Goal: Task Accomplishment & Management: Use online tool/utility

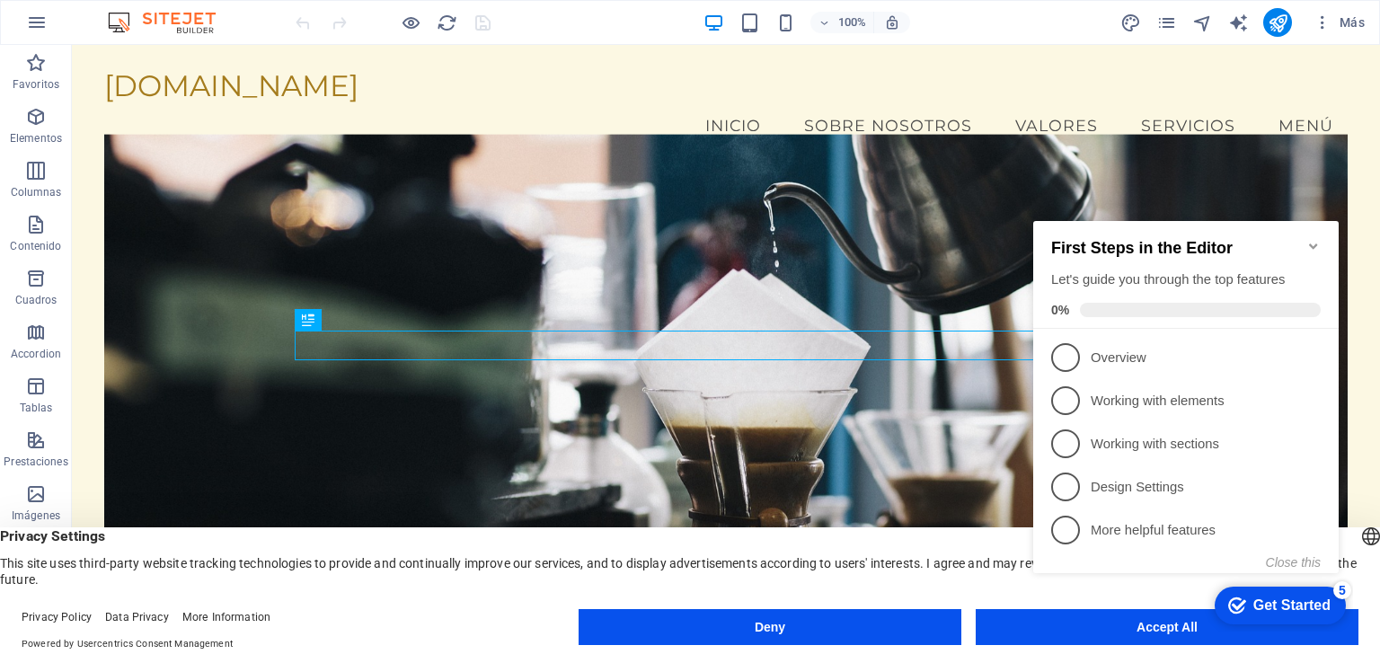
click at [1311, 239] on icon "Minimize checklist" at bounding box center [1313, 246] width 14 height 14
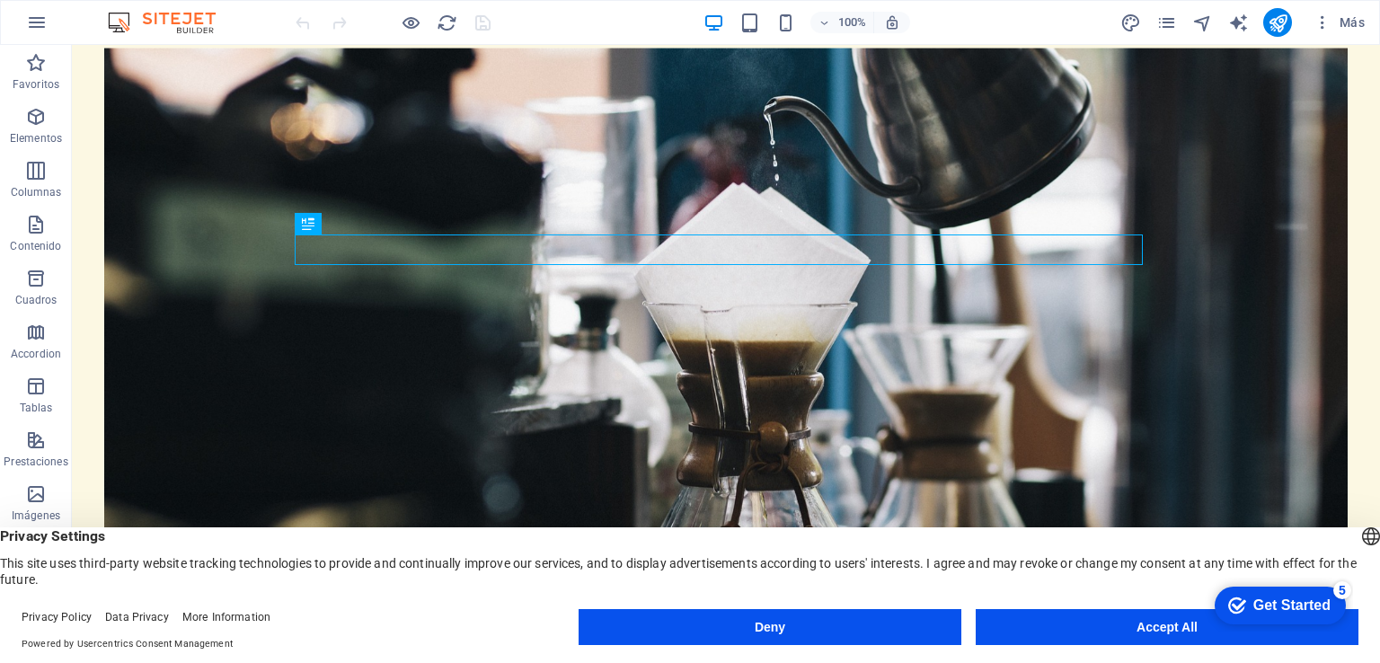
scroll to position [180, 0]
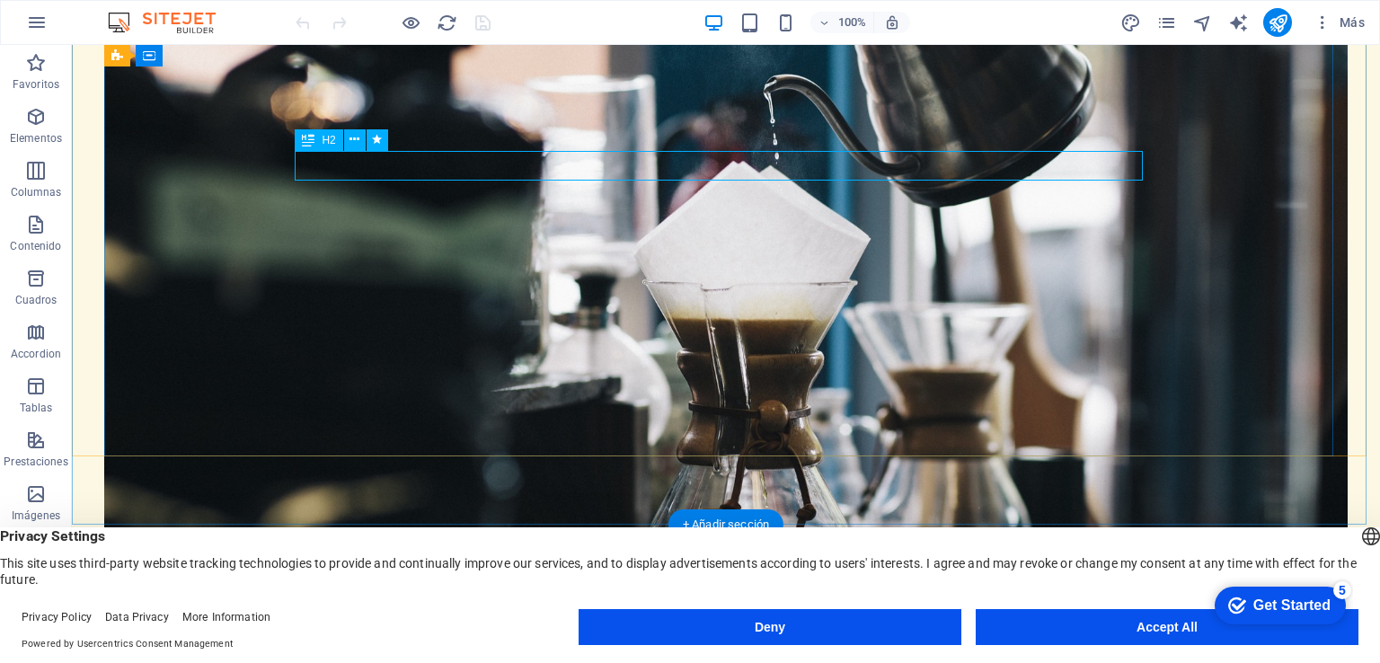
click at [808, 600] on div "Bienvenido a Procedaca C.A." at bounding box center [726, 615] width 848 height 31
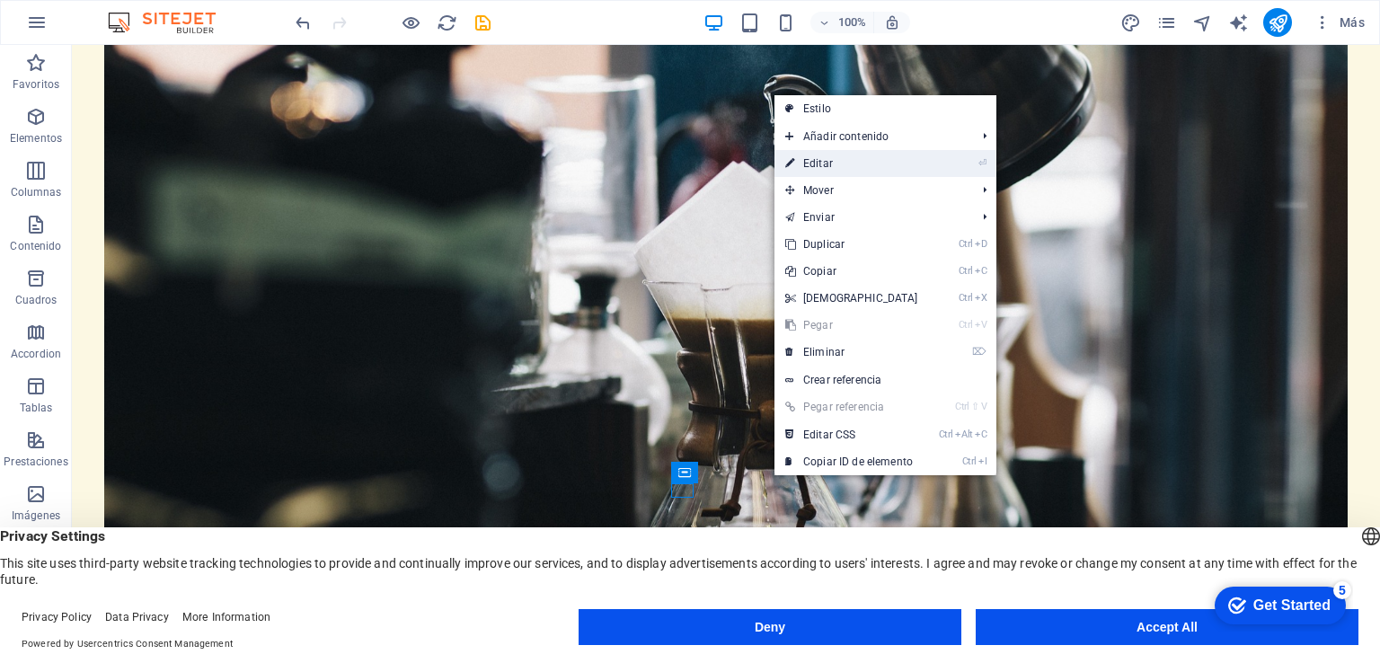
drag, startPoint x: 842, startPoint y: 170, endPoint x: 392, endPoint y: 383, distance: 497.8
click at [842, 170] on link "⏎ Editar" at bounding box center [851, 163] width 154 height 27
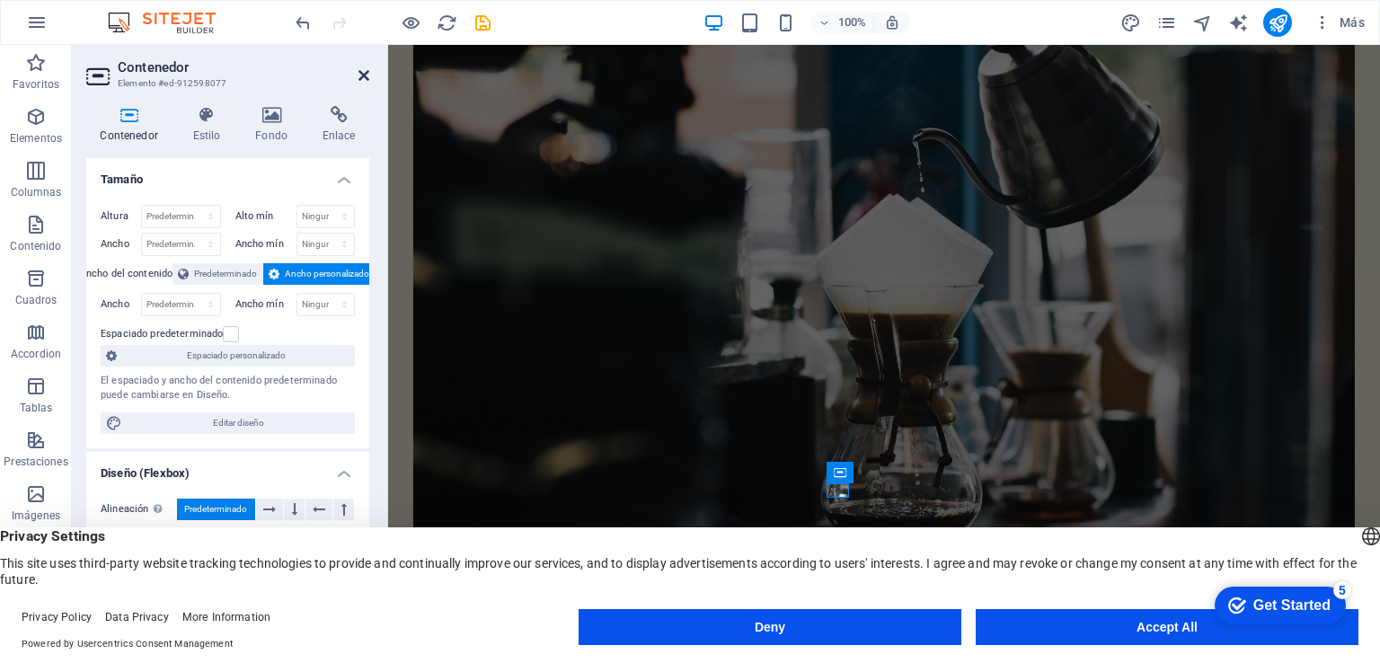
click at [366, 76] on icon at bounding box center [363, 75] width 11 height 14
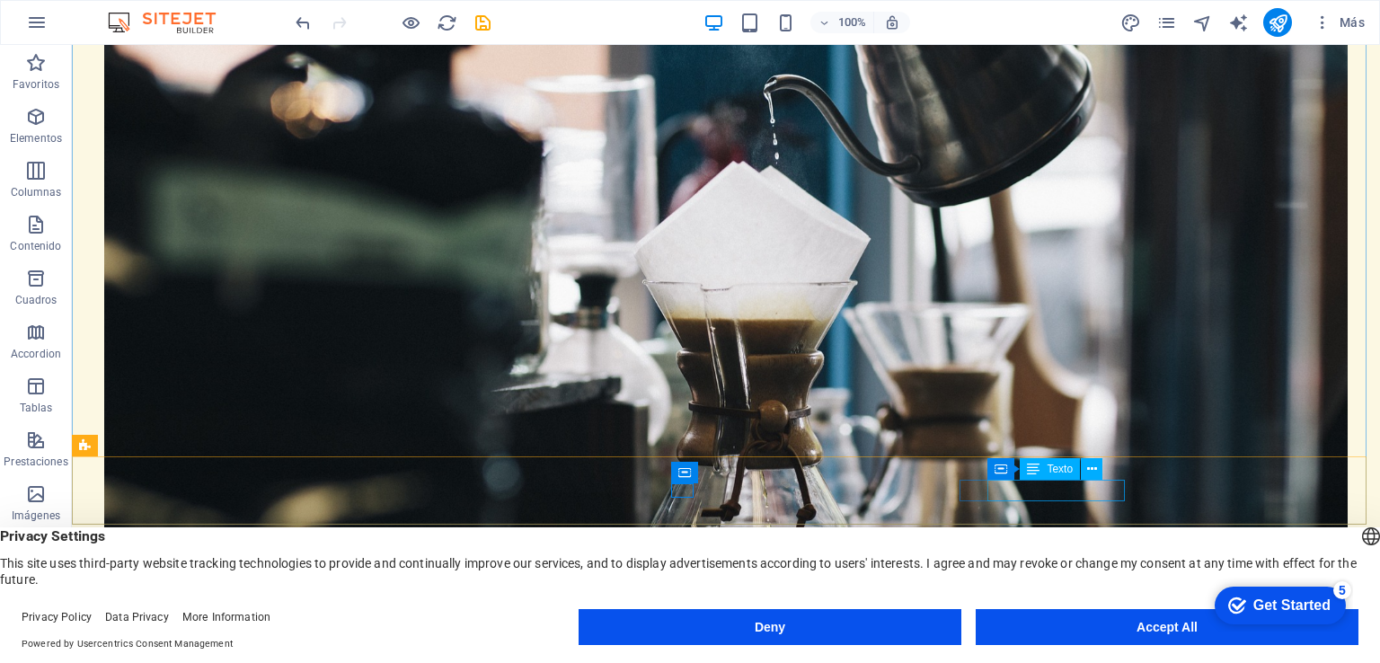
click at [1050, 475] on div "Texto" at bounding box center [1050, 469] width 60 height 22
click at [1089, 472] on icon at bounding box center [1092, 469] width 10 height 19
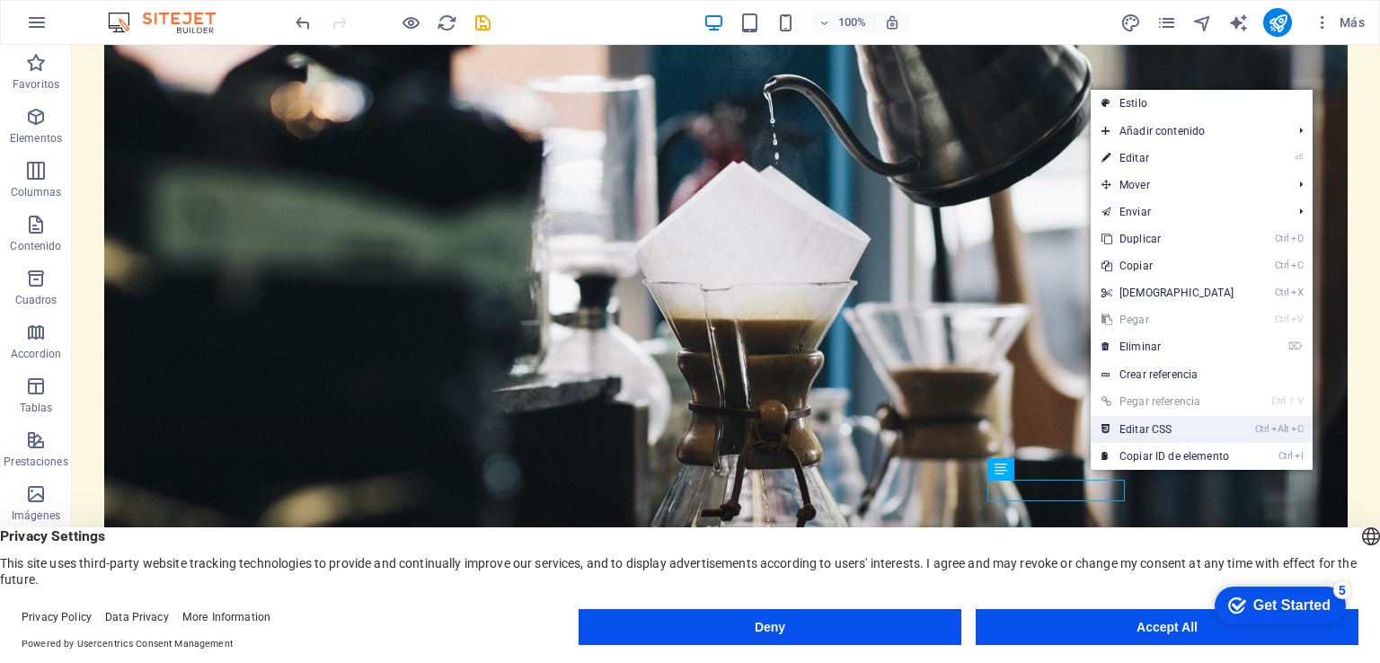
click at [1164, 432] on link "Ctrl Alt C Editar CSS" at bounding box center [1167, 429] width 154 height 27
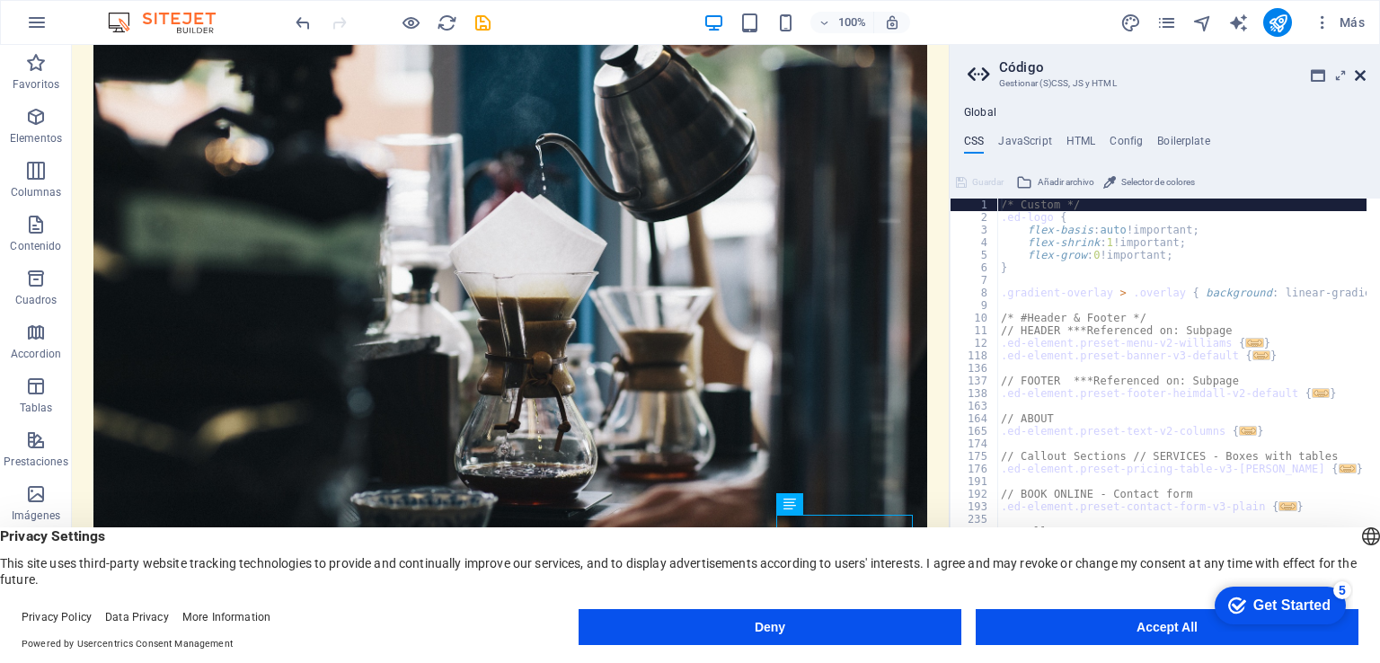
click at [1355, 74] on icon at bounding box center [1360, 75] width 11 height 14
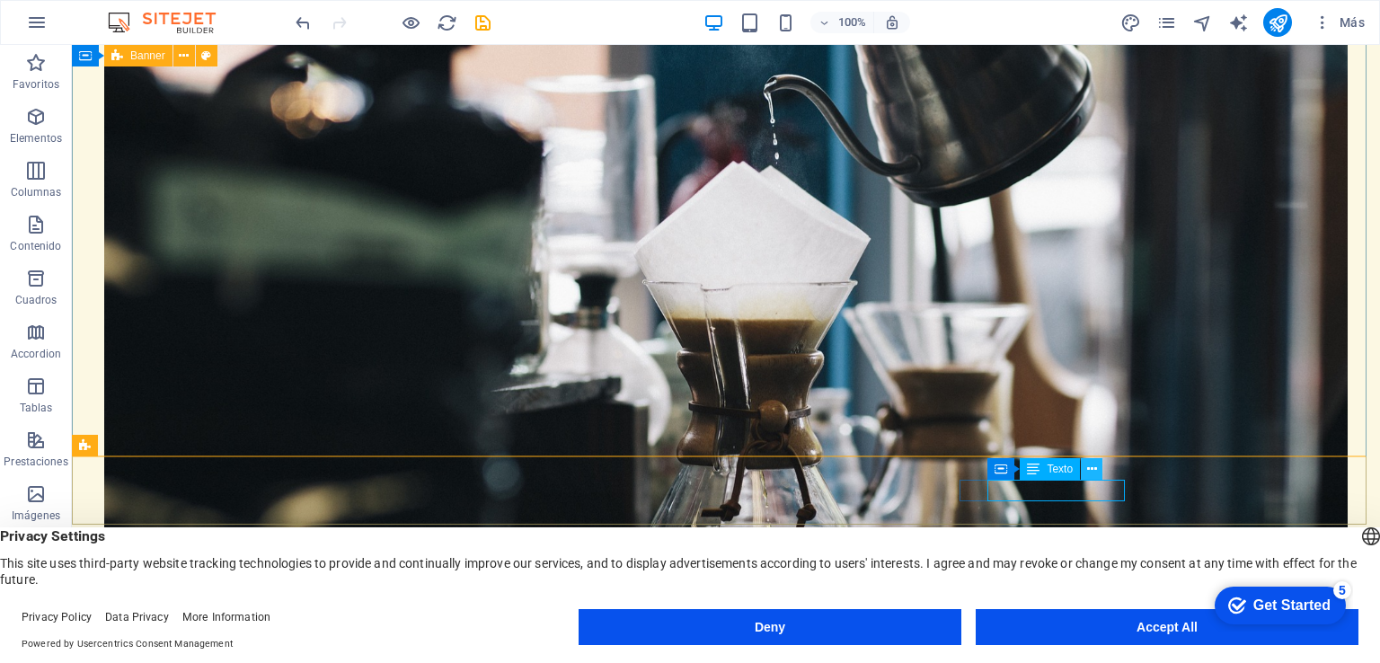
click at [1089, 468] on icon at bounding box center [1092, 469] width 10 height 19
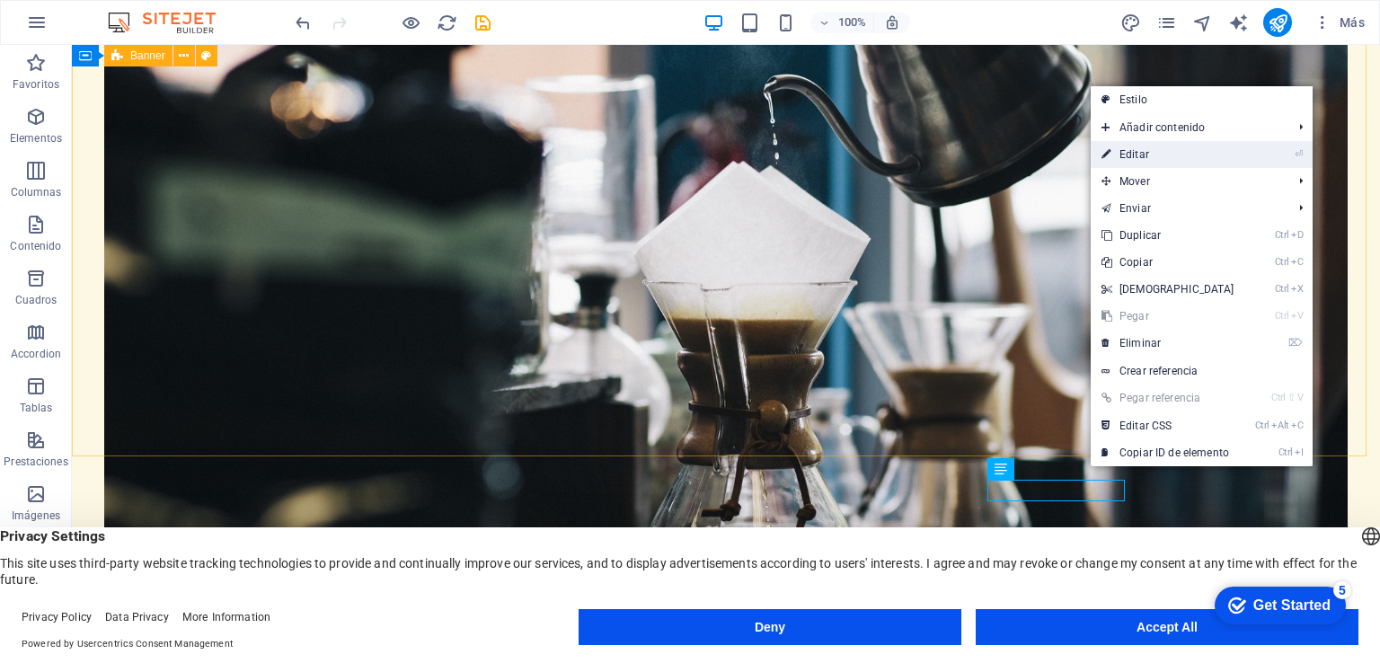
click at [1145, 146] on link "⏎ Editar" at bounding box center [1167, 154] width 154 height 27
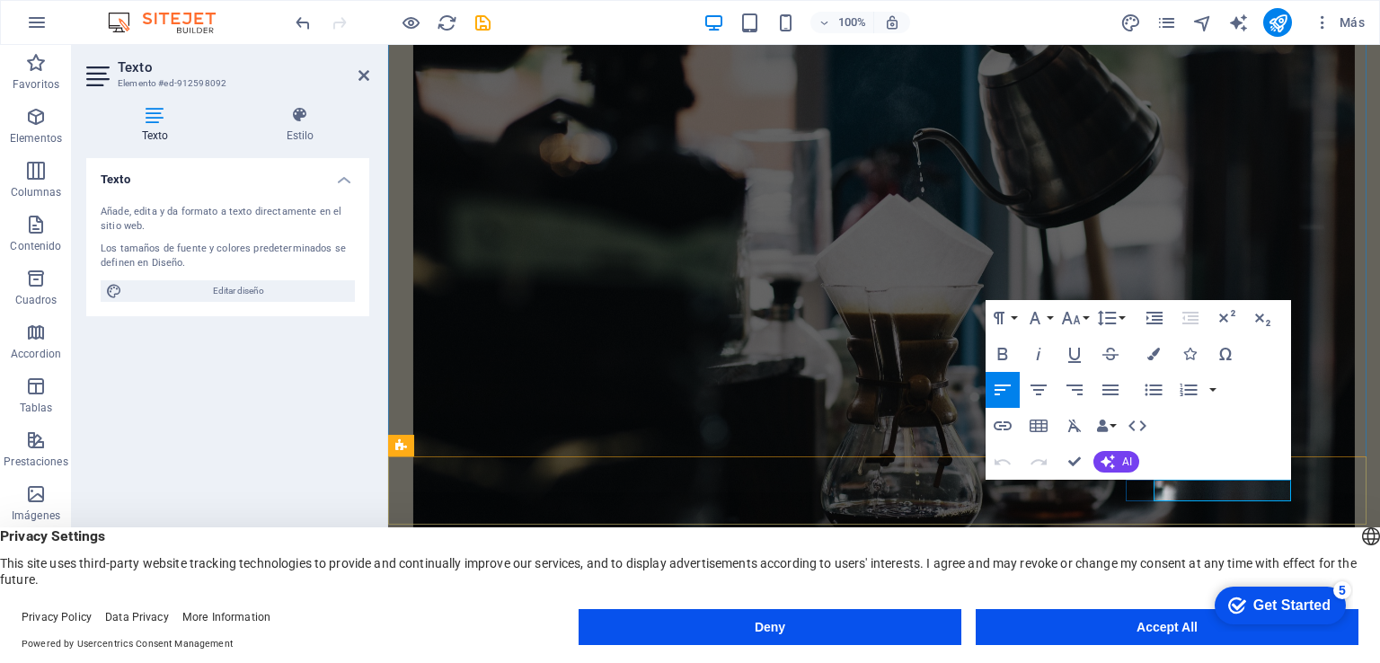
drag, startPoint x: 1178, startPoint y: 489, endPoint x: 1580, endPoint y: 563, distance: 408.4
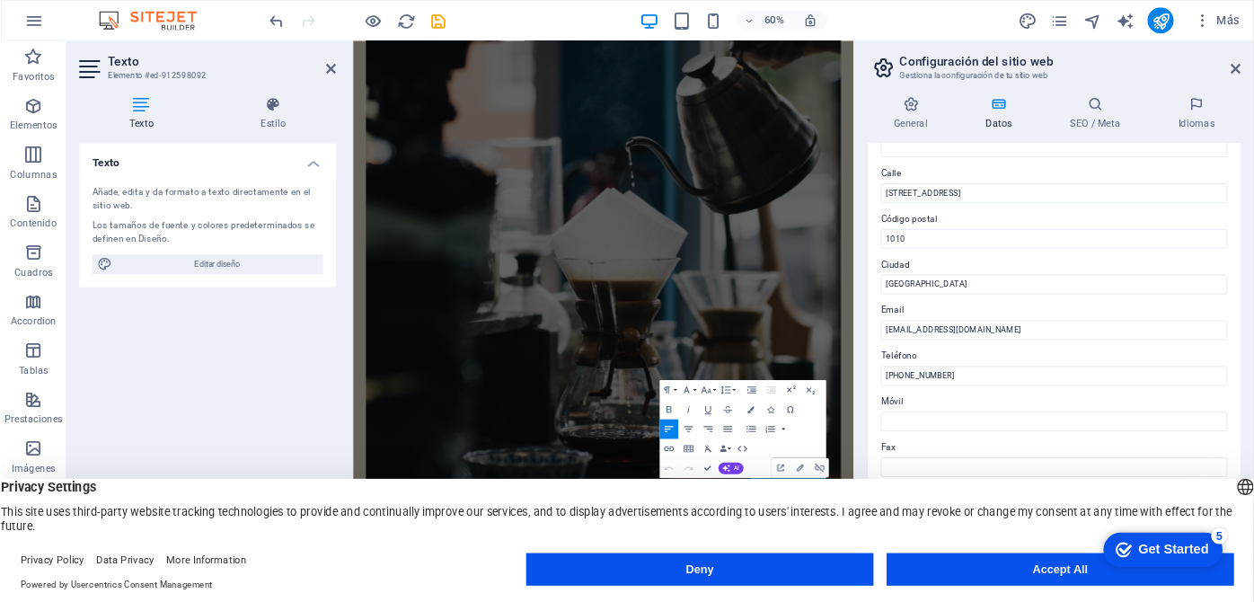
scroll to position [359, 0]
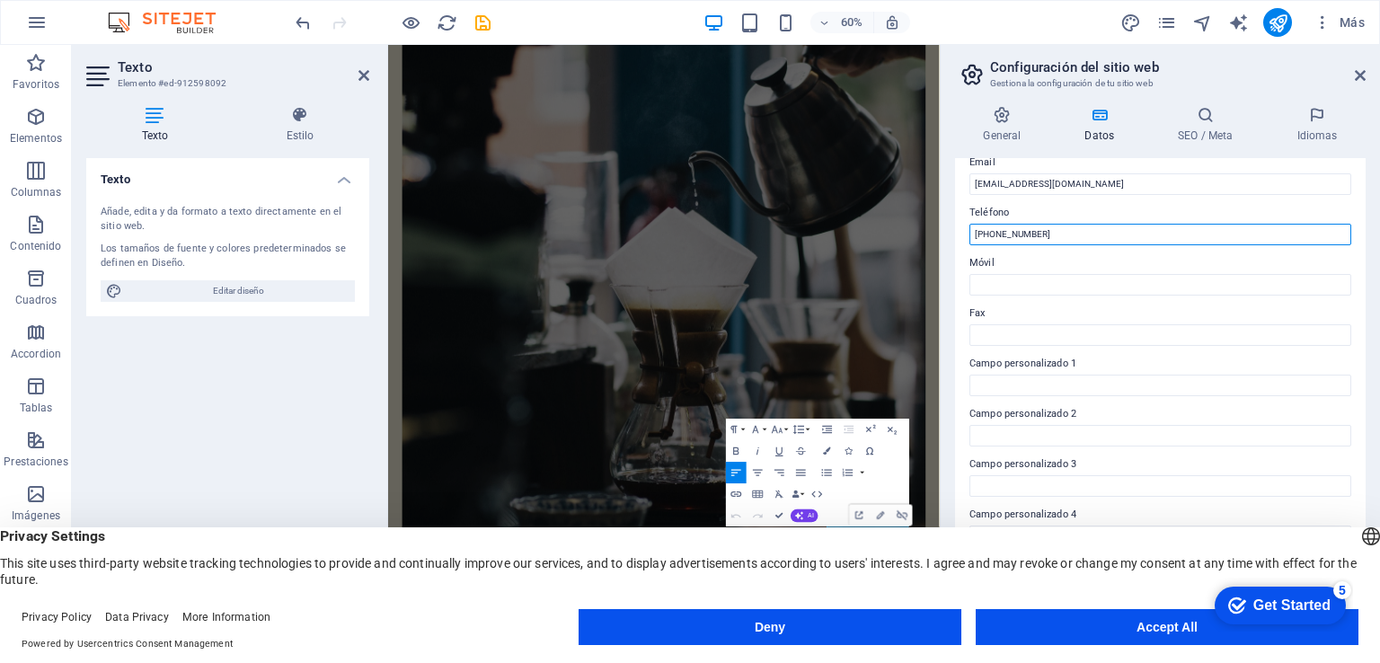
click at [1053, 231] on input "+58 123-456-7890" at bounding box center [1160, 235] width 382 height 22
type input "[PHONE_NUMBER]"
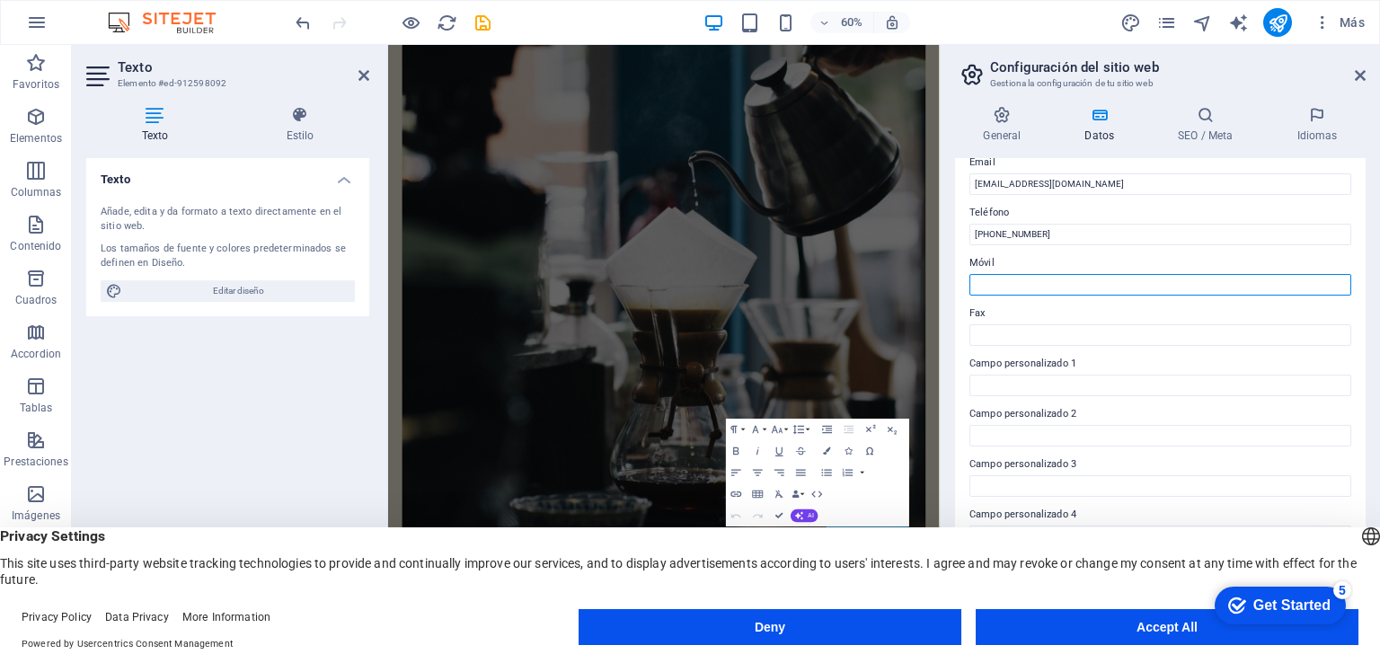
click at [1037, 290] on input "Móvil" at bounding box center [1160, 285] width 382 height 22
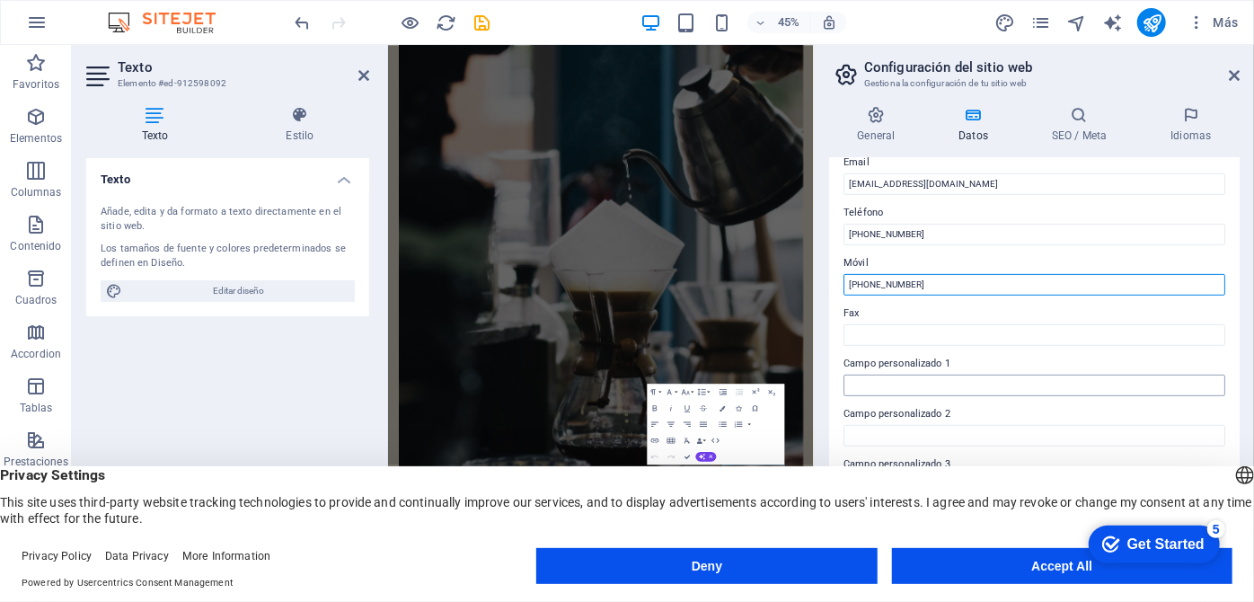
type input "[PHONE_NUMBER]"
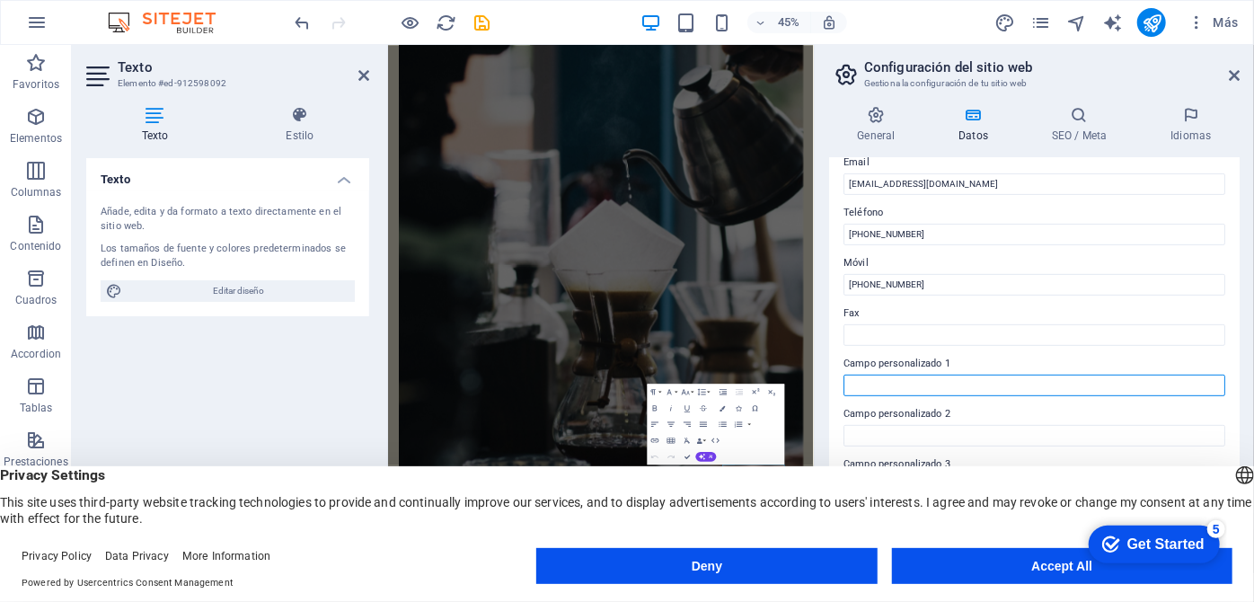
click at [996, 388] on input "Campo personalizado 1" at bounding box center [1034, 386] width 382 height 22
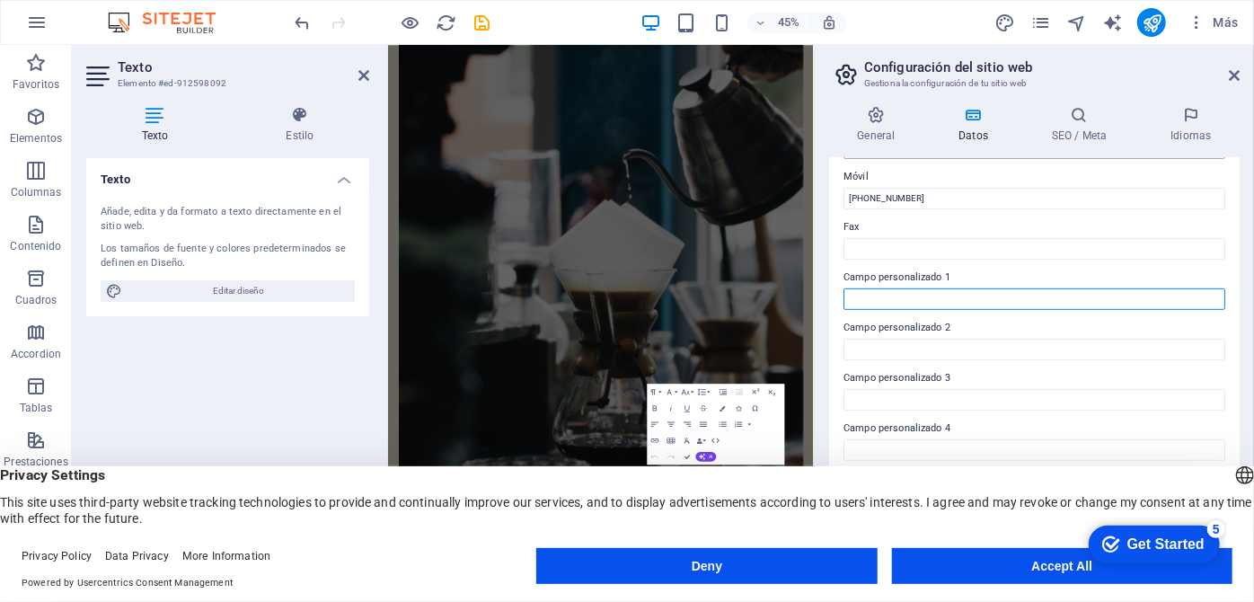
scroll to position [461, 0]
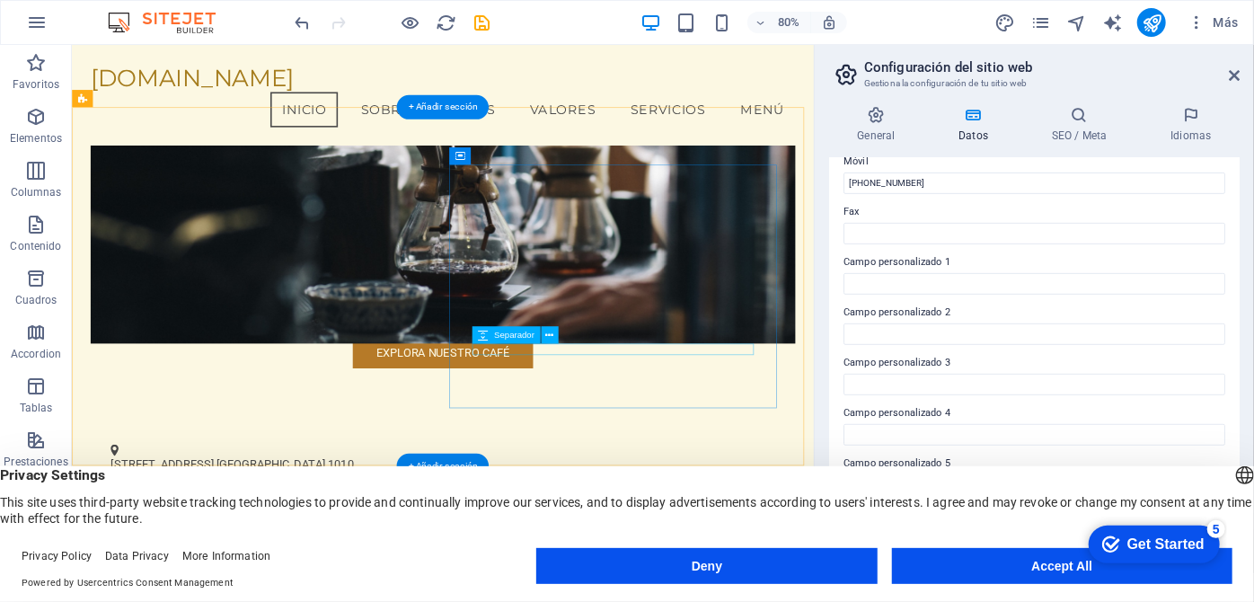
scroll to position [506, 0]
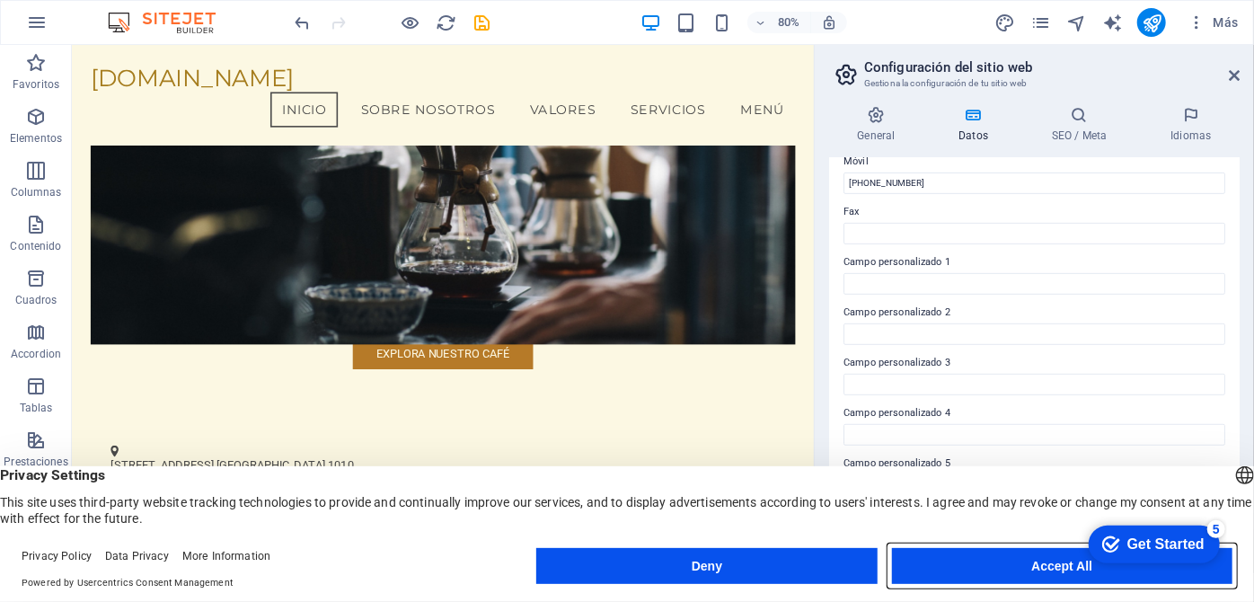
click at [966, 566] on button "Accept All" at bounding box center [1062, 566] width 340 height 36
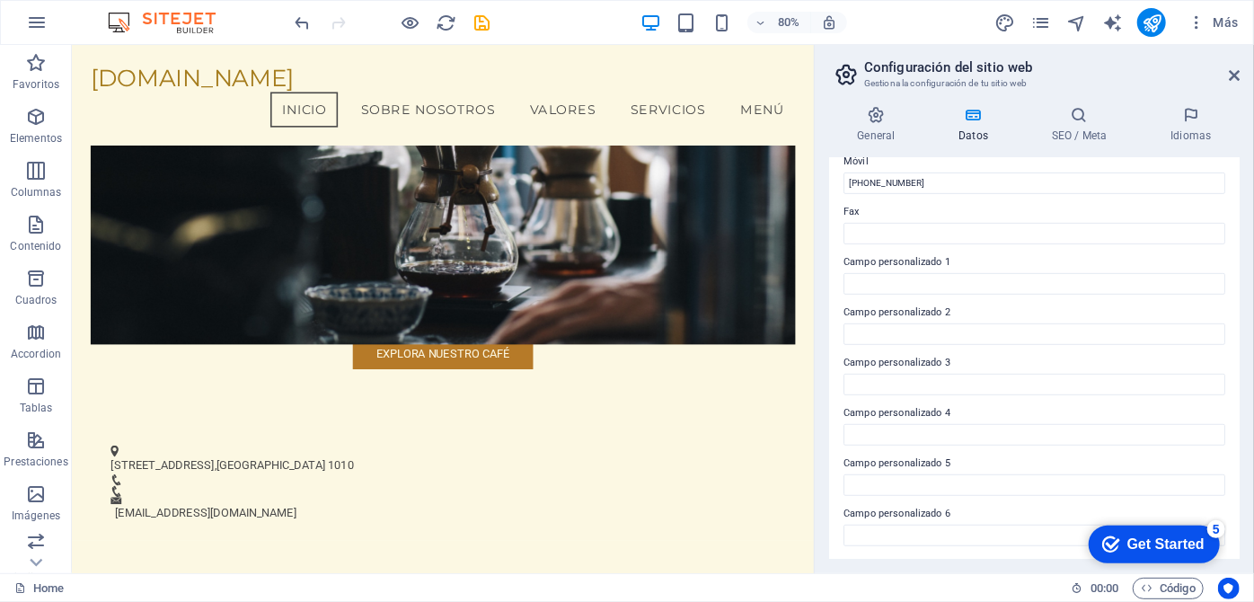
click at [1150, 540] on div "Get Started" at bounding box center [1164, 543] width 77 height 16
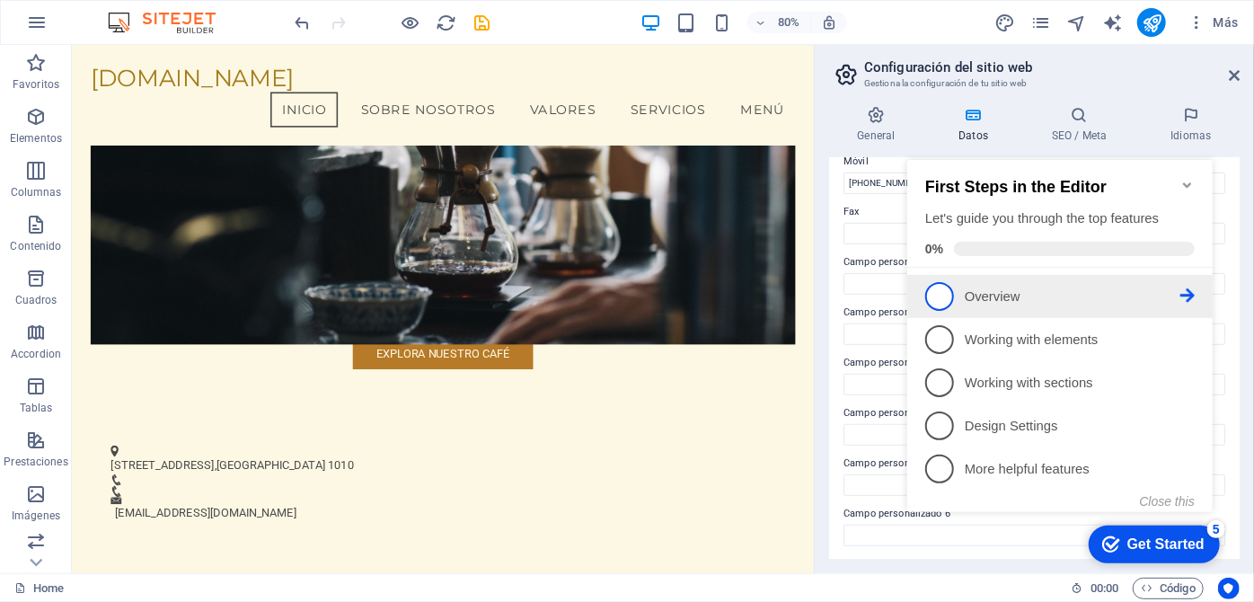
click at [939, 295] on span "1" at bounding box center [938, 295] width 29 height 29
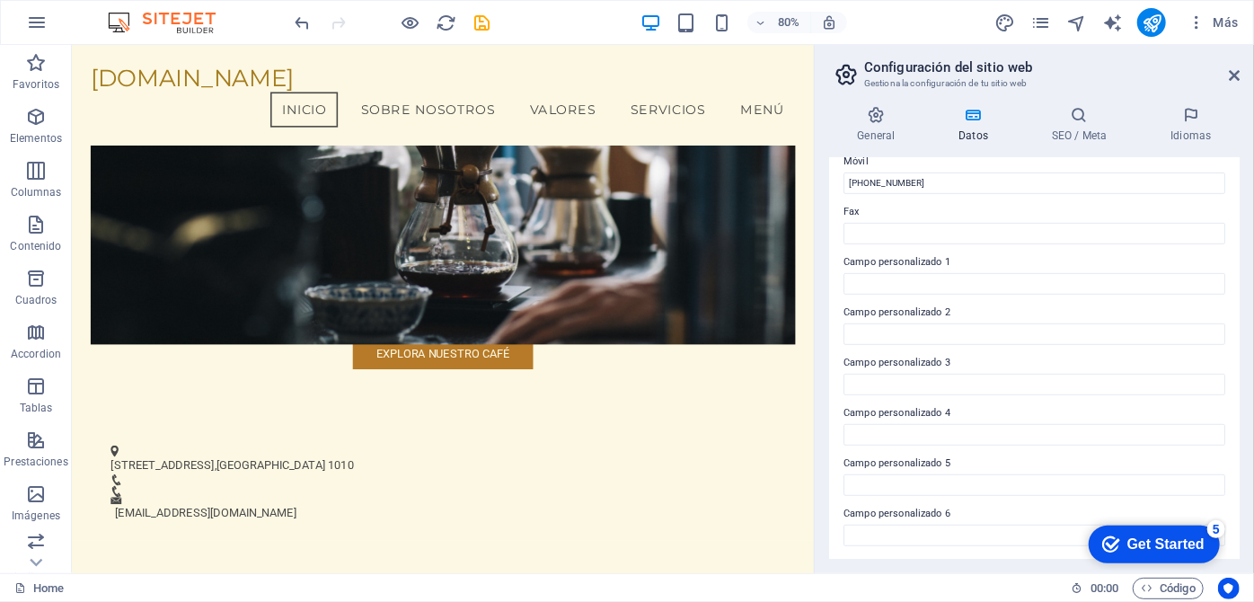
scroll to position [0, 0]
click at [1139, 529] on div "checkmark Get Started 5" at bounding box center [1153, 544] width 131 height 38
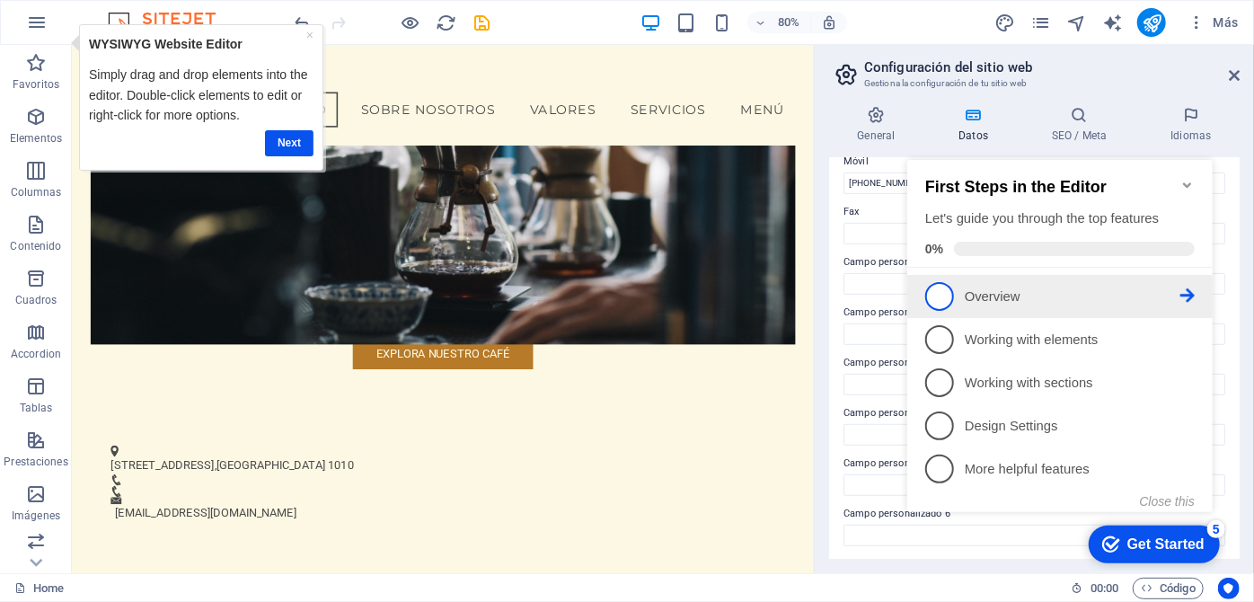
click at [1188, 293] on icon at bounding box center [1186, 294] width 14 height 14
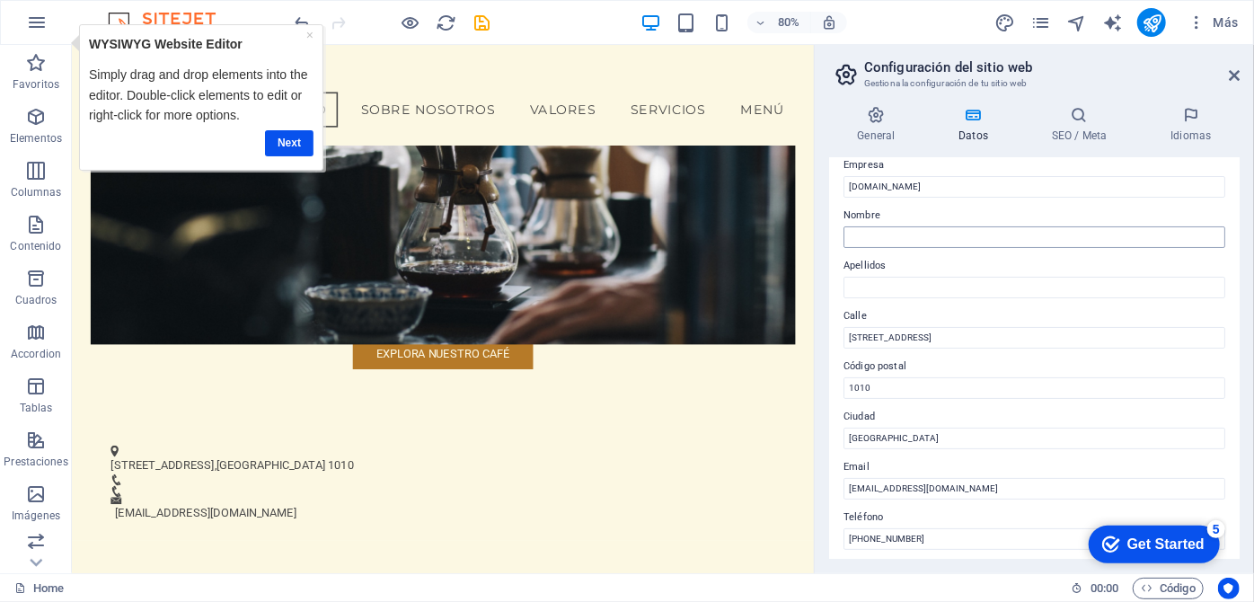
scroll to position [81, 0]
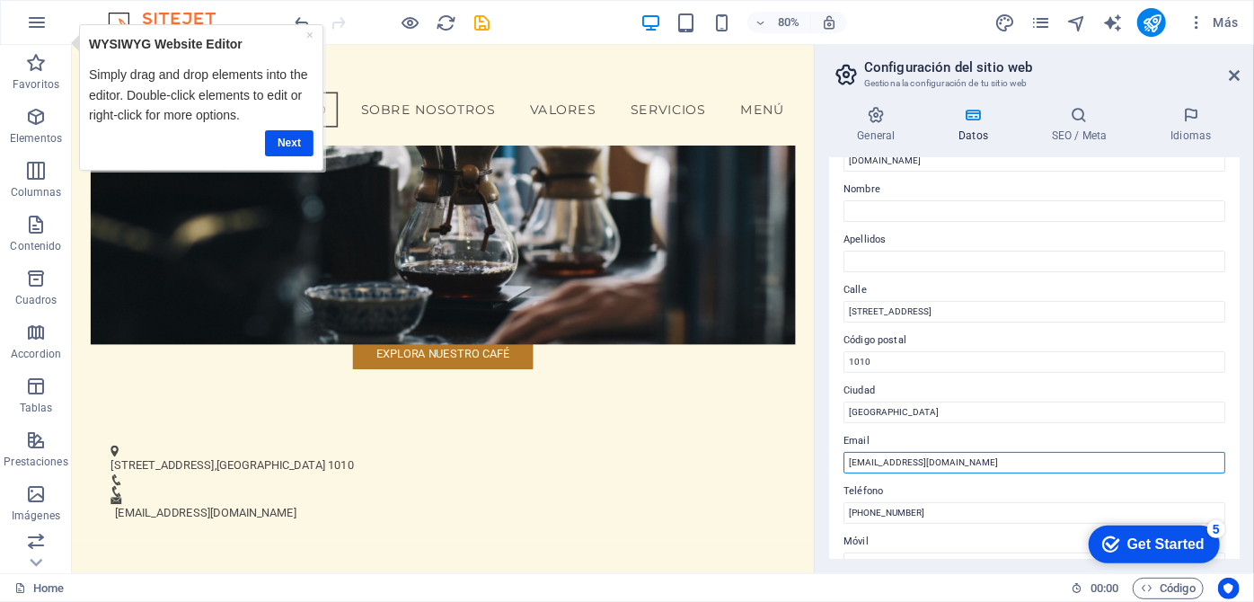
click at [862, 462] on input "info@procedaca.com" at bounding box center [1034, 463] width 382 height 22
click at [999, 458] on input "[EMAIL_ADDRESS][DOMAIN_NAME]" at bounding box center [1034, 463] width 382 height 22
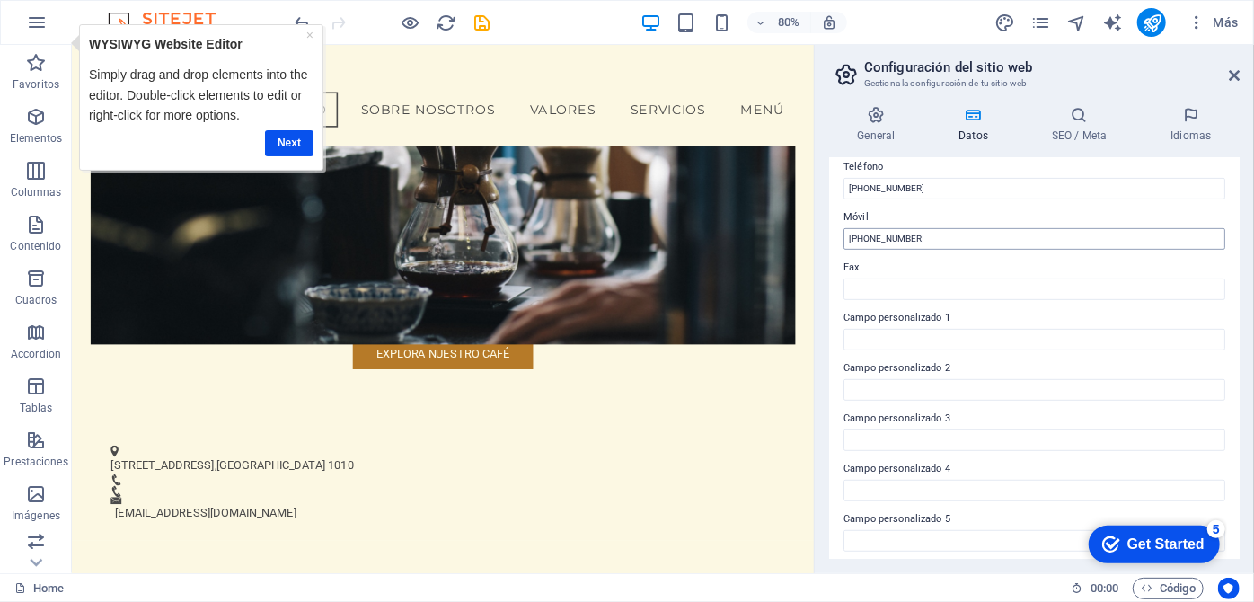
scroll to position [408, 0]
type input "[EMAIL_ADDRESS][DOMAIN_NAME]"
click at [900, 333] on input "Campo personalizado 1" at bounding box center [1034, 337] width 382 height 22
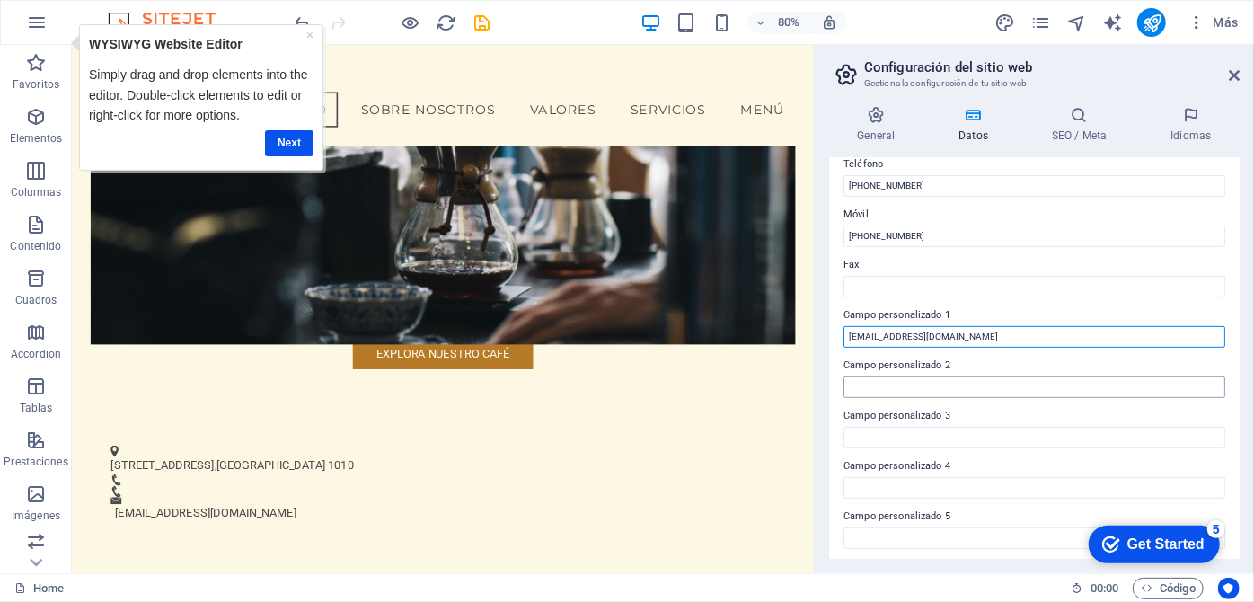
type input "[EMAIL_ADDRESS][DOMAIN_NAME]"
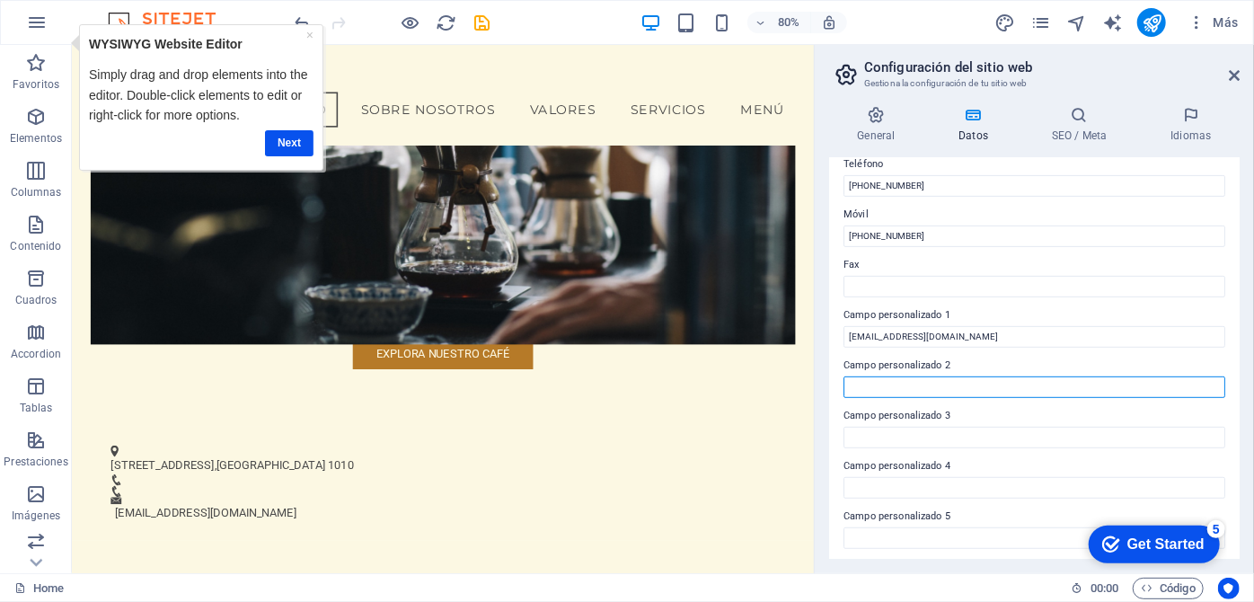
click at [900, 388] on input "Campo personalizado 2" at bounding box center [1034, 387] width 382 height 22
click at [898, 388] on input "infocoffeeq" at bounding box center [1034, 387] width 382 height 22
type input "[EMAIL_ADDRESS][DOMAIN_NAME]"
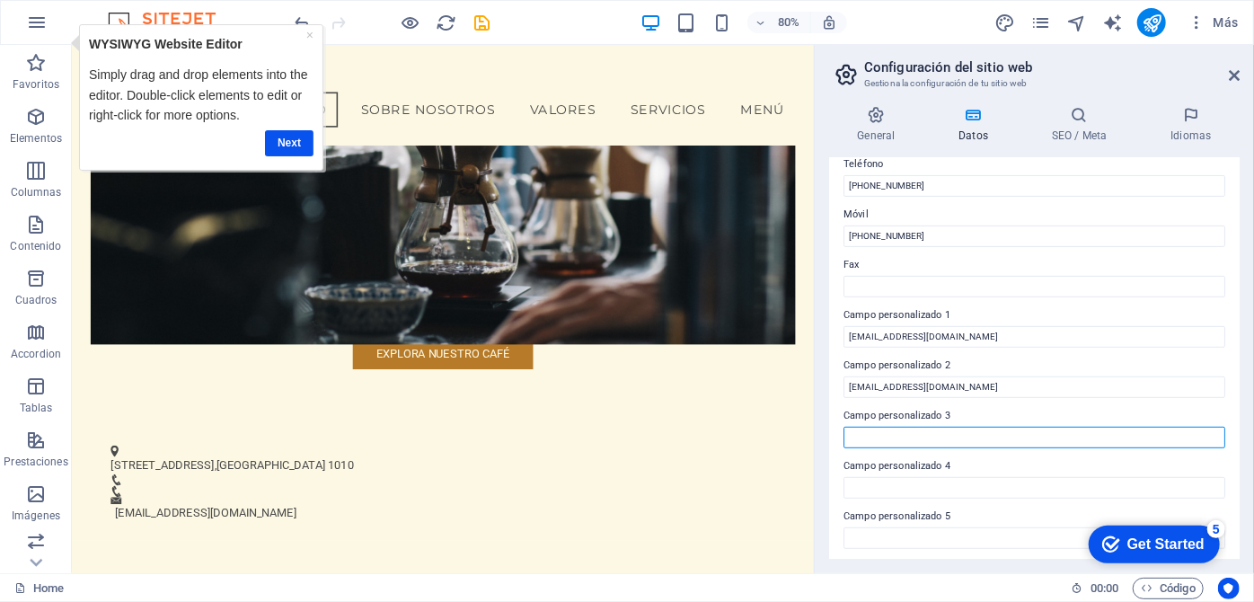
click at [923, 441] on input "Campo personalizado 3" at bounding box center [1034, 438] width 382 height 22
click at [923, 442] on input "exportcoffee@" at bounding box center [1034, 438] width 382 height 22
type input "[EMAIL_ADDRESS][DOMAIN_NAME]"
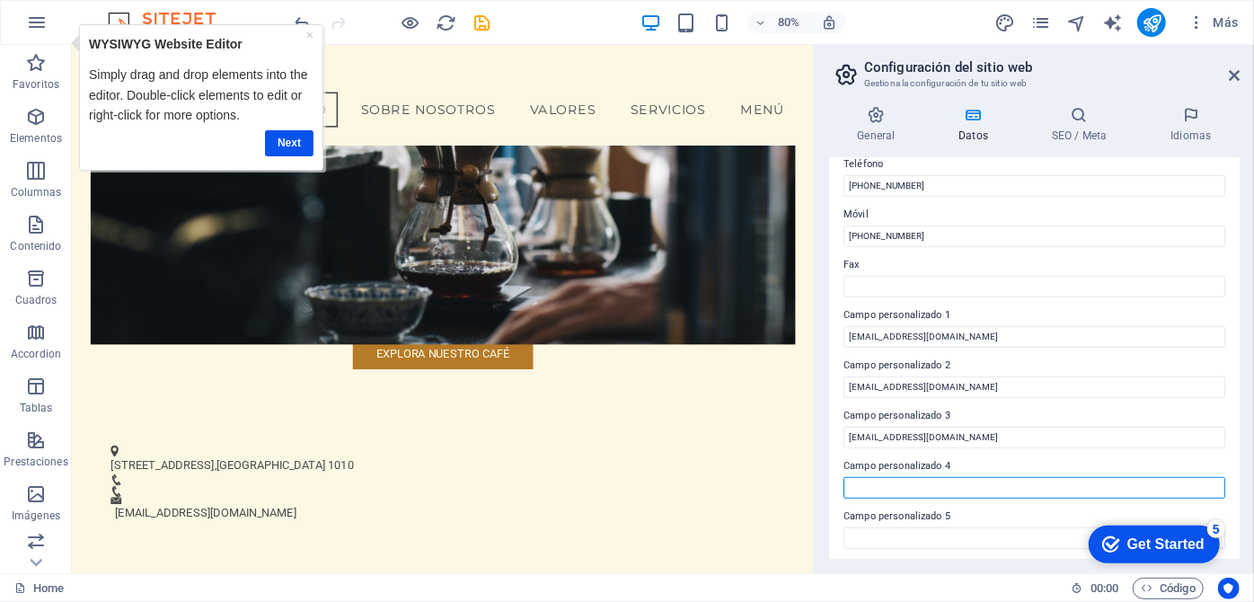
click at [923, 495] on input "Campo personalizado 4" at bounding box center [1034, 488] width 382 height 22
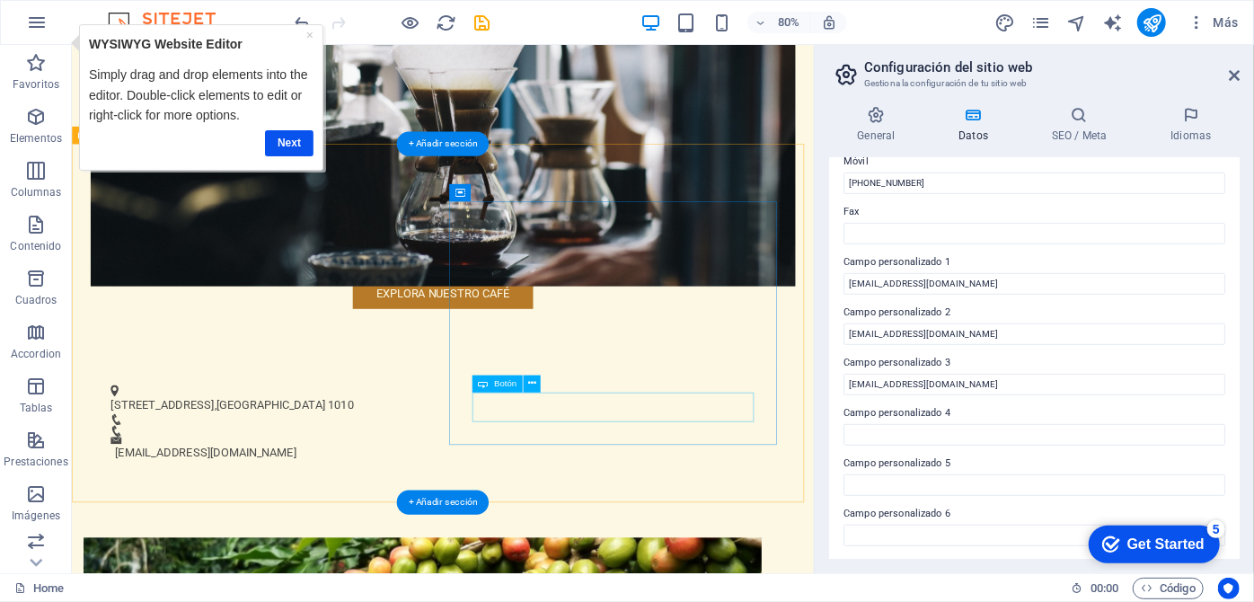
scroll to position [587, 0]
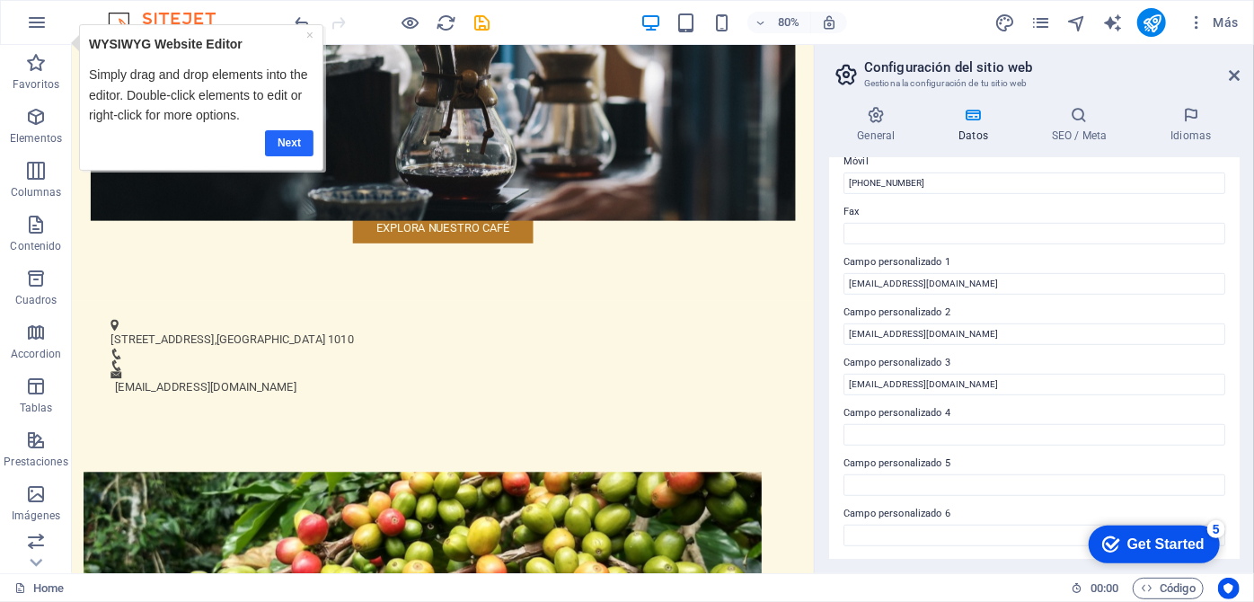
click at [293, 135] on link "Next" at bounding box center [289, 142] width 49 height 26
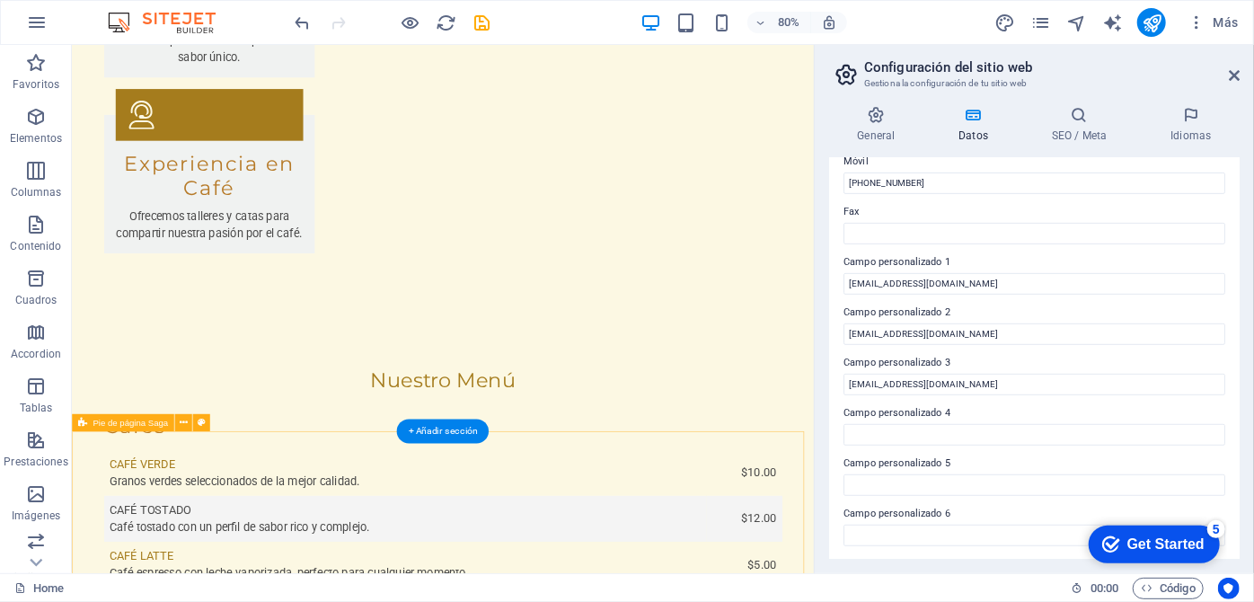
scroll to position [4031, 0]
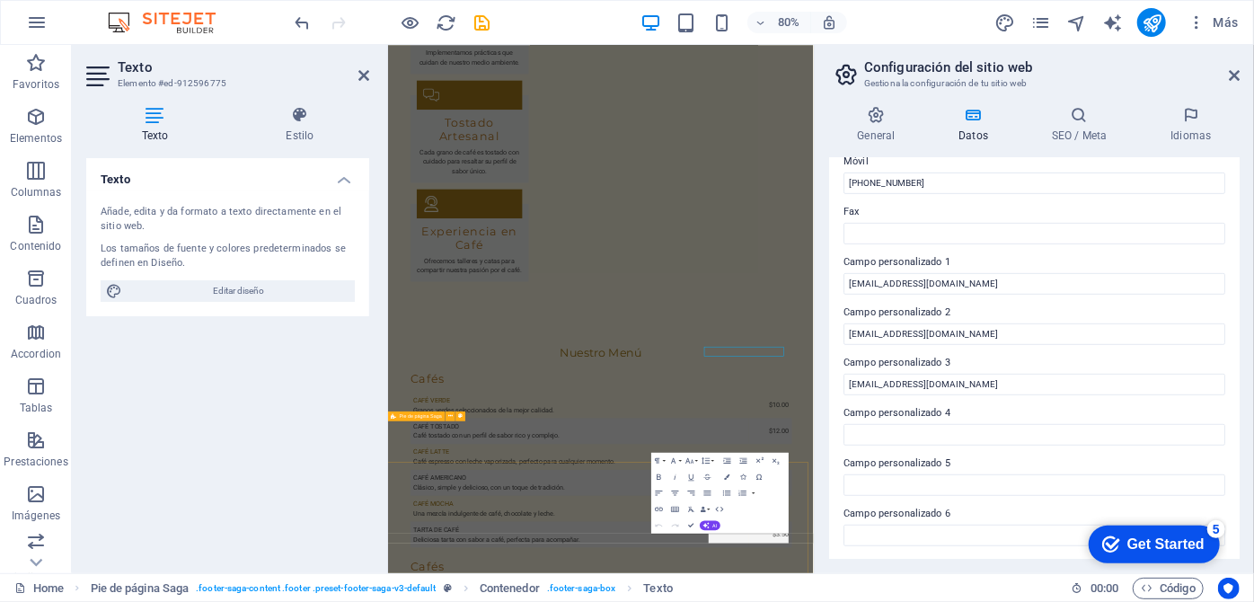
scroll to position [3933, 0]
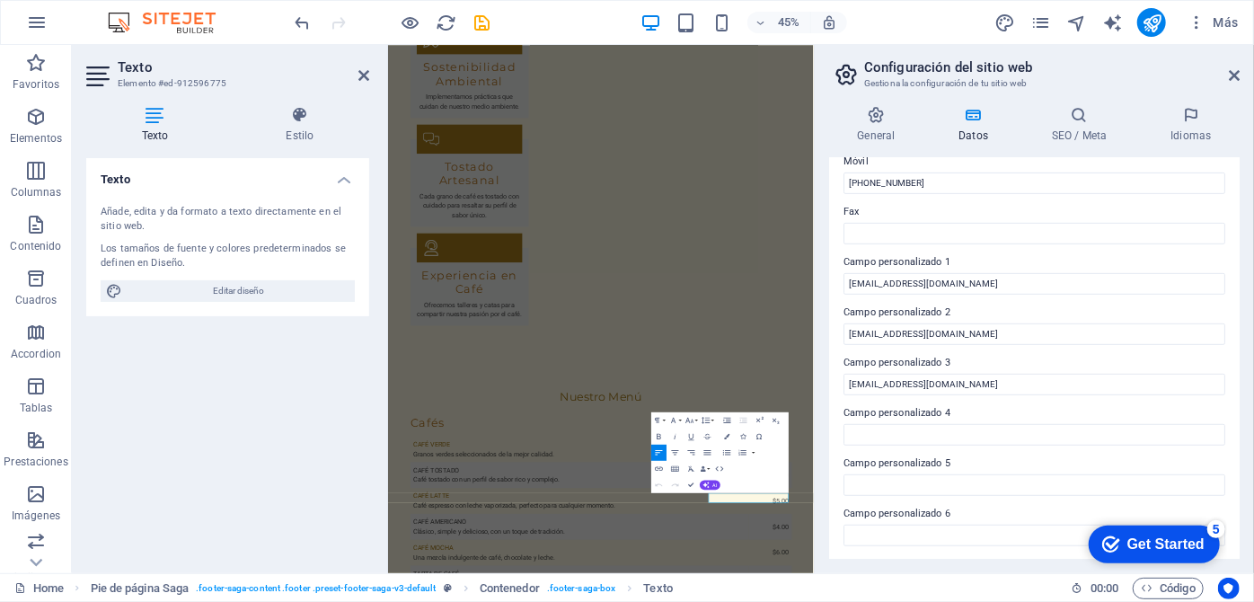
click at [154, 113] on icon at bounding box center [154, 115] width 137 height 18
click at [138, 215] on div "Añade, edita y da formato a texto directamente en el sitio web." at bounding box center [228, 220] width 254 height 30
click at [362, 75] on icon at bounding box center [363, 75] width 11 height 14
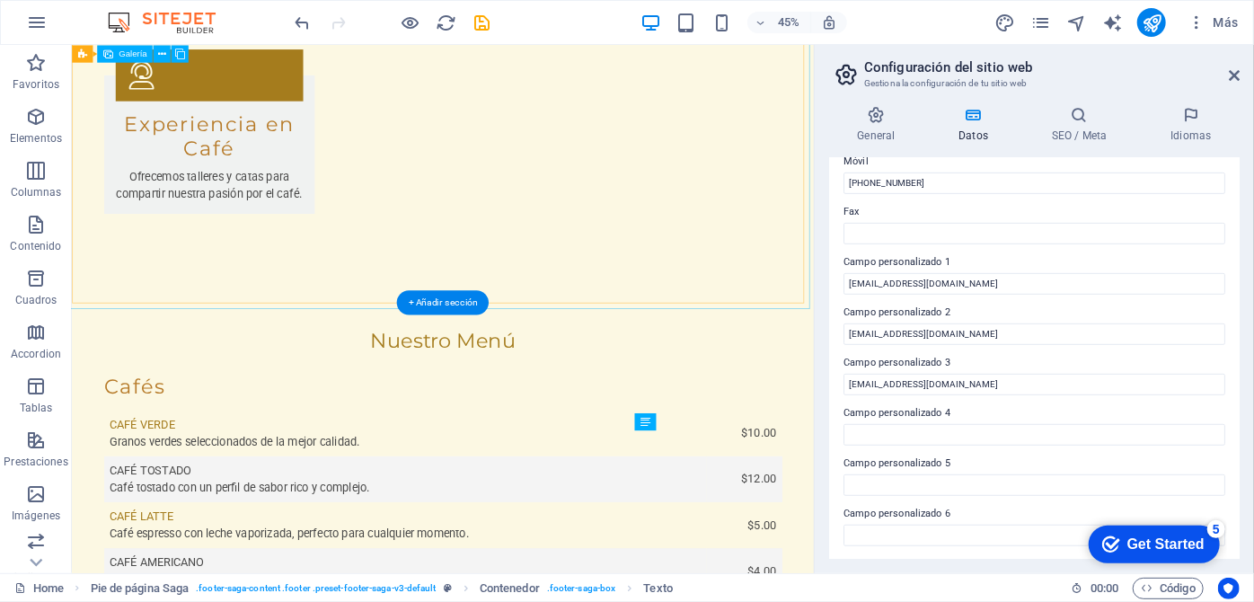
scroll to position [4031, 0]
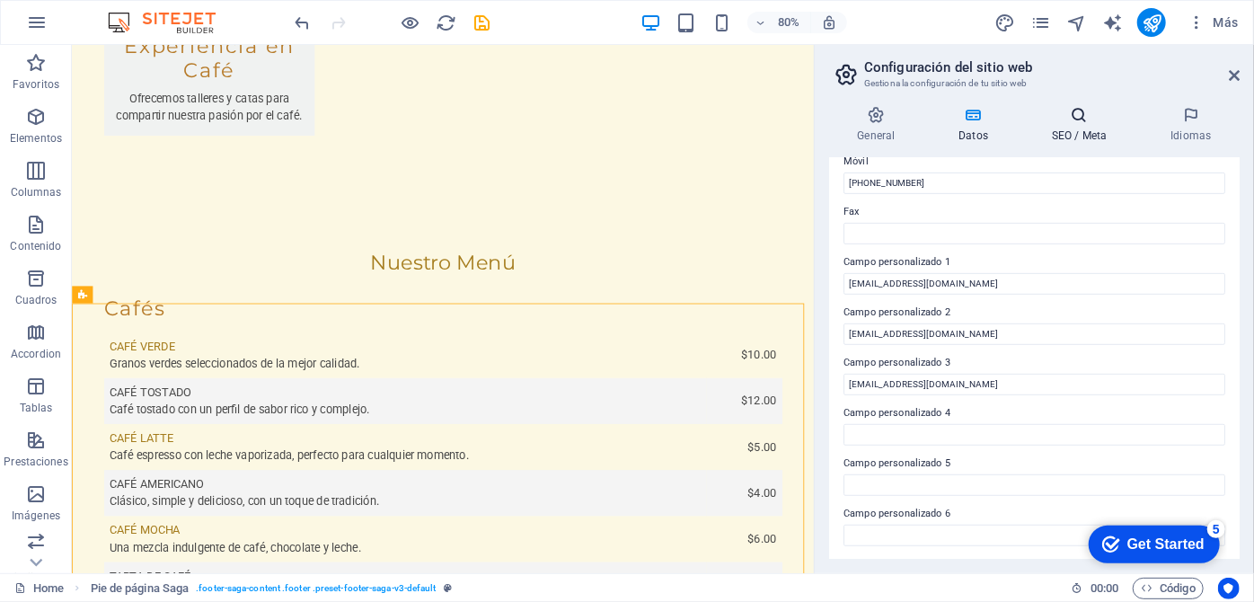
click at [1078, 129] on h4 "SEO / Meta" at bounding box center [1083, 125] width 119 height 38
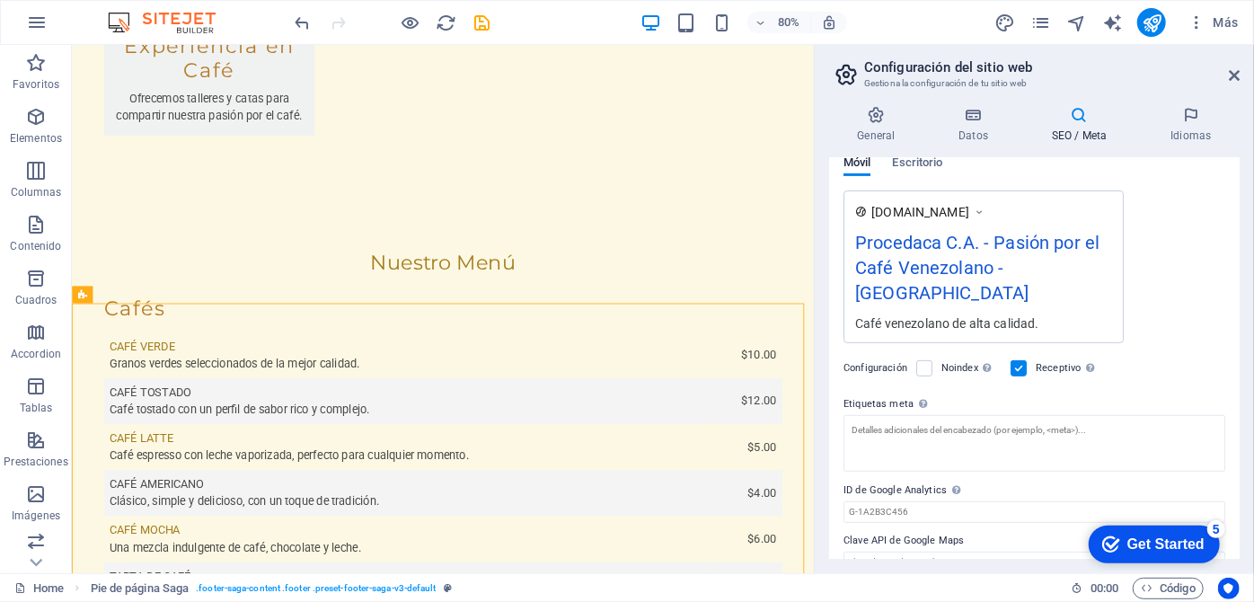
scroll to position [201, 0]
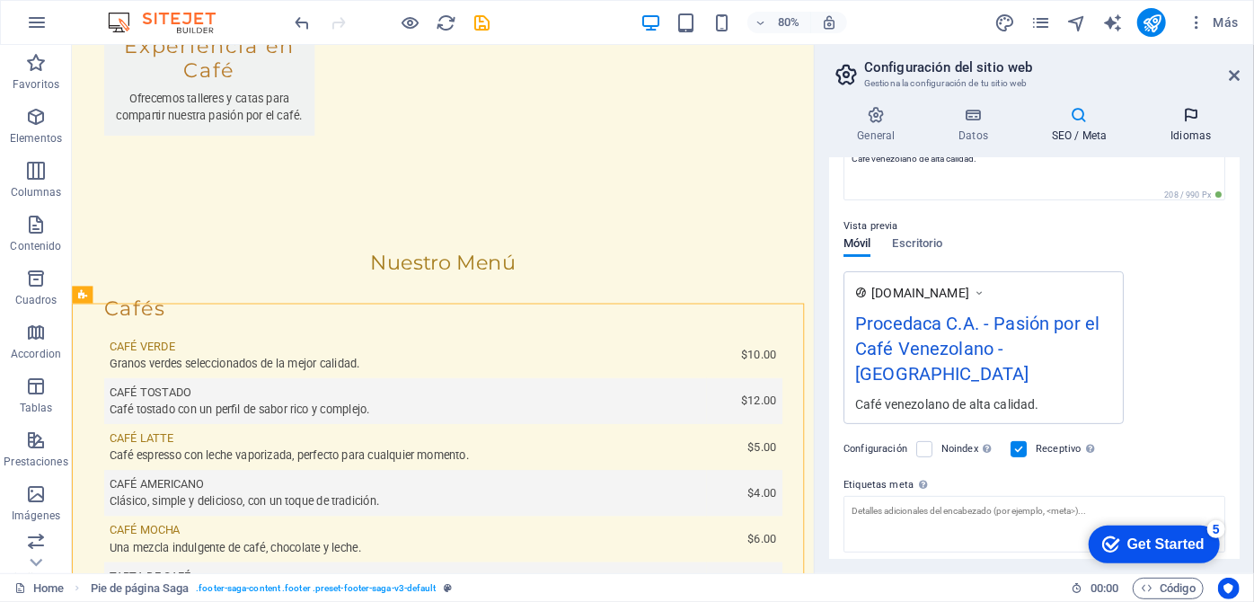
click at [1187, 132] on h4 "Idiomas" at bounding box center [1191, 125] width 97 height 38
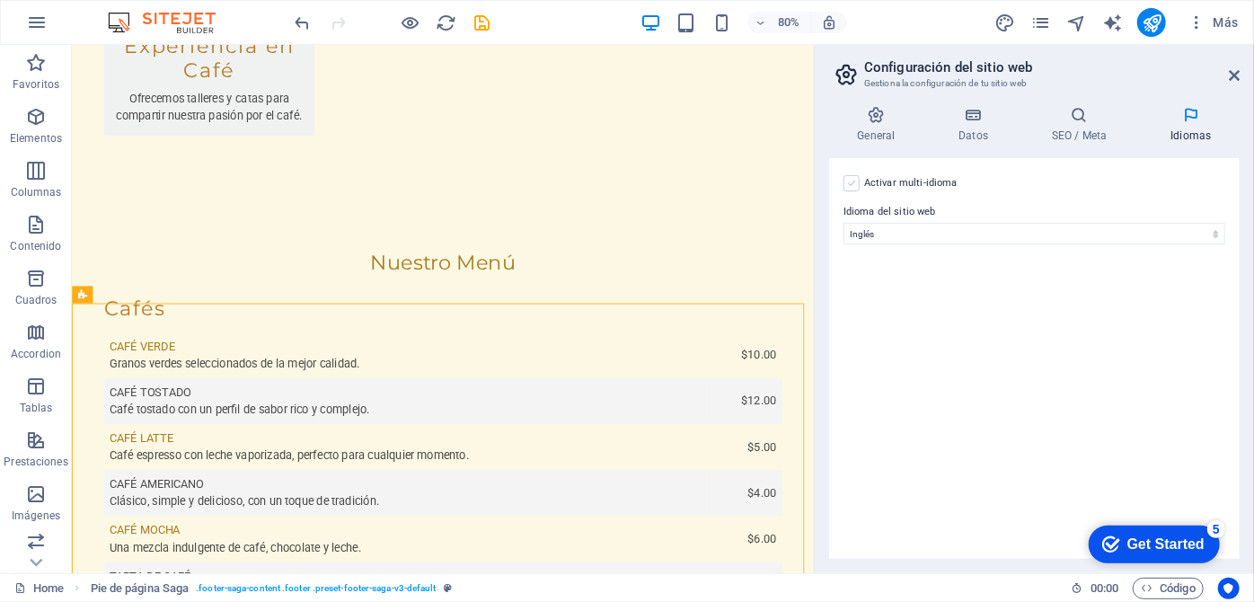
click at [852, 185] on label at bounding box center [851, 183] width 16 height 16
click at [0, 0] on input "Activar multi-idioma Para desactivar la opción multi-idioma, elimine todos los …" at bounding box center [0, 0] width 0 height 0
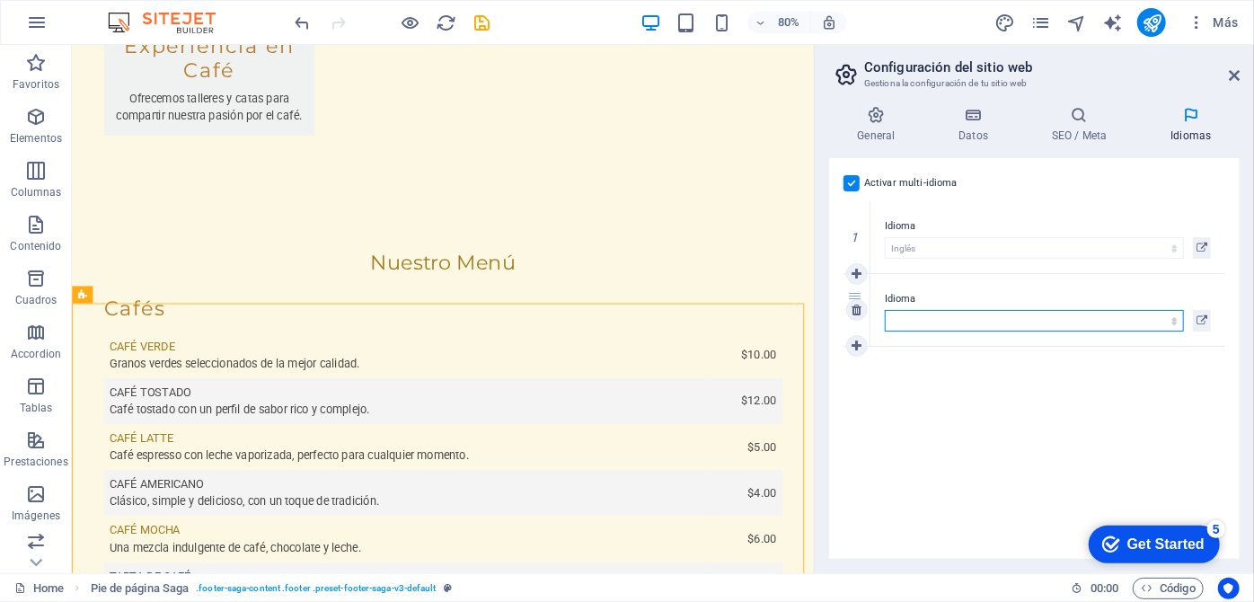
click at [1176, 321] on select "Abkhazian Afar Afrikaans Akan Albanés Alemán Amharic Árabe Aragonese Armenian A…" at bounding box center [1034, 321] width 299 height 22
select select "7"
click at [885, 310] on select "Abkhazian Afar Afrikaans Akan Albanés Alemán Amharic Árabe Aragonese Armenian A…" at bounding box center [1034, 321] width 299 height 22
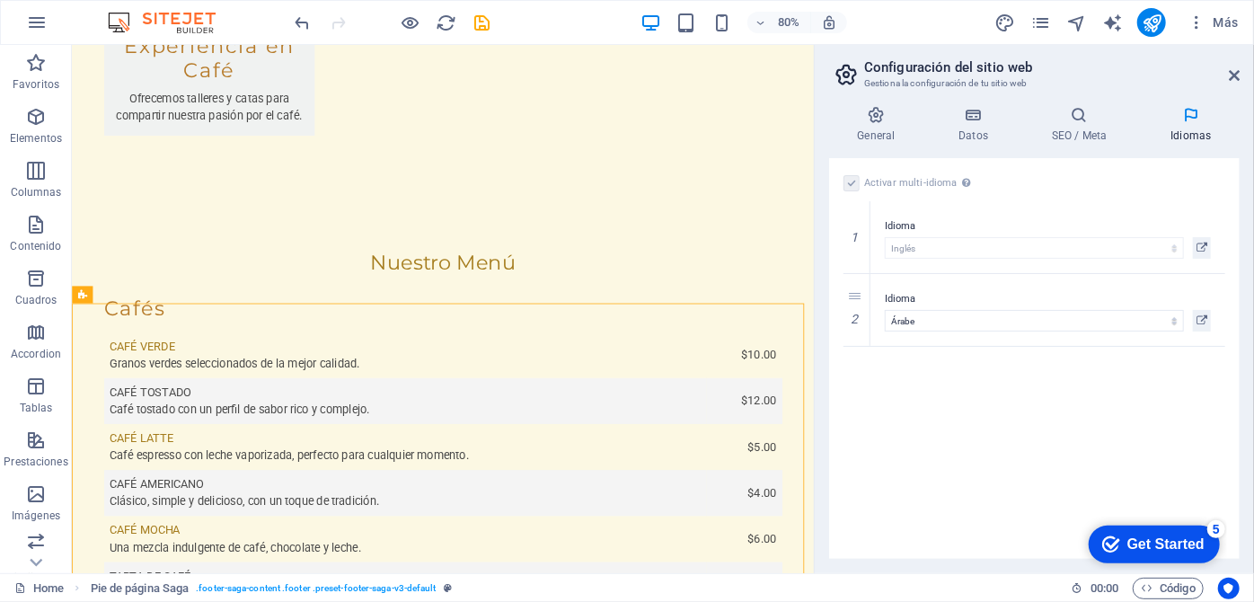
click at [1188, 543] on div "Get Started" at bounding box center [1164, 543] width 77 height 16
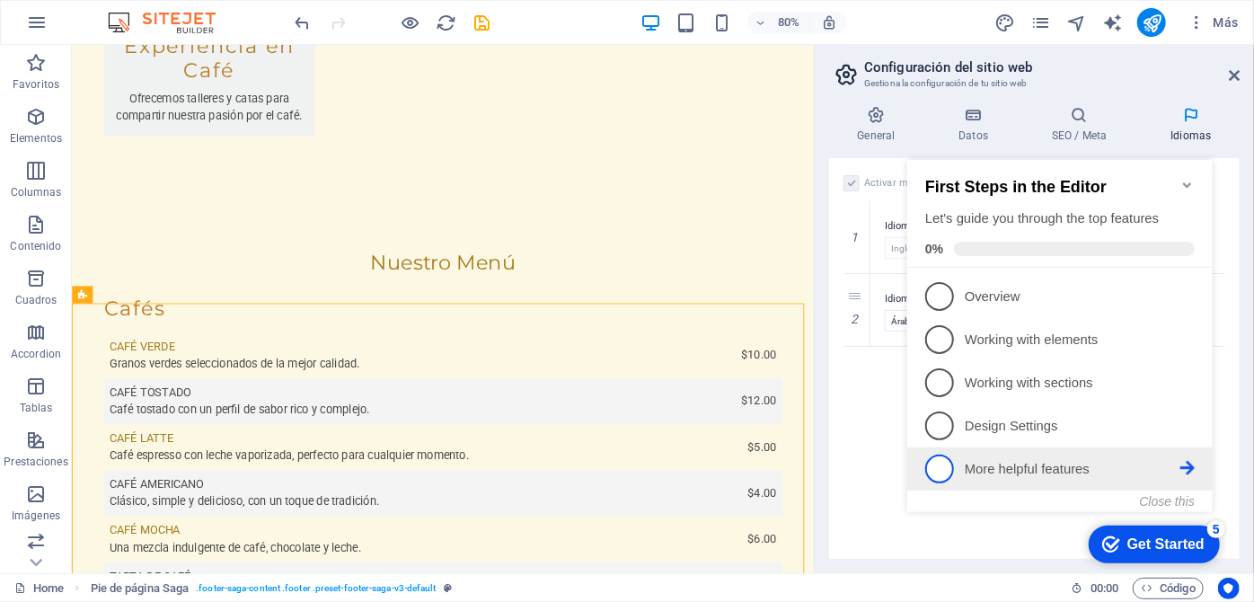
click at [937, 472] on span "5" at bounding box center [938, 468] width 29 height 29
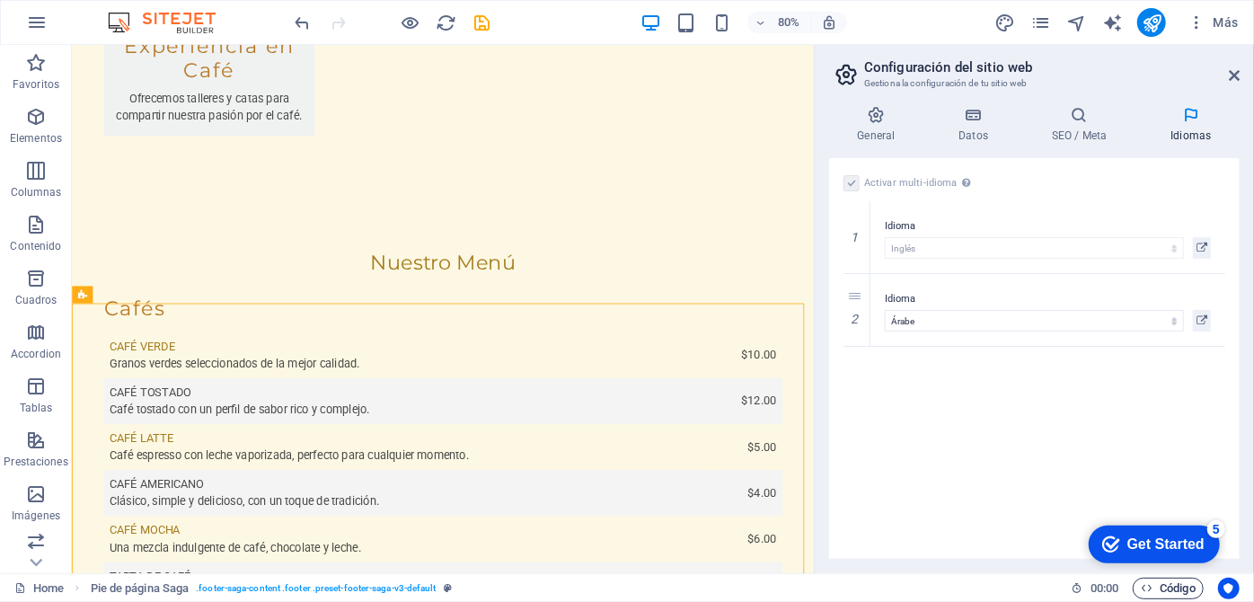
click at [289, 99] on span "Código" at bounding box center [172, 35] width 234 height 127
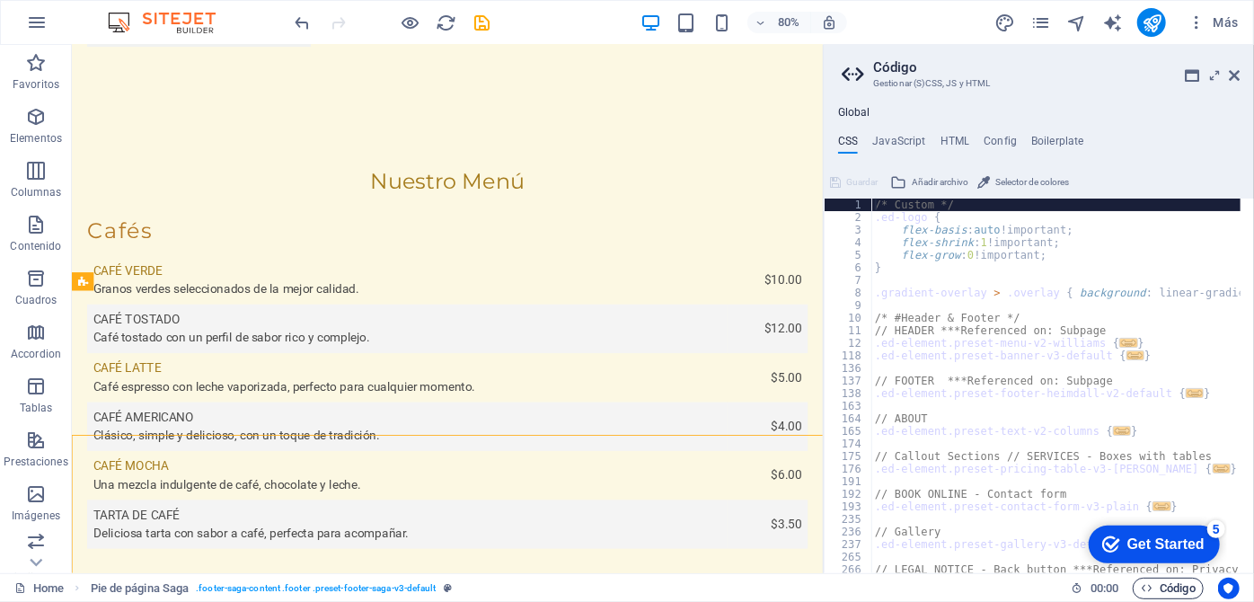
scroll to position [4020, 0]
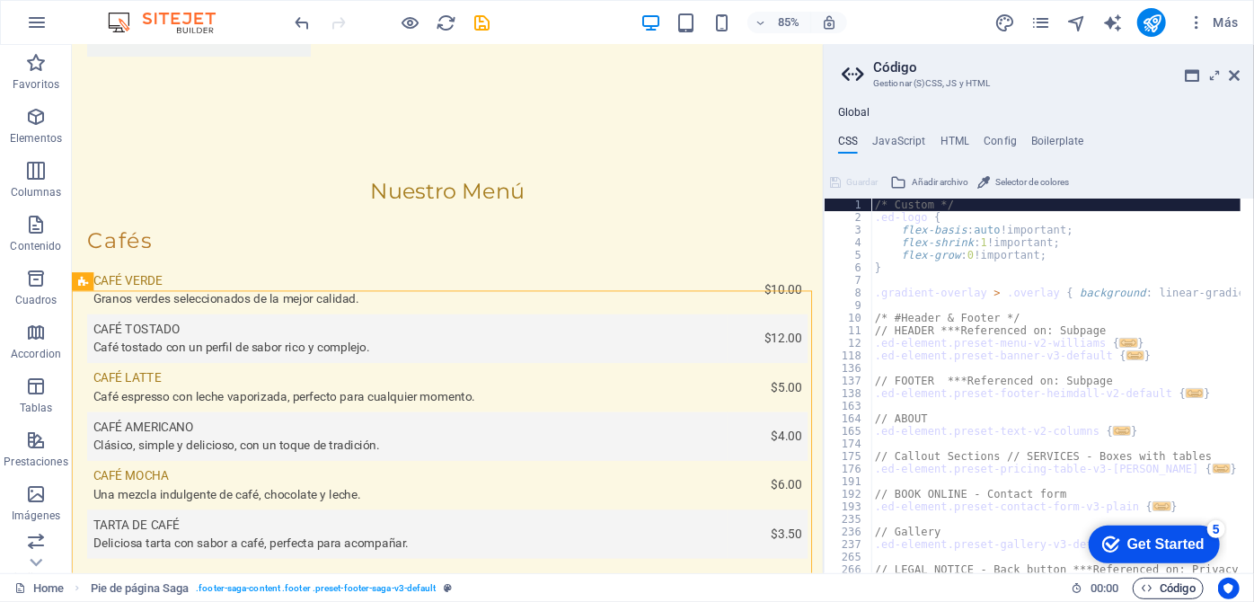
click at [1234, 75] on icon at bounding box center [1234, 75] width 11 height 14
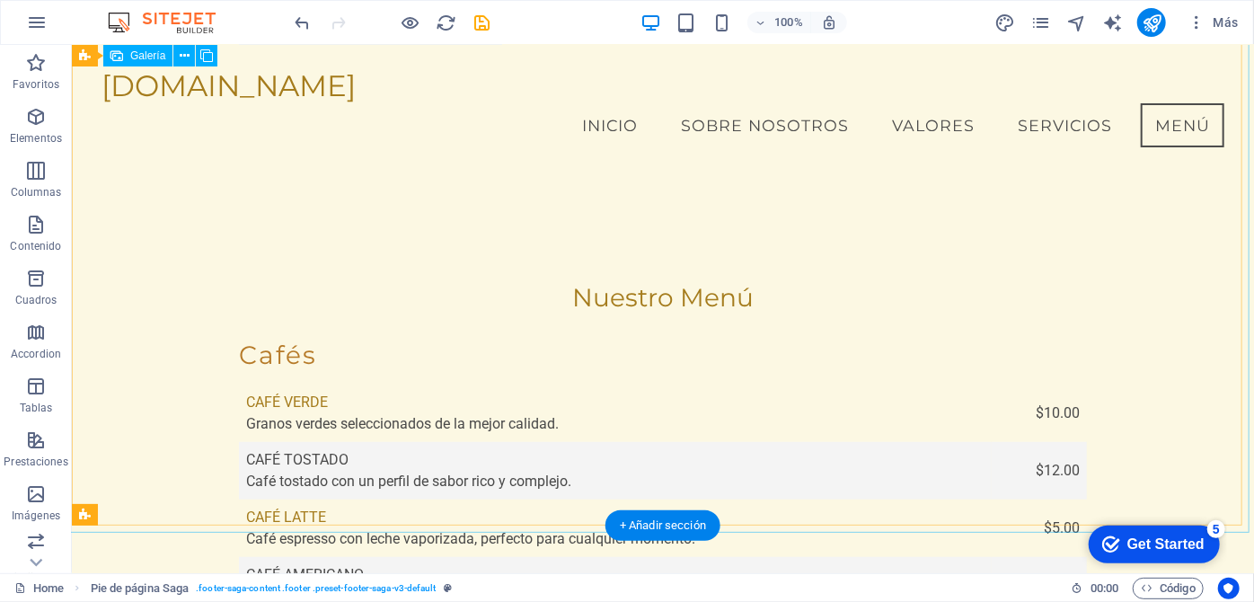
scroll to position [3791, 0]
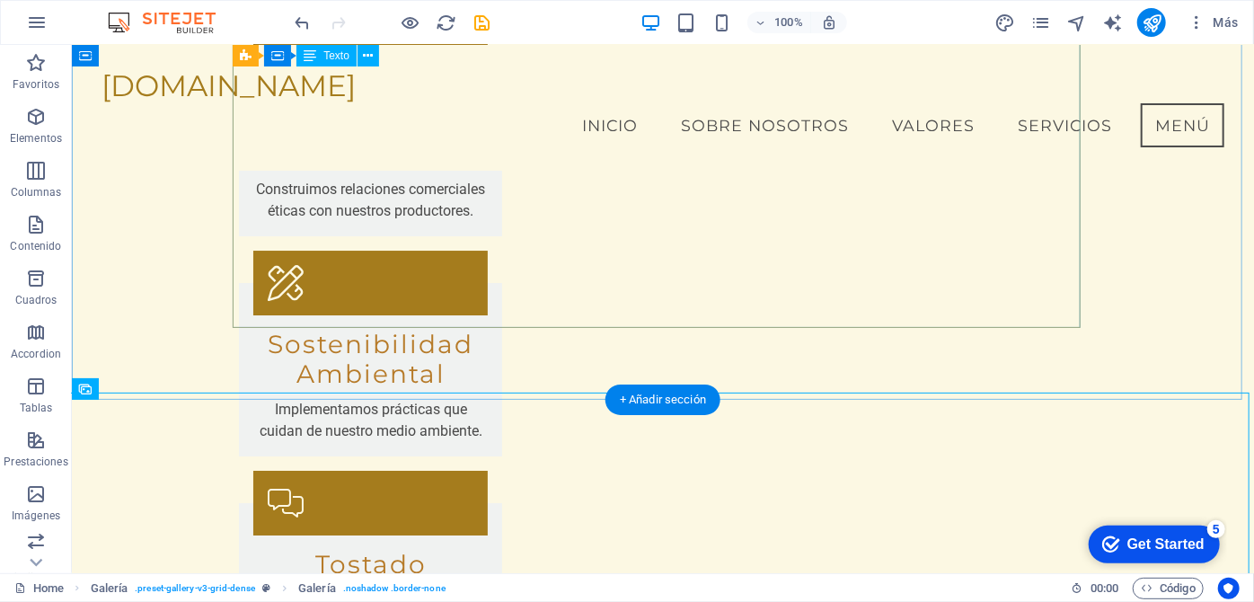
scroll to position [3056, 0]
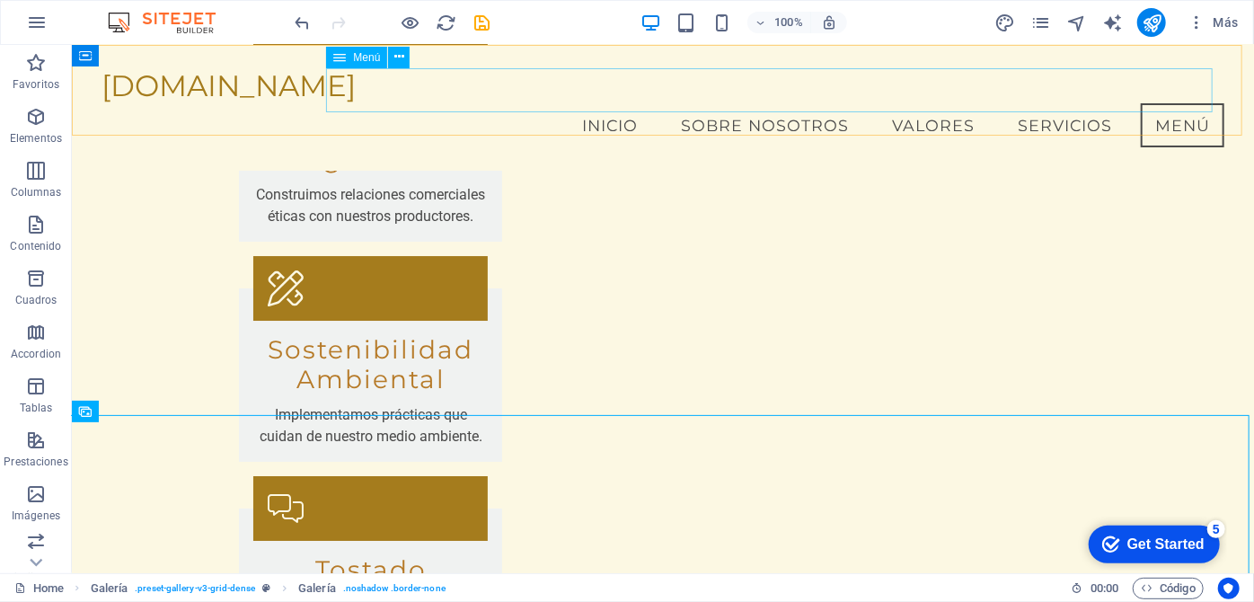
click at [783, 102] on nav "Inicio Sobre Nosotros Valores Servicios Menú" at bounding box center [662, 124] width 1123 height 45
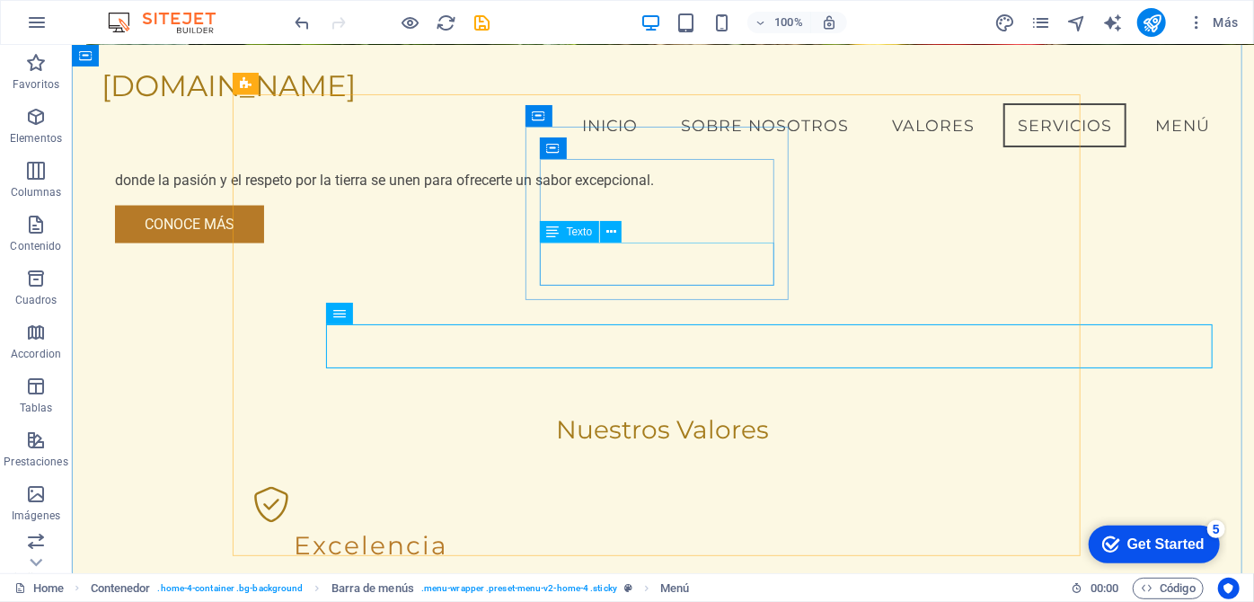
scroll to position [1423, 0]
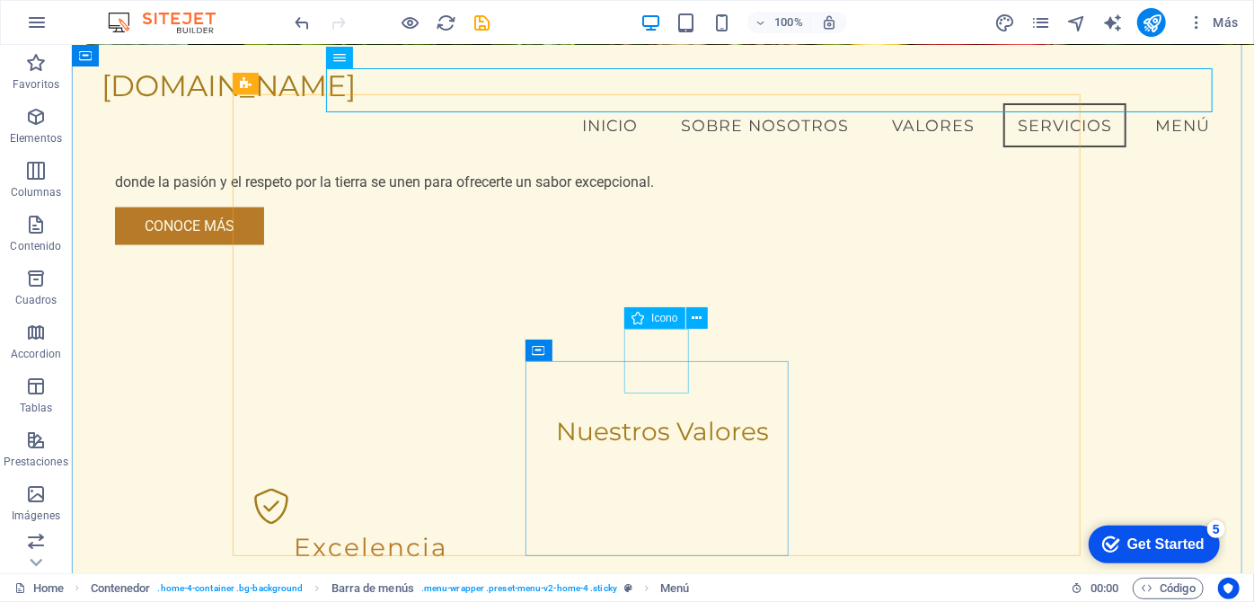
click at [644, 321] on icon at bounding box center [637, 318] width 13 height 22
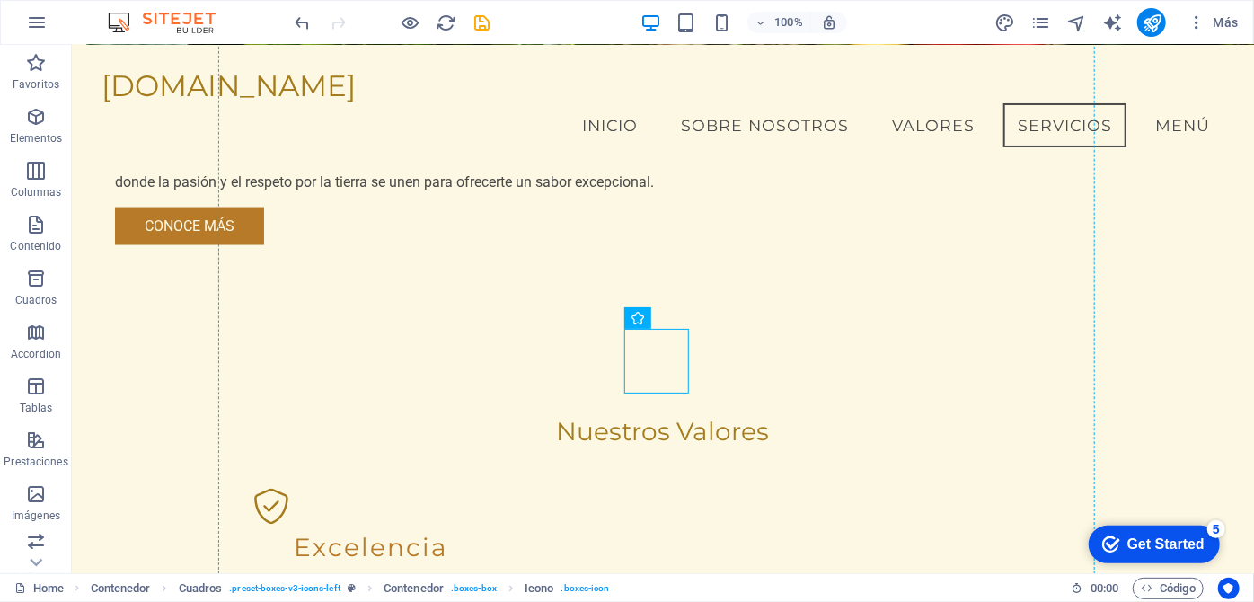
drag, startPoint x: 719, startPoint y: 366, endPoint x: 812, endPoint y: 328, distance: 100.7
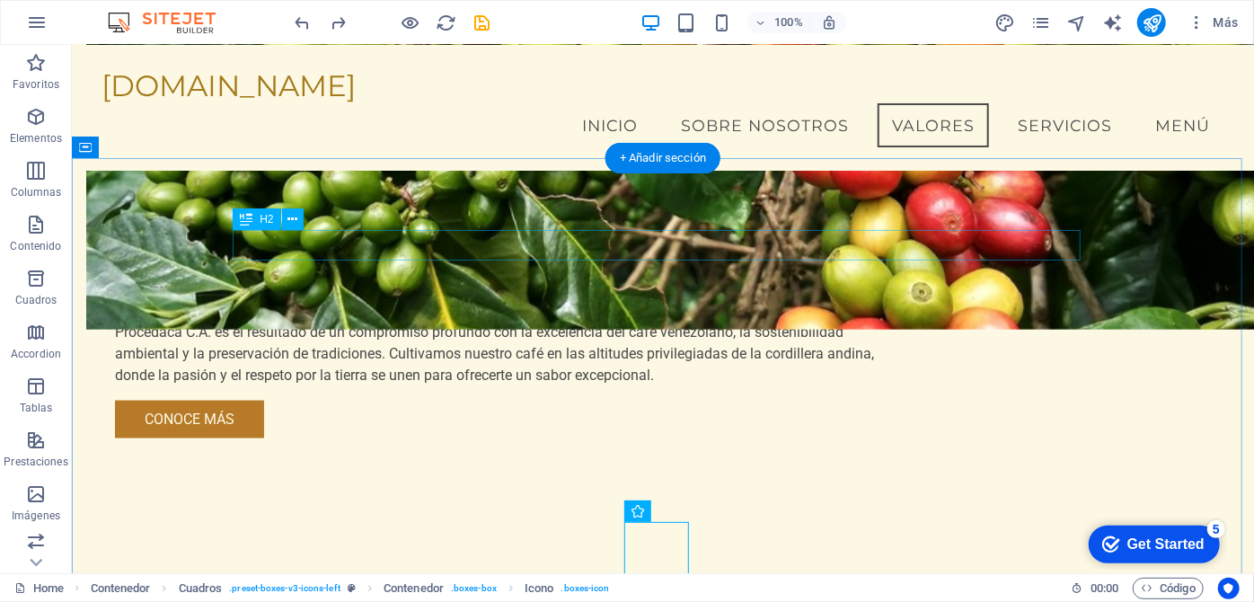
scroll to position [1148, 0]
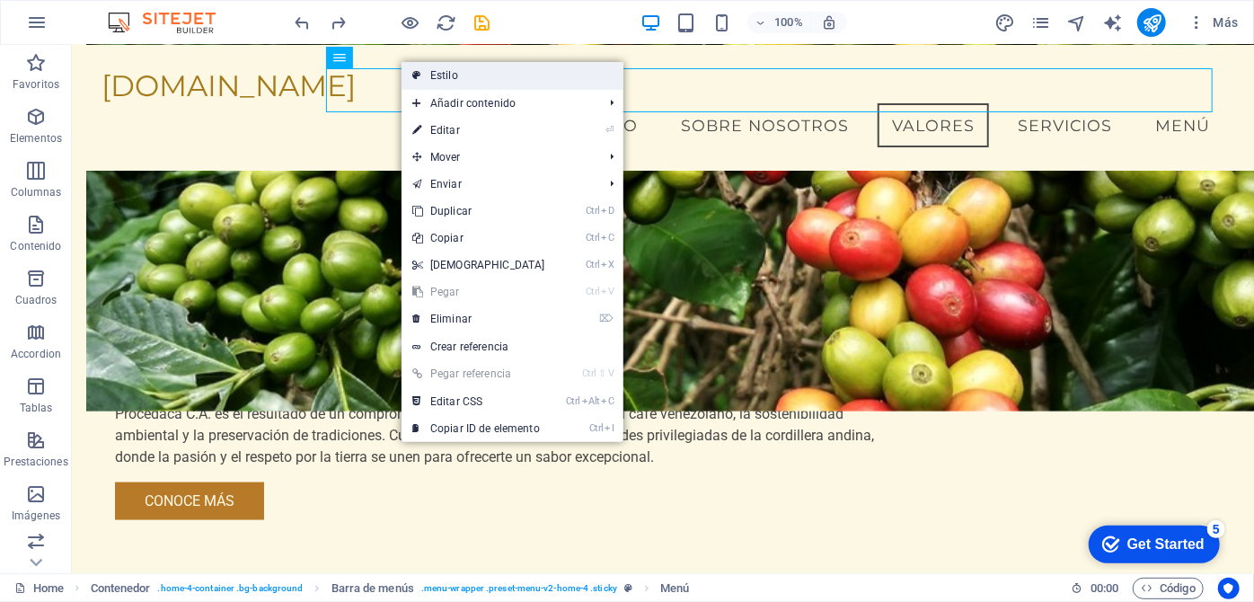
click at [436, 74] on link "Estilo" at bounding box center [513, 75] width 222 height 27
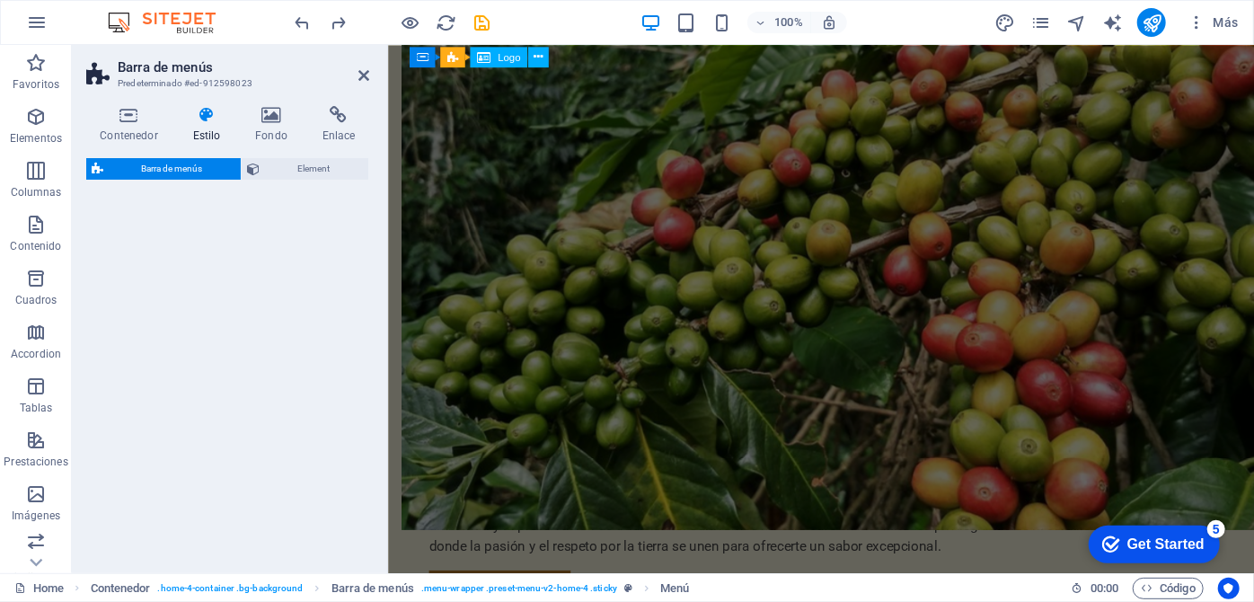
select select "vw"
select select "rem"
select select "vw"
select select "preset-menu-v2-home-4"
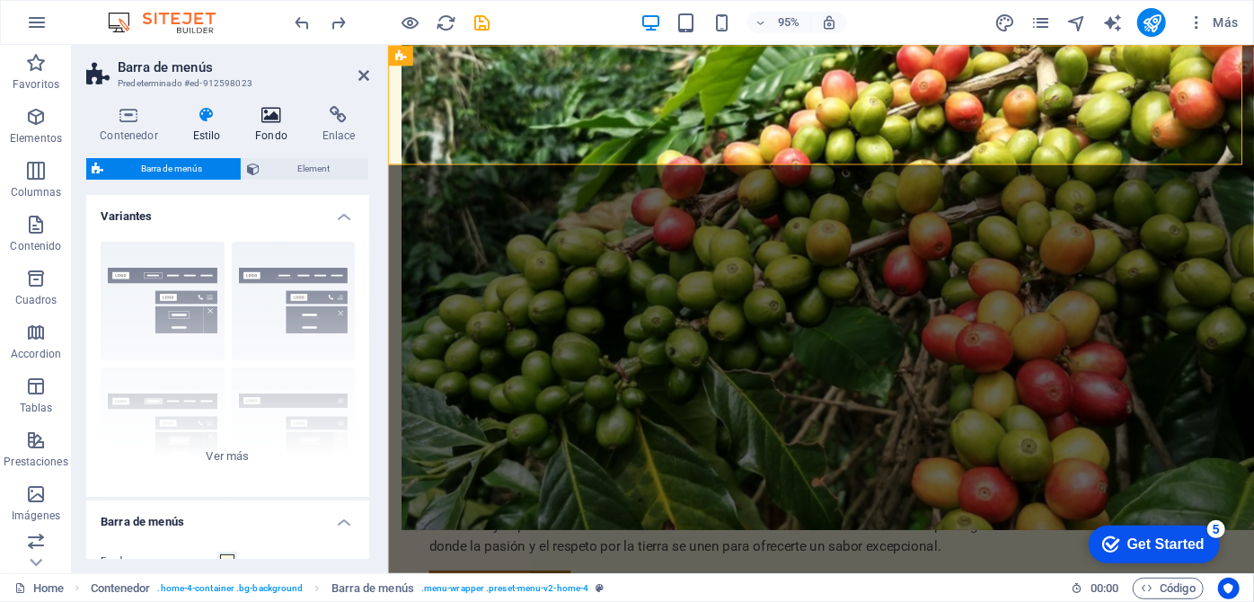
scroll to position [0, 0]
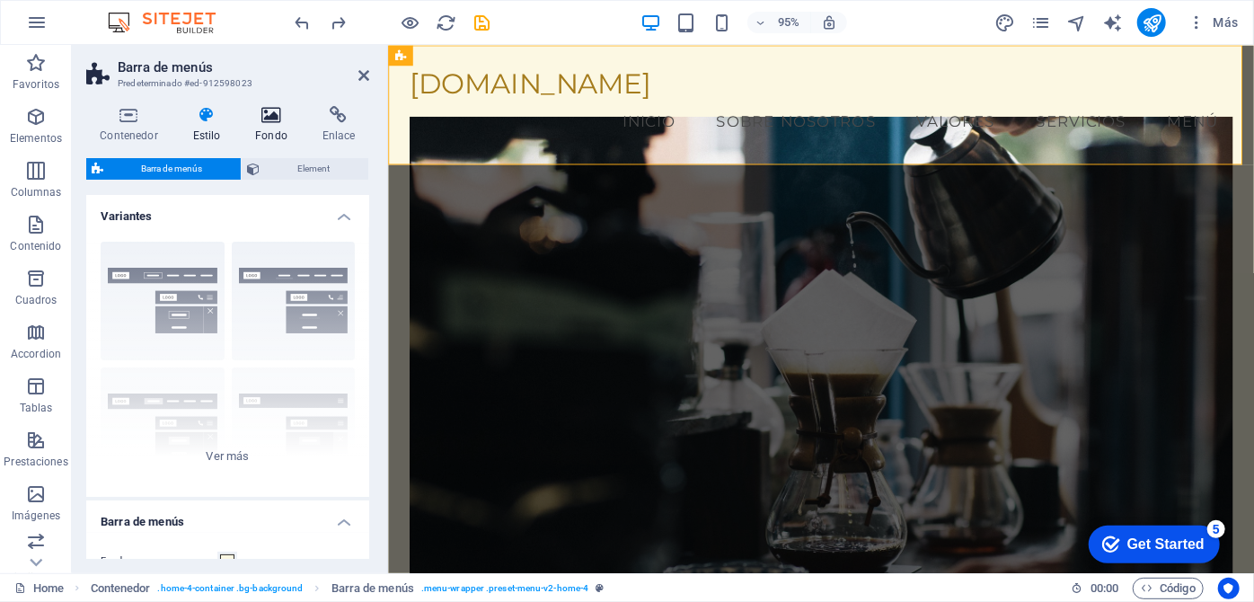
click at [270, 115] on icon at bounding box center [272, 115] width 60 height 18
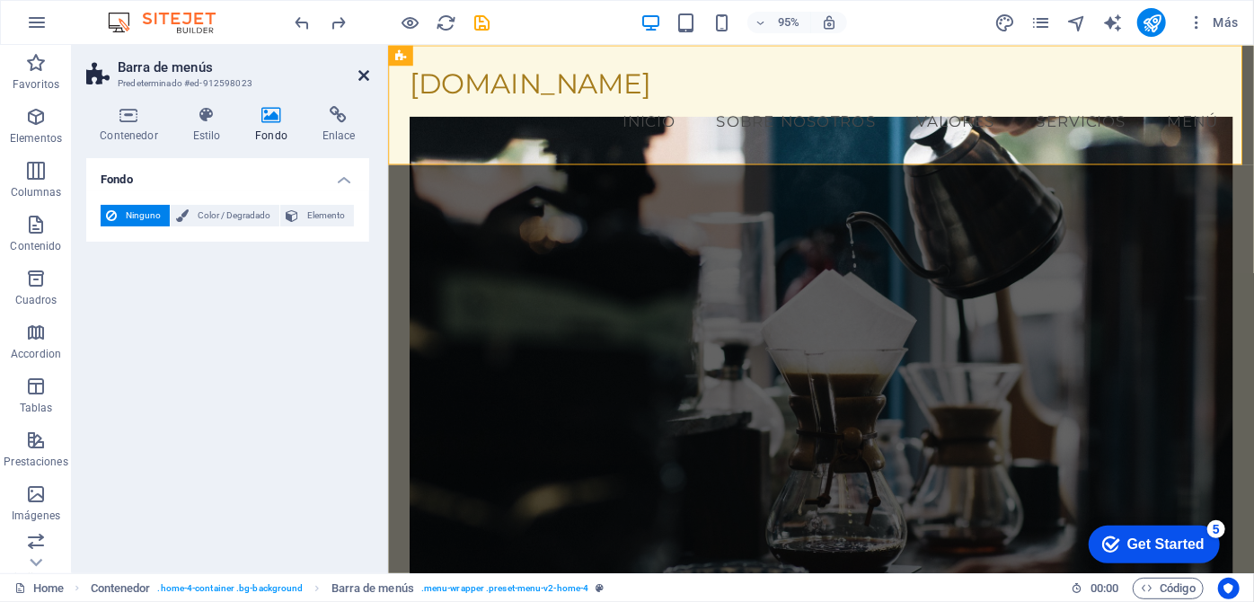
drag, startPoint x: 363, startPoint y: 76, endPoint x: 291, endPoint y: 30, distance: 85.7
click at [363, 76] on icon at bounding box center [363, 75] width 11 height 14
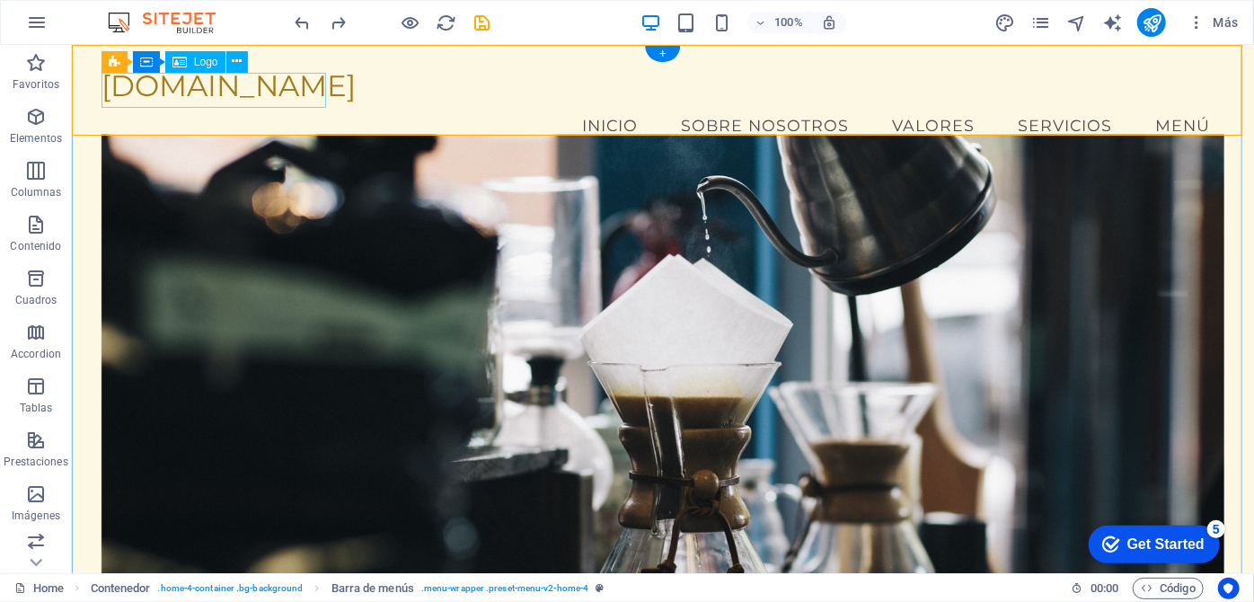
click at [226, 100] on div "[DOMAIN_NAME]" at bounding box center [662, 84] width 1123 height 35
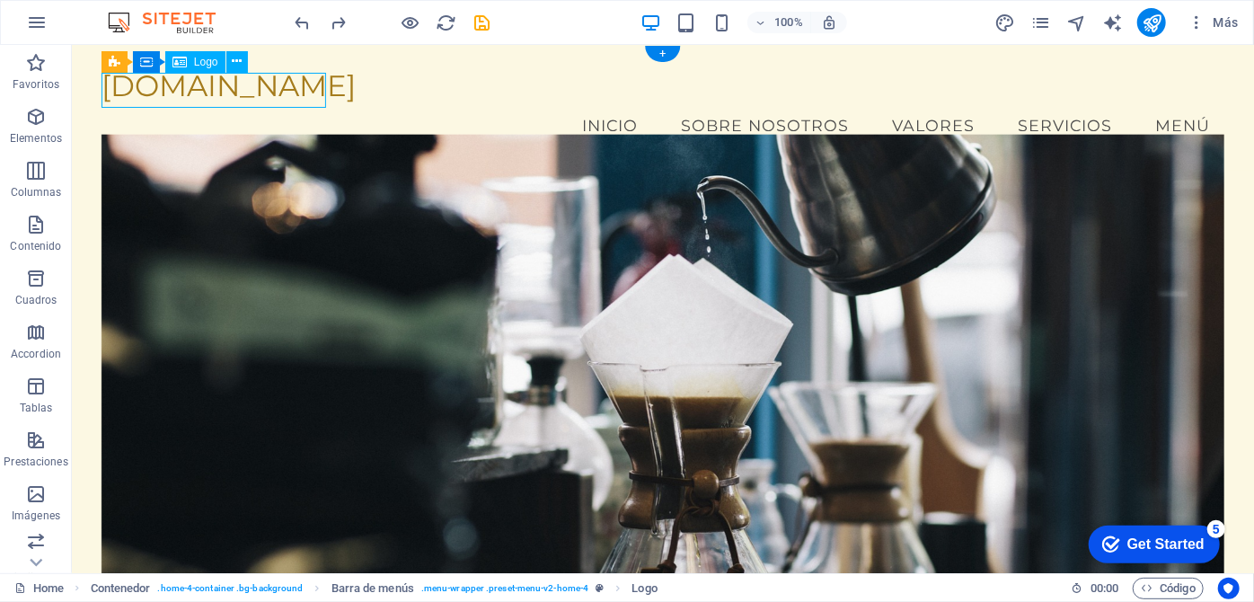
click at [207, 93] on div "[DOMAIN_NAME]" at bounding box center [662, 84] width 1123 height 35
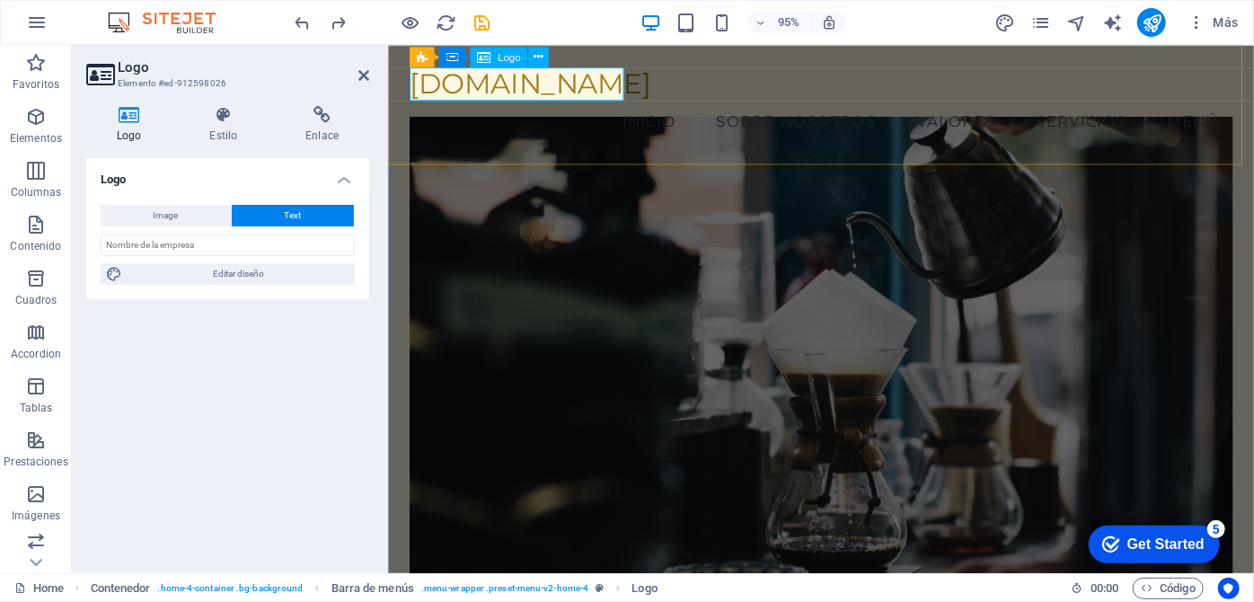
click at [545, 84] on div "[DOMAIN_NAME]" at bounding box center [843, 84] width 866 height 35
click at [0, 0] on icon at bounding box center [0, 0] width 0 height 0
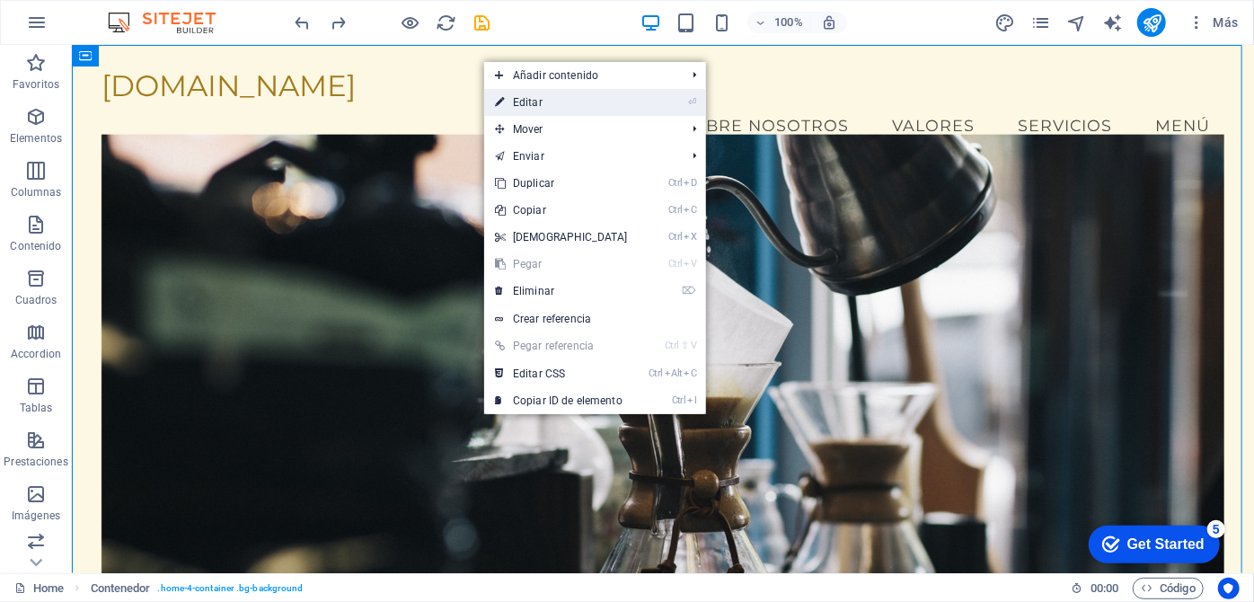
click at [518, 97] on link "⏎ Editar" at bounding box center [561, 102] width 154 height 27
select select "header"
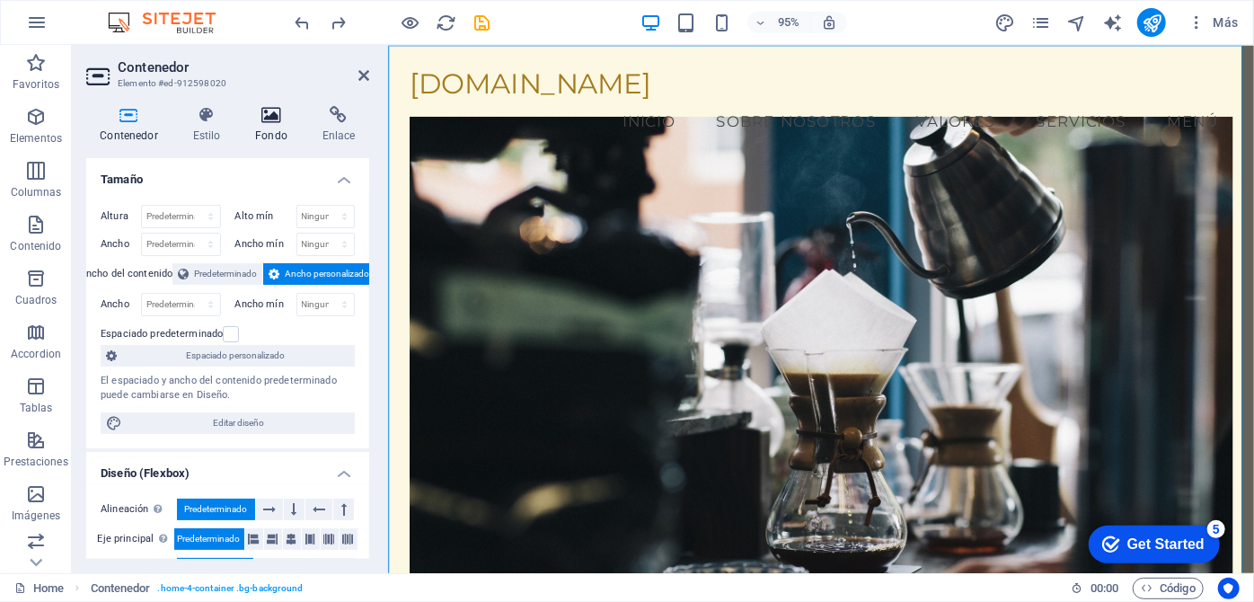
click at [270, 113] on icon at bounding box center [272, 115] width 60 height 18
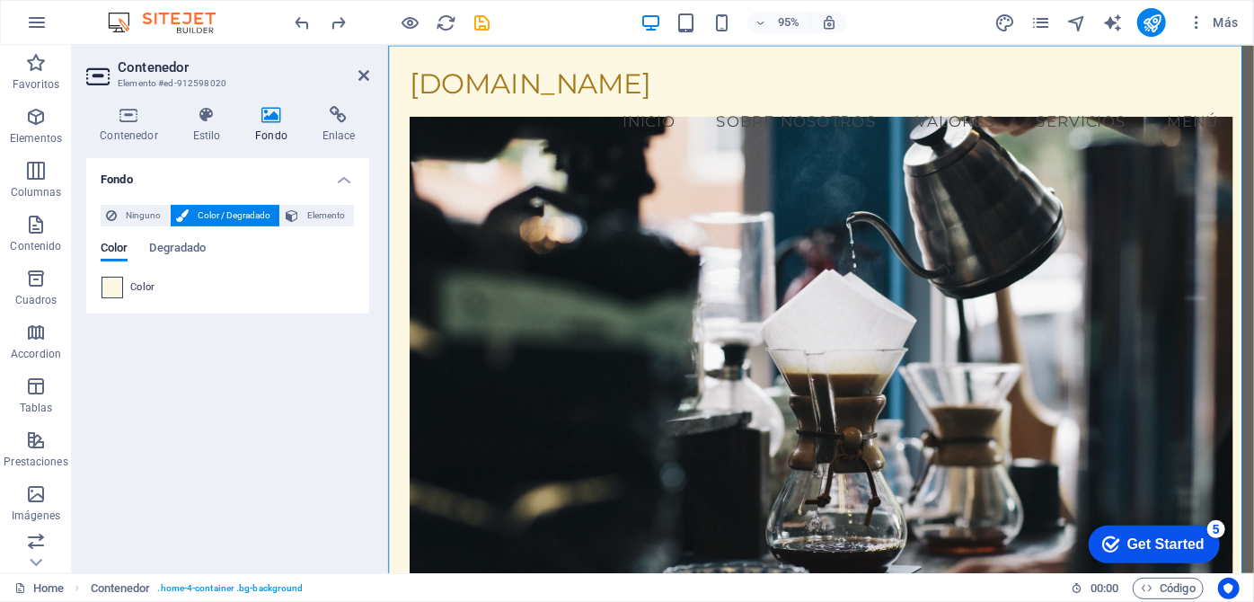
click at [112, 284] on span at bounding box center [112, 288] width 20 height 20
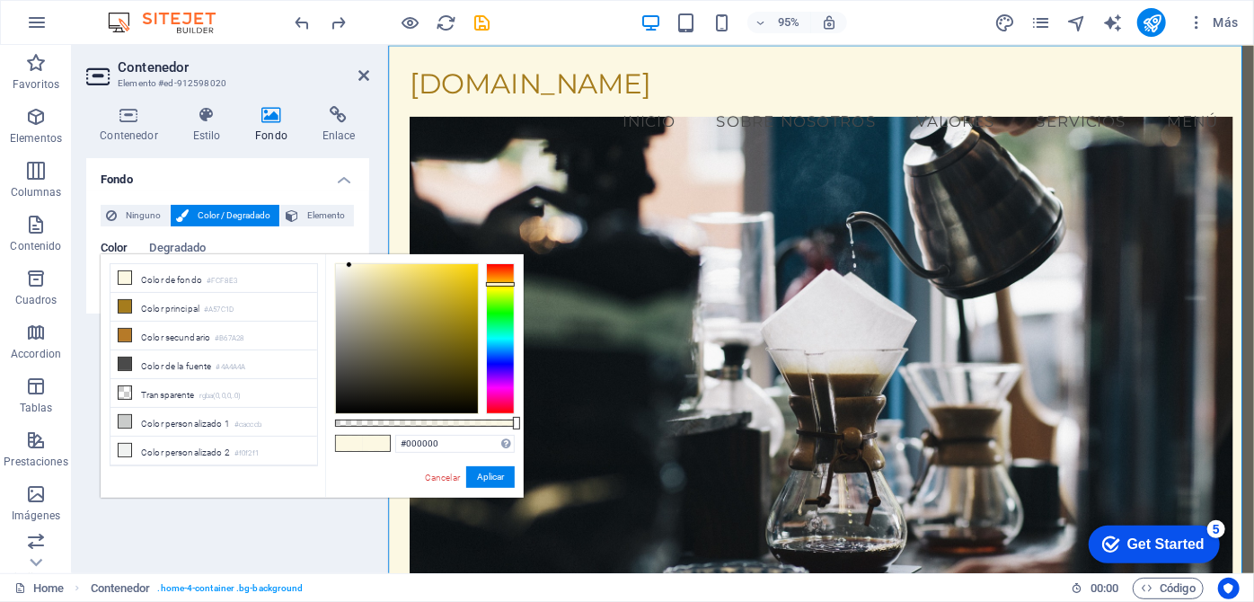
type input "#fcf8e3"
click at [134, 275] on li "Color de fondo #FCF8E3" at bounding box center [213, 278] width 207 height 29
click at [369, 152] on div "Contenedor Estilo Fondo Enlace Tamaño Altura Predeterminado px rem % vh vw Alto…" at bounding box center [228, 332] width 312 height 481
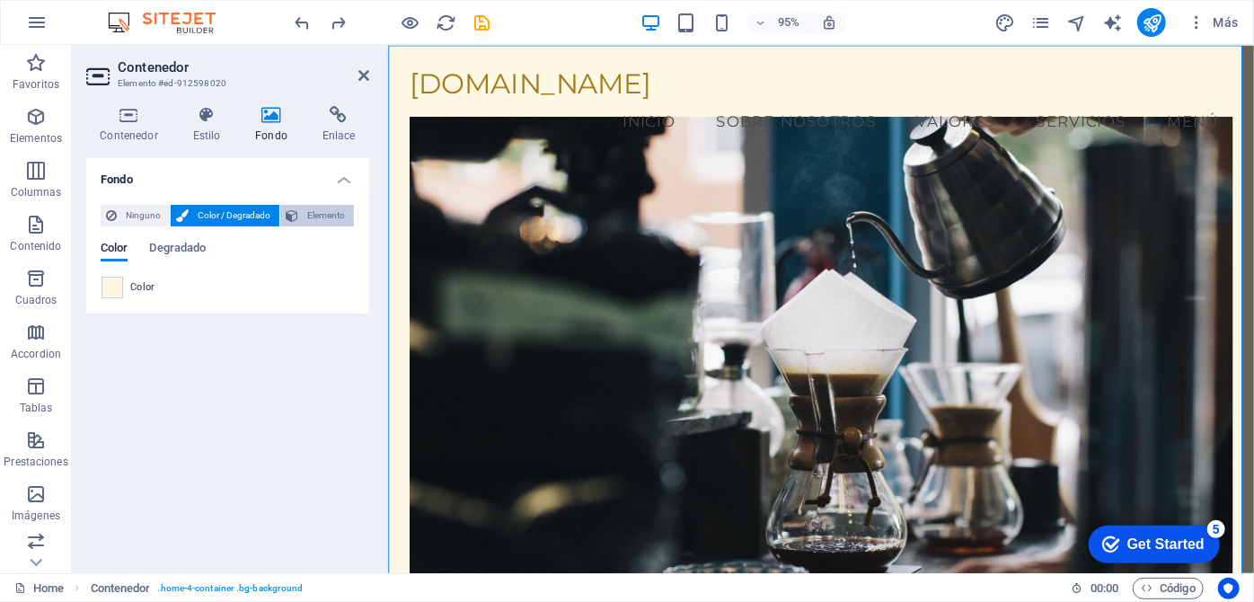
click at [316, 218] on span "Elemento" at bounding box center [326, 216] width 45 height 22
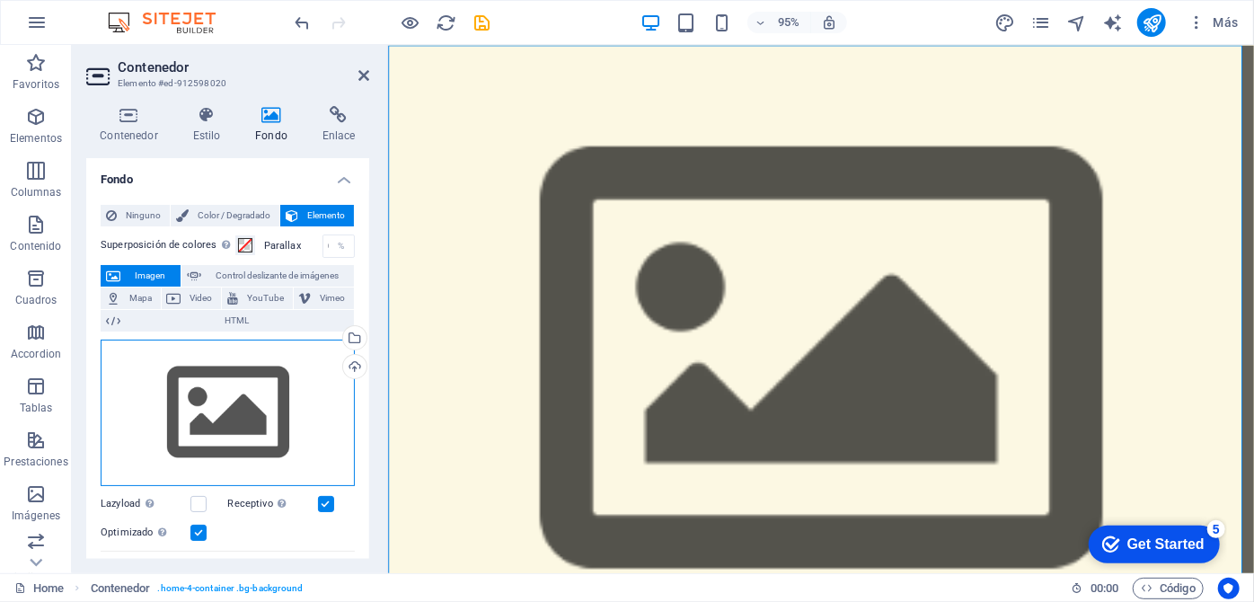
click at [238, 391] on div "Arrastra archivos aquí, haz clic para escoger archivos o selecciona archivos de…" at bounding box center [228, 413] width 254 height 147
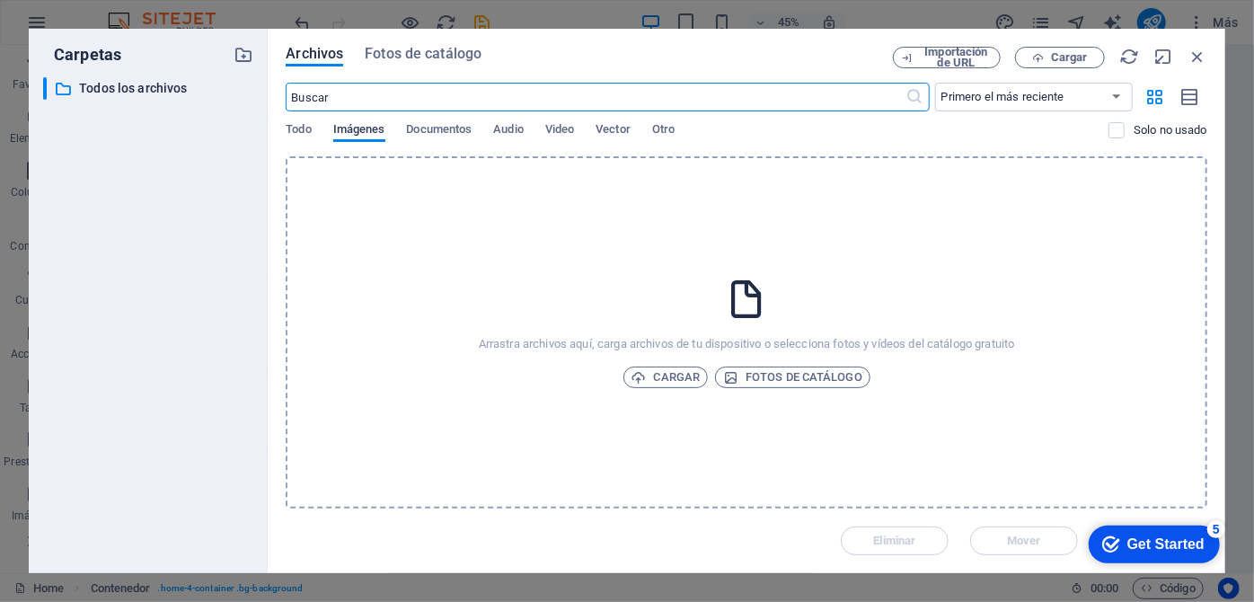
click at [361, 131] on span "Imágenes" at bounding box center [359, 131] width 52 height 25
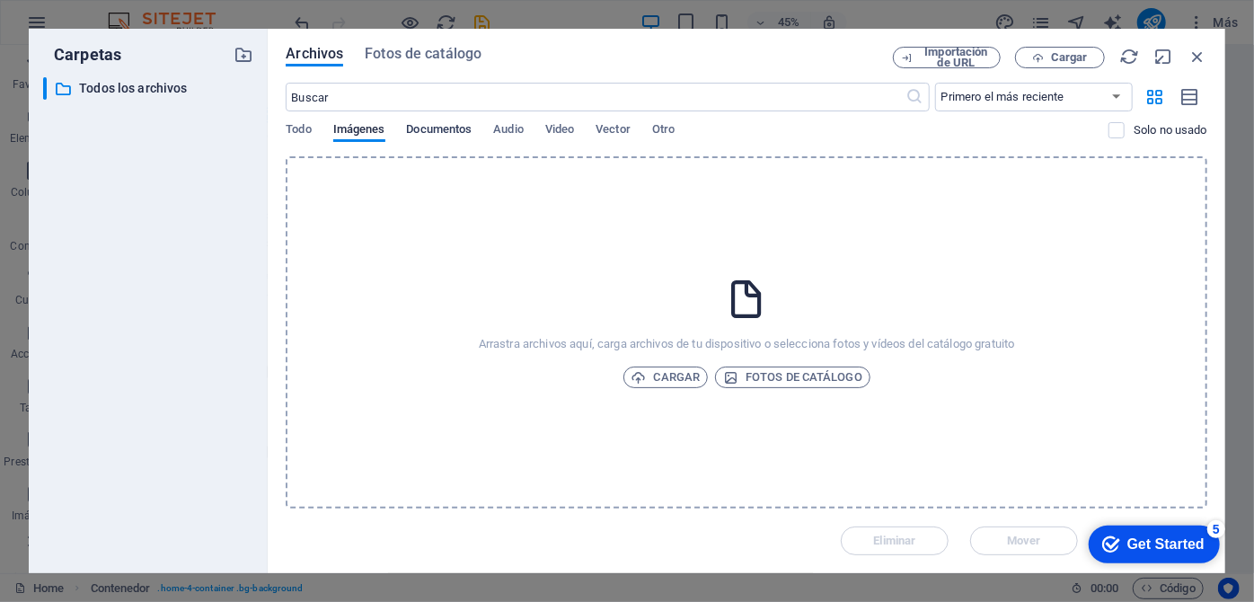
click at [443, 128] on span "Documentos" at bounding box center [440, 131] width 66 height 25
click at [677, 379] on span "Cargar" at bounding box center [665, 377] width 69 height 22
click at [1196, 57] on icon "button" at bounding box center [1197, 57] width 20 height 20
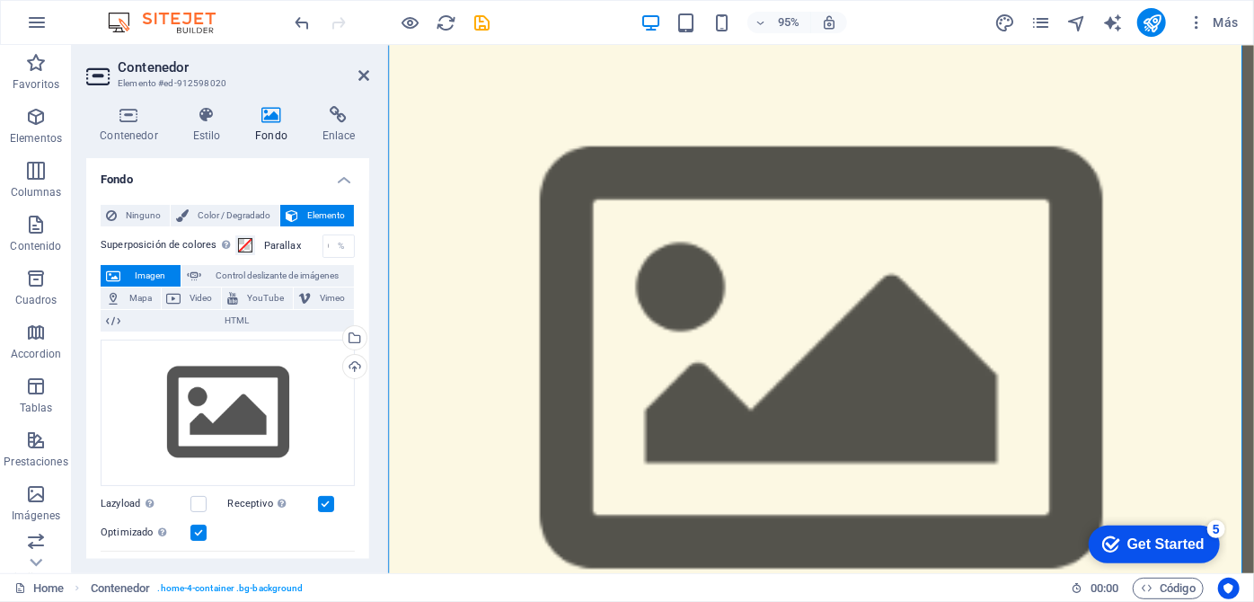
scroll to position [81, 0]
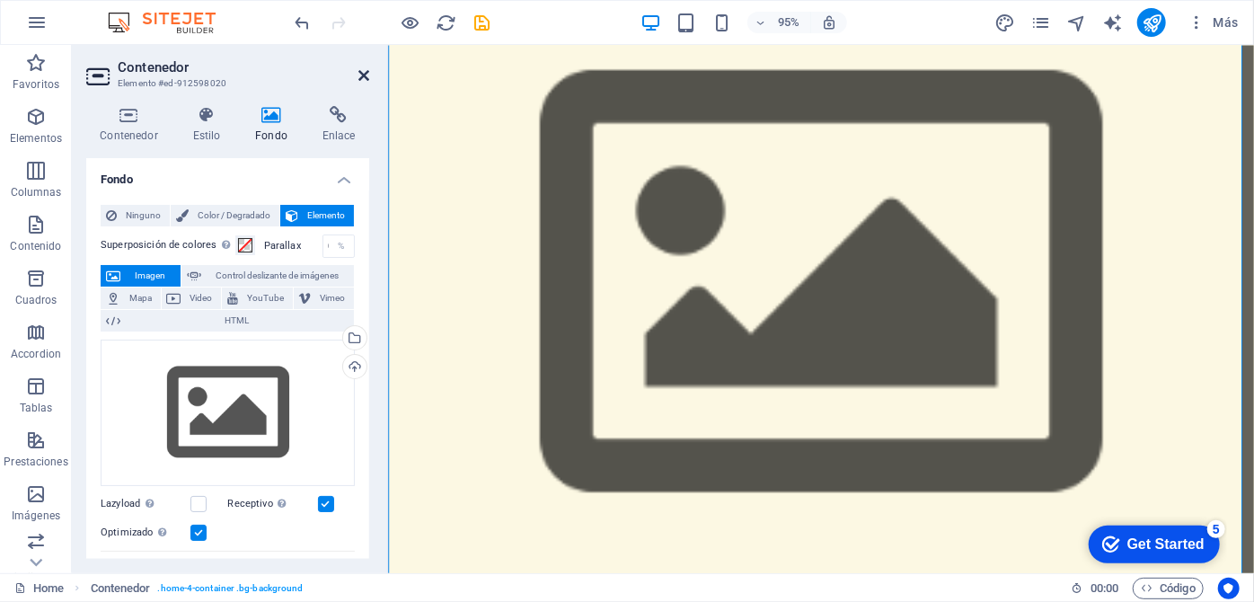
click at [366, 77] on icon at bounding box center [363, 75] width 11 height 14
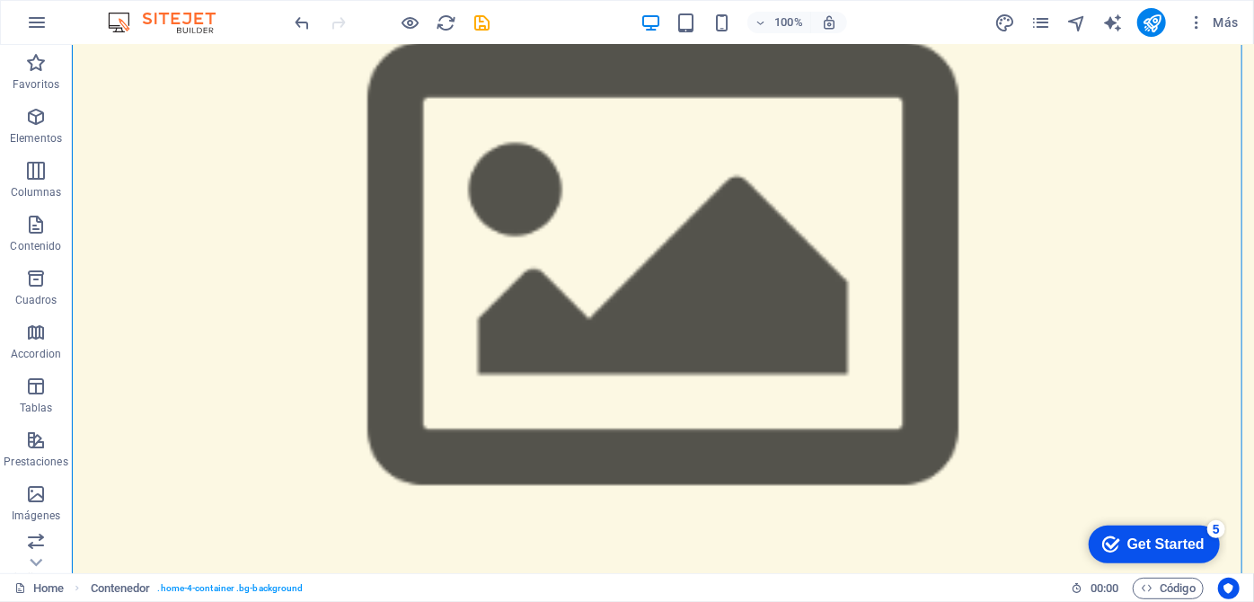
scroll to position [0, 0]
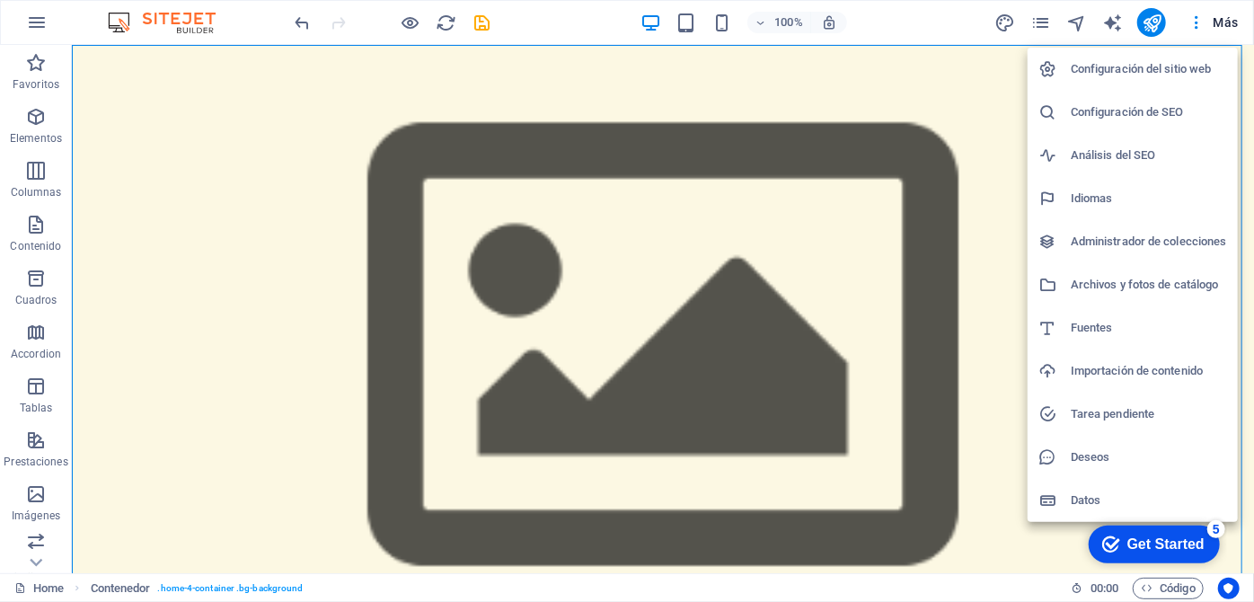
click at [941, 222] on div at bounding box center [627, 301] width 1254 height 602
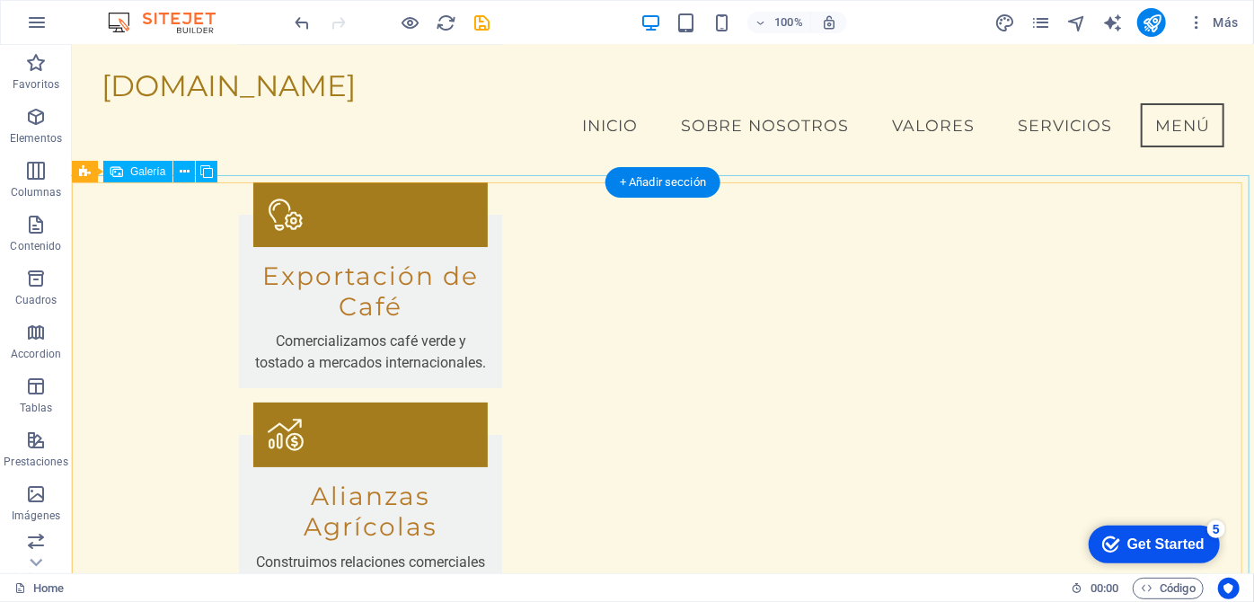
scroll to position [3339, 0]
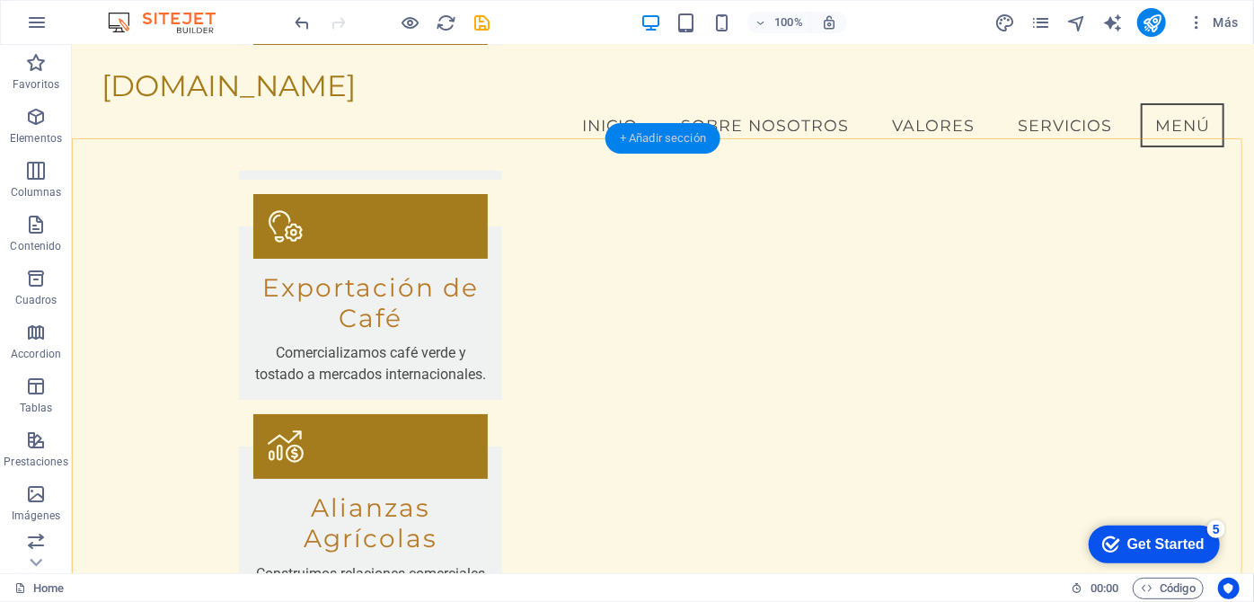
click at [640, 140] on div "+ Añadir sección" at bounding box center [662, 138] width 115 height 31
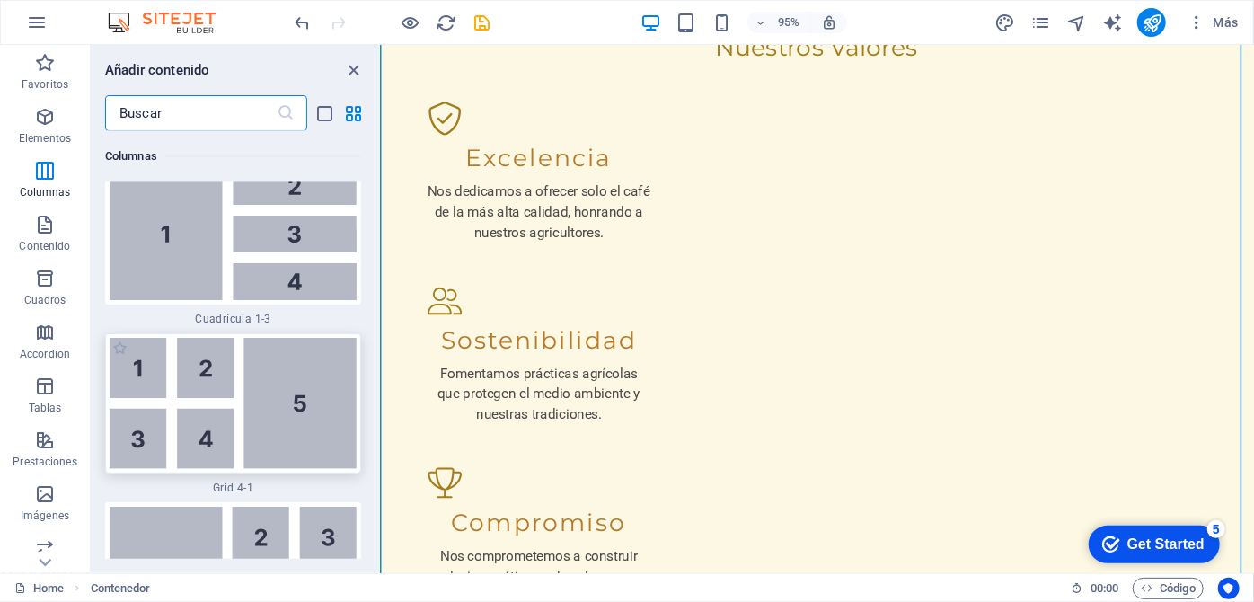
scroll to position [4601, 0]
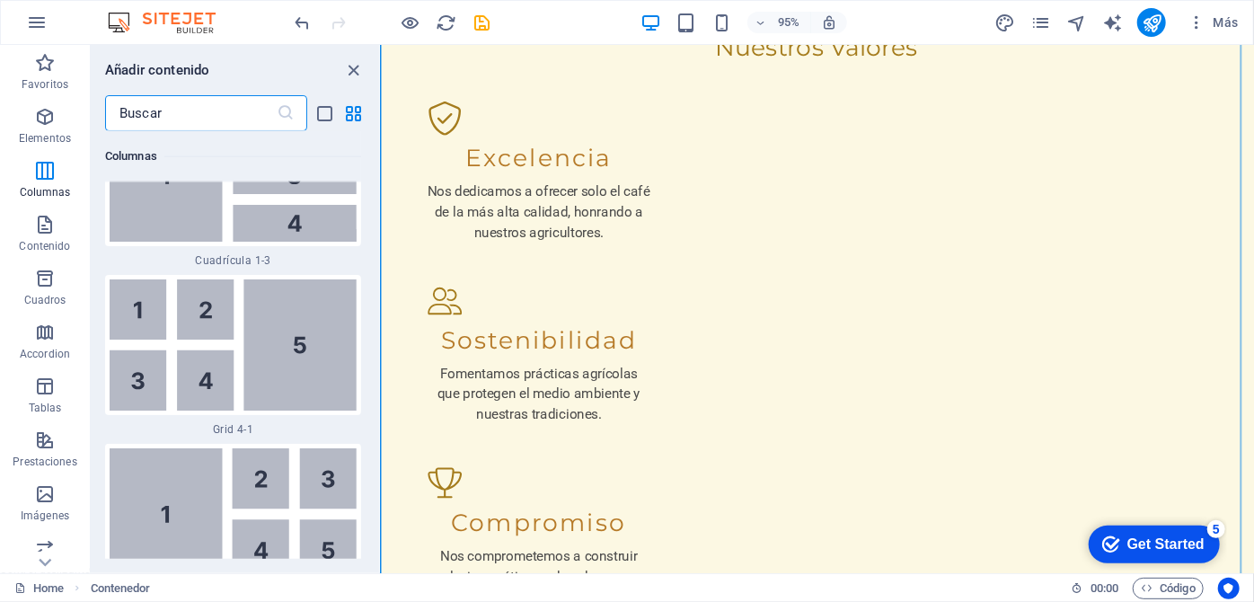
drag, startPoint x: 228, startPoint y: 318, endPoint x: 163, endPoint y: 331, distance: 65.9
click at [230, 318] on img at bounding box center [233, 345] width 247 height 132
click at [381, 357] on div "Arrastra aquí para reemplazar el contenido existente. Si quieres crear un eleme…" at bounding box center [817, 309] width 873 height 528
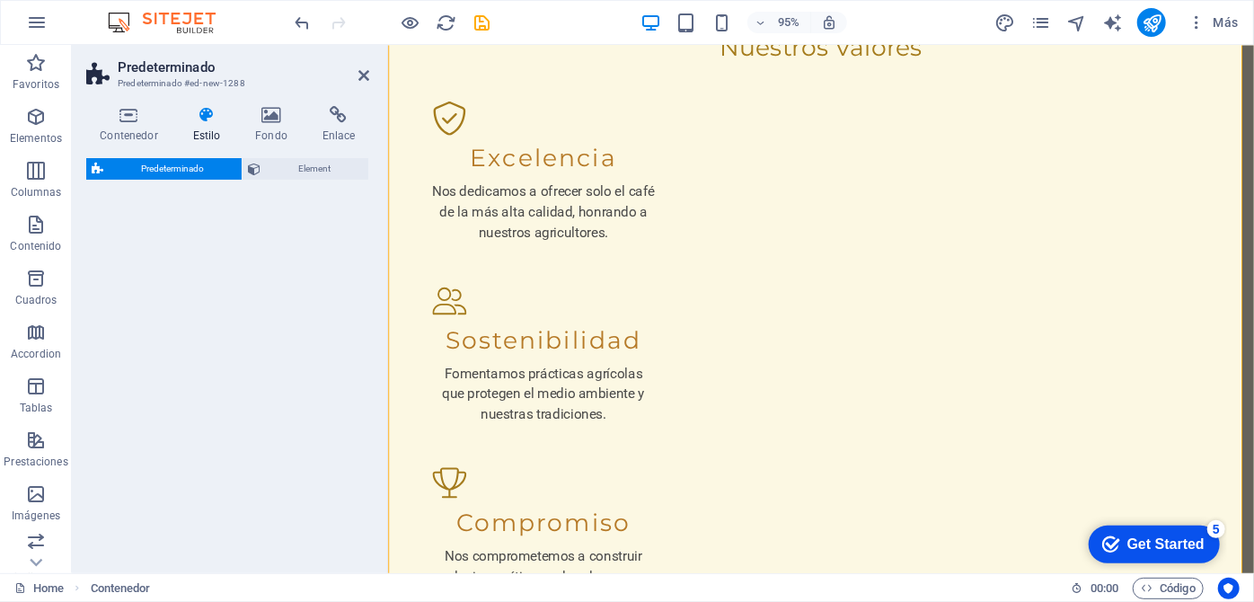
select select "rem"
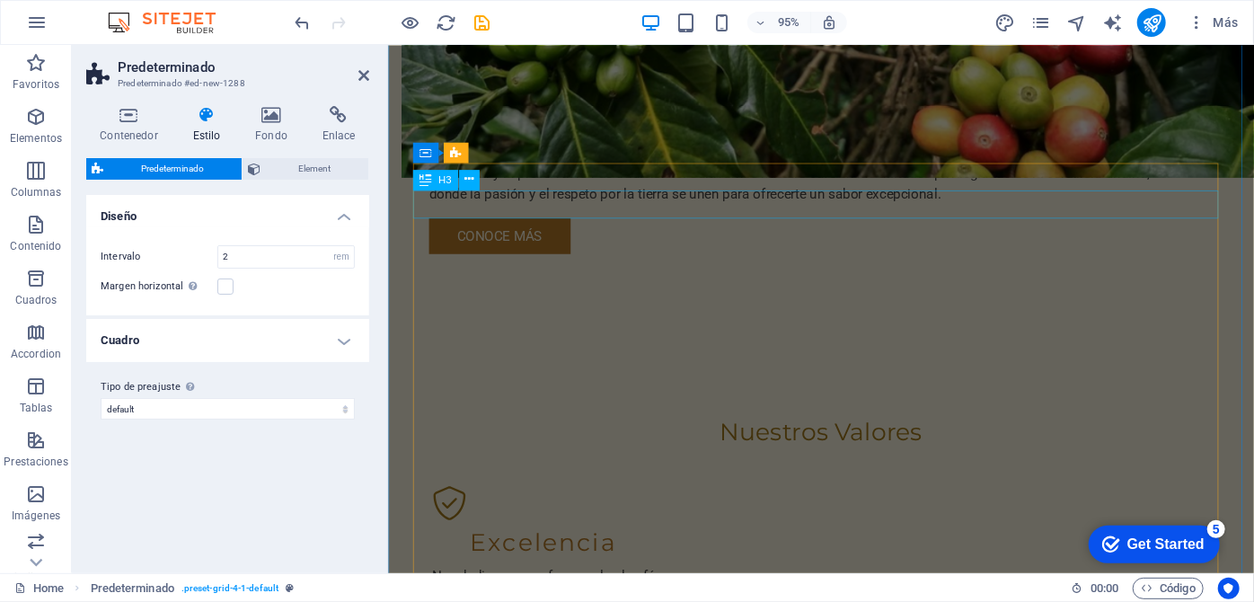
scroll to position [2551, 0]
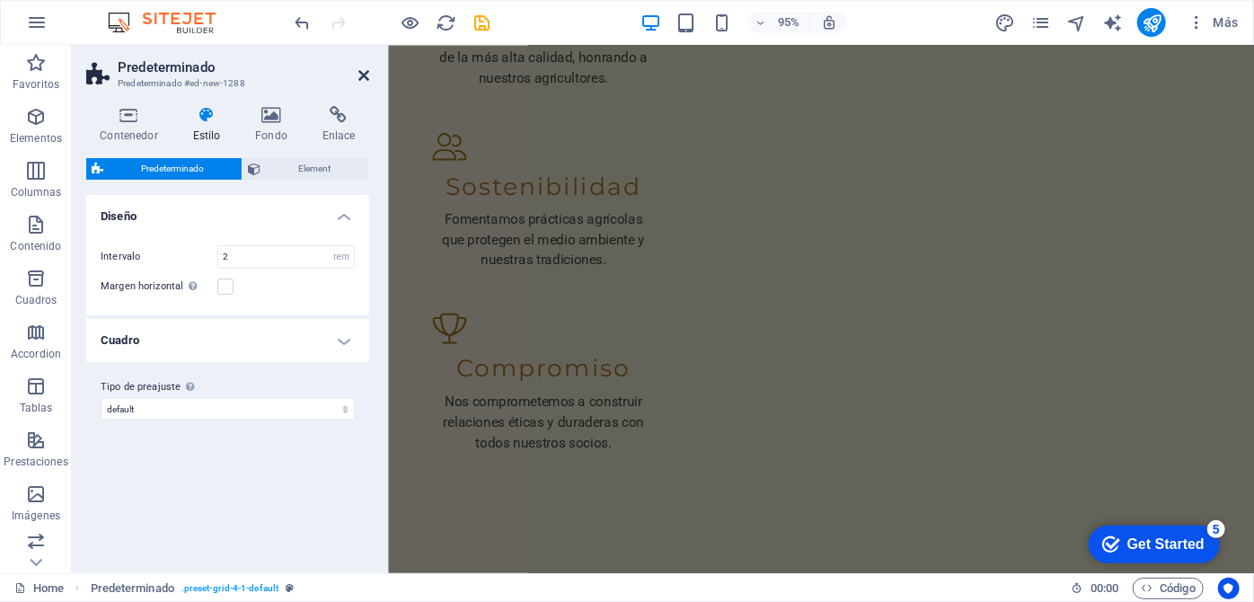
click at [363, 75] on icon at bounding box center [363, 75] width 11 height 14
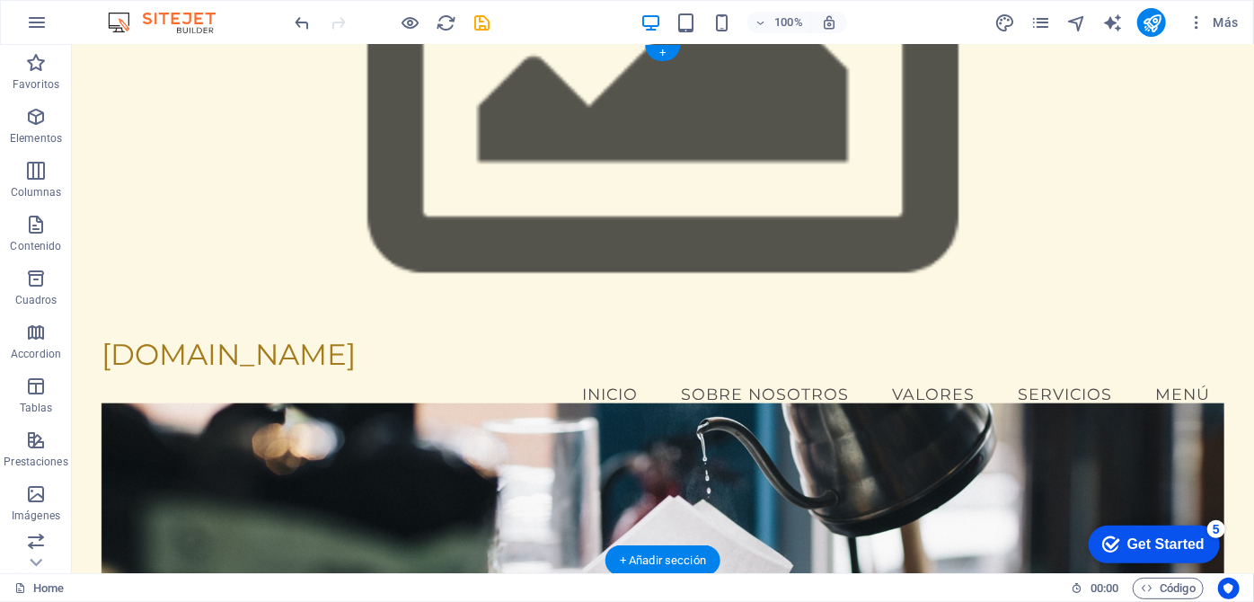
scroll to position [0, 0]
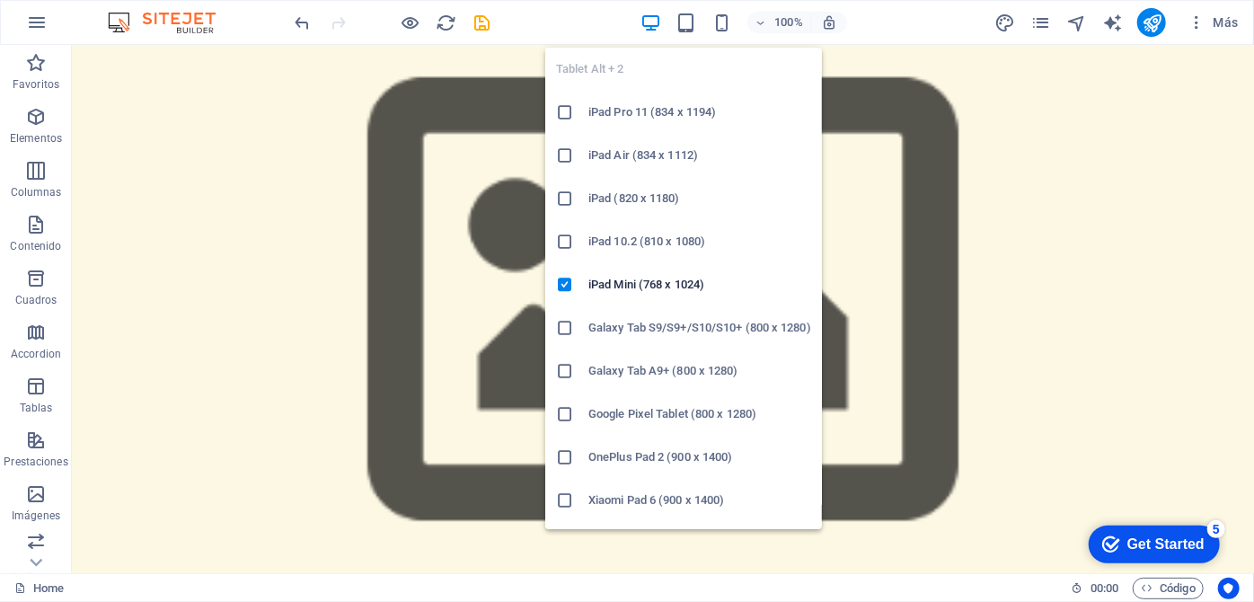
click at [614, 108] on h6 "iPad Pro 11 (834 x 1194)" at bounding box center [699, 113] width 223 height 22
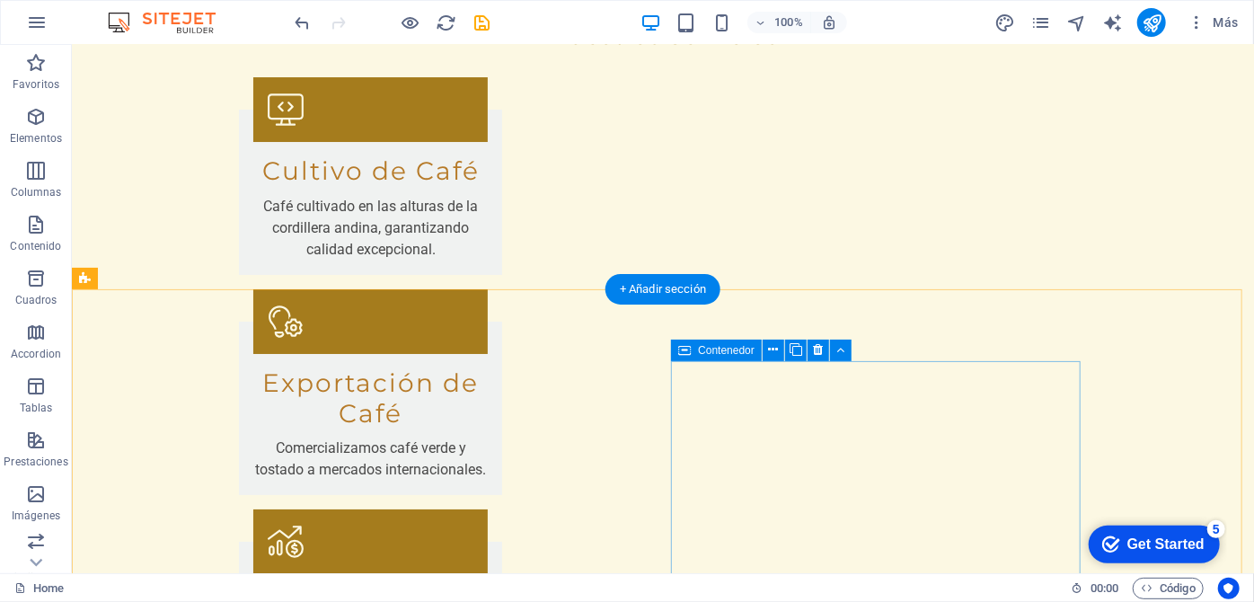
scroll to position [3511, 0]
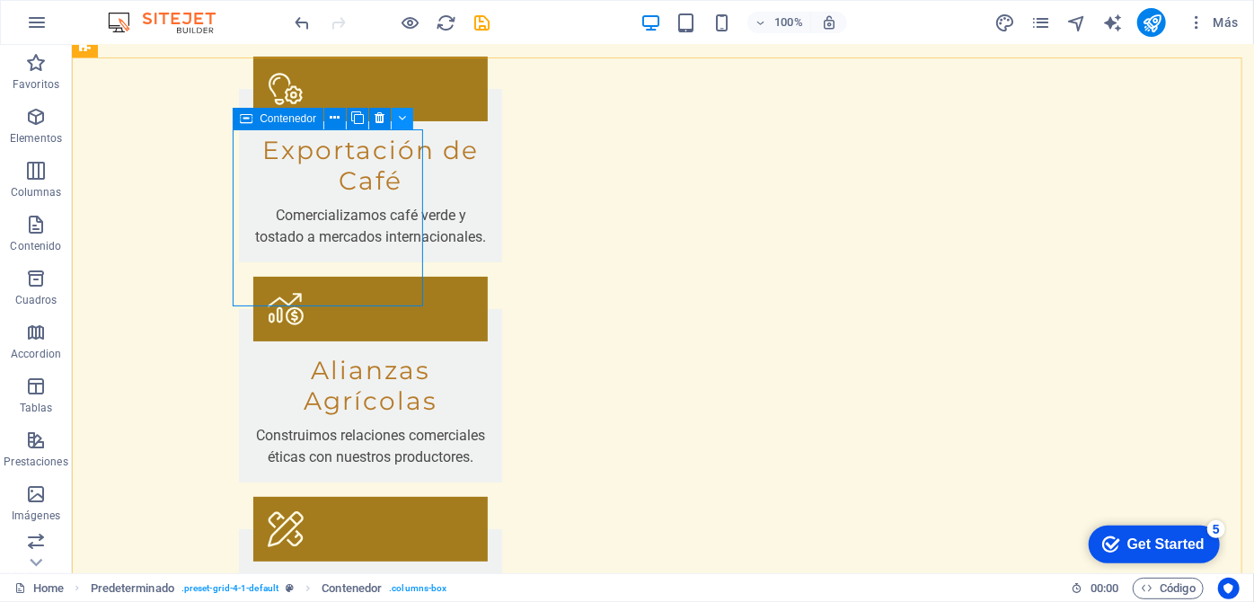
click at [400, 115] on icon at bounding box center [402, 118] width 8 height 19
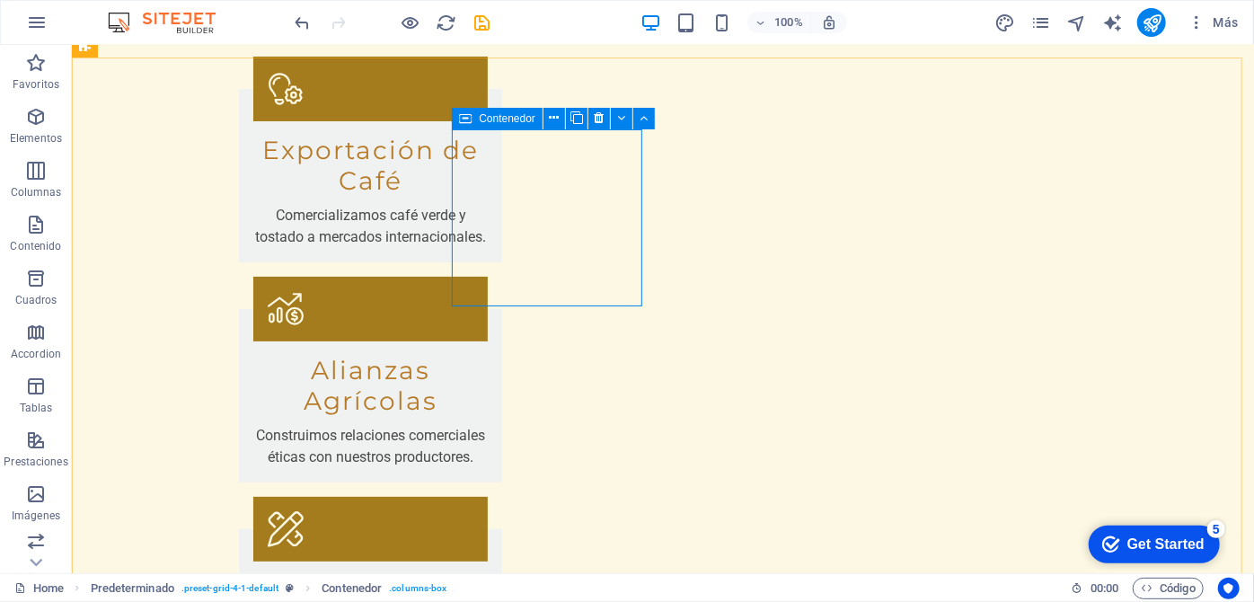
click at [467, 122] on icon at bounding box center [465, 119] width 13 height 22
click at [475, 115] on div "Contenedor" at bounding box center [497, 119] width 91 height 22
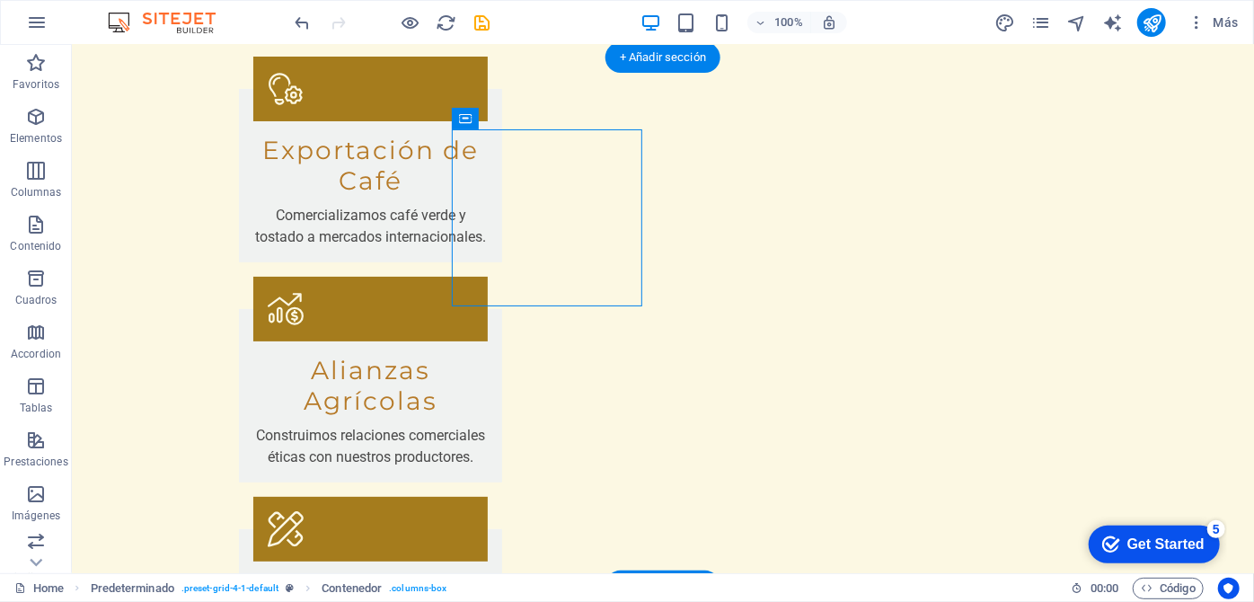
drag, startPoint x: 546, startPoint y: 159, endPoint x: 551, endPoint y: 216, distance: 57.7
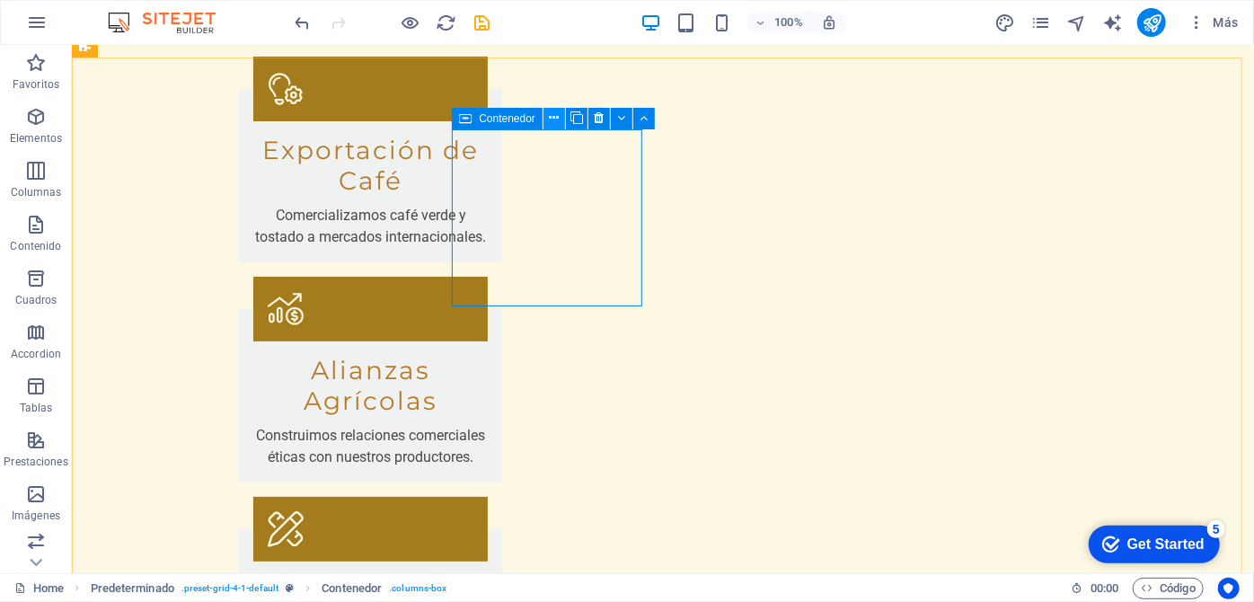
click at [552, 125] on icon at bounding box center [554, 118] width 10 height 19
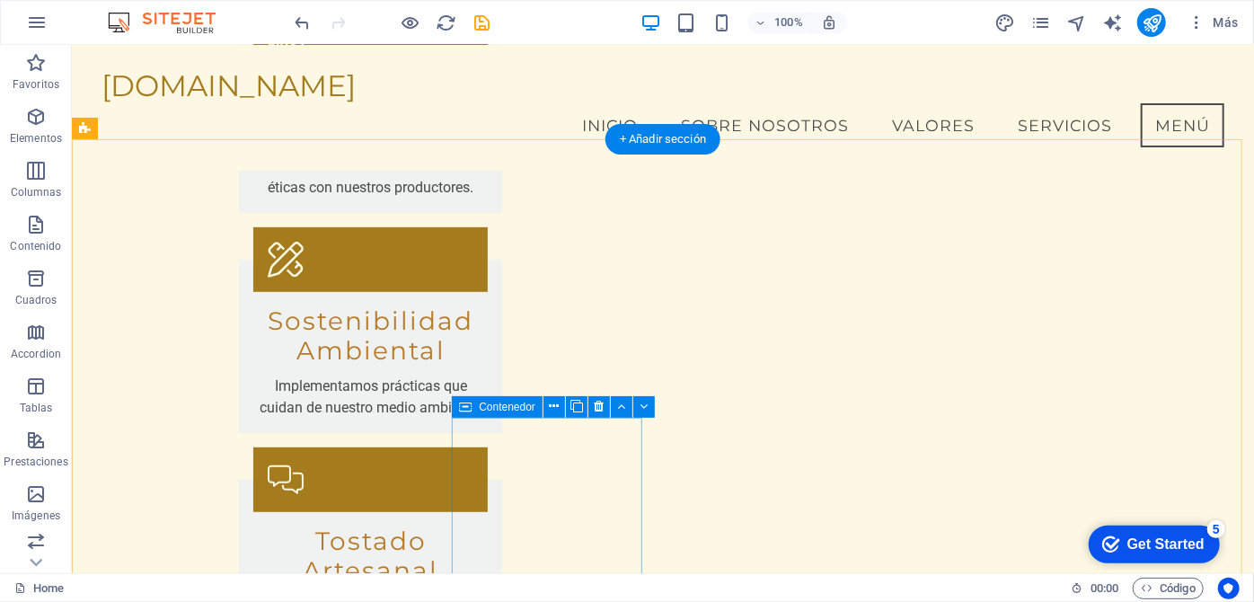
scroll to position [3339, 0]
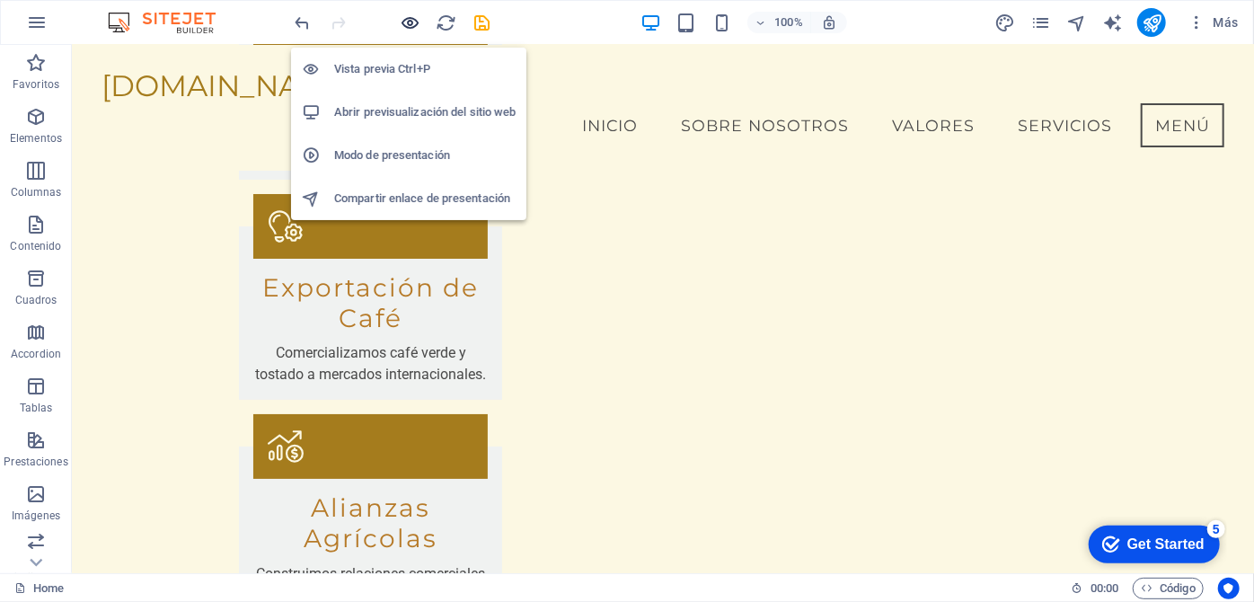
click at [409, 27] on icon "button" at bounding box center [411, 23] width 21 height 21
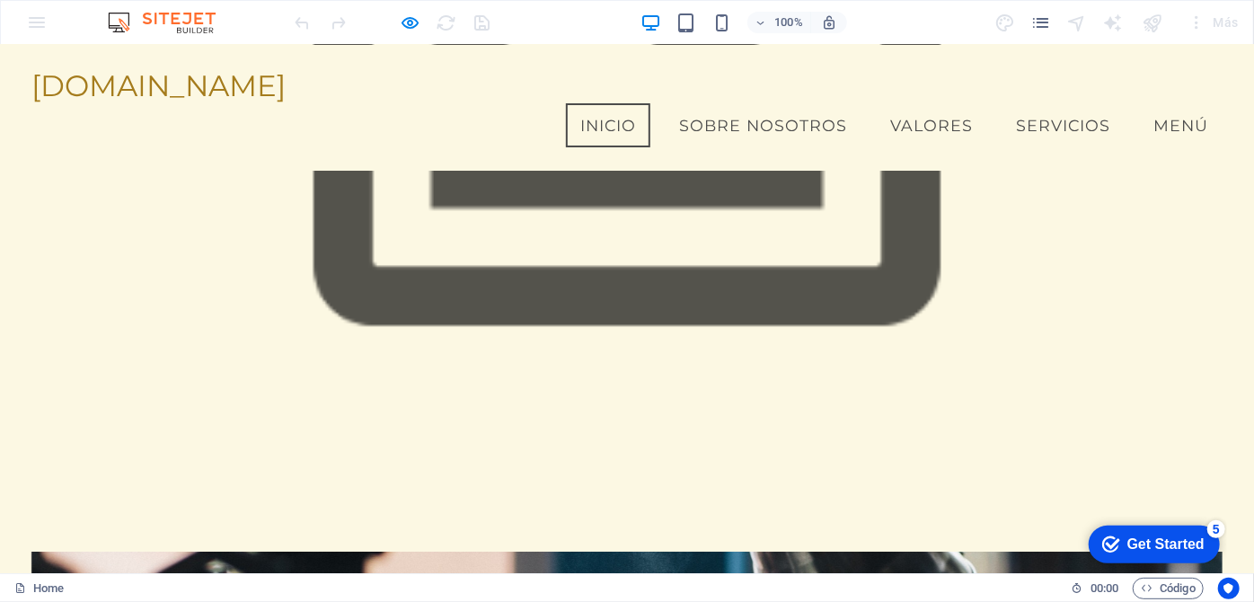
scroll to position [244, 0]
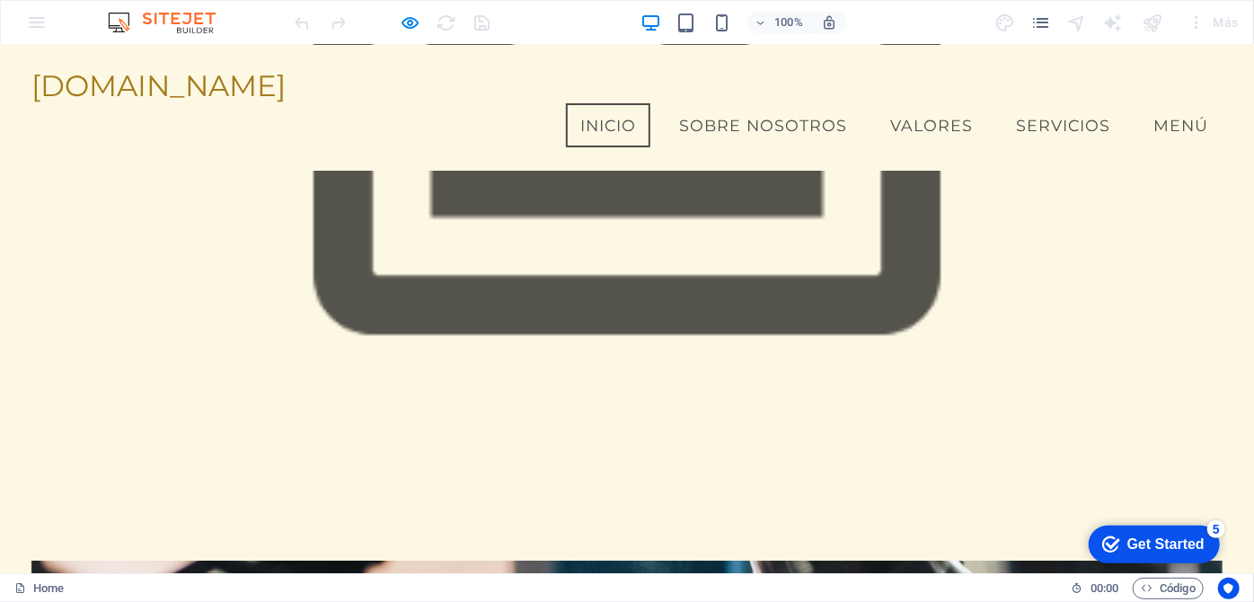
click at [1183, 537] on div "Get Started" at bounding box center [1164, 543] width 77 height 16
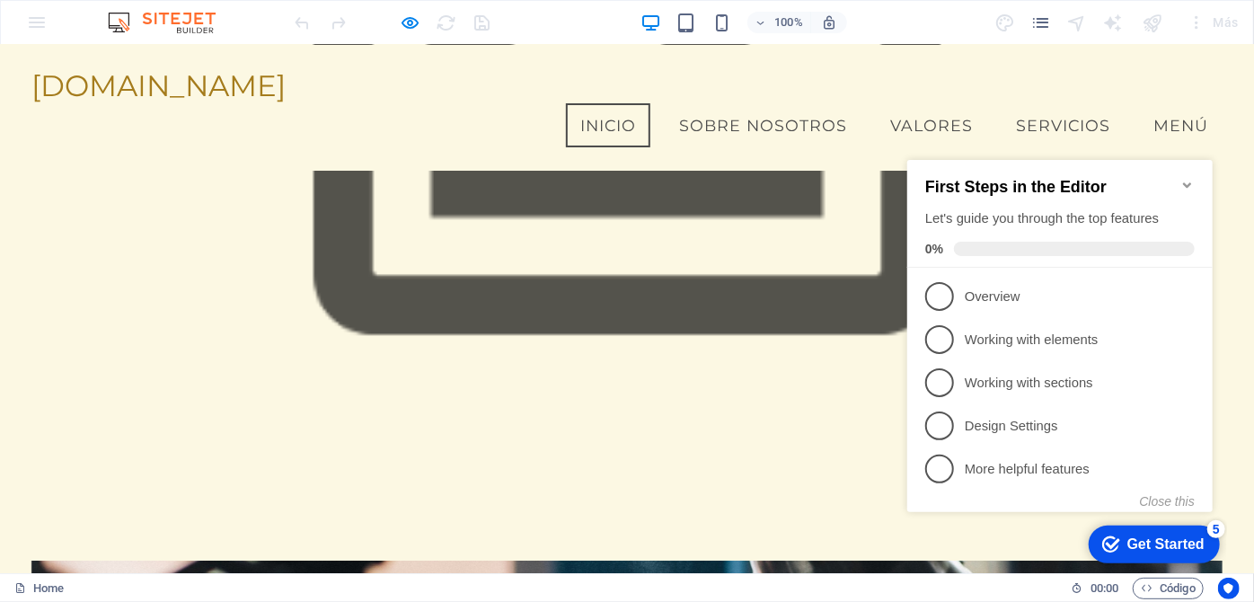
click at [1185, 181] on icon "Minimize checklist" at bounding box center [1186, 183] width 8 height 5
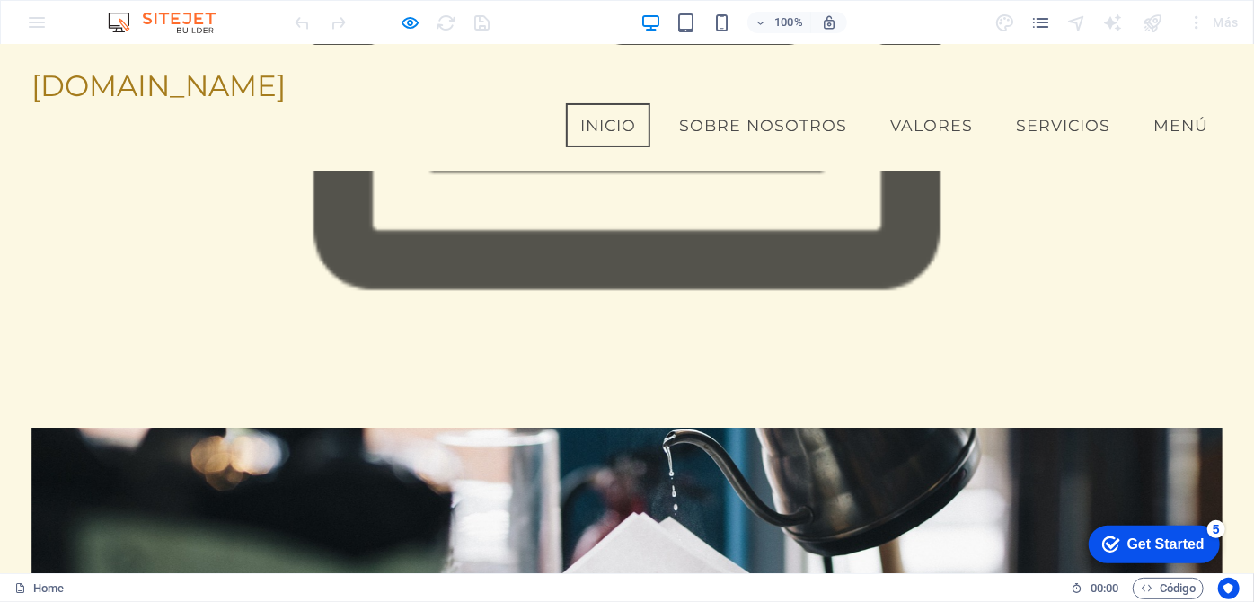
scroll to position [0, 0]
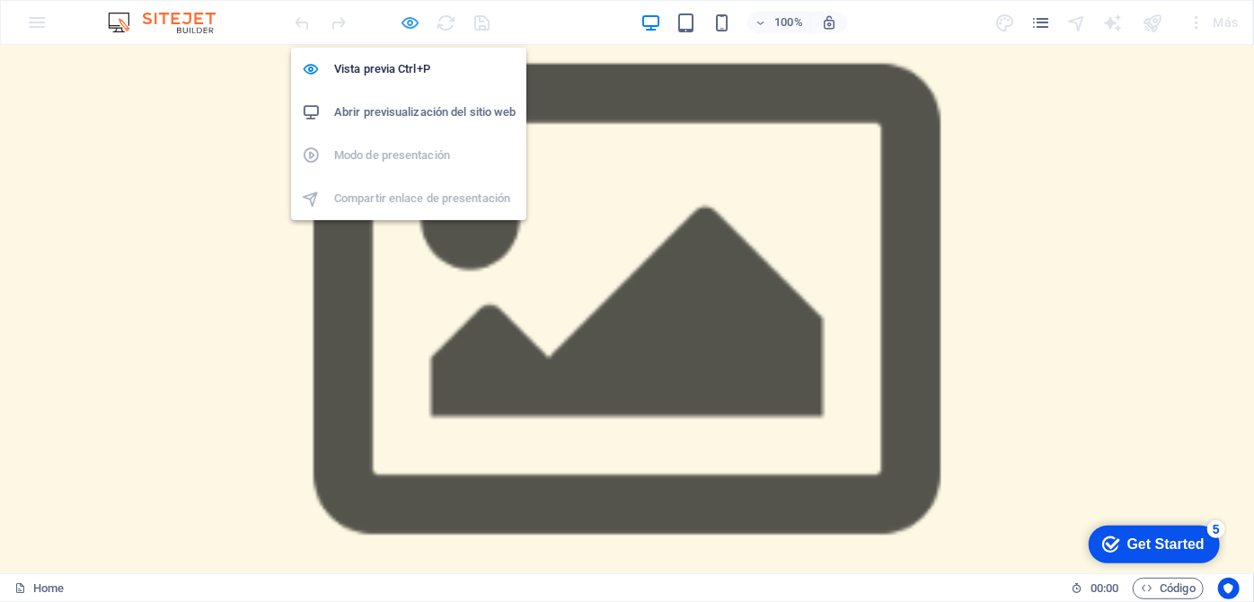
click at [413, 22] on icon "button" at bounding box center [411, 23] width 21 height 21
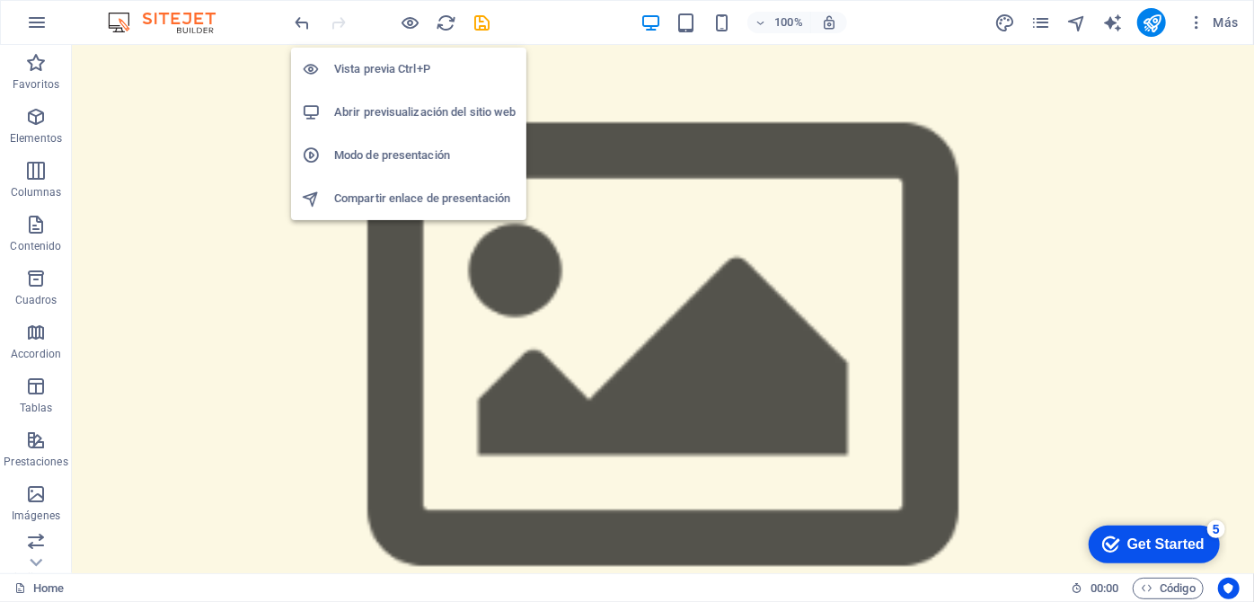
click at [402, 159] on h6 "Modo de presentación" at bounding box center [424, 156] width 181 height 22
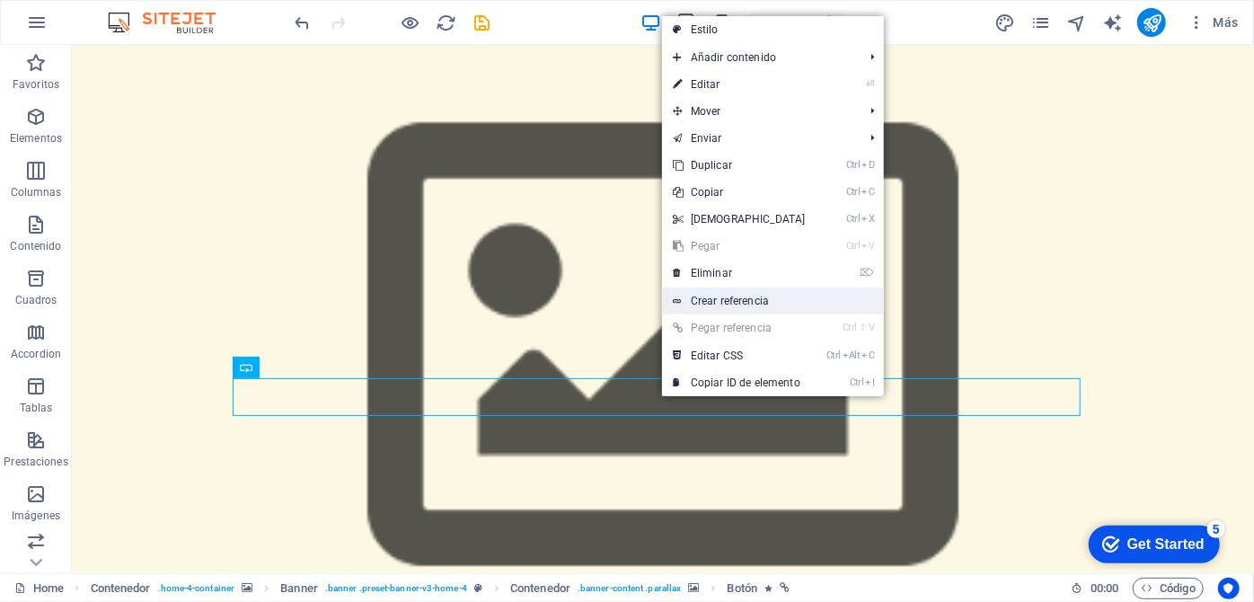
click at [774, 302] on link "Crear referencia" at bounding box center [773, 300] width 222 height 27
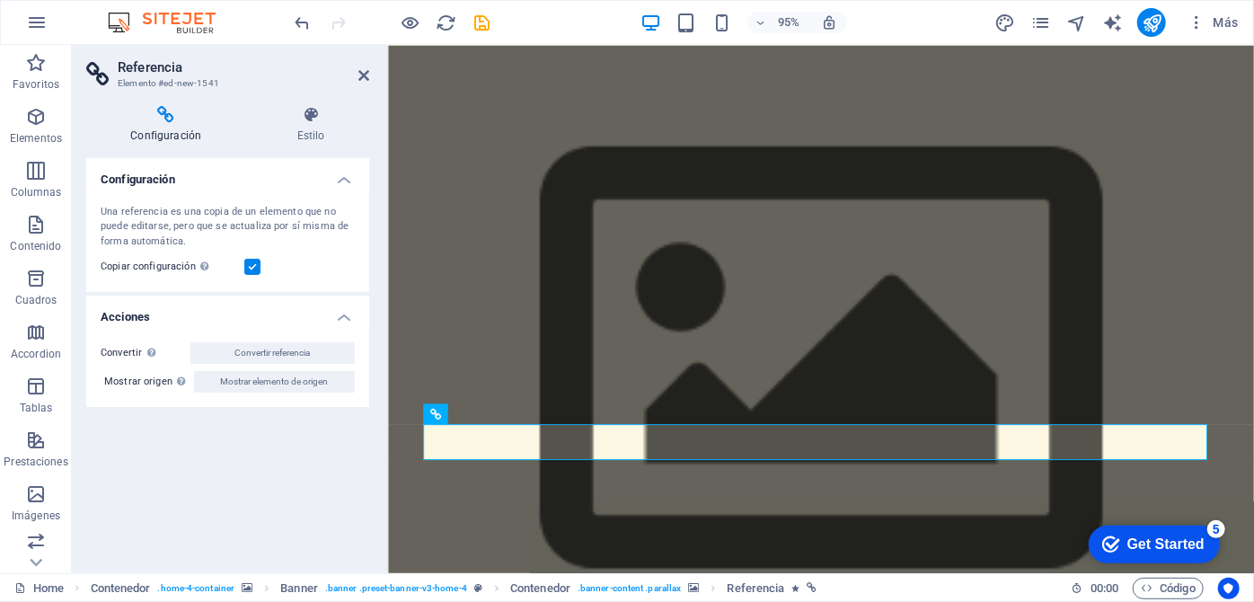
click at [171, 125] on h4 "Configuración" at bounding box center [169, 125] width 166 height 38
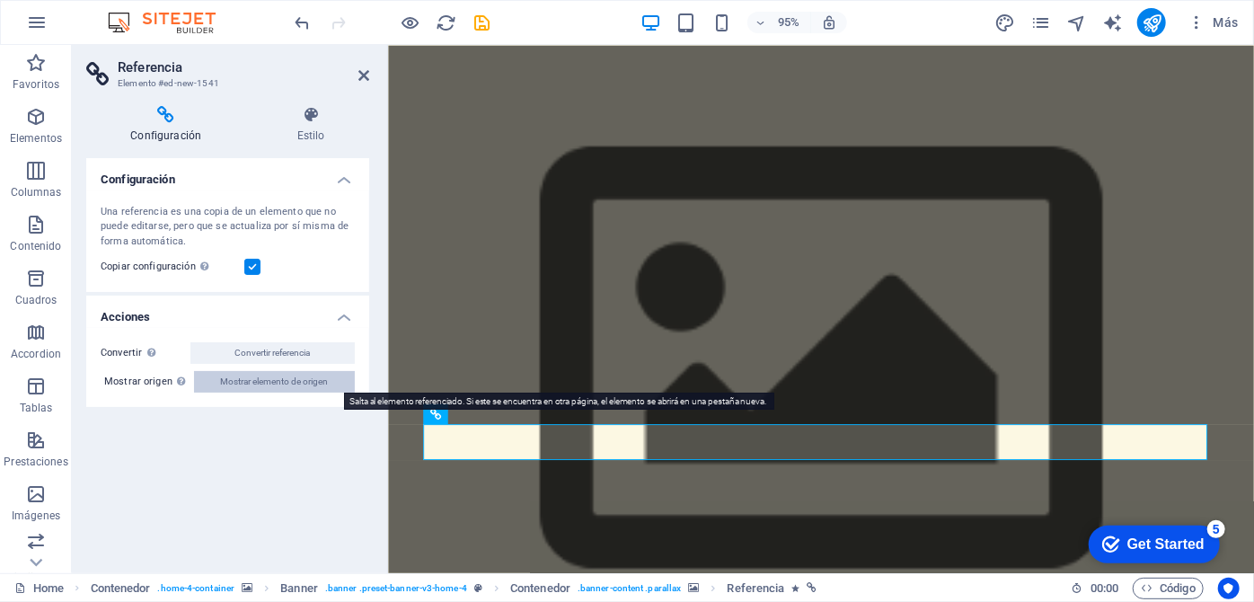
click at [260, 385] on span "Mostrar elemento de origen" at bounding box center [275, 382] width 108 height 22
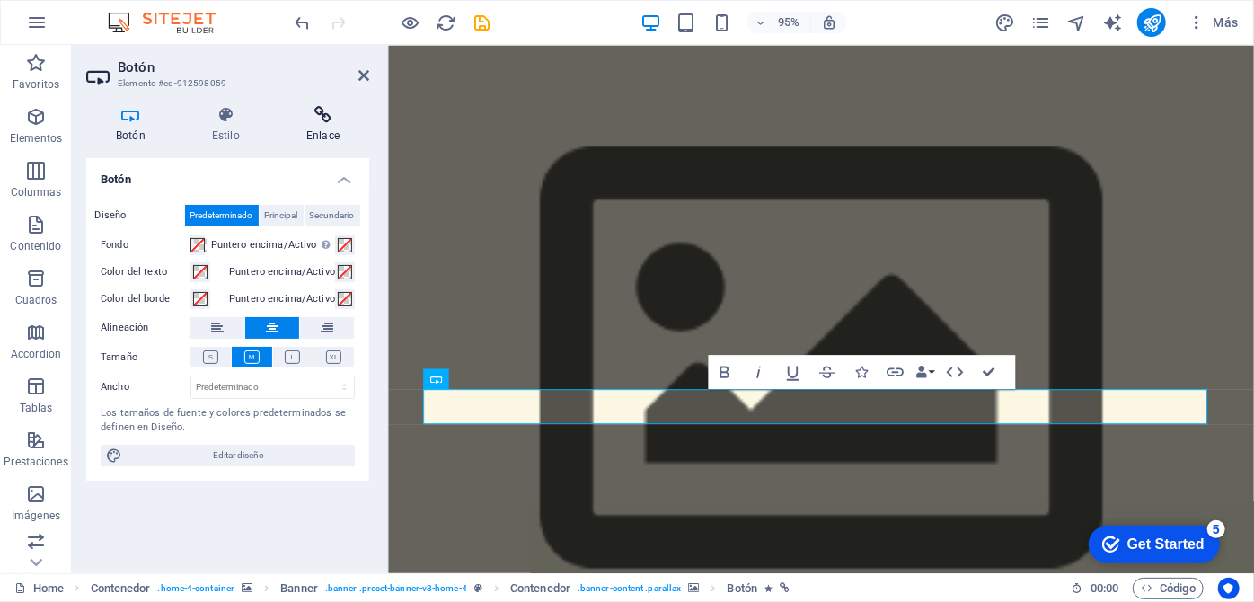
click at [321, 119] on icon at bounding box center [323, 115] width 93 height 18
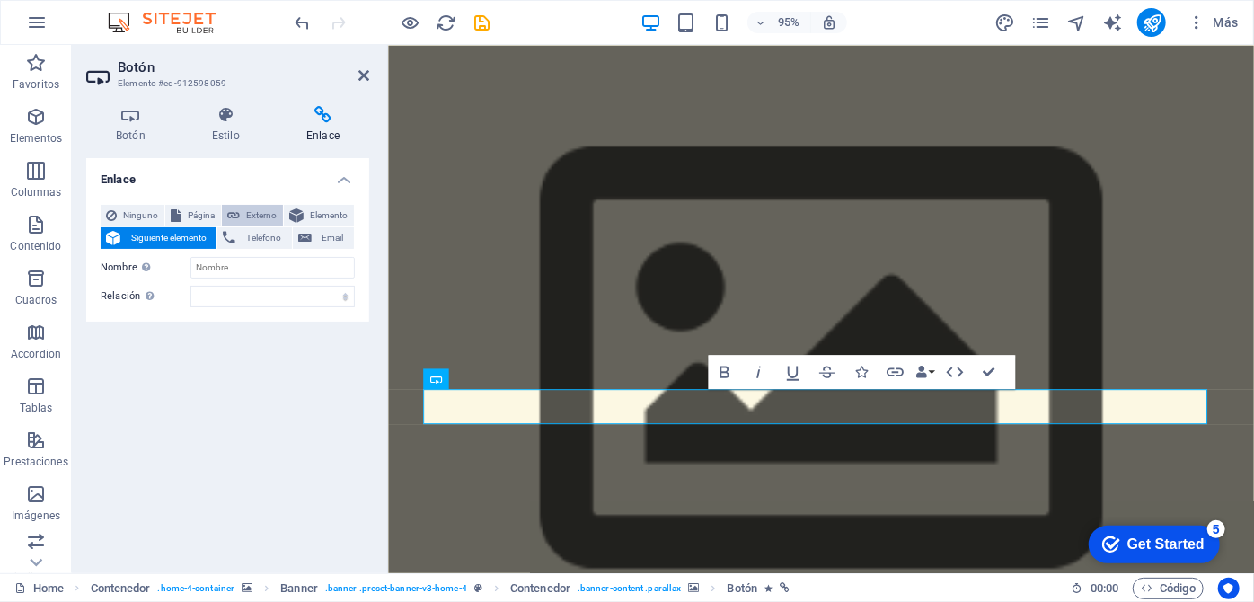
click at [249, 209] on span "Externo" at bounding box center [261, 216] width 32 height 22
select select "blank"
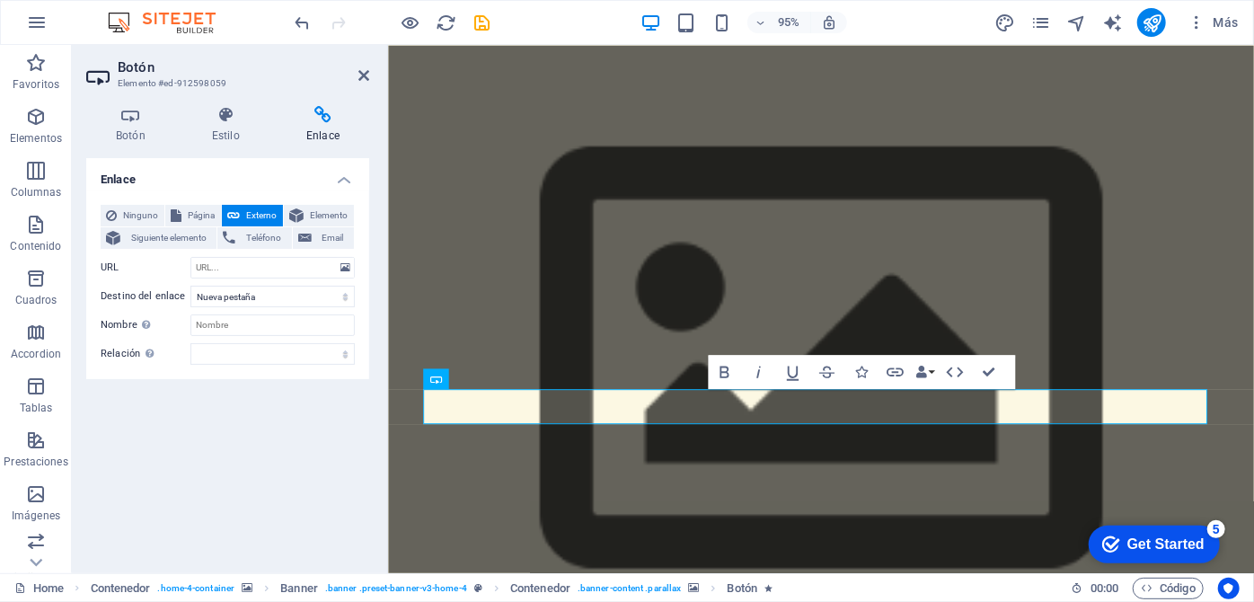
click at [347, 179] on h4 "Enlace" at bounding box center [227, 174] width 283 height 32
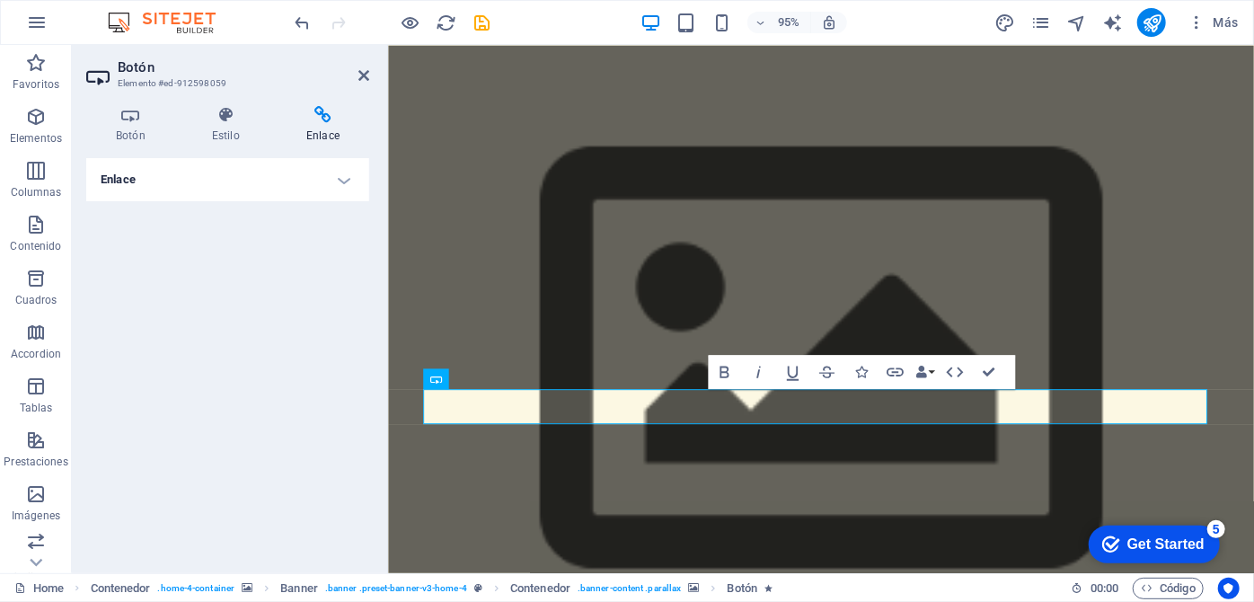
click at [259, 394] on div "Enlace Ninguno Página Externo Elemento Siguiente elemento Teléfono Email Página…" at bounding box center [227, 358] width 283 height 401
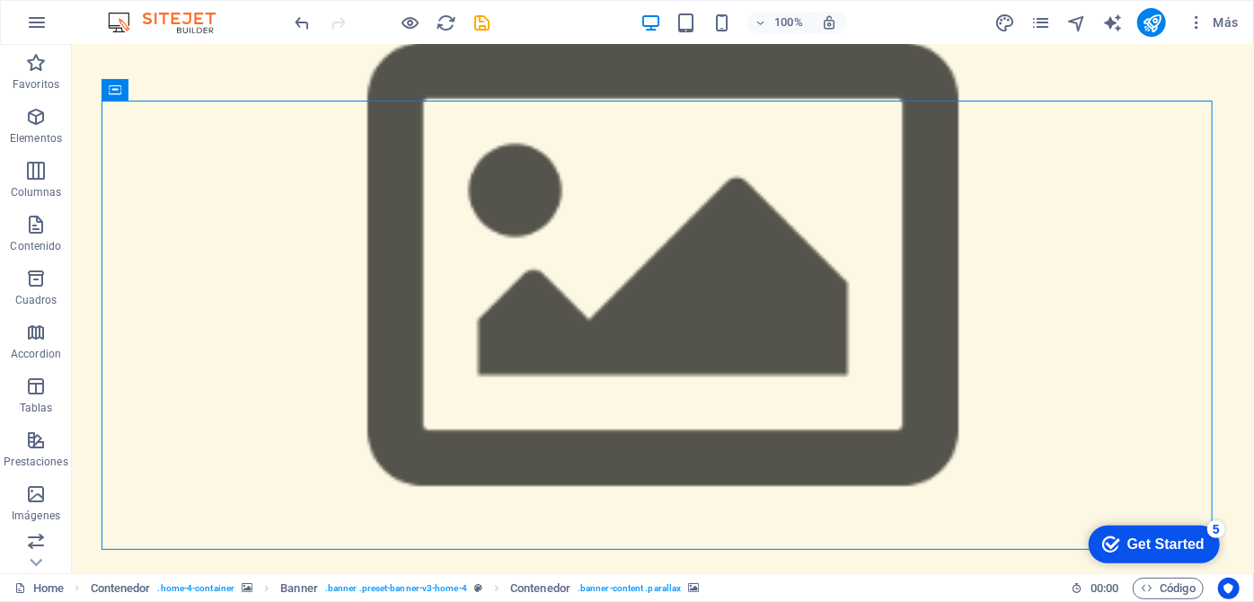
scroll to position [81, 0]
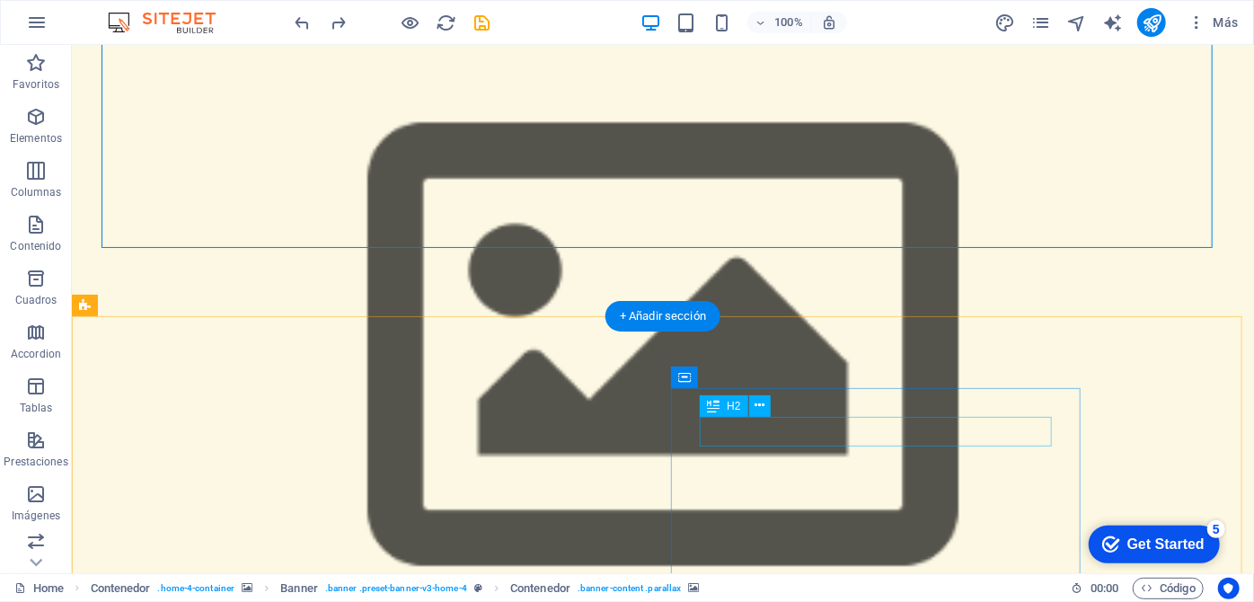
scroll to position [571, 0]
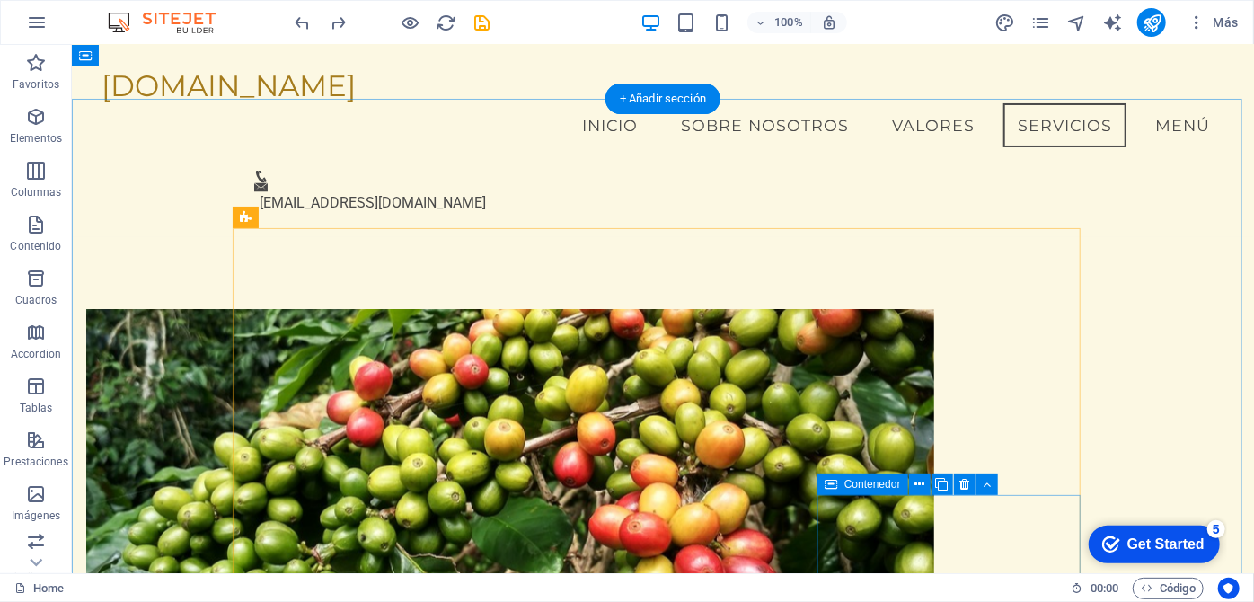
scroll to position [1380, 0]
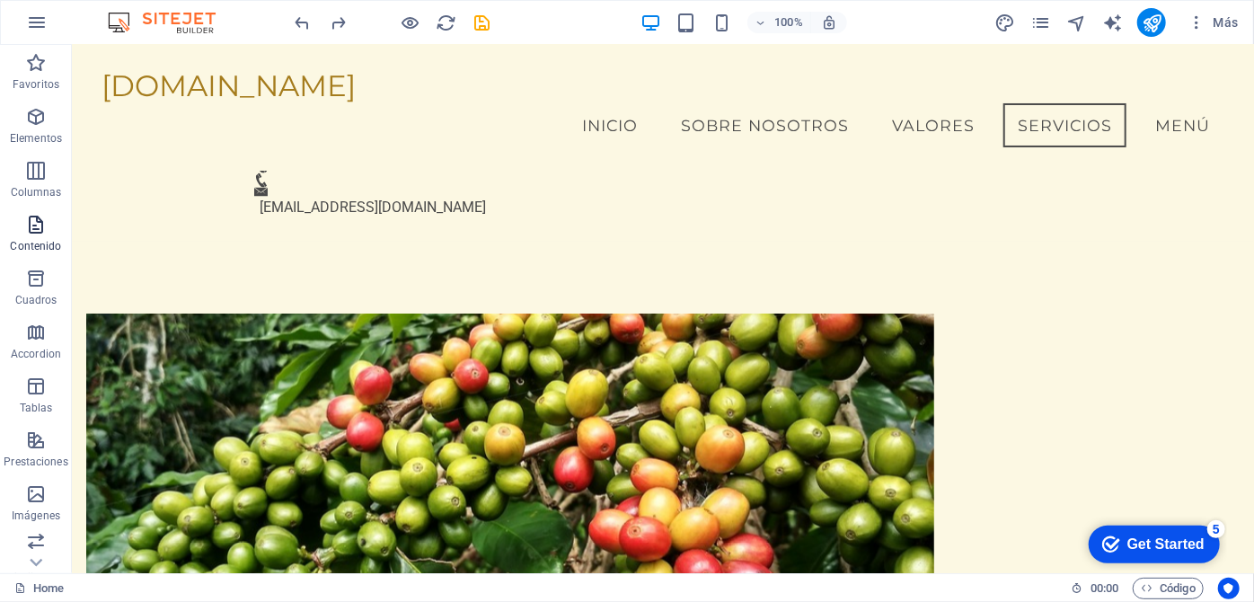
click at [35, 240] on p "Contenido" at bounding box center [35, 246] width 51 height 14
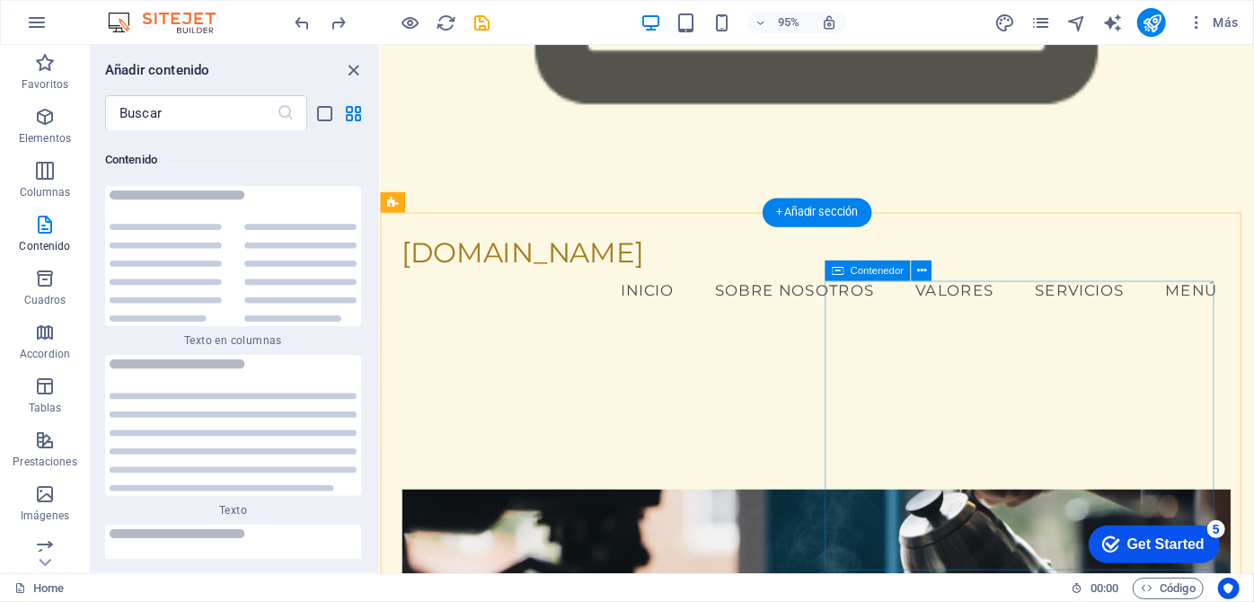
scroll to position [653, 0]
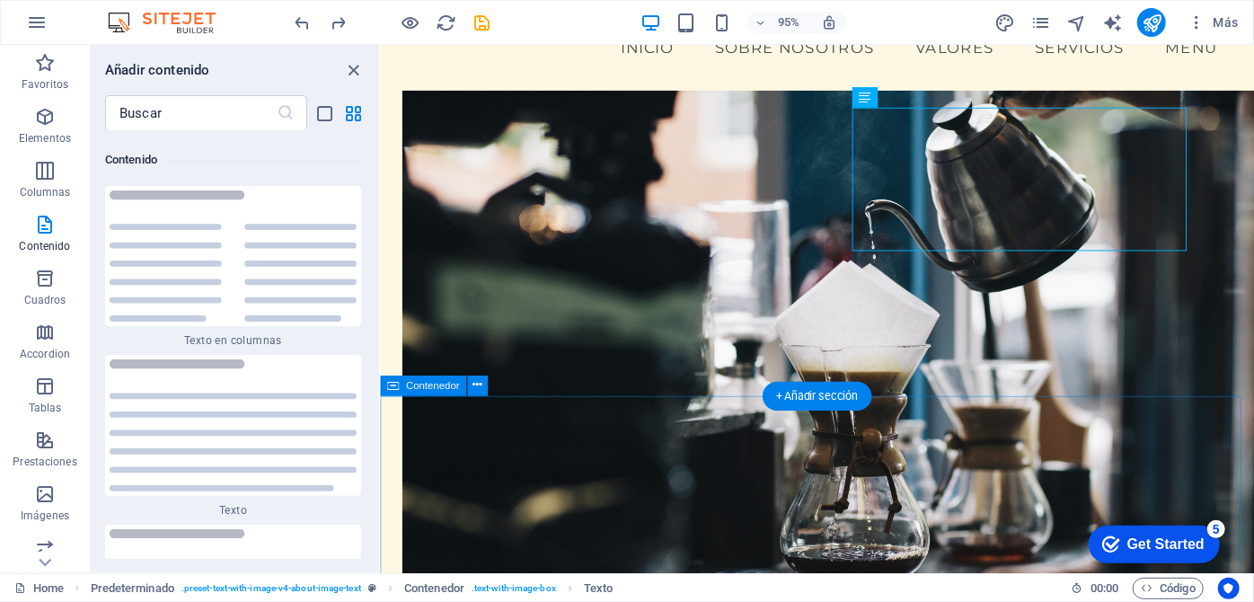
scroll to position [817, 0]
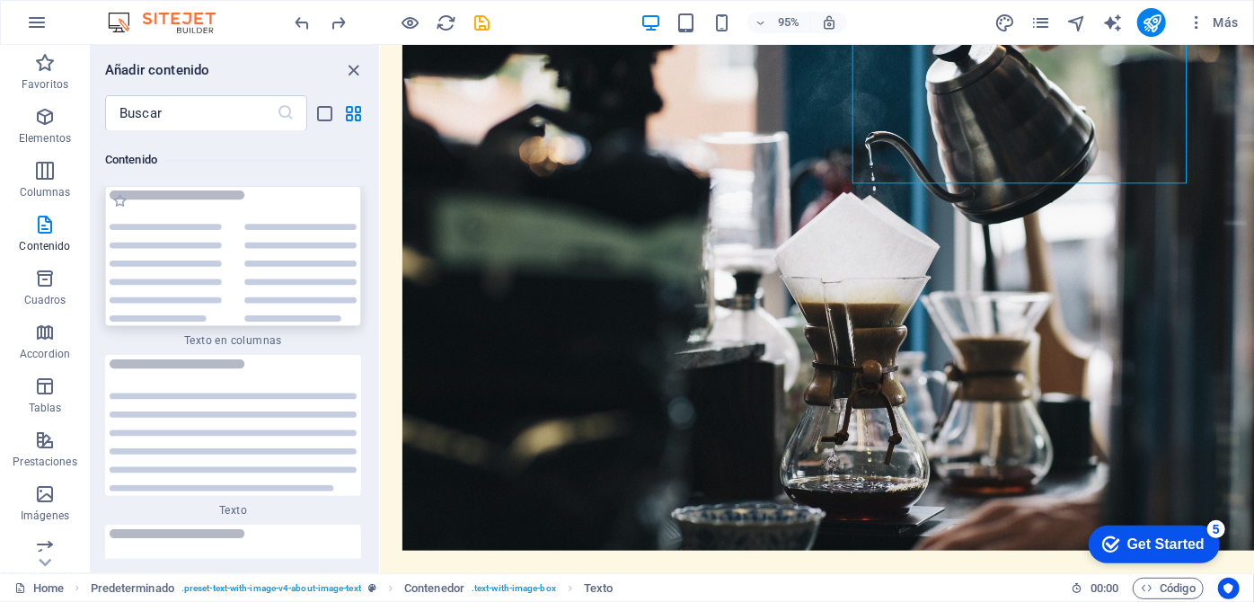
click at [206, 235] on img at bounding box center [233, 256] width 247 height 132
click at [381, 110] on div "H2 Contenedor Banner Banner Contenedor Barra de menús Menú H3 Botón Separador B…" at bounding box center [817, 309] width 873 height 528
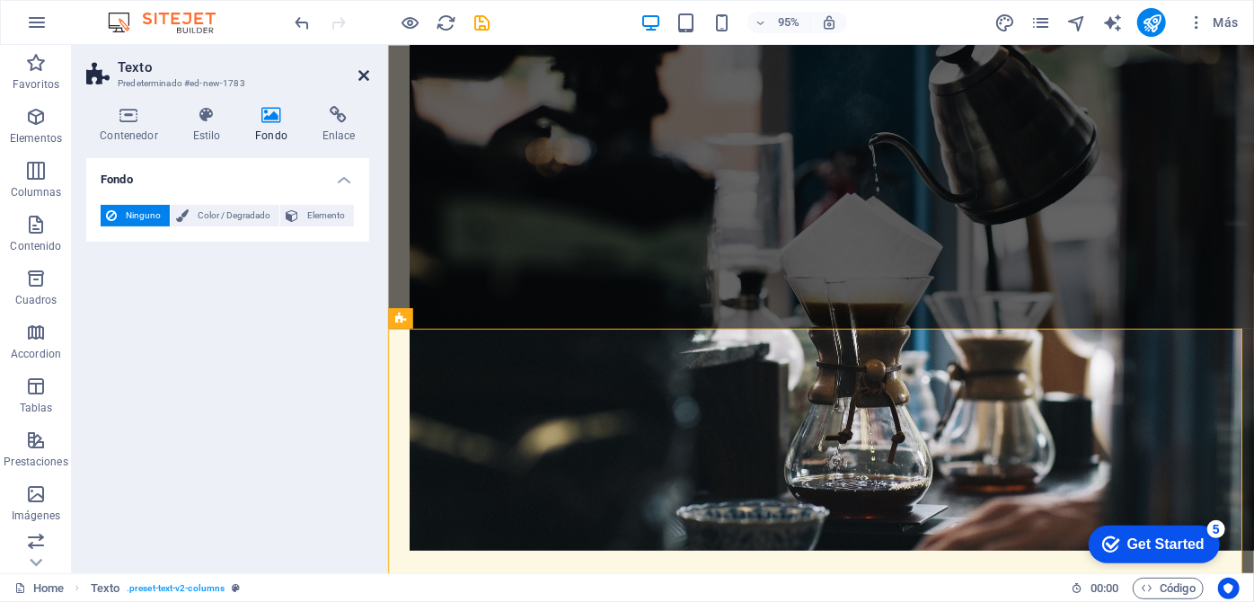
click at [364, 71] on icon at bounding box center [363, 75] width 11 height 14
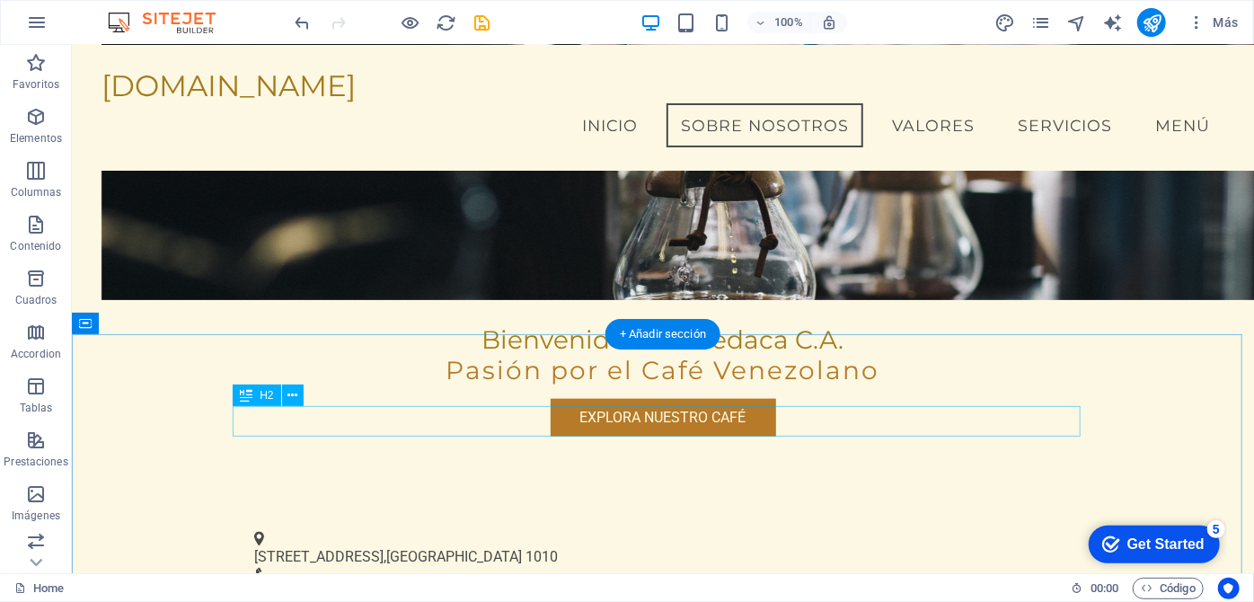
scroll to position [970, 0]
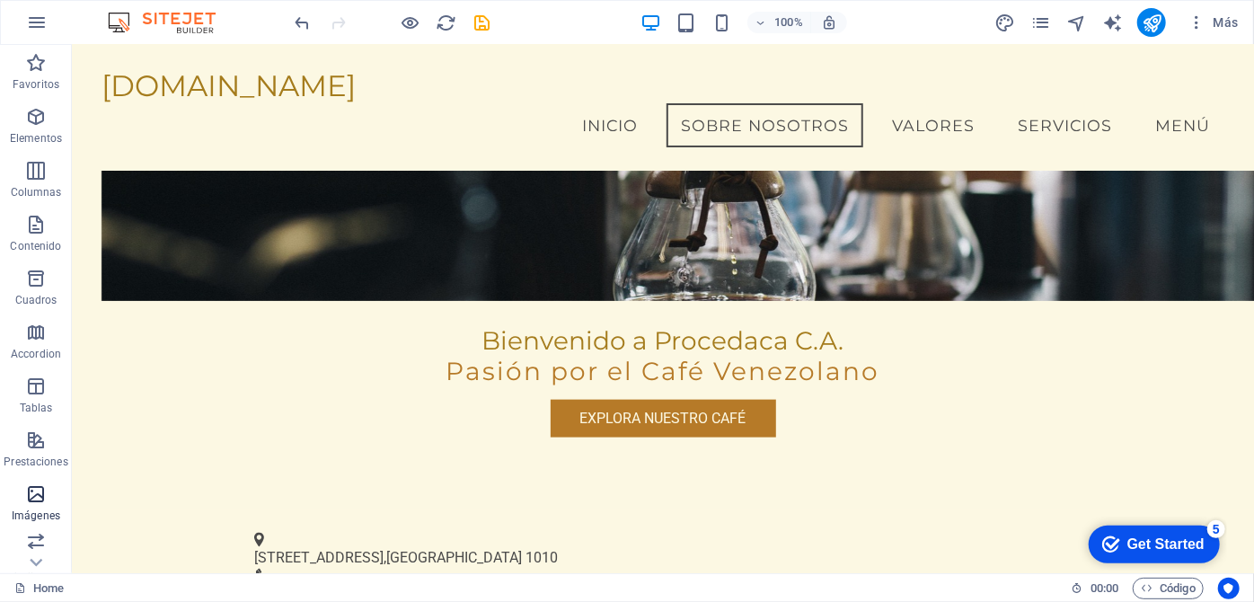
click at [35, 495] on icon "button" at bounding box center [36, 494] width 22 height 22
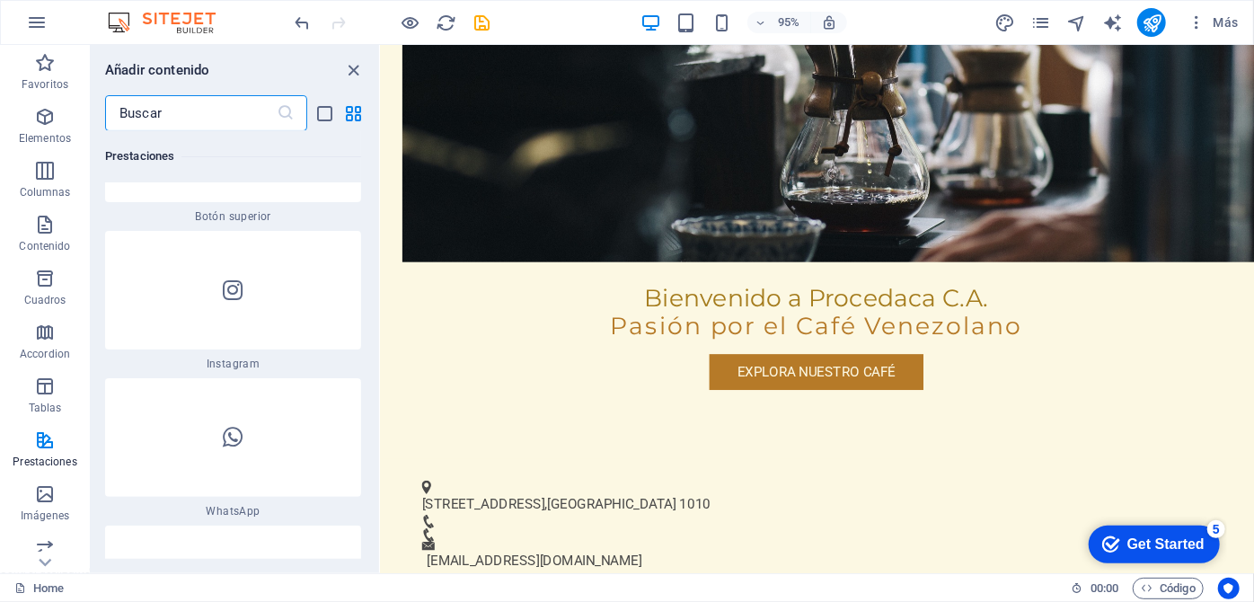
scroll to position [17363, 0]
click at [238, 426] on icon at bounding box center [233, 437] width 20 height 23
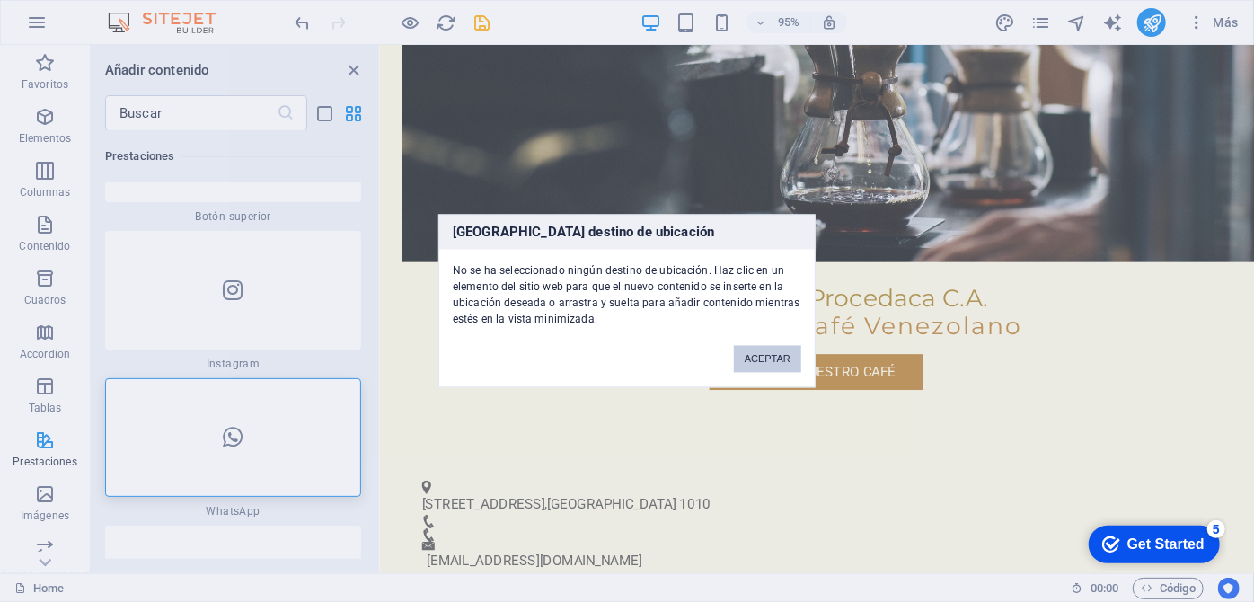
click at [779, 357] on button "ACEPTAR" at bounding box center [767, 359] width 67 height 27
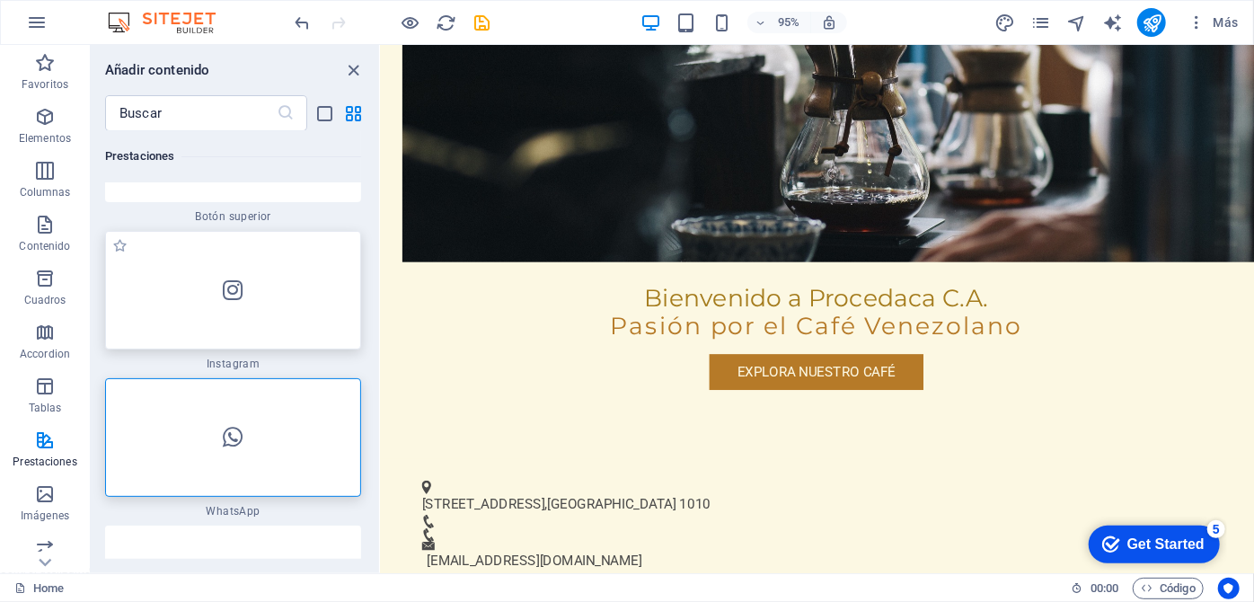
click at [263, 257] on div at bounding box center [233, 290] width 256 height 119
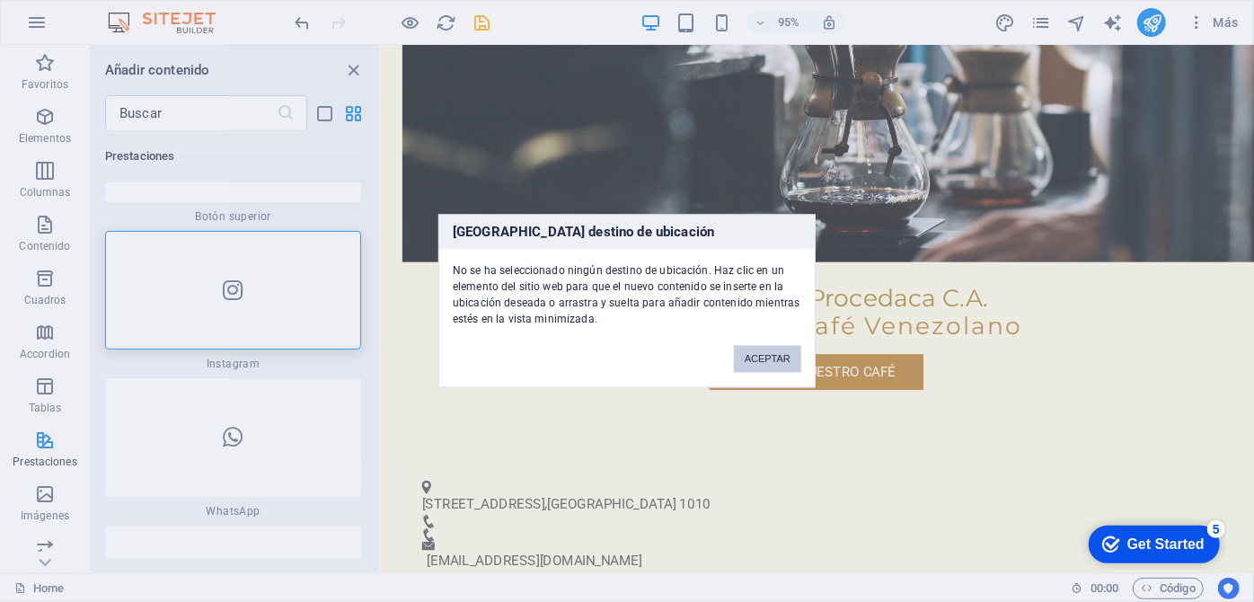
click at [756, 363] on button "ACEPTAR" at bounding box center [767, 359] width 67 height 27
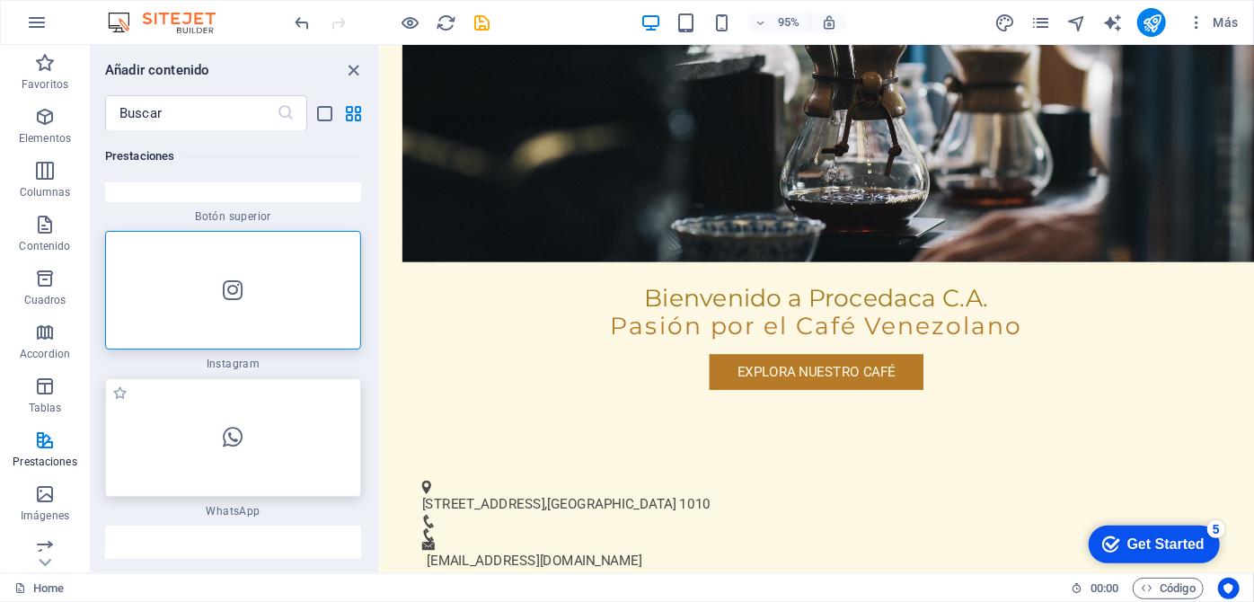
click at [256, 403] on div at bounding box center [233, 437] width 256 height 119
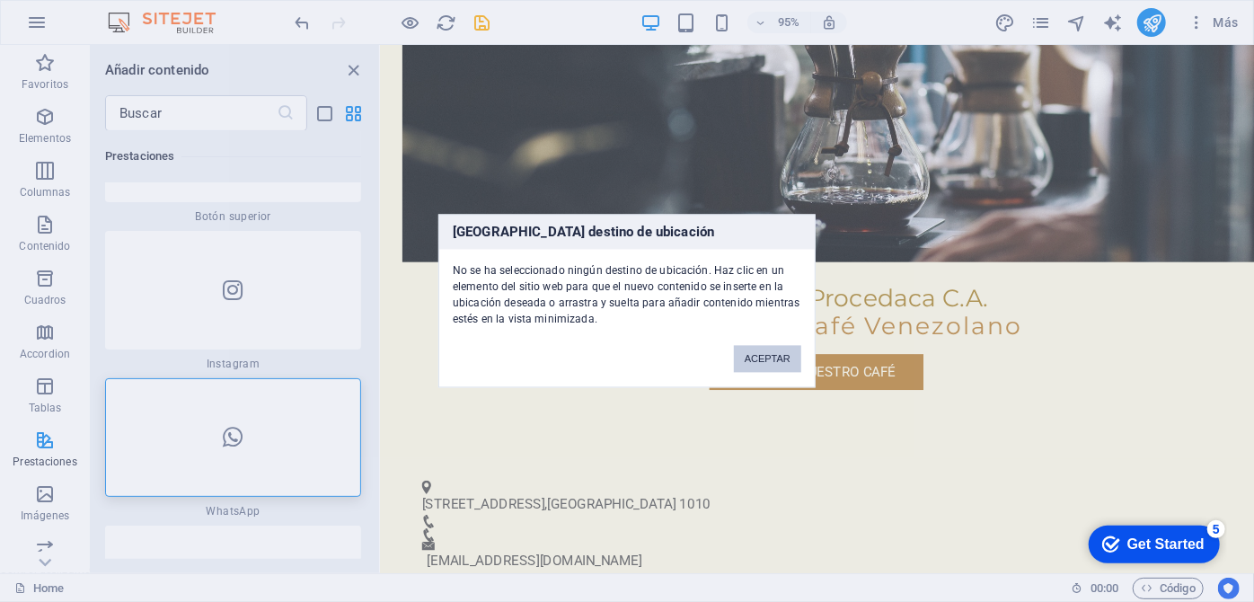
click at [763, 355] on button "ACEPTAR" at bounding box center [767, 359] width 67 height 27
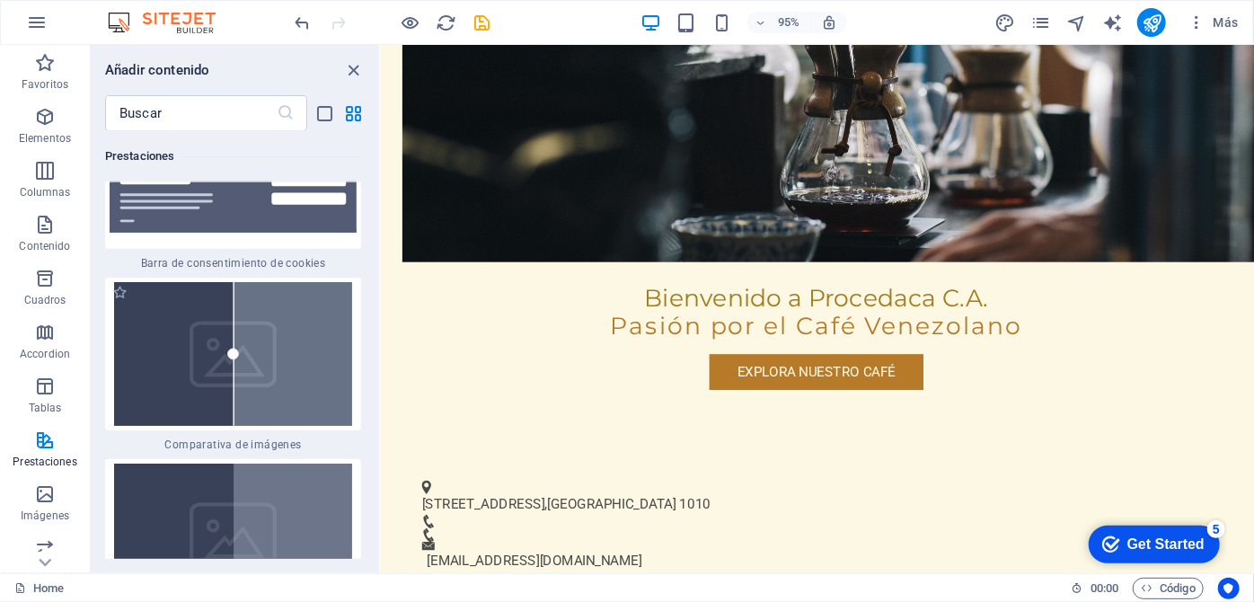
scroll to position [14506, 0]
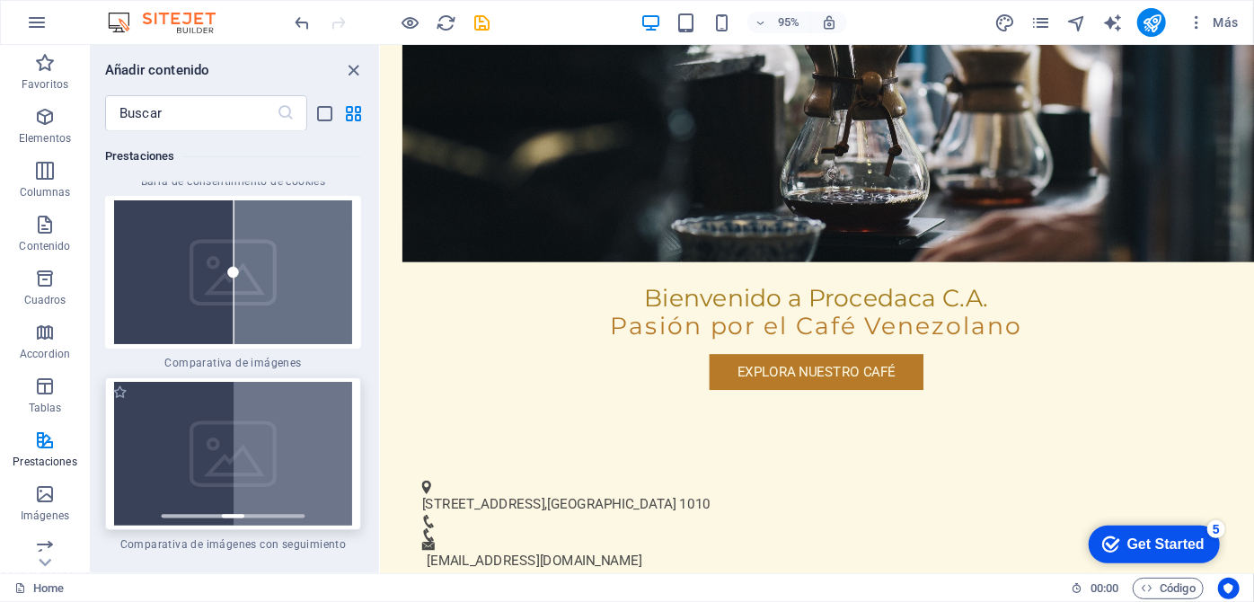
click at [283, 430] on img at bounding box center [233, 454] width 247 height 144
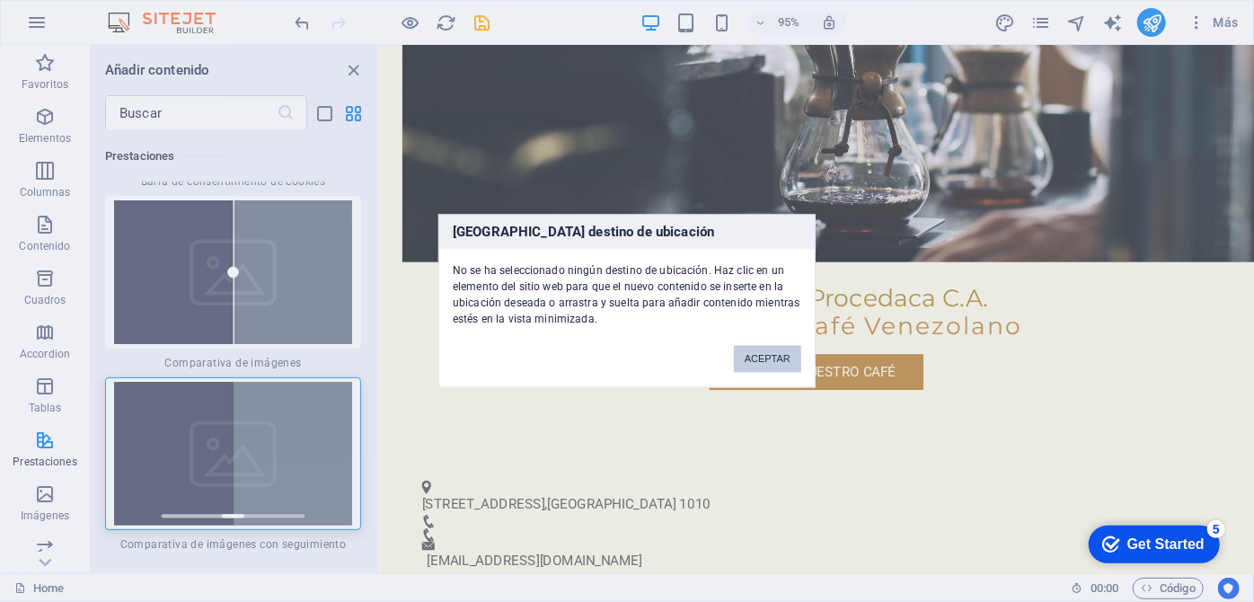
click at [765, 350] on button "ACEPTAR" at bounding box center [767, 359] width 67 height 27
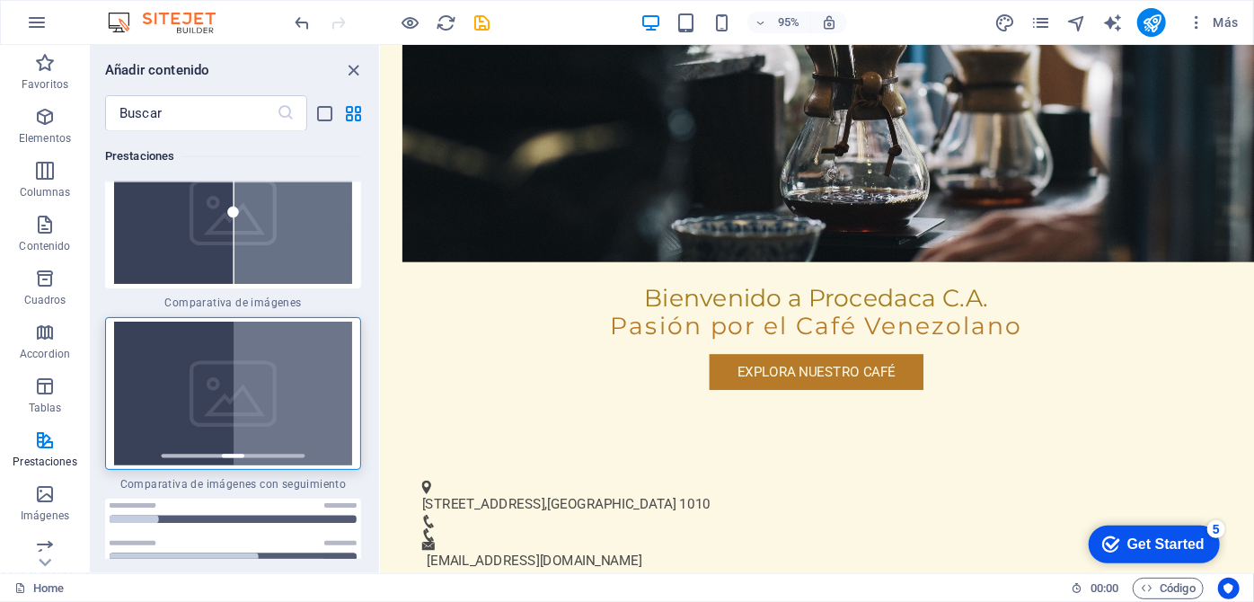
scroll to position [14587, 0]
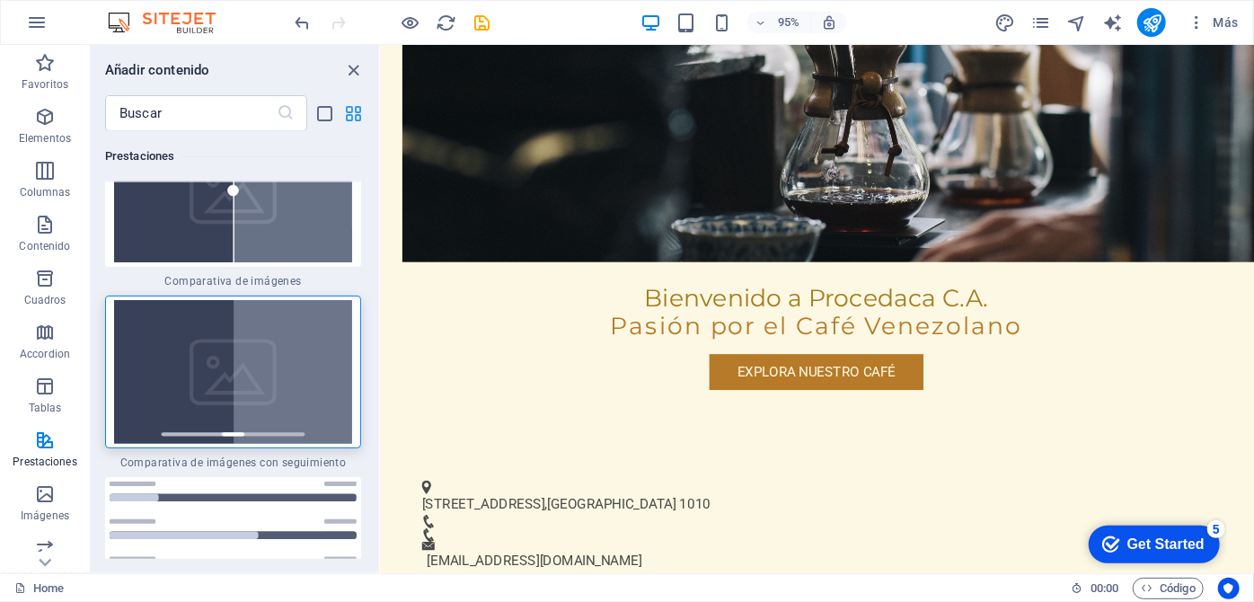
click at [359, 108] on icon "grid-view" at bounding box center [354, 113] width 21 height 21
click at [323, 110] on icon "list-view" at bounding box center [325, 113] width 21 height 21
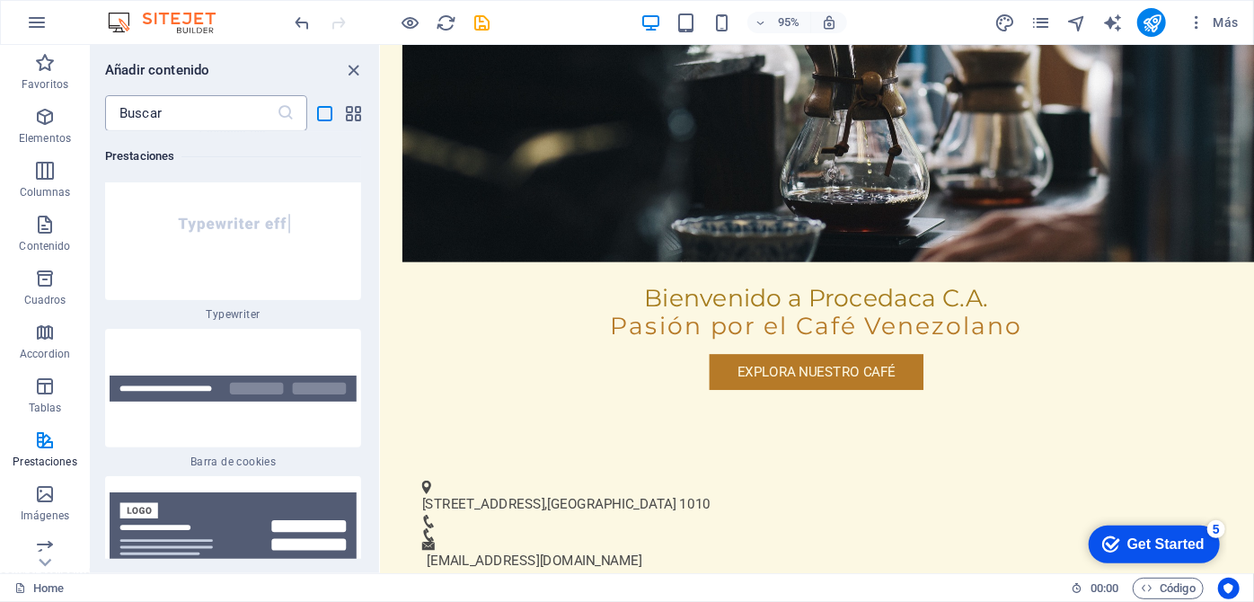
scroll to position [16309, 0]
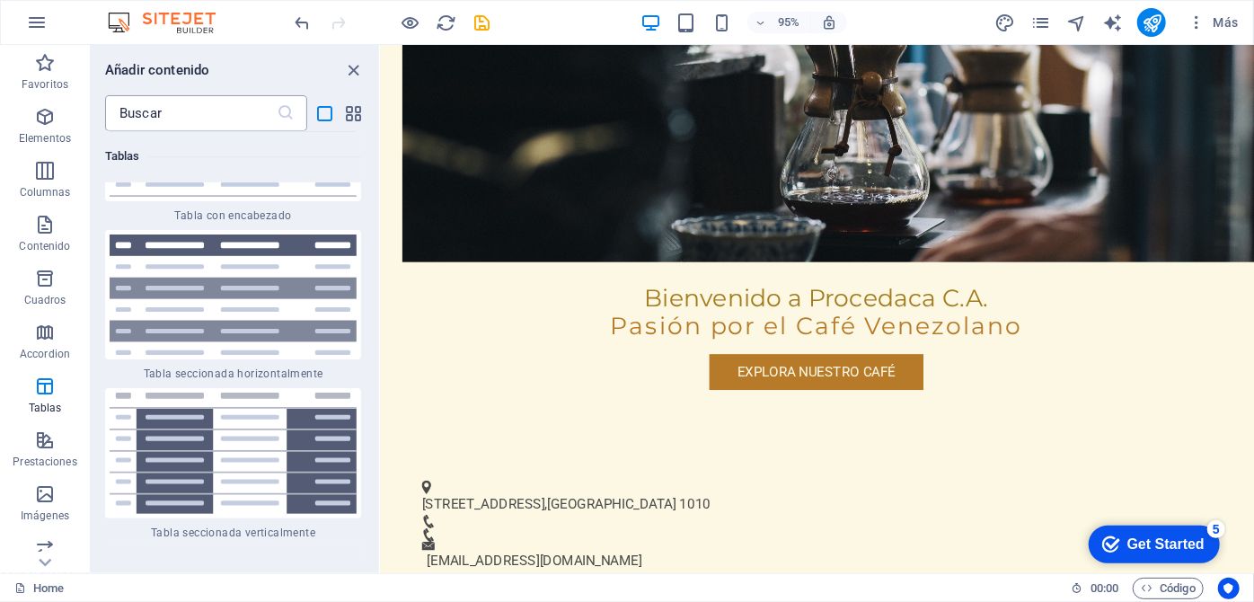
click at [260, 120] on input "text" at bounding box center [191, 113] width 172 height 36
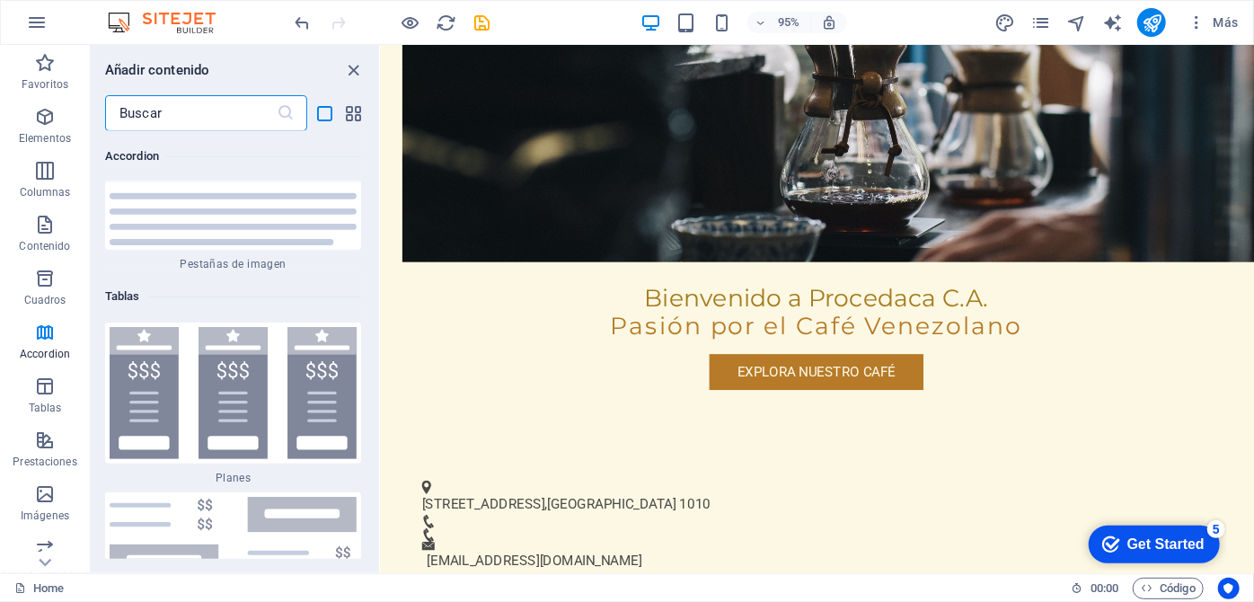
scroll to position [15085, 0]
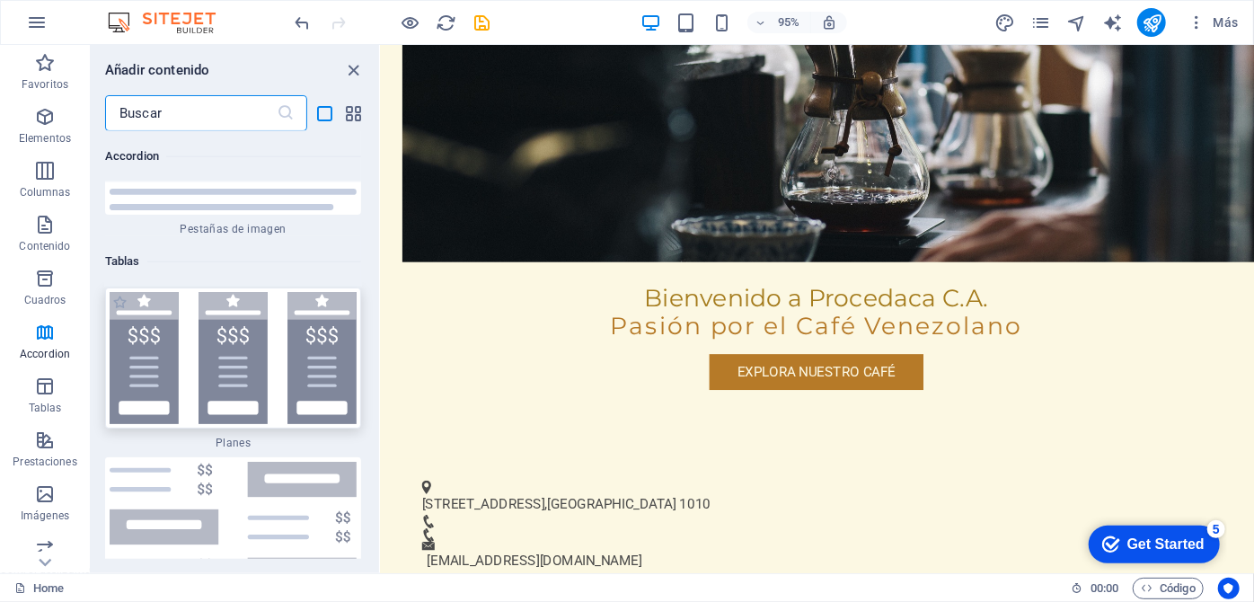
click at [237, 342] on img at bounding box center [233, 358] width 247 height 132
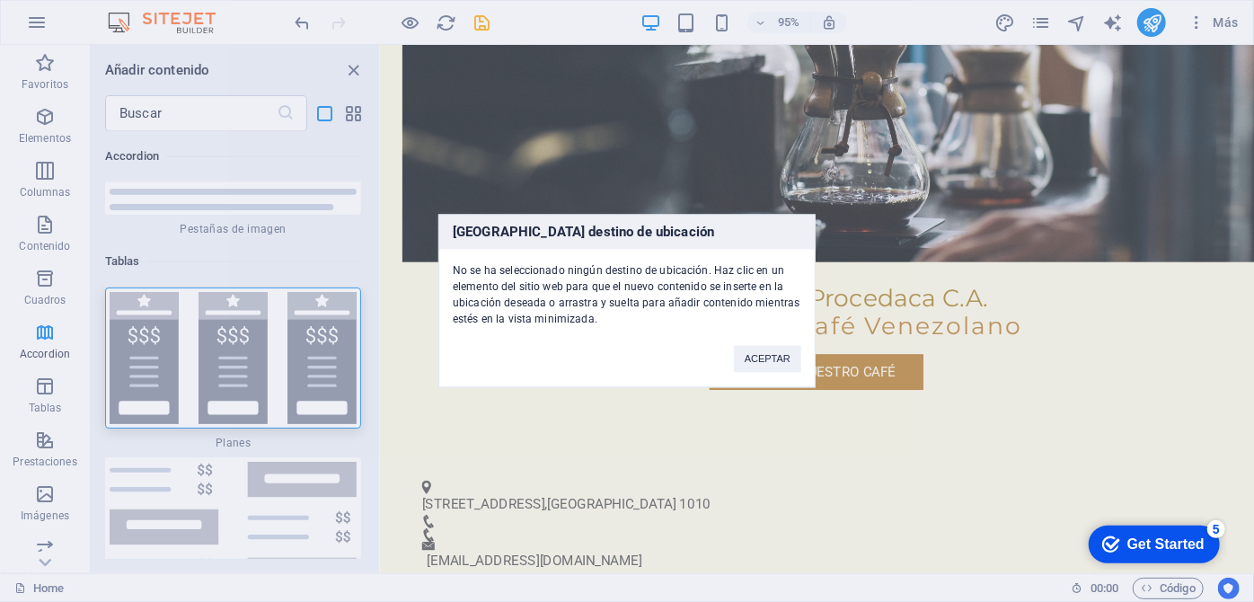
click at [359, 65] on div "Ningún destino de ubicación No se ha seleccionado ningún destino de ubicación. …" at bounding box center [627, 301] width 1254 height 602
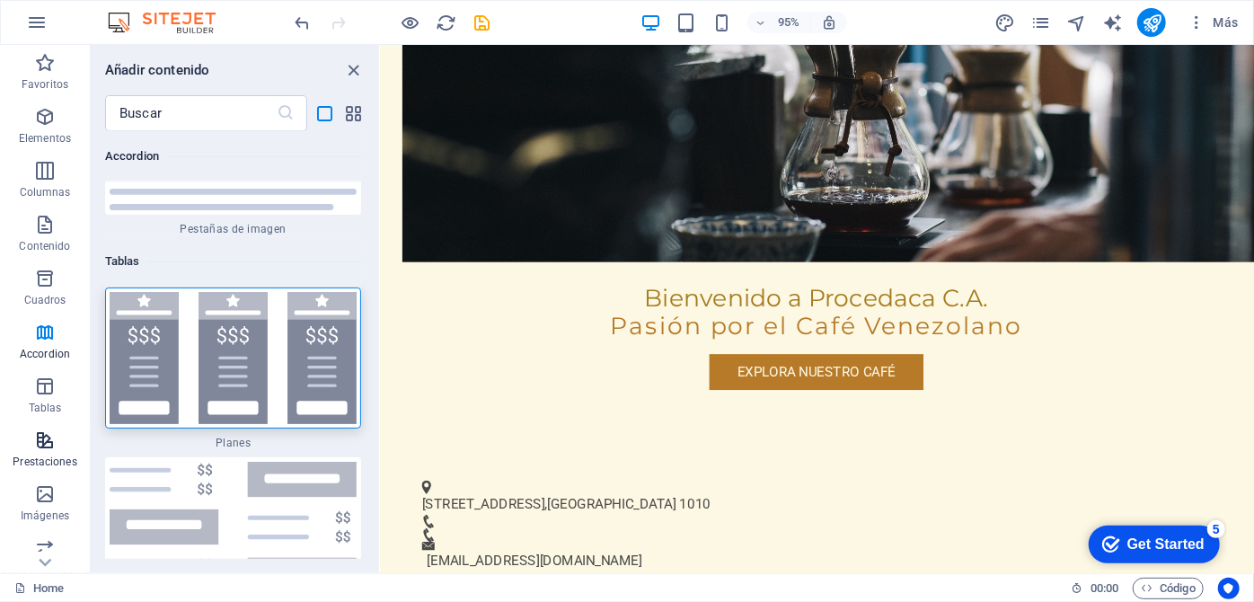
click at [38, 450] on icon "button" at bounding box center [45, 440] width 22 height 22
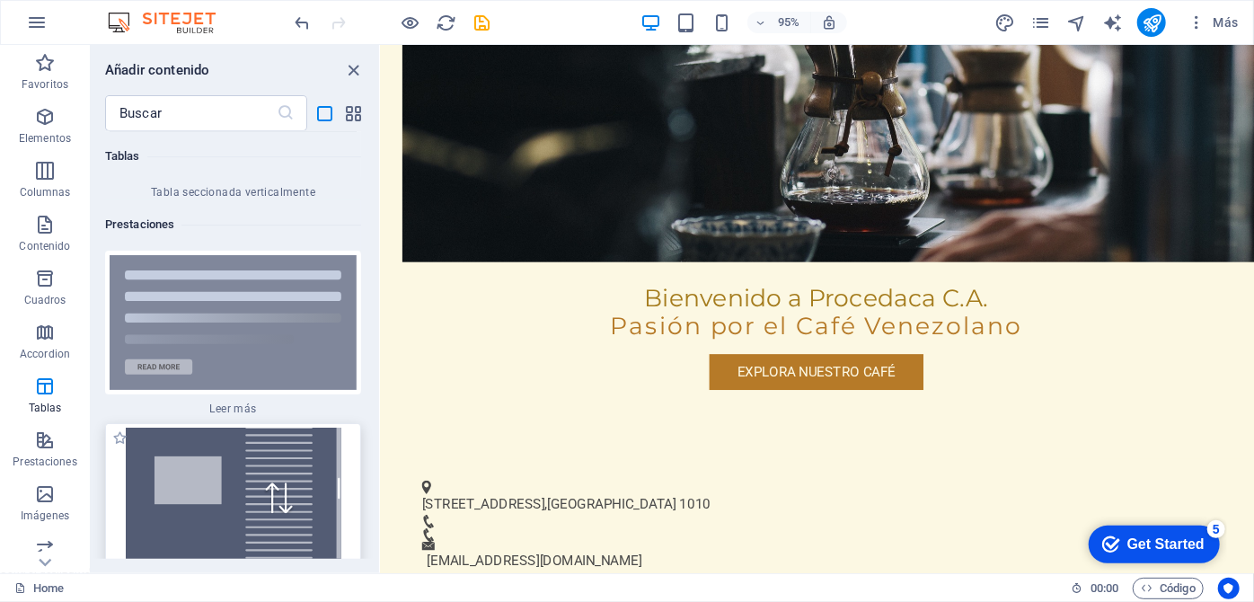
scroll to position [16716, 0]
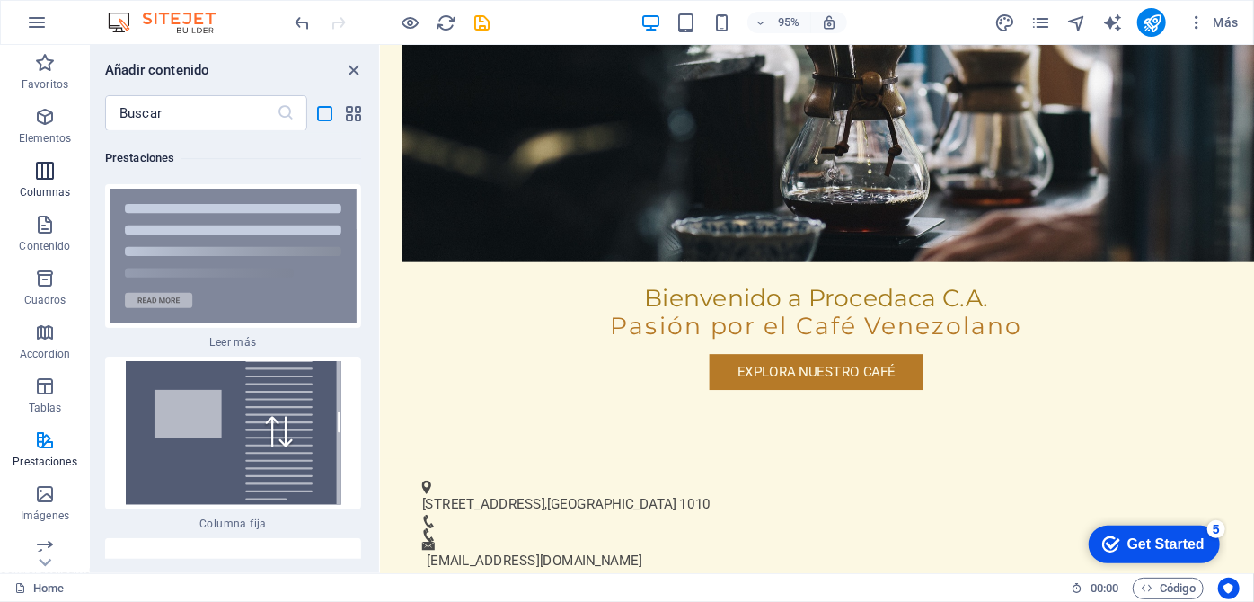
click at [45, 179] on icon "button" at bounding box center [45, 171] width 22 height 22
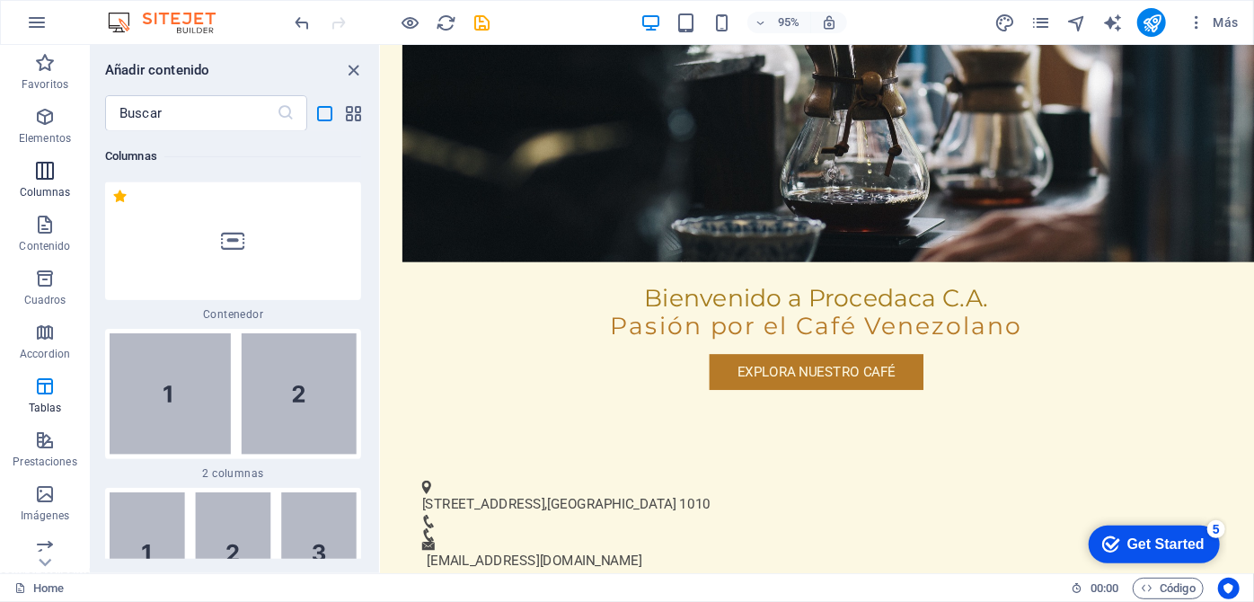
scroll to position [4065, 0]
click at [52, 122] on icon "button" at bounding box center [45, 117] width 22 height 22
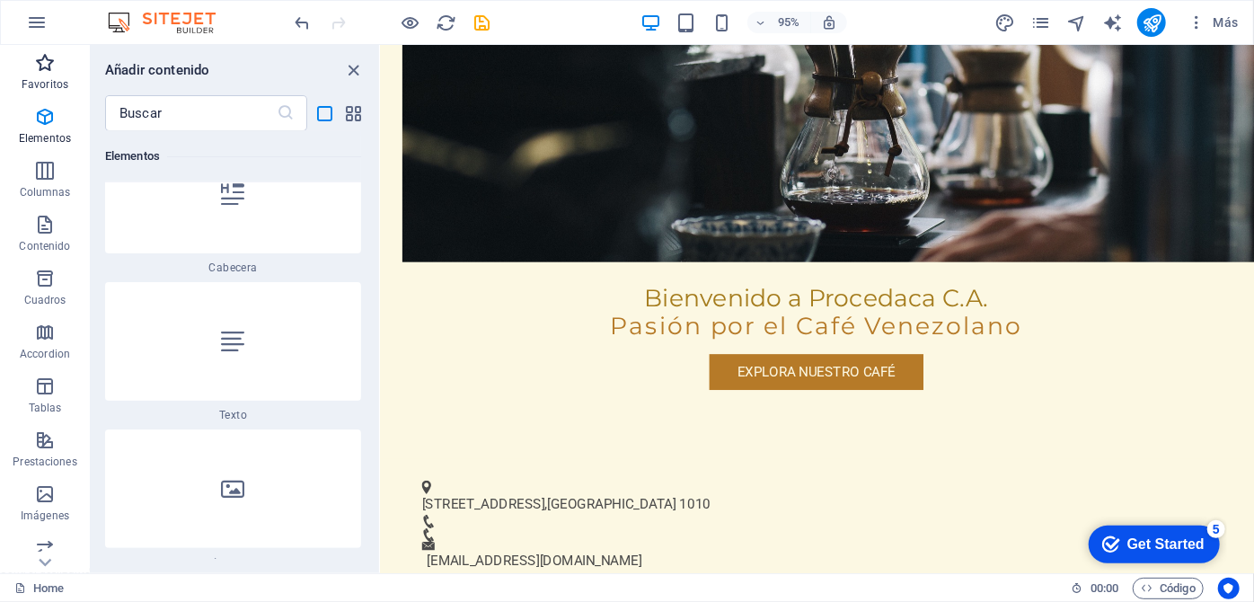
scroll to position [338, 0]
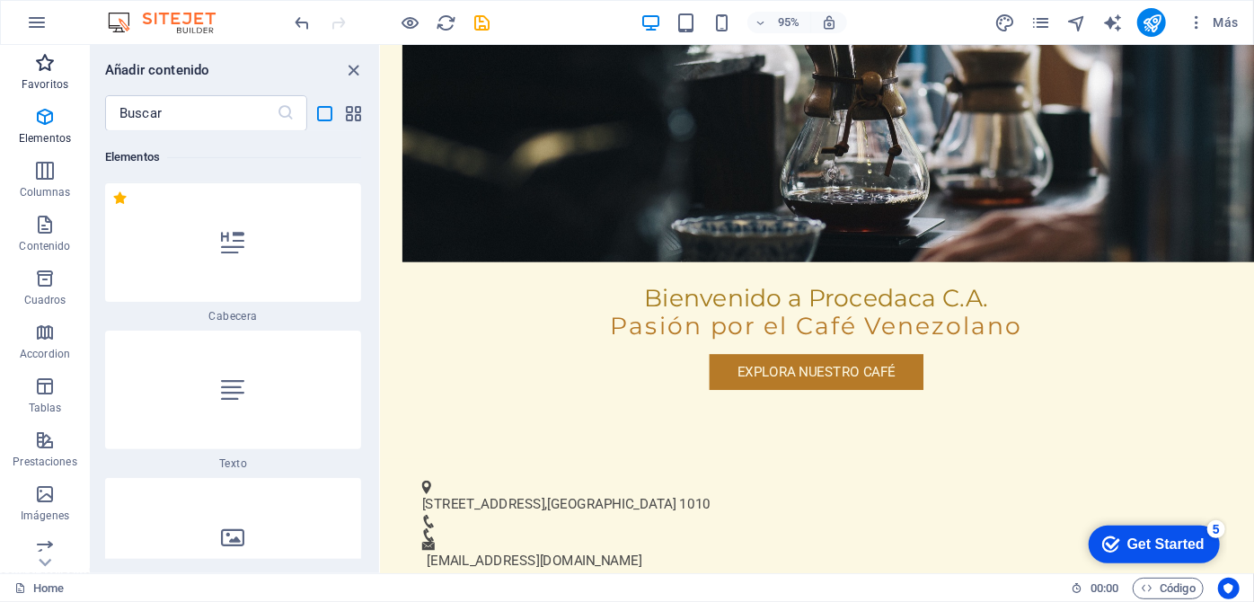
click at [42, 70] on icon "button" at bounding box center [45, 63] width 22 height 22
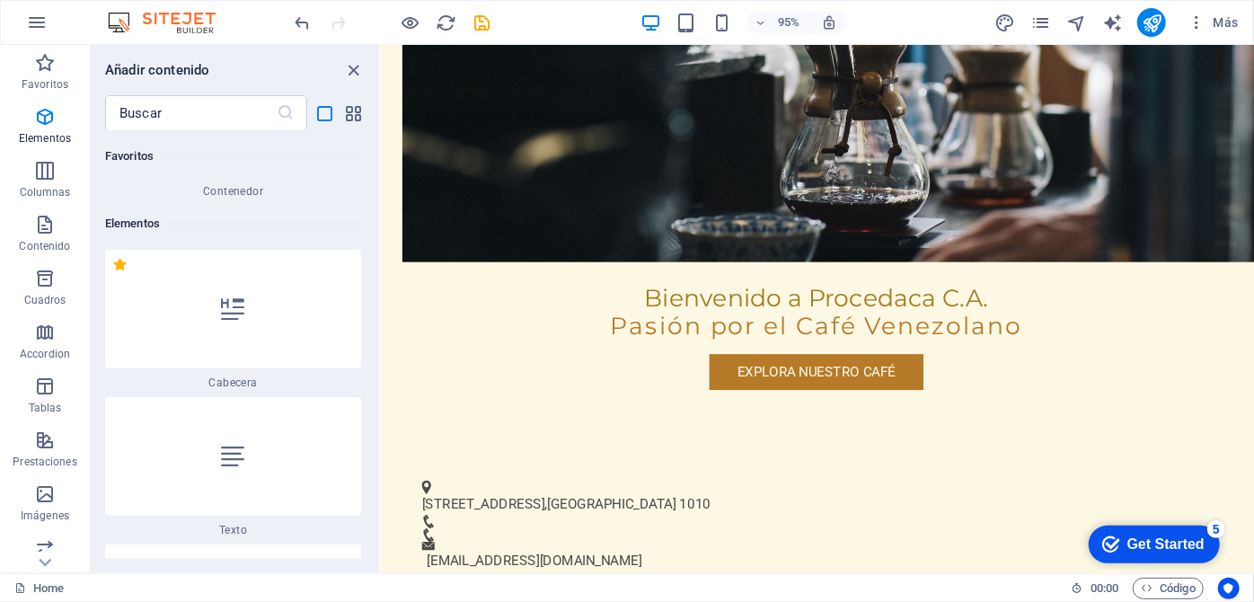
scroll to position [326, 0]
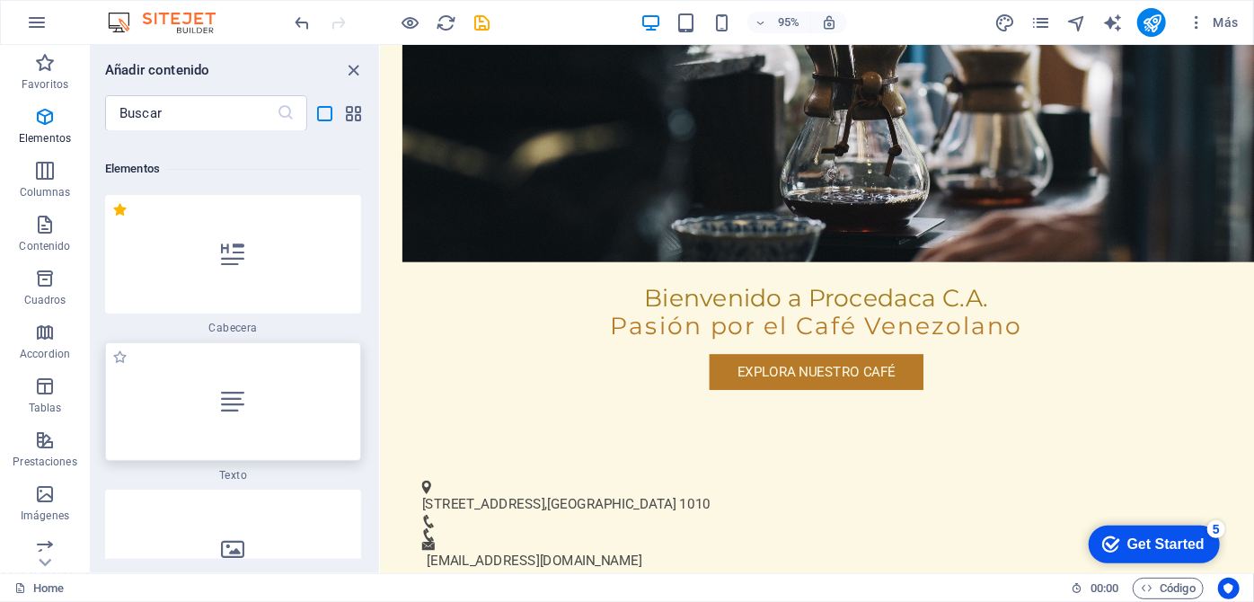
click at [226, 402] on icon at bounding box center [232, 401] width 23 height 23
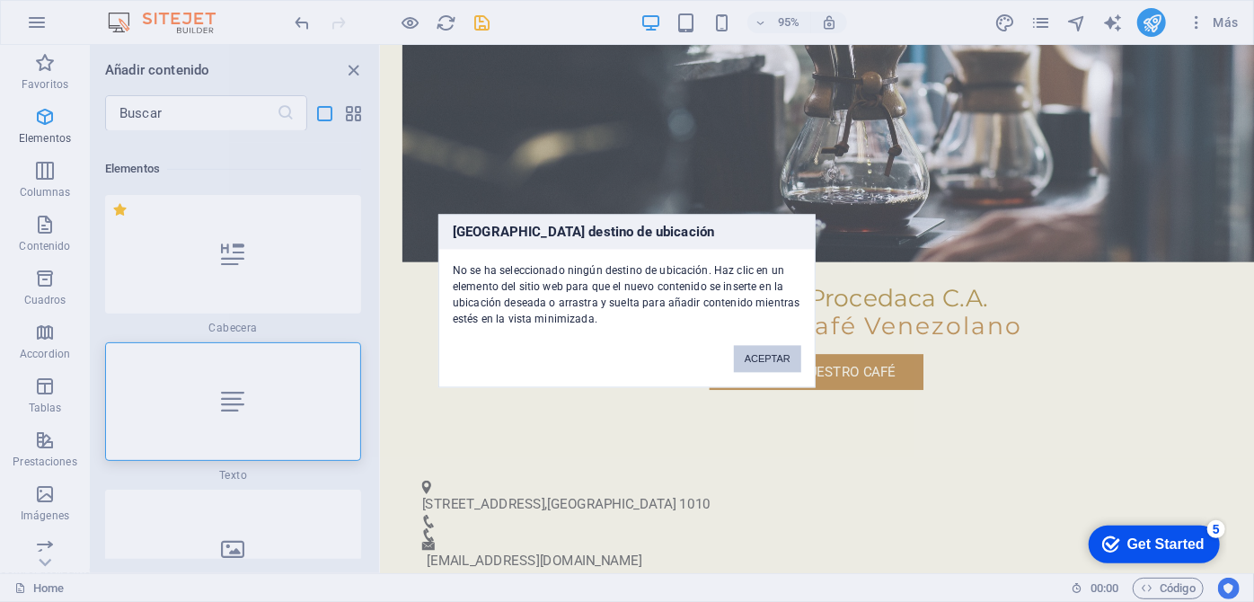
click at [739, 350] on button "ACEPTAR" at bounding box center [767, 359] width 67 height 27
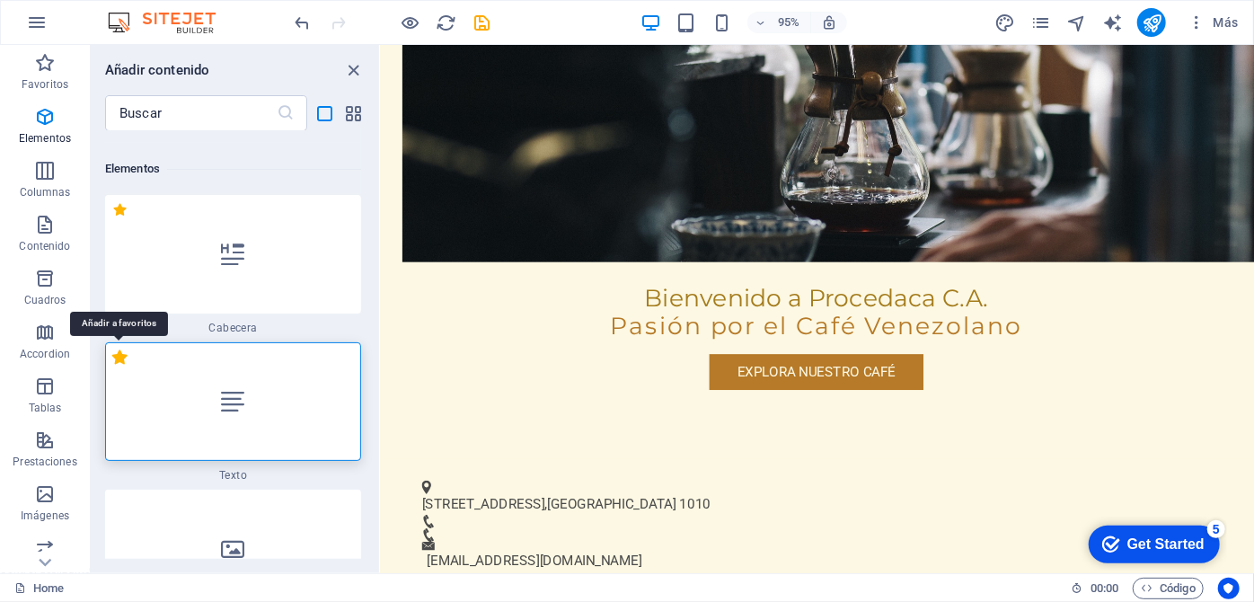
click at [118, 358] on label "1 Star" at bounding box center [119, 356] width 15 height 15
click at [112, 366] on input "1 Star" at bounding box center [111, 366] width 1 height 1
radio input "true"
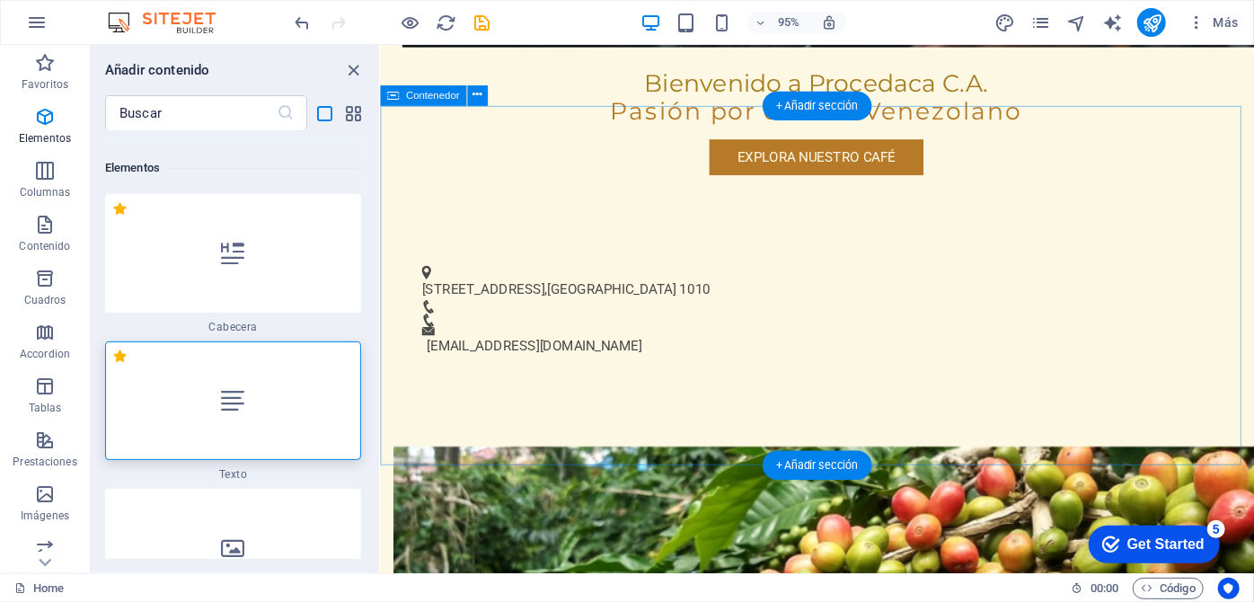
scroll to position [1365, 0]
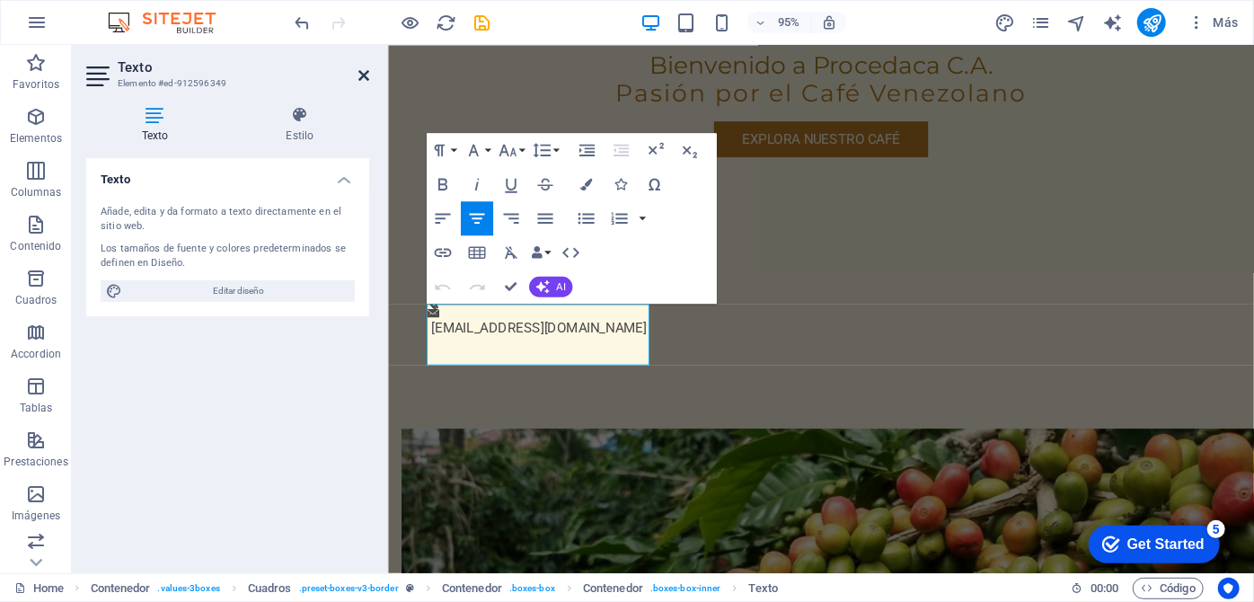
click at [360, 75] on icon at bounding box center [363, 75] width 11 height 14
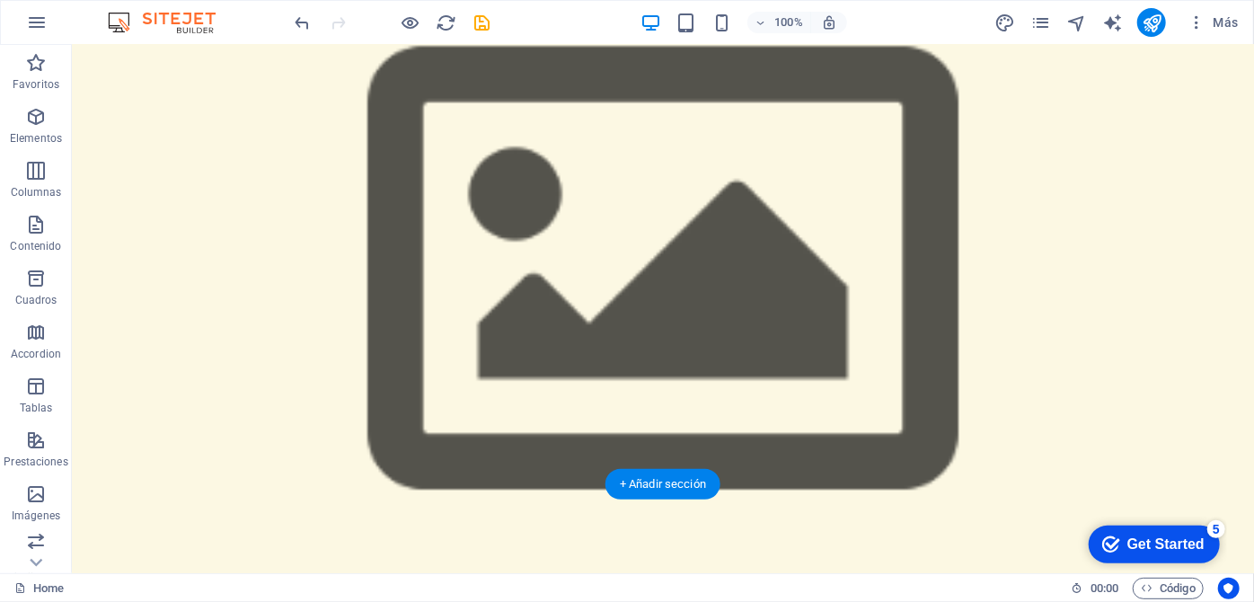
scroll to position [72, 0]
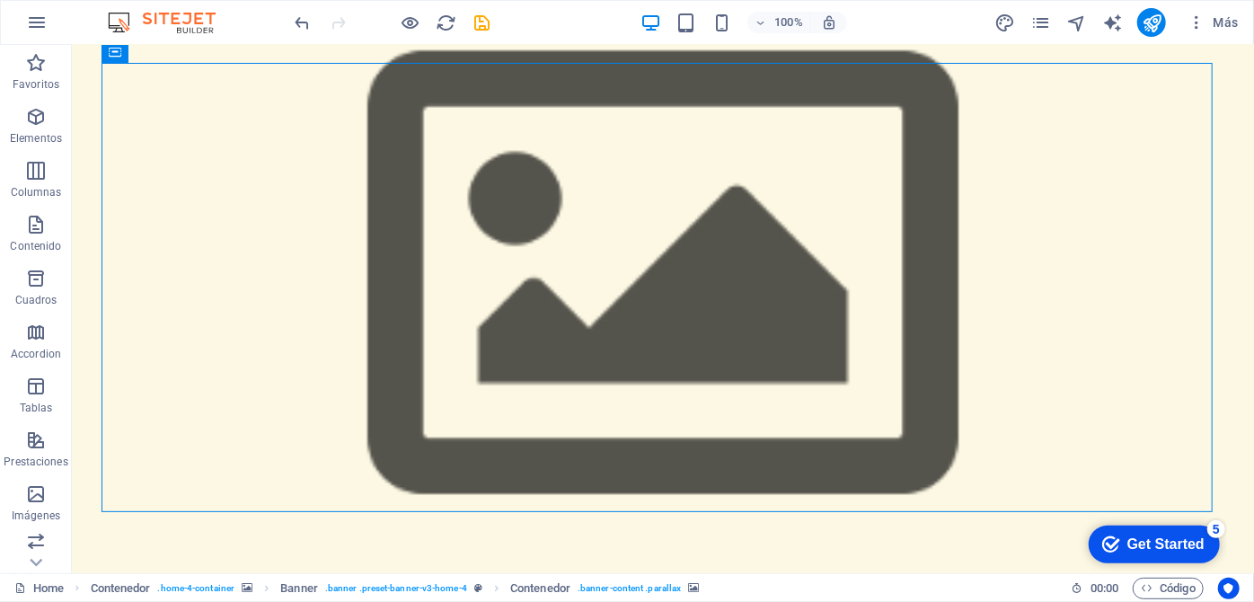
scroll to position [154, 0]
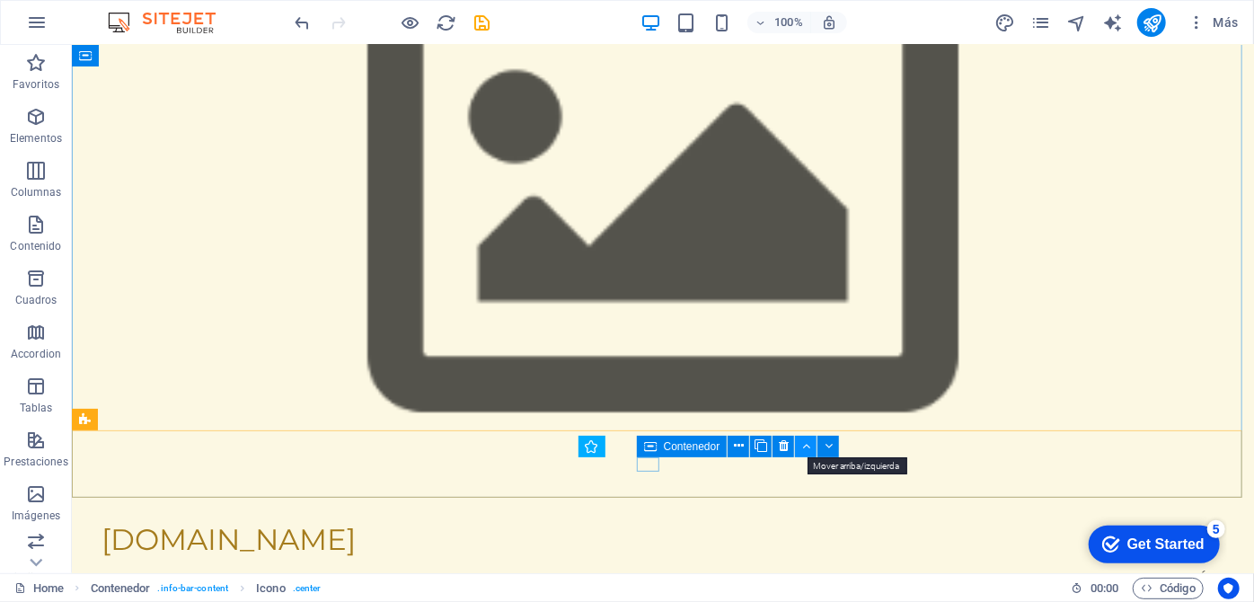
click at [807, 445] on icon at bounding box center [806, 446] width 8 height 19
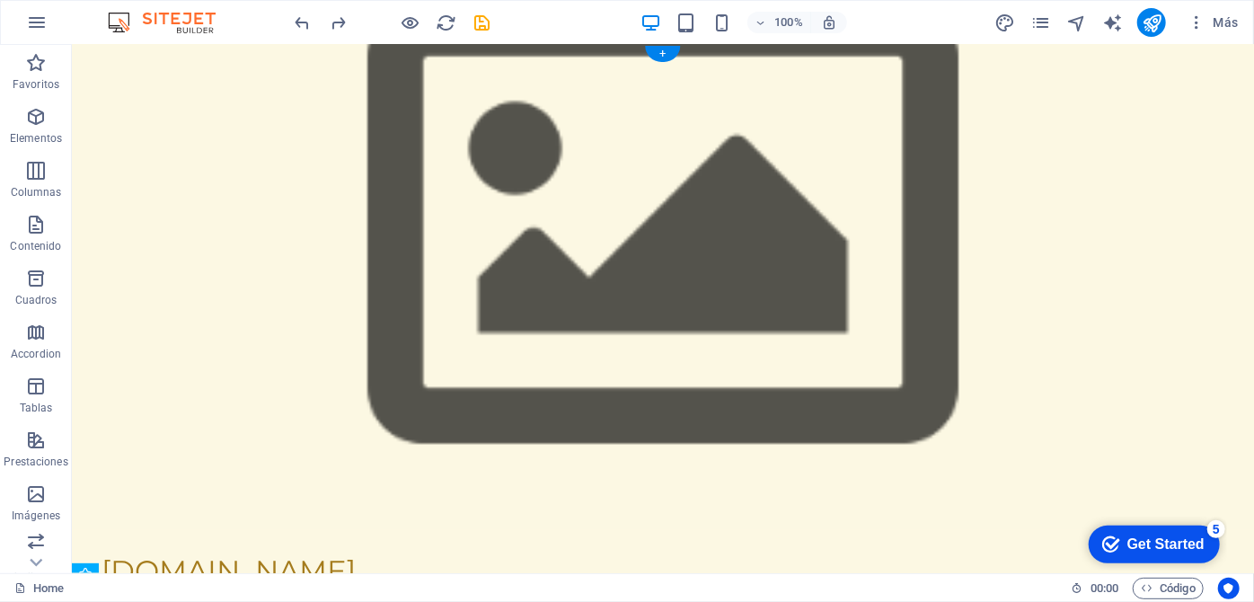
scroll to position [0, 0]
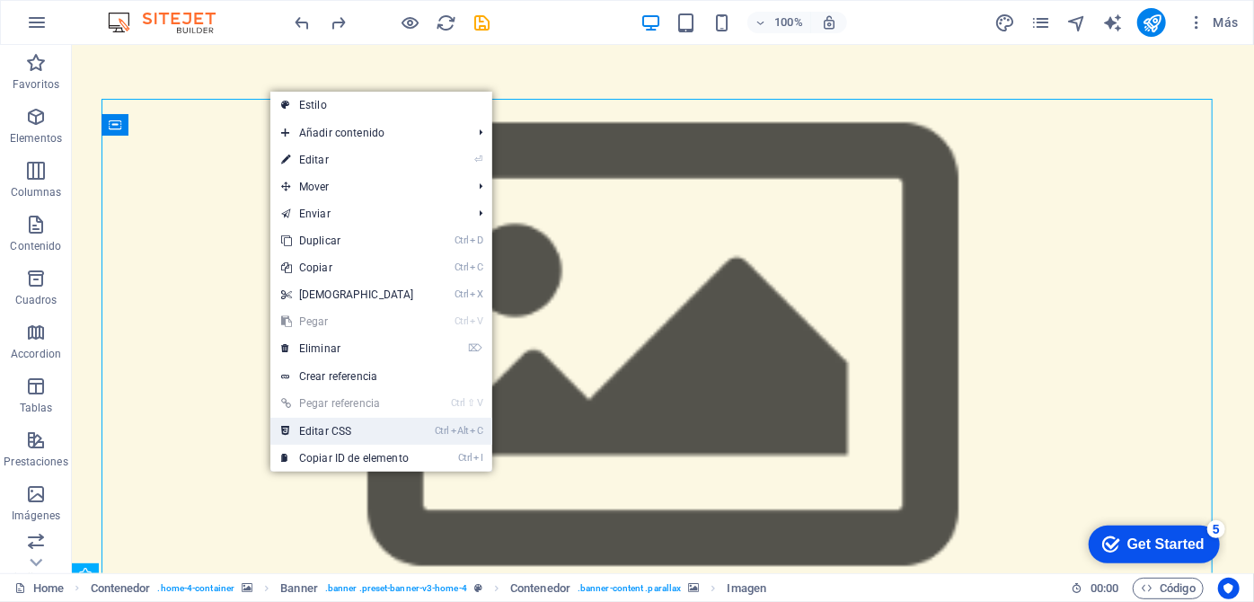
drag, startPoint x: 311, startPoint y: 435, endPoint x: 281, endPoint y: 458, distance: 37.7
click at [311, 435] on link "Ctrl Alt C Editar CSS" at bounding box center [347, 431] width 154 height 27
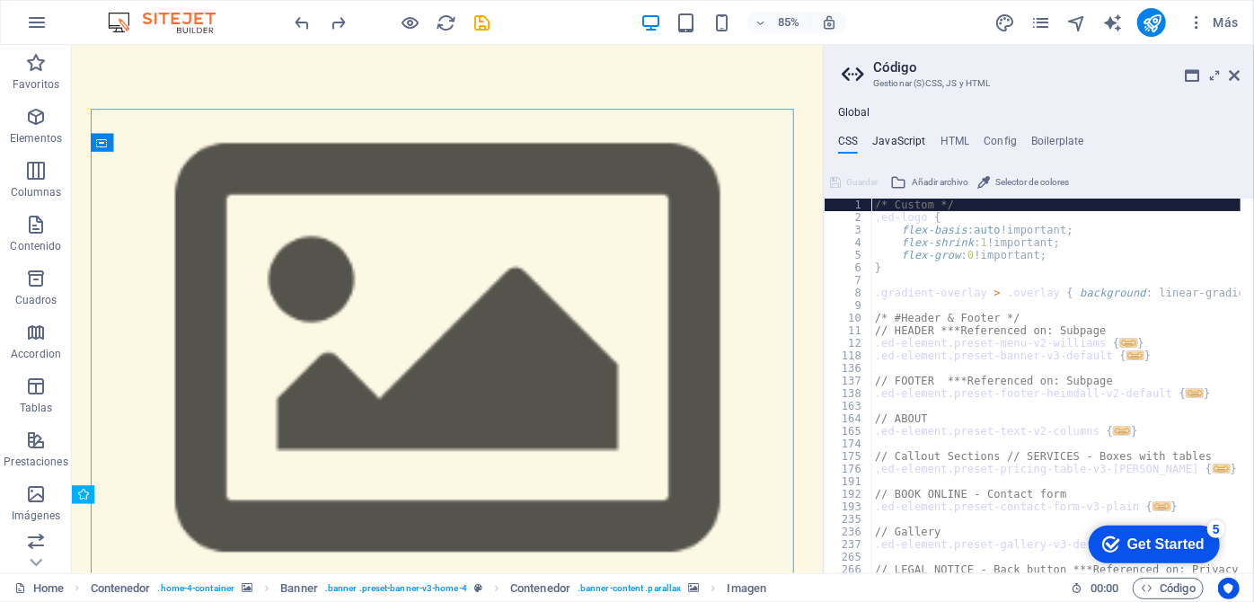
click at [905, 144] on h4 "JavaScript" at bounding box center [898, 145] width 53 height 20
type textarea "/* JS for preset "Menu V2" */"
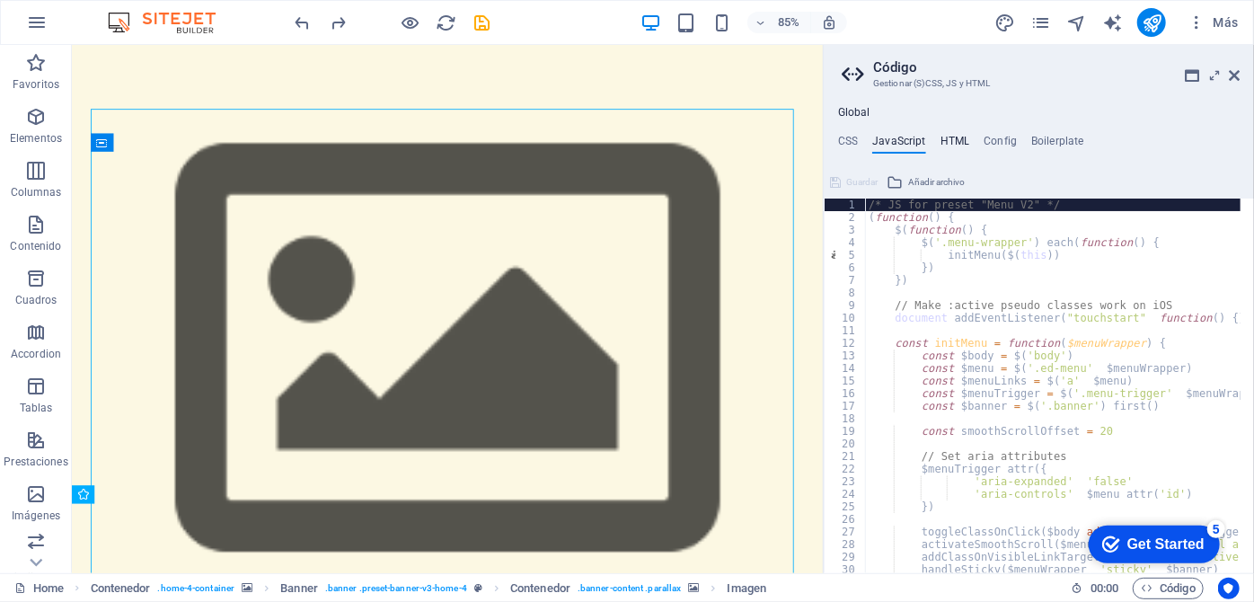
click at [955, 144] on h4 "HTML" at bounding box center [955, 145] width 30 height 20
type textarea "<a href="#main-content" class="wv-link-content button">Skip to main content</a>"
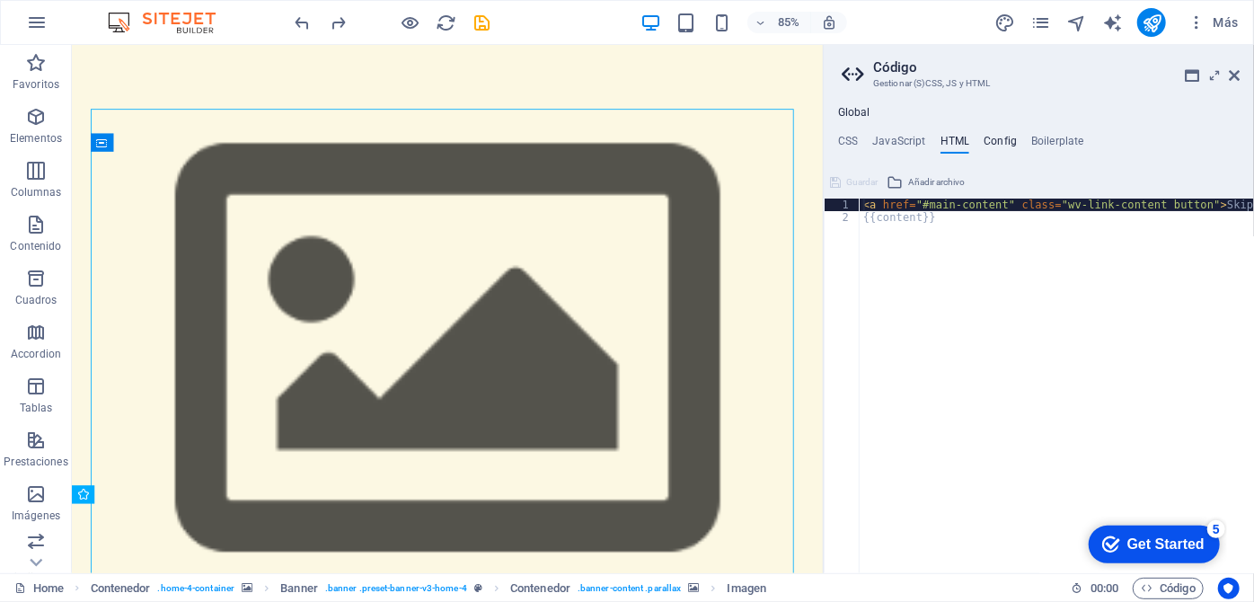
click at [1006, 139] on h4 "Config" at bounding box center [1000, 145] width 33 height 20
type textarea "$color-background: #FCF8E3;"
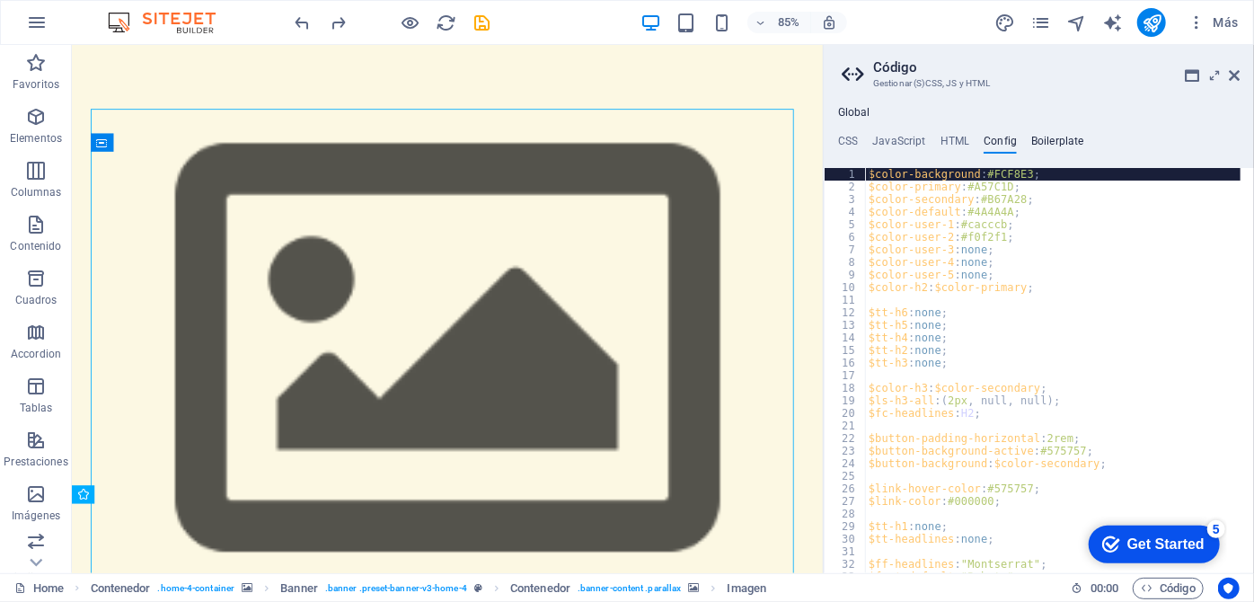
click at [1043, 139] on h4 "Boilerplate" at bounding box center [1057, 145] width 53 height 20
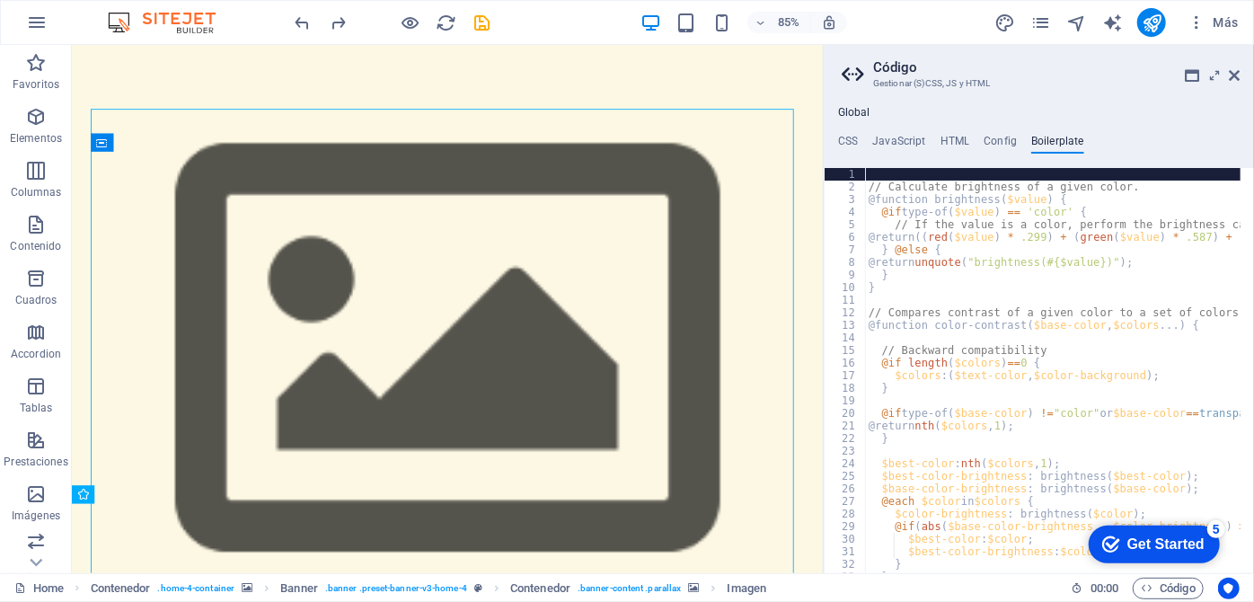
click at [1240, 69] on aside "Código Gestionar (S)CSS, JS y HTML Global CSS JavaScript HTML Config Boilerplat…" at bounding box center [1038, 309] width 431 height 528
click at [1239, 76] on icon at bounding box center [1234, 75] width 11 height 14
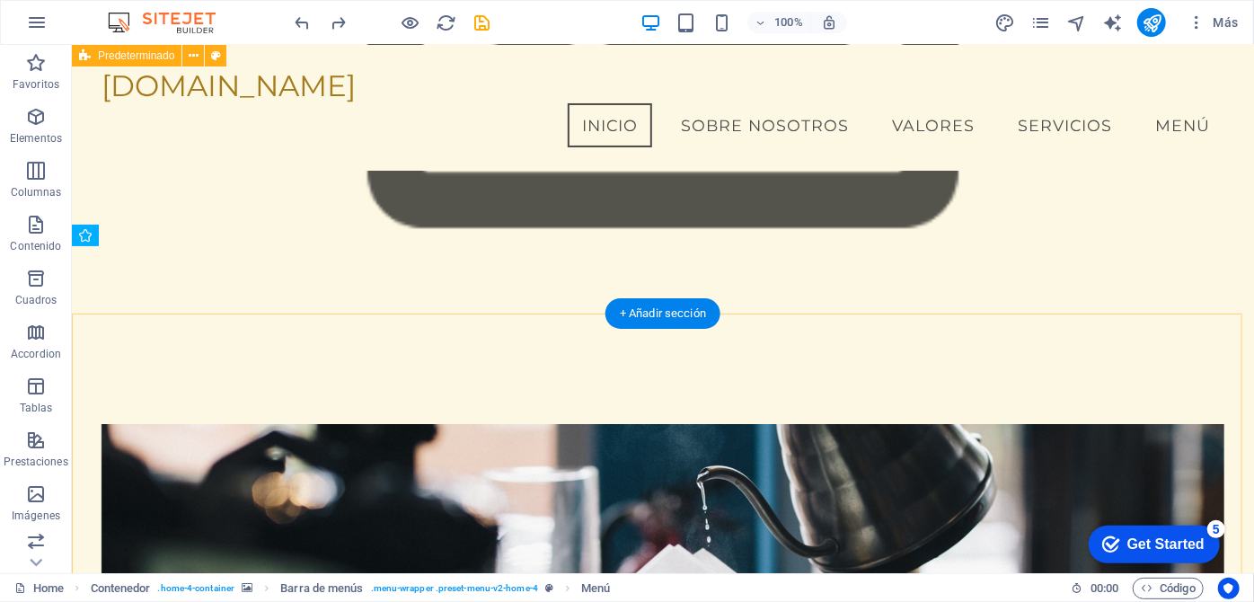
scroll to position [72, 0]
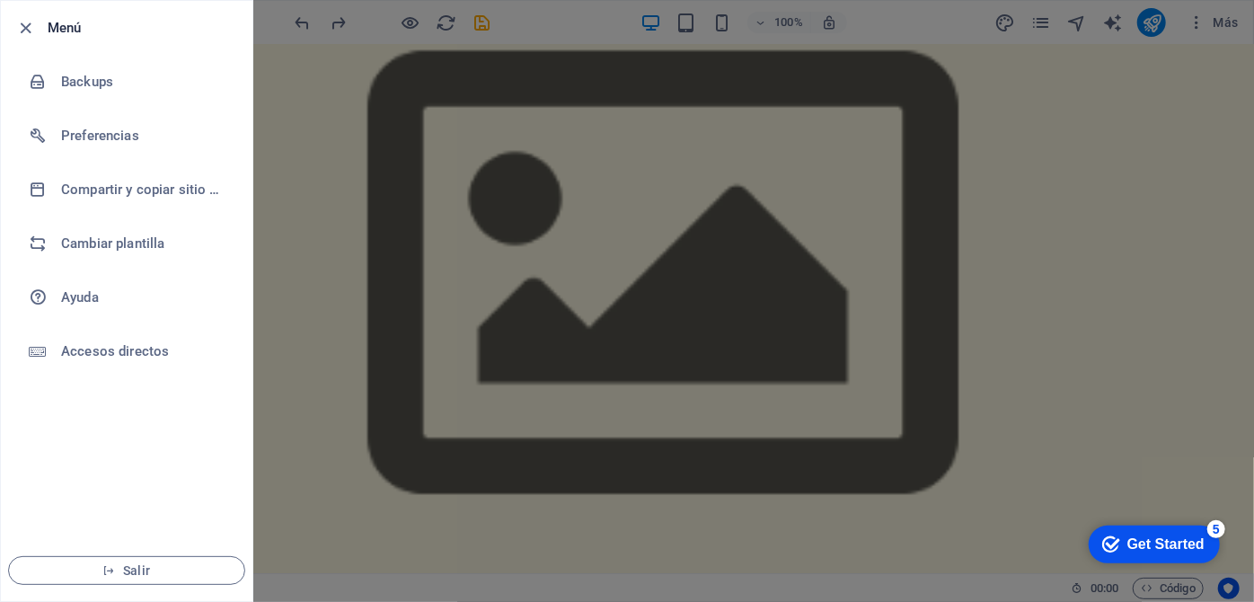
click at [376, 194] on div at bounding box center [627, 301] width 1254 height 602
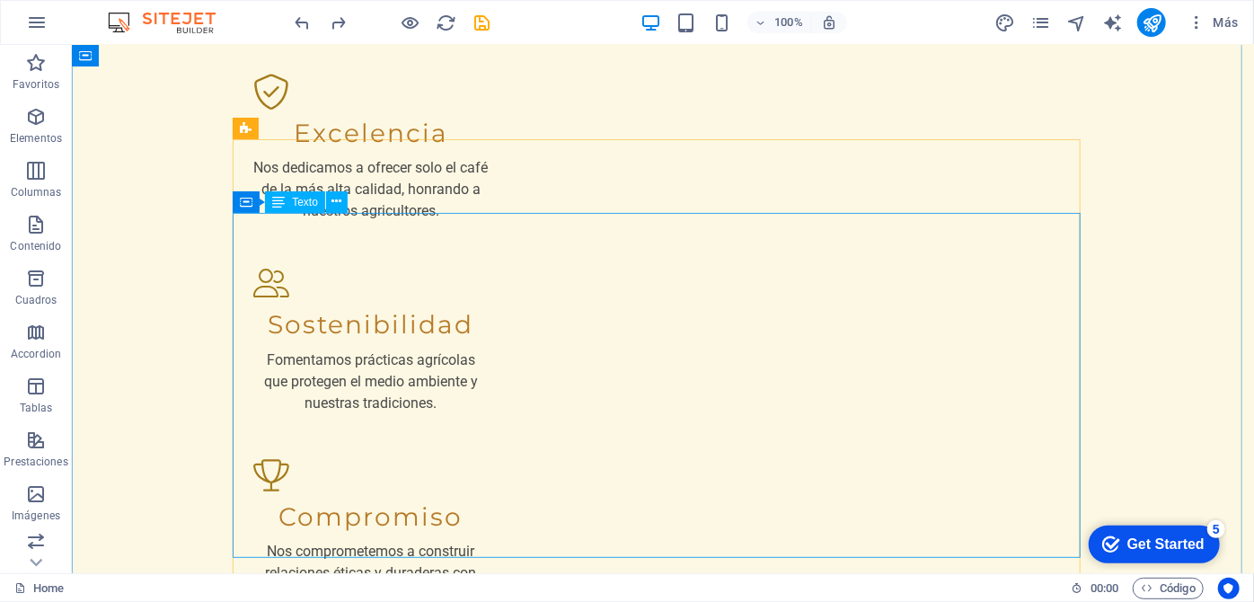
scroll to position [2848, 0]
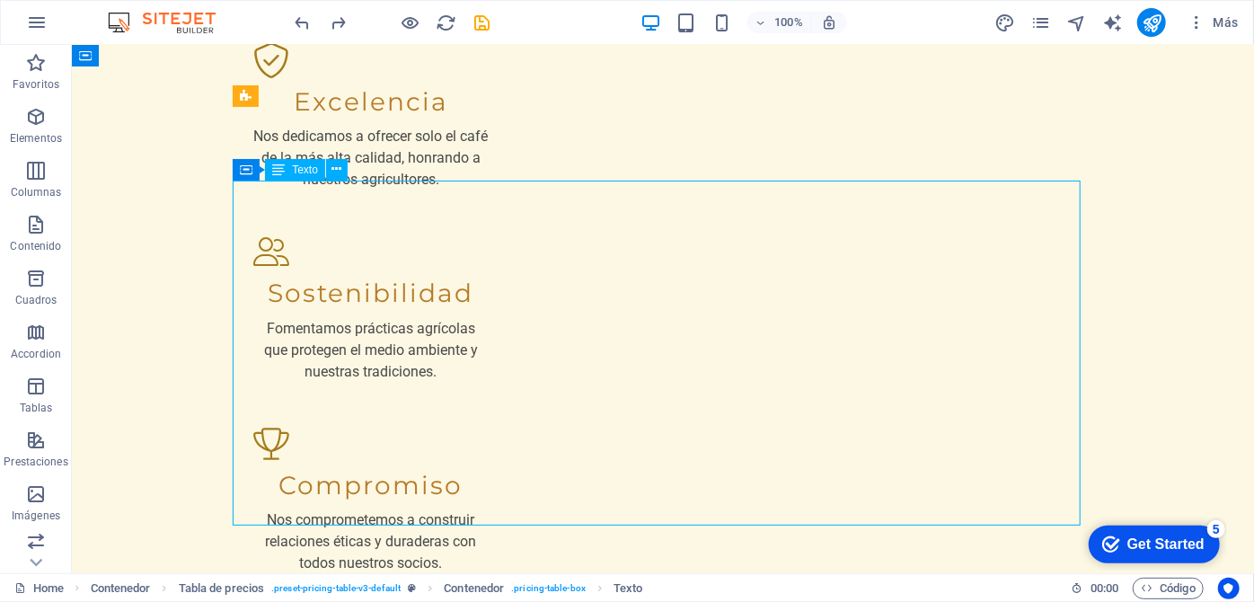
drag, startPoint x: 410, startPoint y: 214, endPoint x: 412, endPoint y: 255, distance: 41.4
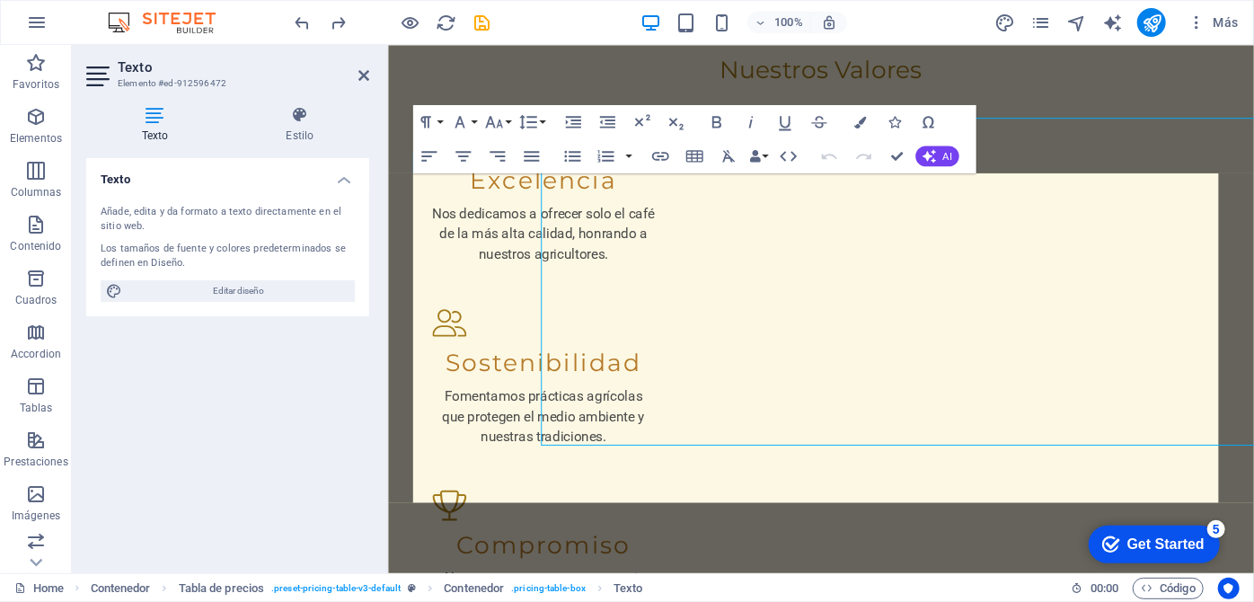
scroll to position [2908, 0]
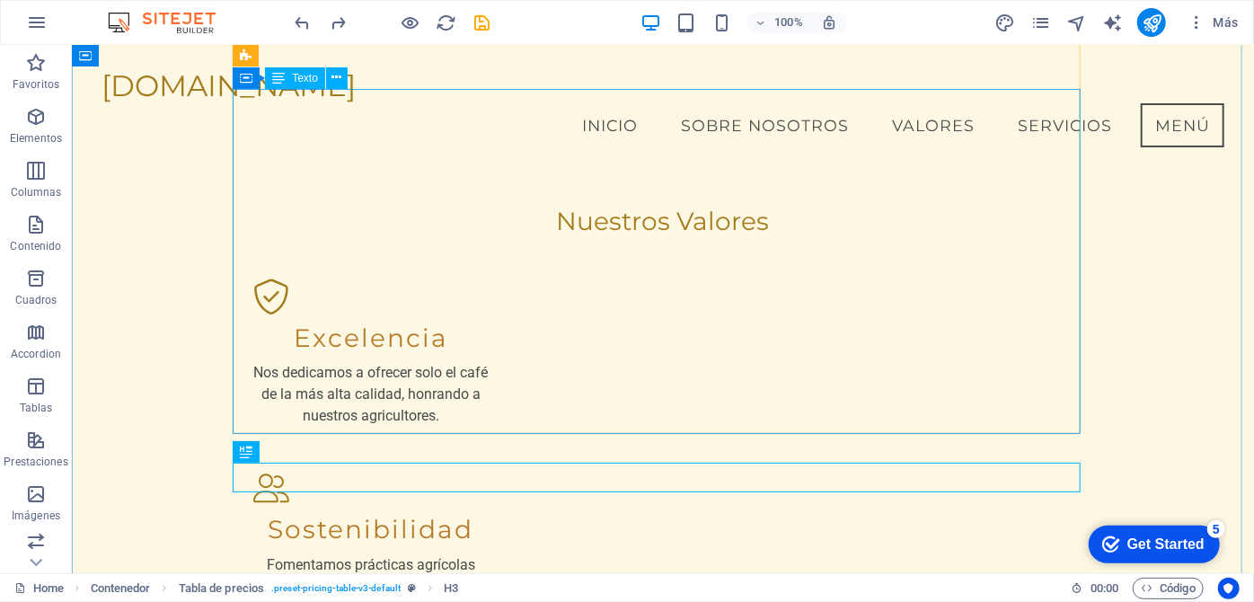
scroll to position [2350, 0]
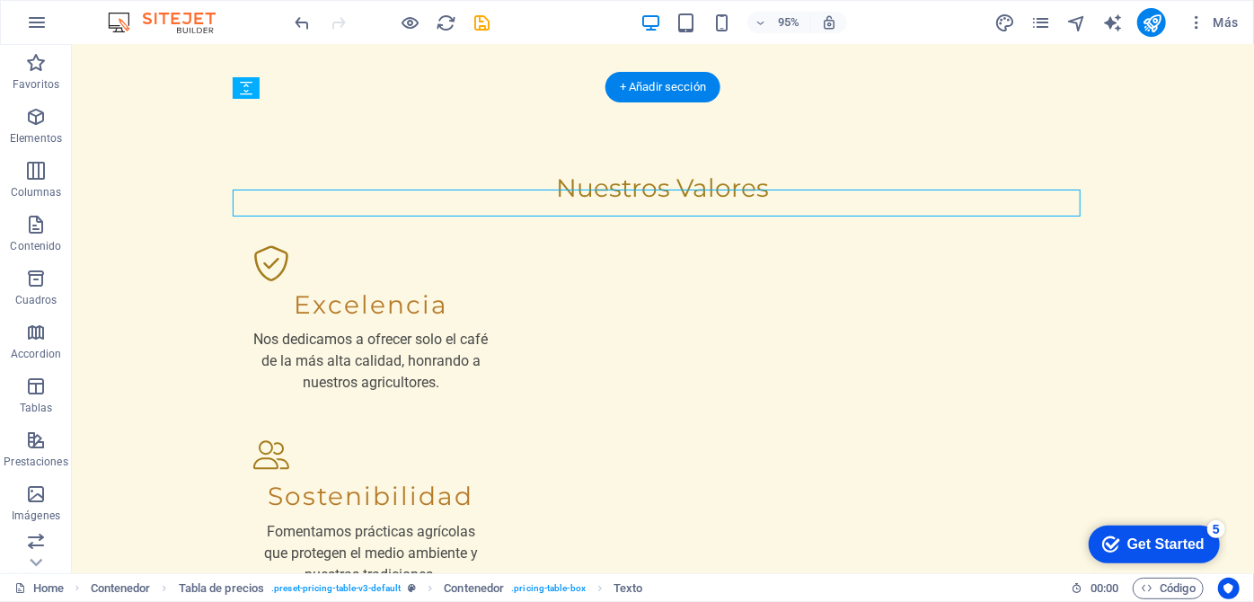
scroll to position [2441, 0]
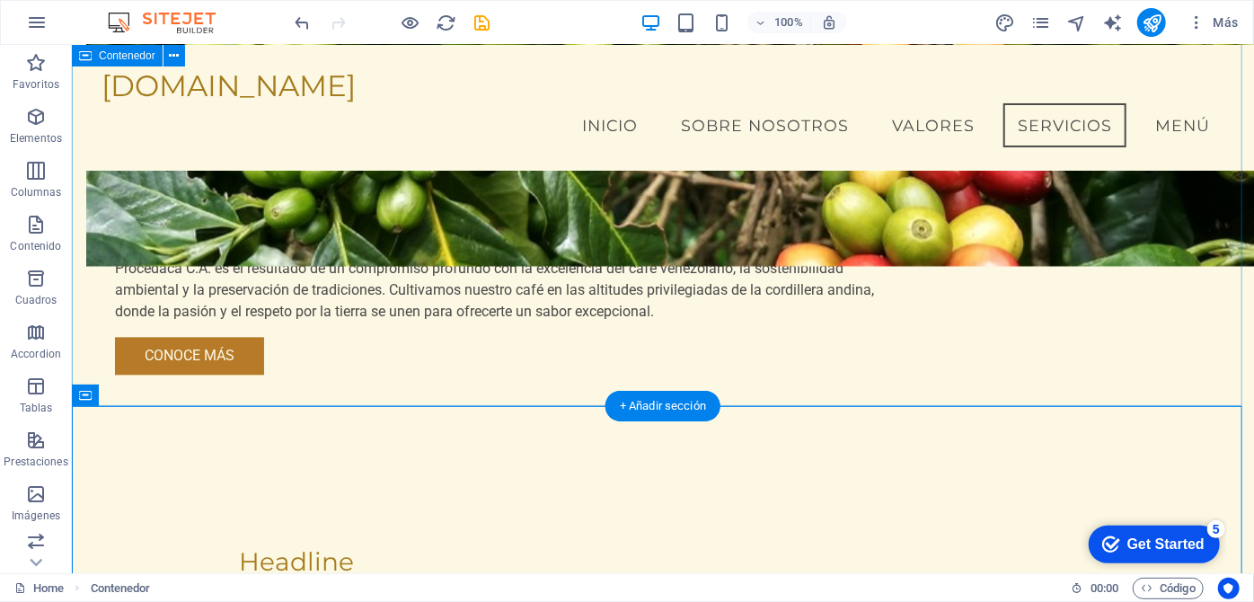
scroll to position [1696, 0]
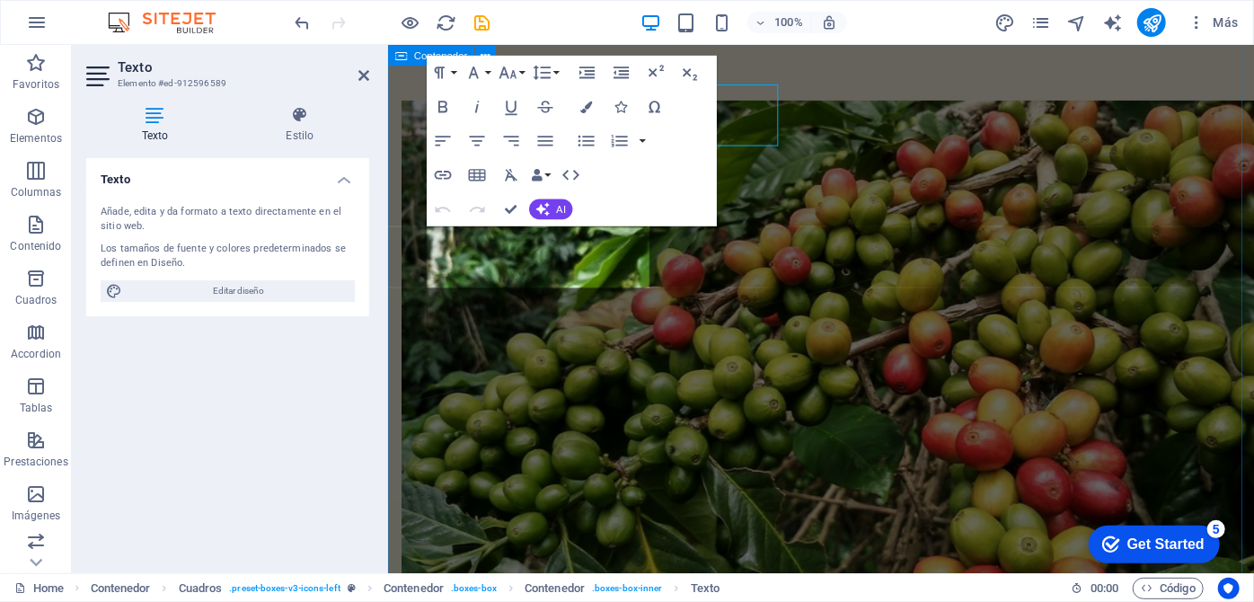
scroll to position [1845, 0]
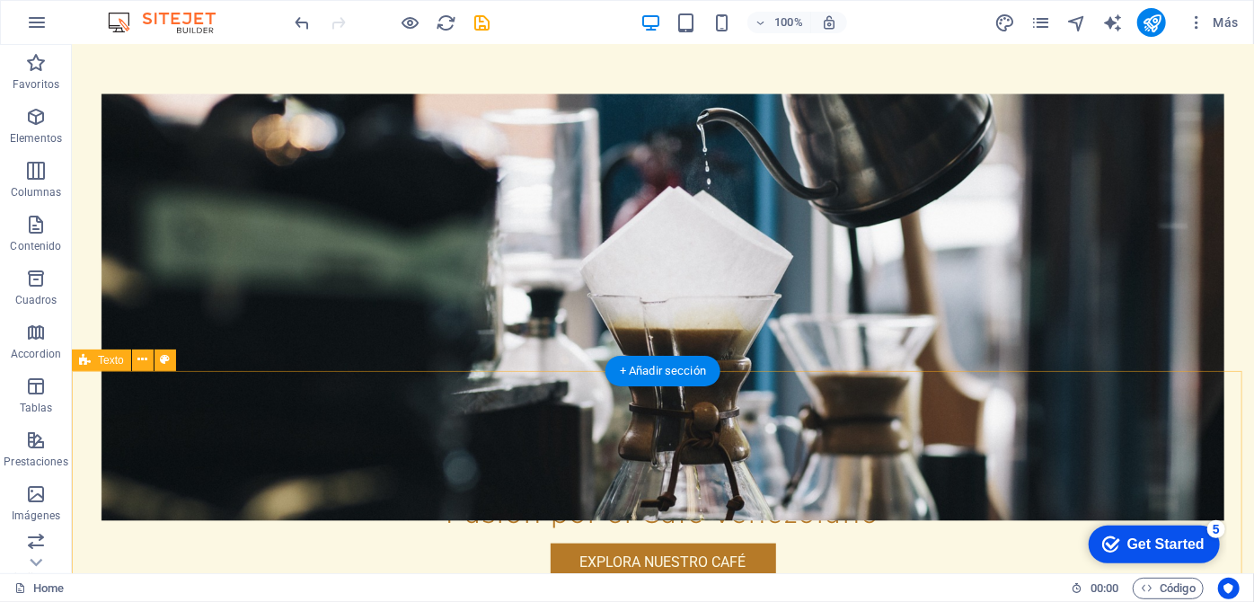
scroll to position [878, 0]
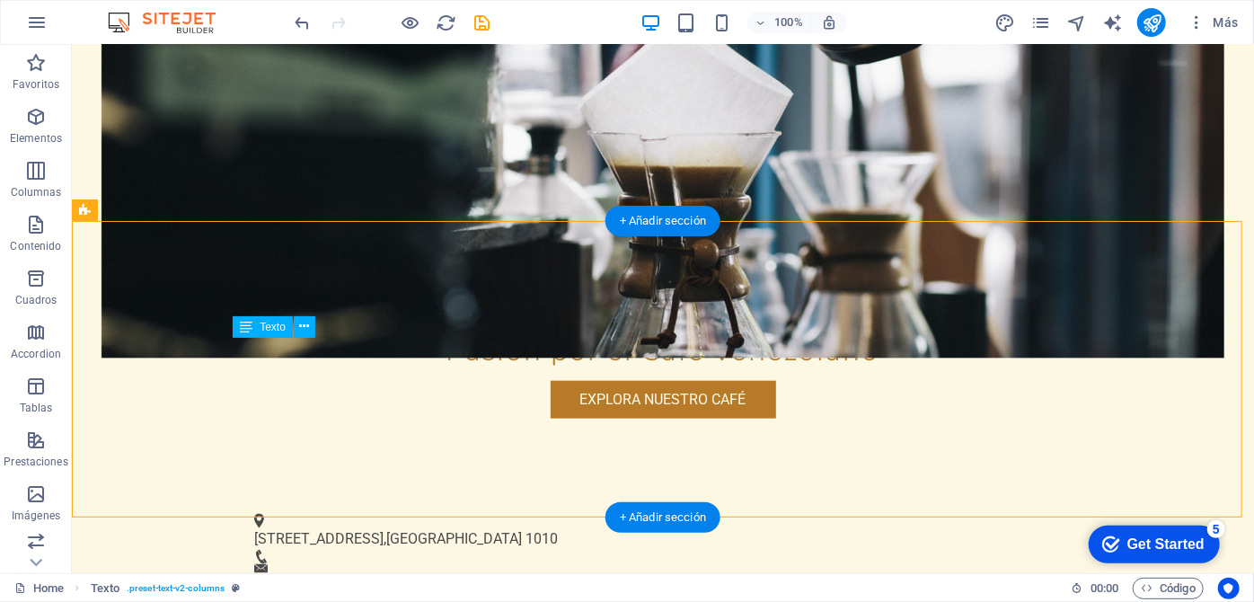
drag, startPoint x: 394, startPoint y: 373, endPoint x: 660, endPoint y: 402, distance: 267.5
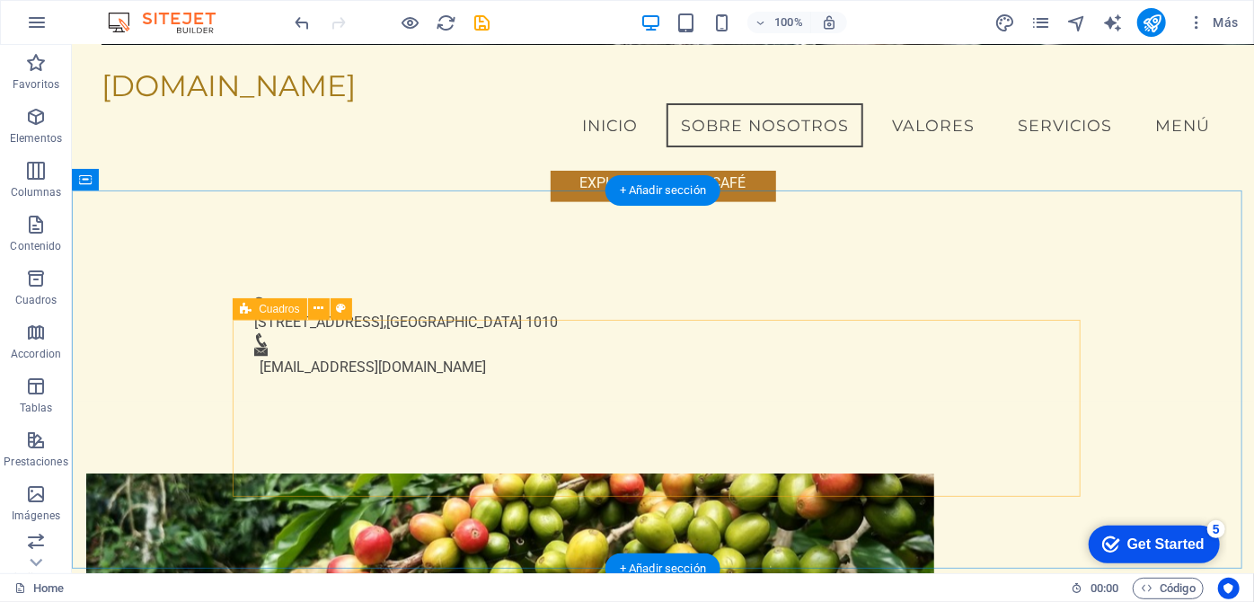
scroll to position [869, 0]
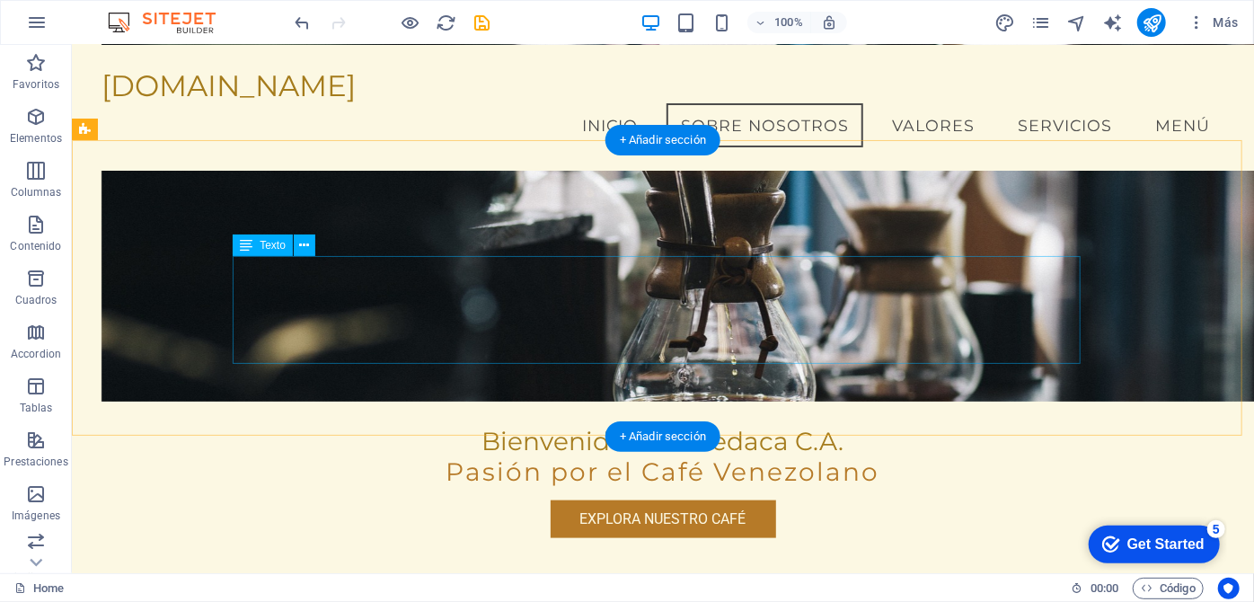
drag, startPoint x: 971, startPoint y: 352, endPoint x: 1010, endPoint y: 403, distance: 64.1
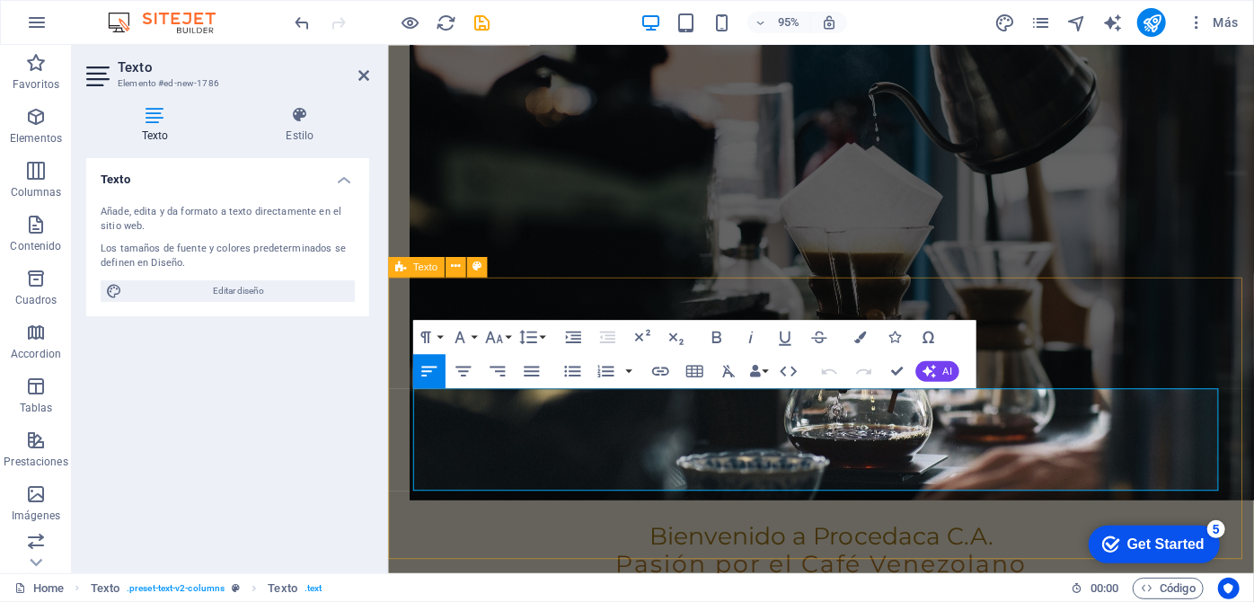
drag, startPoint x: 424, startPoint y: 419, endPoint x: 1225, endPoint y: 515, distance: 807.0
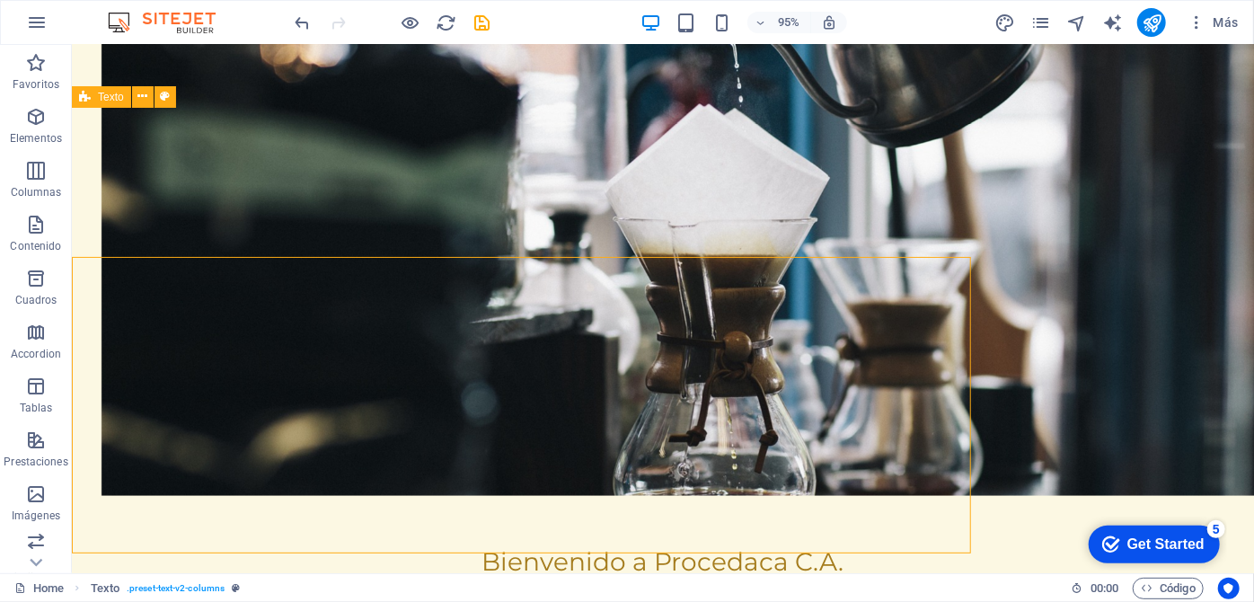
scroll to position [902, 0]
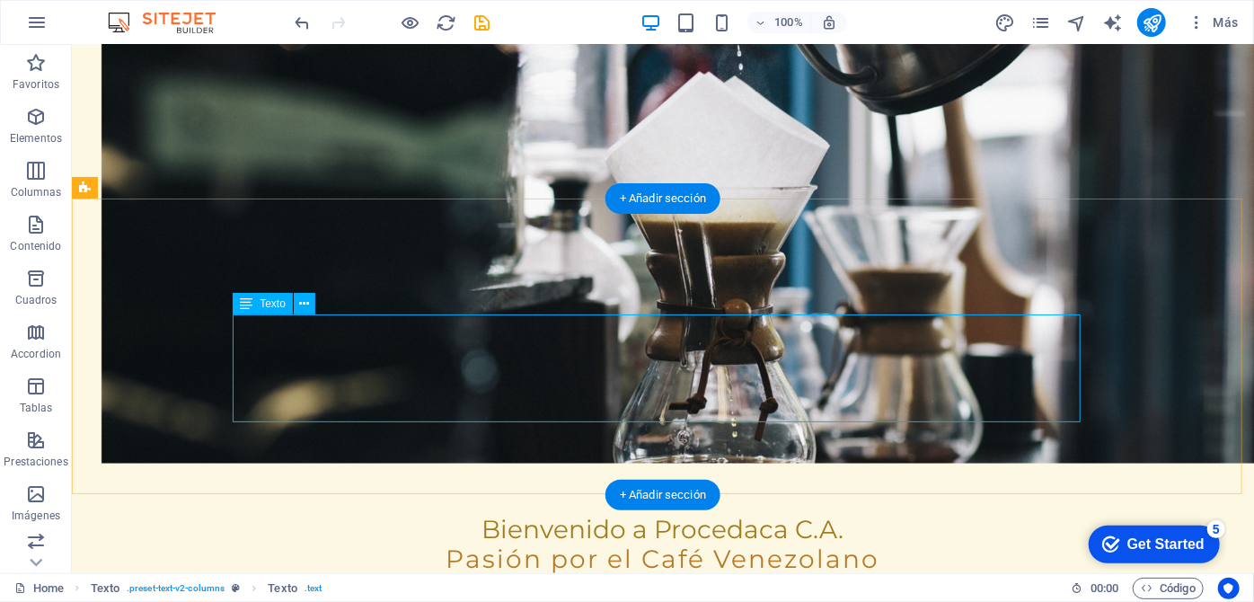
scroll to position [960, 0]
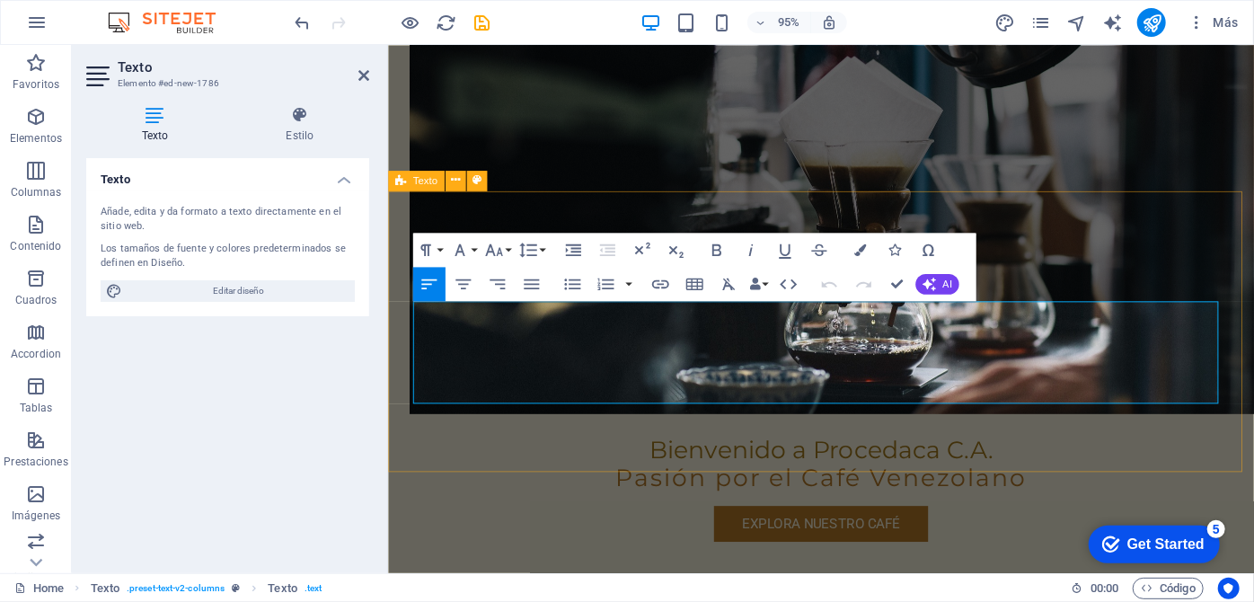
drag, startPoint x: 422, startPoint y: 322, endPoint x: 1221, endPoint y: 438, distance: 806.9
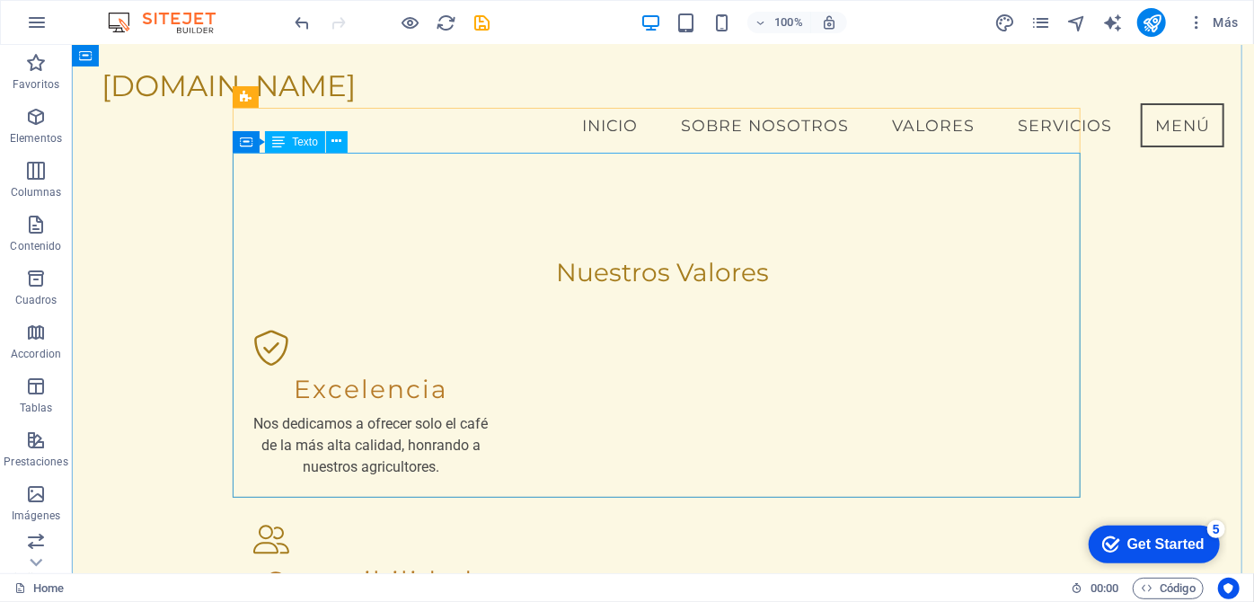
scroll to position [2772, 0]
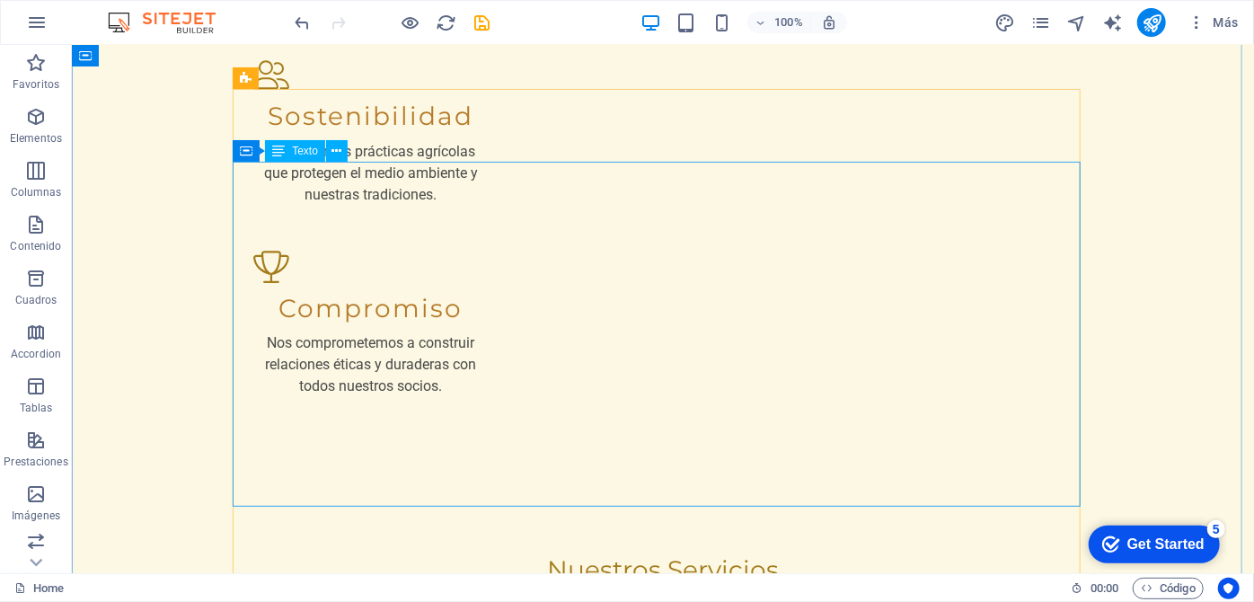
drag, startPoint x: 582, startPoint y: 472, endPoint x: 597, endPoint y: 463, distance: 17.7
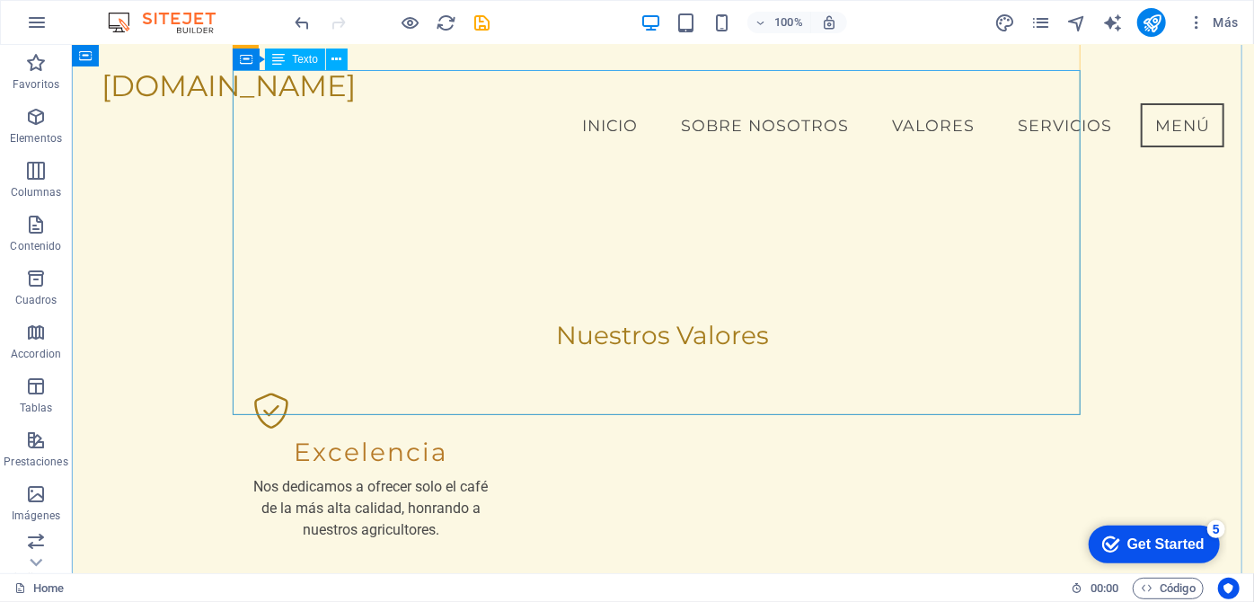
scroll to position [2936, 0]
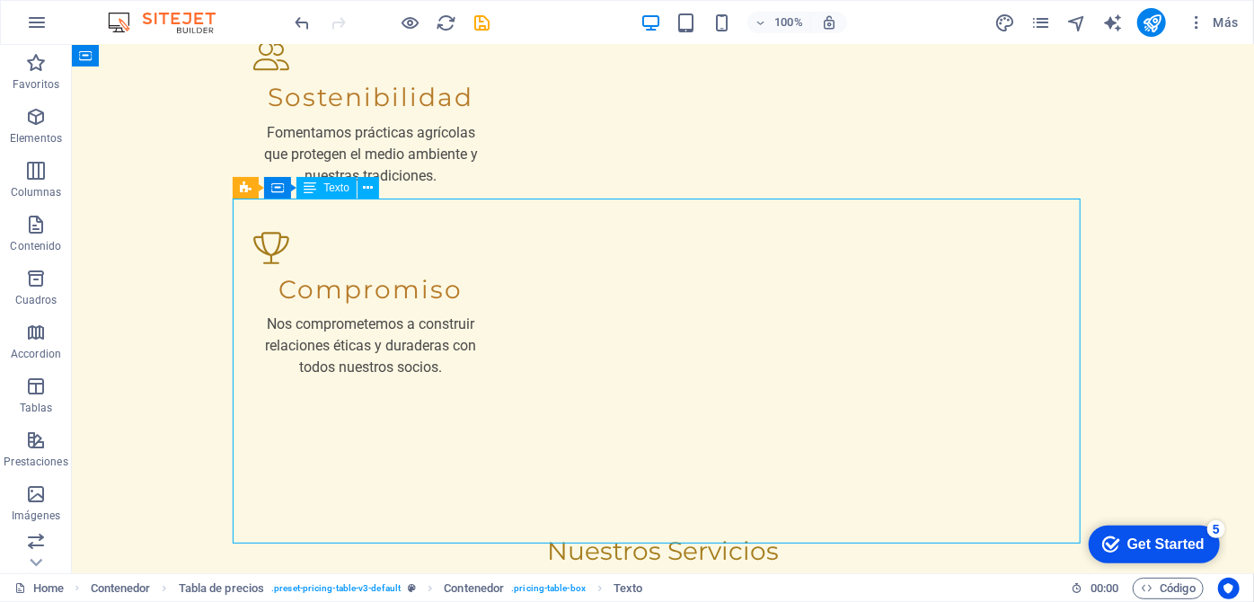
drag, startPoint x: 571, startPoint y: 520, endPoint x: 396, endPoint y: 361, distance: 236.6
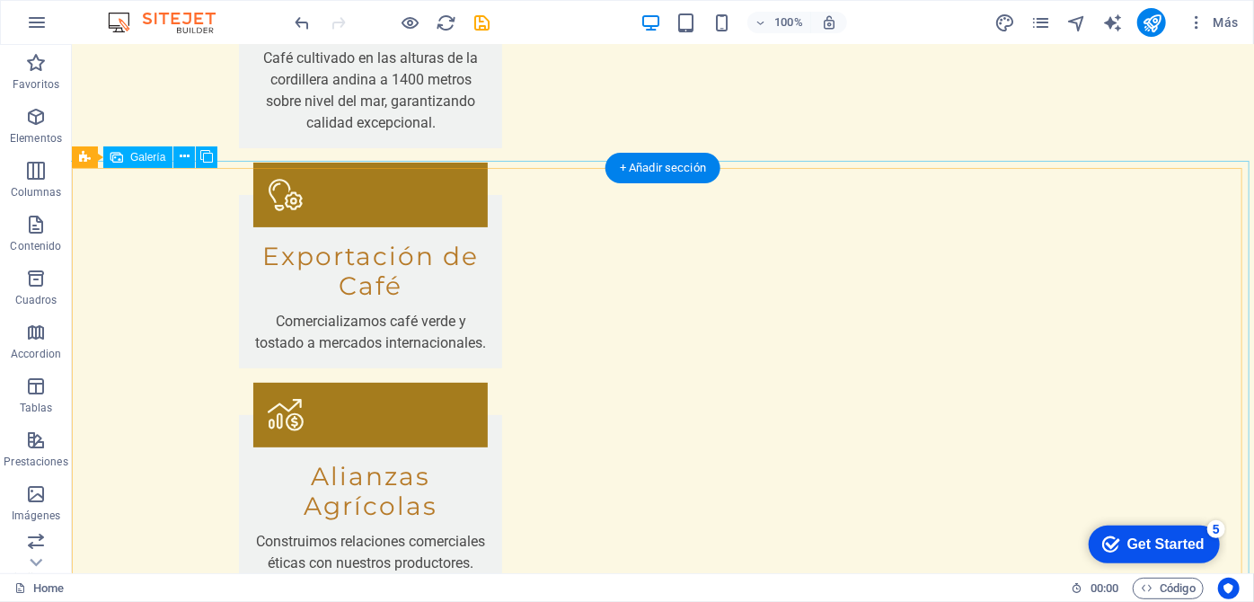
scroll to position [3604, 0]
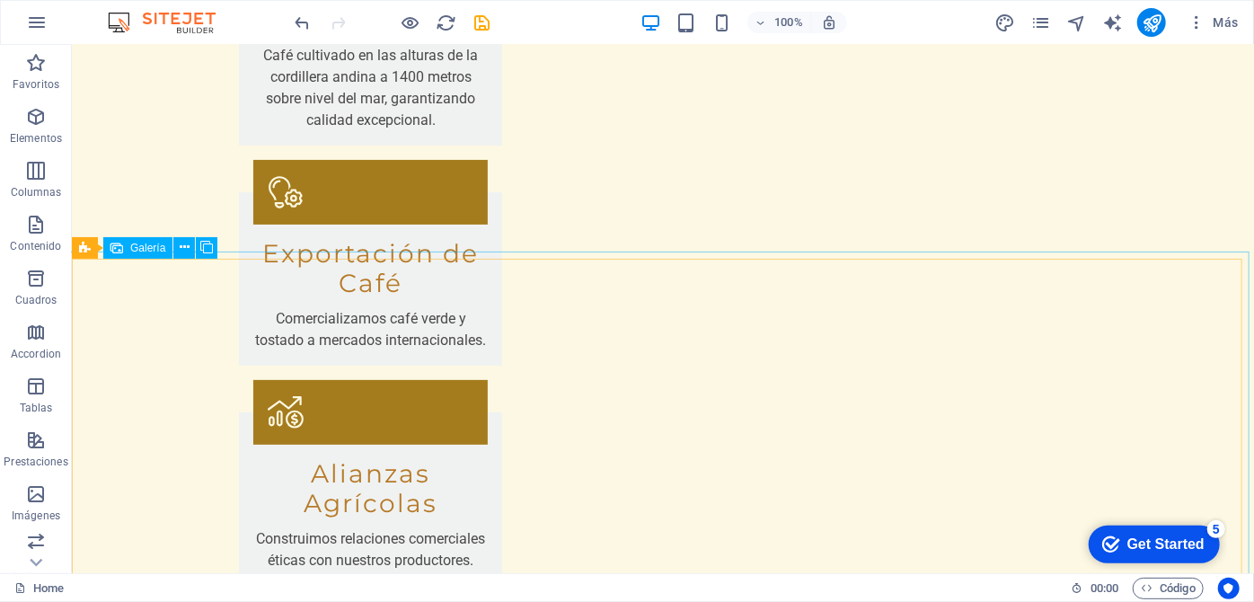
click at [119, 250] on icon at bounding box center [116, 248] width 13 height 22
click at [134, 249] on span "Galería" at bounding box center [147, 248] width 35 height 11
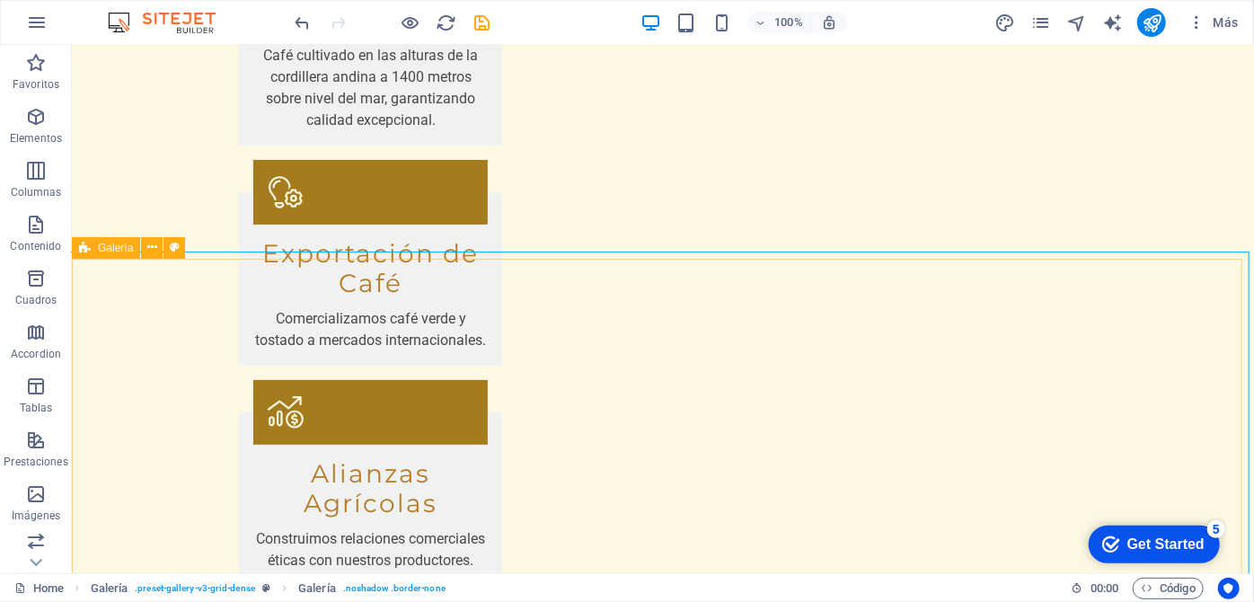
click at [88, 244] on icon at bounding box center [85, 248] width 12 height 22
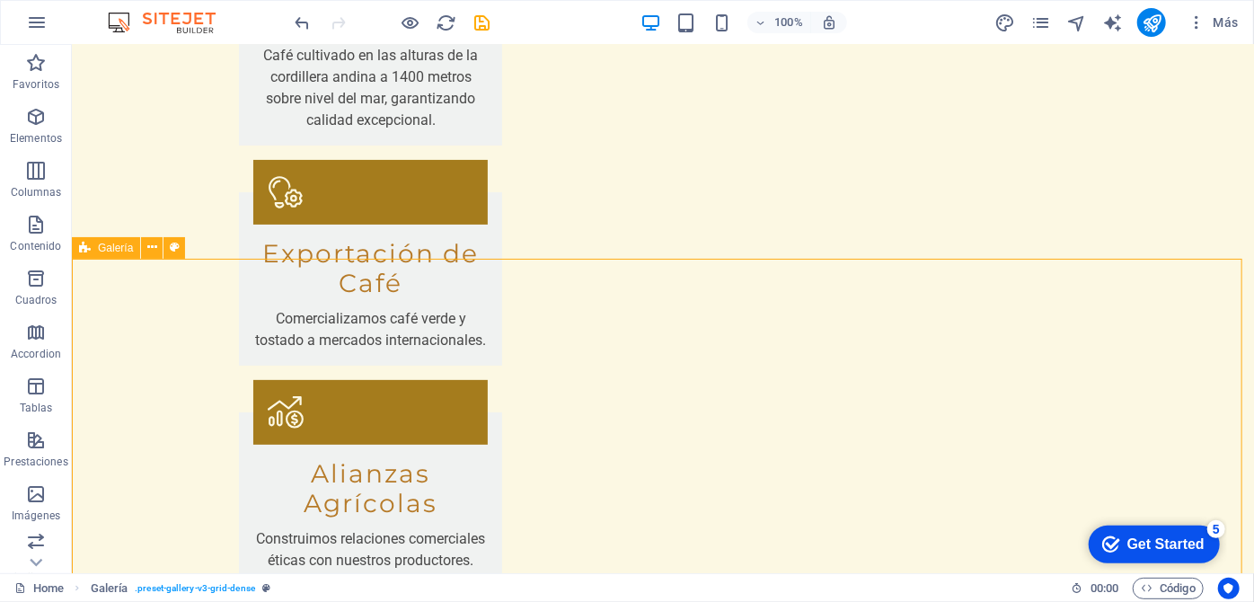
click at [97, 250] on div "Galería" at bounding box center [106, 248] width 68 height 22
click at [147, 245] on icon at bounding box center [152, 247] width 10 height 19
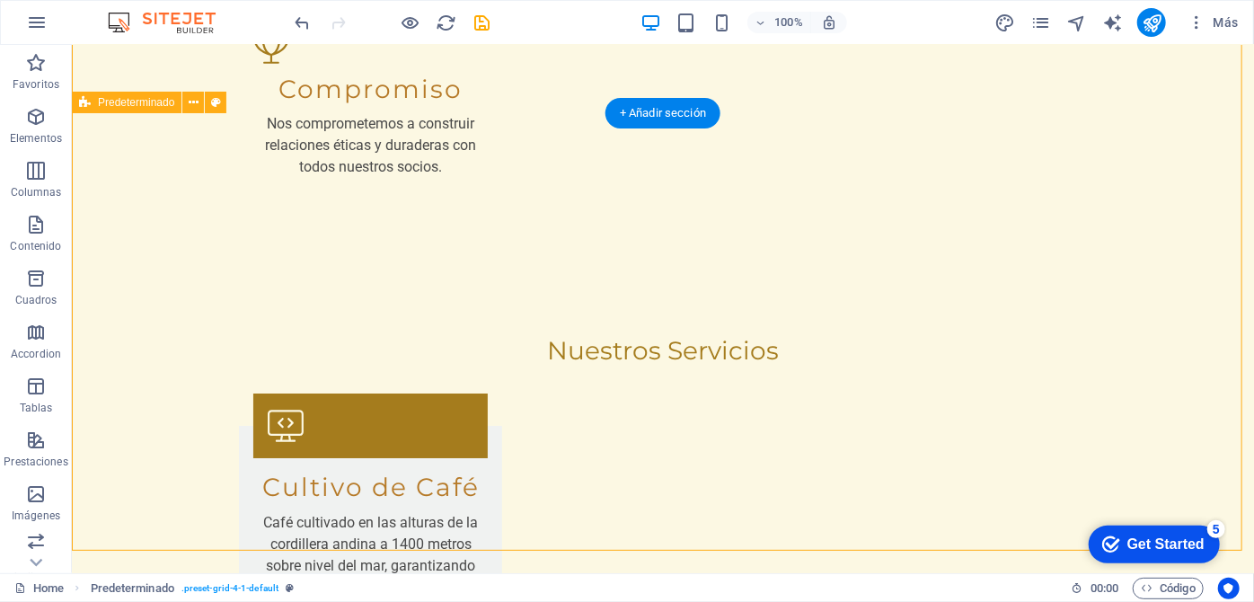
scroll to position [3277, 0]
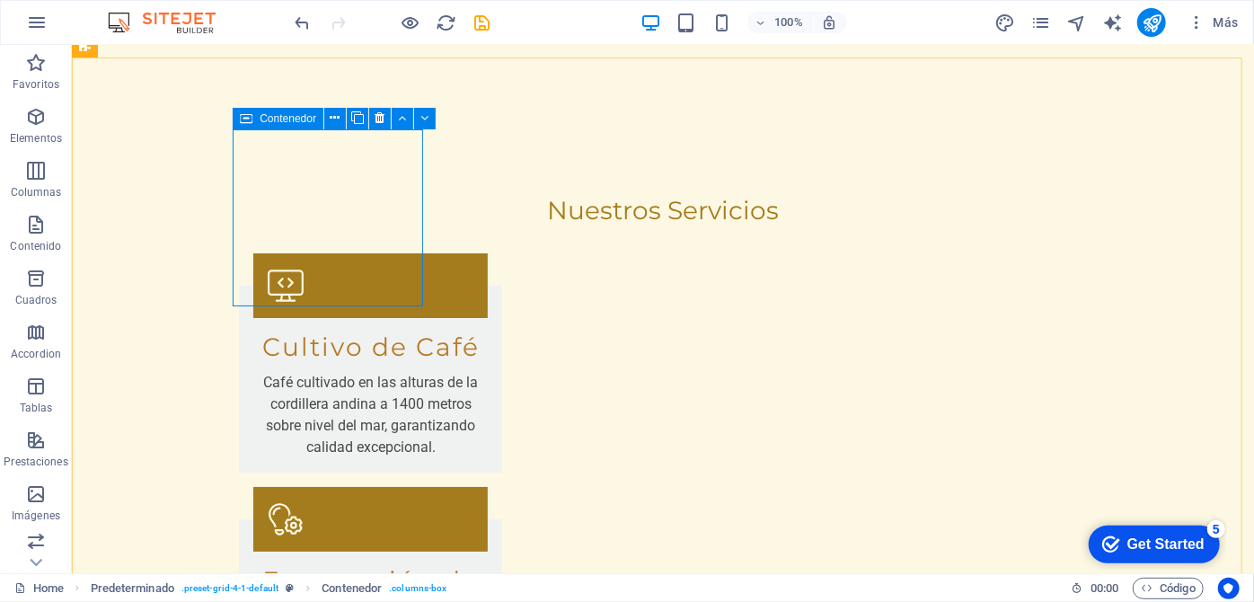
click at [290, 118] on span "Contenedor" at bounding box center [288, 118] width 57 height 11
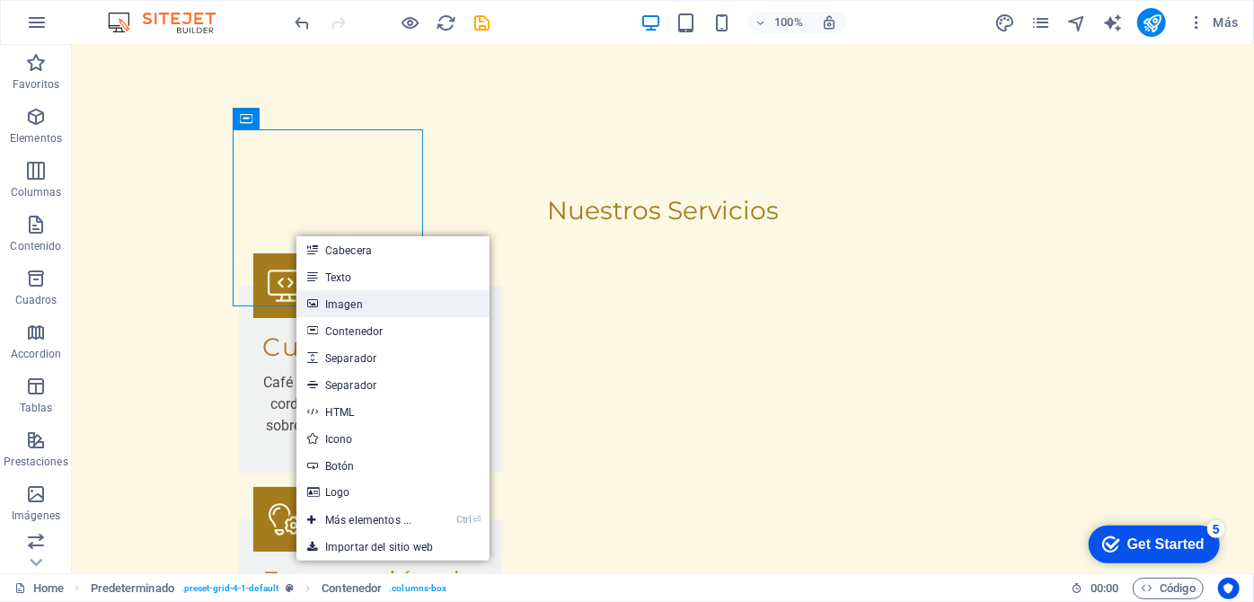
click at [366, 301] on link "Imagen" at bounding box center [392, 303] width 193 height 27
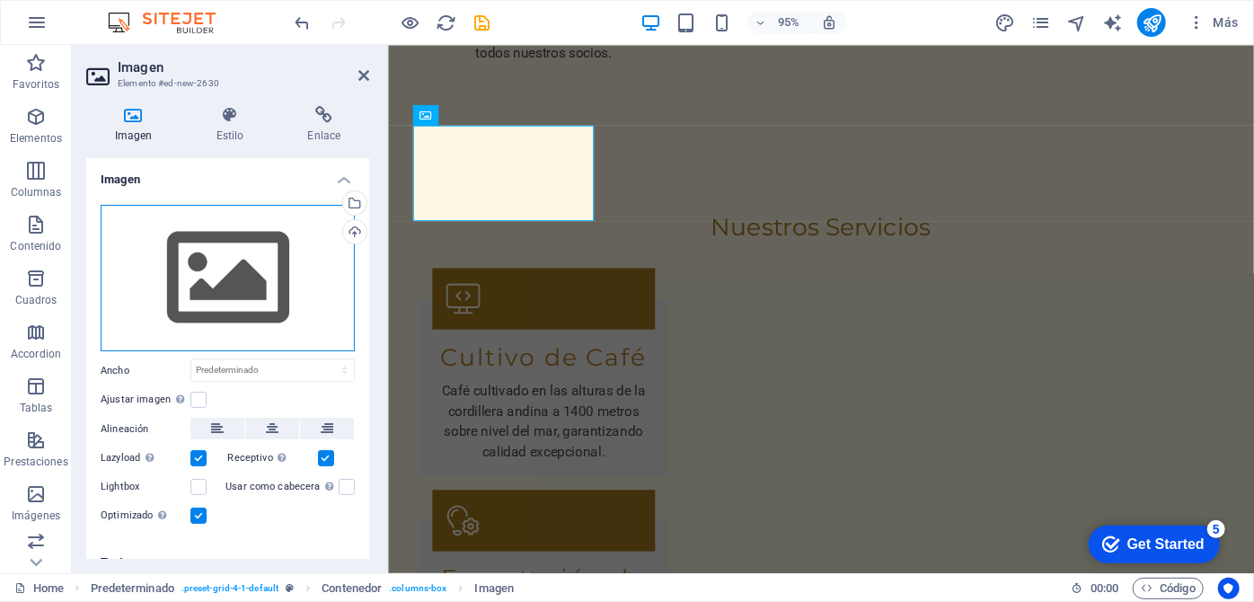
click at [230, 278] on div "Arrastra archivos aquí, haz clic para escoger archivos o selecciona archivos de…" at bounding box center [228, 278] width 254 height 147
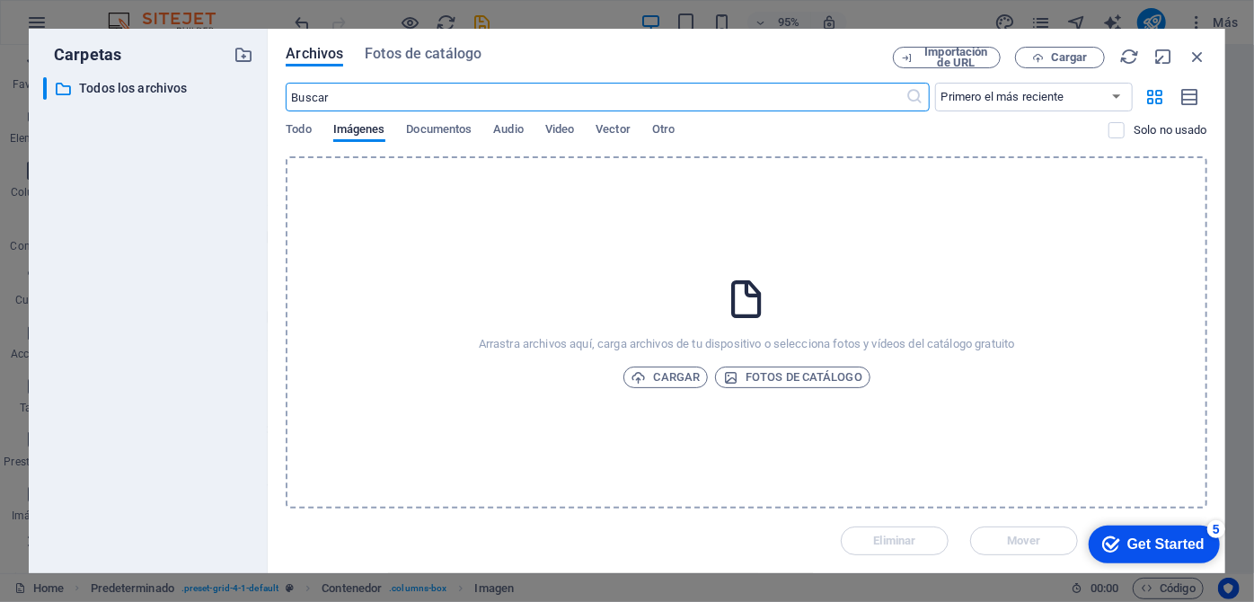
scroll to position [3826, 0]
click at [755, 374] on span "Fotos de catálogo" at bounding box center [792, 377] width 139 height 22
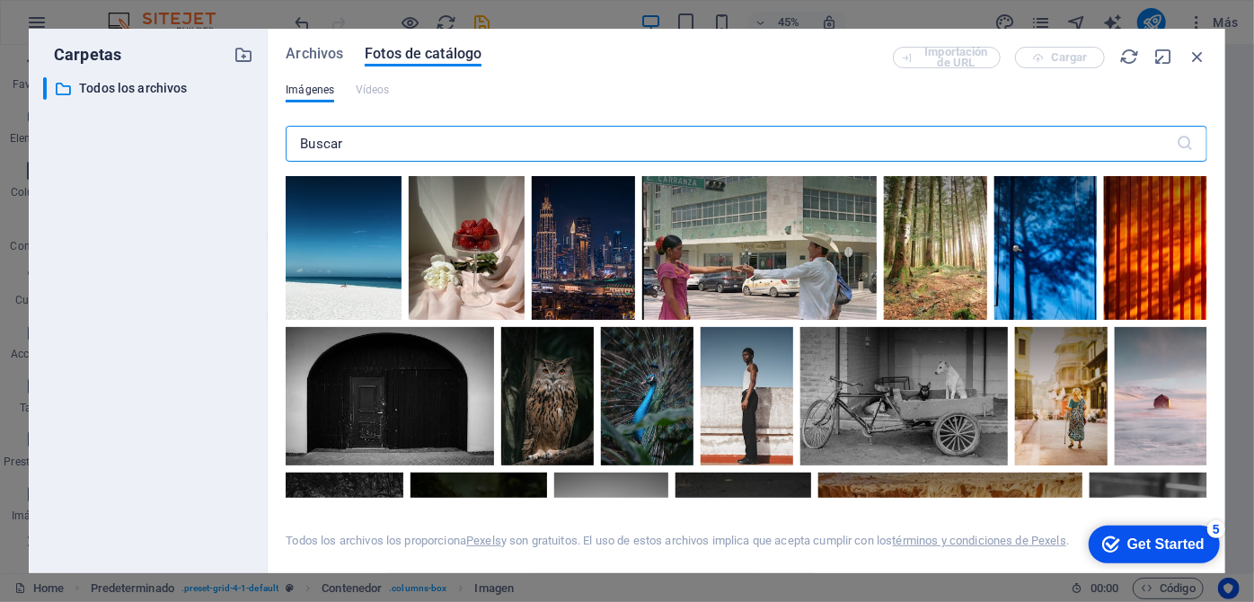
scroll to position [490, 0]
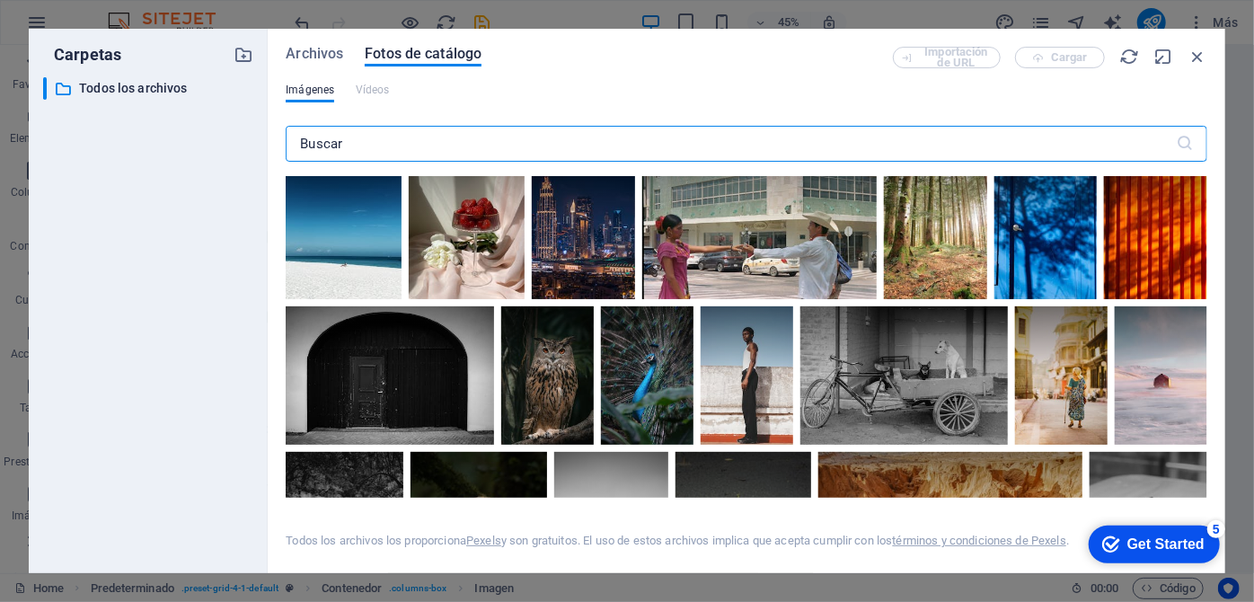
click at [410, 149] on input "text" at bounding box center [731, 144] width 890 height 36
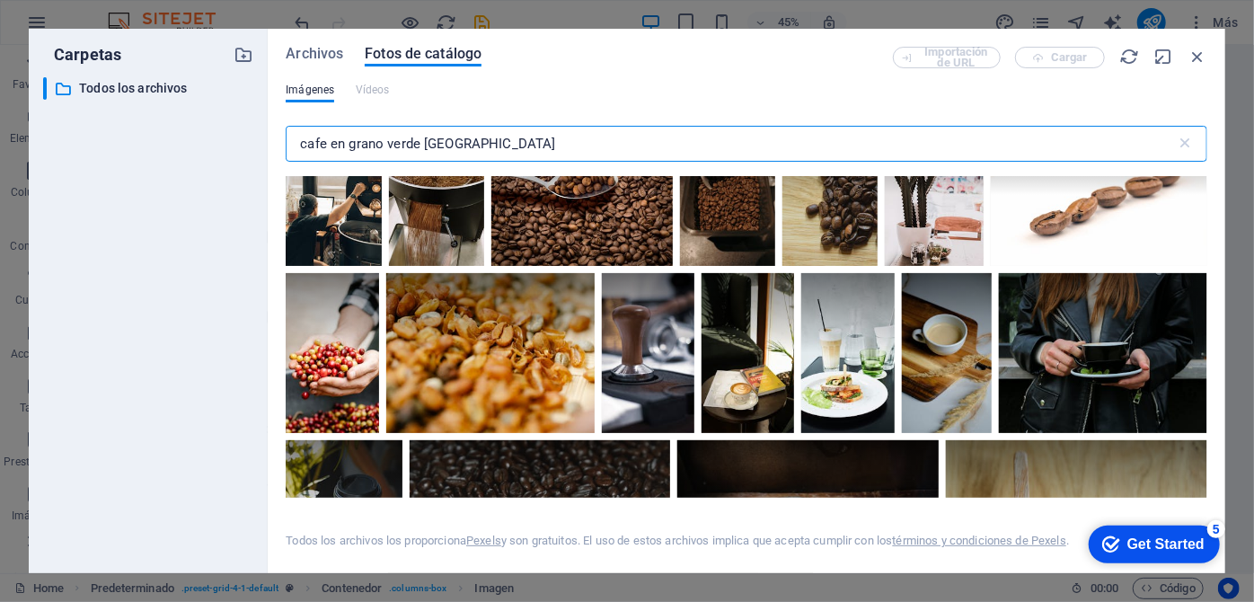
scroll to position [4654, 0]
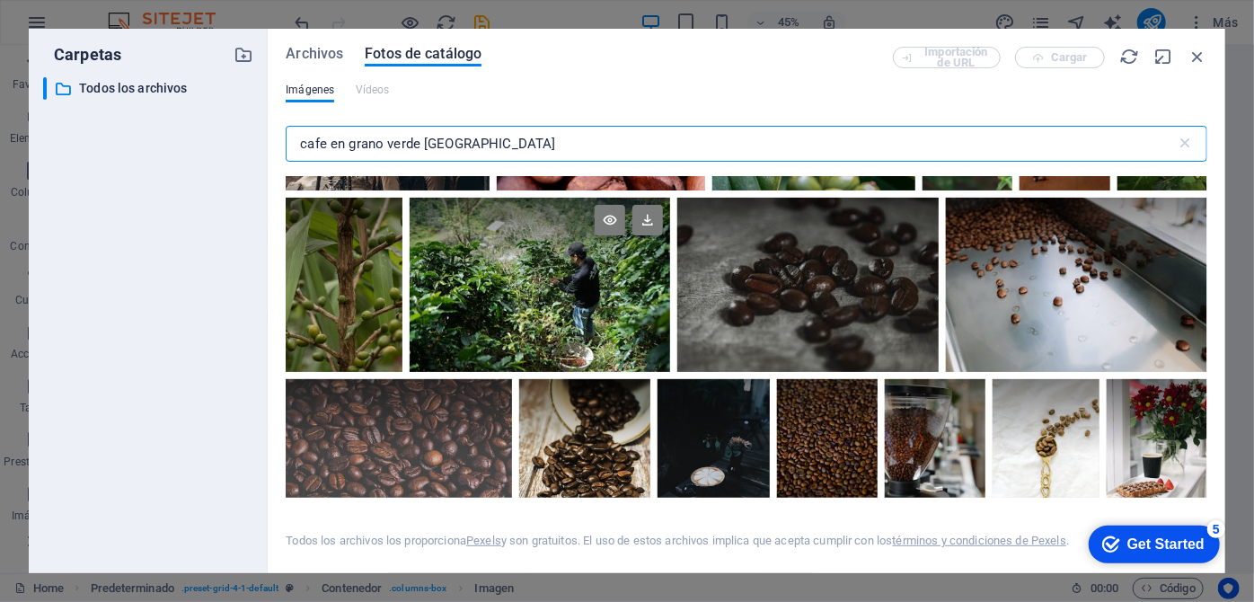
type input "cafe en grano verde venezuela"
click at [546, 283] on div at bounding box center [540, 285] width 261 height 174
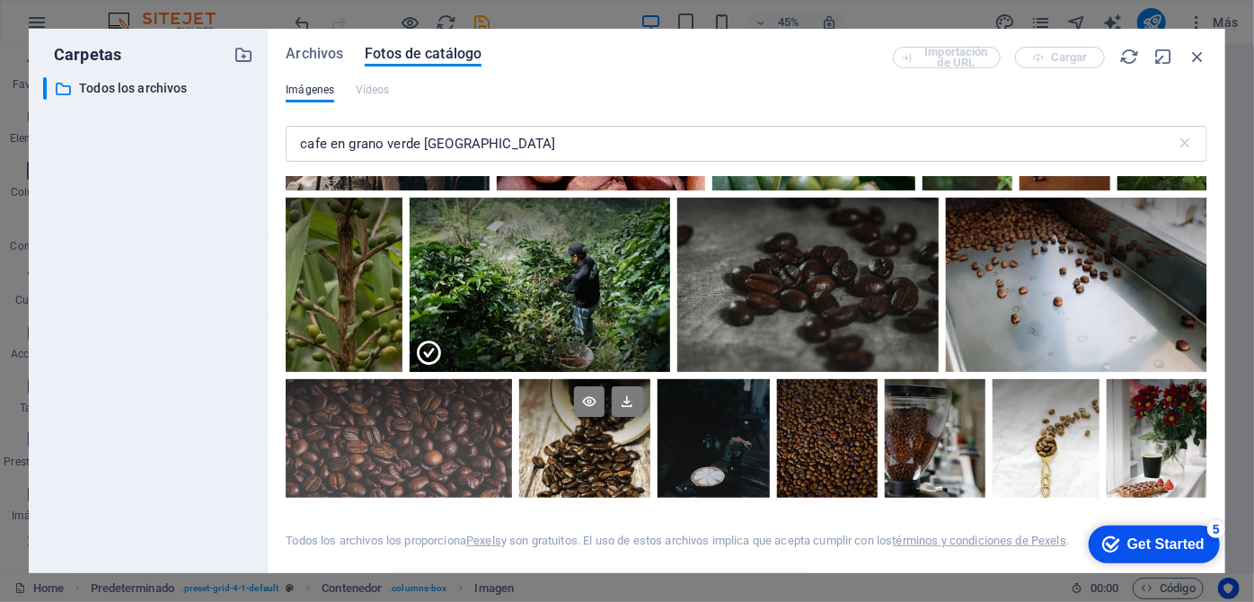
click at [613, 448] on div at bounding box center [584, 454] width 130 height 151
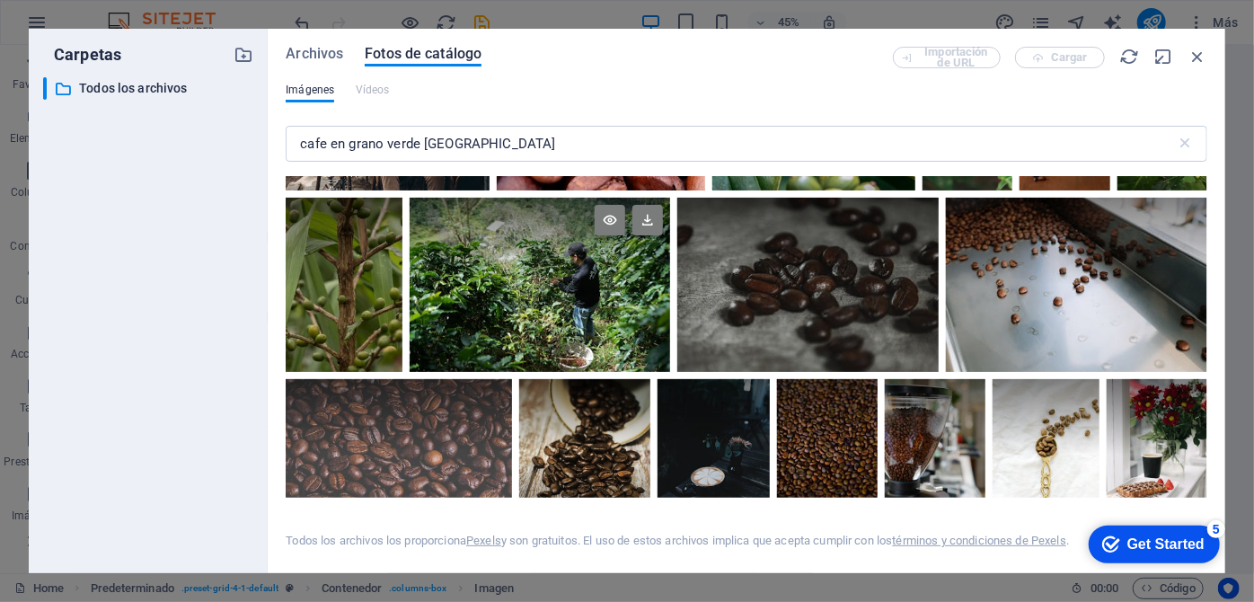
click at [570, 278] on div at bounding box center [540, 285] width 261 height 174
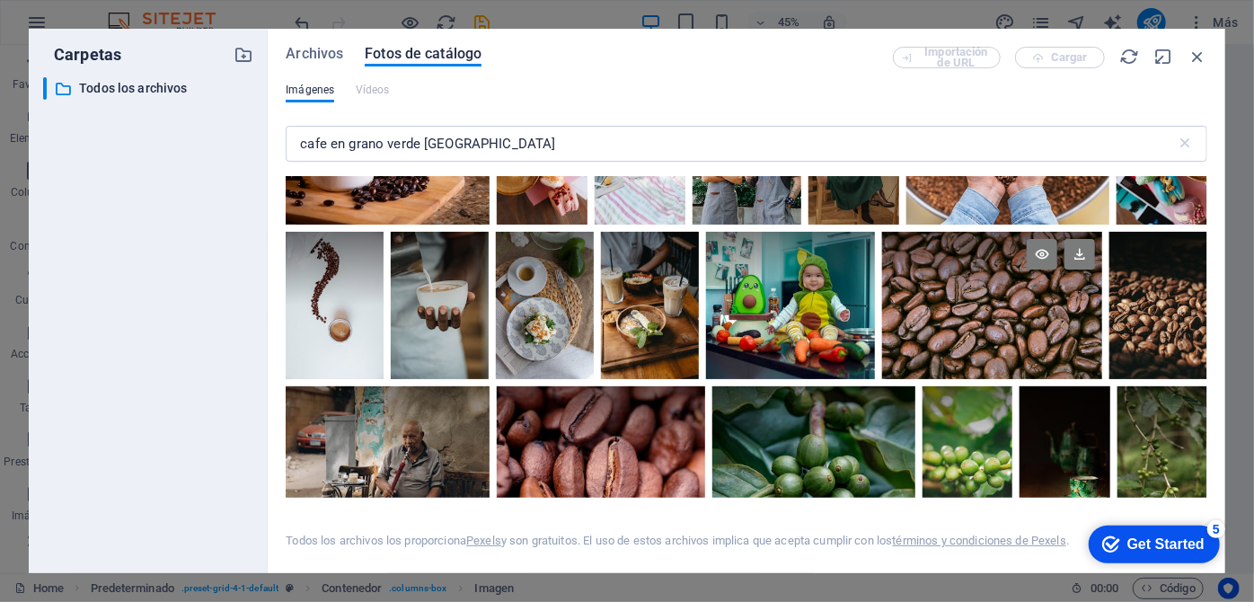
scroll to position [4246, 0]
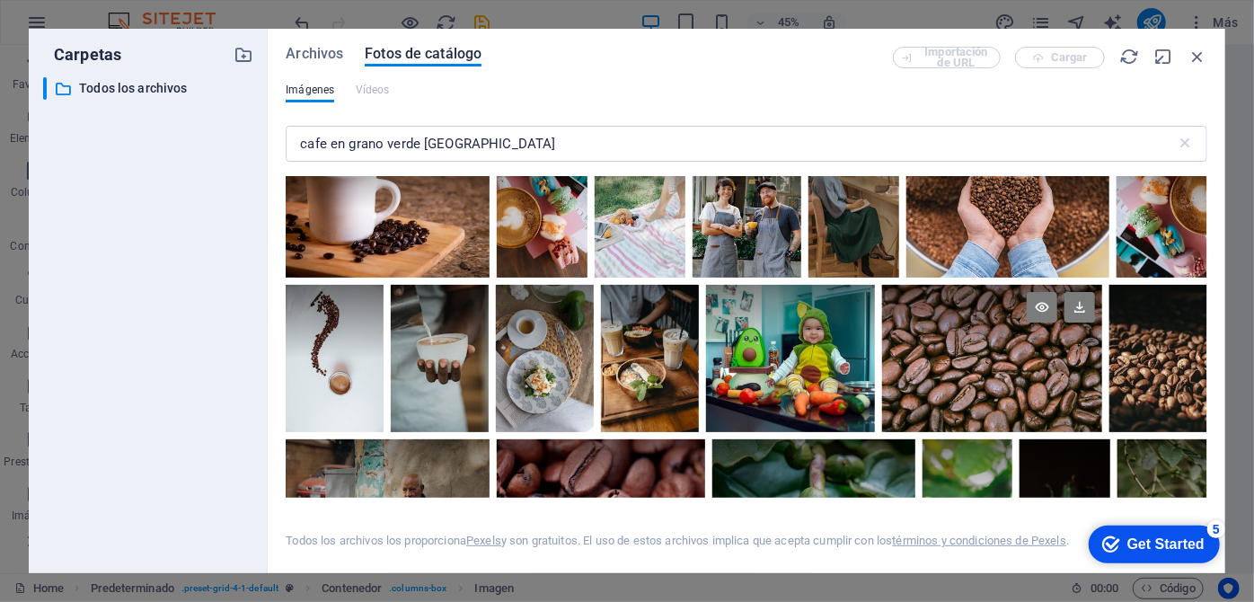
click at [1001, 343] on div at bounding box center [992, 358] width 220 height 147
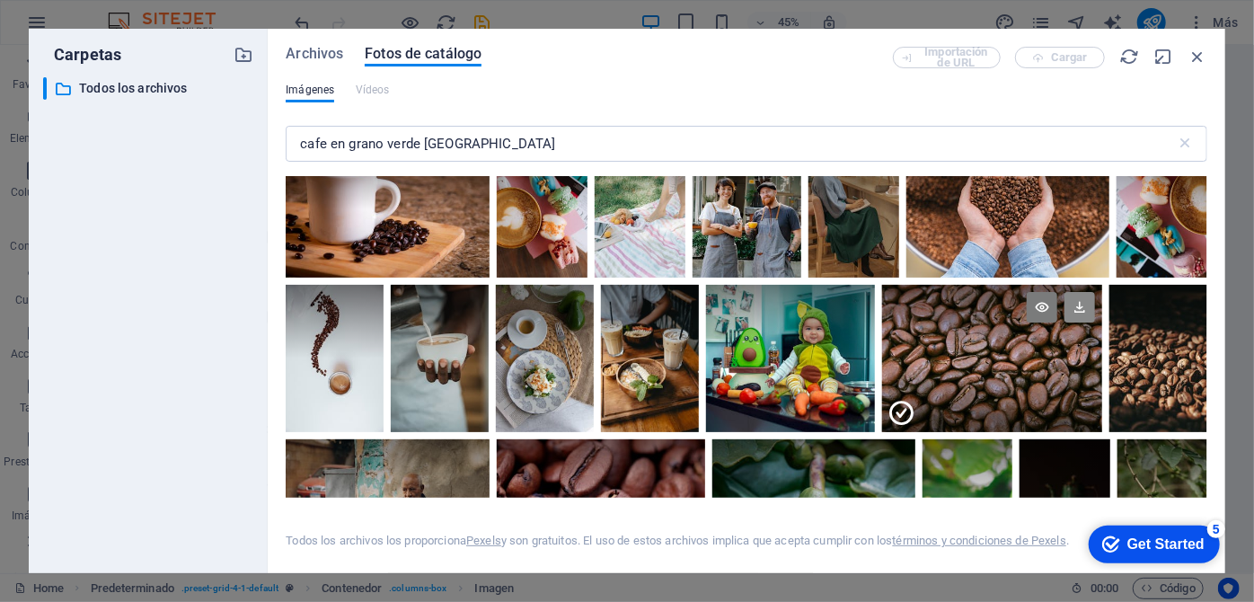
click at [1078, 292] on icon at bounding box center [1079, 307] width 31 height 31
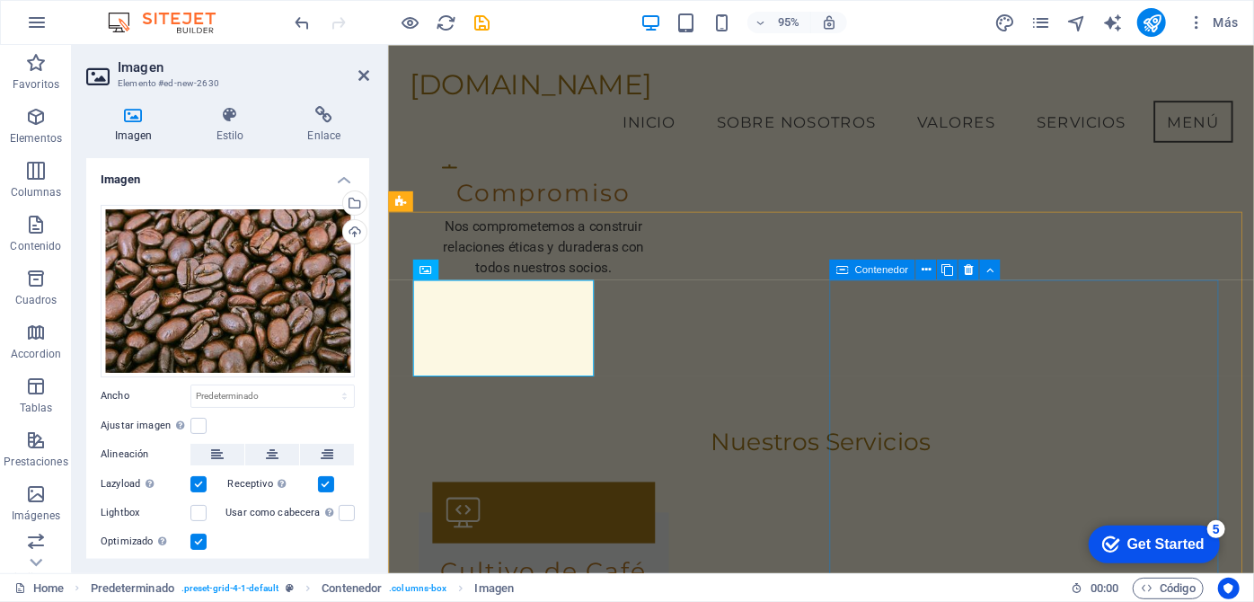
scroll to position [3047, 0]
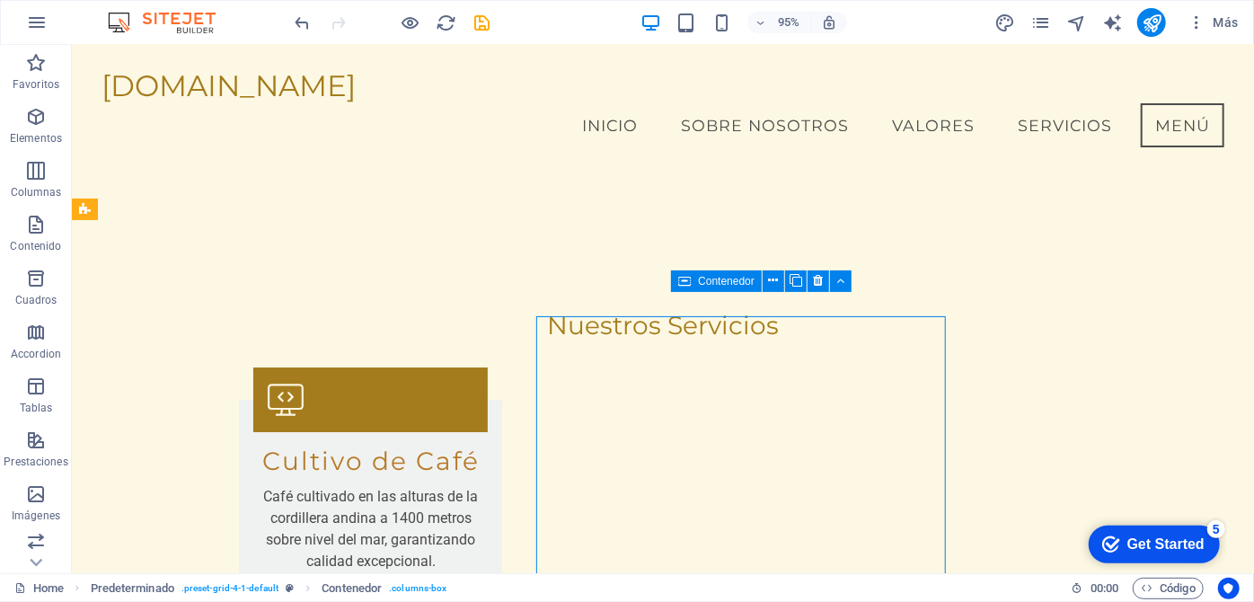
scroll to position [3113, 0]
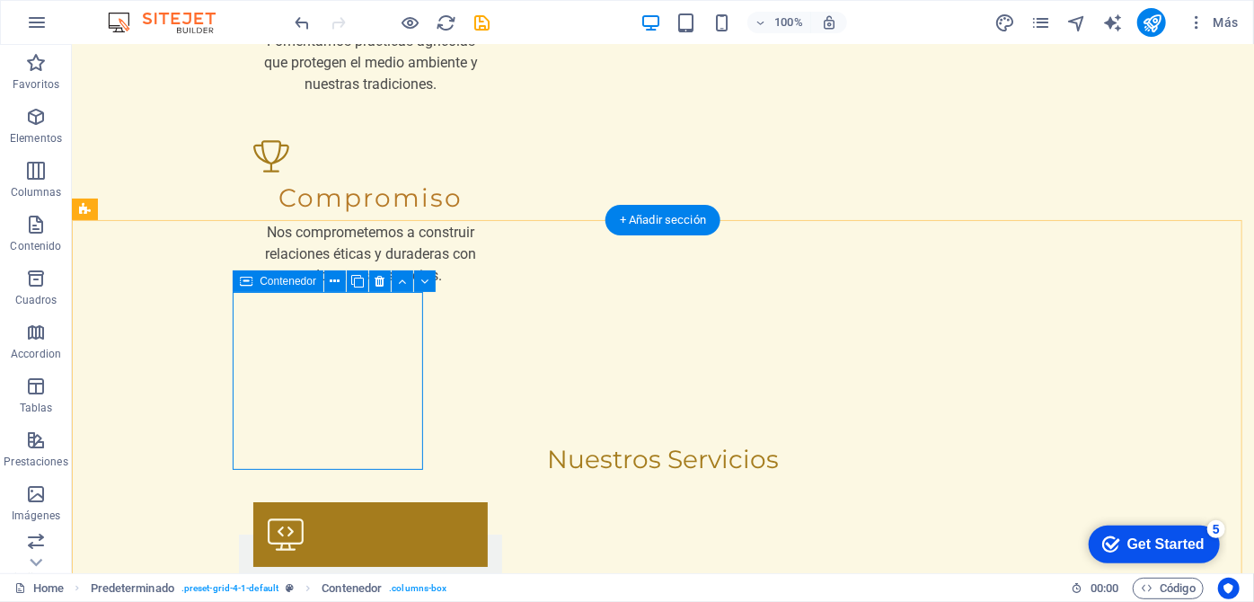
scroll to position [3173, 0]
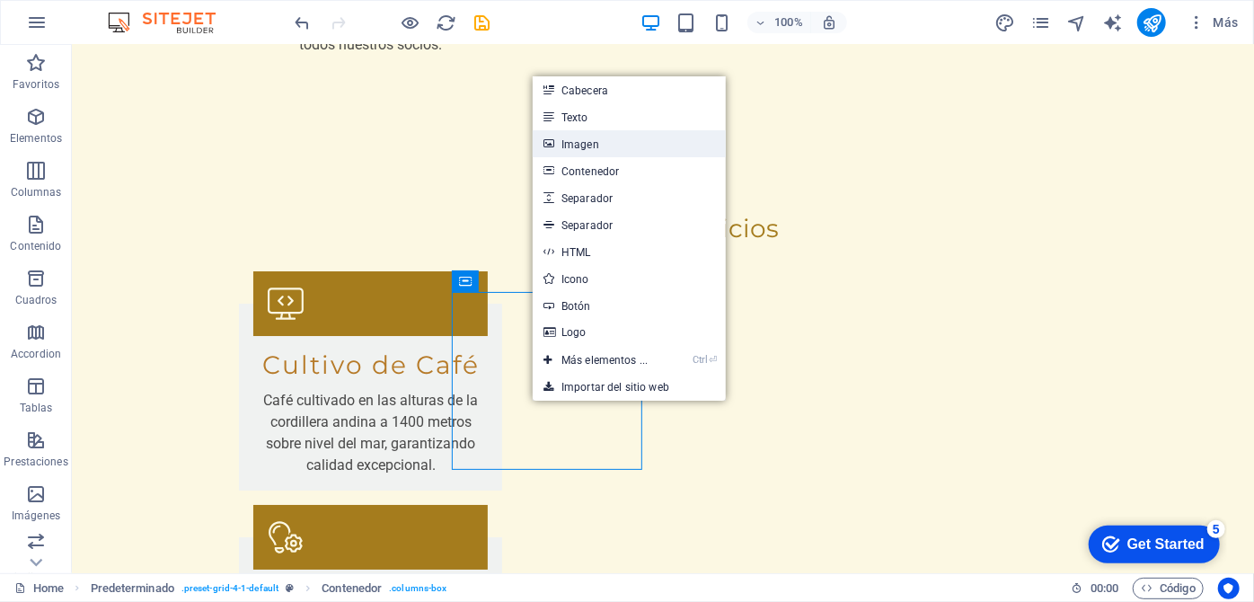
click at [587, 148] on link "Imagen" at bounding box center [629, 143] width 193 height 27
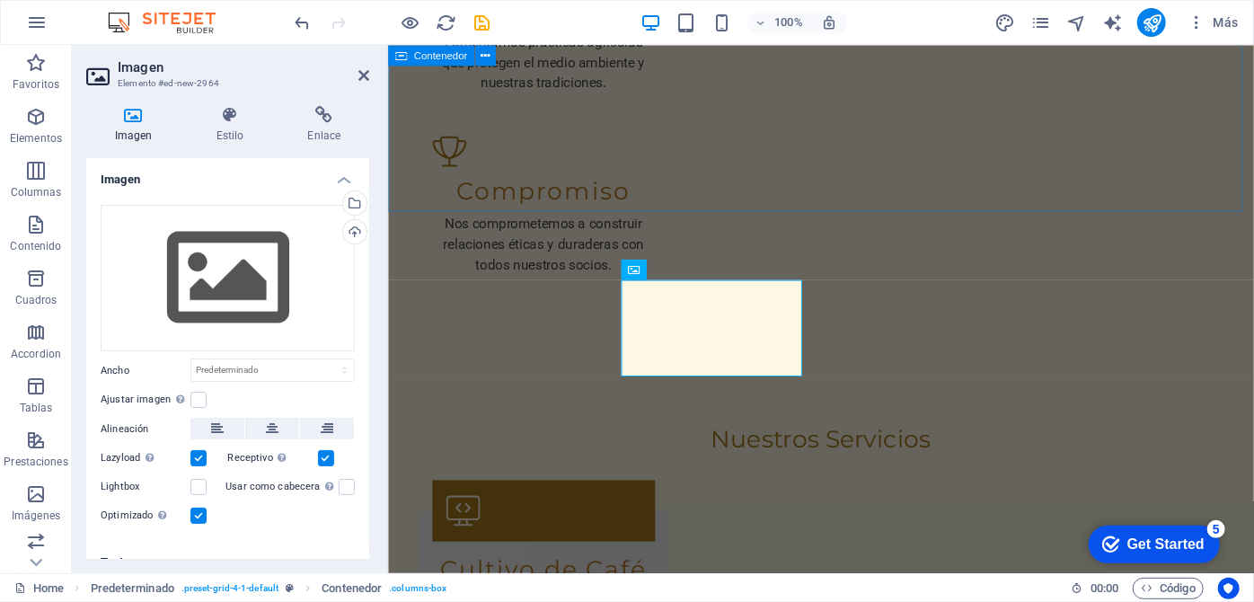
scroll to position [3173, 0]
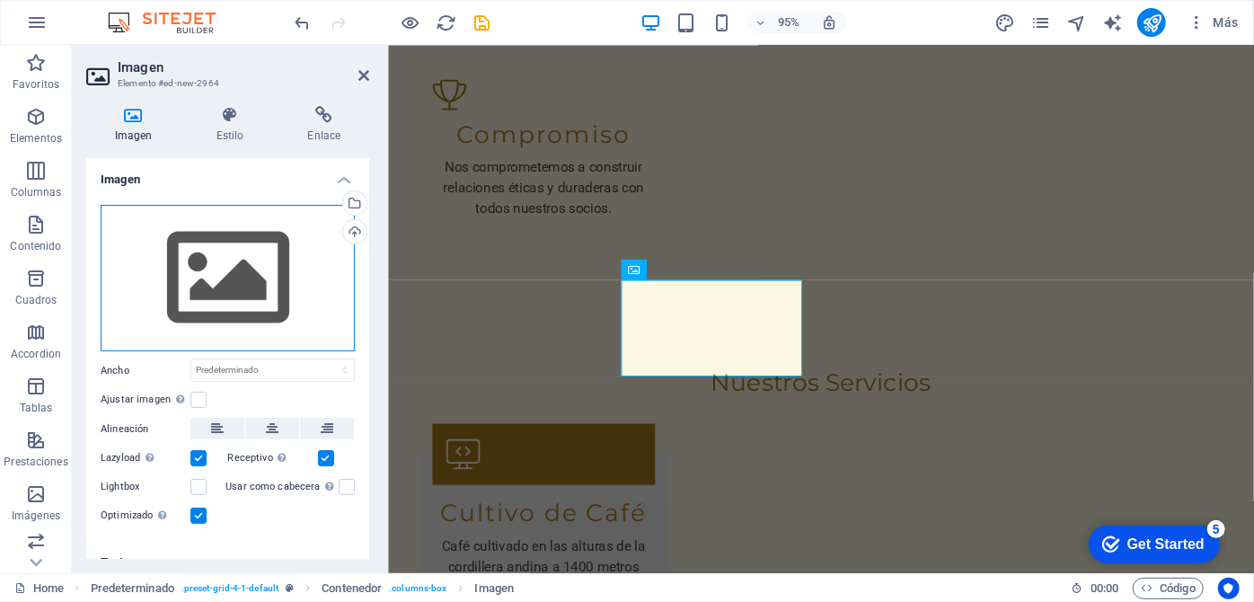
click at [230, 309] on div "Arrastra archivos aquí, haz clic para escoger archivos o selecciona archivos de…" at bounding box center [228, 278] width 254 height 147
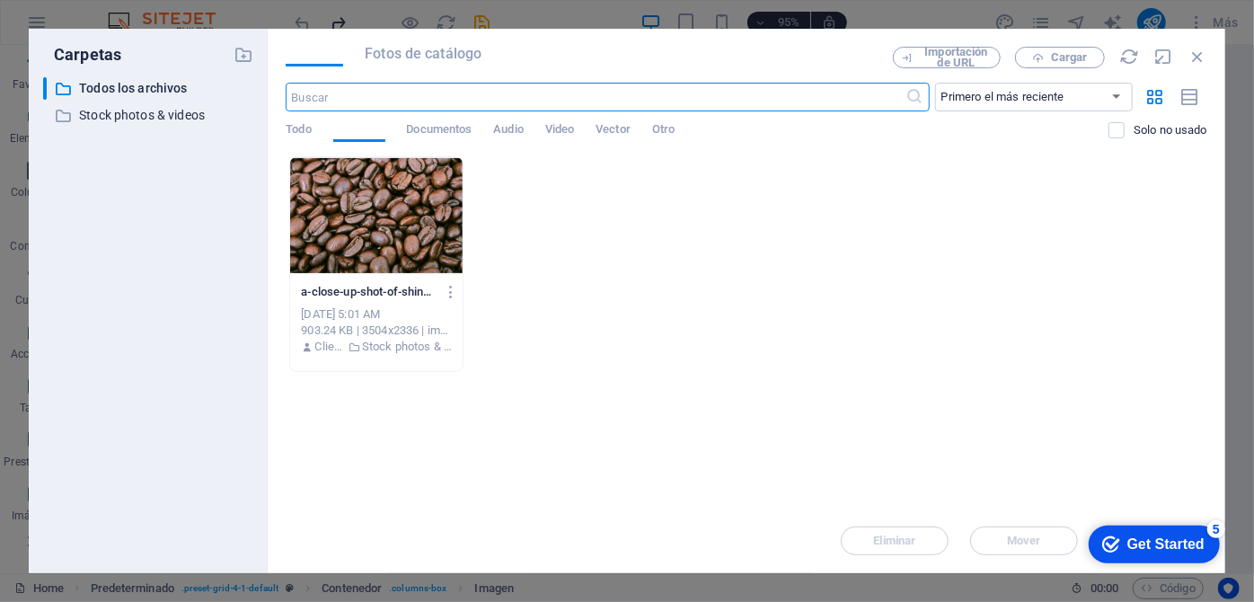
scroll to position [3663, 0]
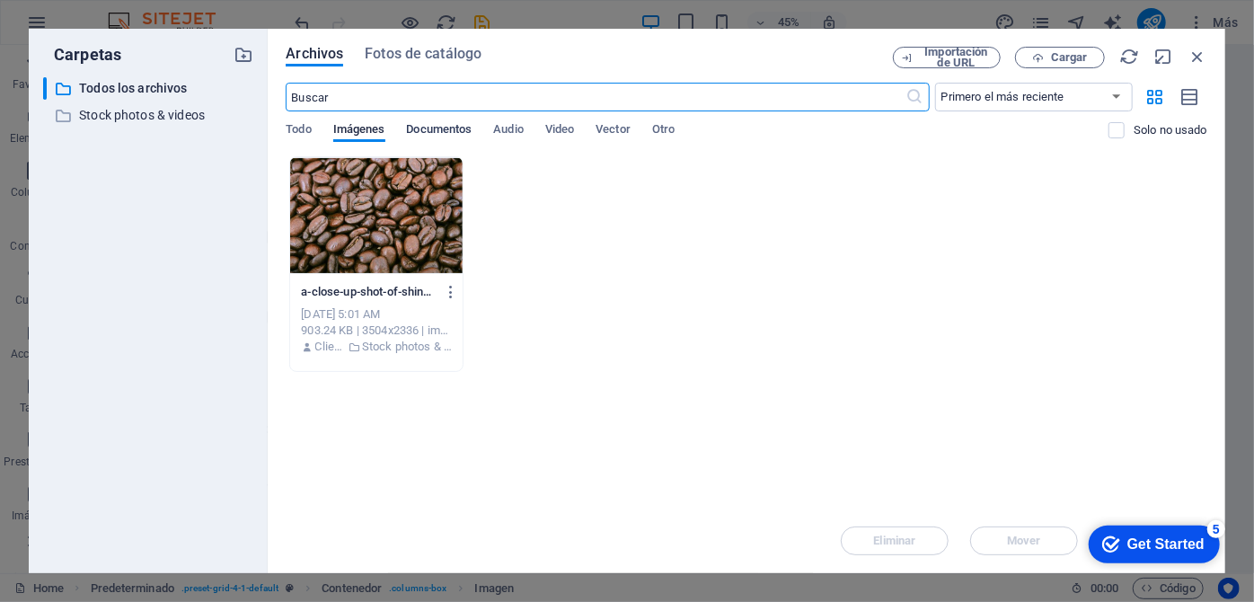
click at [457, 135] on span "Documentos" at bounding box center [440, 131] width 66 height 25
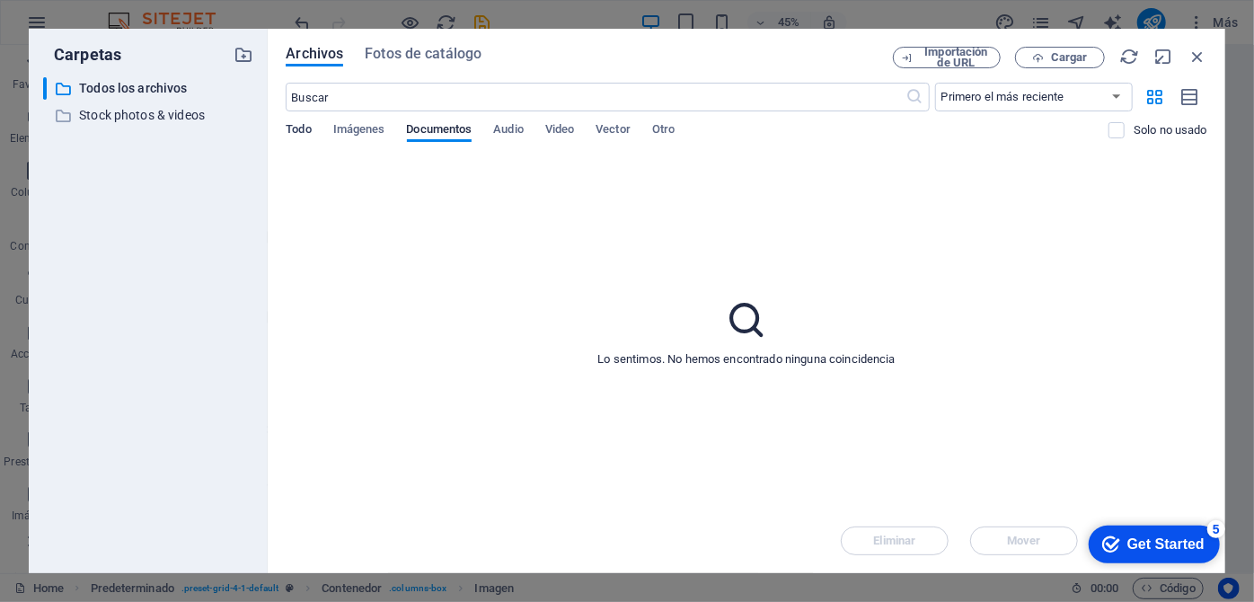
click at [295, 126] on span "Todo" at bounding box center [298, 131] width 25 height 25
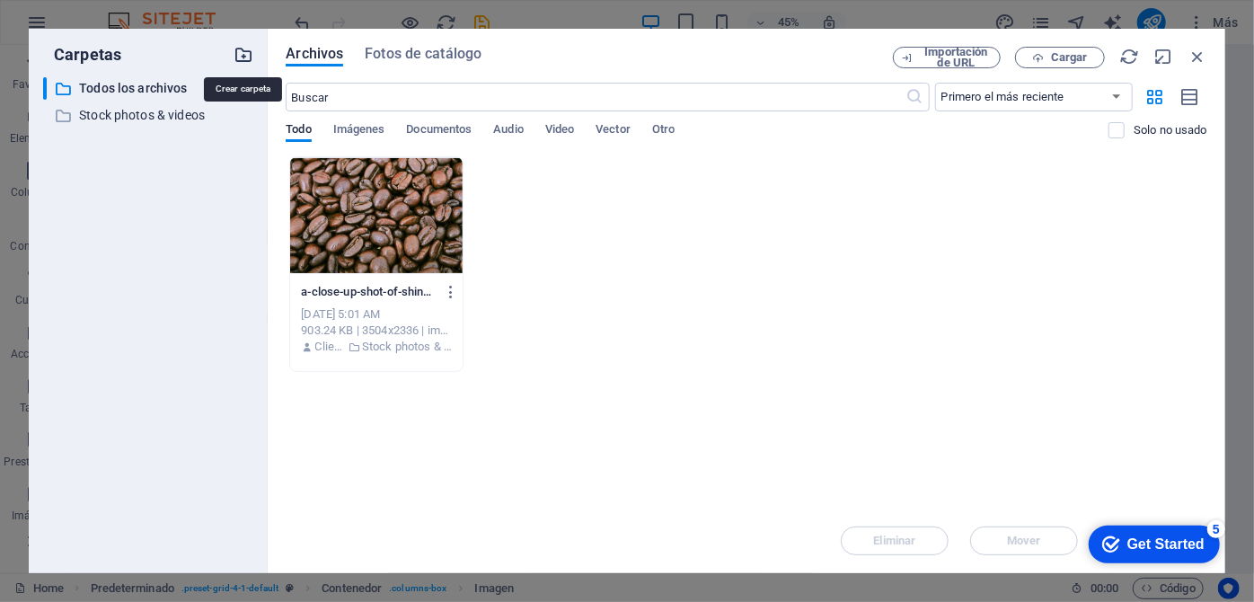
click at [240, 49] on icon "button" at bounding box center [244, 55] width 20 height 20
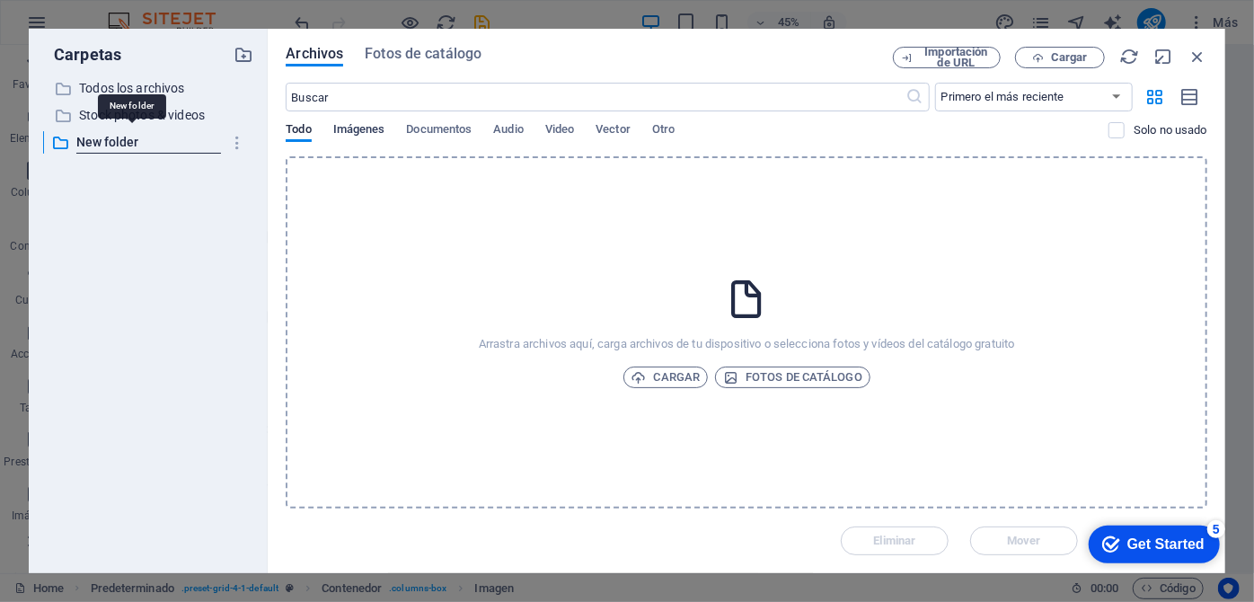
click at [363, 130] on span "Imágenes" at bounding box center [359, 131] width 52 height 25
click at [440, 132] on span "Documentos" at bounding box center [440, 131] width 66 height 25
click at [519, 125] on span "Audio" at bounding box center [508, 131] width 30 height 25
click at [562, 134] on span "Video" at bounding box center [559, 131] width 29 height 25
click at [417, 57] on span "Fotos de catálogo" at bounding box center [423, 54] width 117 height 22
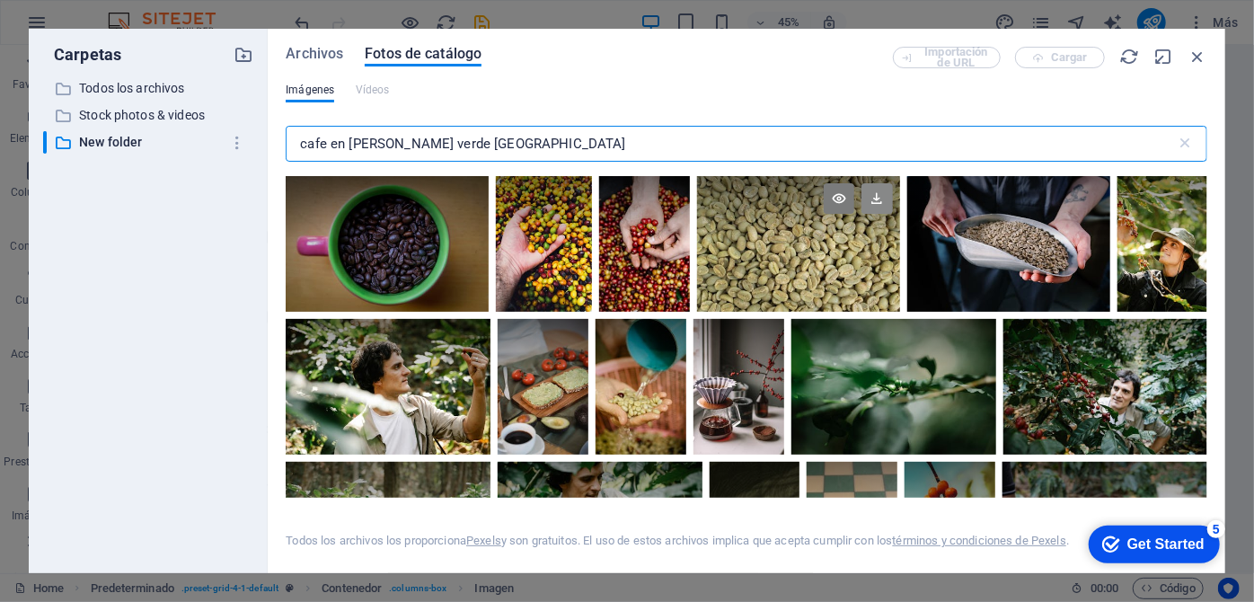
click at [877, 199] on icon at bounding box center [876, 198] width 31 height 31
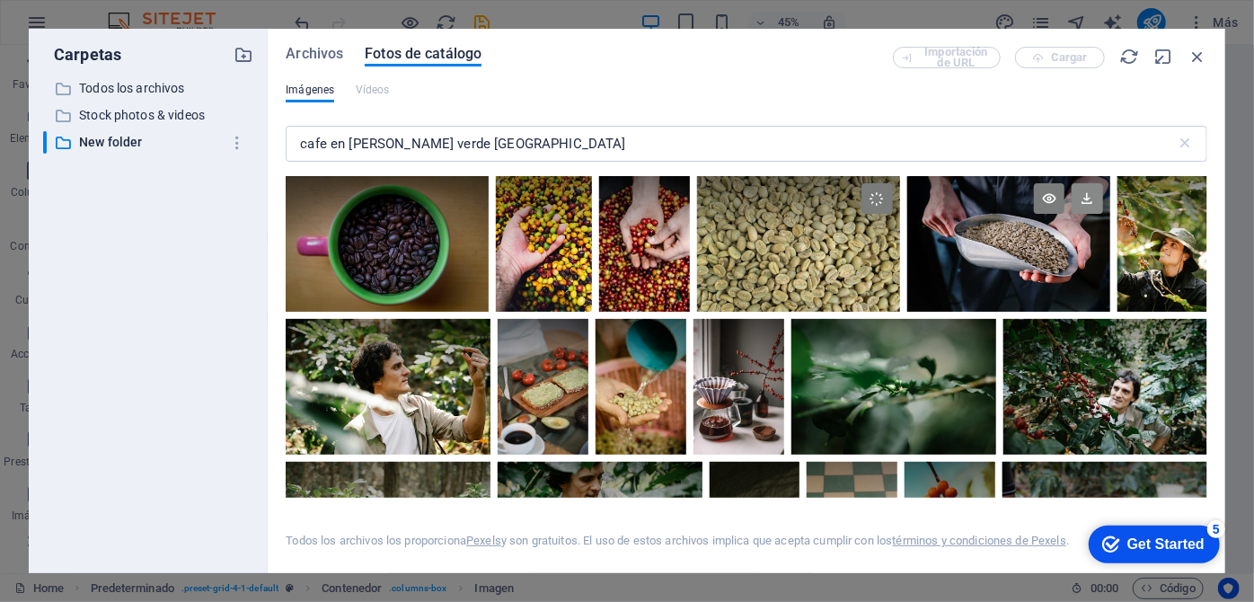
drag, startPoint x: 1089, startPoint y: 188, endPoint x: 1085, endPoint y: 199, distance: 11.4
click at [1090, 188] on icon at bounding box center [1087, 198] width 31 height 31
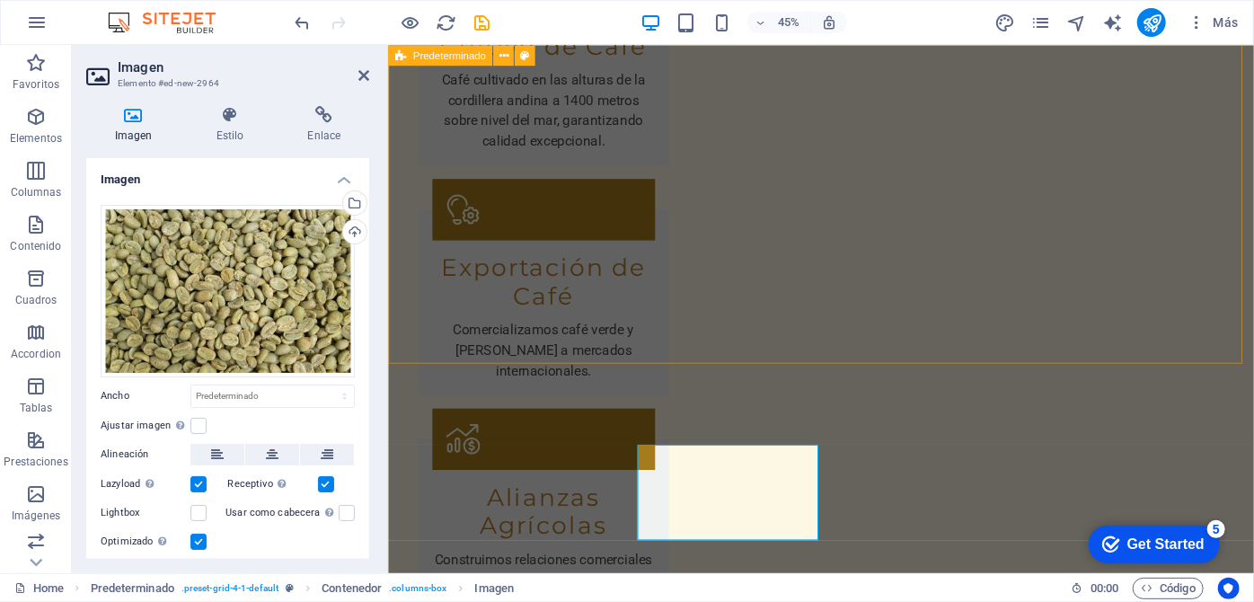
scroll to position [3500, 0]
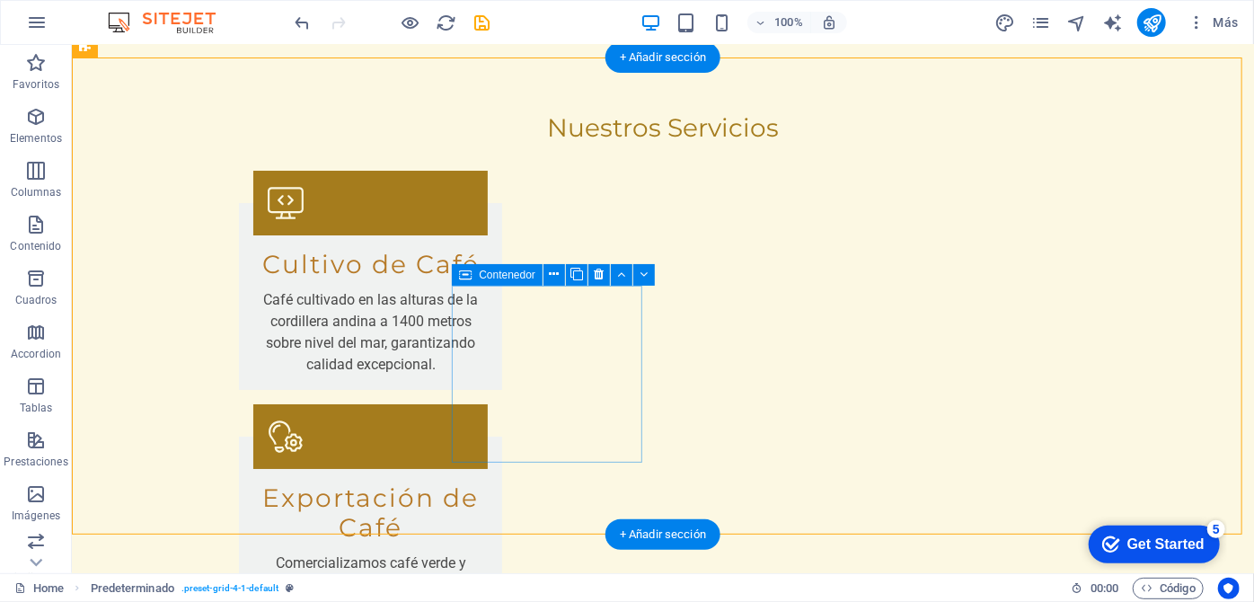
scroll to position [3277, 0]
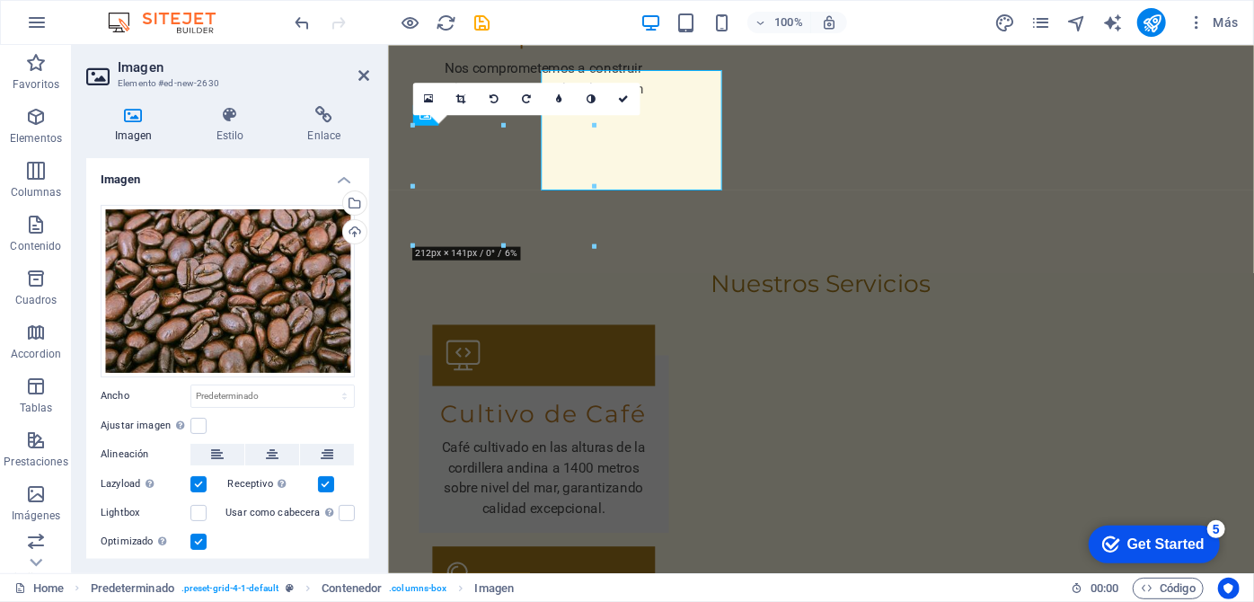
scroll to position [3335, 0]
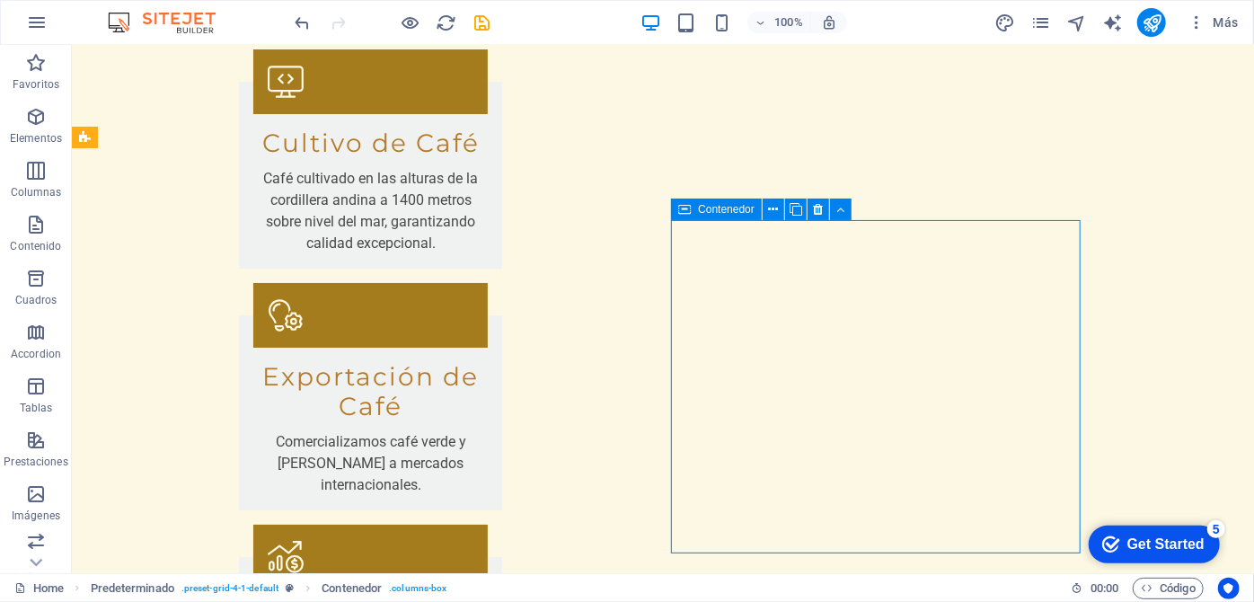
scroll to position [3277, 0]
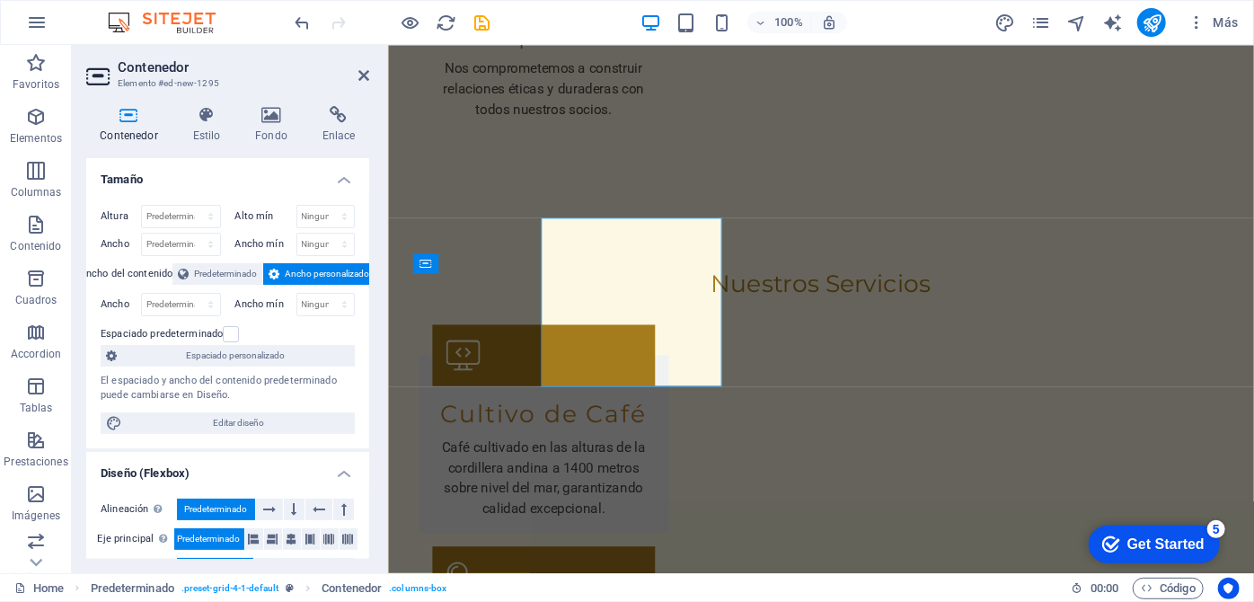
scroll to position [3335, 0]
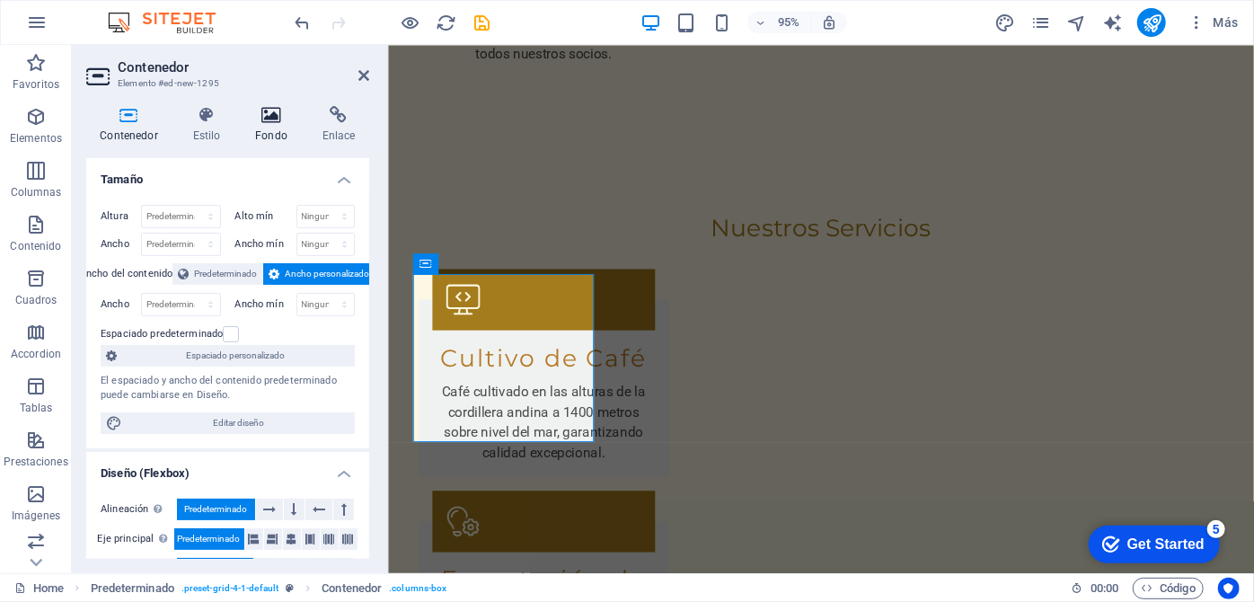
click at [266, 122] on icon at bounding box center [272, 115] width 60 height 18
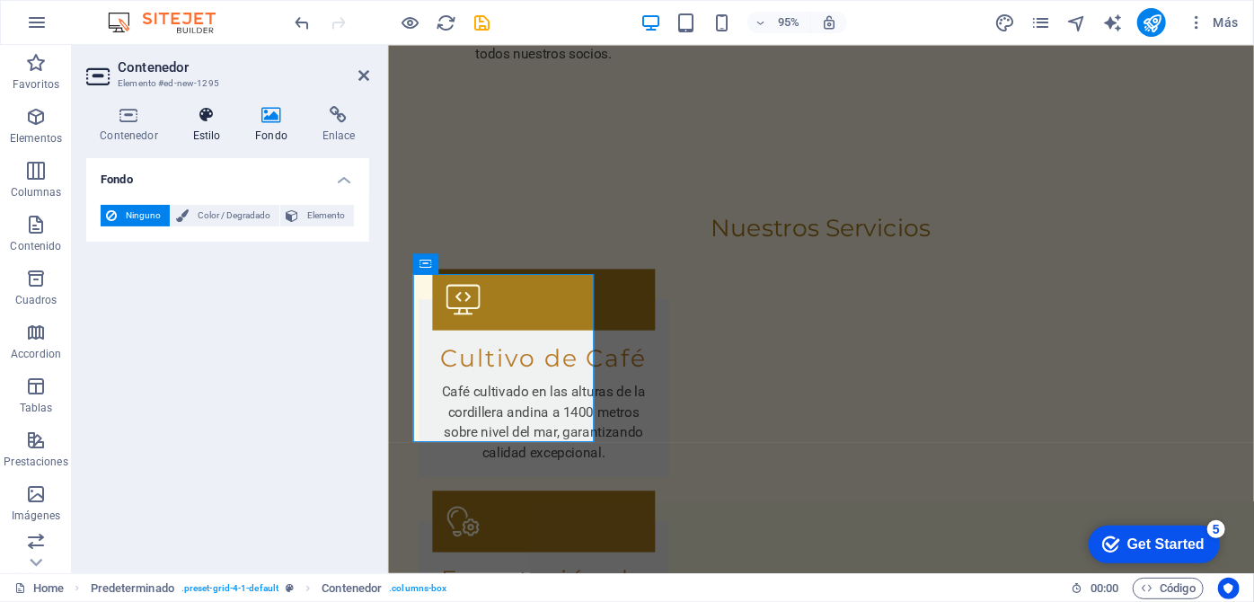
click at [200, 119] on icon at bounding box center [207, 115] width 56 height 18
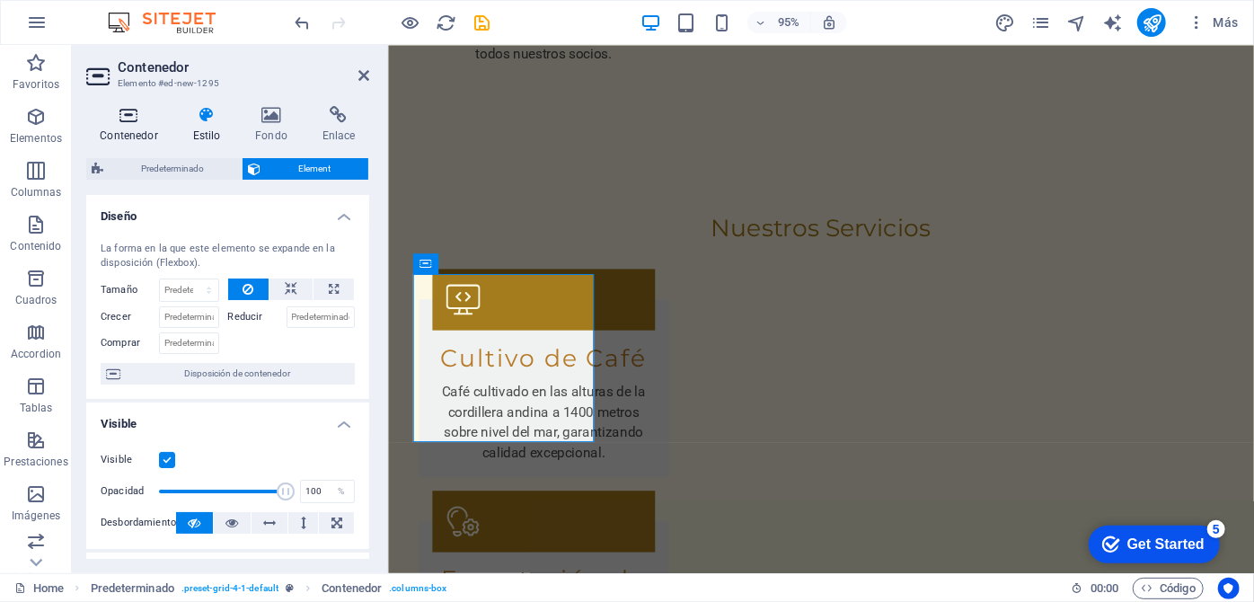
click at [131, 122] on icon at bounding box center [128, 115] width 85 height 18
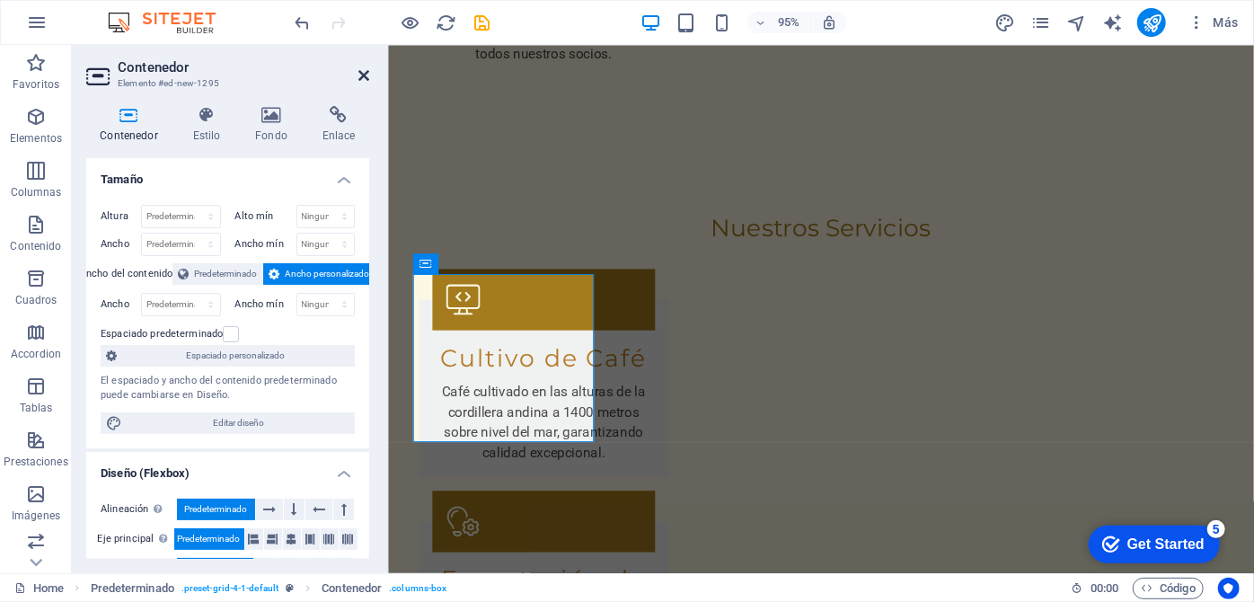
click at [365, 75] on icon at bounding box center [363, 75] width 11 height 14
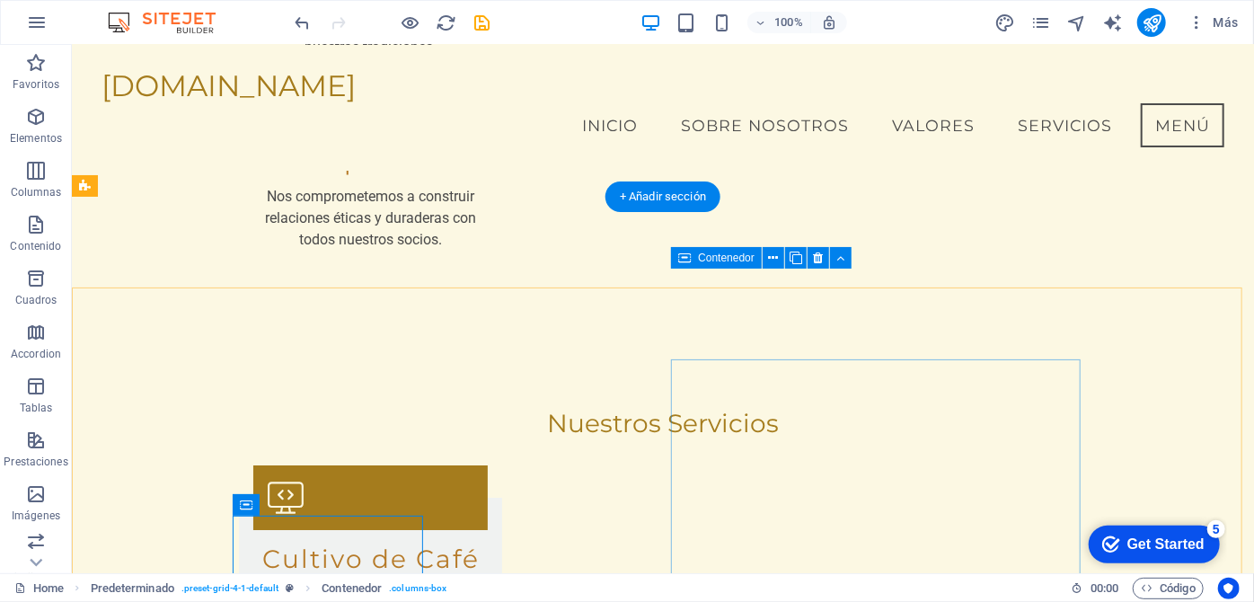
scroll to position [3023, 0]
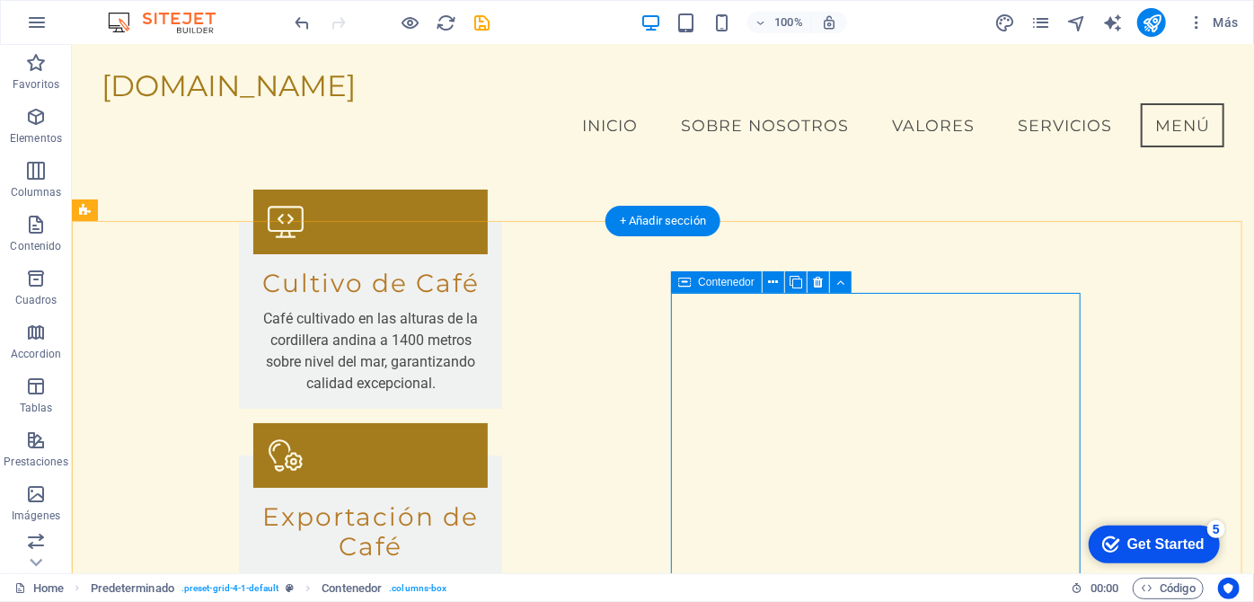
scroll to position [3358, 0]
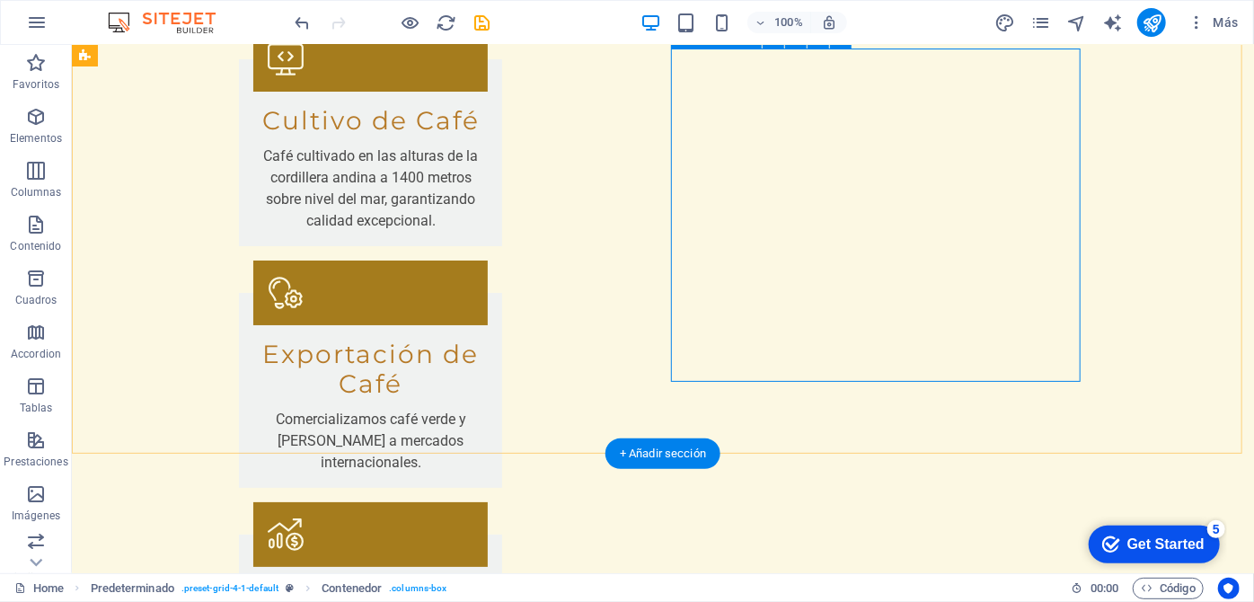
drag, startPoint x: 782, startPoint y: 278, endPoint x: 489, endPoint y: 292, distance: 294.1
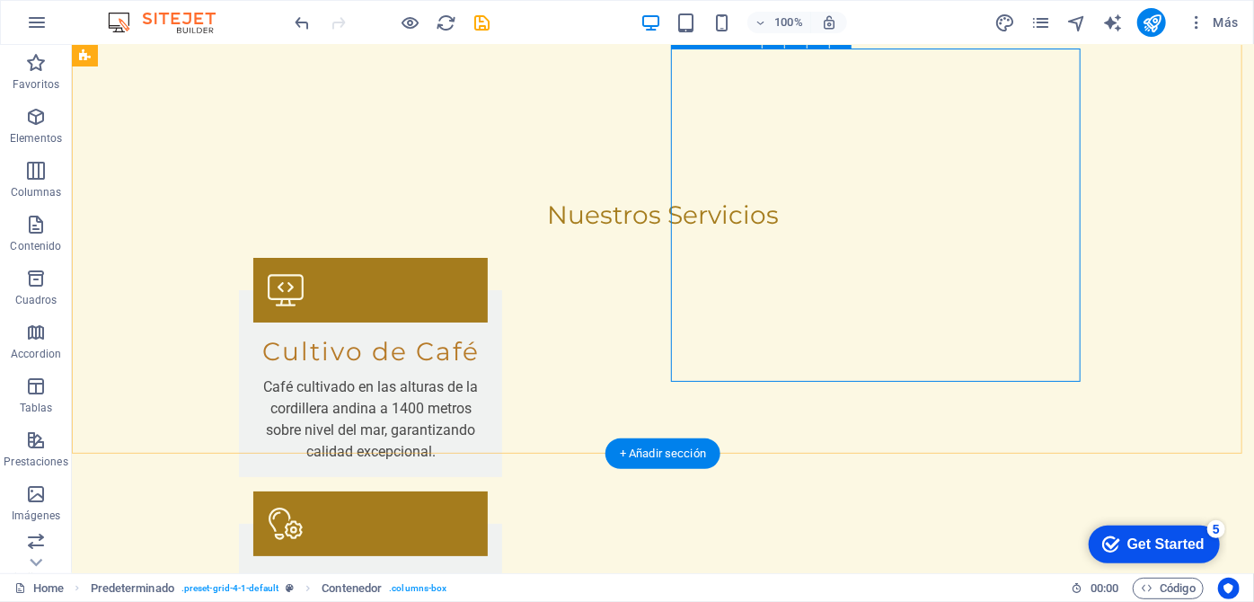
scroll to position [3416, 0]
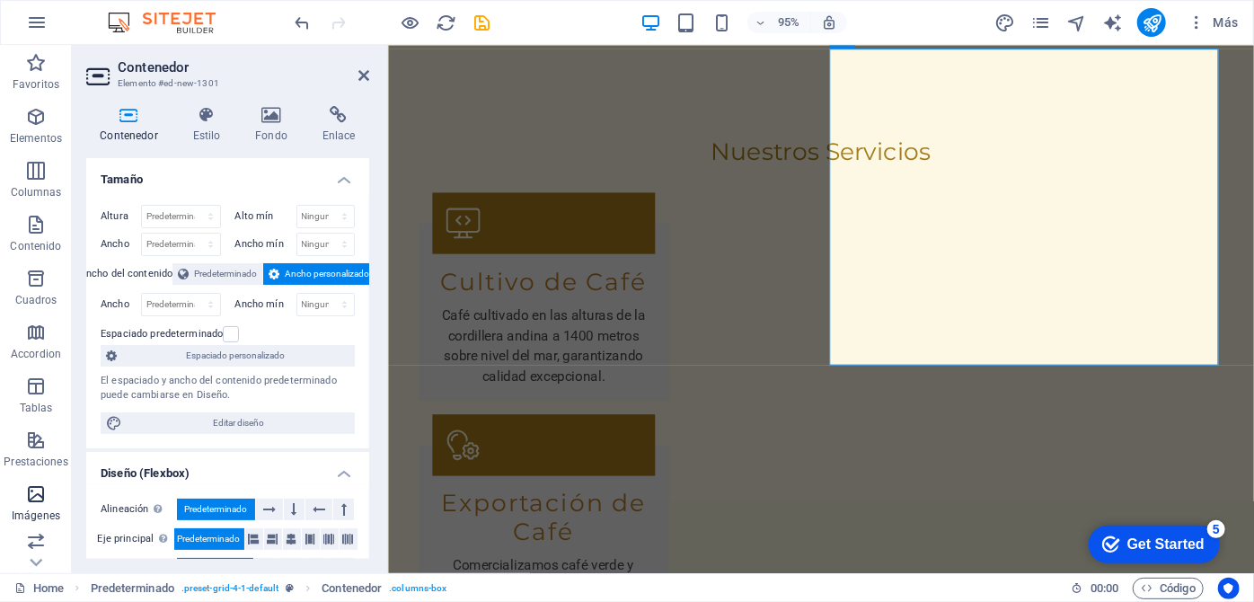
click at [22, 504] on span "Imágenes" at bounding box center [36, 504] width 72 height 43
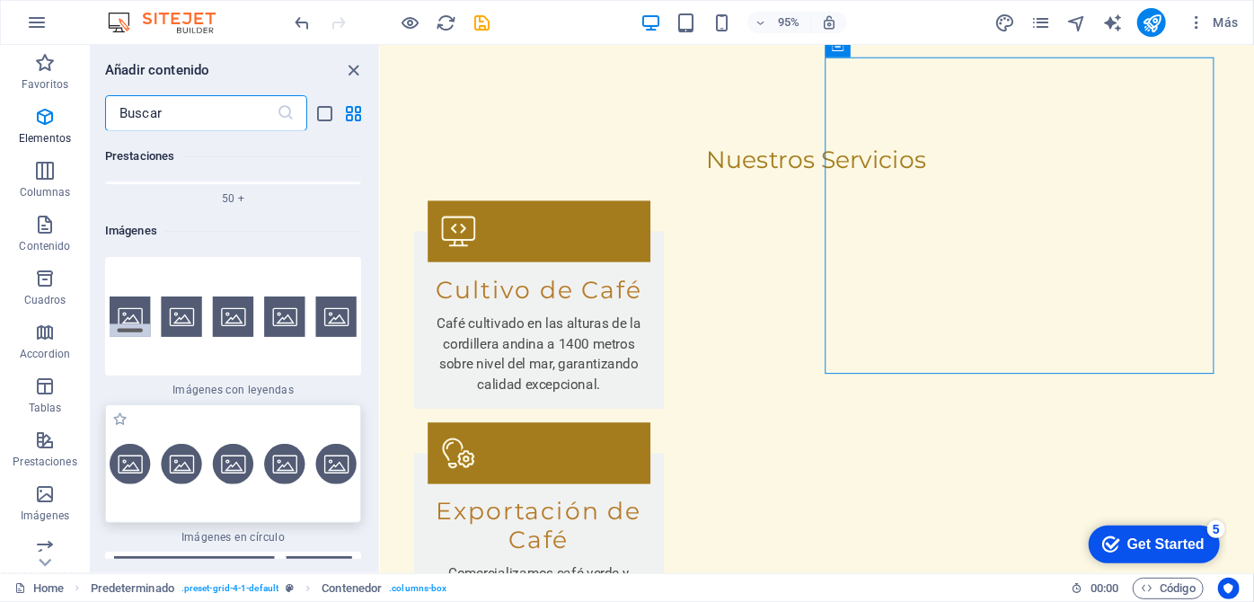
scroll to position [18163, 0]
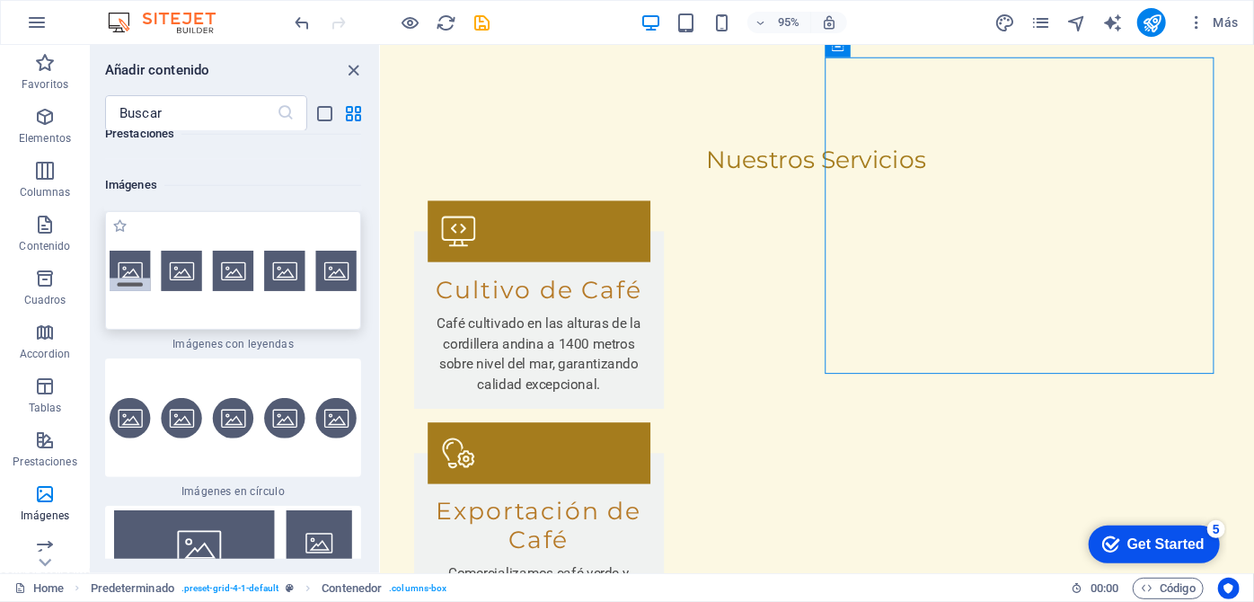
click at [187, 254] on img at bounding box center [233, 271] width 247 height 40
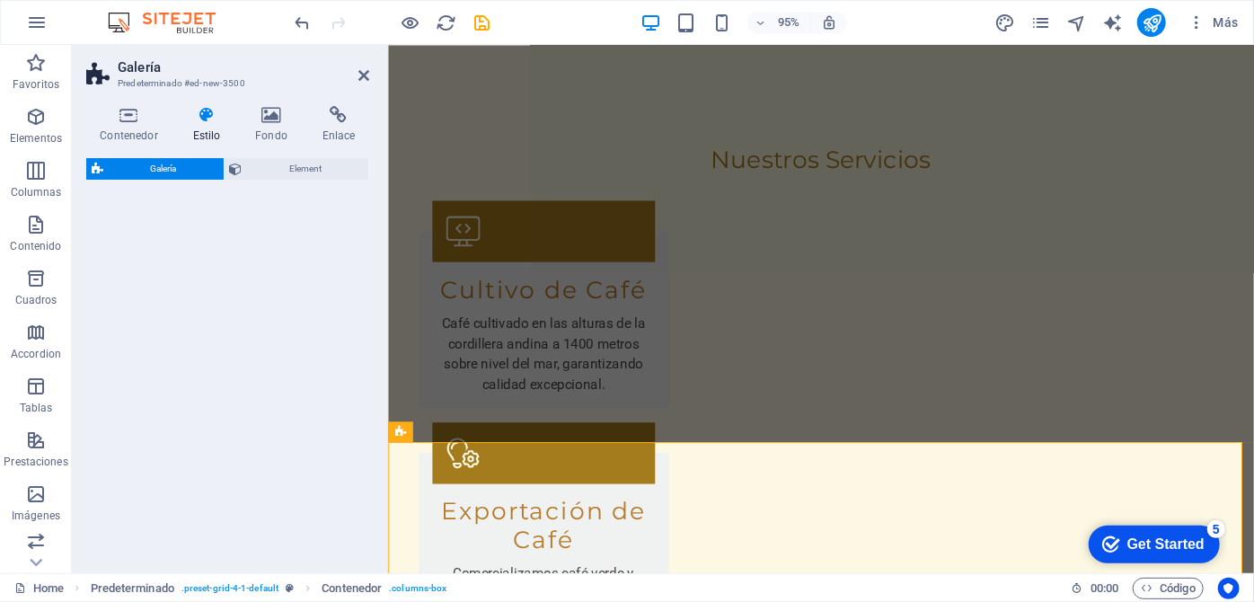
select select "rem"
select select "preset-gallery-v3-captions"
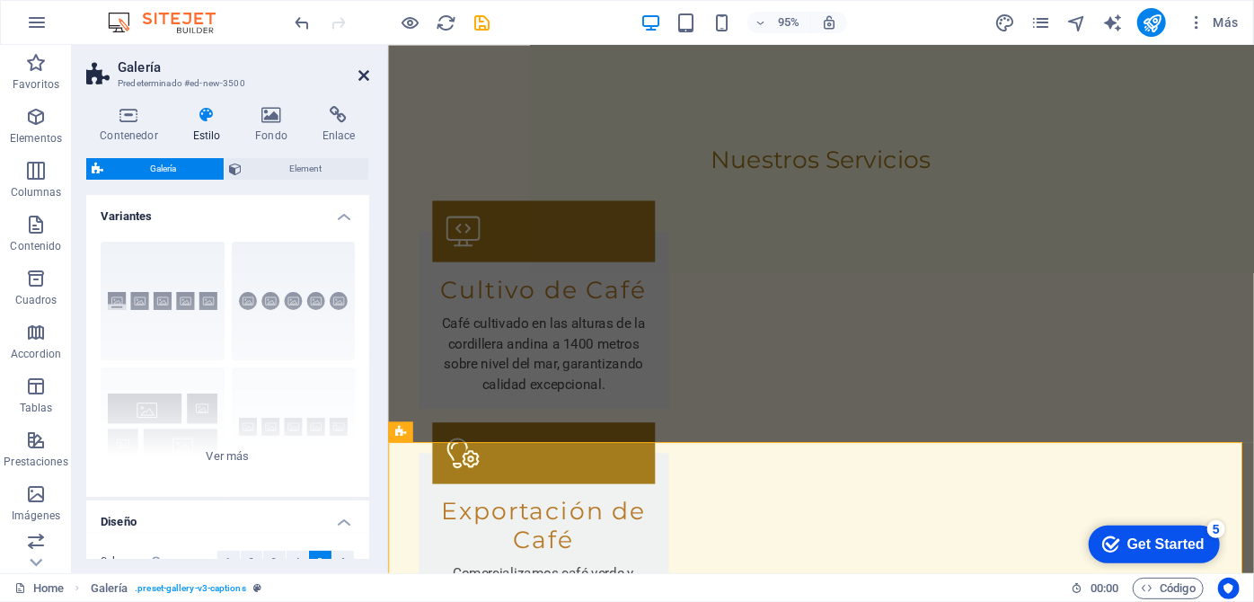
click at [363, 72] on icon at bounding box center [363, 75] width 11 height 14
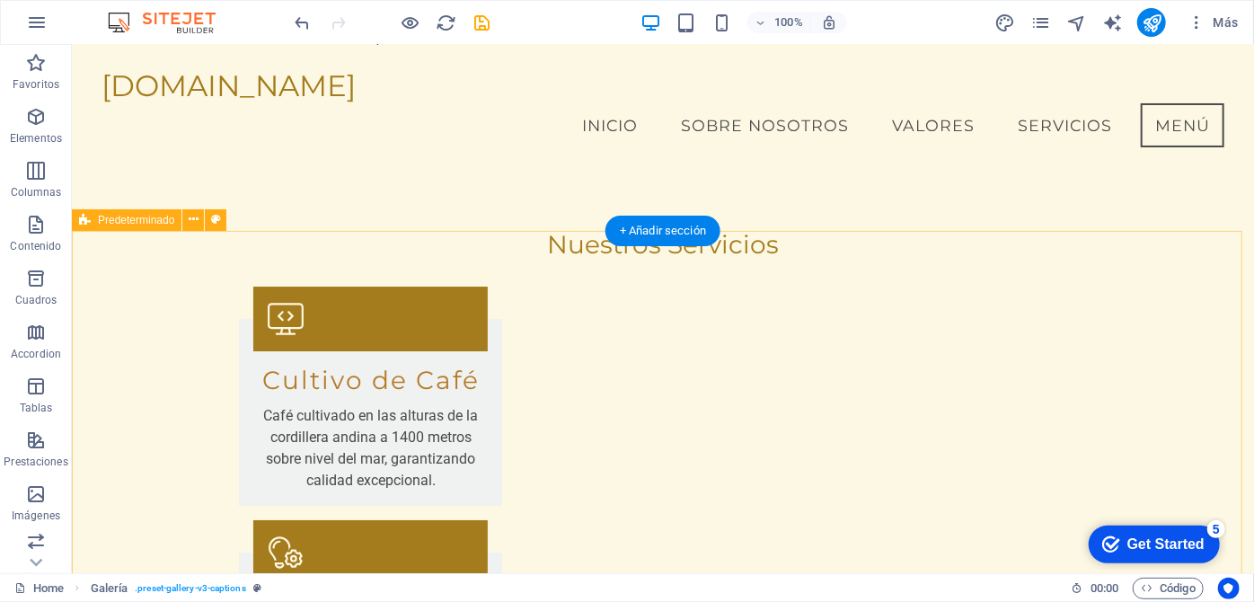
scroll to position [3013, 0]
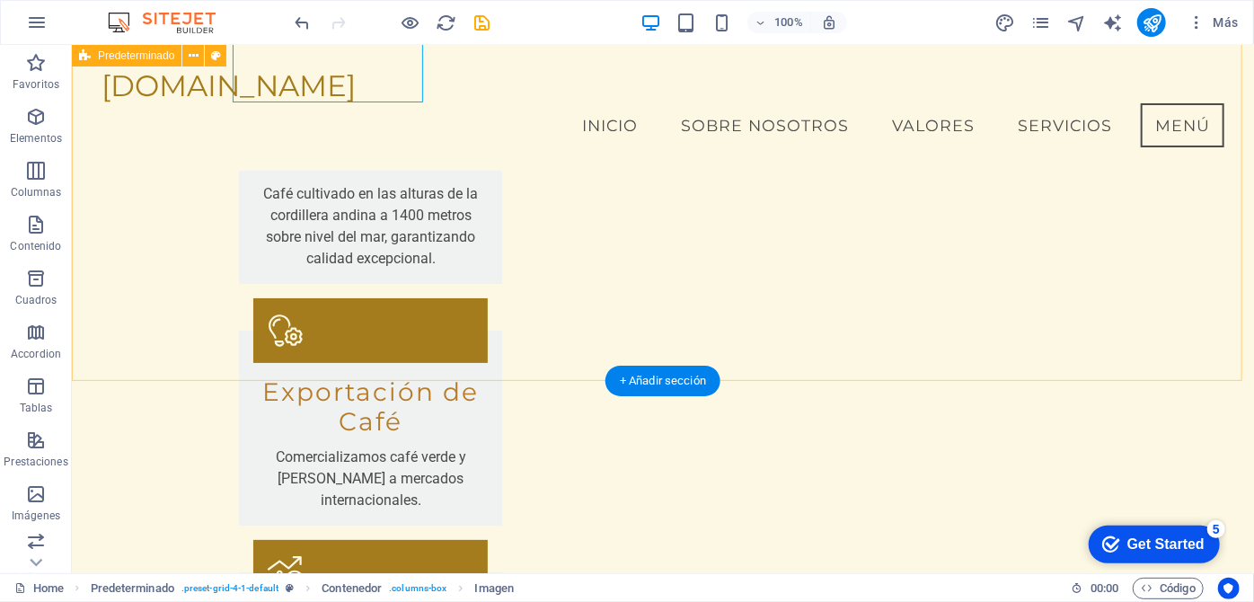
scroll to position [3176, 0]
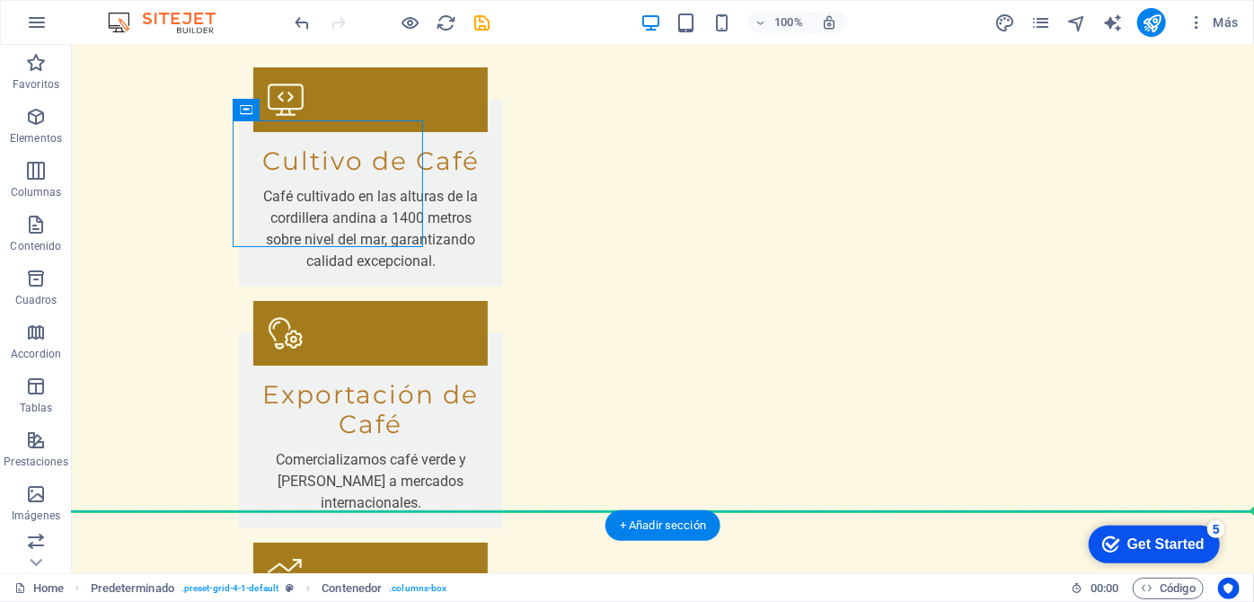
drag, startPoint x: 317, startPoint y: 176, endPoint x: 130, endPoint y: 556, distance: 423.4
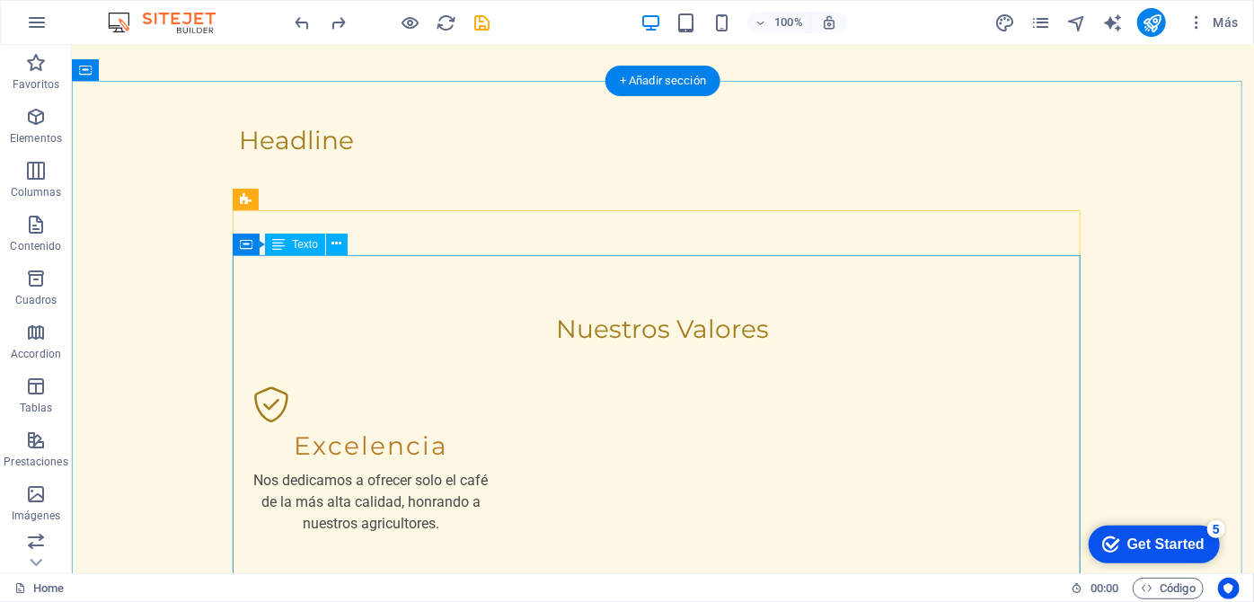
scroll to position [2261, 0]
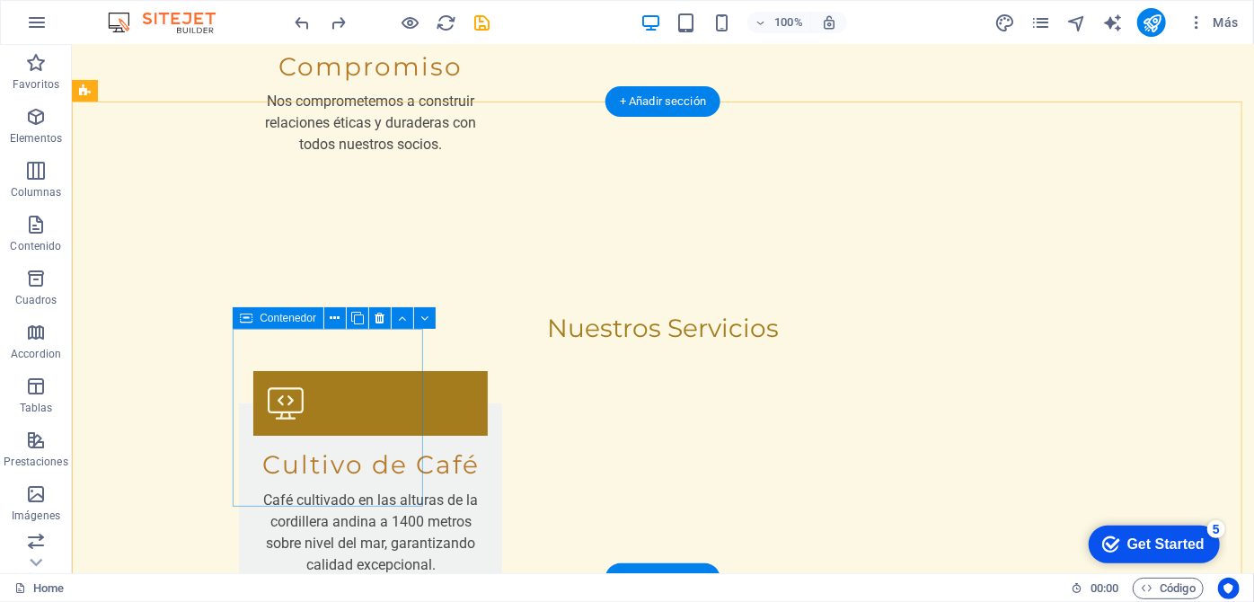
scroll to position [3241, 0]
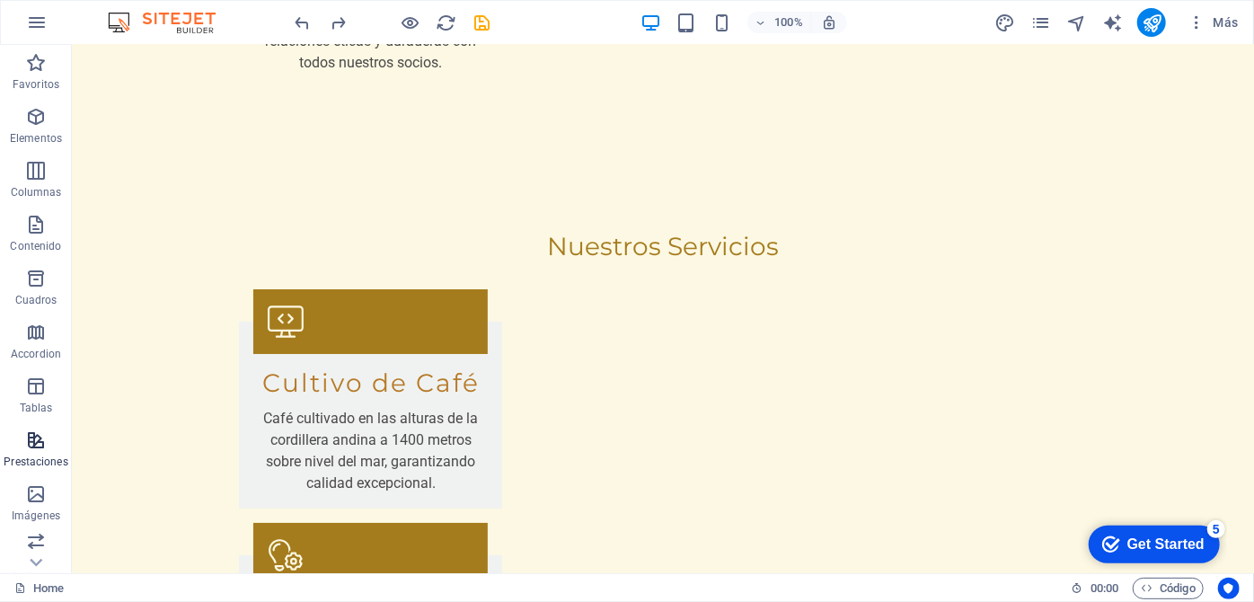
click at [40, 499] on icon "button" at bounding box center [36, 494] width 22 height 22
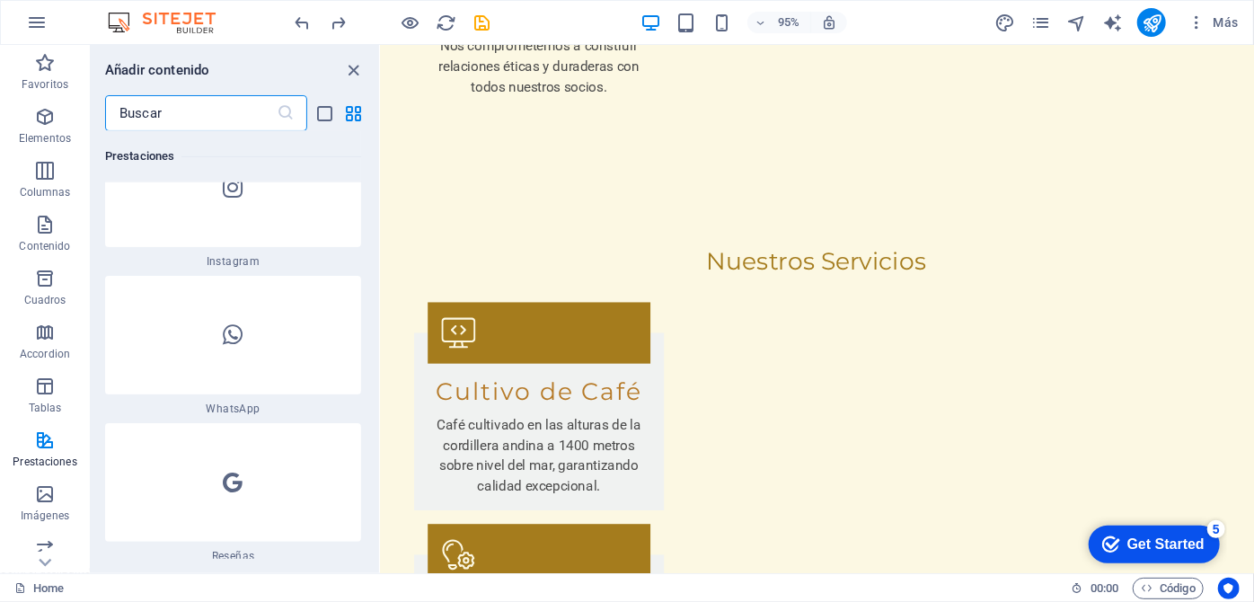
scroll to position [17592, 0]
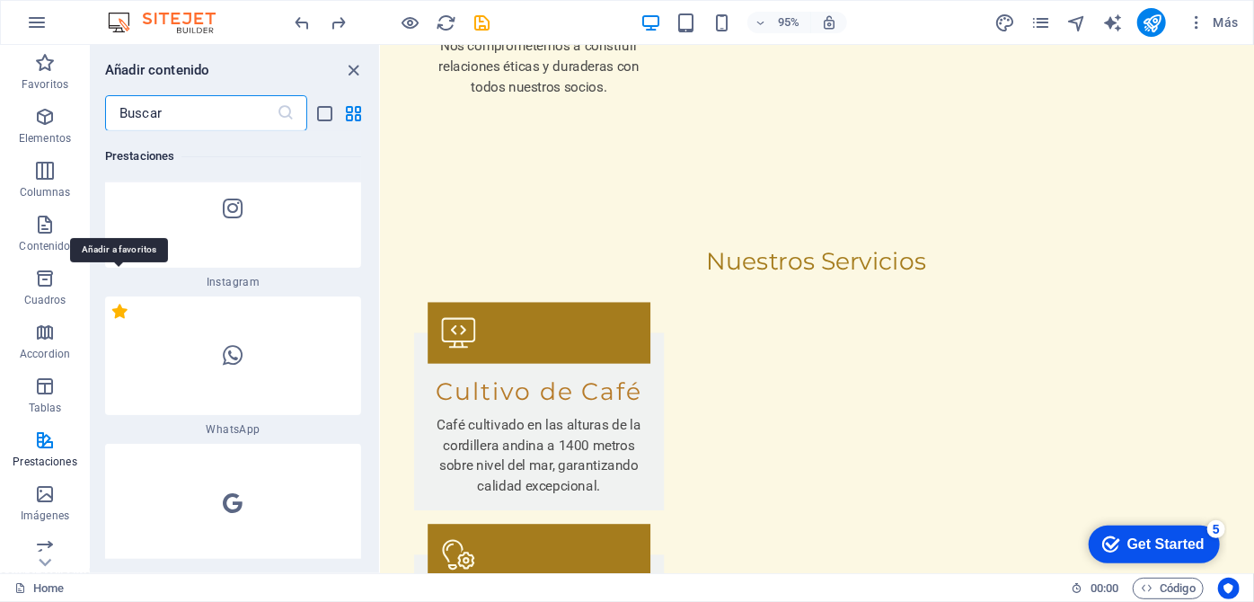
click at [113, 304] on label "1 Star" at bounding box center [119, 311] width 15 height 15
click at [112, 321] on input "1 Star" at bounding box center [111, 321] width 1 height 1
radio input "true"
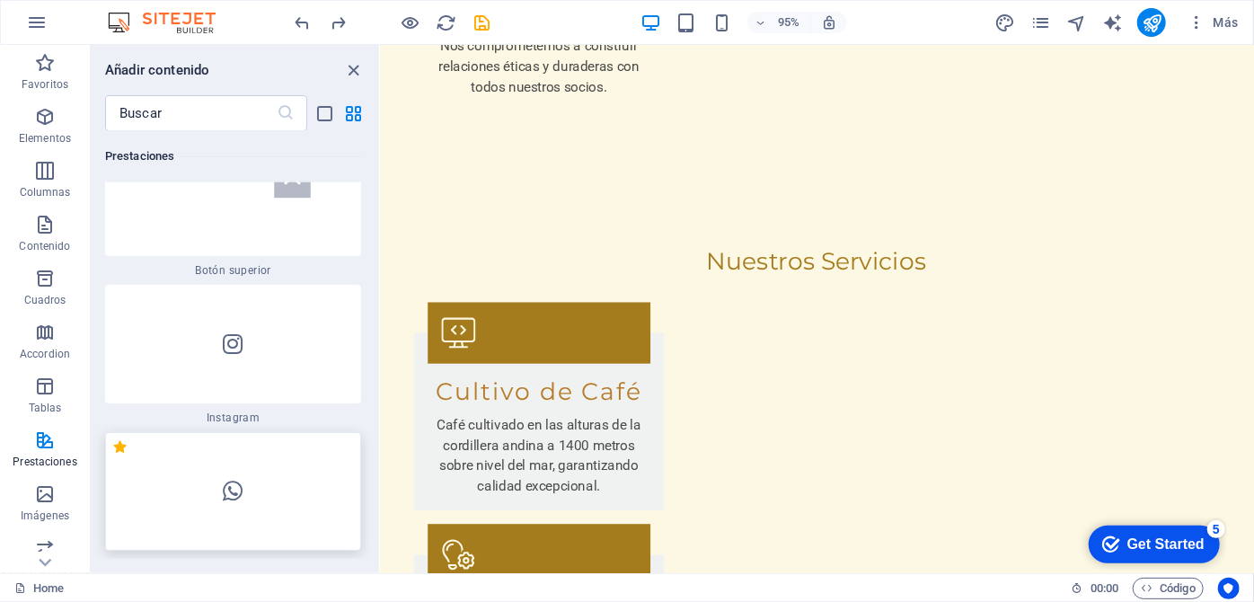
scroll to position [17576, 0]
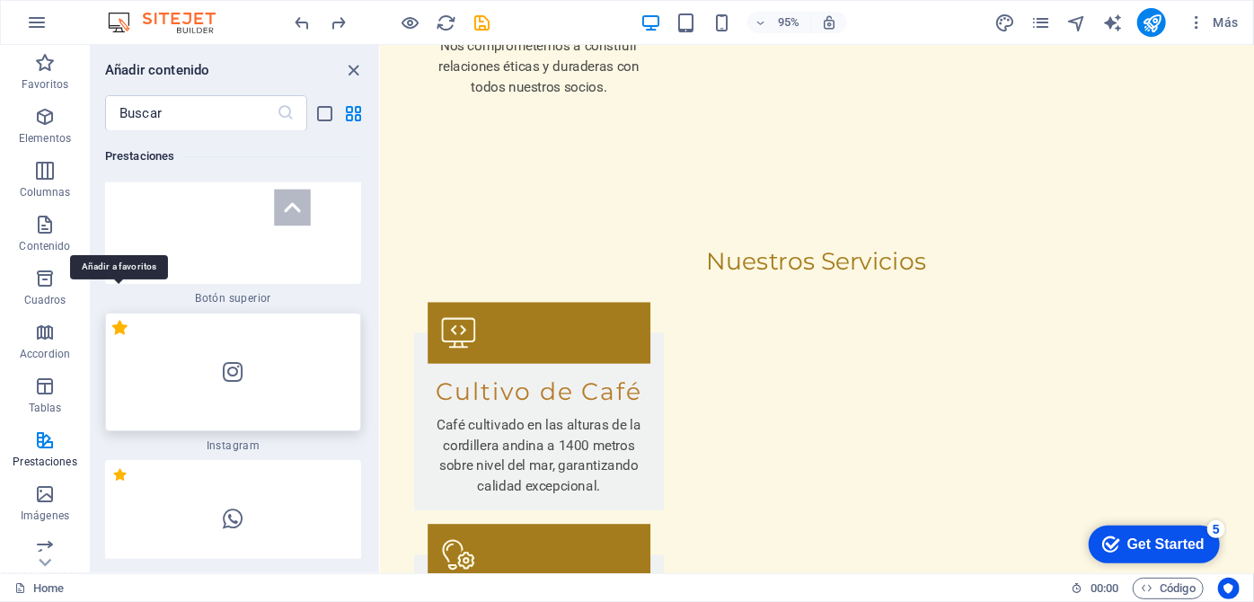
drag, startPoint x: 116, startPoint y: 302, endPoint x: 250, endPoint y: 356, distance: 144.3
click at [117, 320] on label "1 Star" at bounding box center [119, 327] width 15 height 15
click at [112, 337] on input "1 Star" at bounding box center [111, 337] width 1 height 1
radio input "true"
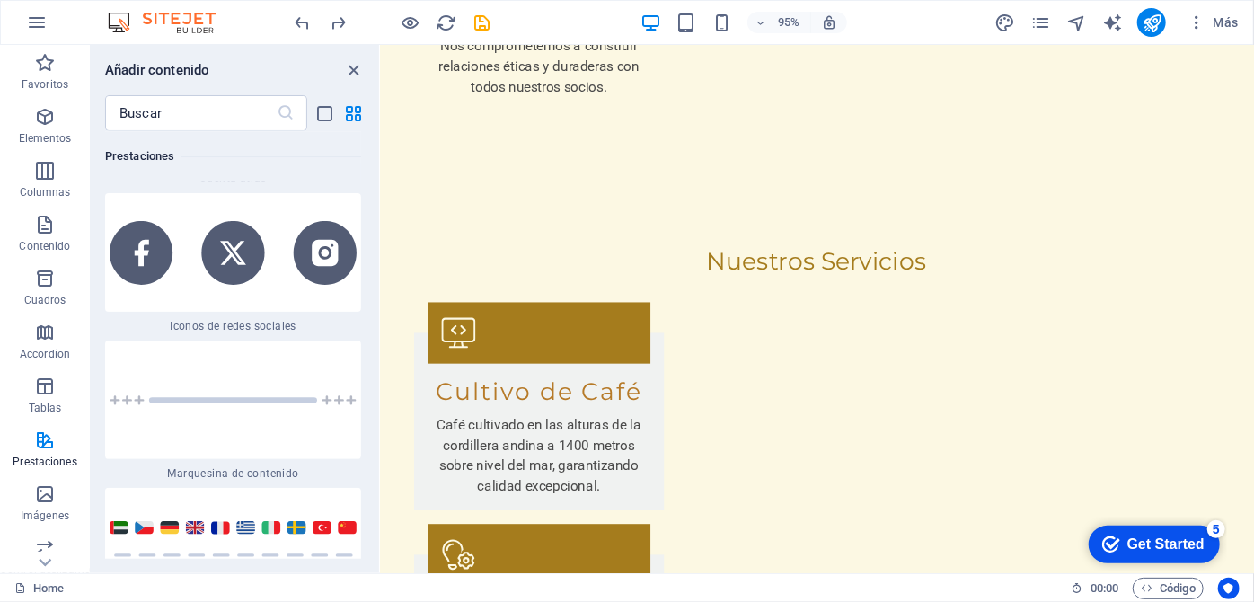
scroll to position [16661, 0]
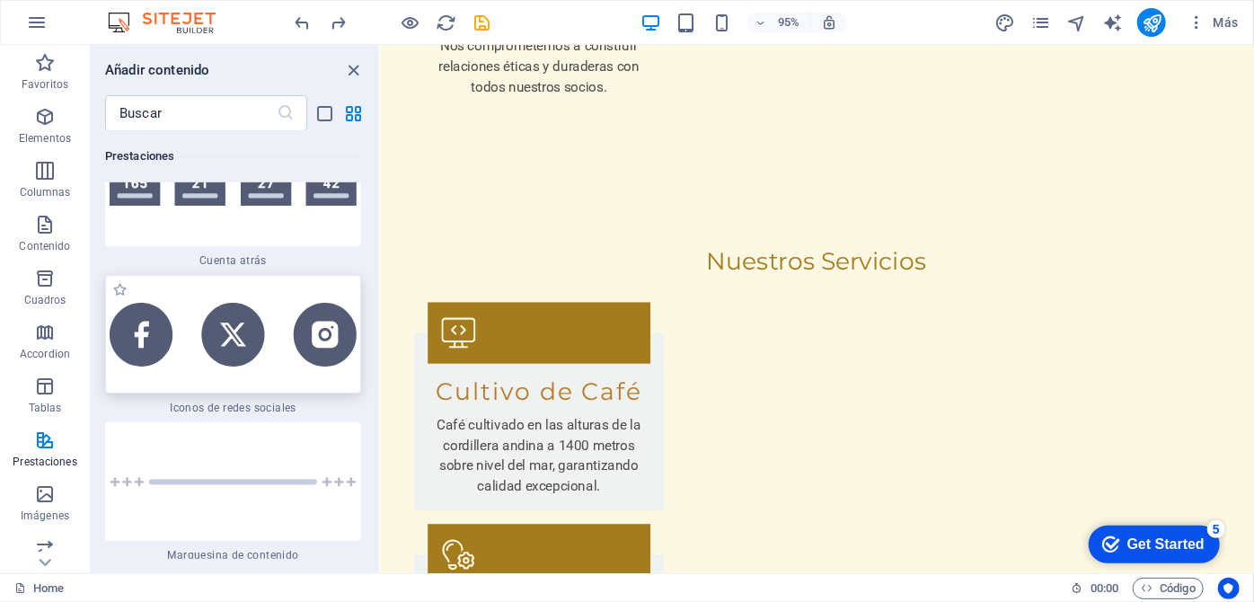
click at [328, 318] on img at bounding box center [233, 334] width 247 height 63
drag, startPoint x: 237, startPoint y: 388, endPoint x: 119, endPoint y: 257, distance: 176.2
click at [120, 282] on label "1 Star" at bounding box center [119, 289] width 15 height 15
click at [112, 299] on input "1 Star" at bounding box center [111, 299] width 1 height 1
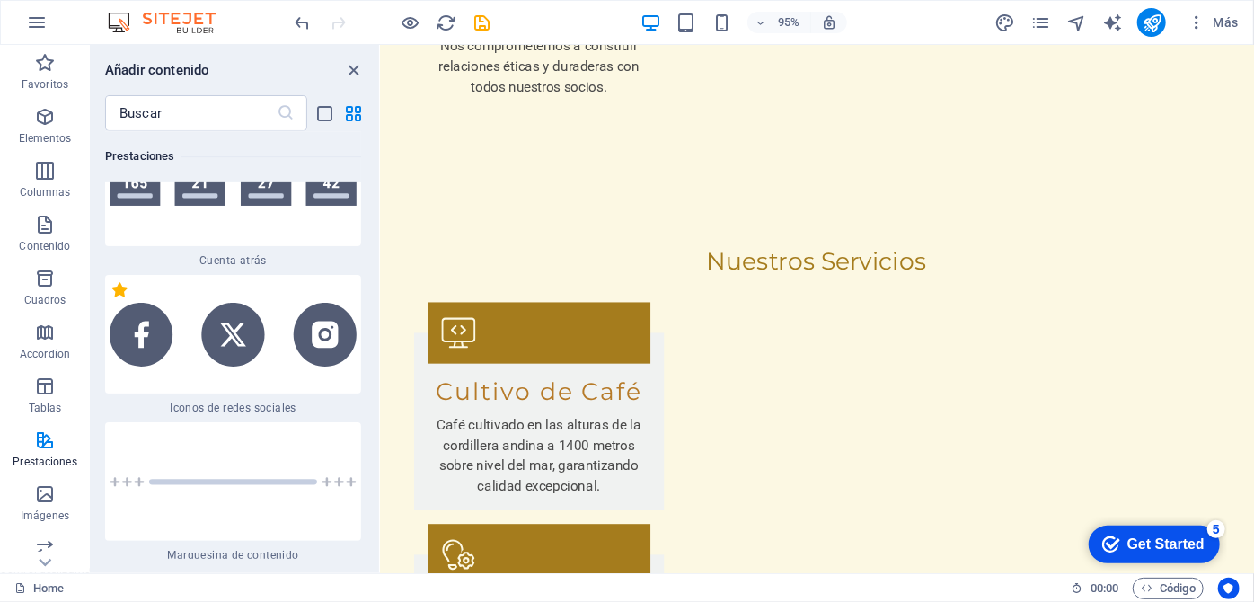
radio input "true"
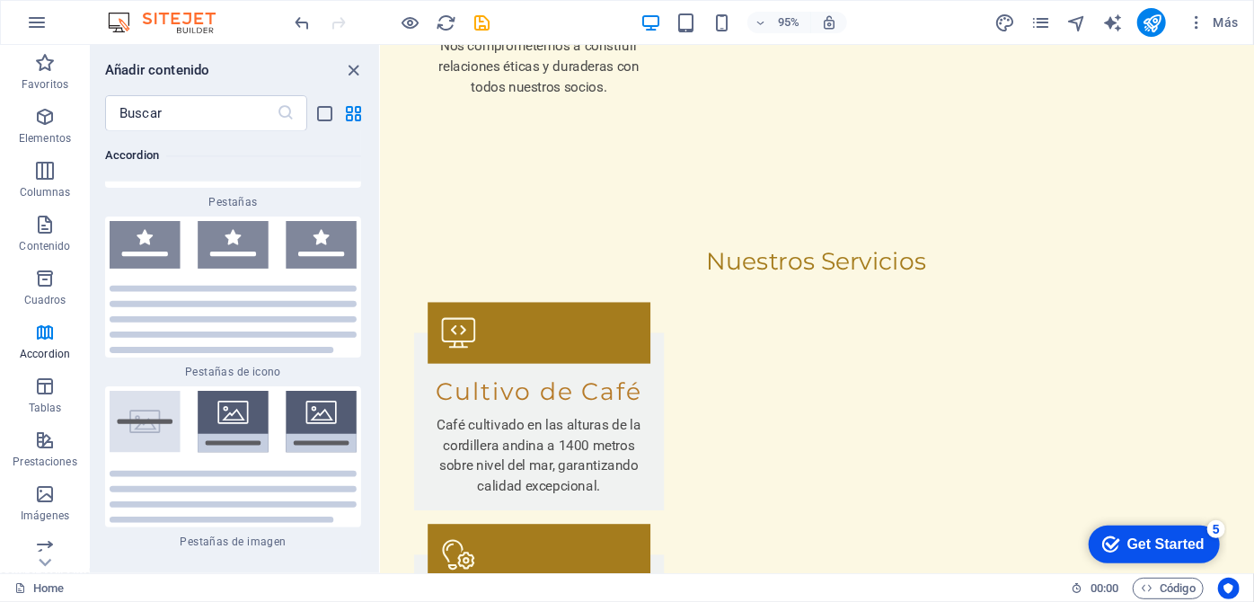
scroll to position [12400, 0]
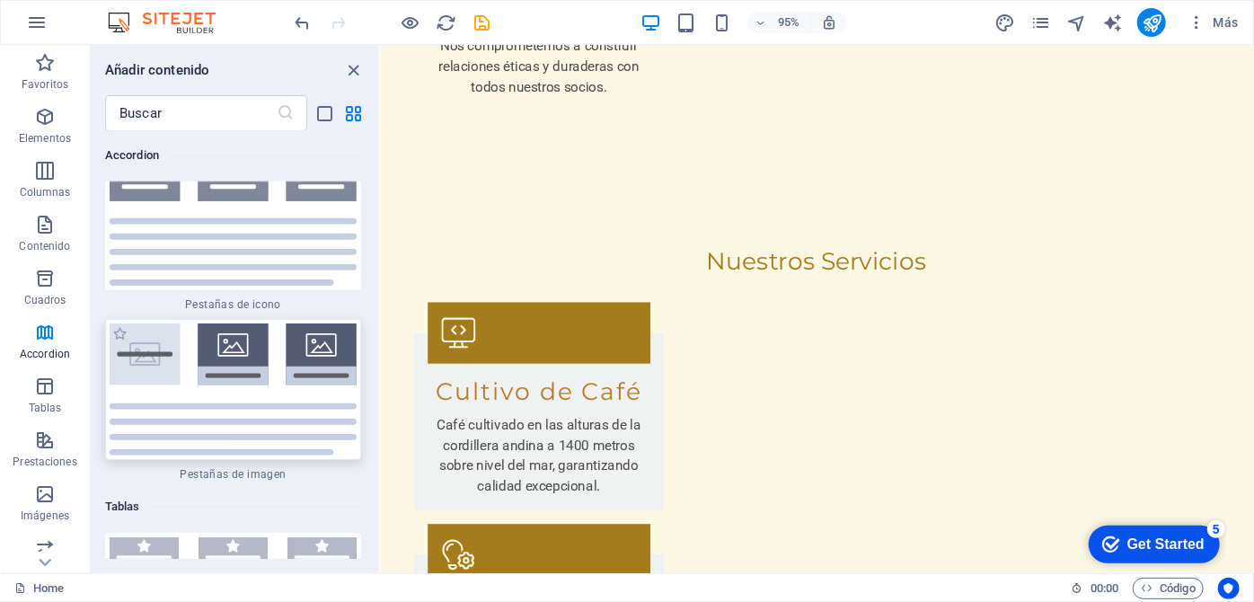
click at [233, 349] on img at bounding box center [233, 389] width 247 height 132
click at [117, 326] on label "1 Star" at bounding box center [119, 333] width 15 height 15
click at [112, 343] on input "1 Star" at bounding box center [111, 343] width 1 height 1
radio input "true"
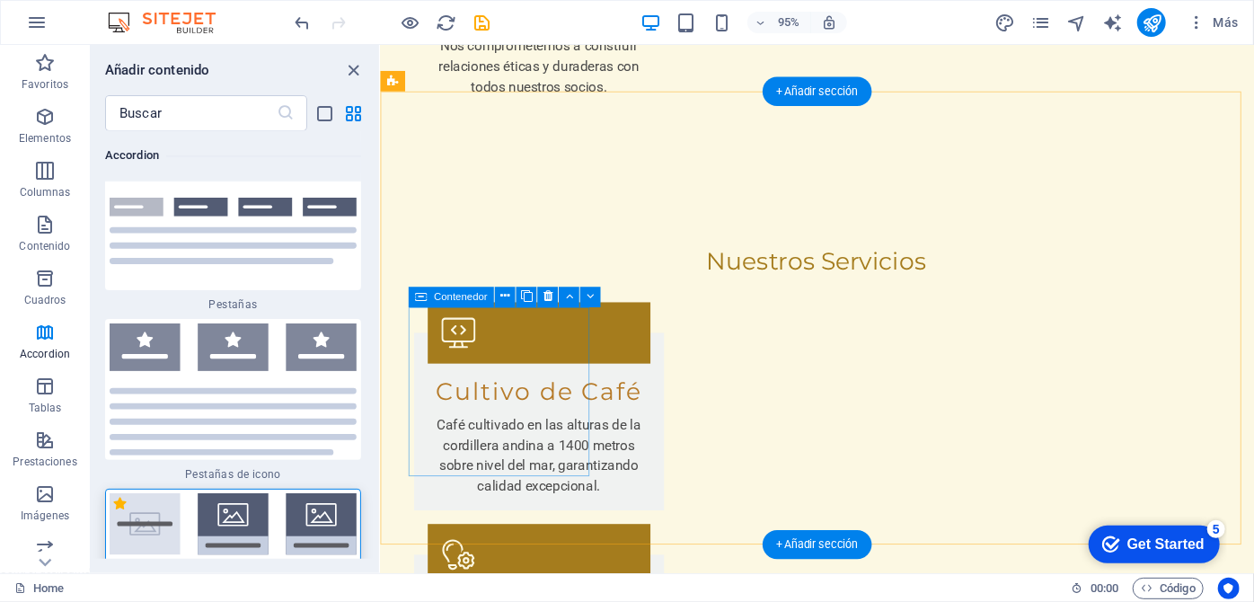
scroll to position [12570, 0]
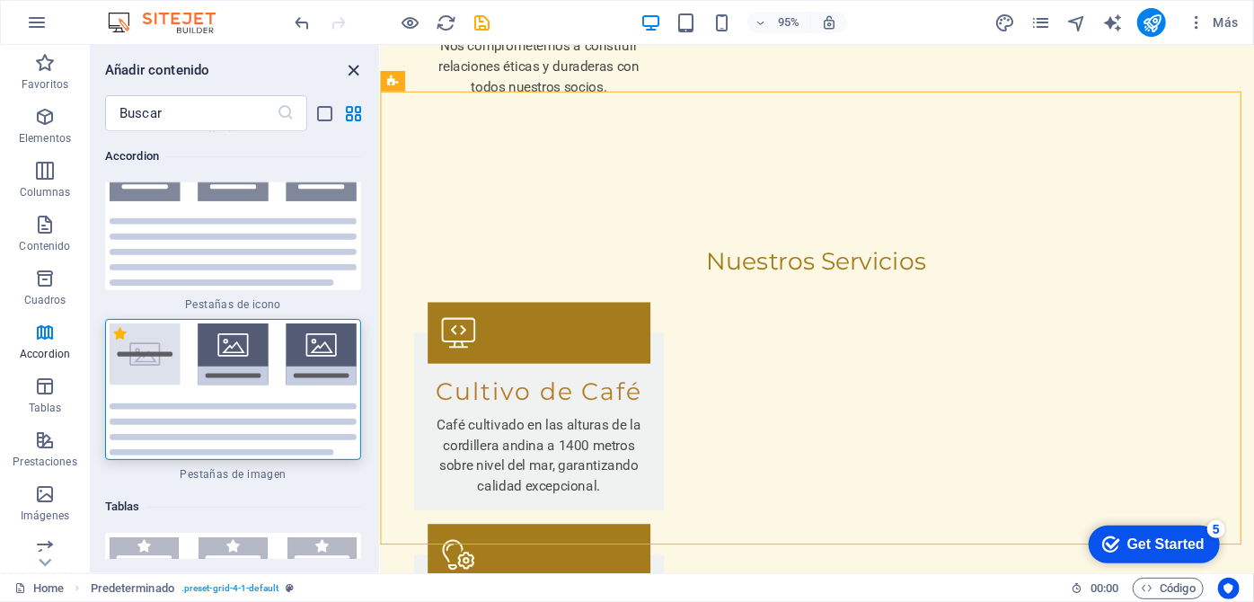
drag, startPoint x: 349, startPoint y: 72, endPoint x: 332, endPoint y: 66, distance: 18.2
click at [349, 72] on icon "close panel" at bounding box center [354, 70] width 21 height 21
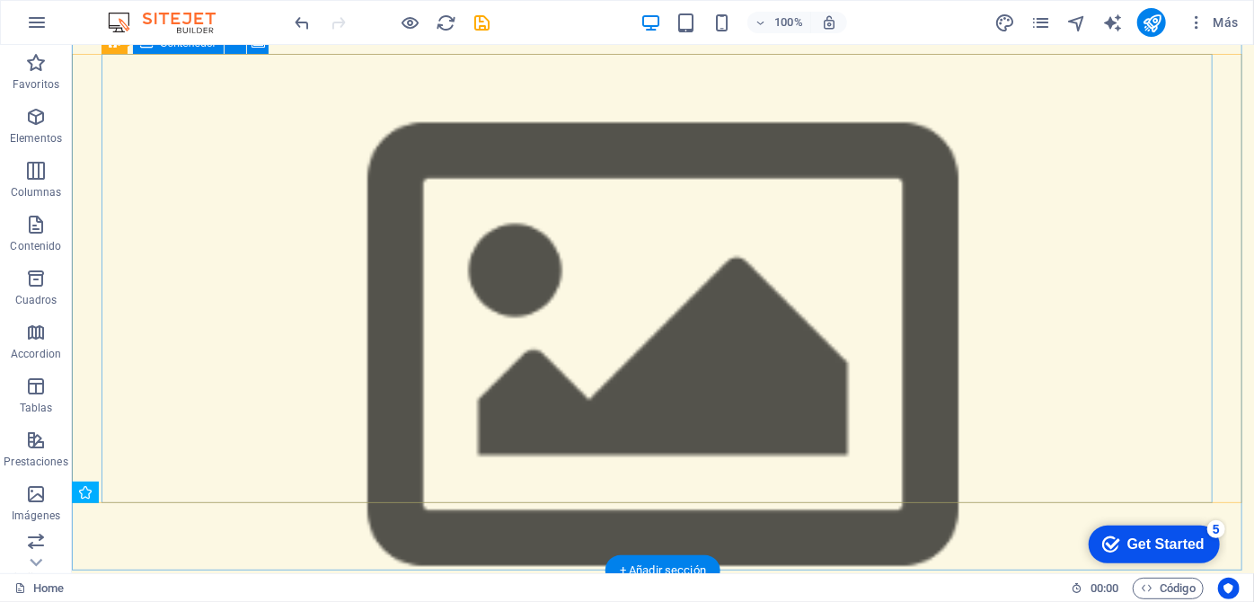
scroll to position [81, 0]
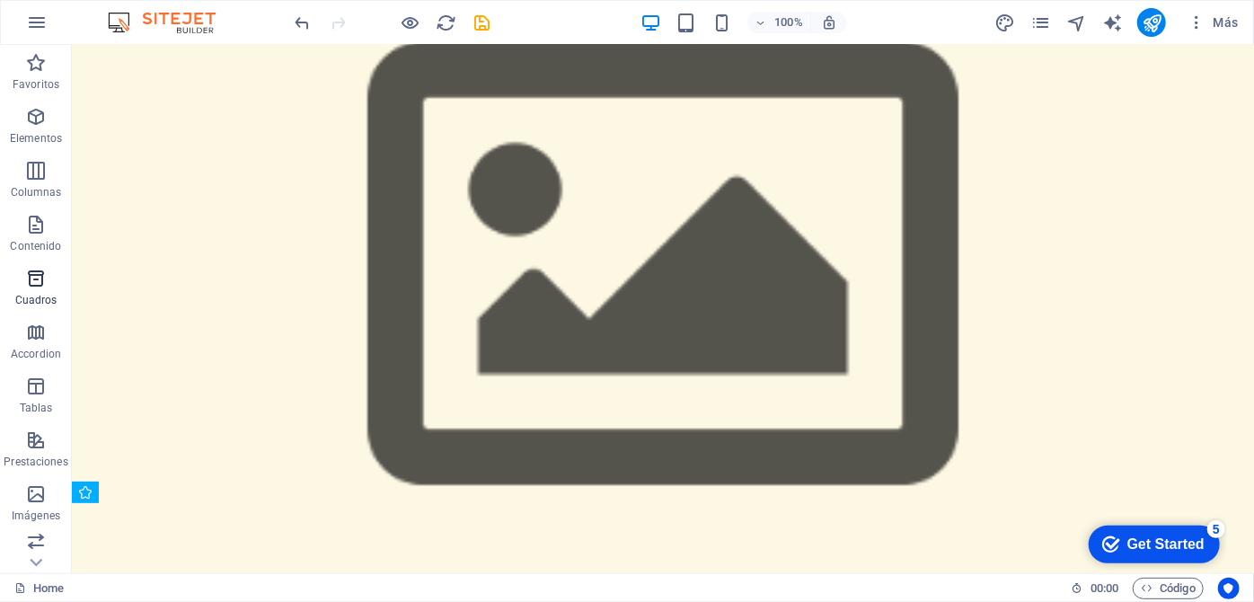
click at [32, 296] on p "Cuadros" at bounding box center [36, 300] width 42 height 14
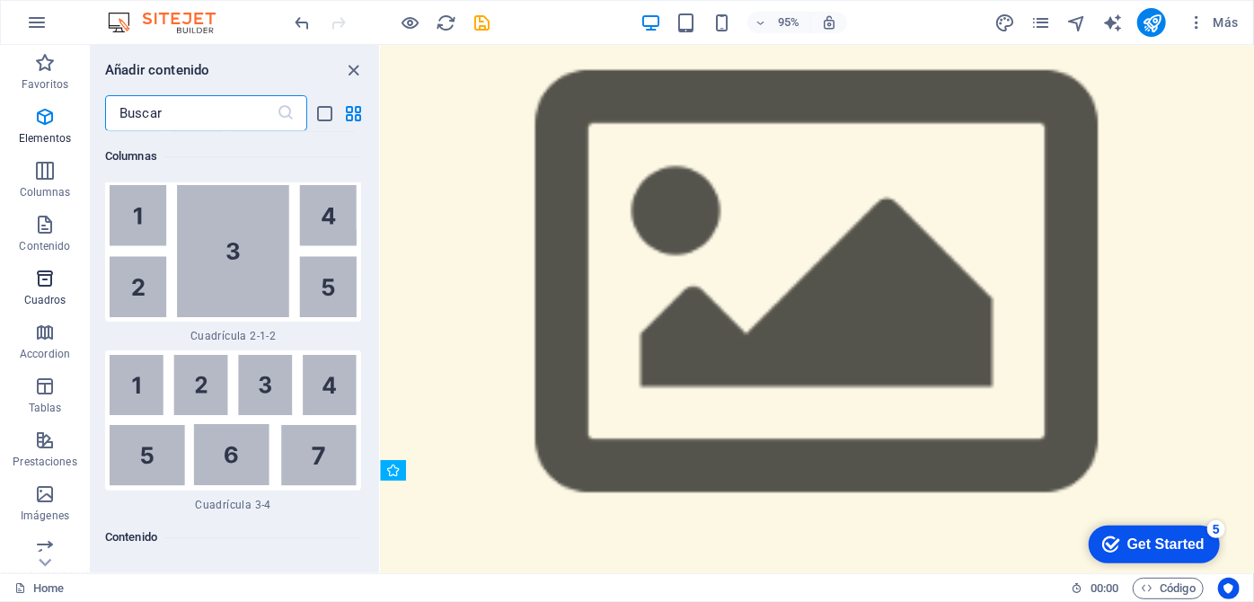
scroll to position [10472, 0]
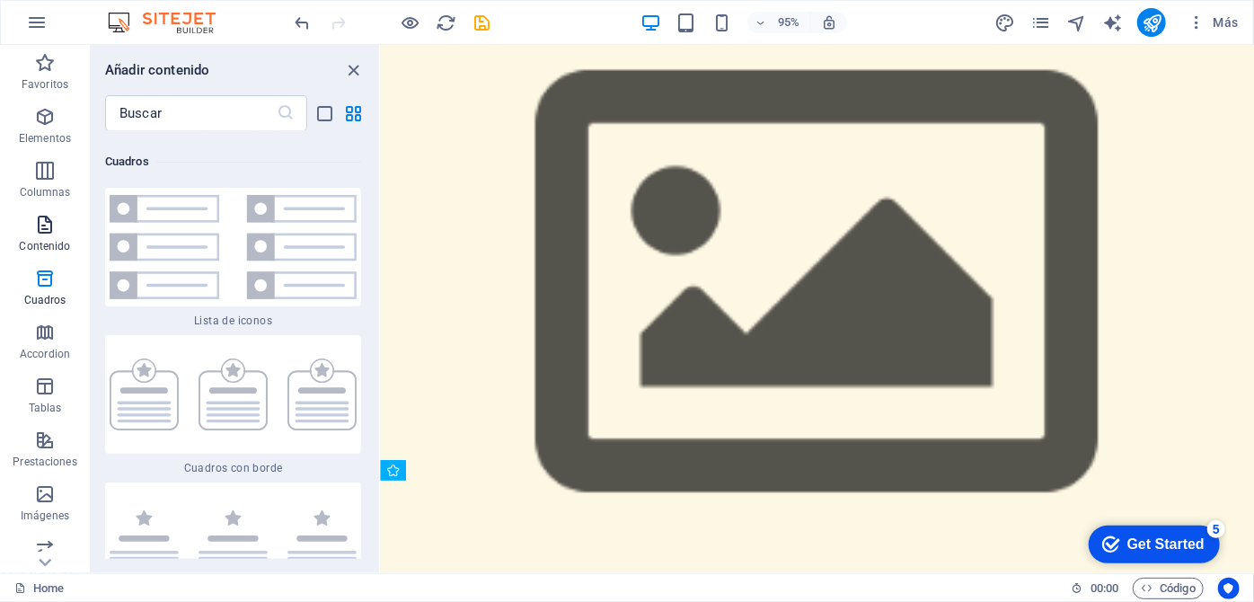
click at [47, 230] on icon "button" at bounding box center [45, 225] width 22 height 22
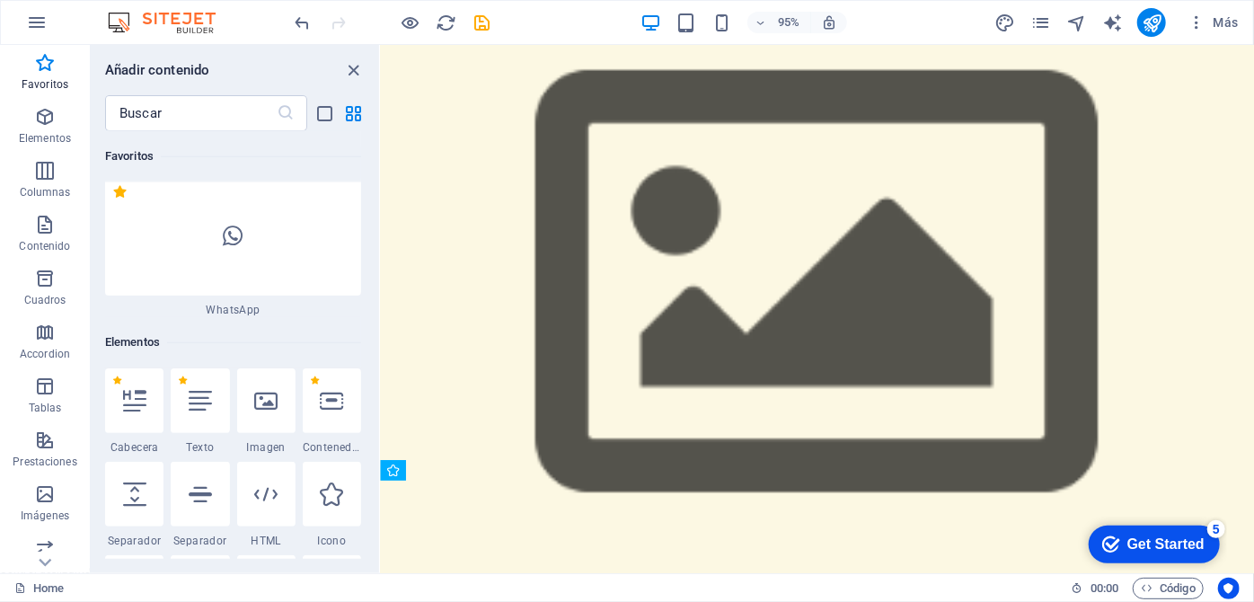
scroll to position [888, 0]
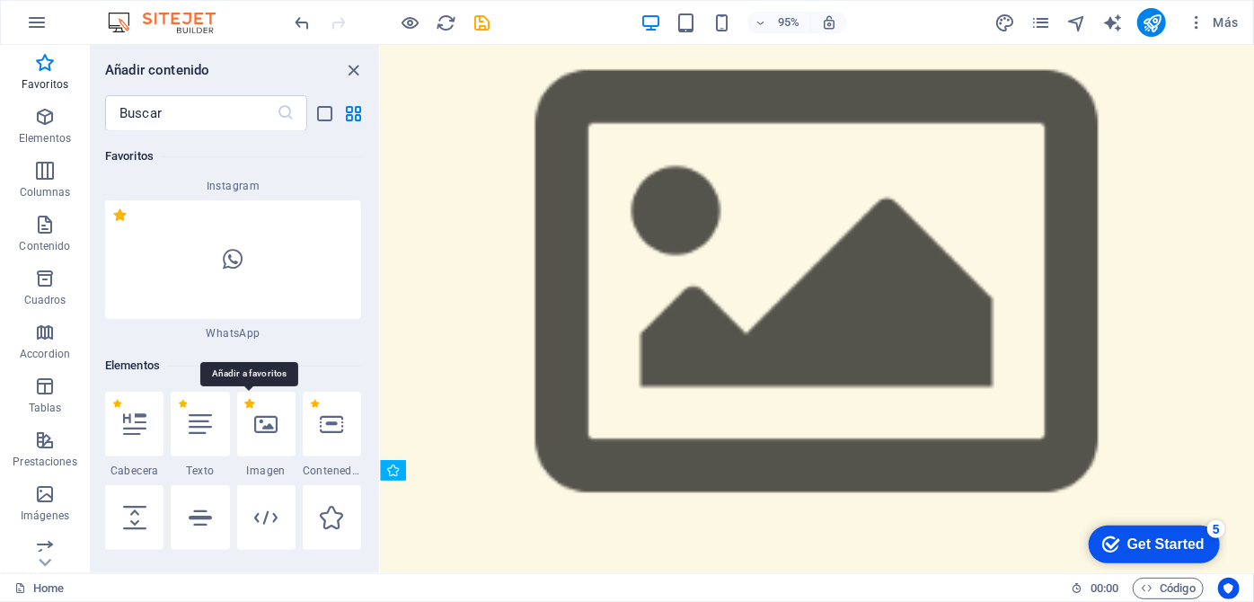
click at [244, 401] on label "1 Star" at bounding box center [249, 404] width 10 height 10
click at [243, 416] on input "1 Star" at bounding box center [243, 416] width 1 height 1
radio input "true"
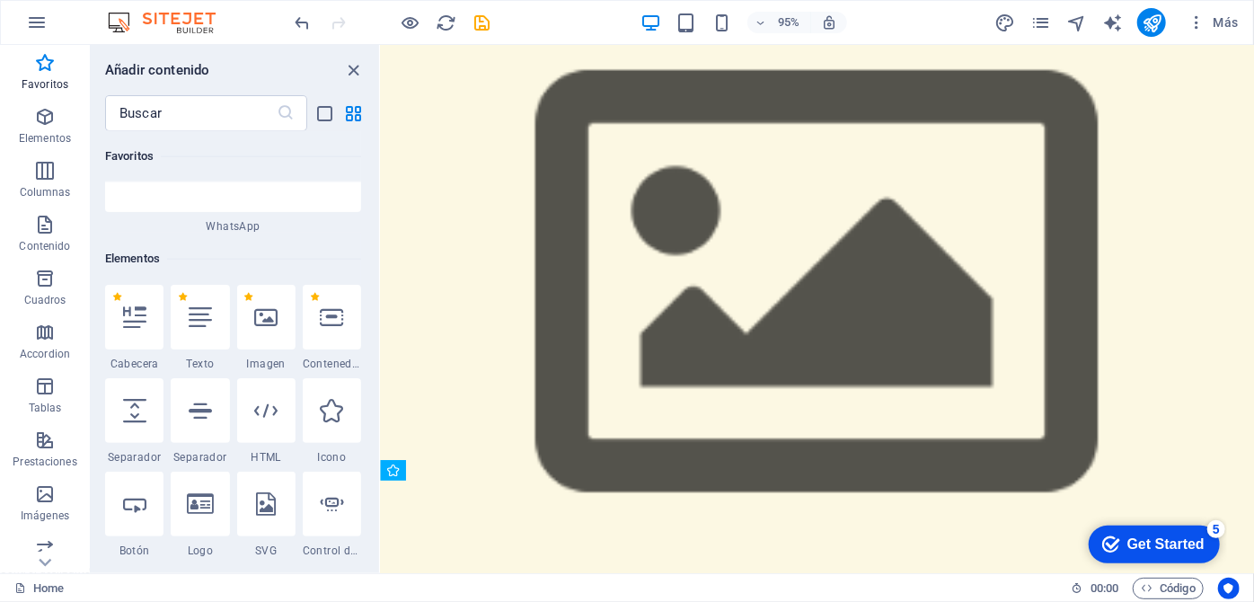
scroll to position [1224, 0]
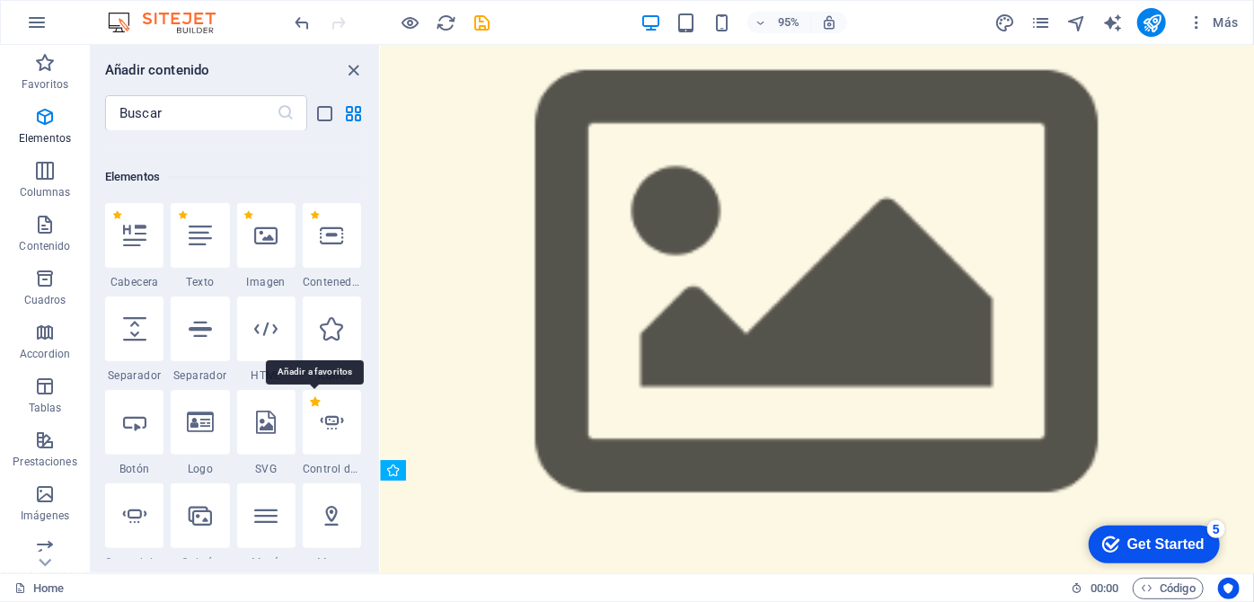
click at [311, 402] on label "1 Star" at bounding box center [315, 402] width 10 height 10
click at [310, 414] on input "1 Star" at bounding box center [309, 414] width 1 height 1
radio input "true"
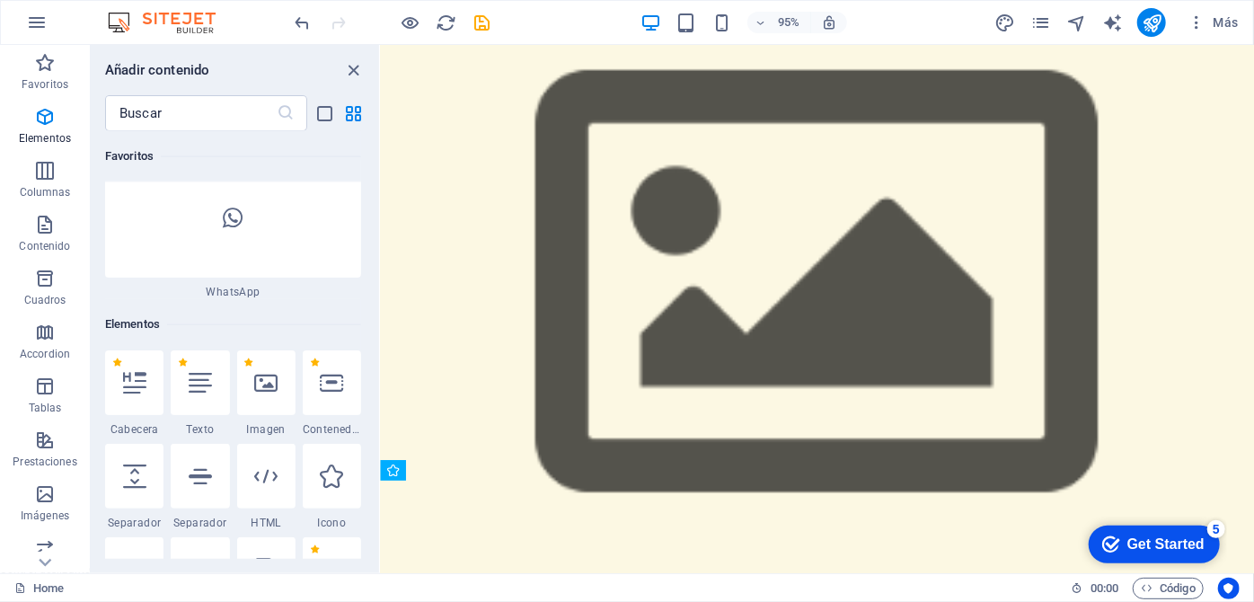
scroll to position [1372, 0]
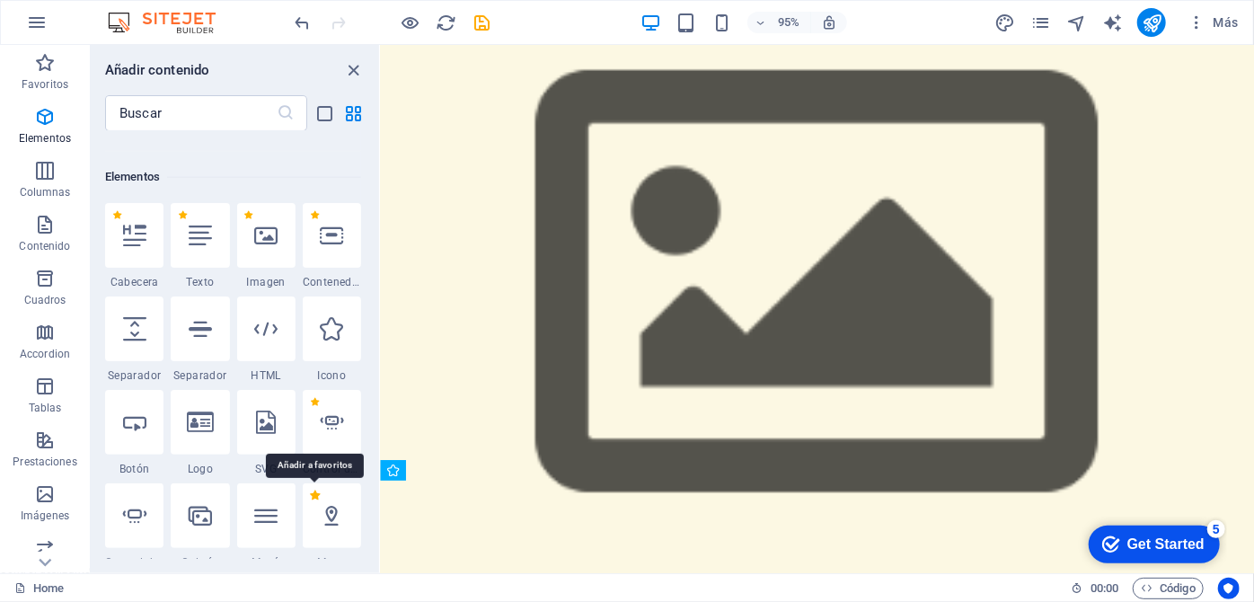
click at [312, 498] on label "1 Star" at bounding box center [315, 495] width 10 height 10
click at [310, 508] on input "1 Star" at bounding box center [309, 508] width 1 height 1
radio input "true"
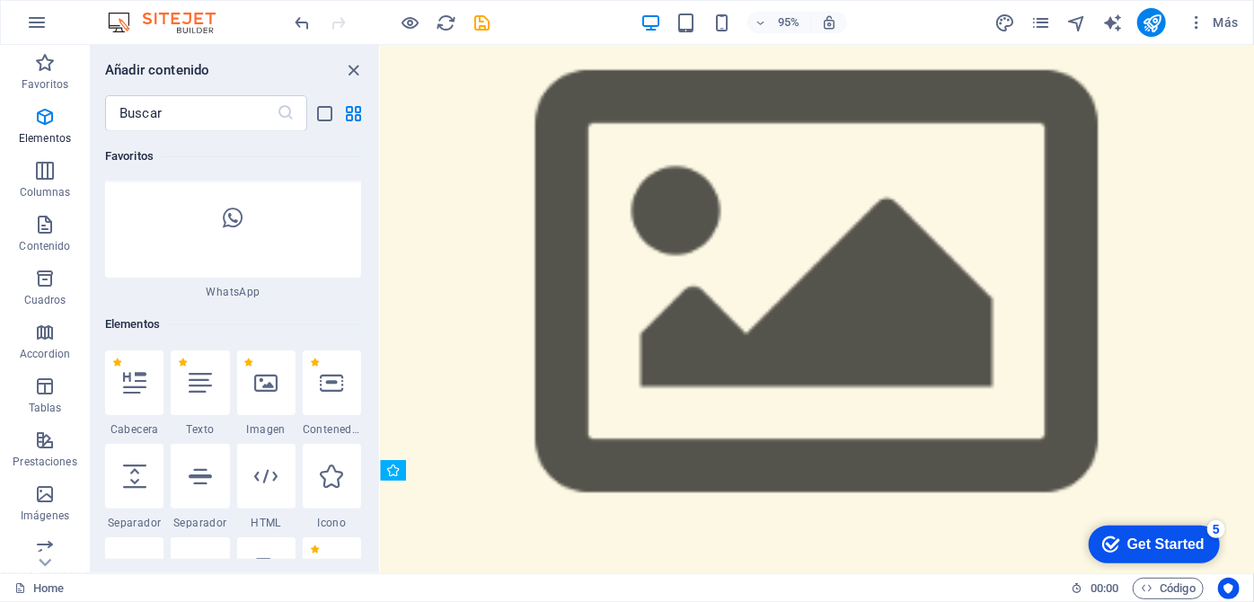
scroll to position [1519, 0]
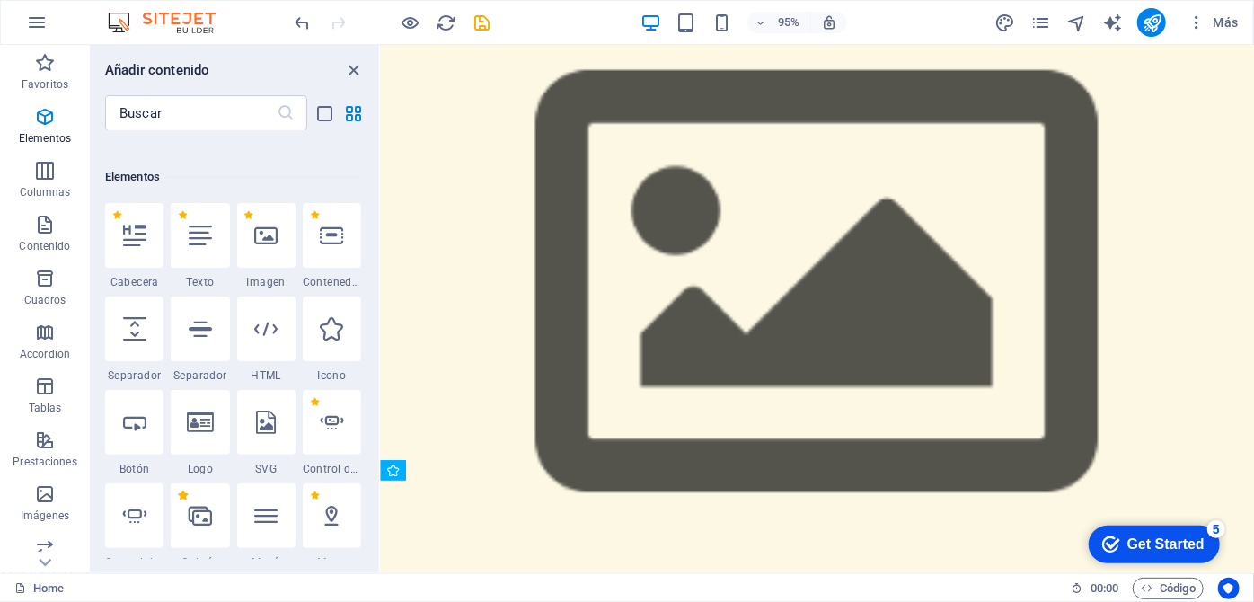
click at [179, 496] on label "1 Star" at bounding box center [183, 495] width 10 height 10
click at [178, 508] on input "1 Star" at bounding box center [177, 508] width 1 height 1
radio input "true"
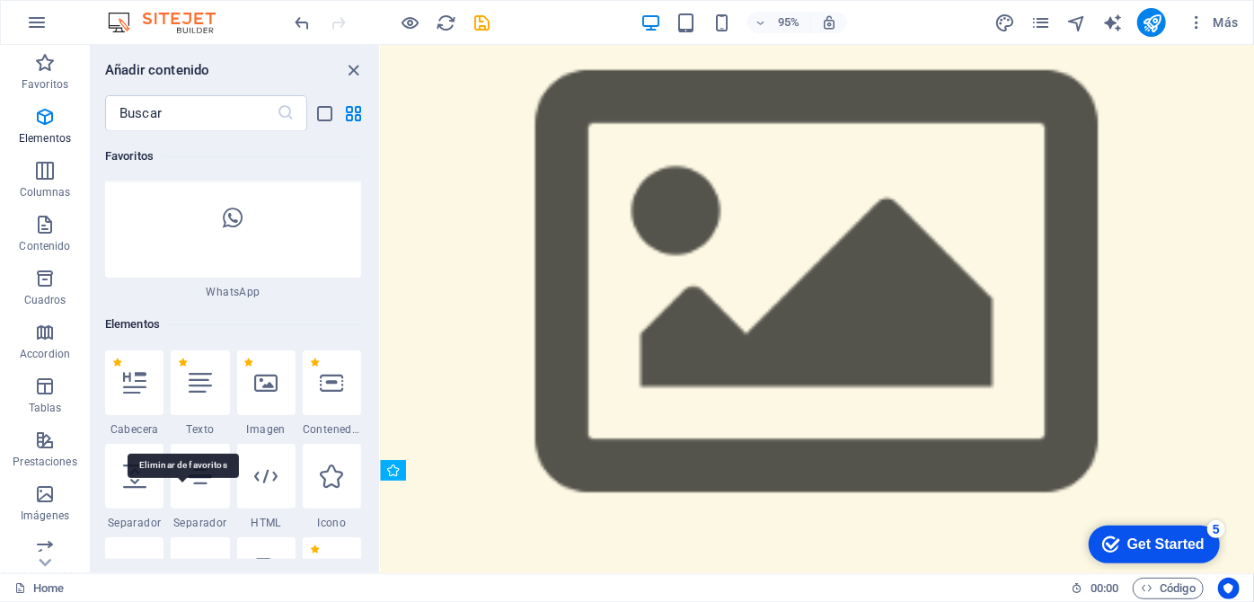
scroll to position [1666, 0]
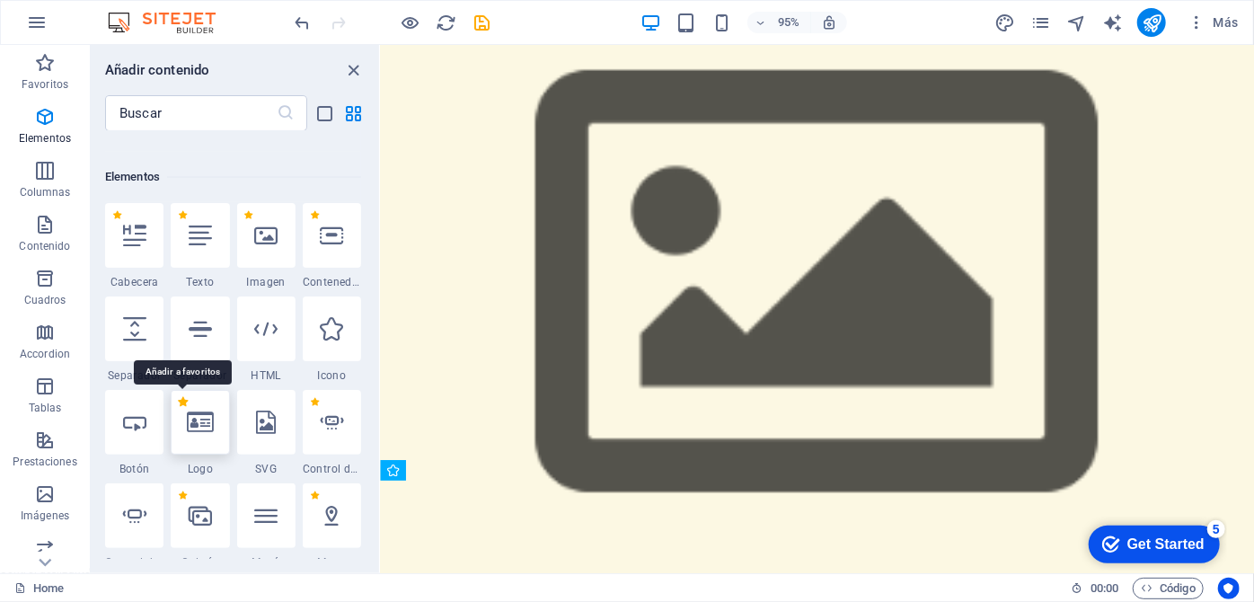
drag, startPoint x: 184, startPoint y: 402, endPoint x: 215, endPoint y: 416, distance: 33.4
click at [184, 402] on label "1 Star" at bounding box center [183, 402] width 10 height 10
click at [178, 414] on input "1 Star" at bounding box center [177, 414] width 1 height 1
radio input "true"
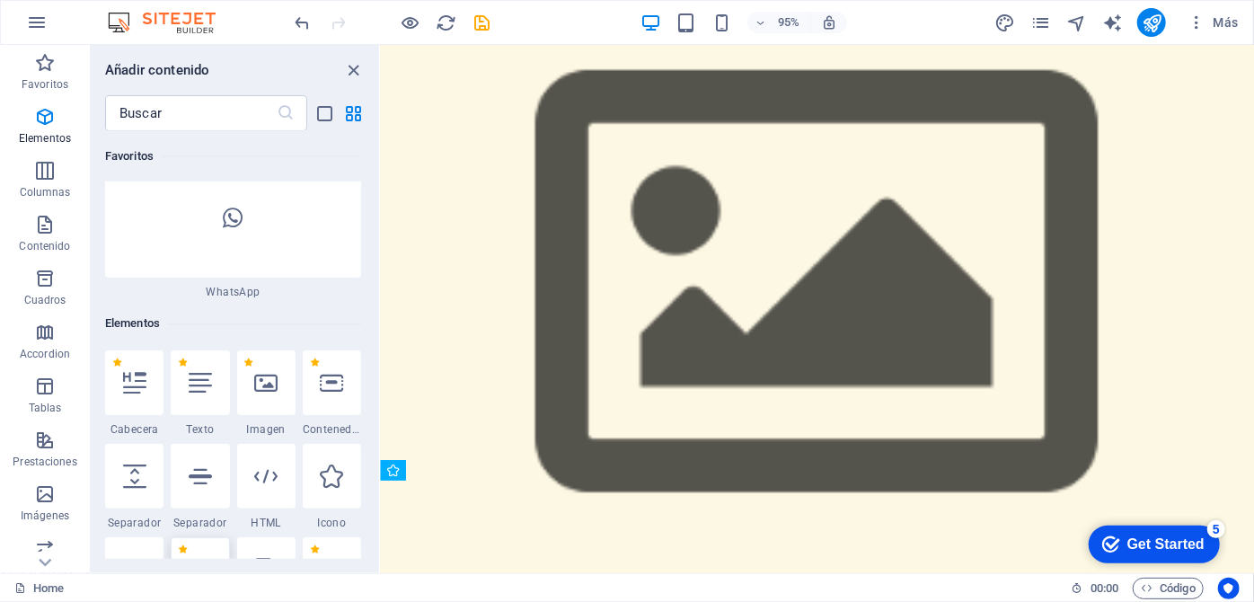
scroll to position [1814, 0]
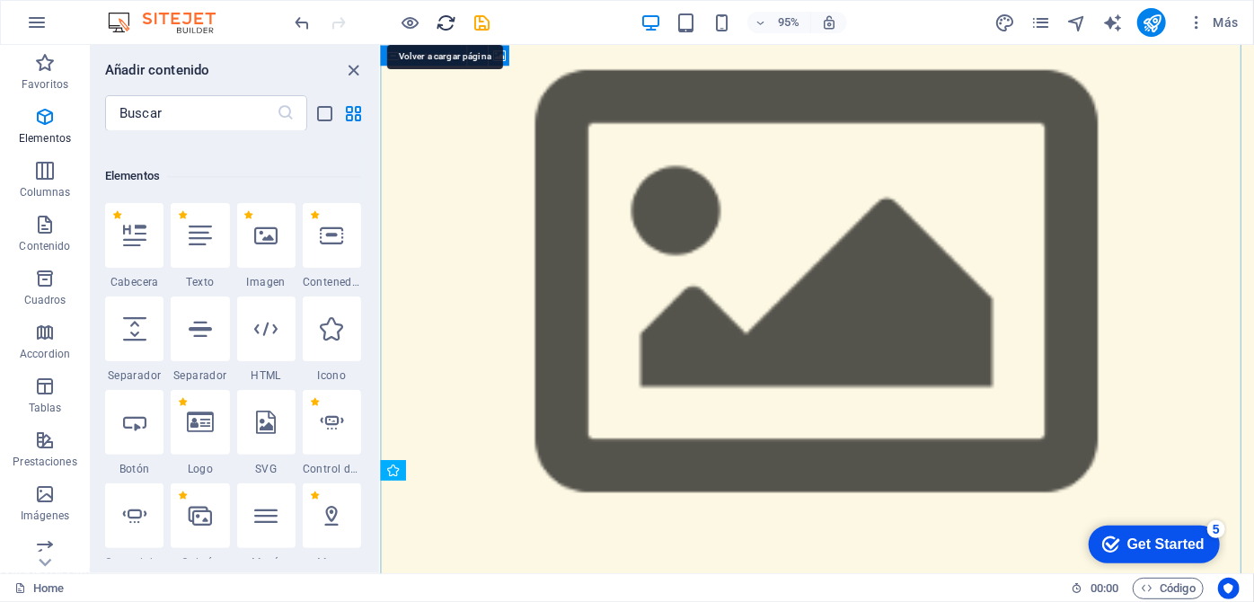
click at [445, 22] on icon "reload" at bounding box center [447, 23] width 21 height 21
click at [347, 70] on icon "close panel" at bounding box center [354, 70] width 21 height 21
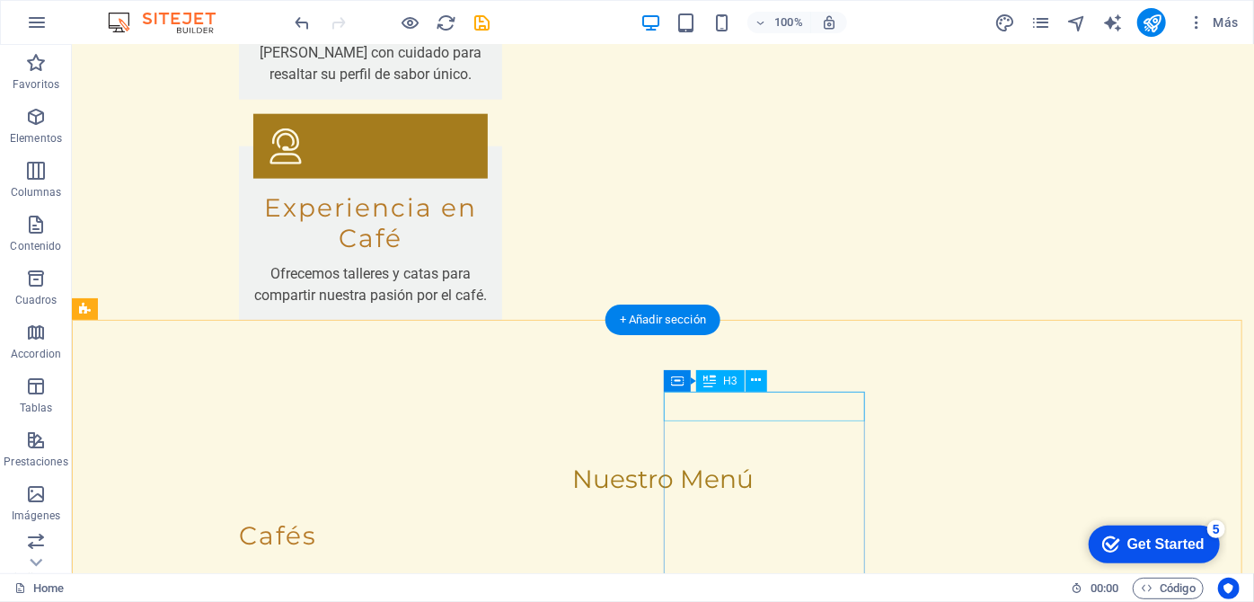
scroll to position [4662, 0]
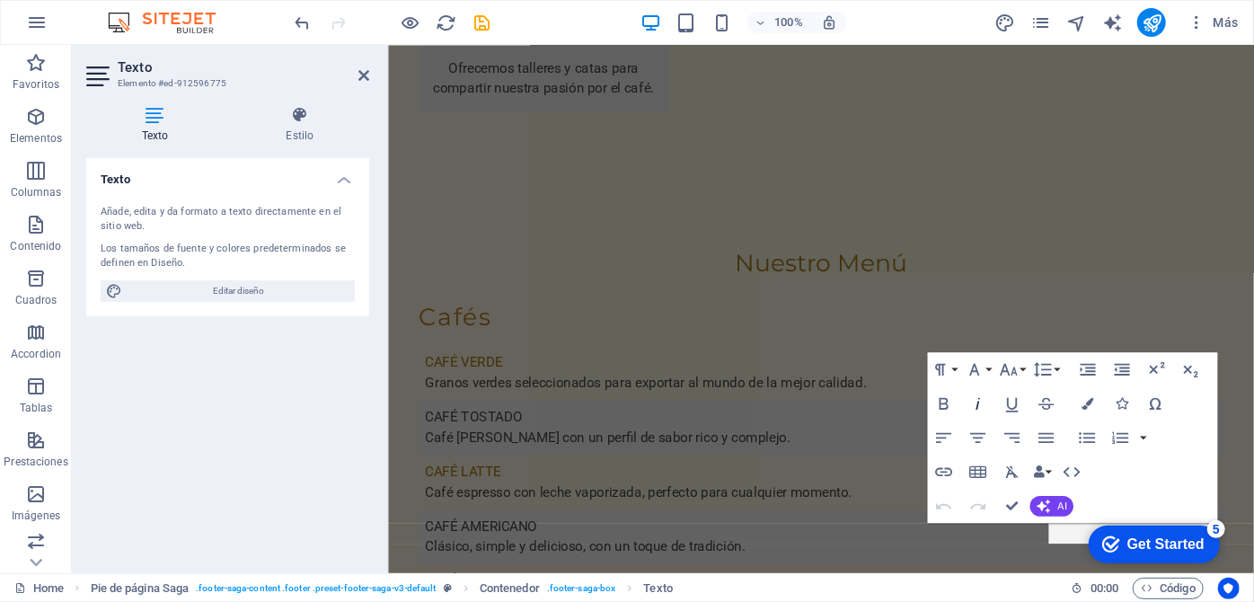
scroll to position [4436, 0]
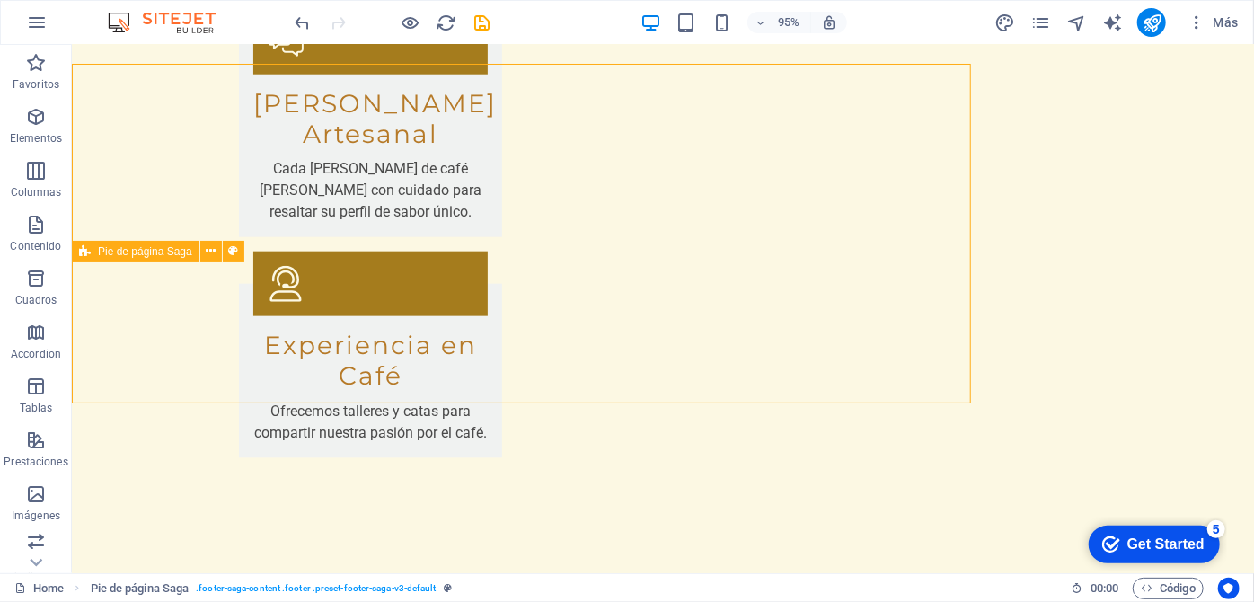
scroll to position [4634, 0]
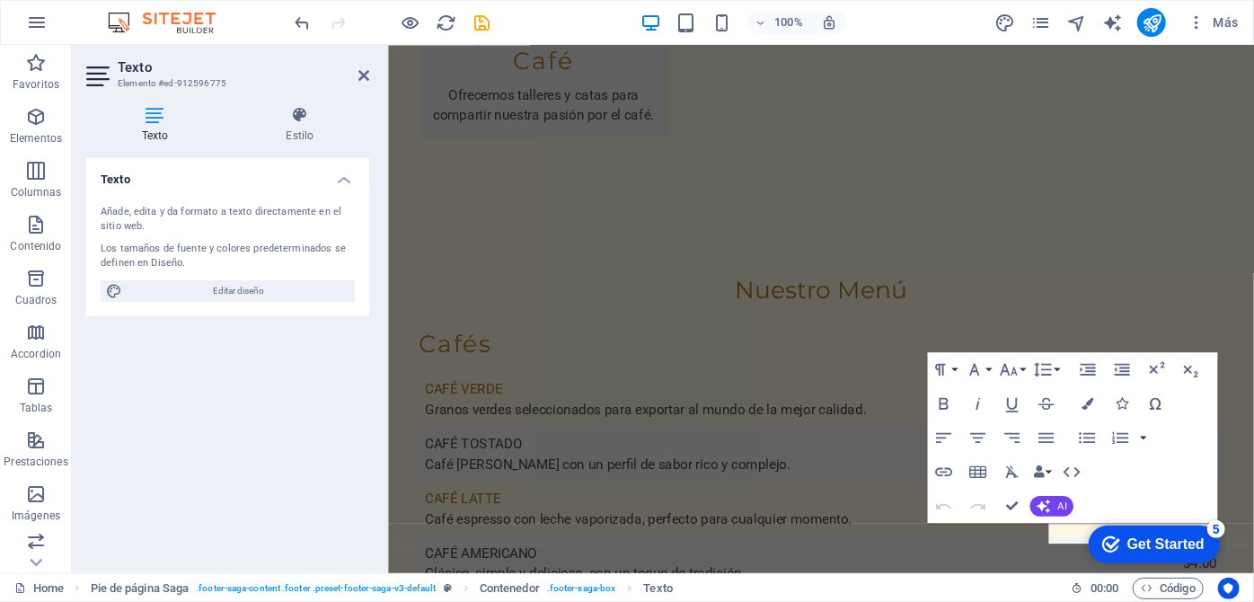
scroll to position [4436, 0]
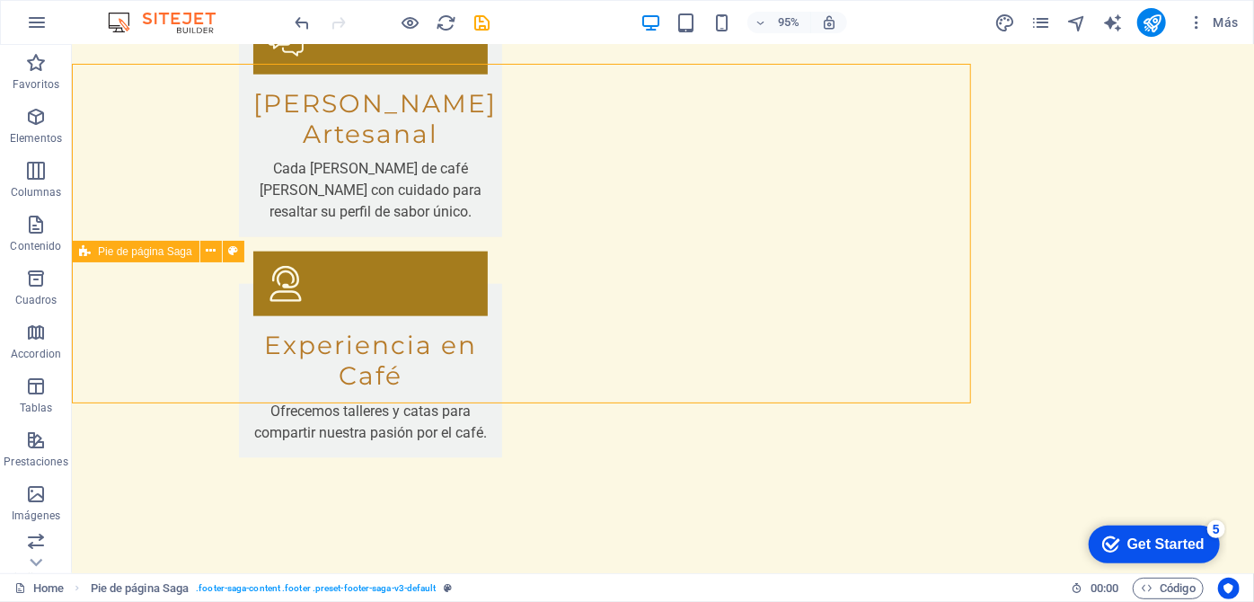
scroll to position [4634, 0]
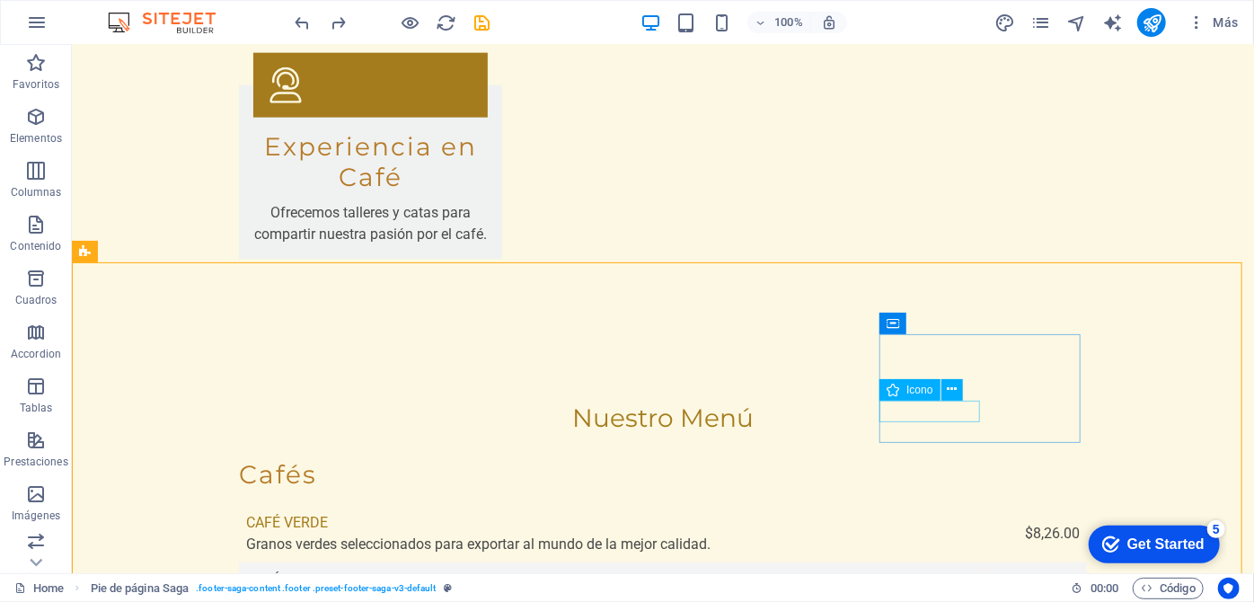
click at [906, 391] on span "Icono" at bounding box center [919, 389] width 26 height 11
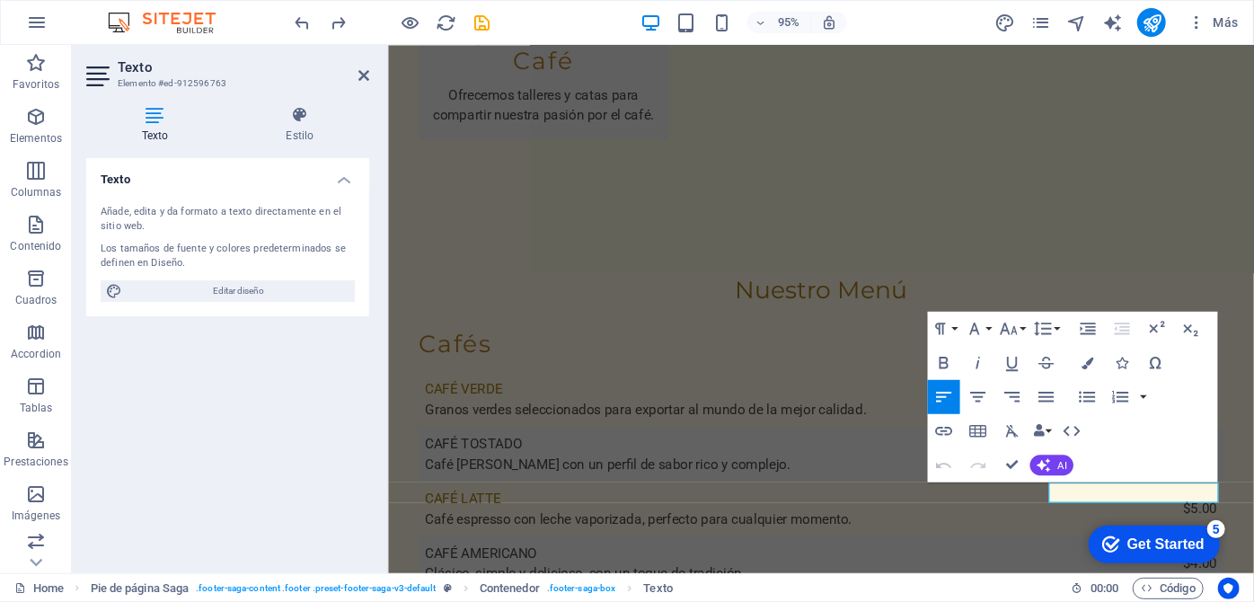
scroll to position [4436, 0]
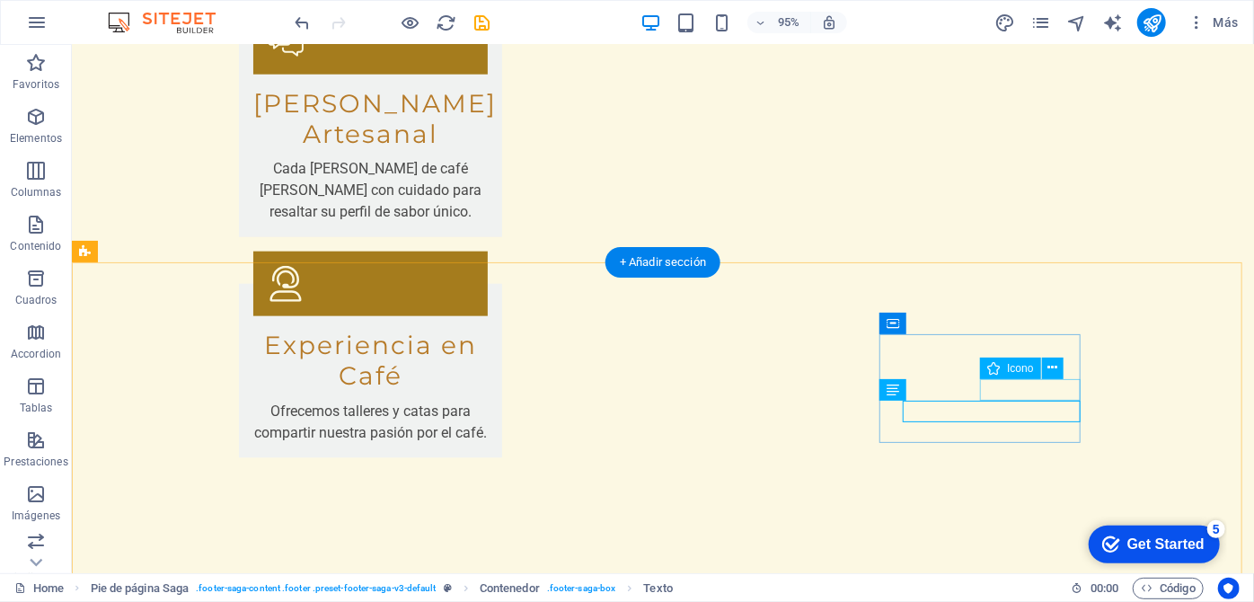
scroll to position [4634, 0]
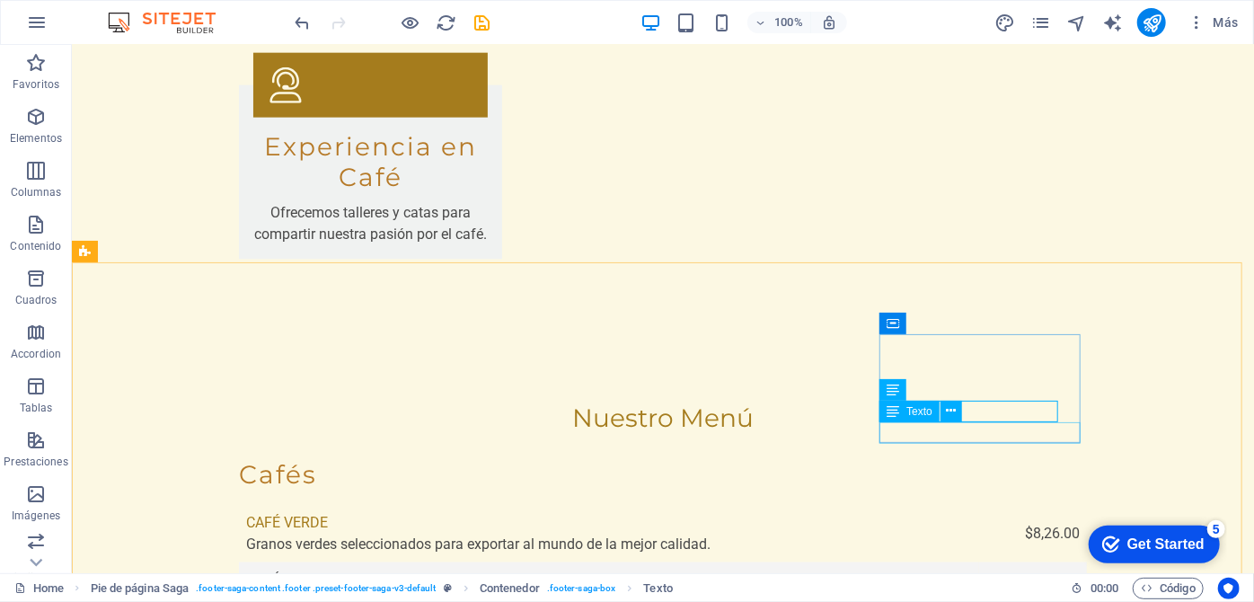
click at [967, 410] on div "Texto" at bounding box center [926, 412] width 94 height 22
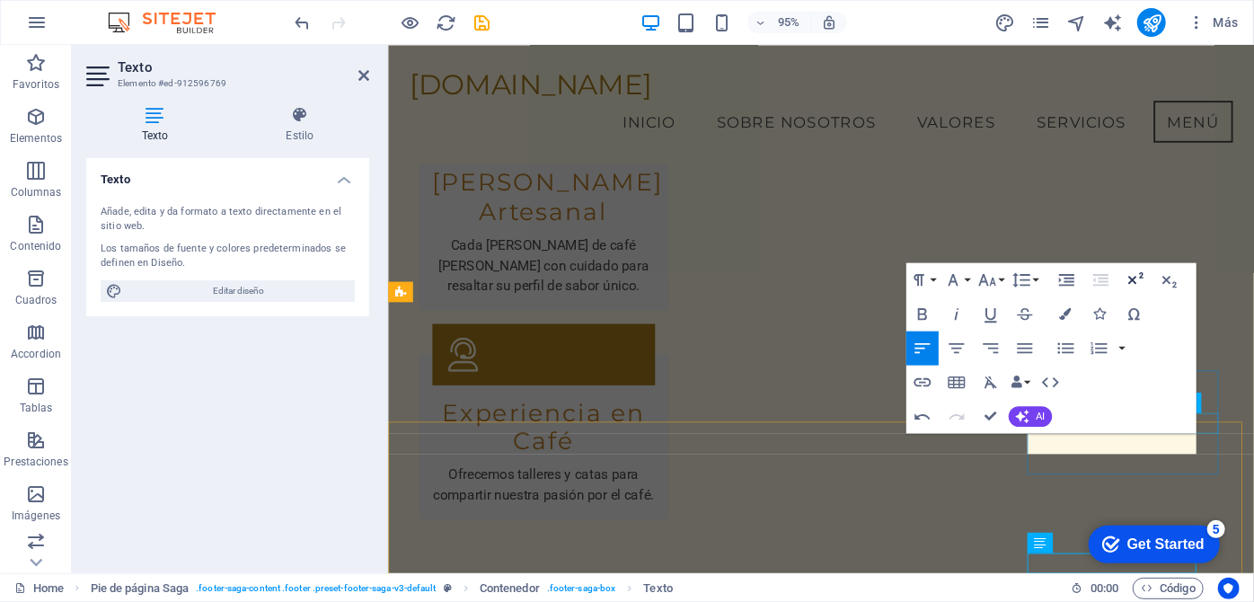
scroll to position [4227, 0]
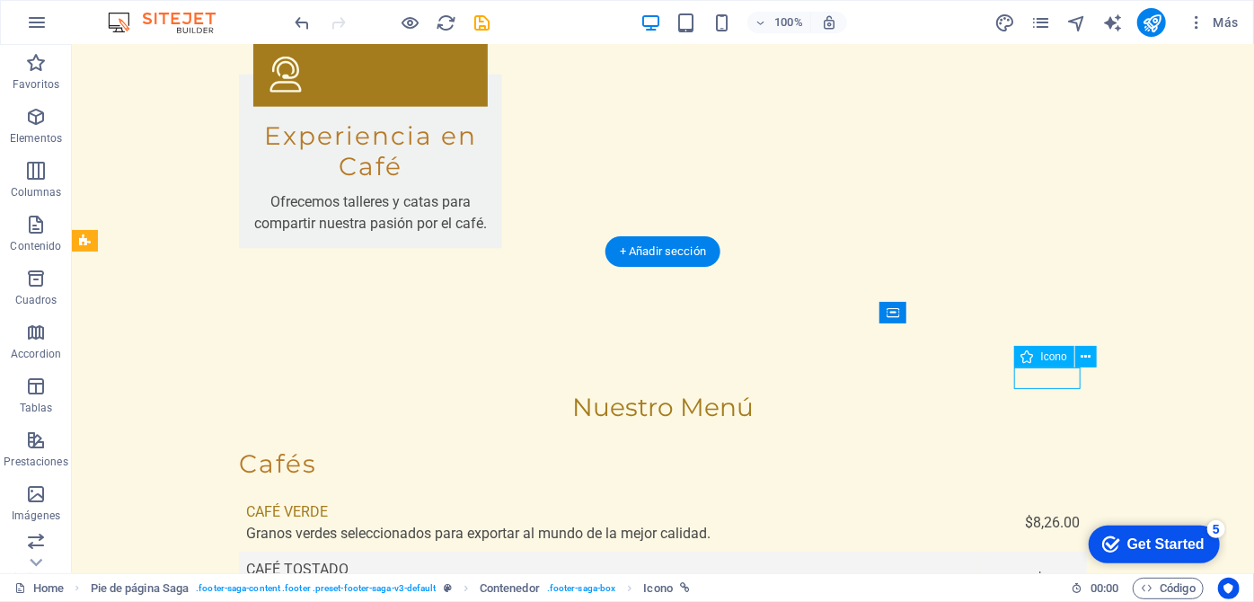
select select "xMidYMid"
select select "px"
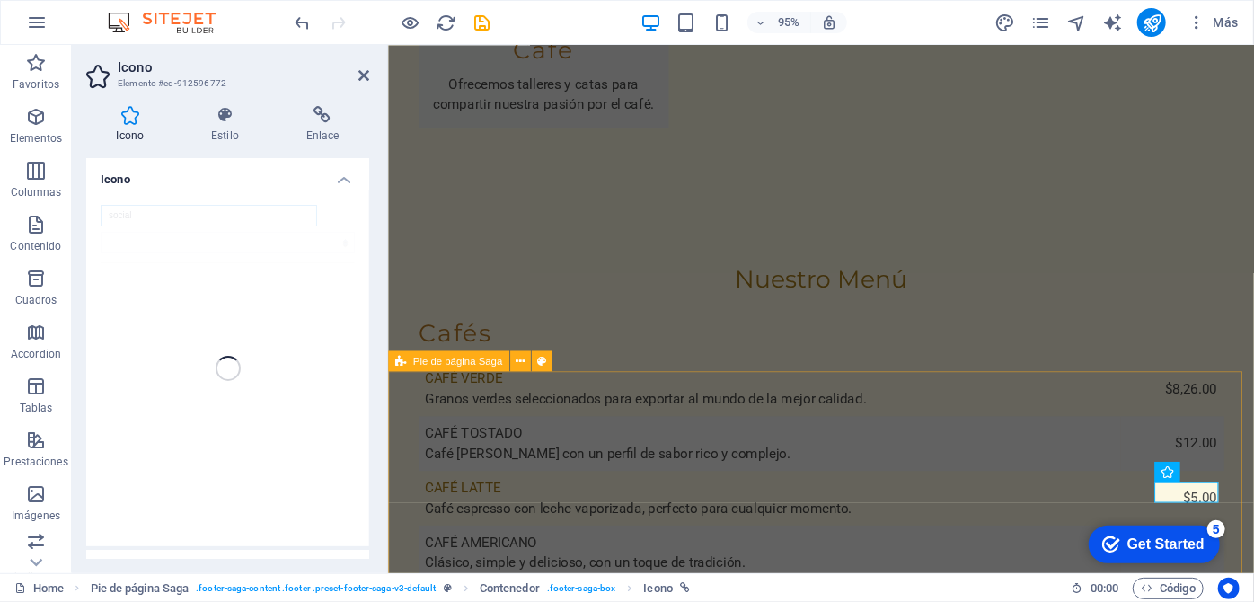
scroll to position [4436, 0]
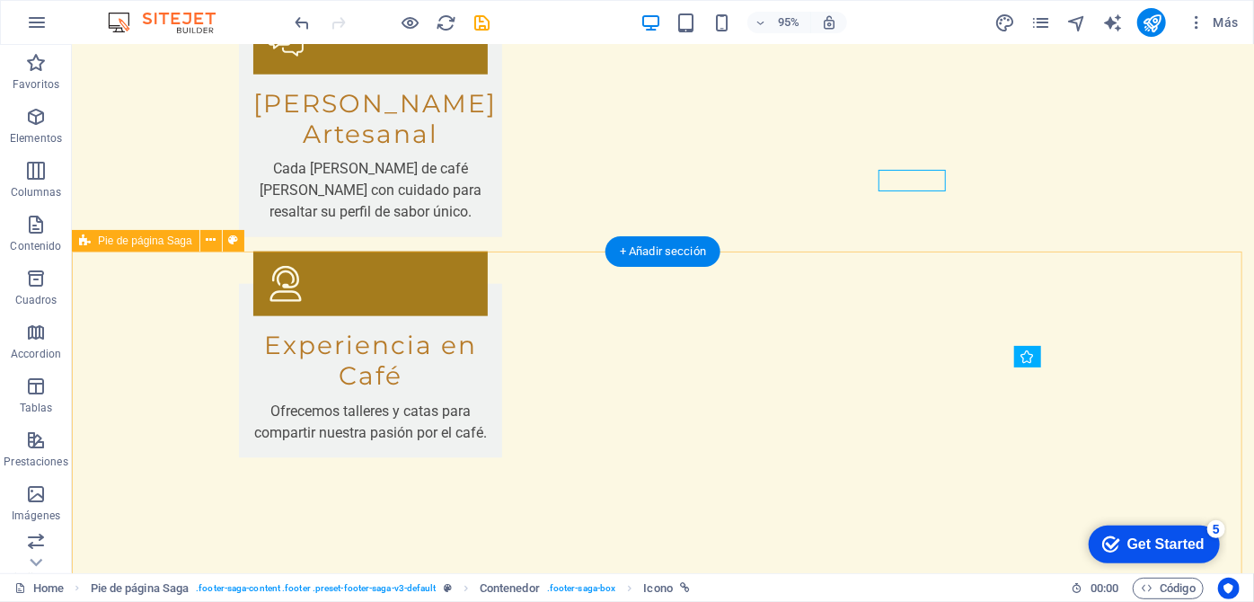
scroll to position [4645, 0]
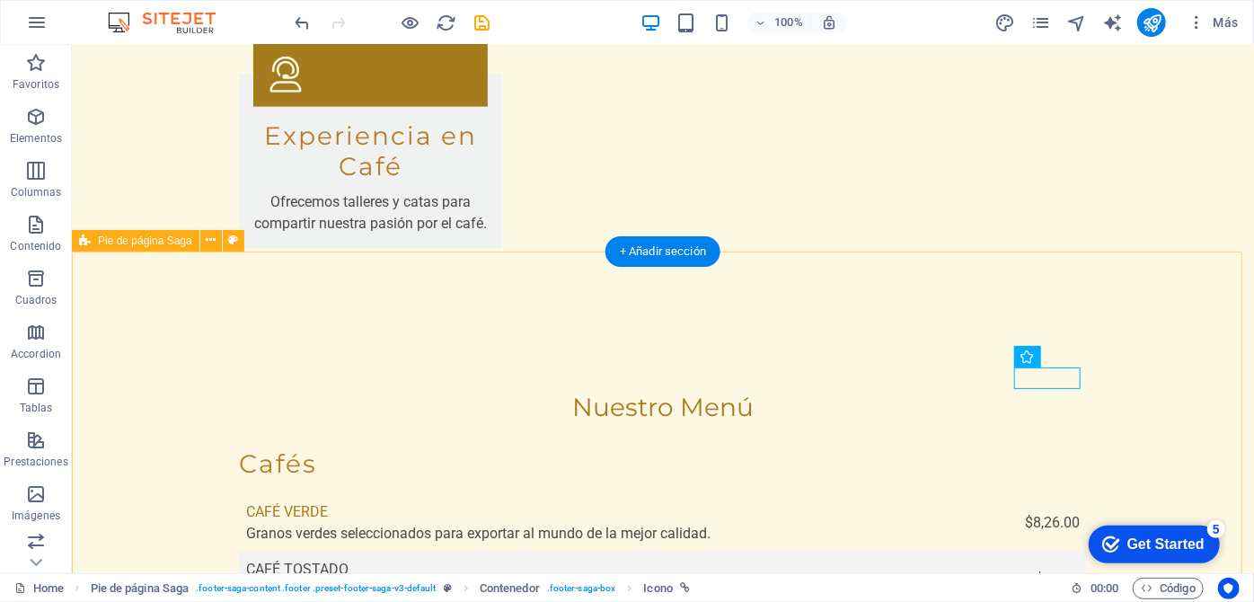
select select "xMidYMid"
select select "px"
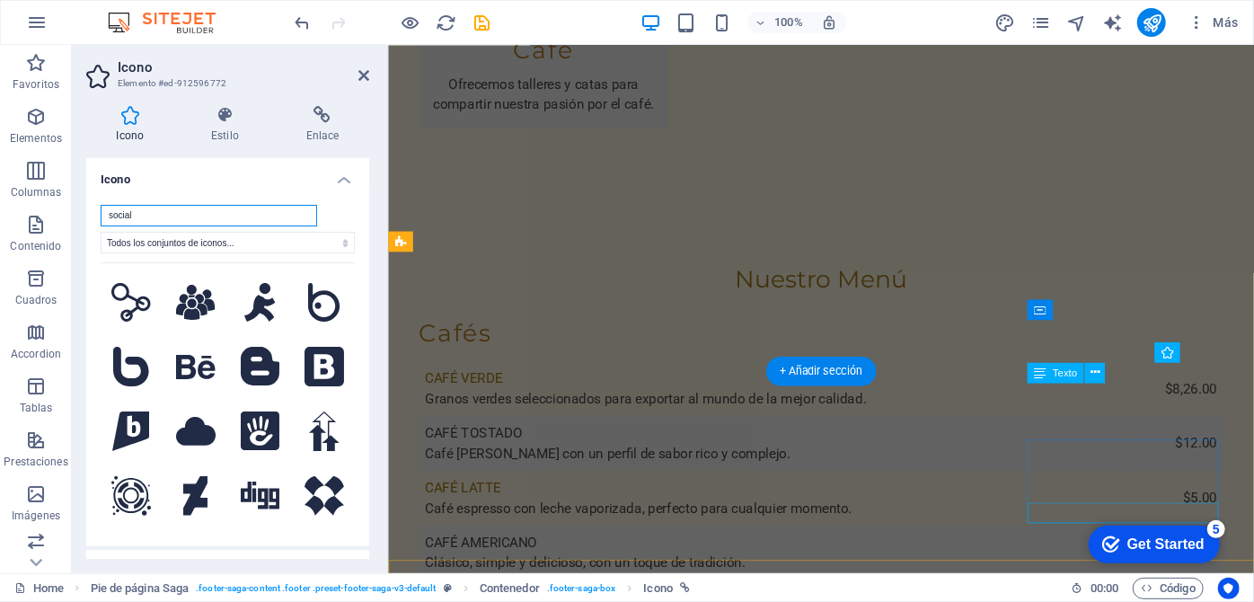
scroll to position [4436, 0]
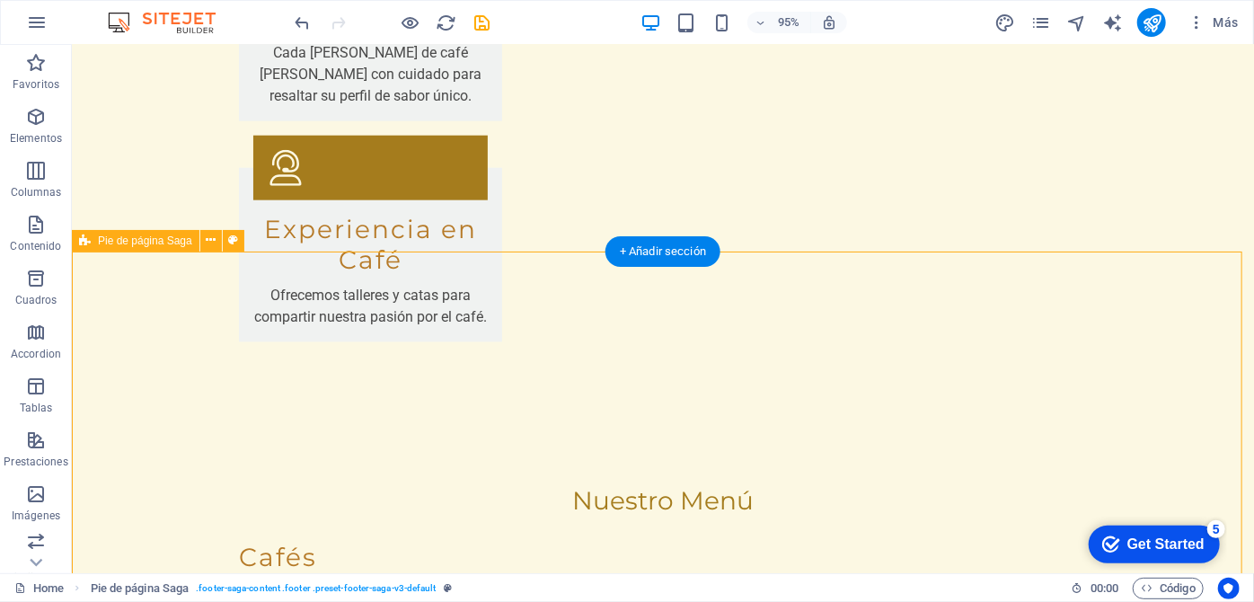
scroll to position [4645, 0]
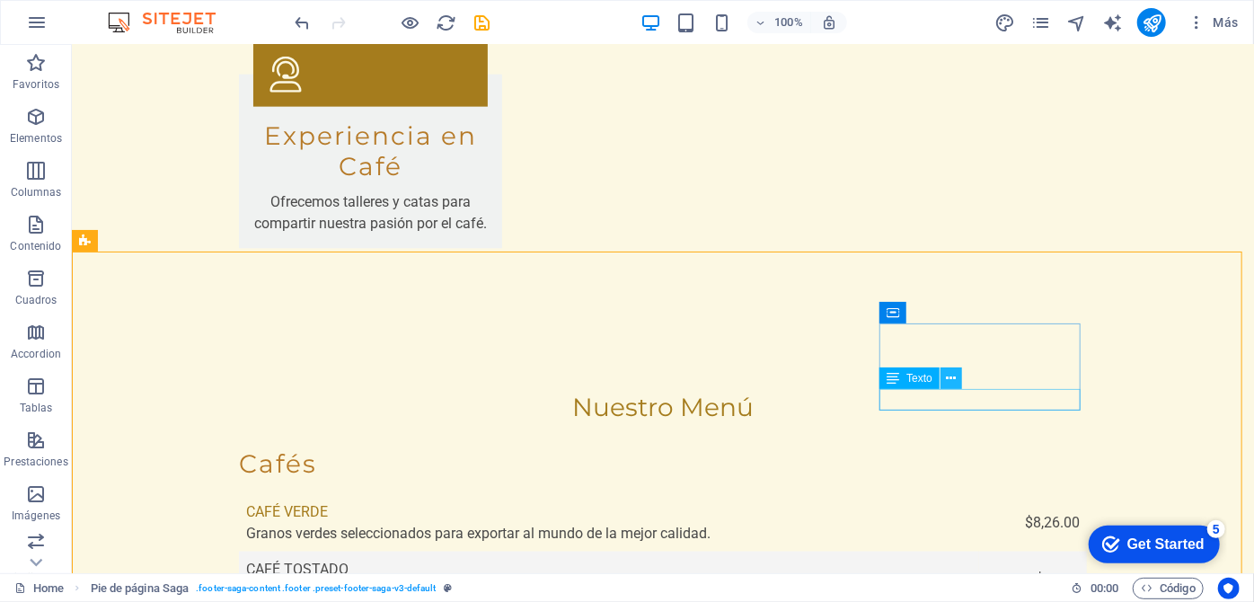
click at [960, 385] on button at bounding box center [951, 378] width 22 height 22
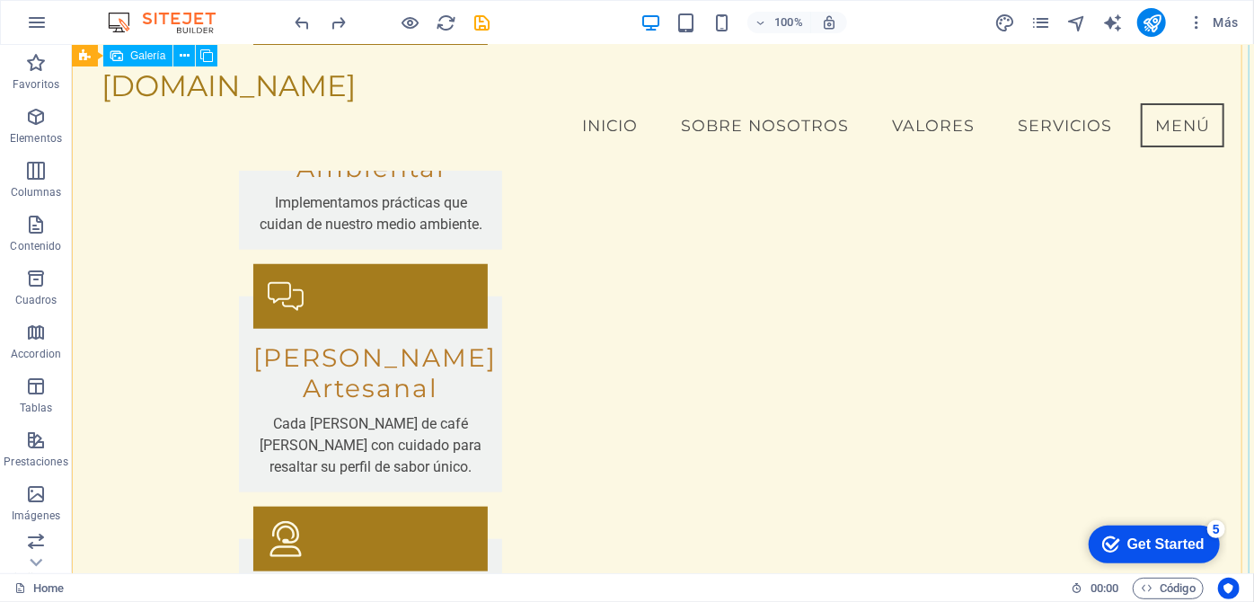
scroll to position [4646, 0]
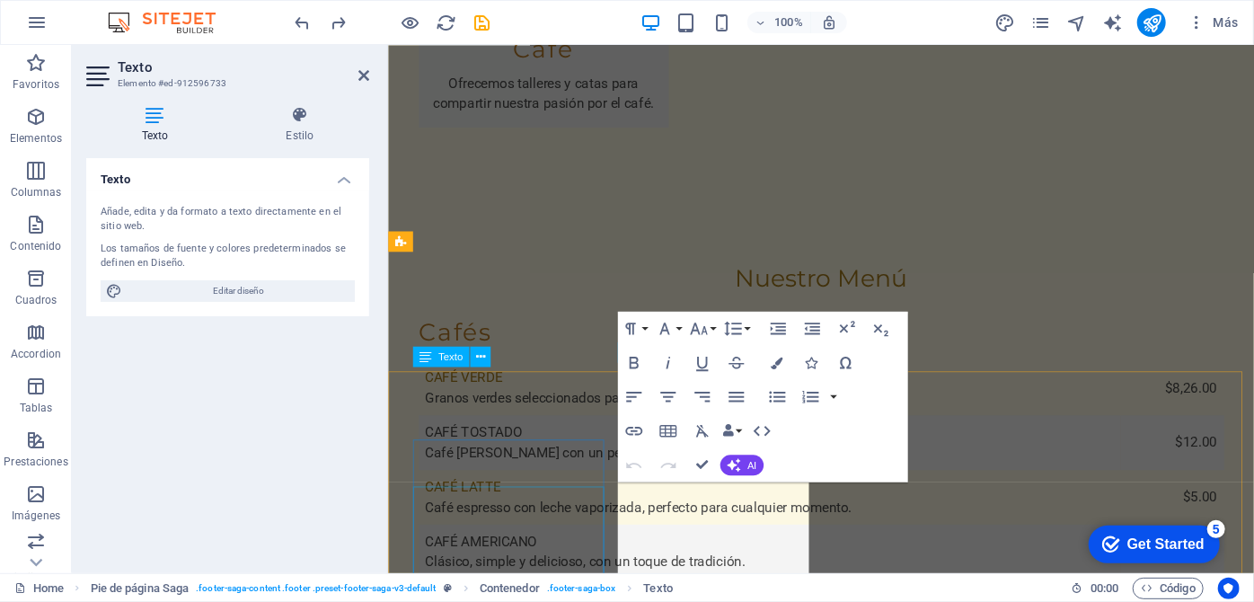
scroll to position [4436, 0]
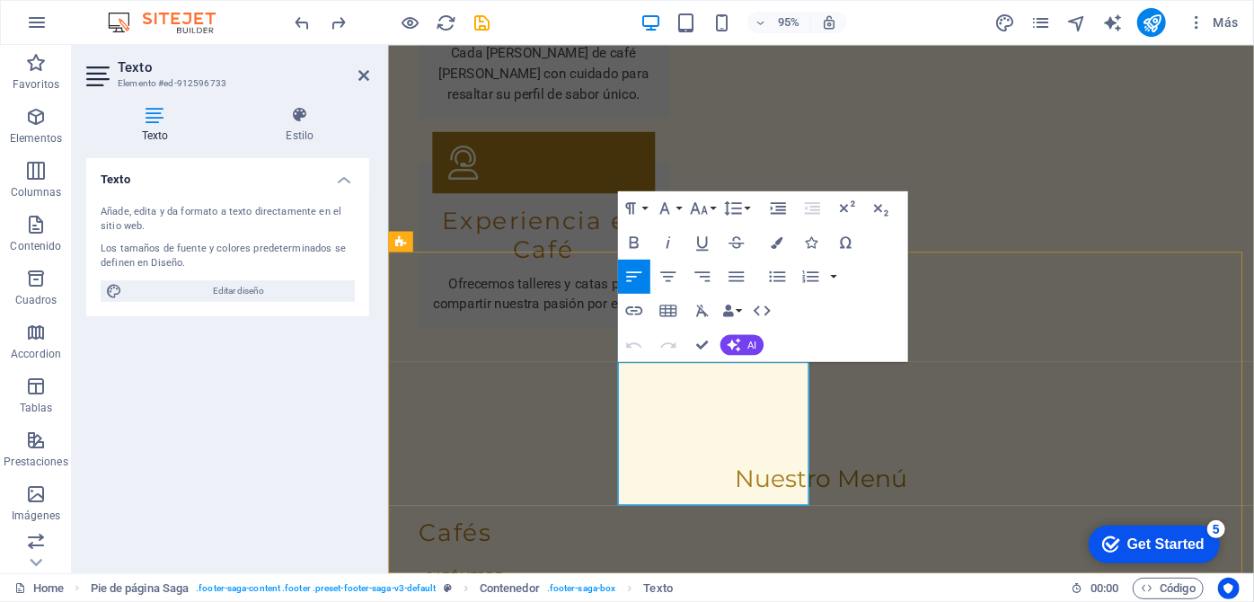
drag, startPoint x: 710, startPoint y: 412, endPoint x: 1098, endPoint y: 902, distance: 624.7
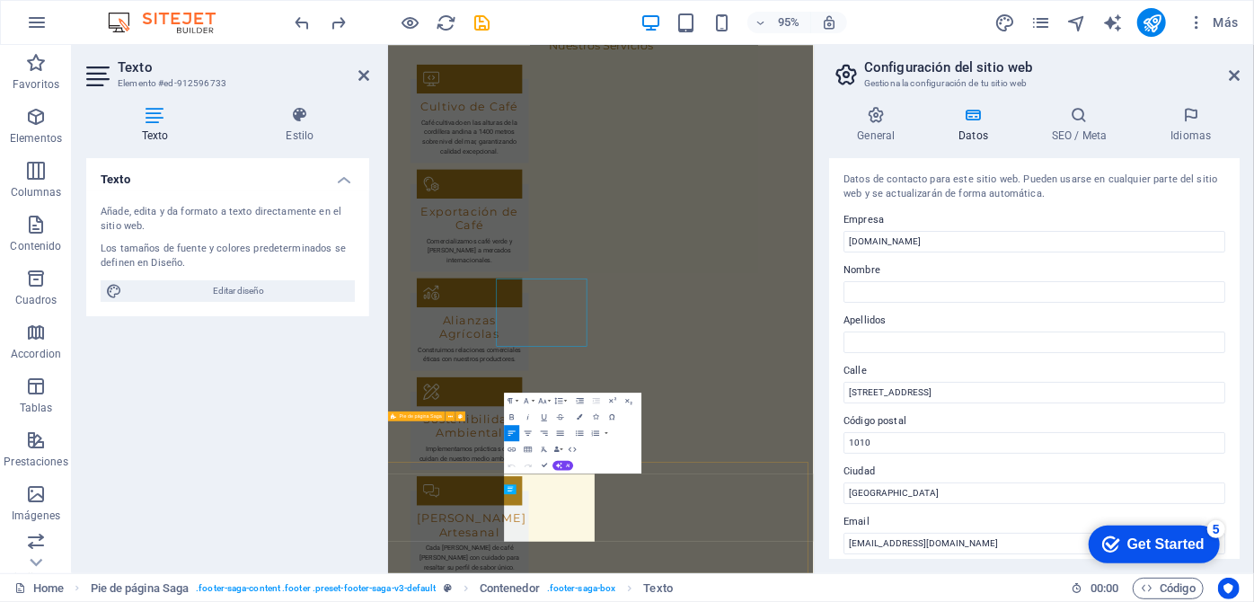
scroll to position [4341, 0]
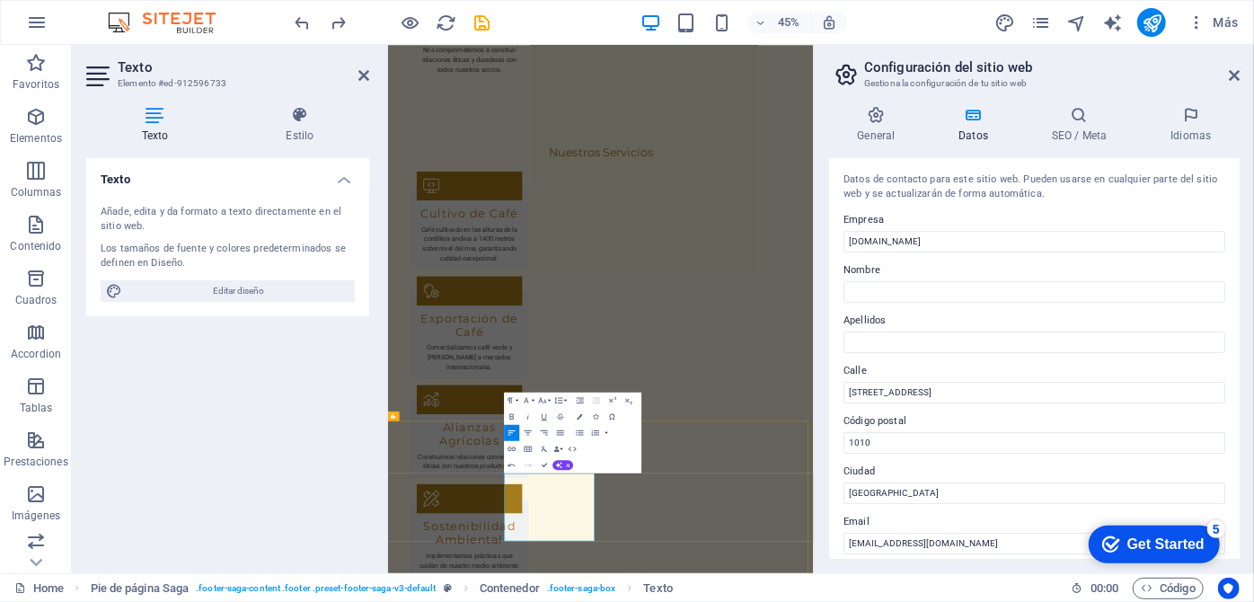
click at [930, 392] on input "[STREET_ADDRESS]" at bounding box center [1034, 393] width 382 height 22
type input "C"
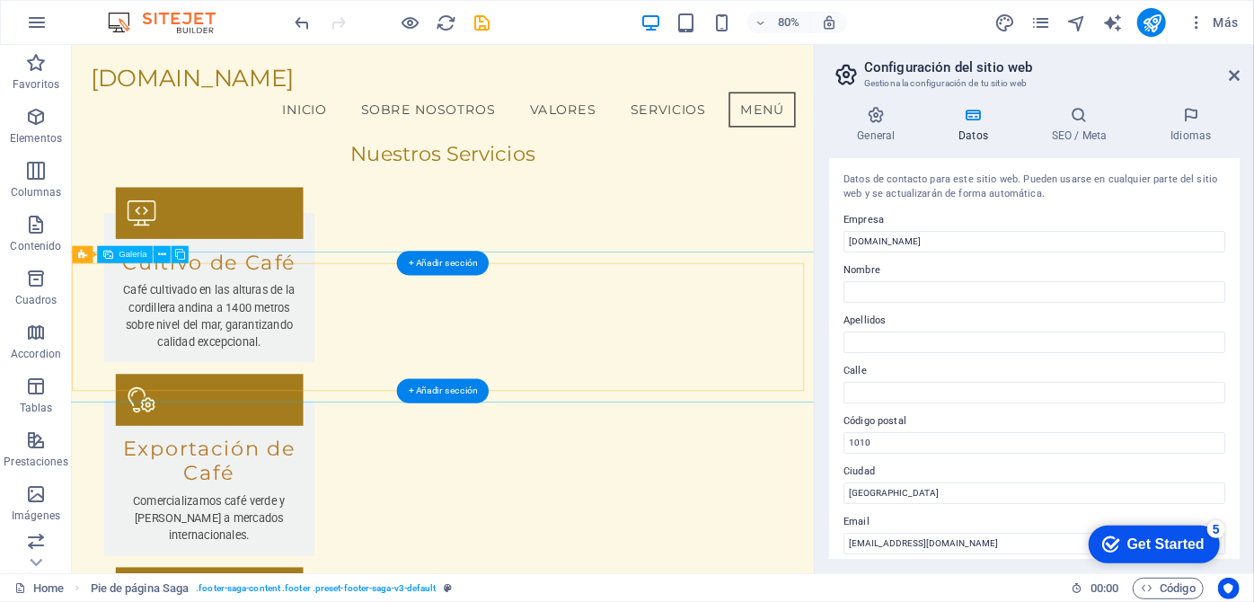
scroll to position [3492, 0]
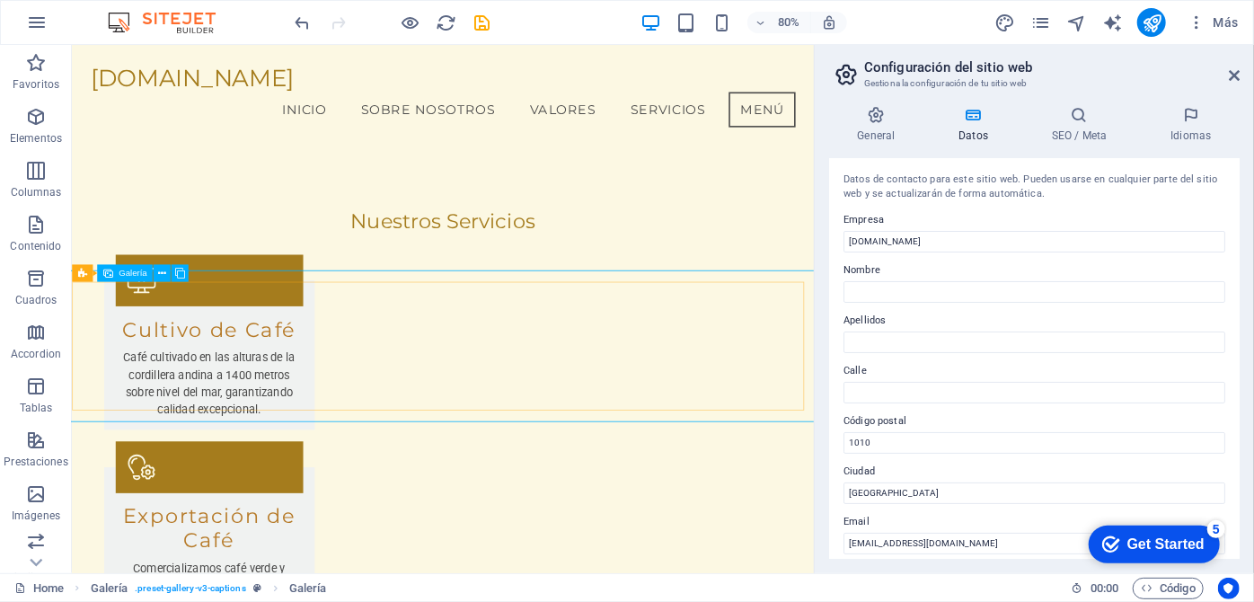
click at [116, 276] on div "Galería" at bounding box center [125, 272] width 56 height 17
click at [127, 273] on span "Galería" at bounding box center [133, 273] width 28 height 9
click at [84, 275] on icon at bounding box center [81, 272] width 9 height 17
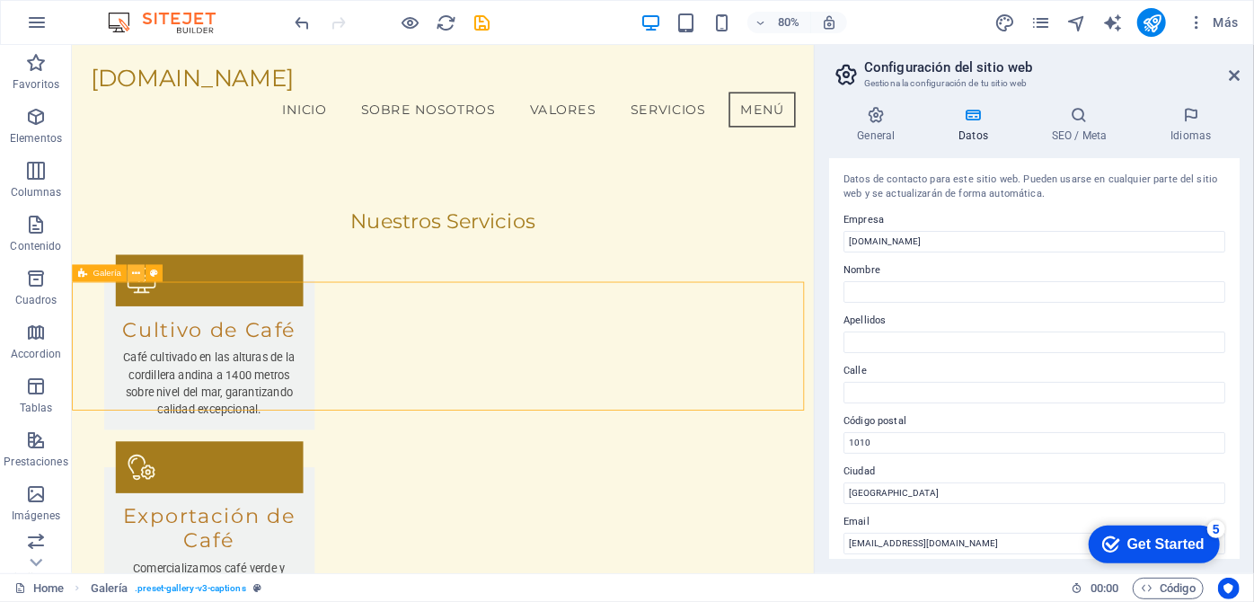
click at [139, 271] on icon at bounding box center [136, 272] width 8 height 15
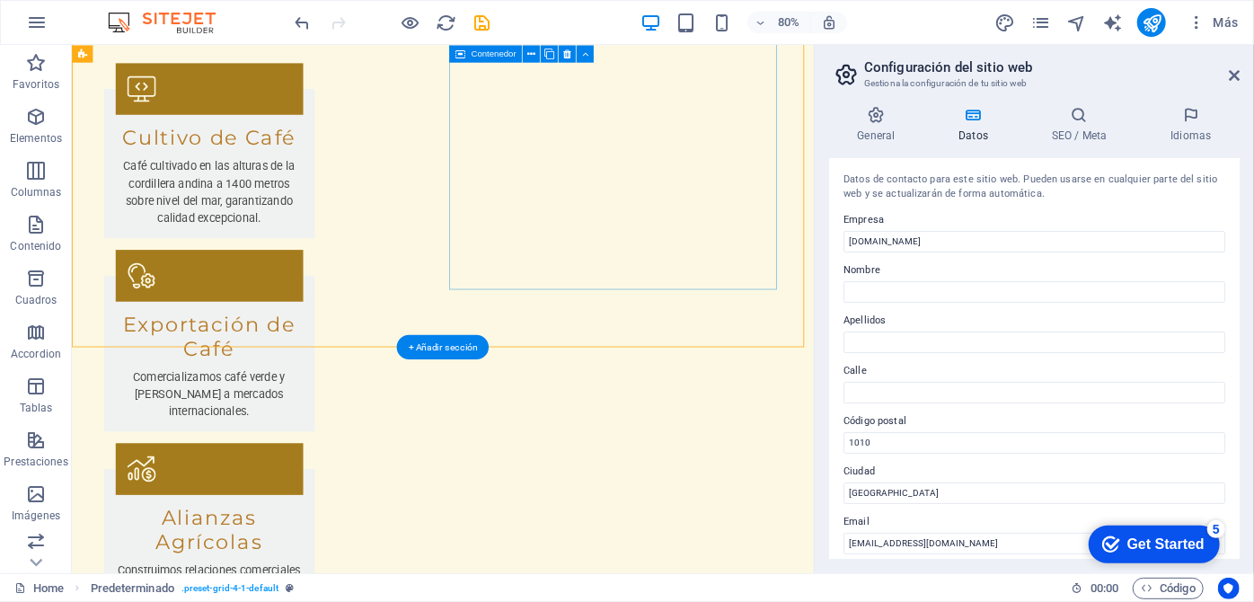
scroll to position [3537, 0]
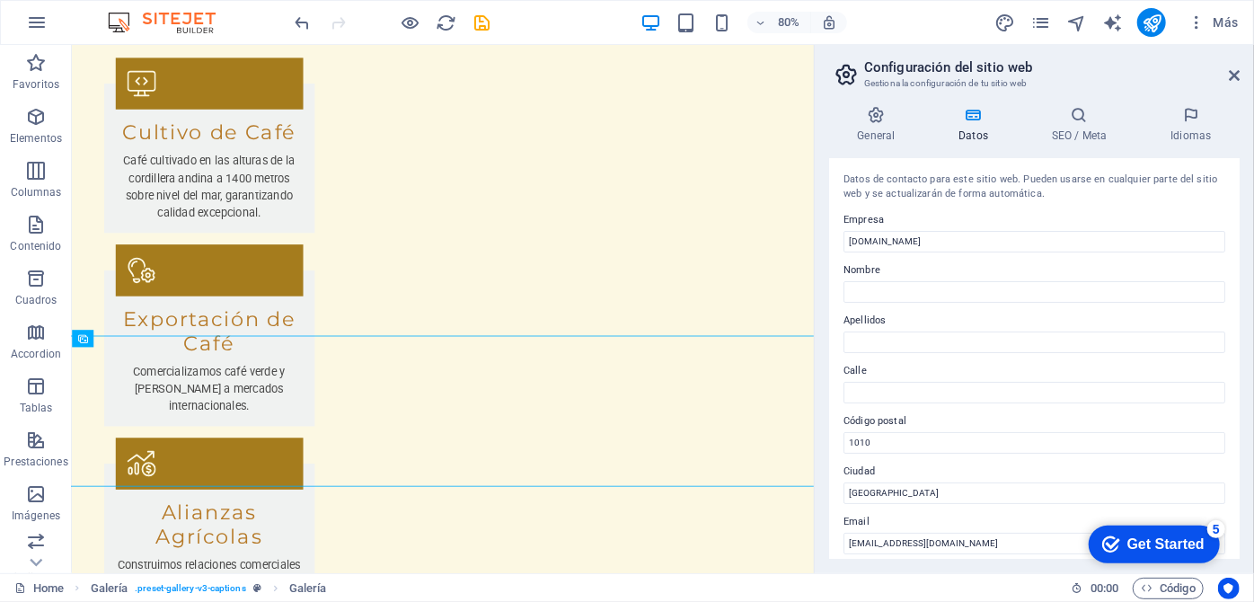
click at [40, 495] on icon "button" at bounding box center [36, 494] width 22 height 22
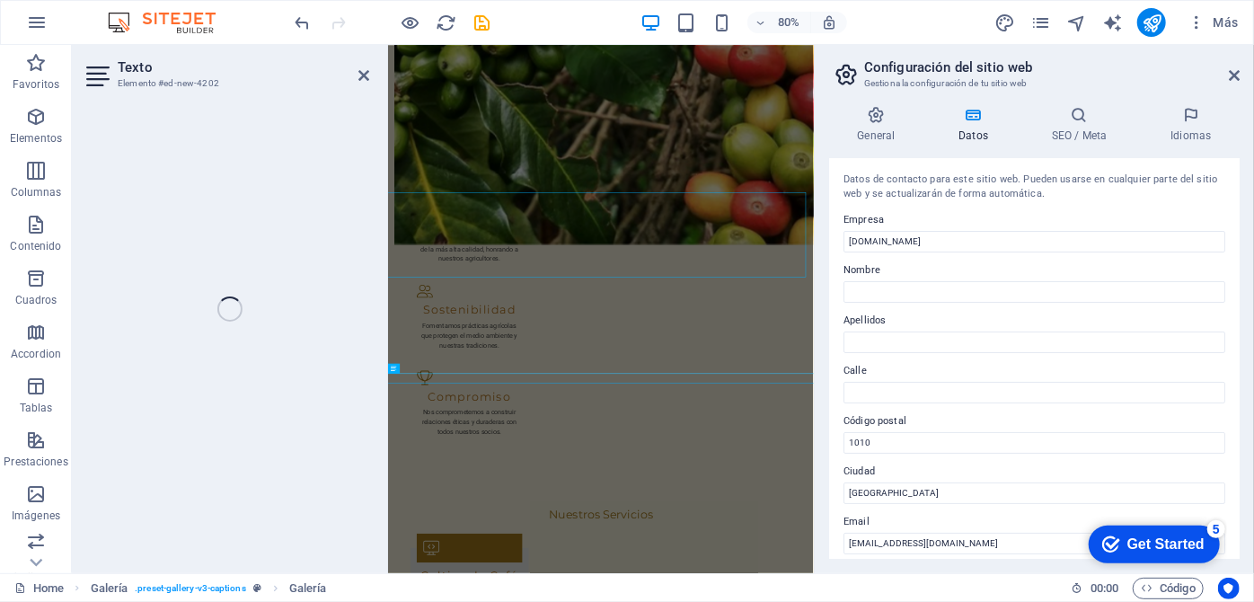
scroll to position [3571, 0]
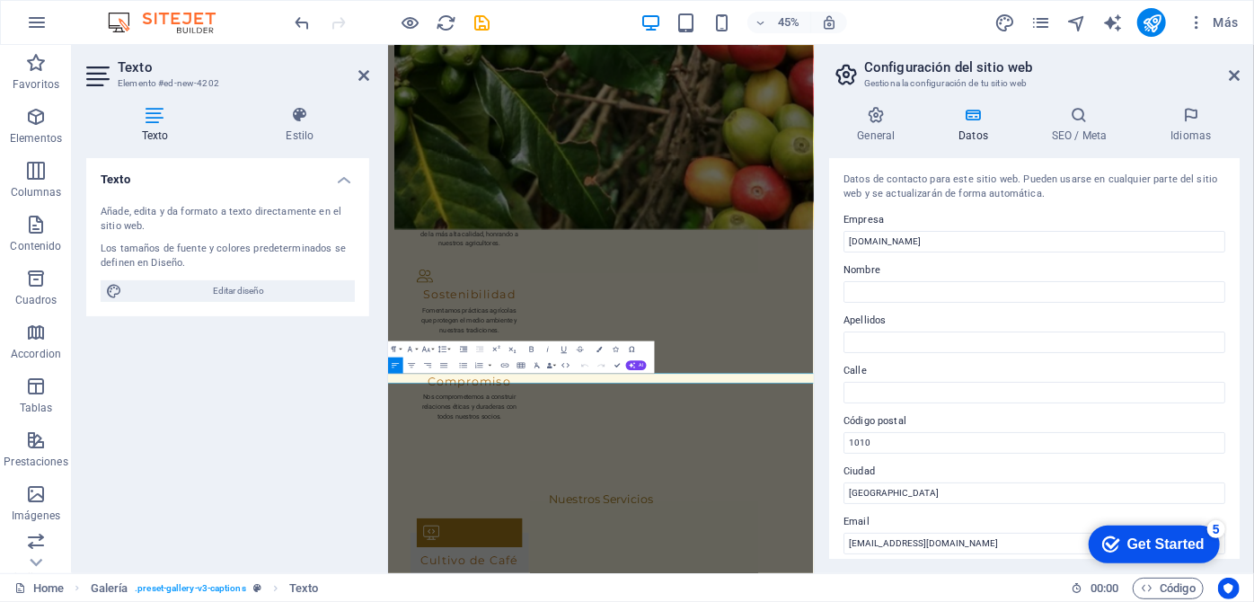
click at [340, 178] on h4 "Texto" at bounding box center [227, 174] width 283 height 32
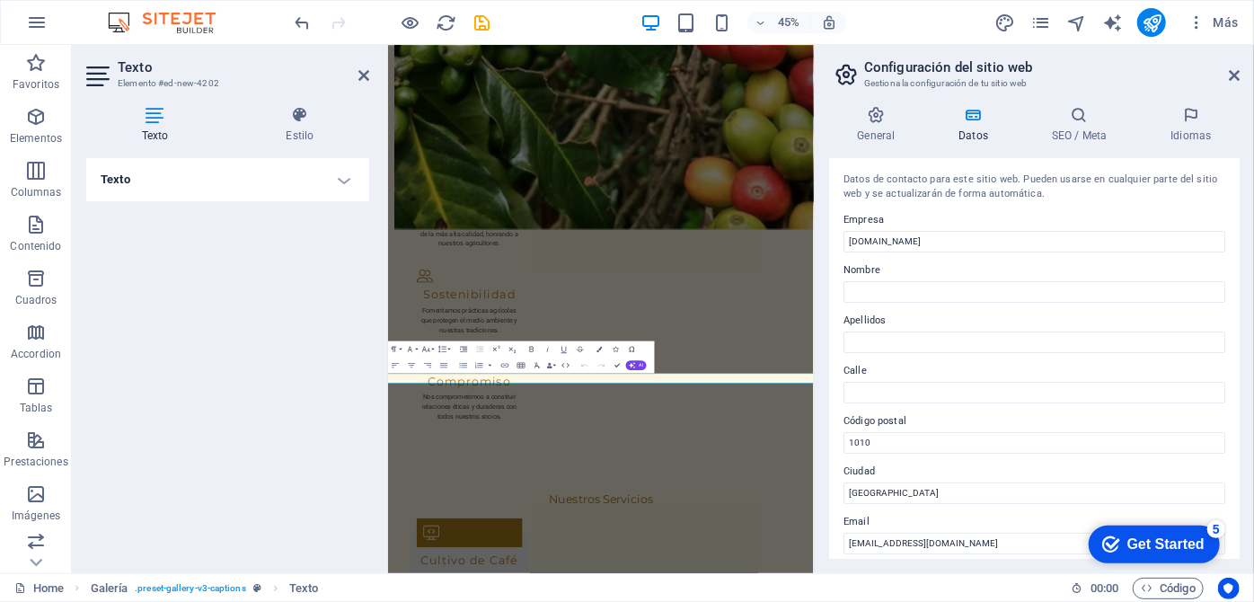
click at [371, 74] on aside "Texto Elemento #ed-new-4202 Texto Estilo Texto Añade, edita y da formato a text…" at bounding box center [230, 309] width 316 height 528
click at [359, 76] on icon at bounding box center [363, 75] width 11 height 14
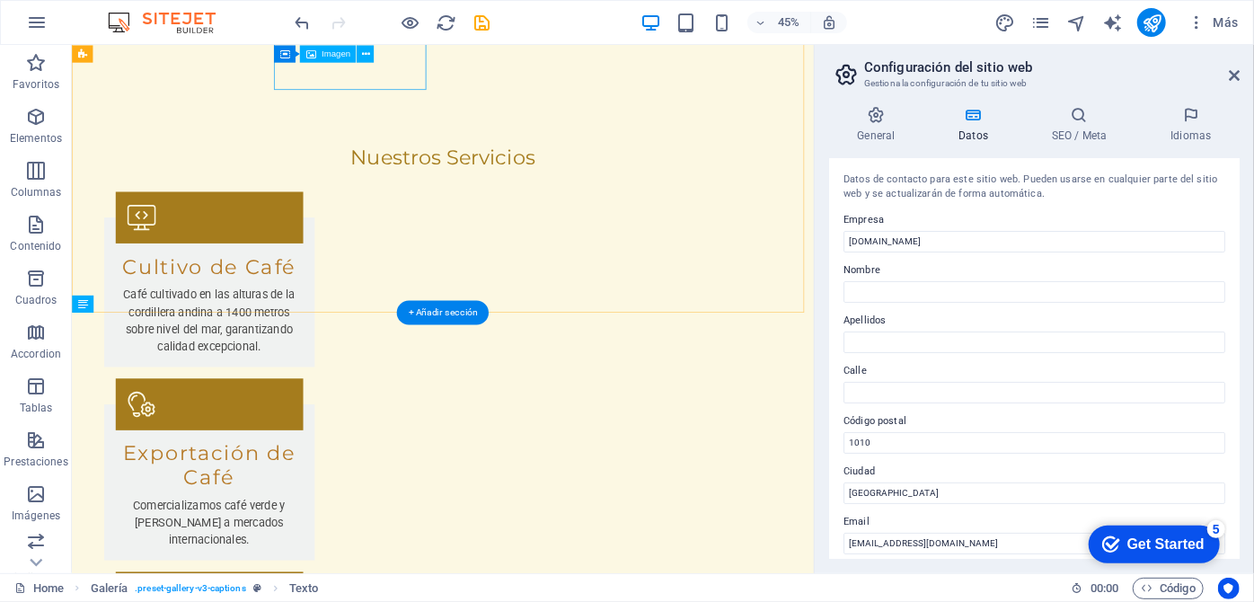
scroll to position [3580, 0]
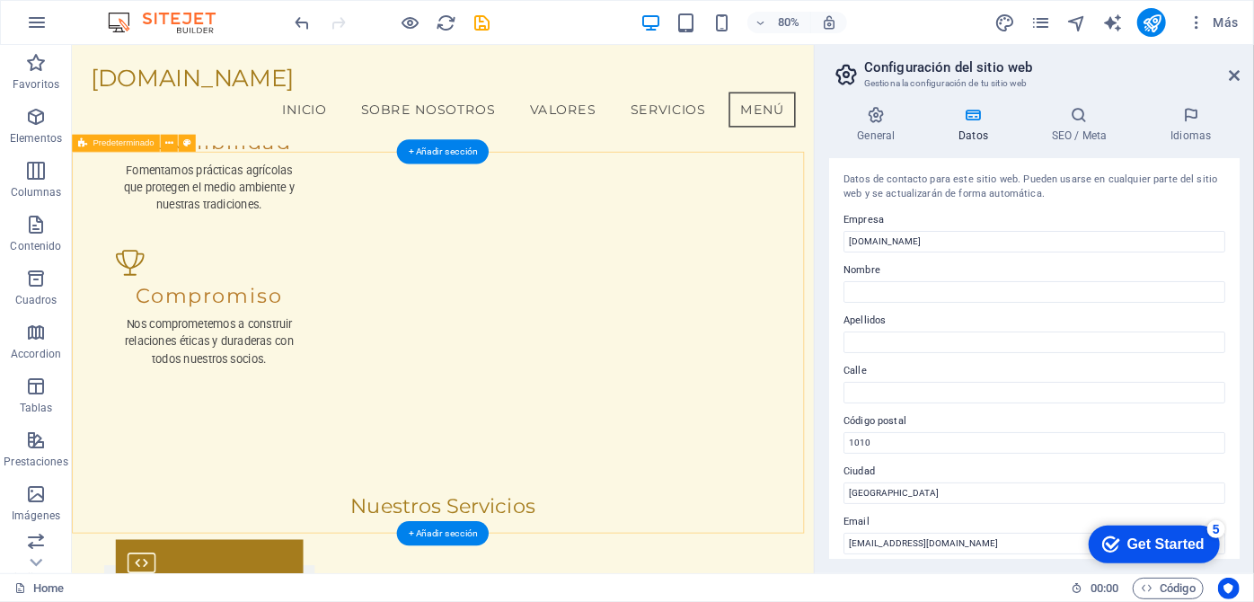
scroll to position [3106, 0]
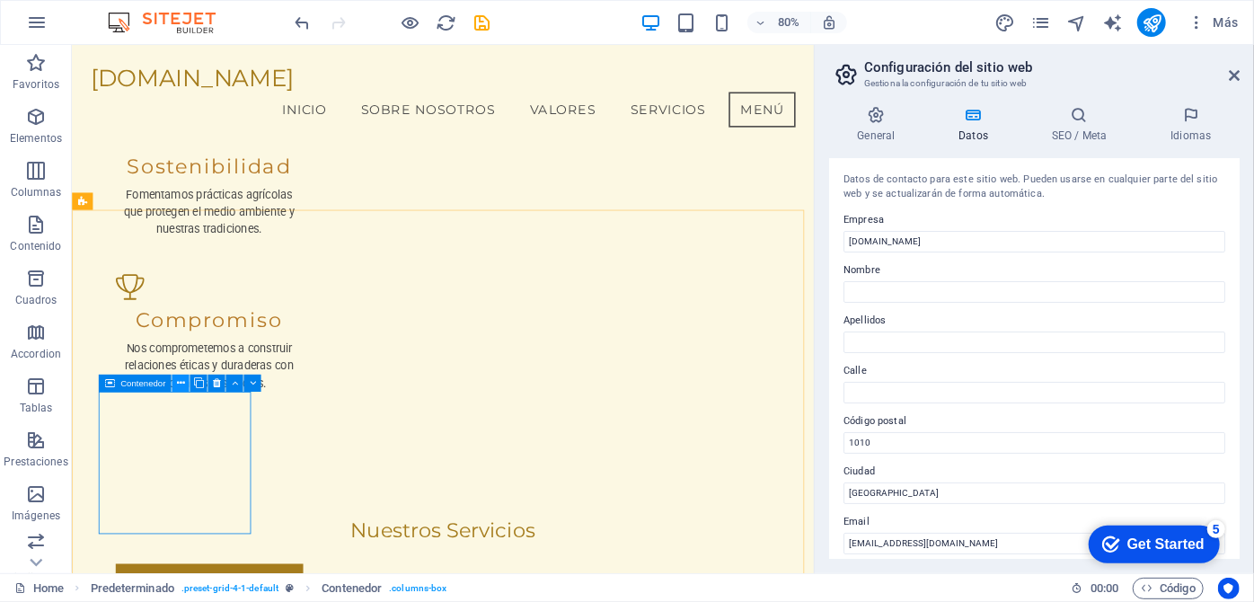
click at [184, 380] on icon at bounding box center [181, 382] width 8 height 15
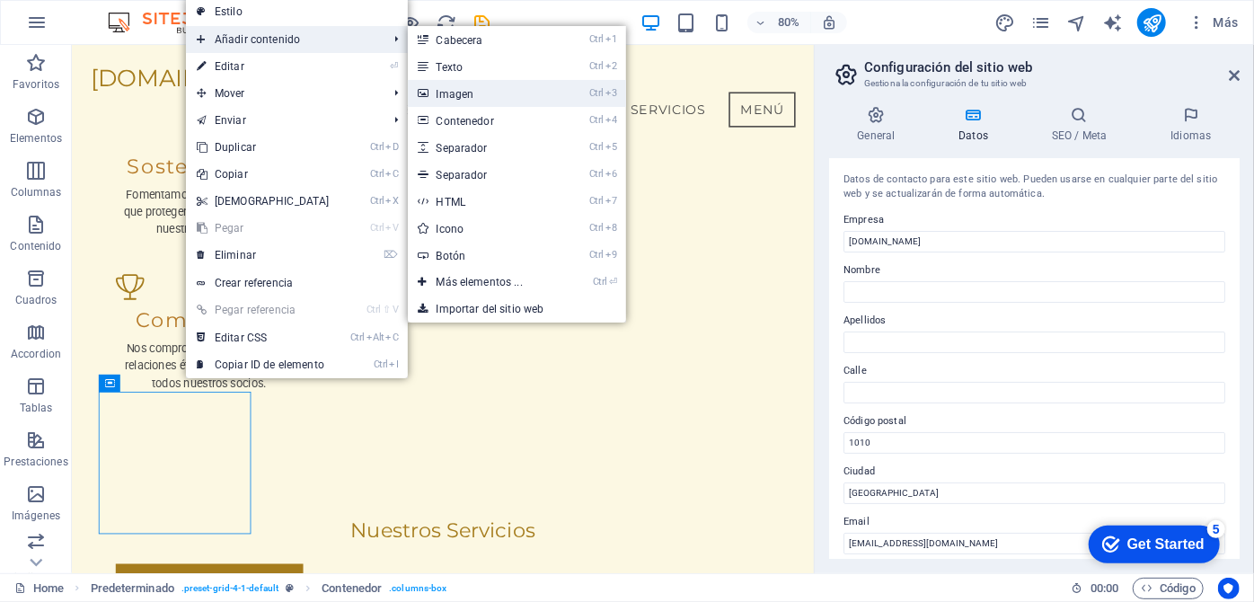
click at [493, 93] on link "Ctrl 3 Imagen" at bounding box center [483, 93] width 151 height 27
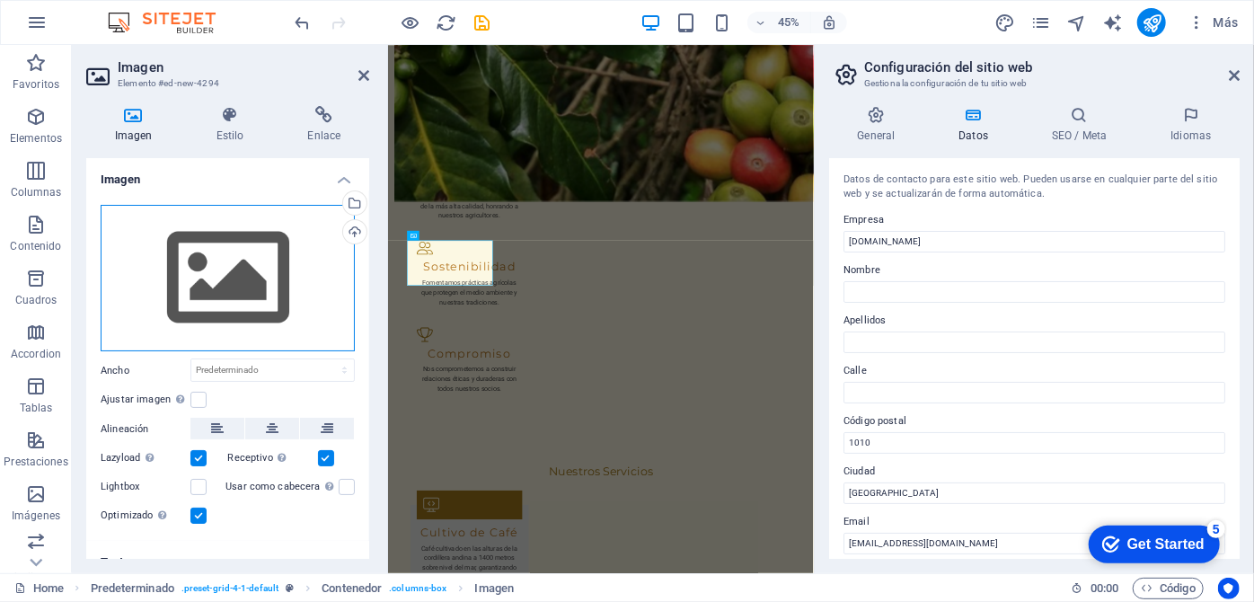
click at [279, 298] on div "Arrastra archivos aquí, haz clic para escoger archivos o selecciona archivos de…" at bounding box center [228, 278] width 254 height 147
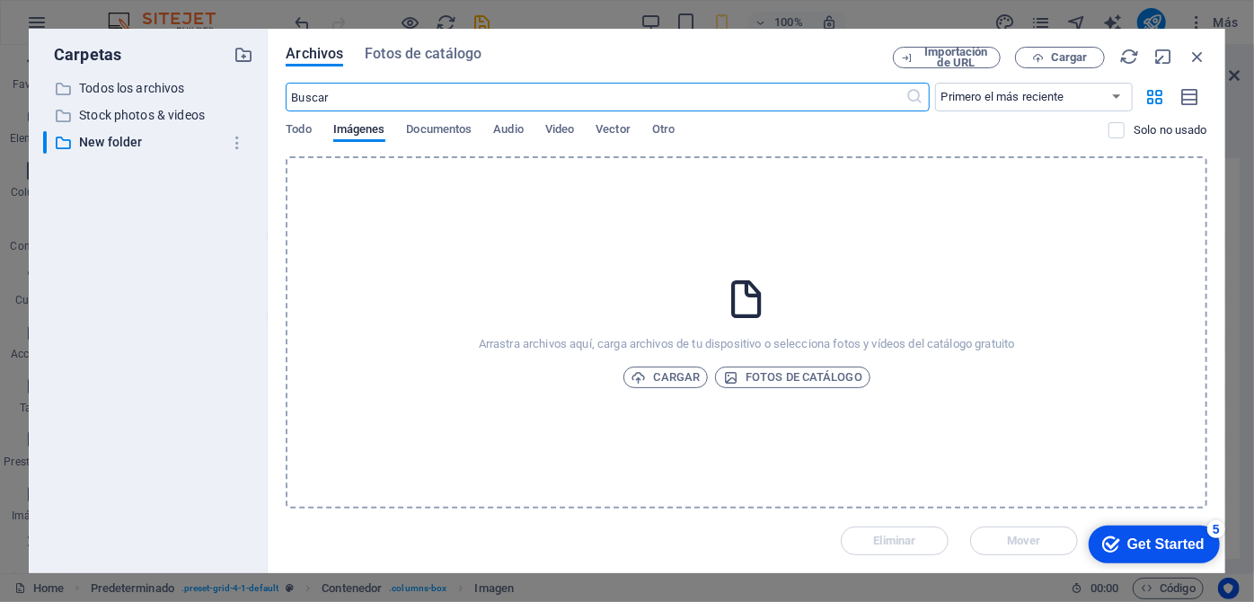
scroll to position [6739, 0]
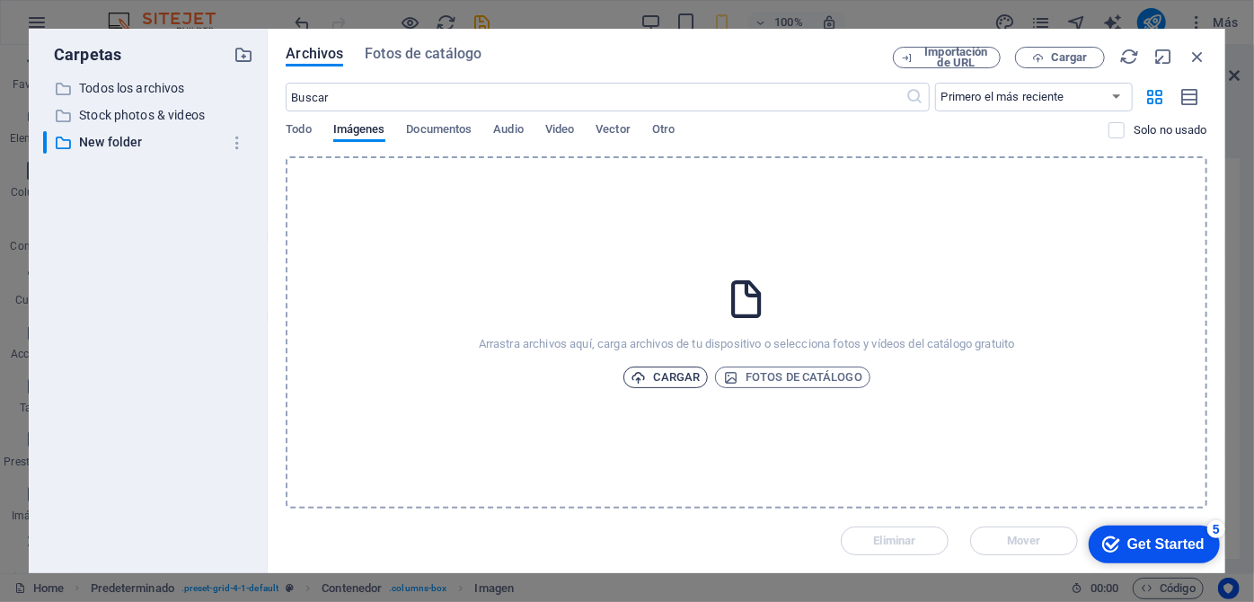
click at [662, 379] on span "Cargar" at bounding box center [665, 377] width 69 height 22
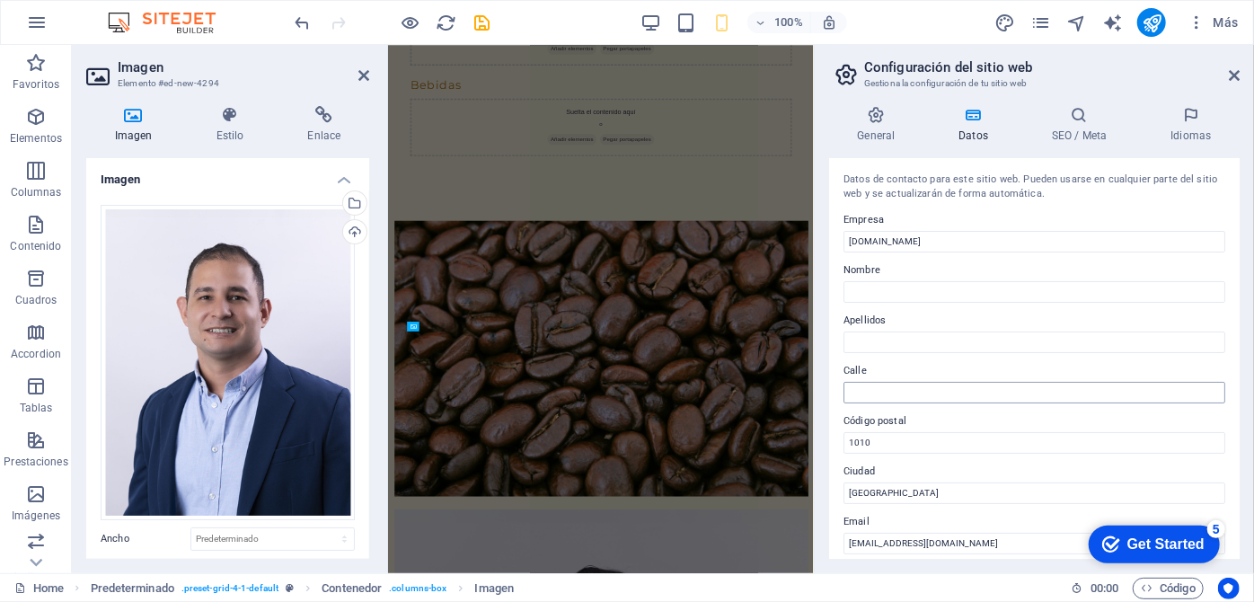
scroll to position [3529, 0]
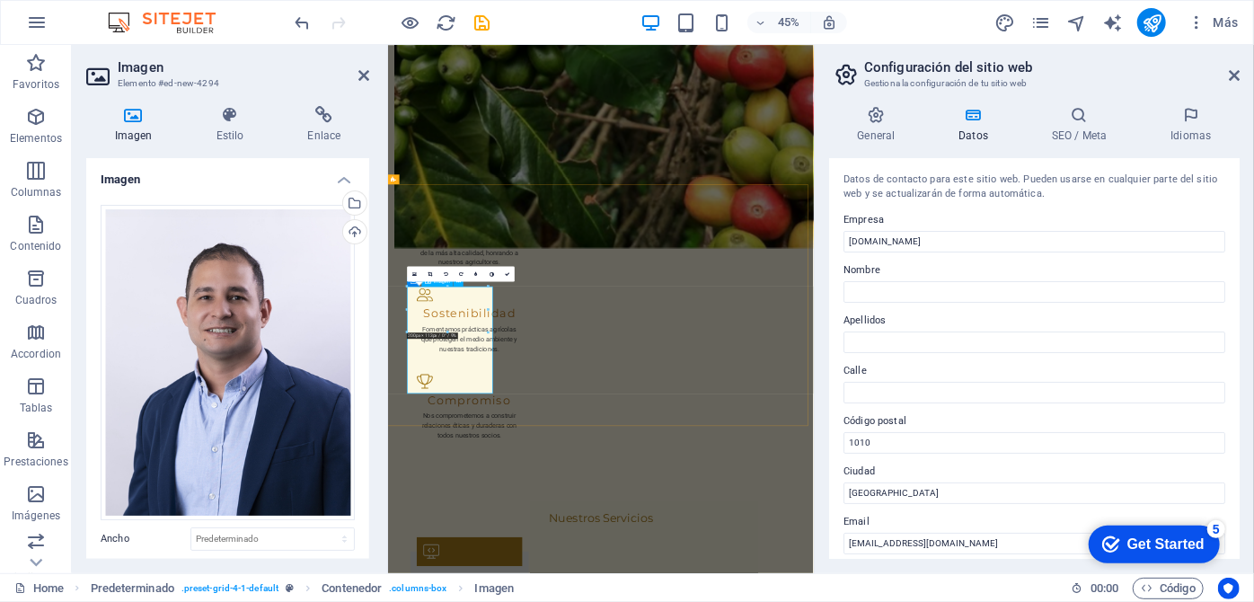
click at [1234, 76] on icon at bounding box center [1234, 75] width 11 height 14
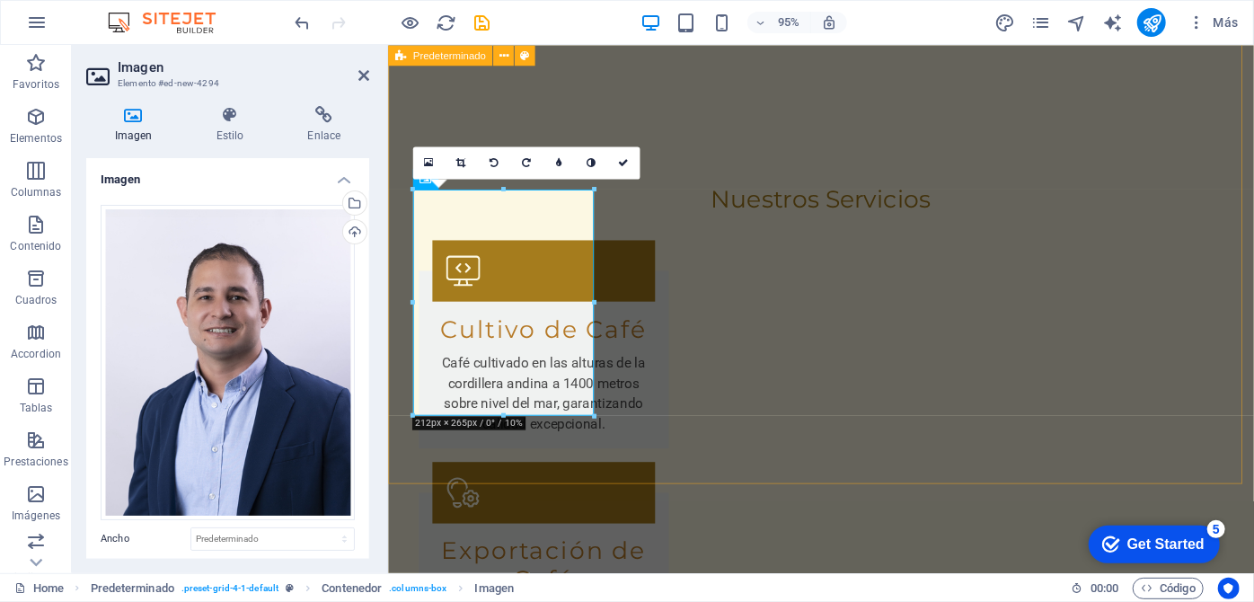
scroll to position [3447, 0]
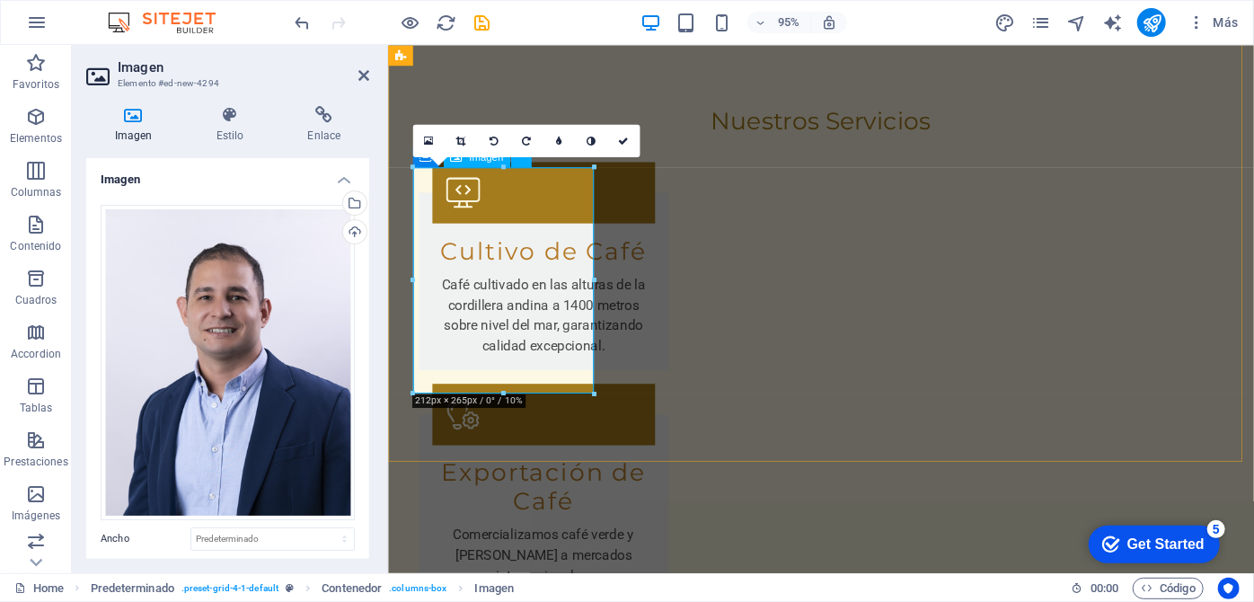
drag, startPoint x: 578, startPoint y: 360, endPoint x: 748, endPoint y: 360, distance: 170.7
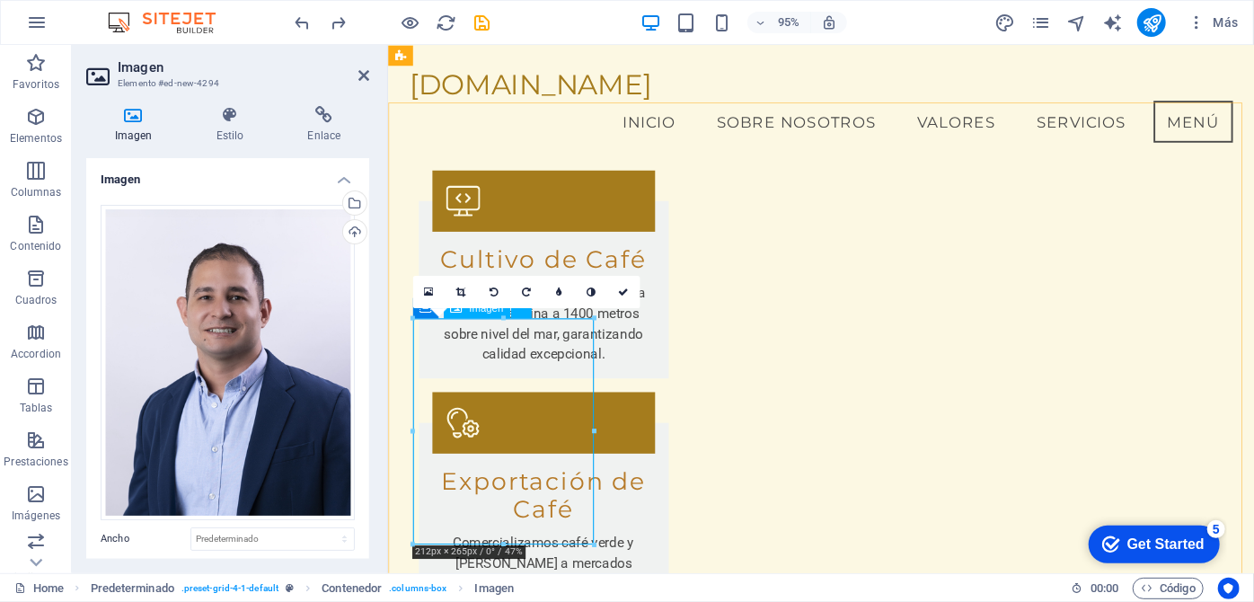
scroll to position [3156, 0]
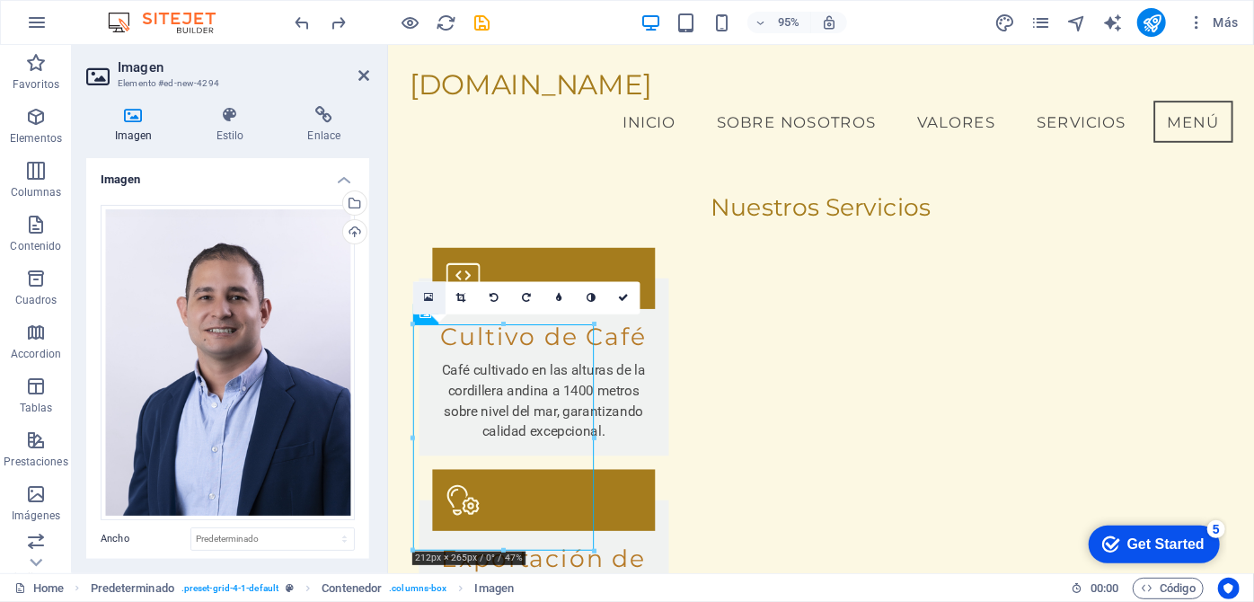
click at [430, 300] on icon at bounding box center [429, 298] width 10 height 12
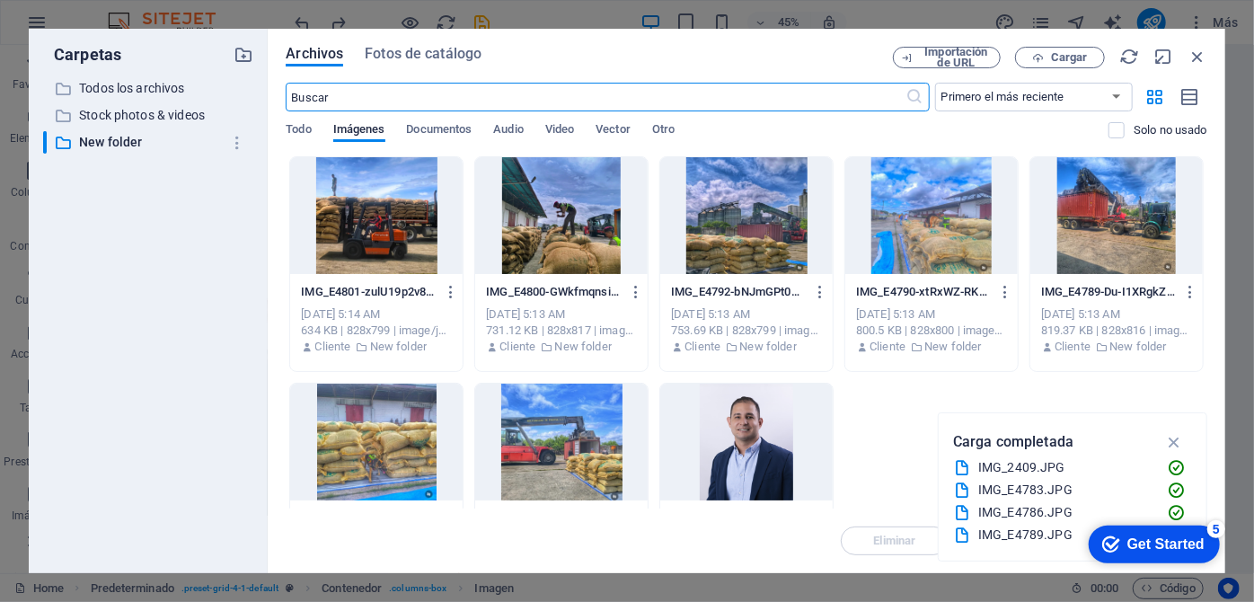
scroll to position [3772, 0]
click at [1203, 54] on icon "button" at bounding box center [1197, 57] width 20 height 20
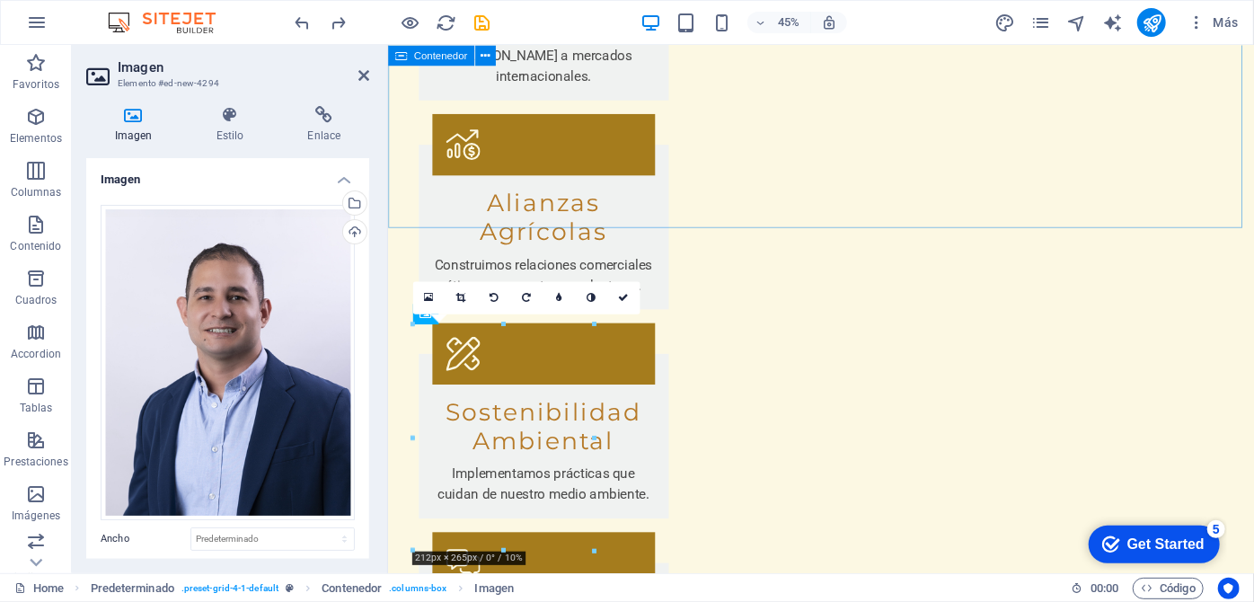
scroll to position [3281, 0]
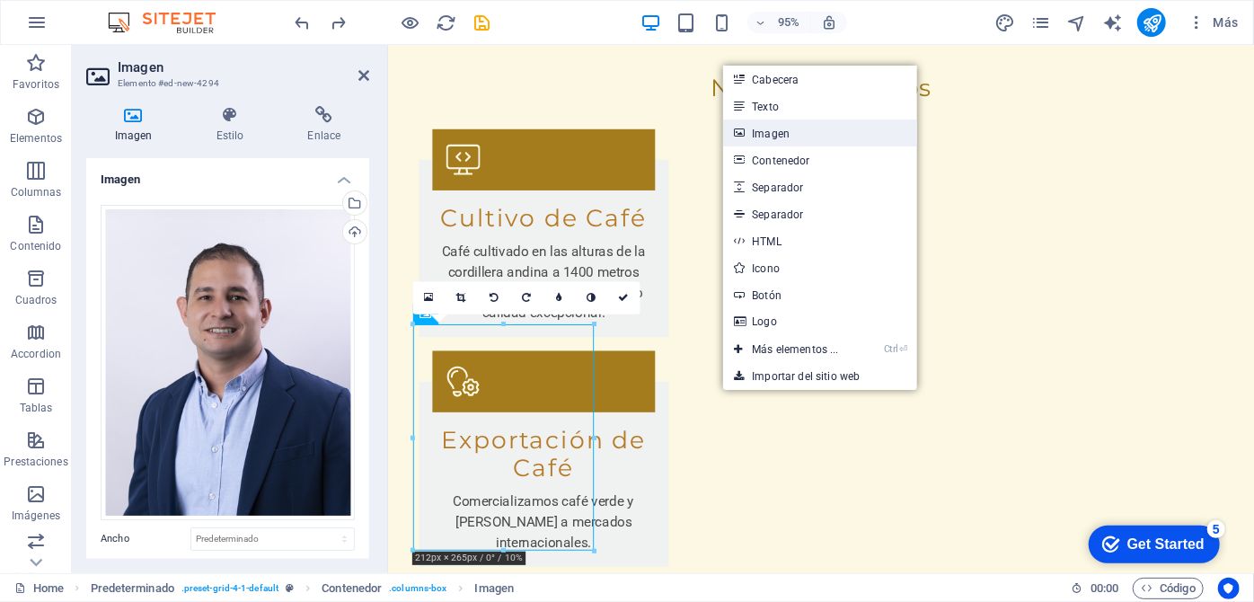
click at [808, 137] on link "Imagen" at bounding box center [819, 132] width 193 height 27
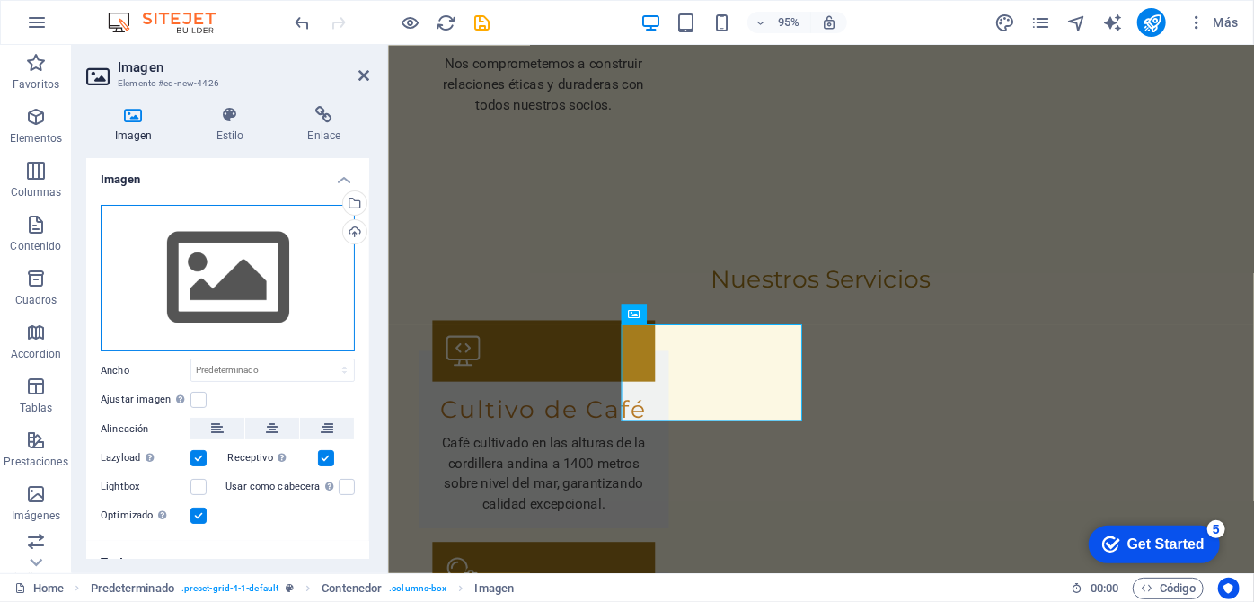
click at [246, 287] on div "Arrastra archivos aquí, haz clic para escoger archivos o selecciona archivos de…" at bounding box center [228, 278] width 254 height 147
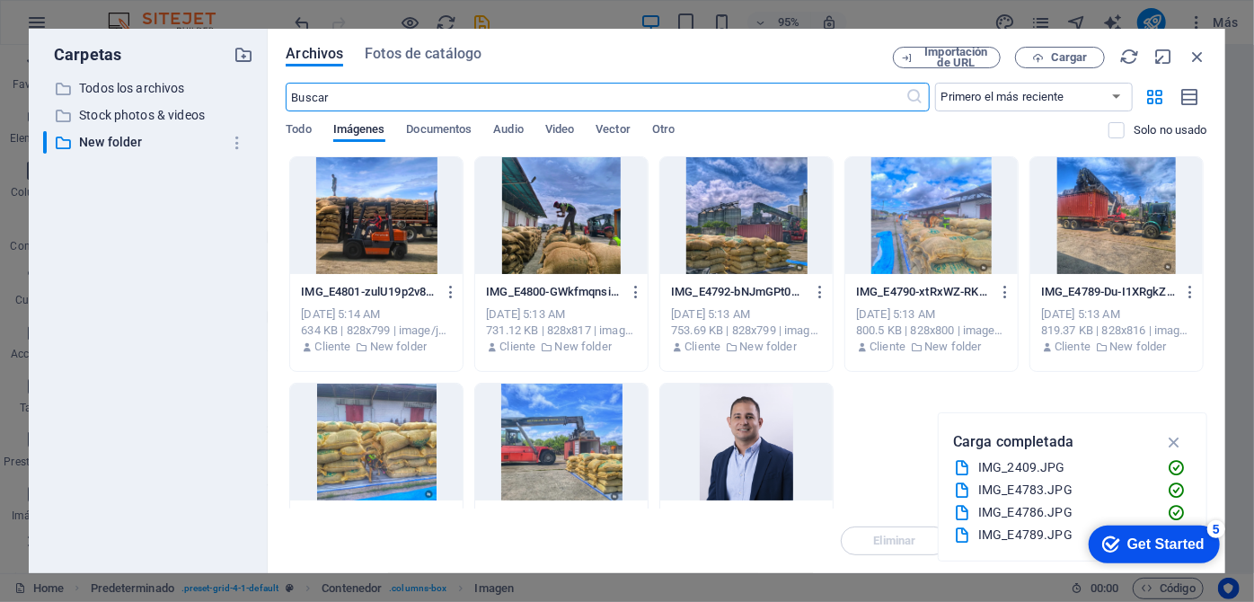
scroll to position [3772, 0]
click at [578, 441] on div at bounding box center [561, 442] width 172 height 117
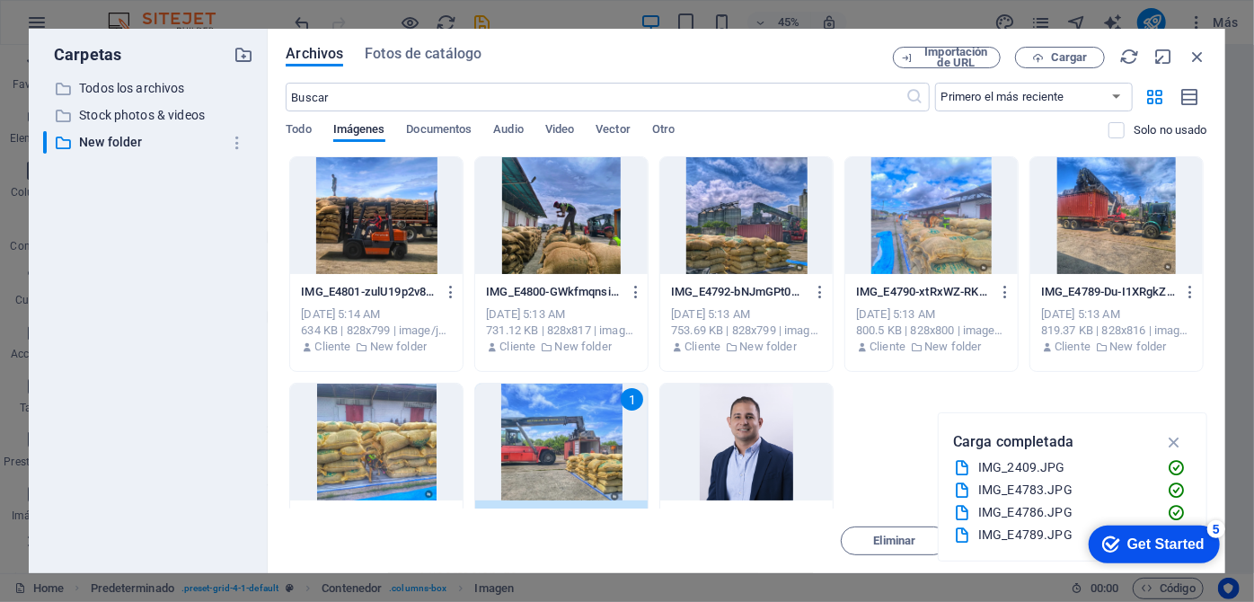
click at [592, 234] on div at bounding box center [561, 215] width 172 height 117
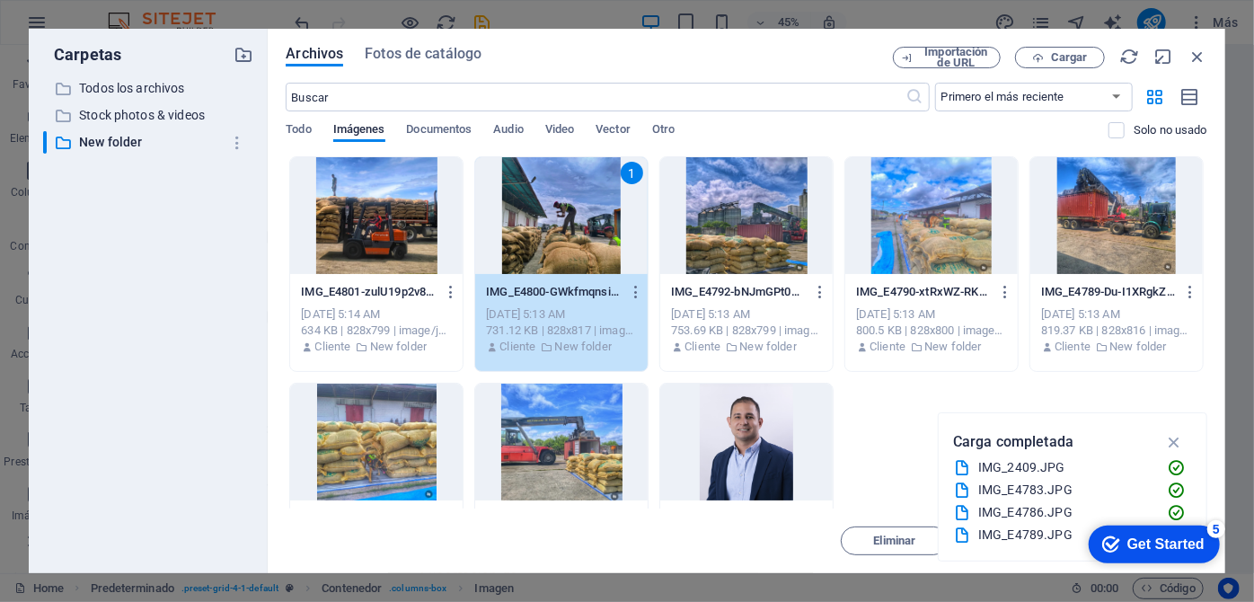
click at [563, 473] on div at bounding box center [561, 442] width 172 height 117
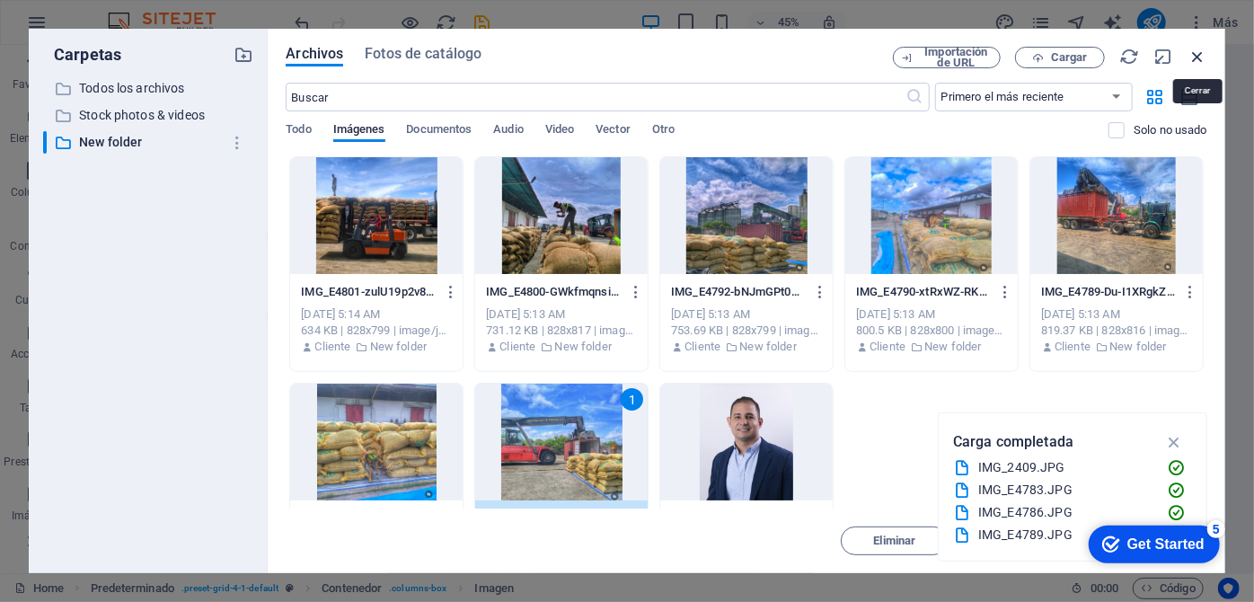
click at [1200, 60] on icon "button" at bounding box center [1197, 57] width 20 height 20
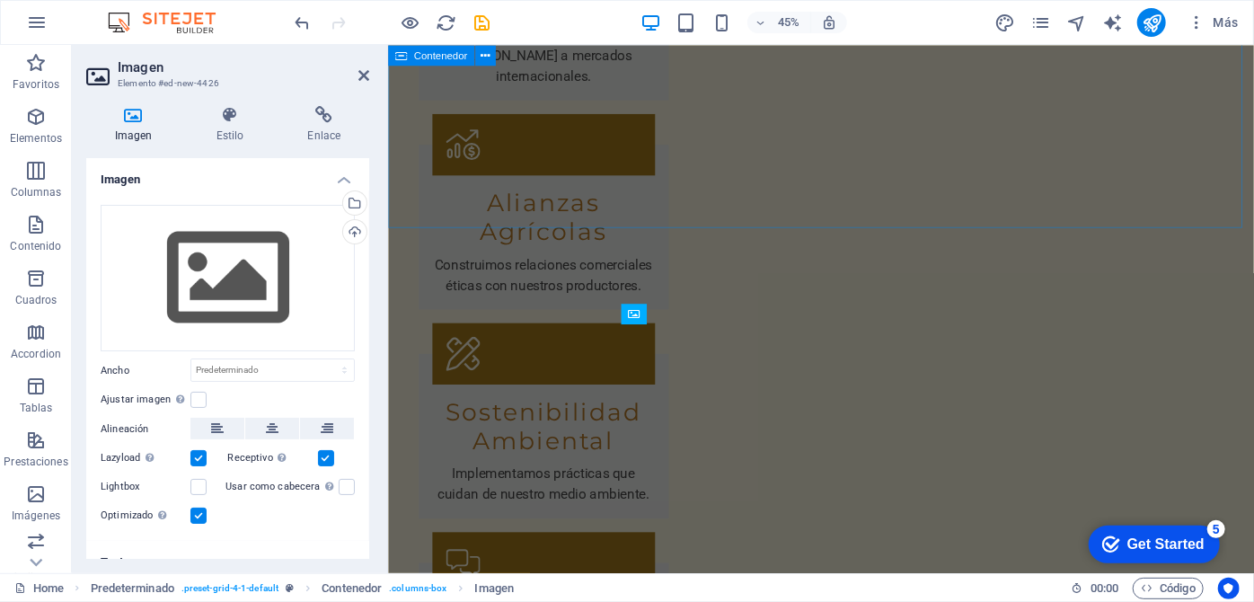
scroll to position [3281, 0]
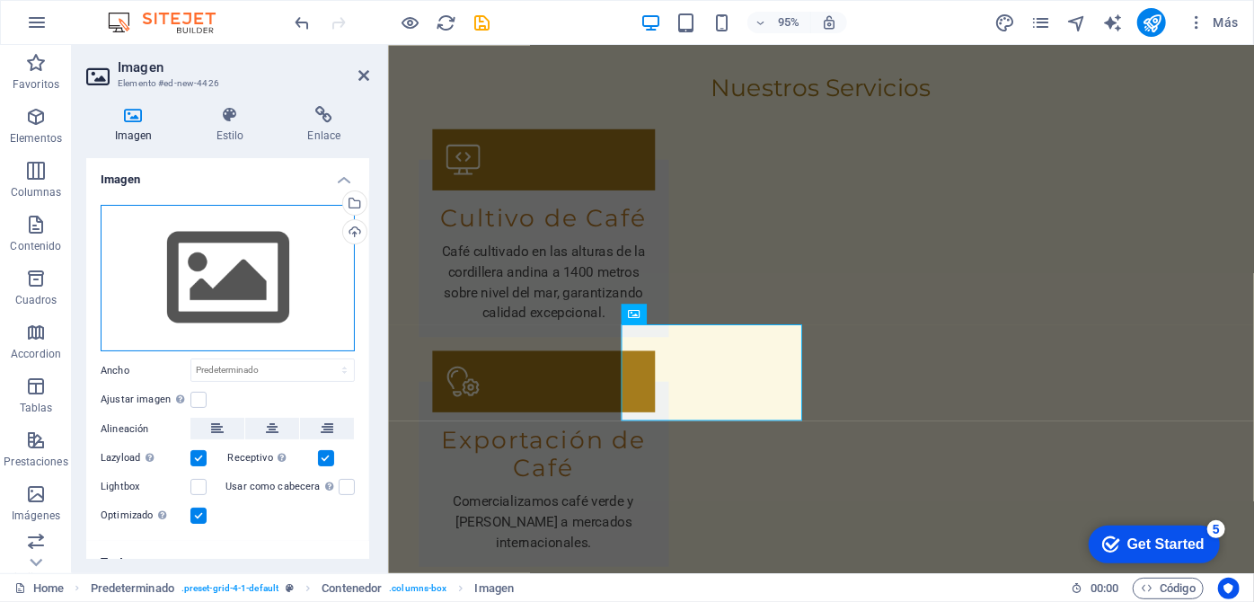
click at [293, 324] on div "Arrastra archivos aquí, haz clic para escoger archivos o selecciona archivos de…" at bounding box center [228, 278] width 254 height 147
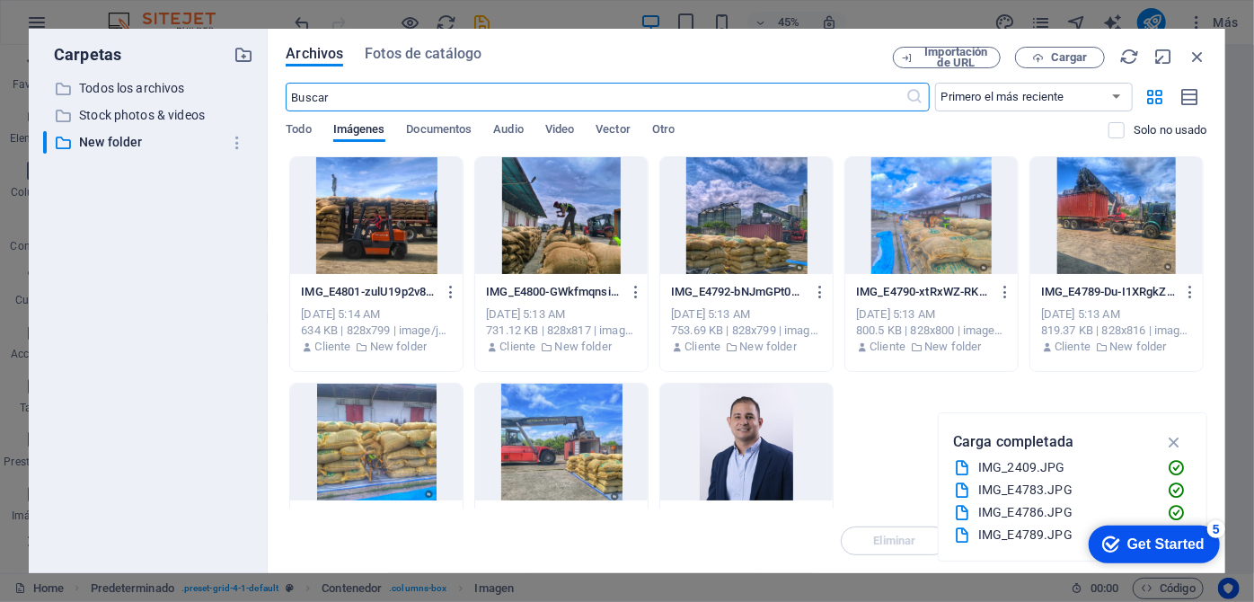
scroll to position [3772, 0]
click at [555, 437] on div at bounding box center [561, 442] width 172 height 117
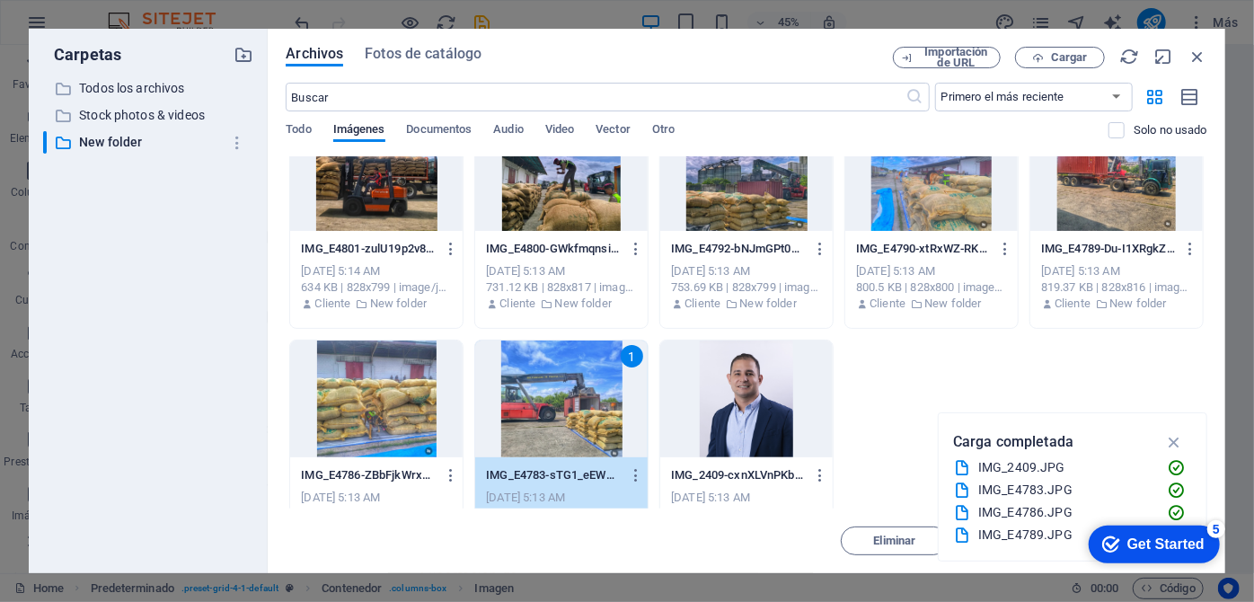
scroll to position [0, 0]
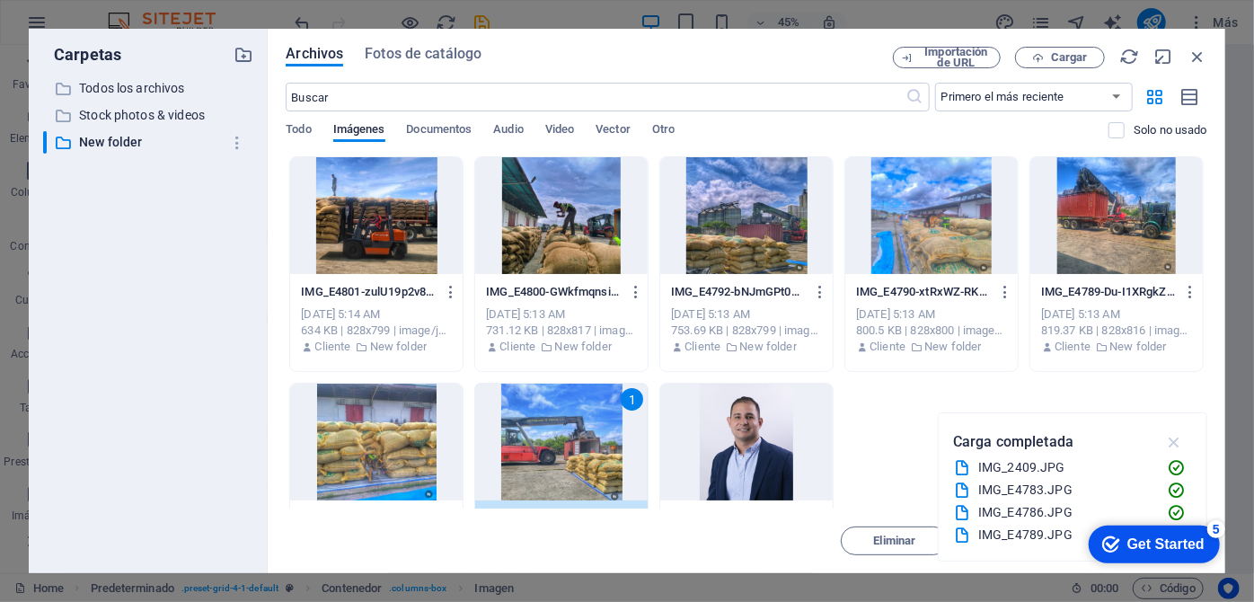
click at [1178, 440] on icon "button" at bounding box center [1174, 442] width 21 height 20
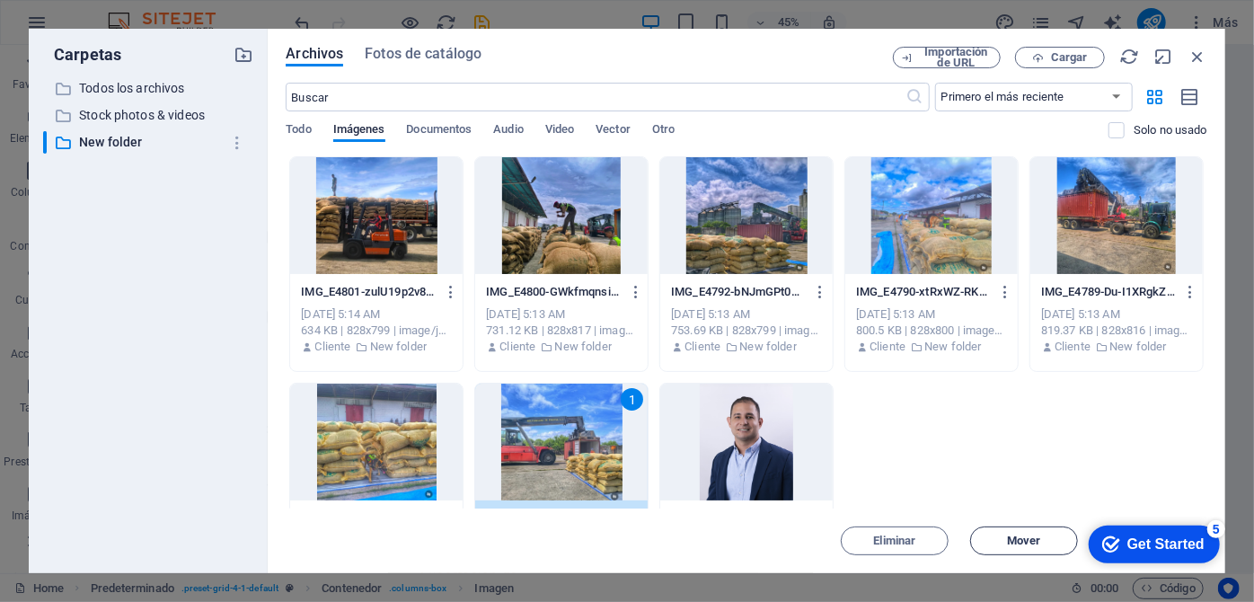
click at [1018, 542] on span "Mover" at bounding box center [1023, 540] width 33 height 11
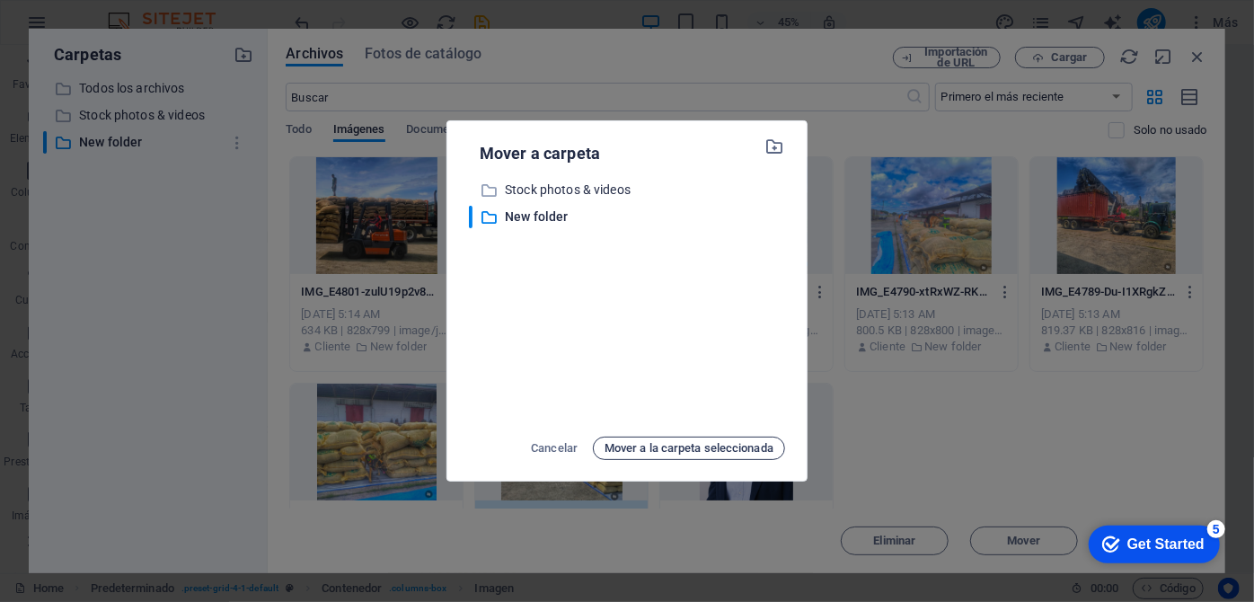
click at [692, 451] on span "Mover a la carpeta seleccionada" at bounding box center [689, 448] width 169 height 22
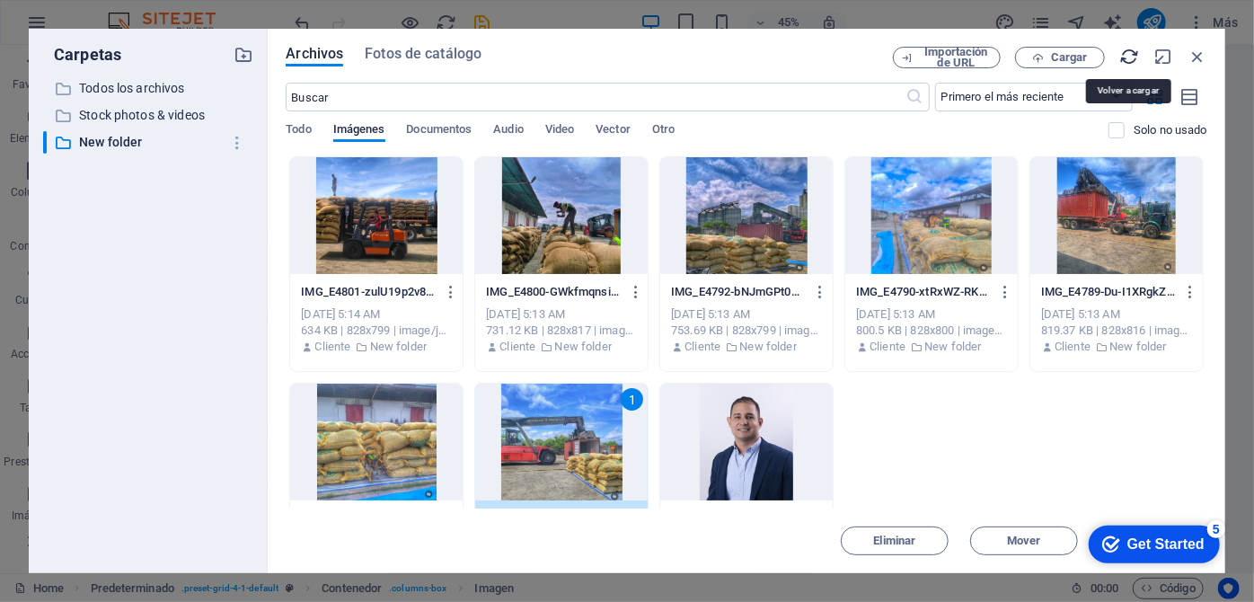
click at [1134, 56] on icon "button" at bounding box center [1129, 57] width 20 height 20
click at [1196, 56] on icon "button" at bounding box center [1197, 57] width 20 height 20
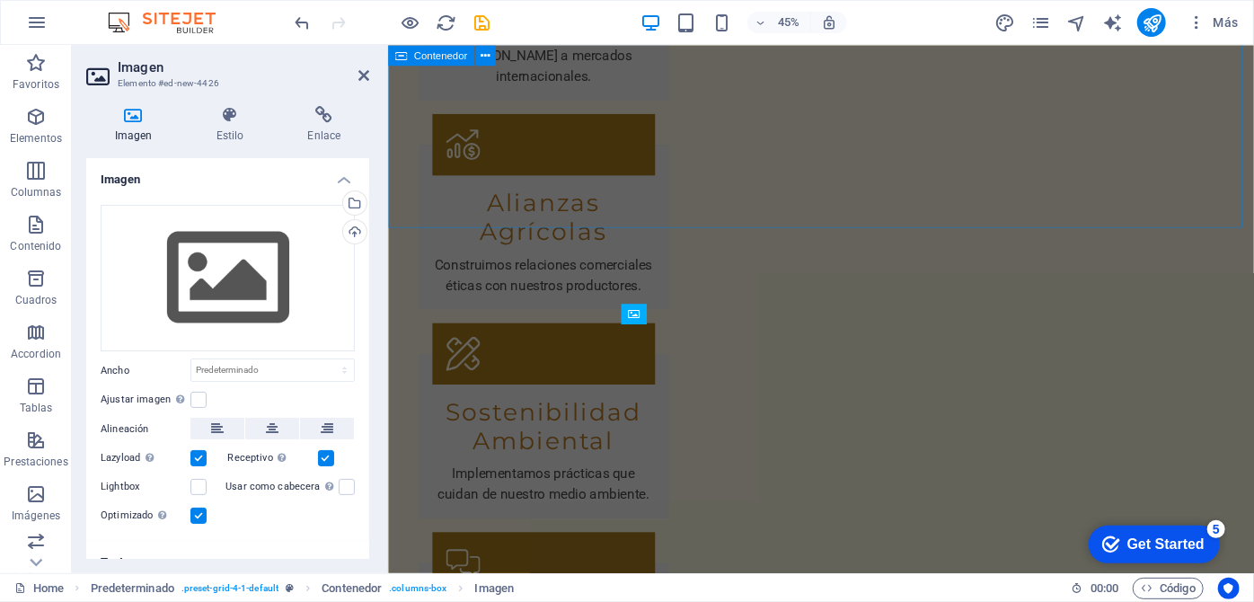
scroll to position [3281, 0]
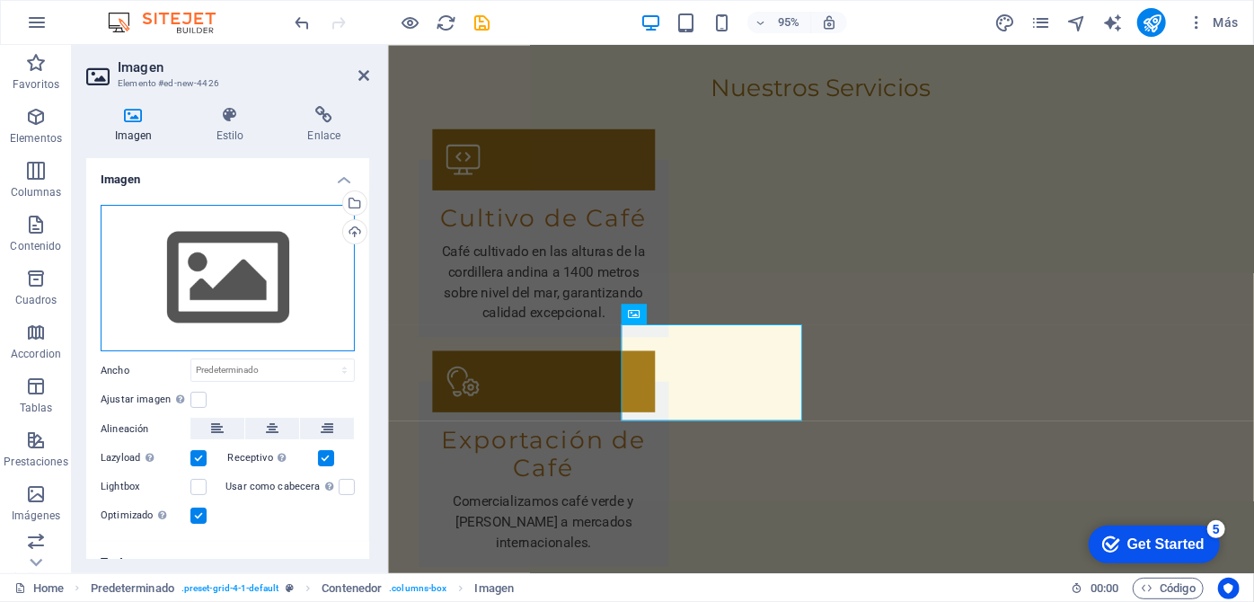
drag, startPoint x: 271, startPoint y: 315, endPoint x: 180, endPoint y: 314, distance: 91.6
click at [179, 247] on div "Arrastra archivos aquí, haz clic para escoger archivos o selecciona archivos de…" at bounding box center [228, 278] width 254 height 147
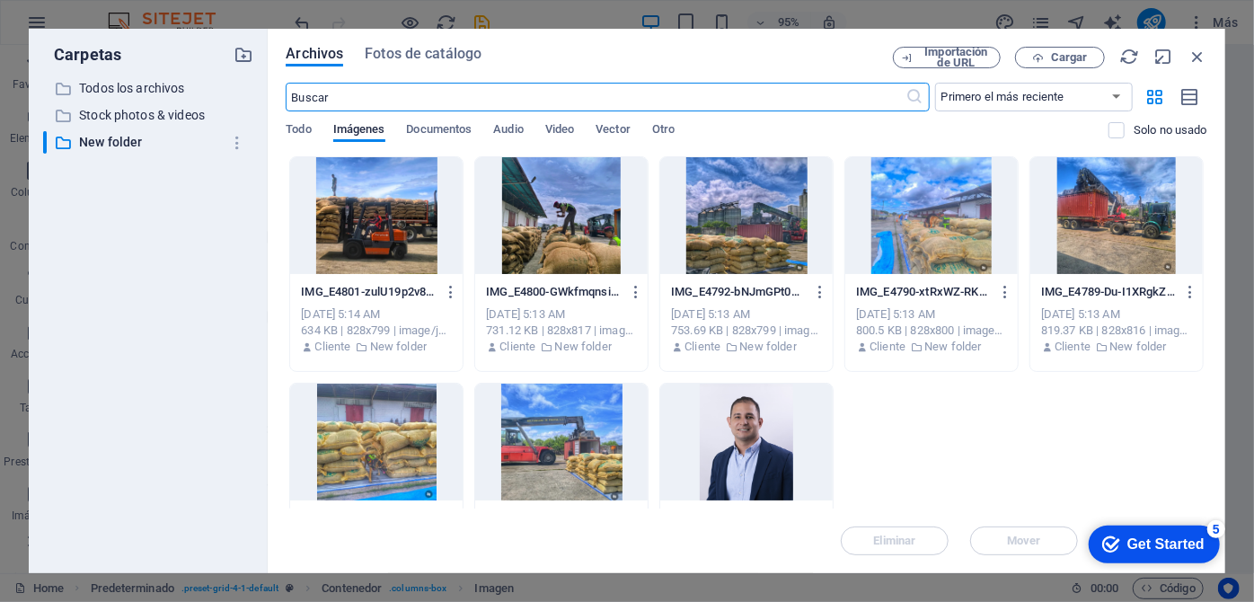
scroll to position [3772, 0]
click at [510, 433] on div at bounding box center [561, 442] width 172 height 117
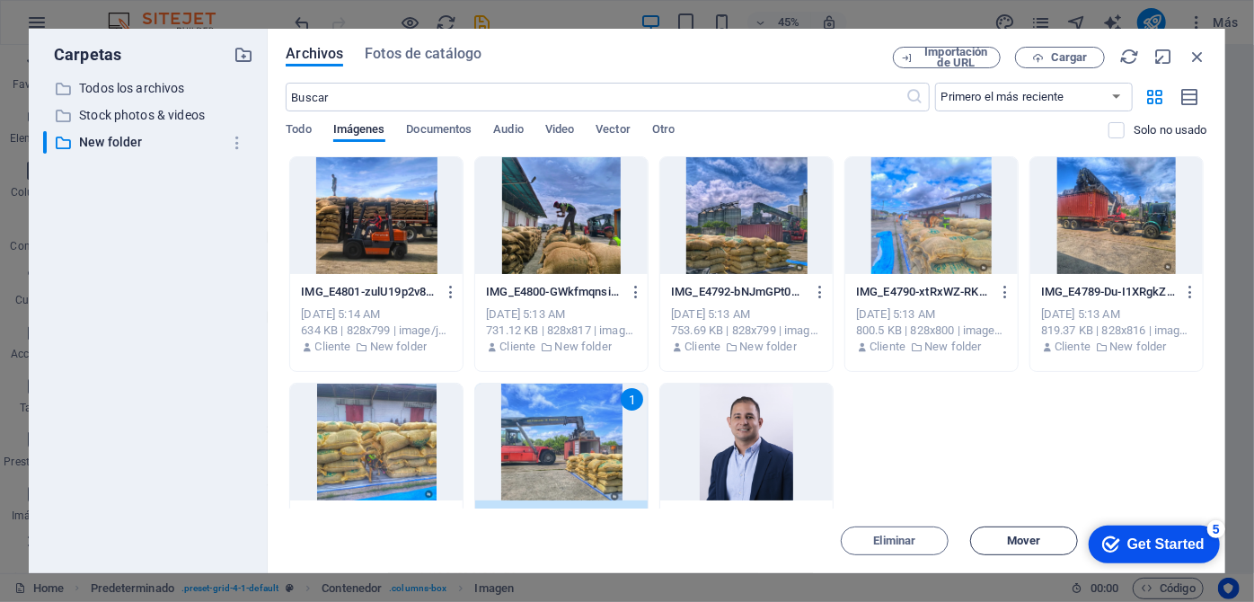
click at [1023, 548] on button "Mover" at bounding box center [1024, 540] width 108 height 29
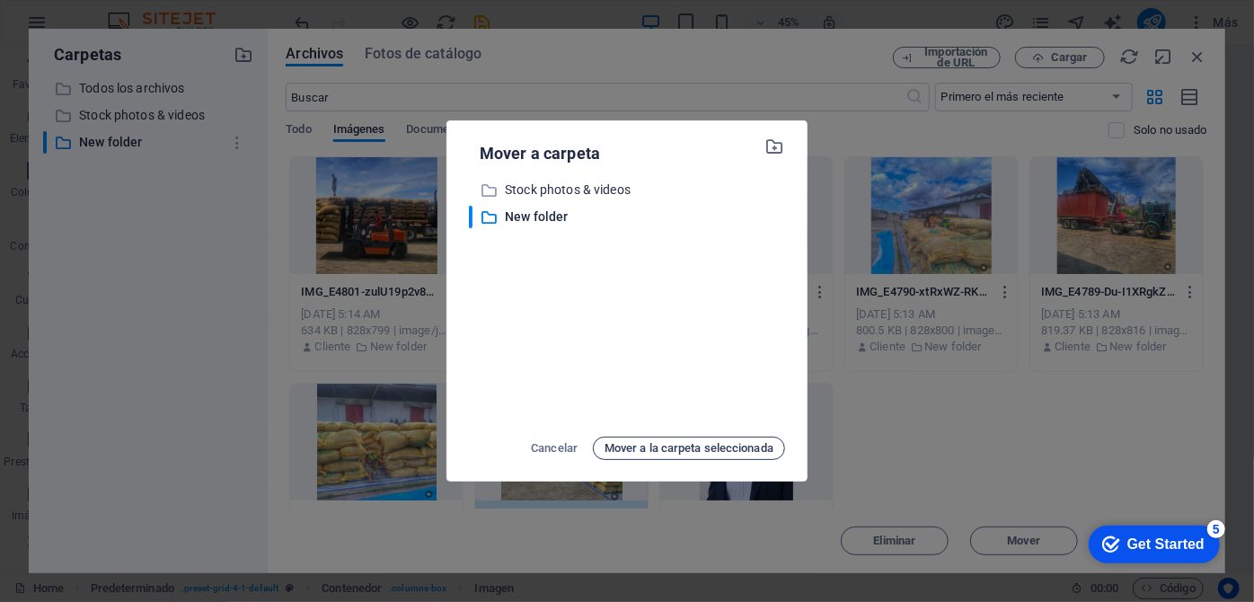
click at [702, 449] on span "Mover a la carpeta seleccionada" at bounding box center [689, 448] width 169 height 22
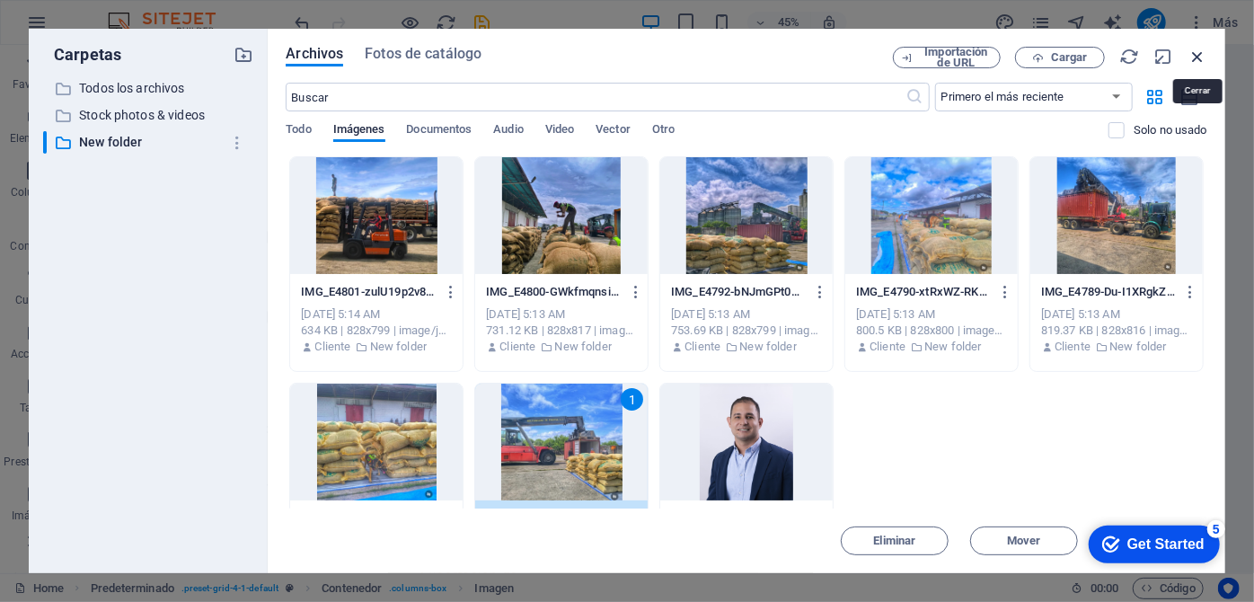
click at [1193, 57] on icon "button" at bounding box center [1197, 57] width 20 height 20
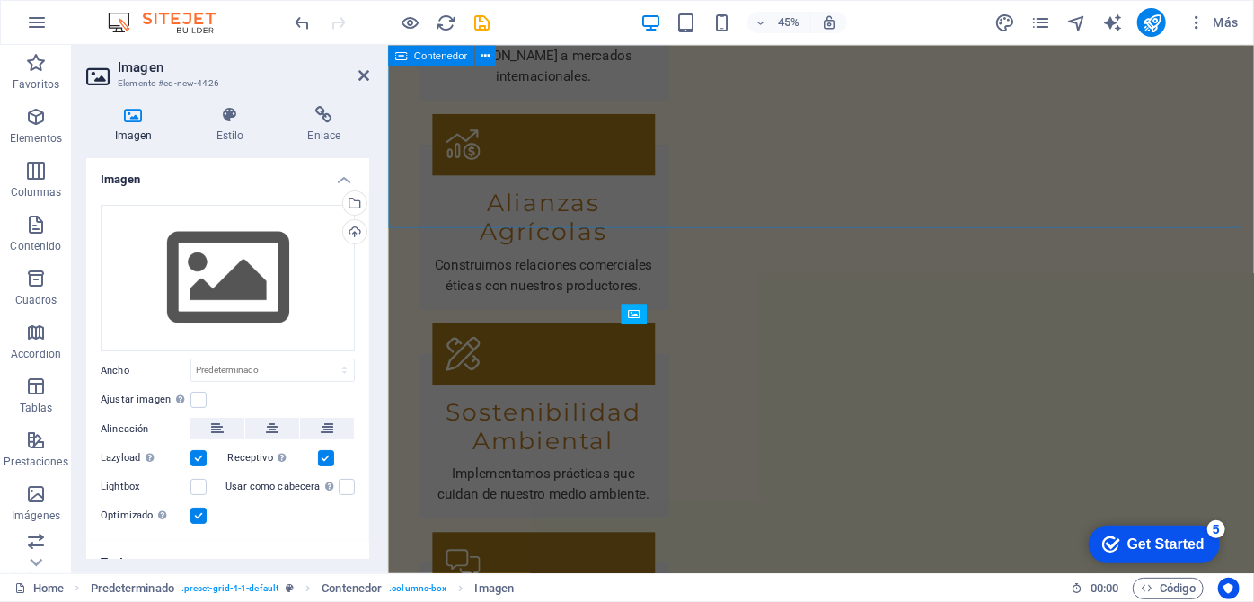
scroll to position [3281, 0]
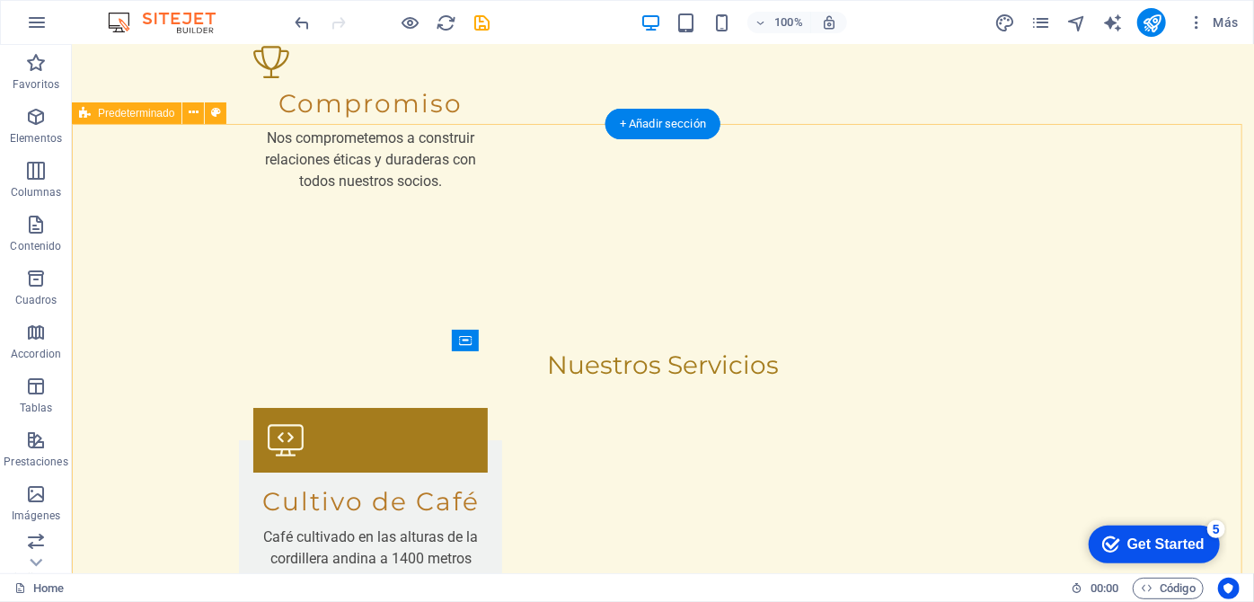
scroll to position [3222, 0]
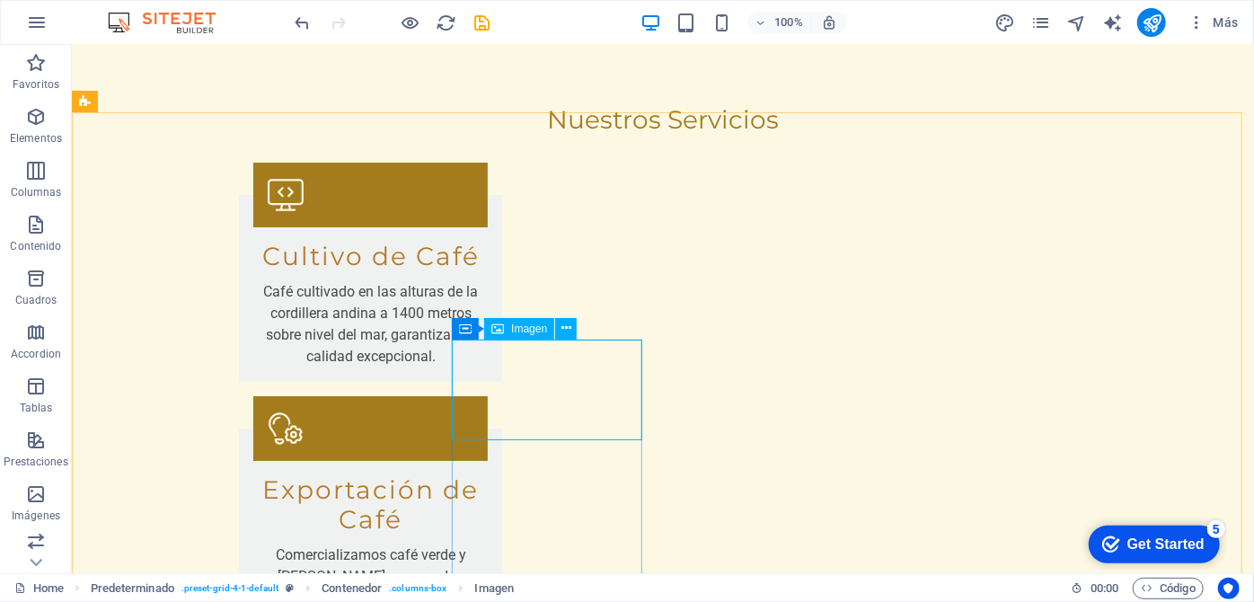
click at [512, 330] on span "Imagen" at bounding box center [529, 328] width 36 height 11
click at [467, 334] on icon at bounding box center [465, 329] width 13 height 22
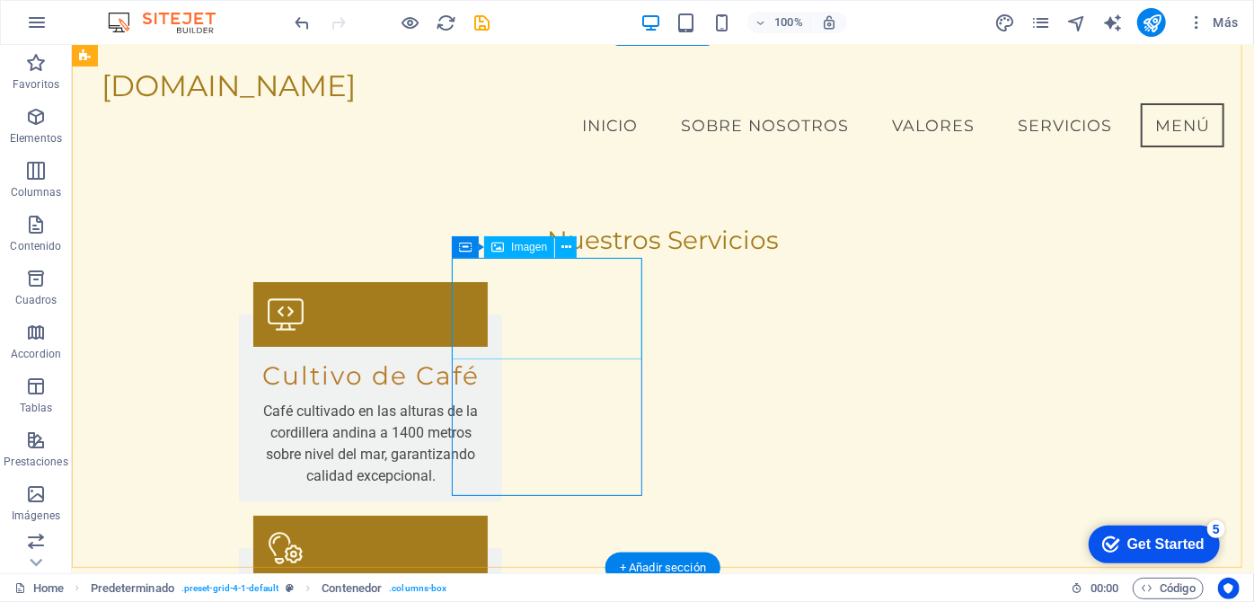
scroll to position [3385, 0]
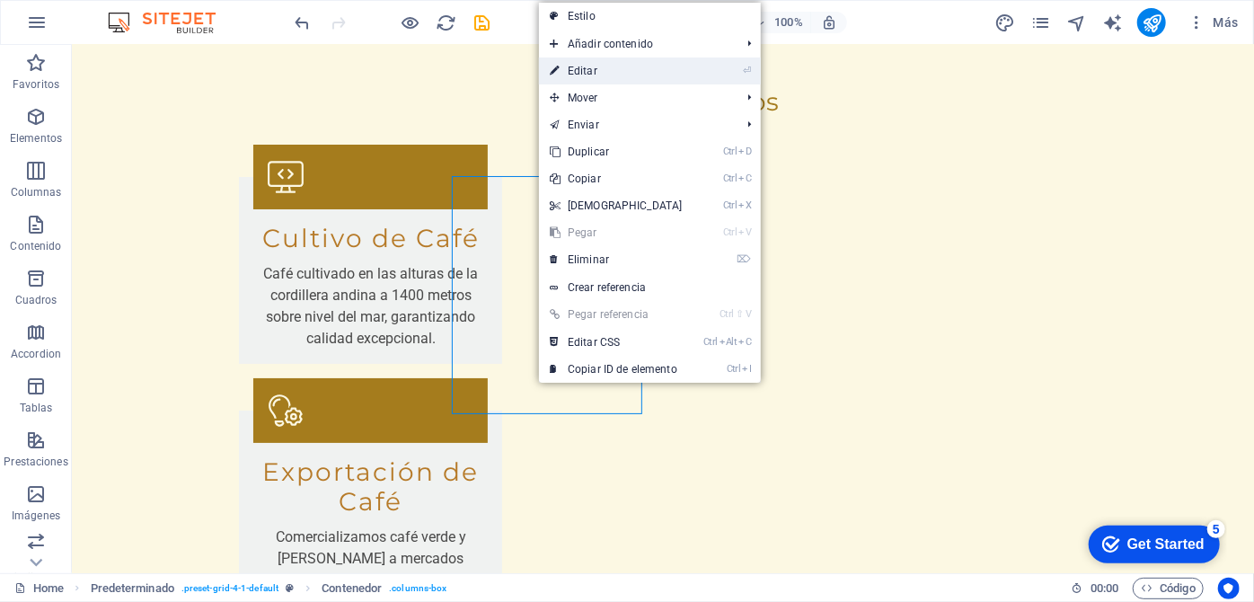
click at [637, 76] on link "⏎ Editar" at bounding box center [616, 70] width 154 height 27
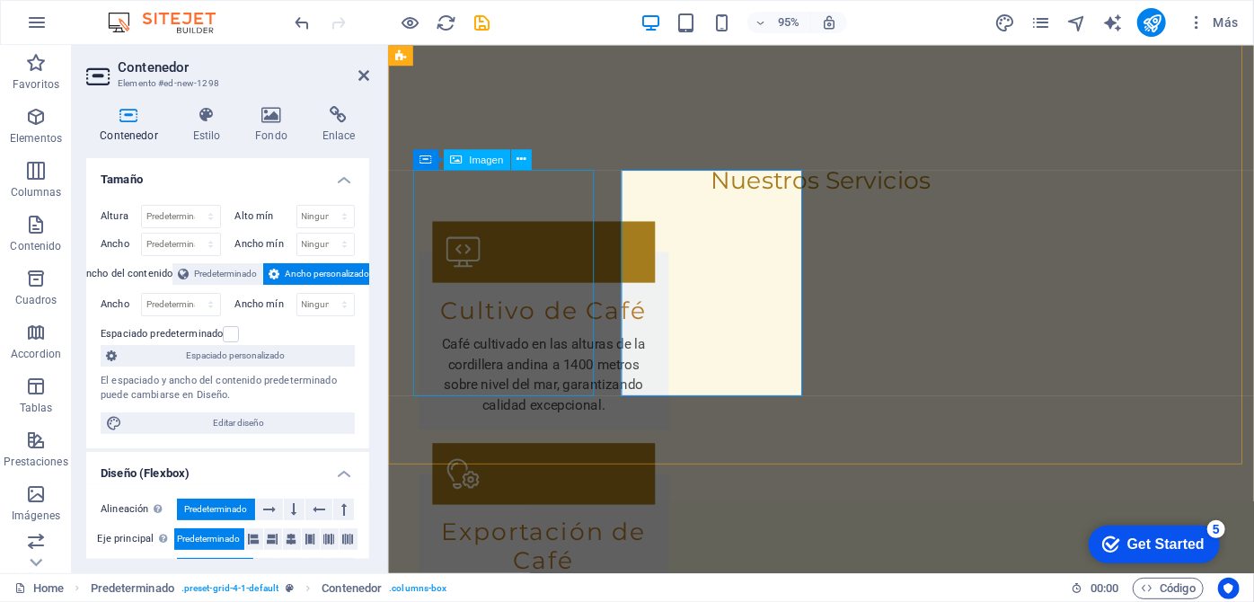
scroll to position [3444, 0]
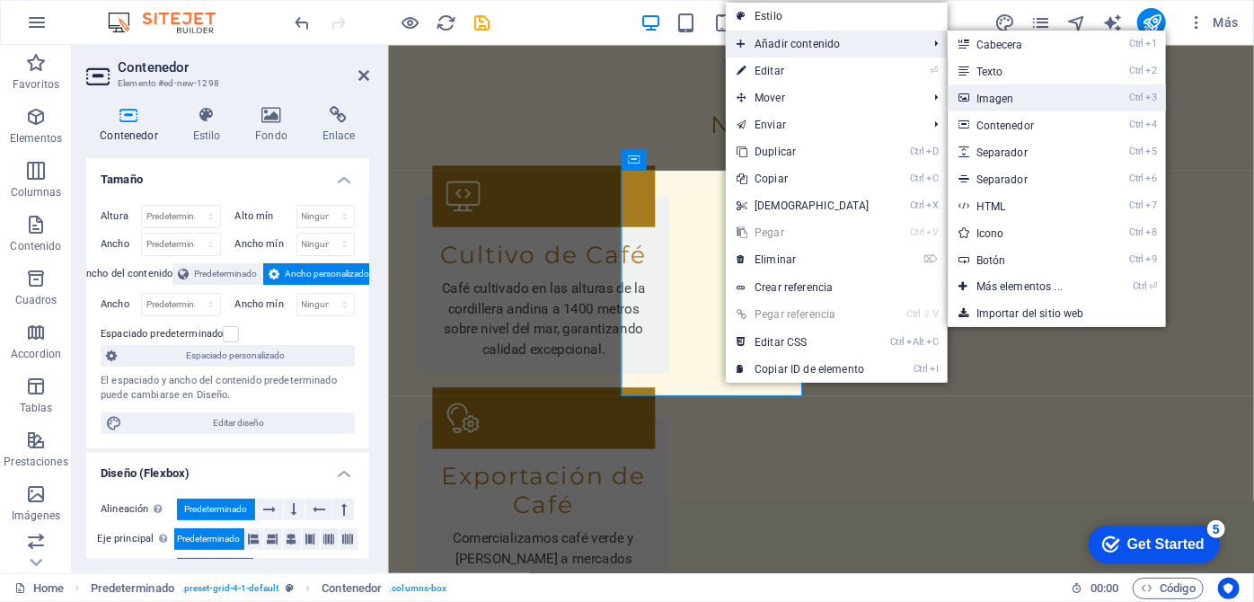
click at [986, 105] on link "Ctrl 3 Imagen" at bounding box center [1023, 97] width 151 height 27
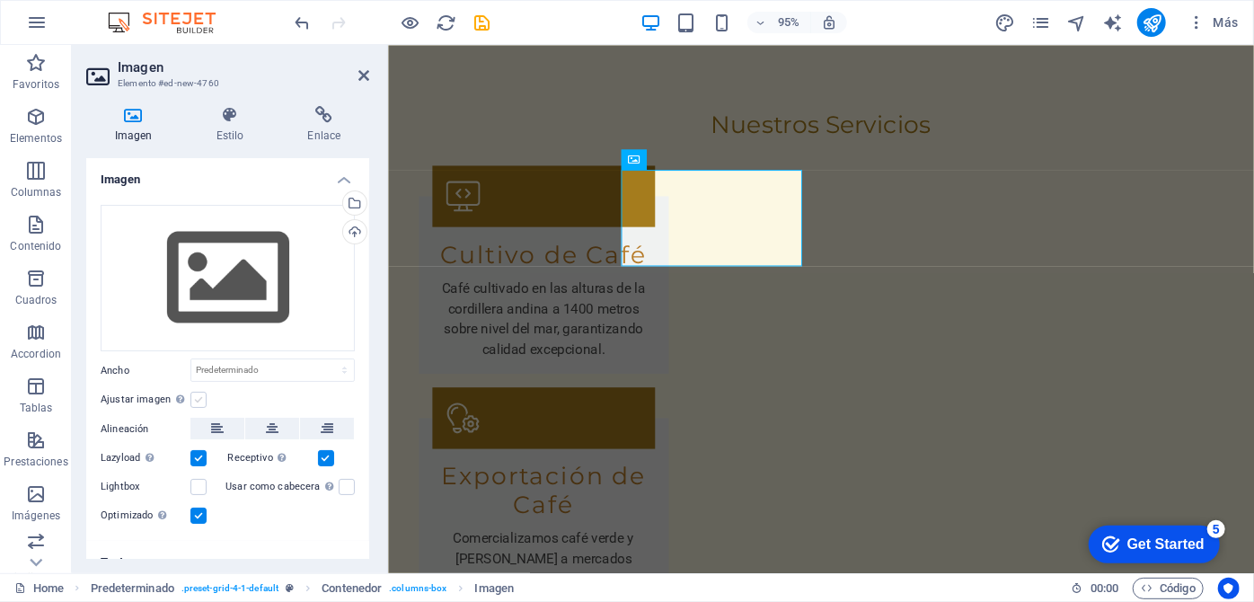
click at [196, 400] on label at bounding box center [198, 400] width 16 height 16
click at [0, 0] on input "Ajustar imagen Ajustar imagen automáticamente a un ancho y alto fijo" at bounding box center [0, 0] width 0 height 0
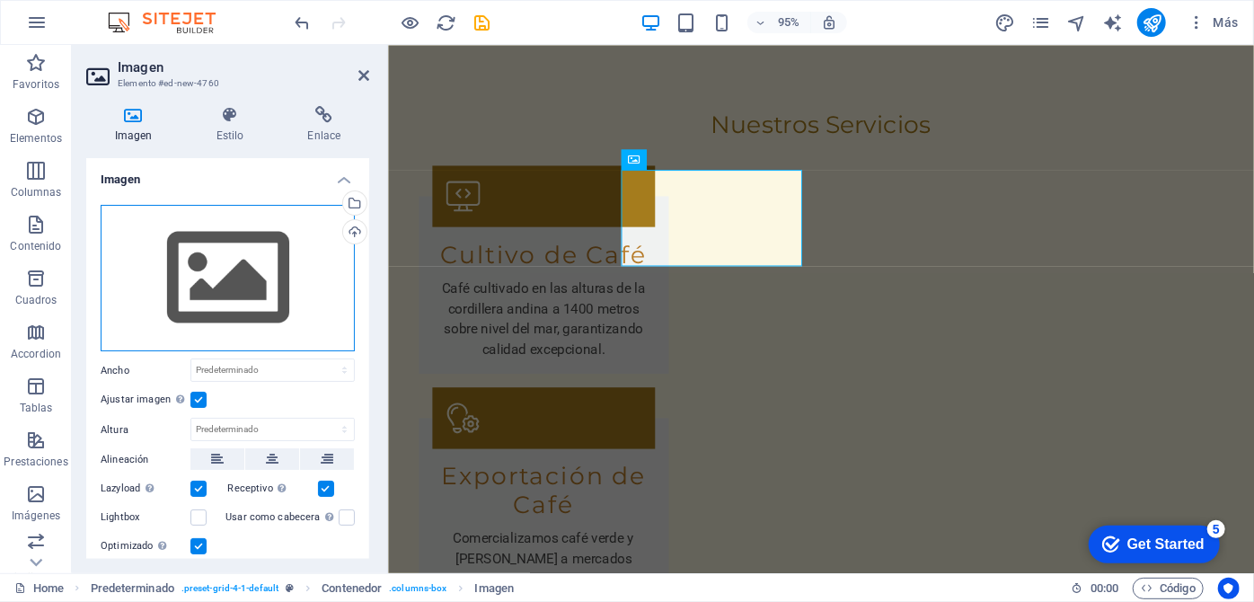
click at [289, 276] on div "Arrastra archivos aquí, haz clic para escoger archivos o selecciona archivos de…" at bounding box center [228, 278] width 254 height 147
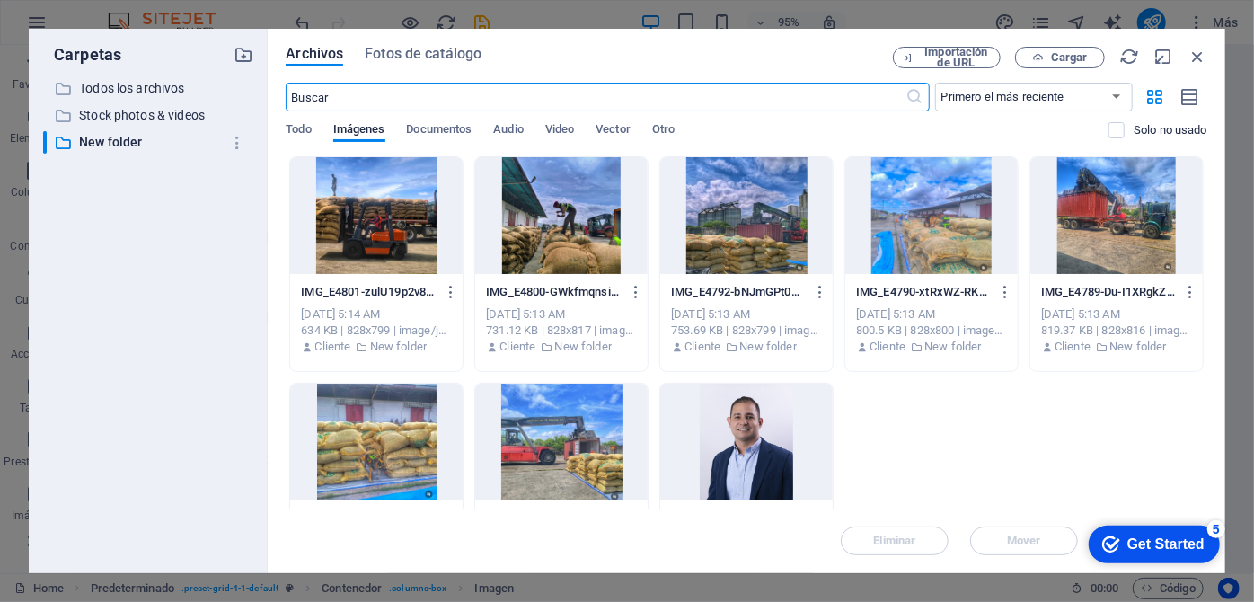
scroll to position [3934, 0]
click at [556, 464] on div at bounding box center [561, 442] width 172 height 117
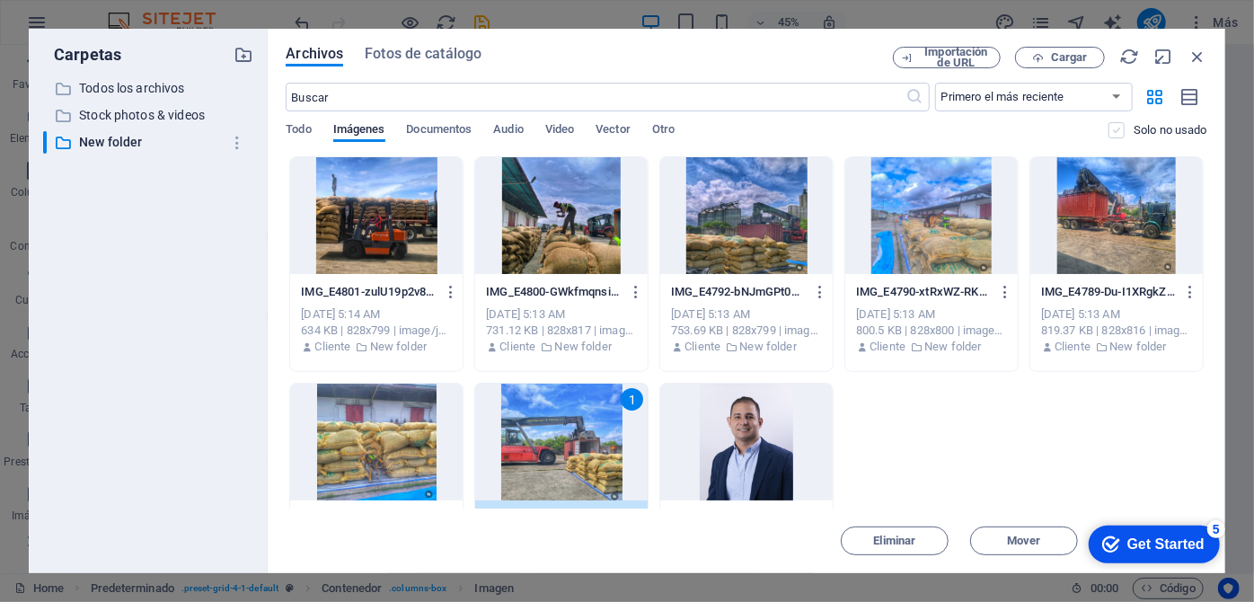
click at [1118, 132] on label at bounding box center [1116, 130] width 16 height 16
click at [0, 0] on input "checkbox" at bounding box center [0, 0] width 0 height 0
click at [587, 444] on div at bounding box center [561, 442] width 172 height 117
click at [951, 55] on span "Importación de URL" at bounding box center [956, 58] width 73 height 22
select select "New folder"
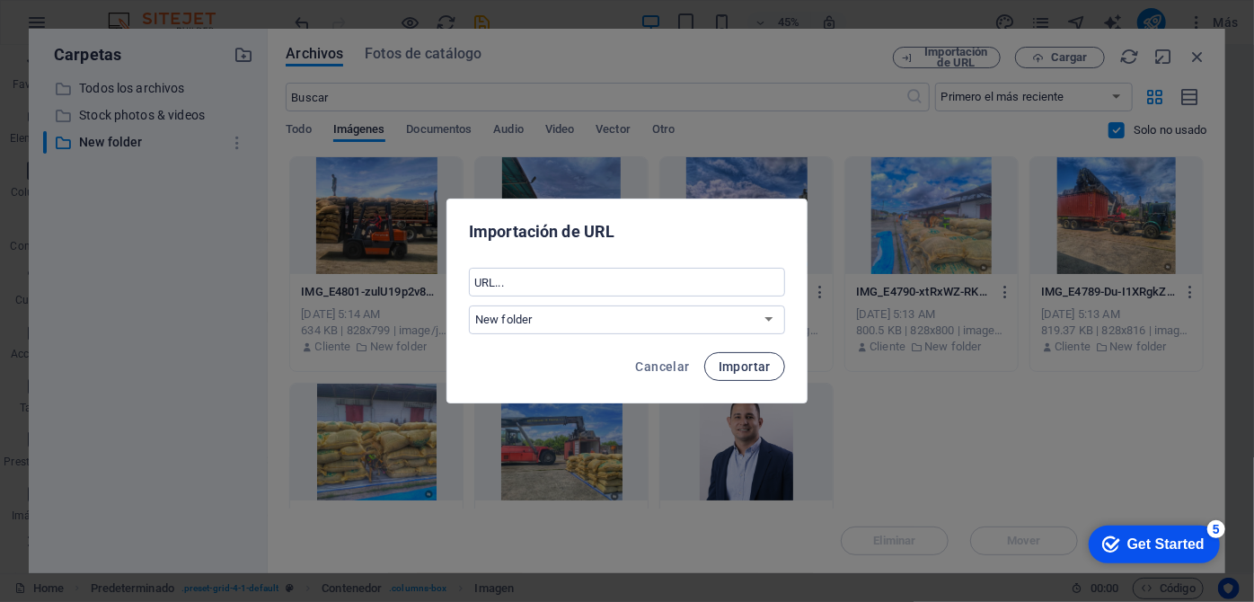
click at [751, 373] on span "Importar" at bounding box center [745, 366] width 52 height 14
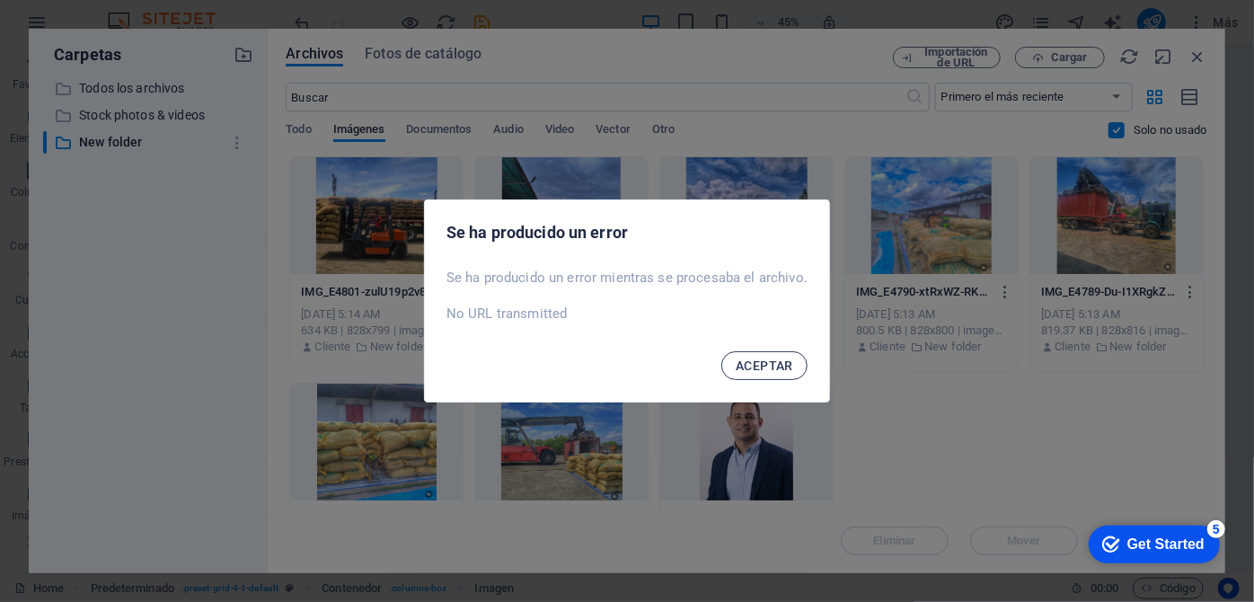
click at [766, 370] on span "ACEPTAR" at bounding box center [764, 365] width 57 height 14
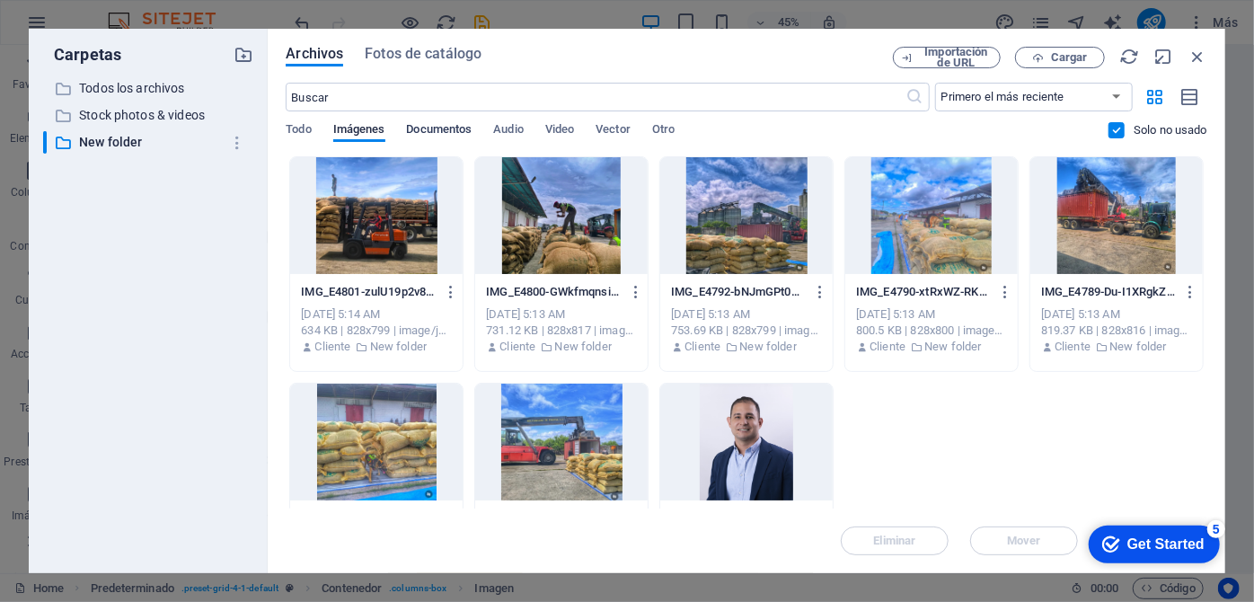
click at [460, 128] on span "Documentos" at bounding box center [440, 131] width 66 height 25
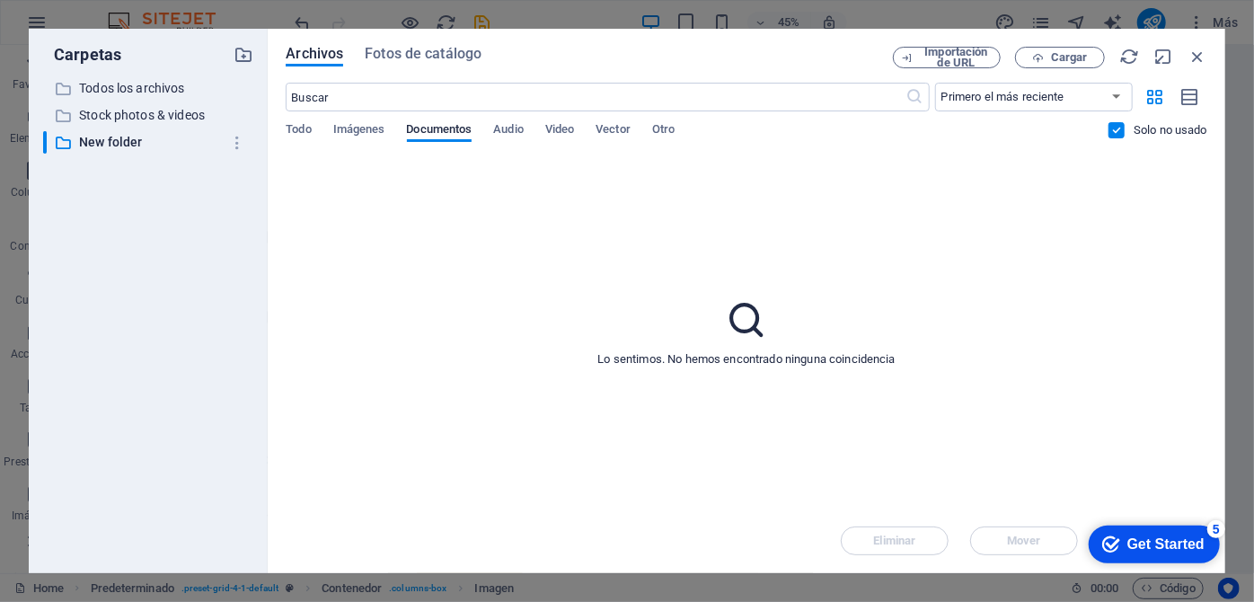
click at [282, 132] on div "Archivos Fotos de catálogo Importación de URL Cargar ​ Primero el más reciente …" at bounding box center [747, 301] width 958 height 544
click at [308, 135] on span "Todo" at bounding box center [298, 131] width 25 height 25
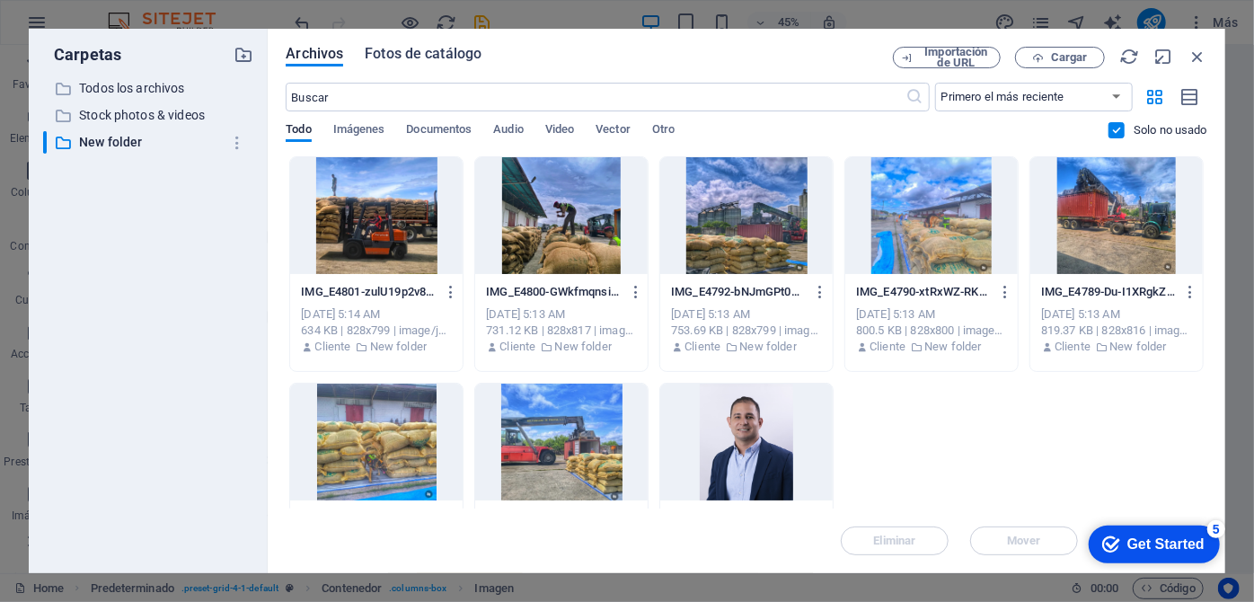
drag, startPoint x: 427, startPoint y: 65, endPoint x: 433, endPoint y: 57, distance: 9.5
click at [428, 65] on button "Fotos de catálogo" at bounding box center [423, 57] width 117 height 20
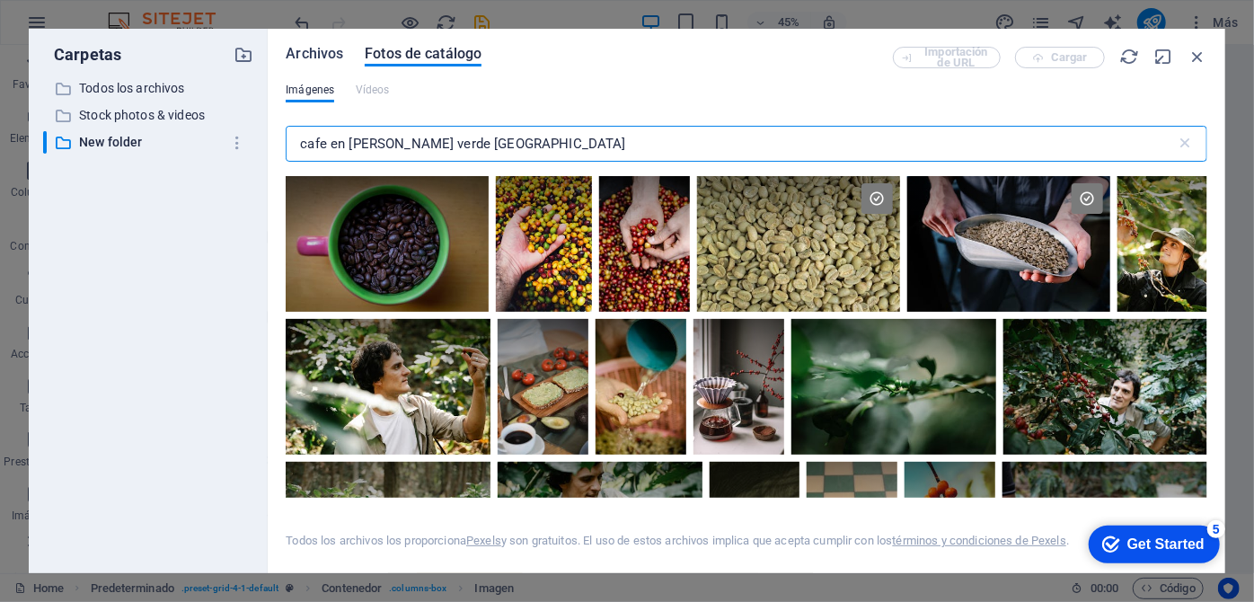
click at [329, 53] on span "Archivos" at bounding box center [314, 54] width 57 height 22
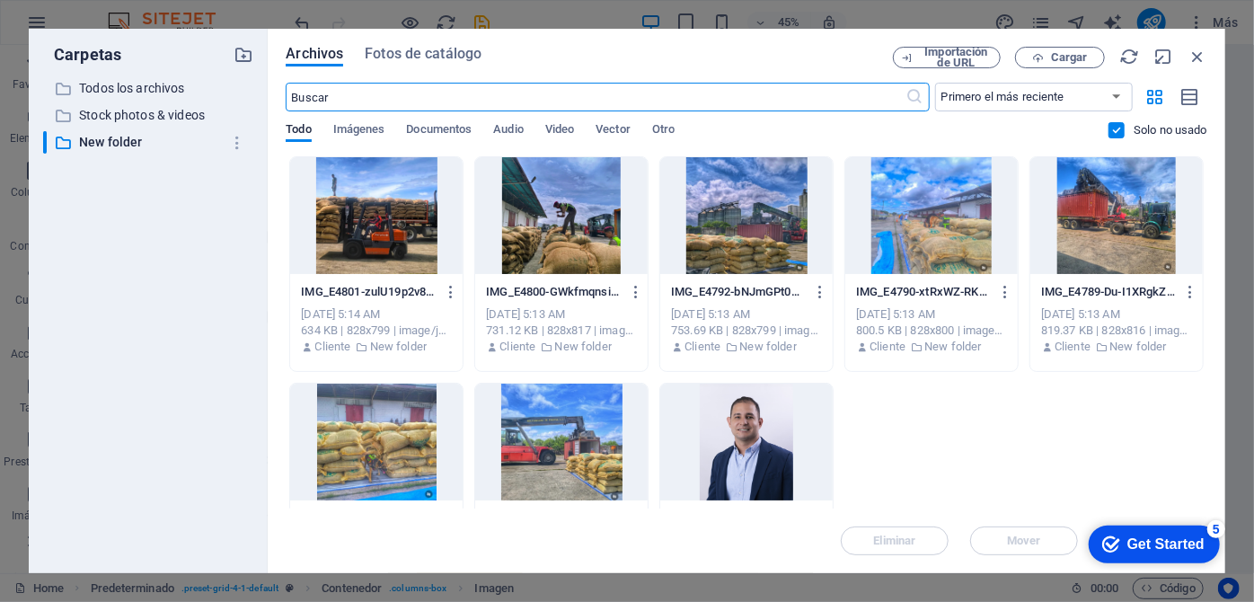
click at [541, 445] on div at bounding box center [561, 442] width 172 height 117
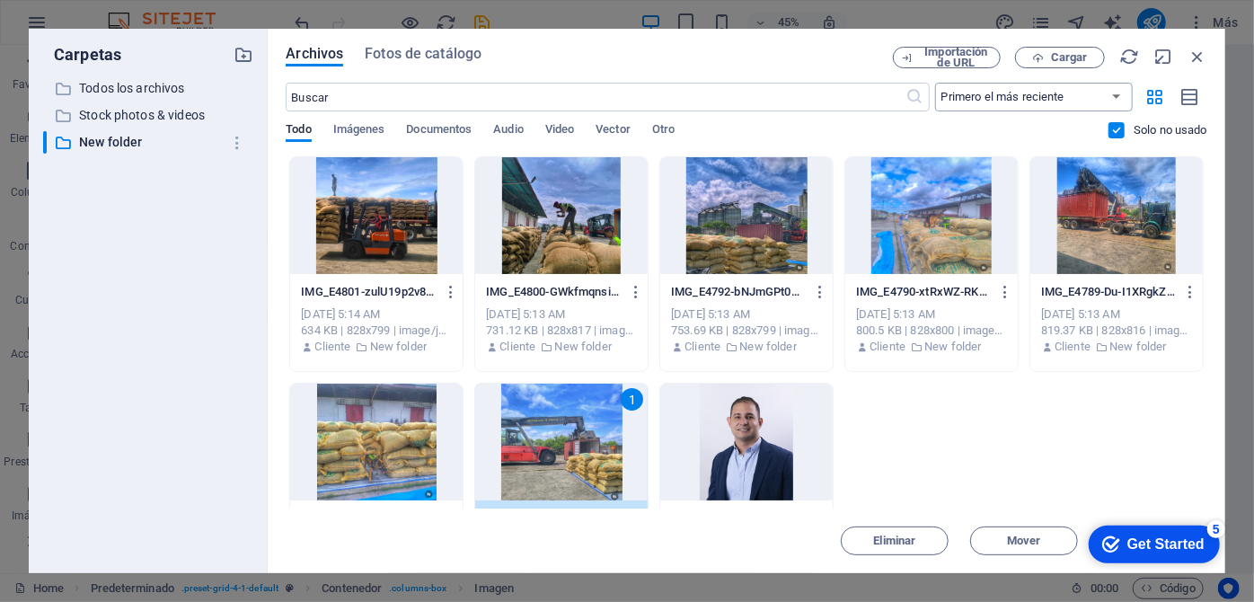
click at [1121, 99] on select "Primero el más reciente Primero el más antiguo Nombre (A-Z) Nombre (Z-A) Tamaño…" at bounding box center [1034, 97] width 198 height 29
click at [1113, 95] on select "Primero el más reciente Primero el más antiguo Nombre (A-Z) Nombre (Z-A) Tamaño…" at bounding box center [1034, 97] width 198 height 29
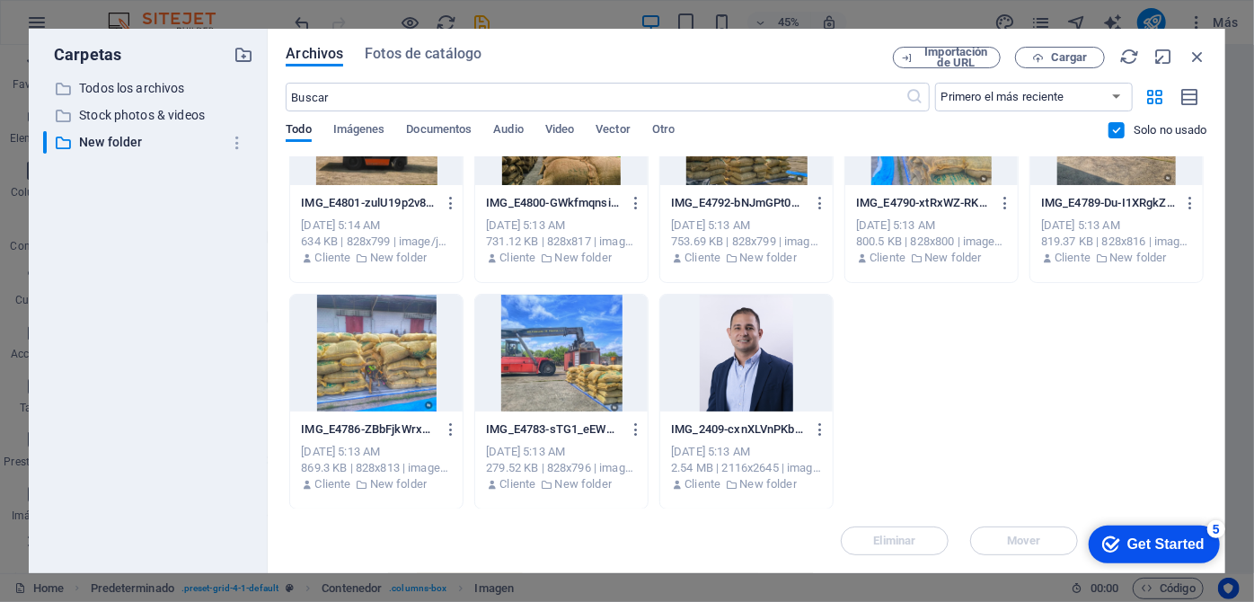
click at [569, 383] on div at bounding box center [561, 353] width 172 height 117
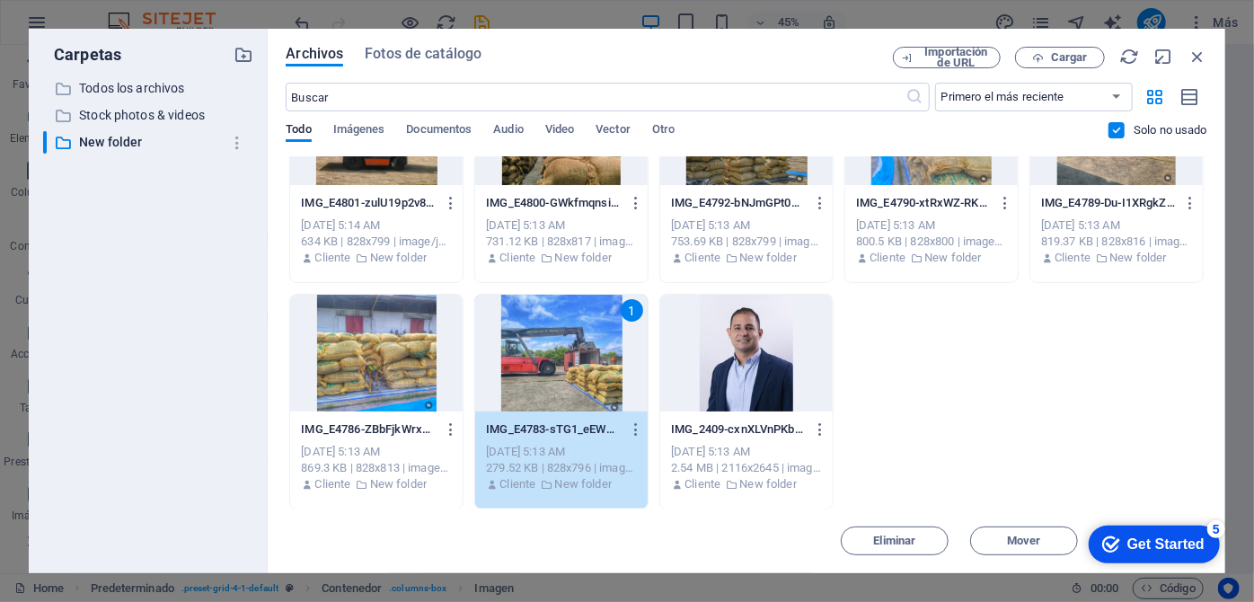
click at [1164, 550] on div "Get Started" at bounding box center [1164, 543] width 77 height 16
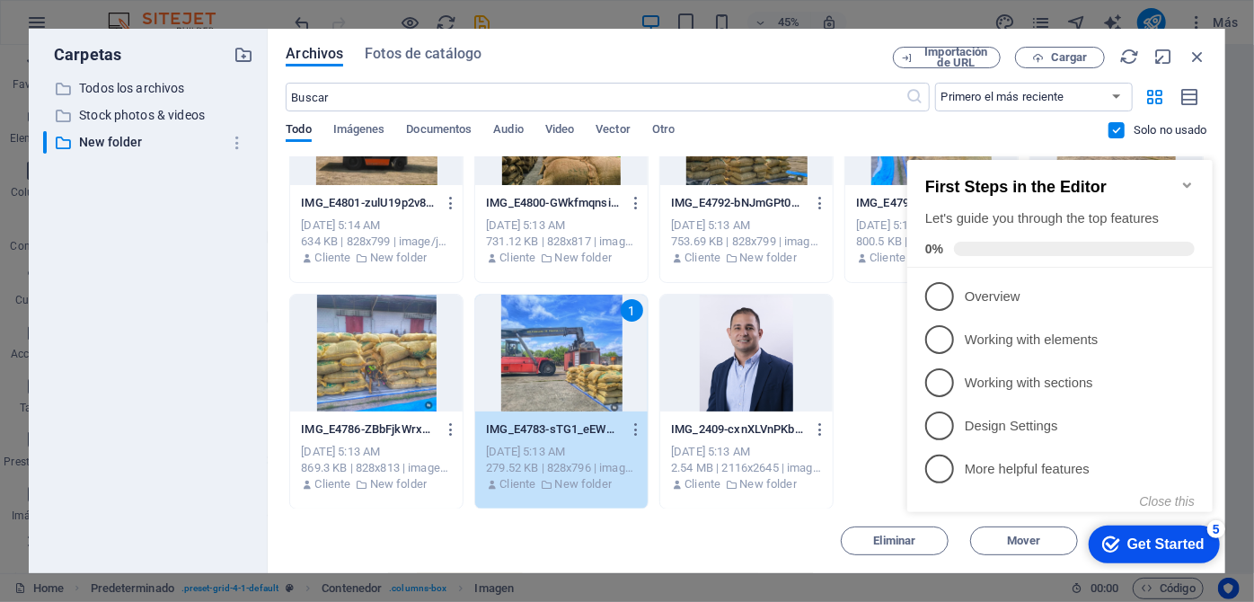
click at [1160, 554] on div "checkmark Get Started 5" at bounding box center [1153, 544] width 131 height 38
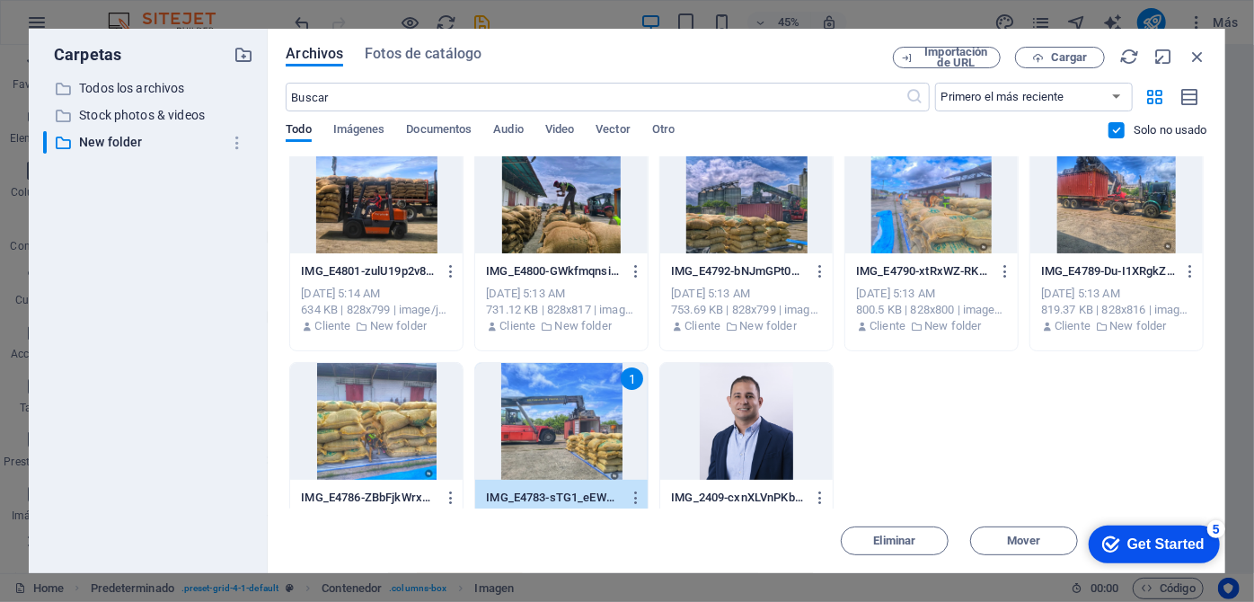
scroll to position [0, 0]
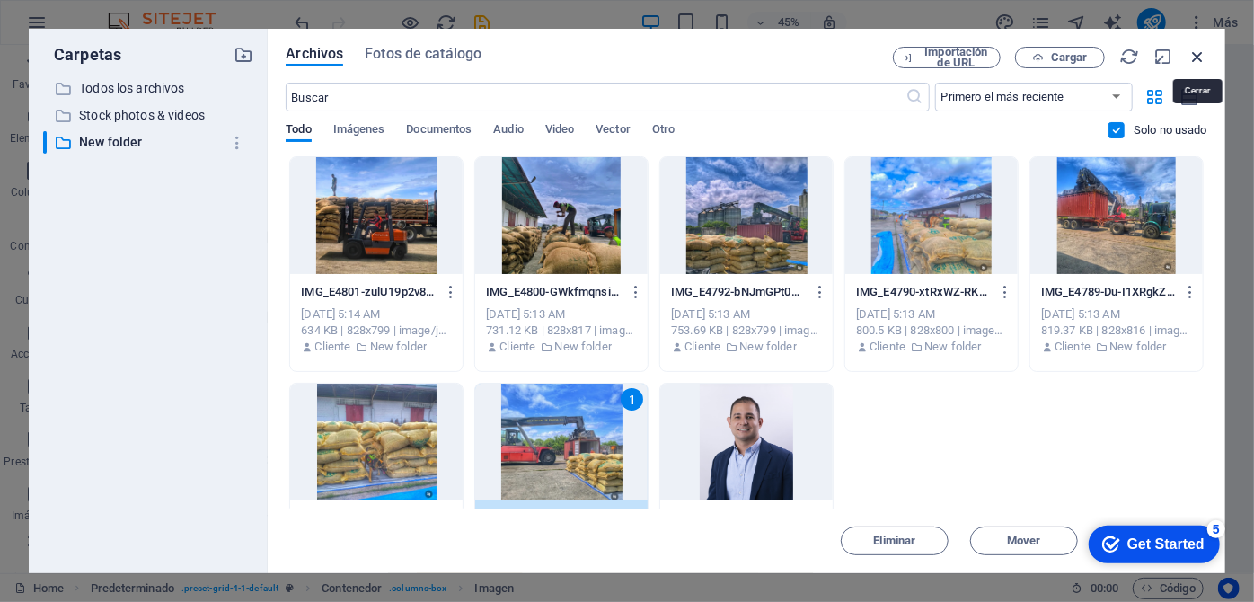
click at [1193, 61] on icon "button" at bounding box center [1197, 57] width 20 height 20
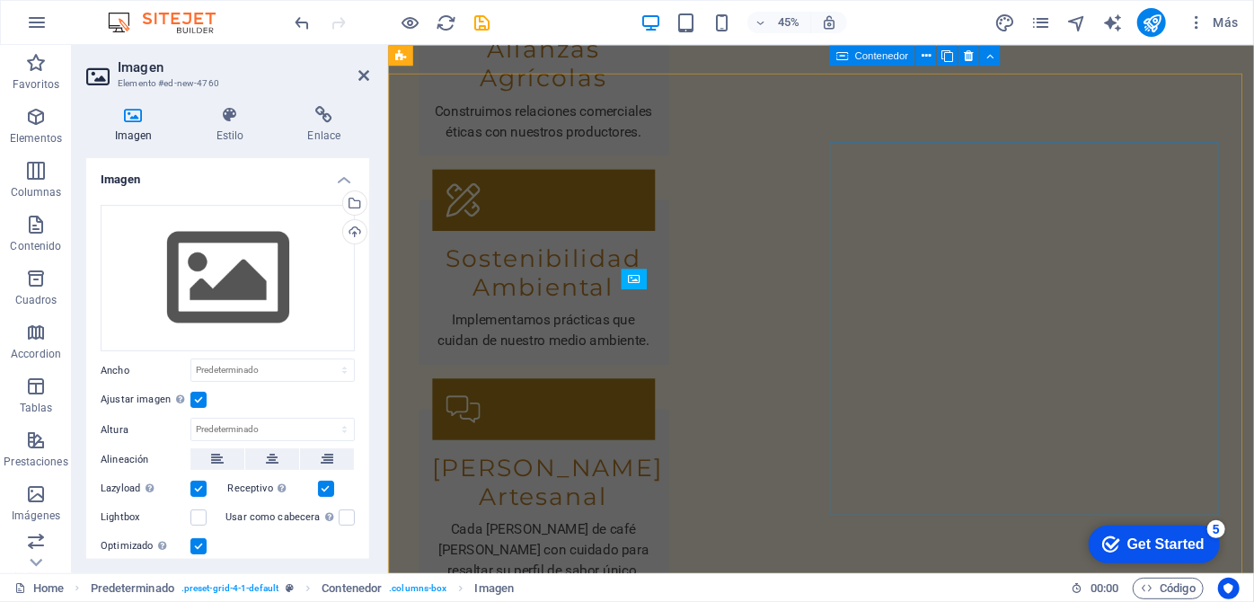
scroll to position [3444, 0]
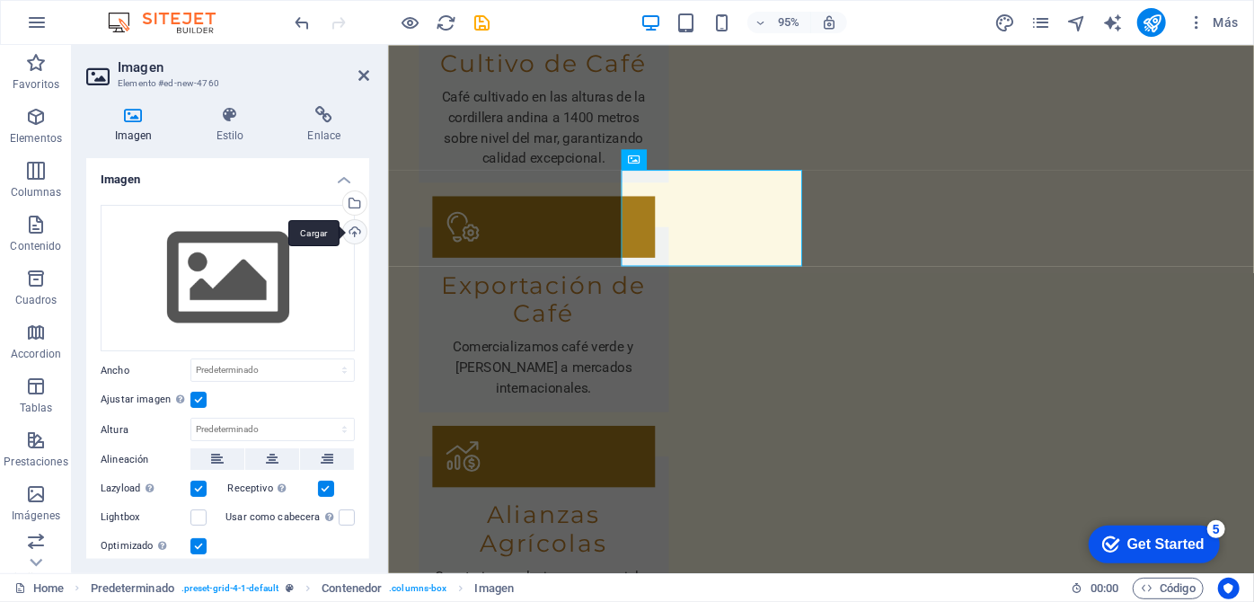
click at [352, 234] on div "Cargar" at bounding box center [353, 233] width 27 height 27
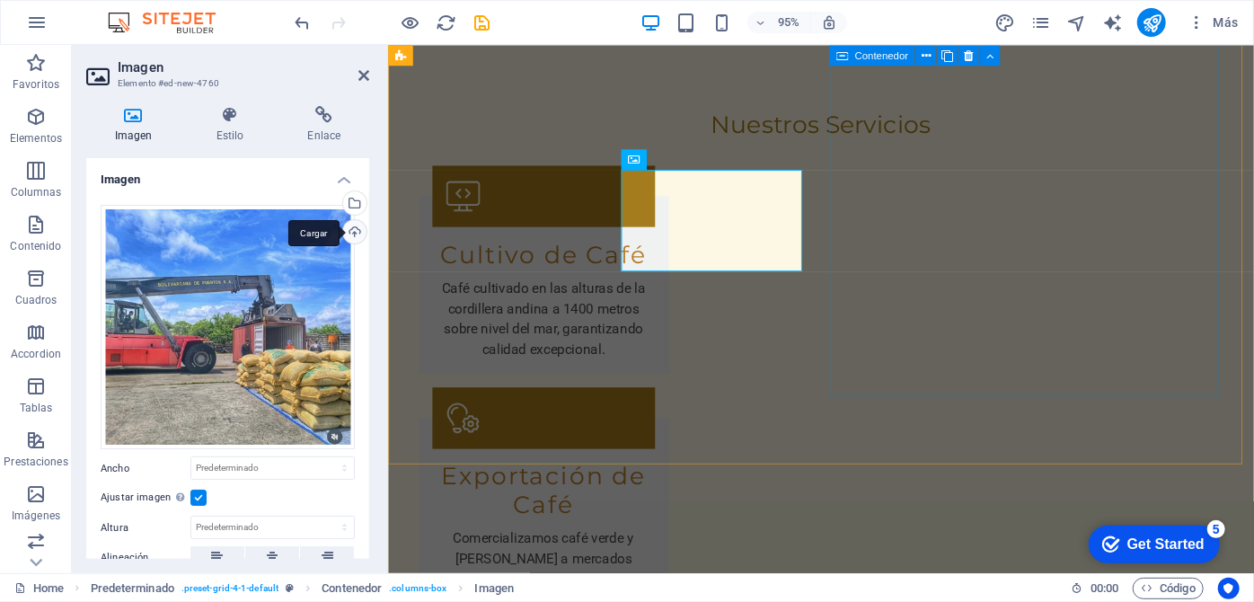
click at [350, 231] on div "Cargar" at bounding box center [353, 233] width 27 height 27
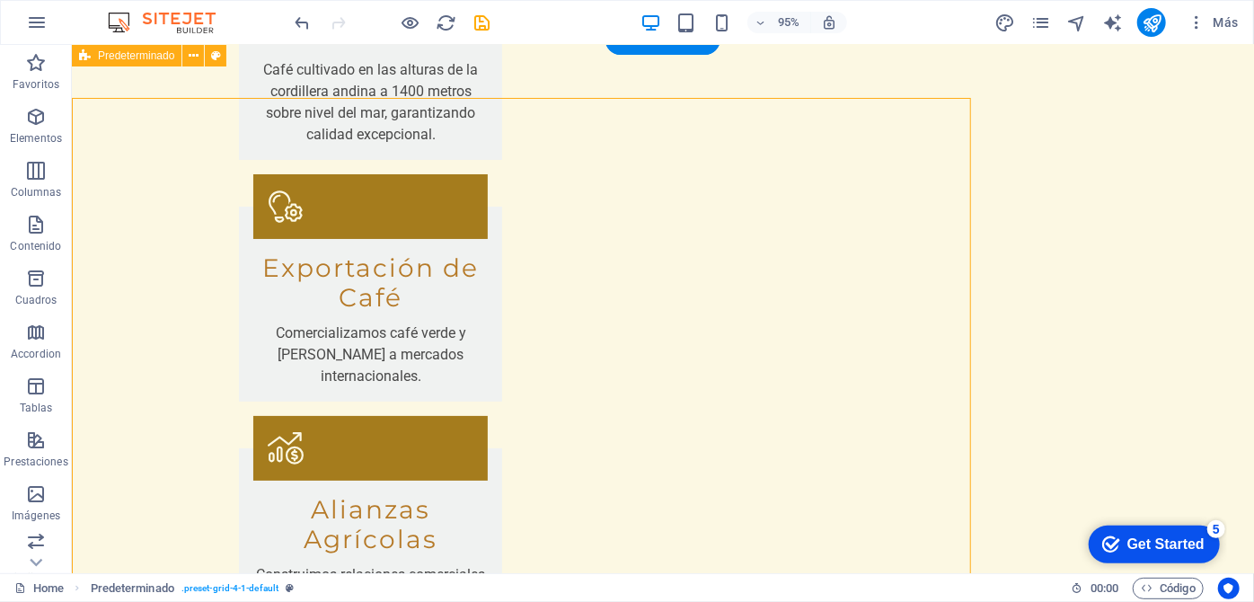
scroll to position [3385, 0]
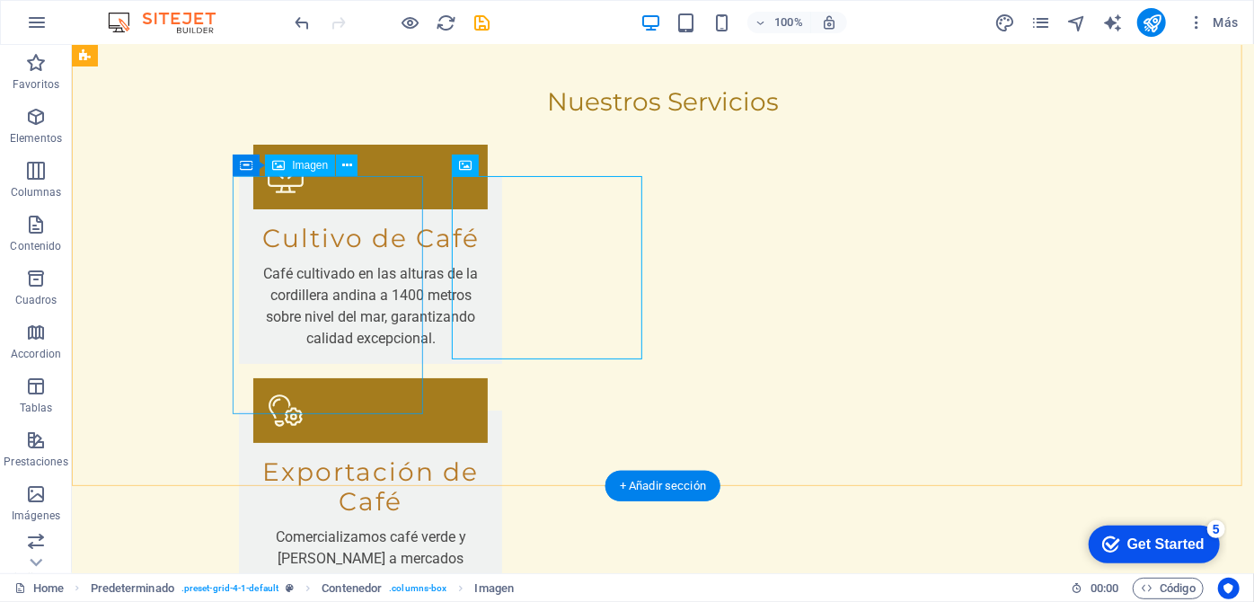
drag, startPoint x: 351, startPoint y: 410, endPoint x: 358, endPoint y: 311, distance: 99.1
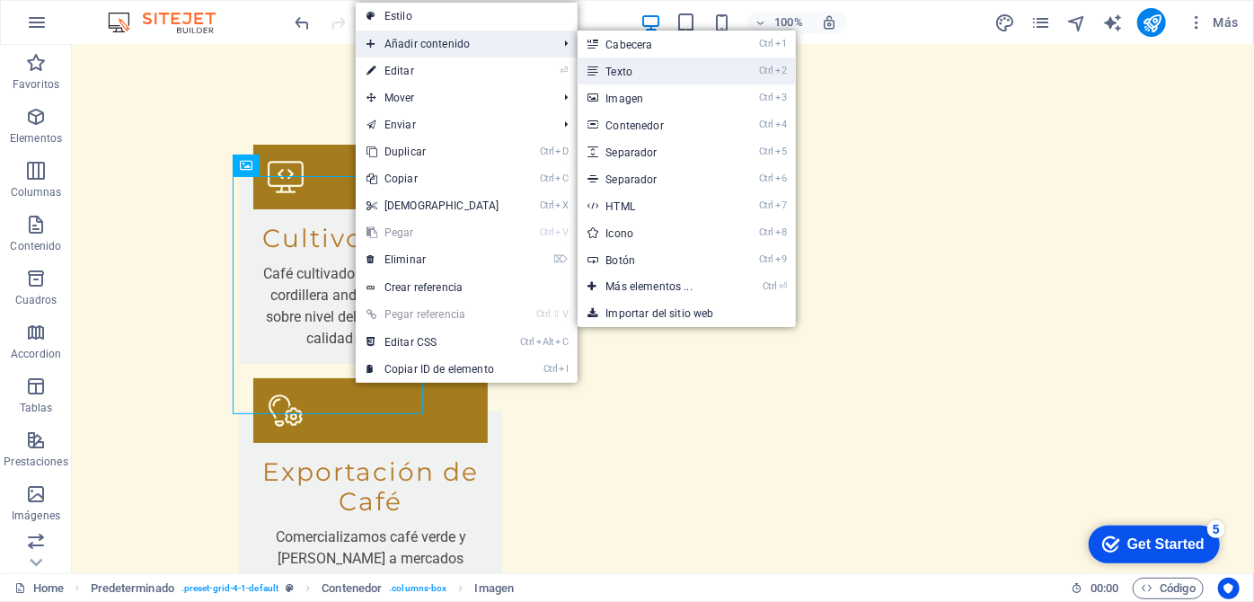
click at [627, 70] on link "Ctrl 2 Texto" at bounding box center [653, 70] width 151 height 27
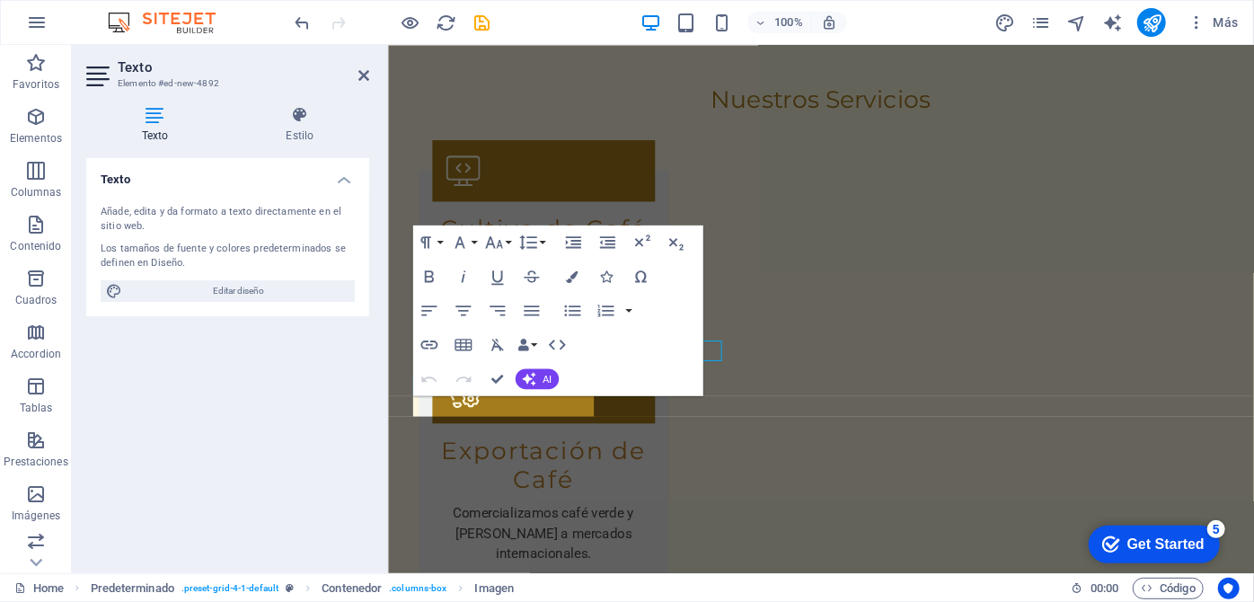
scroll to position [3444, 0]
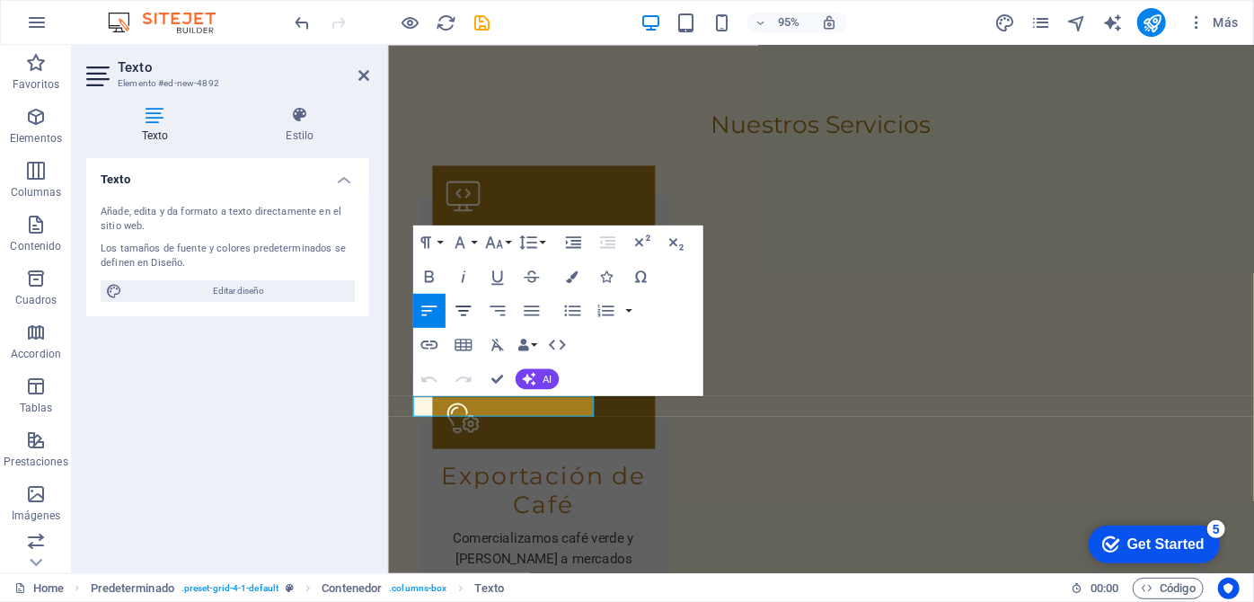
click at [463, 308] on icon "button" at bounding box center [463, 310] width 21 height 21
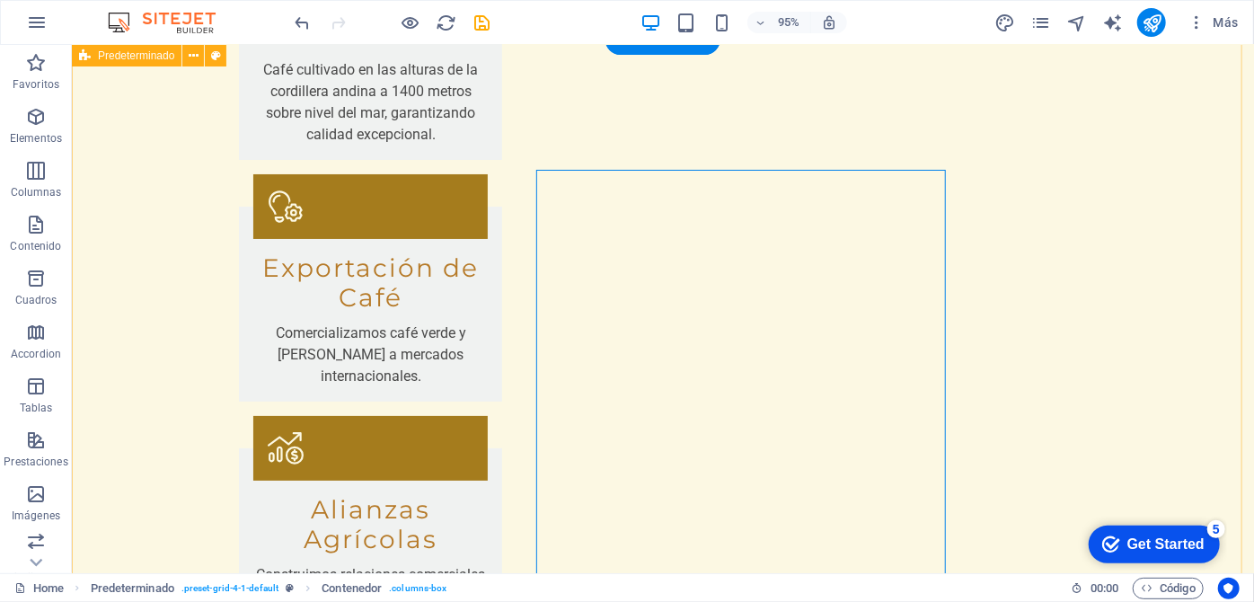
scroll to position [3385, 0]
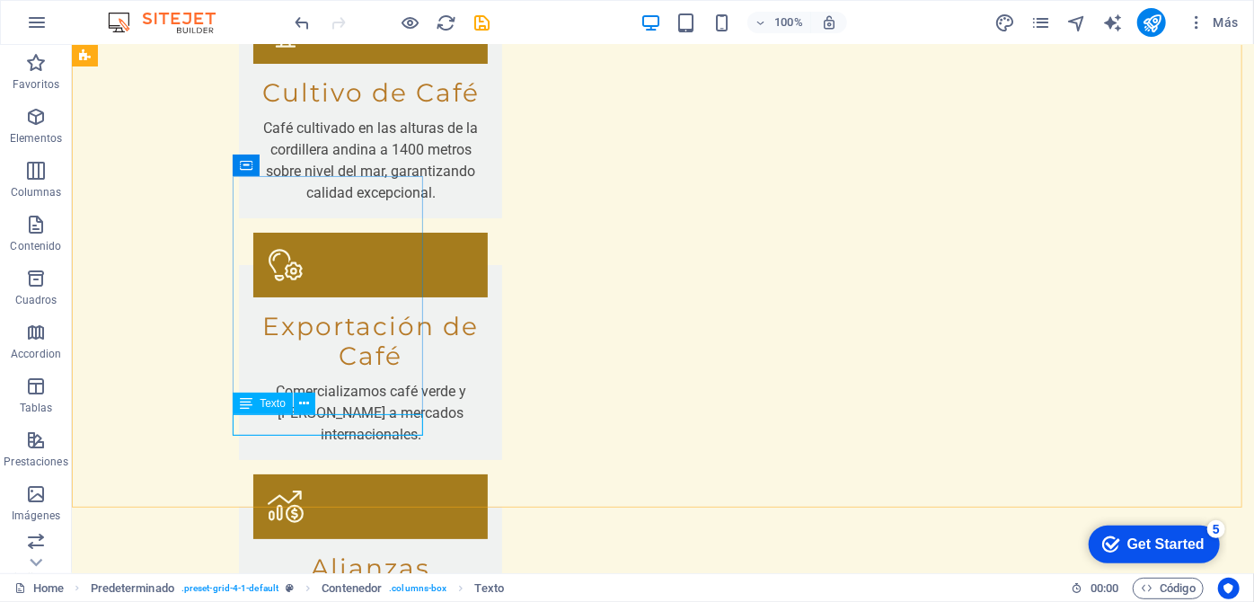
click at [249, 408] on icon at bounding box center [246, 404] width 13 height 22
click at [250, 403] on icon at bounding box center [246, 404] width 13 height 22
click at [249, 402] on icon at bounding box center [246, 404] width 13 height 22
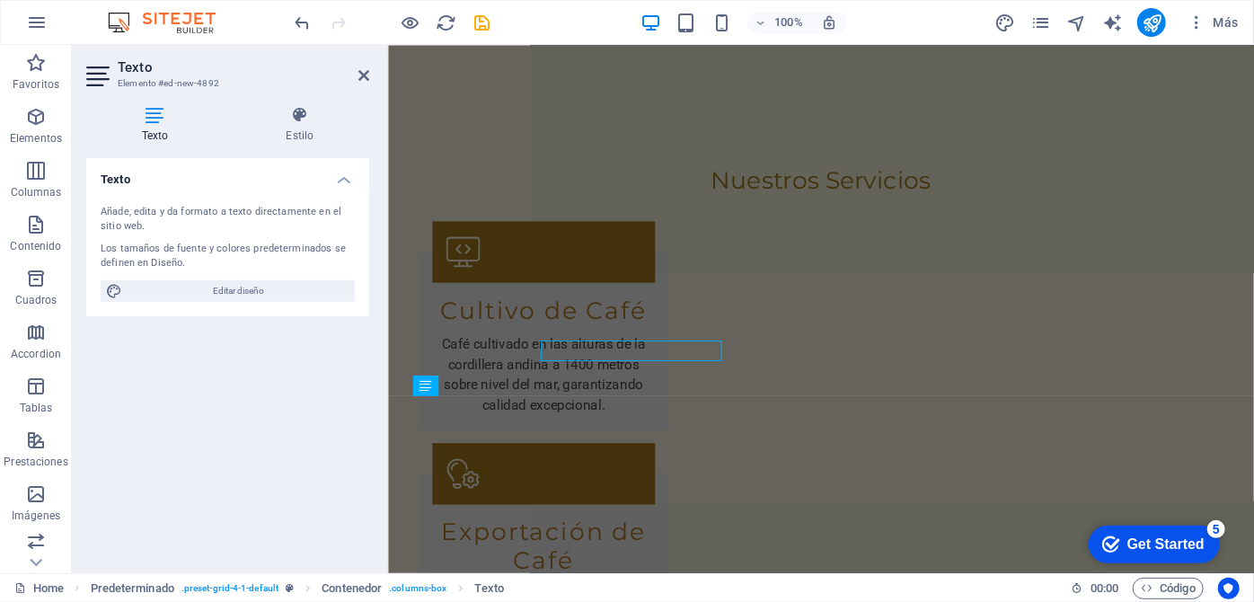
scroll to position [3444, 0]
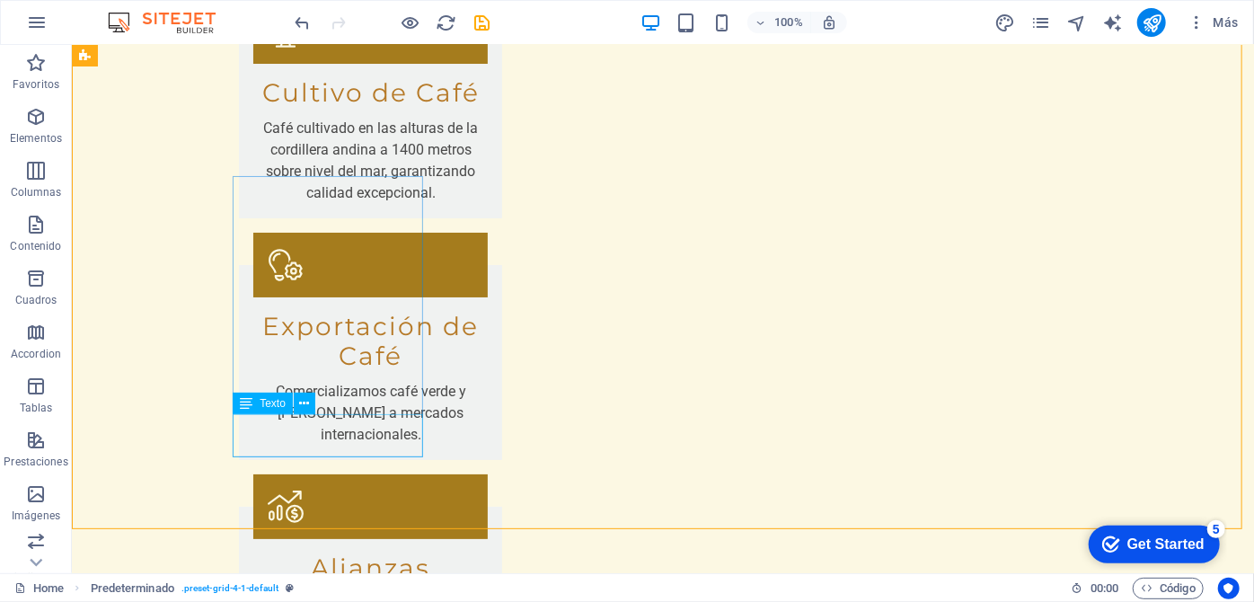
click at [247, 402] on icon at bounding box center [246, 404] width 13 height 22
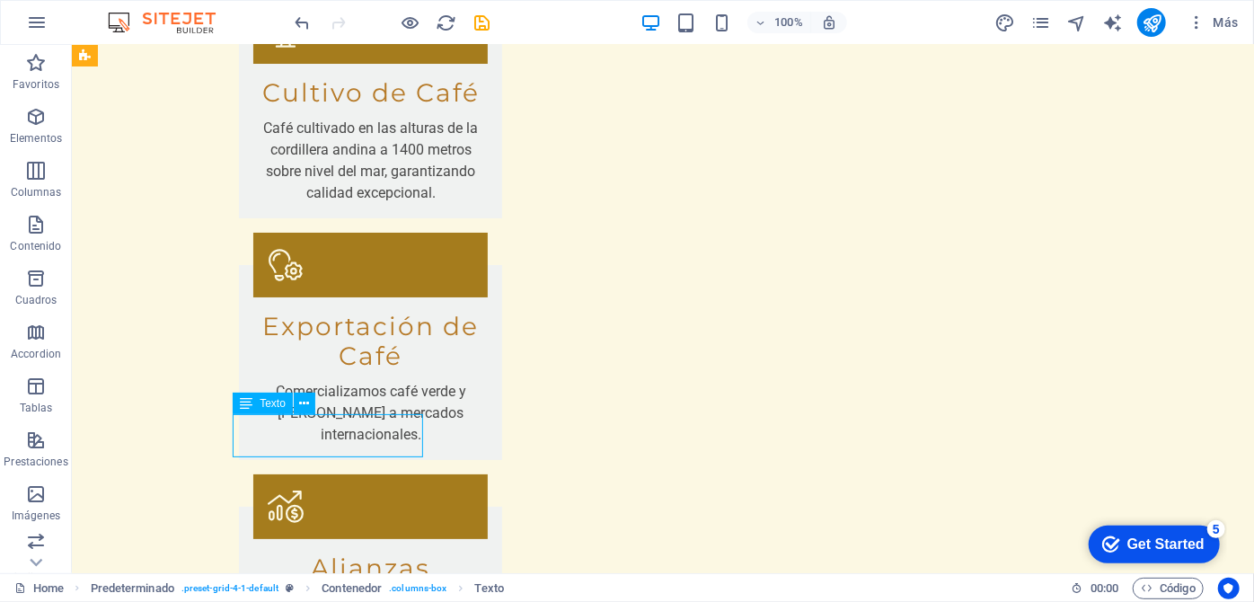
click at [245, 402] on icon at bounding box center [246, 404] width 13 height 22
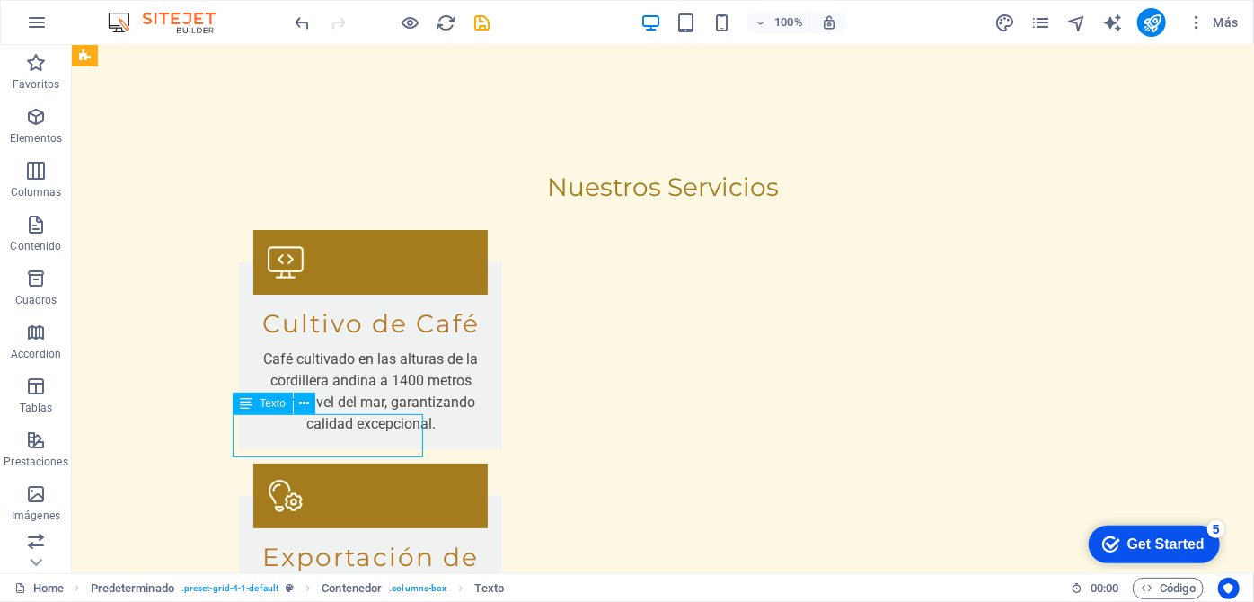
scroll to position [3444, 0]
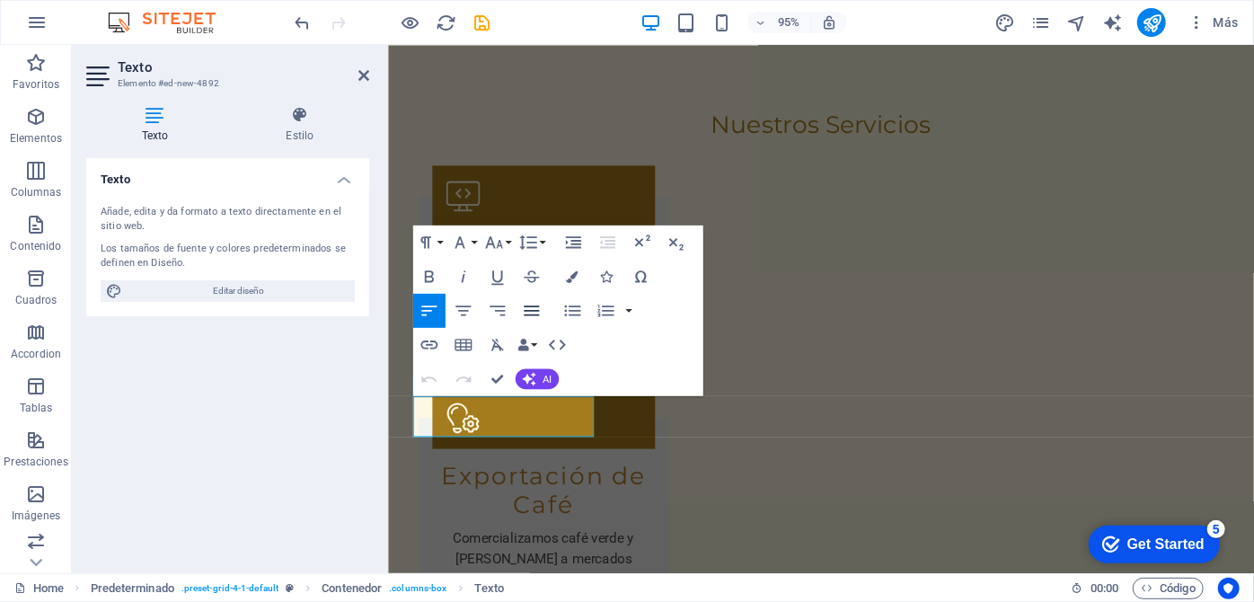
click at [534, 312] on icon "button" at bounding box center [531, 310] width 21 height 21
click at [462, 304] on icon "button" at bounding box center [463, 310] width 21 height 21
drag, startPoint x: 433, startPoint y: 424, endPoint x: 580, endPoint y: 446, distance: 149.0
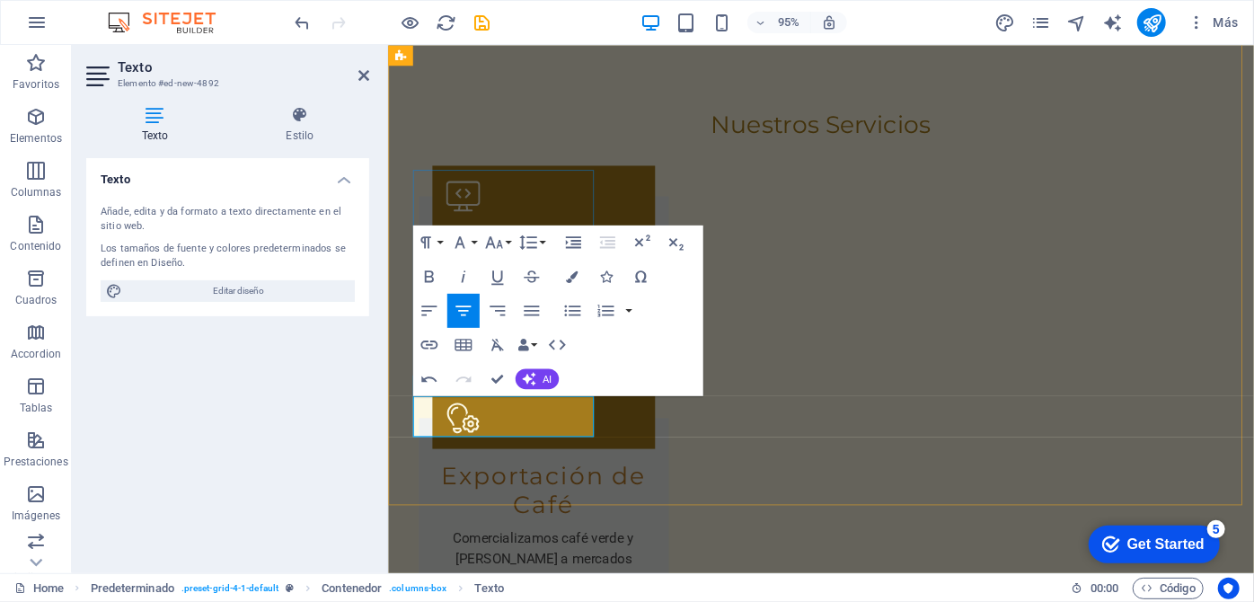
drag, startPoint x: 536, startPoint y: 444, endPoint x: 682, endPoint y: 479, distance: 149.7
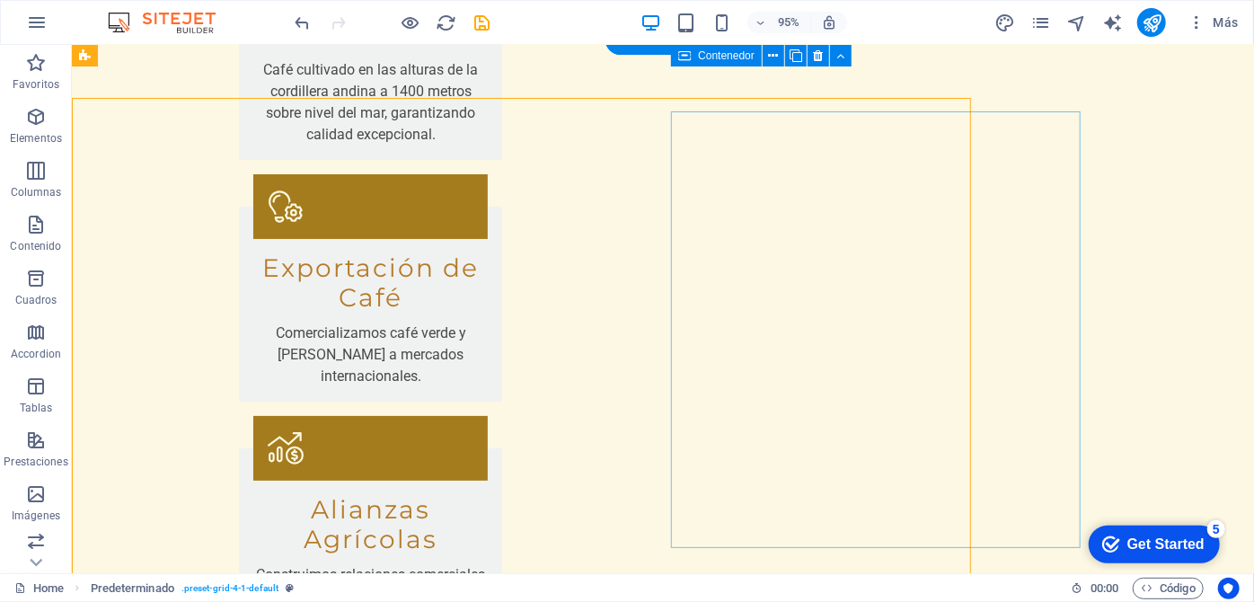
scroll to position [3385, 0]
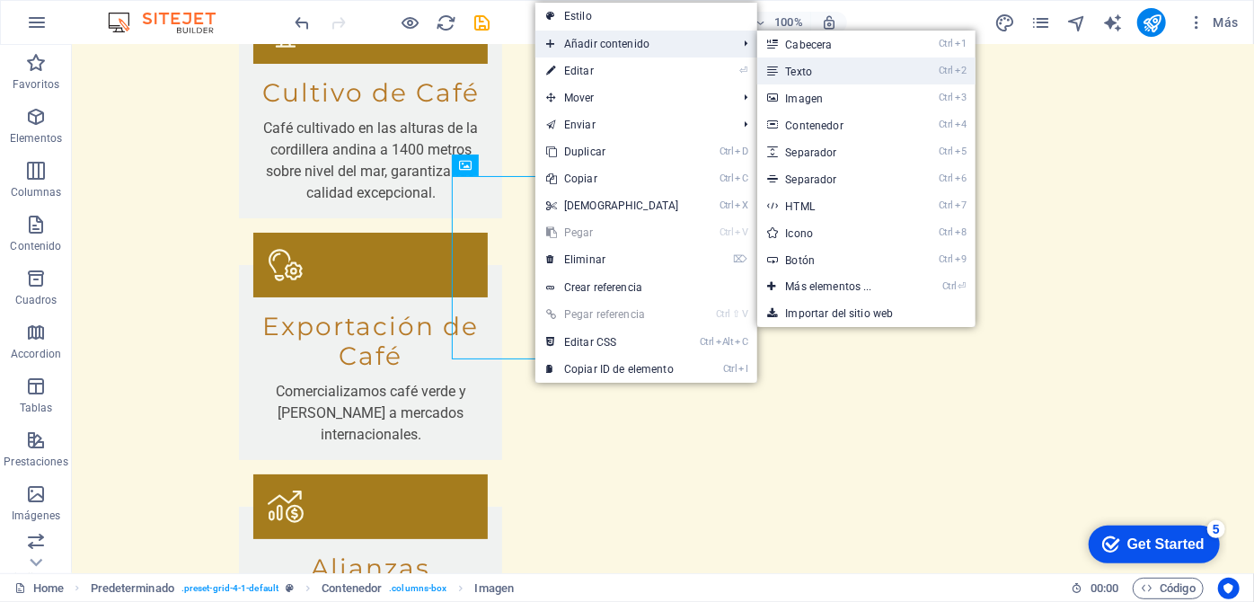
click at [805, 67] on link "Ctrl 2 Texto" at bounding box center [832, 70] width 151 height 27
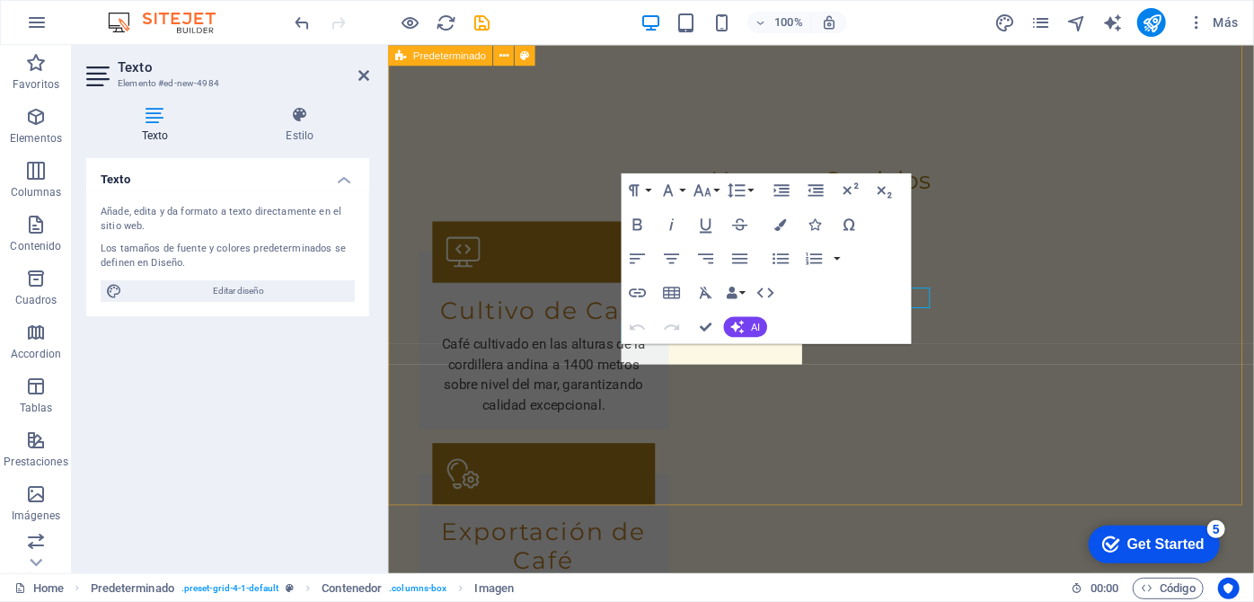
scroll to position [3444, 0]
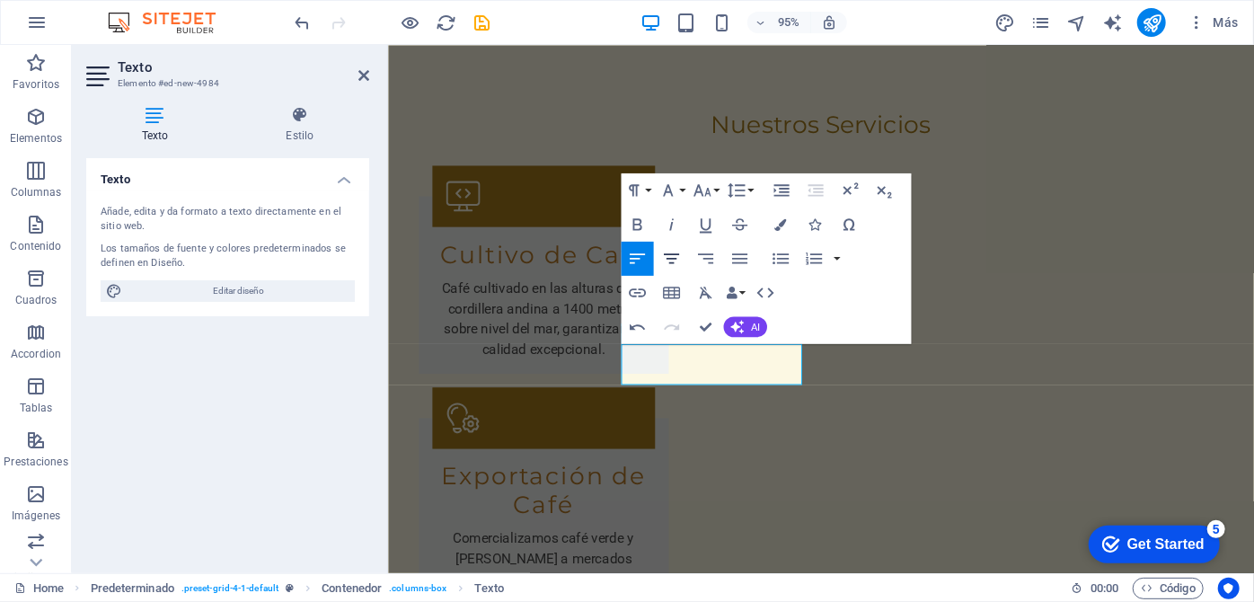
click at [666, 263] on icon "button" at bounding box center [671, 258] width 21 height 21
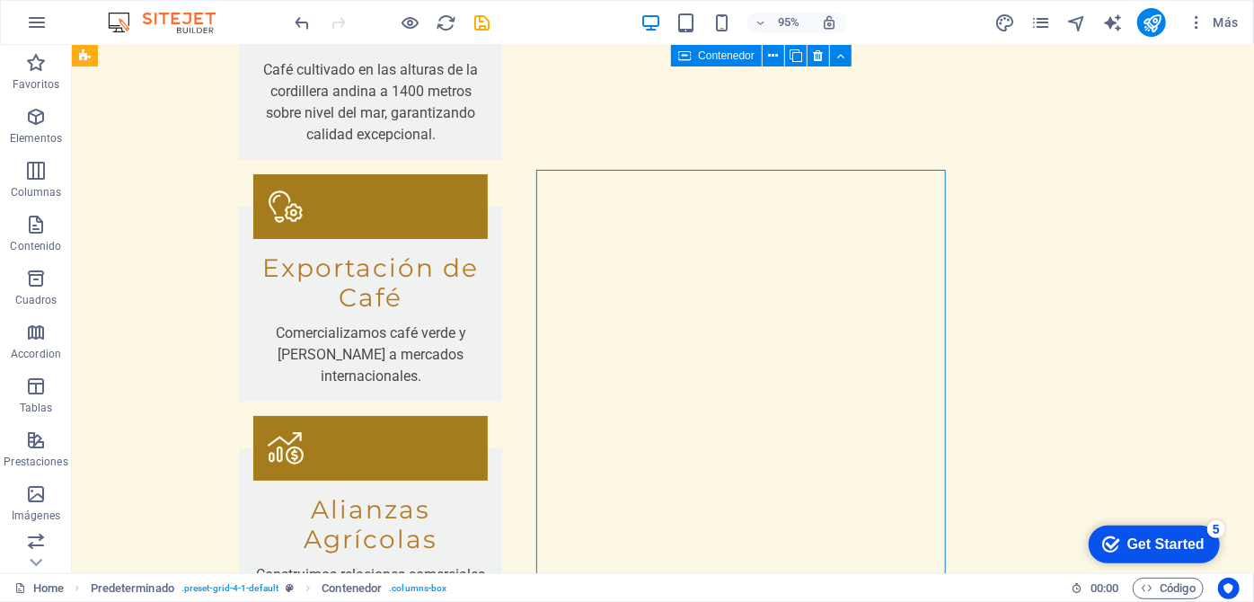
scroll to position [3385, 0]
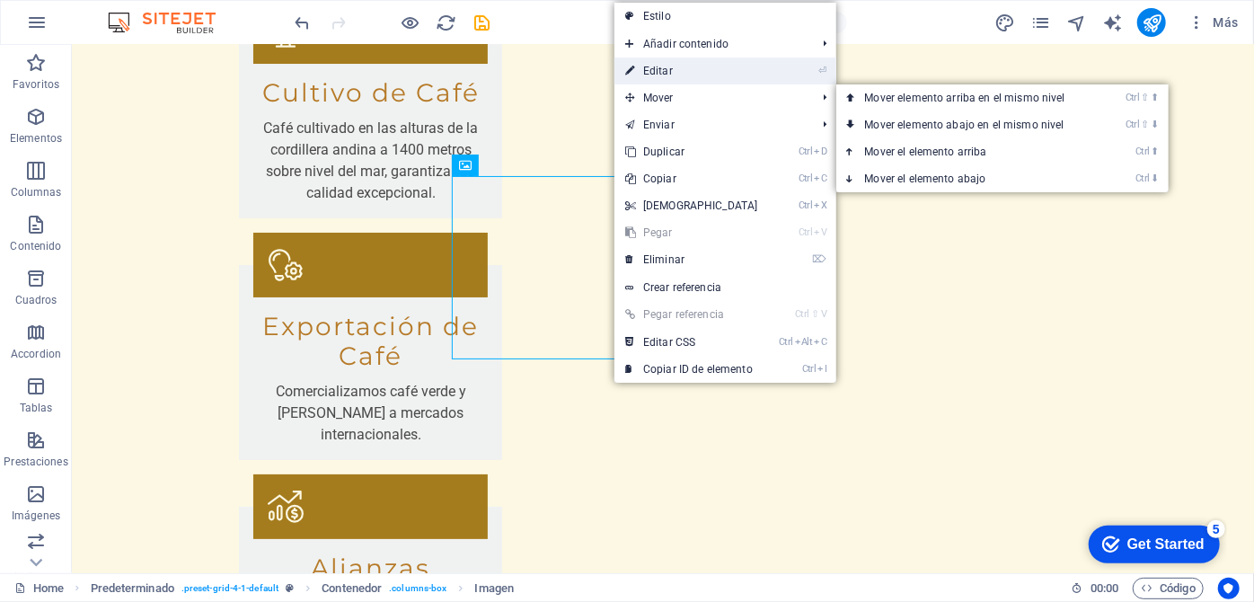
click at [713, 69] on link "⏎ Editar" at bounding box center [691, 70] width 154 height 27
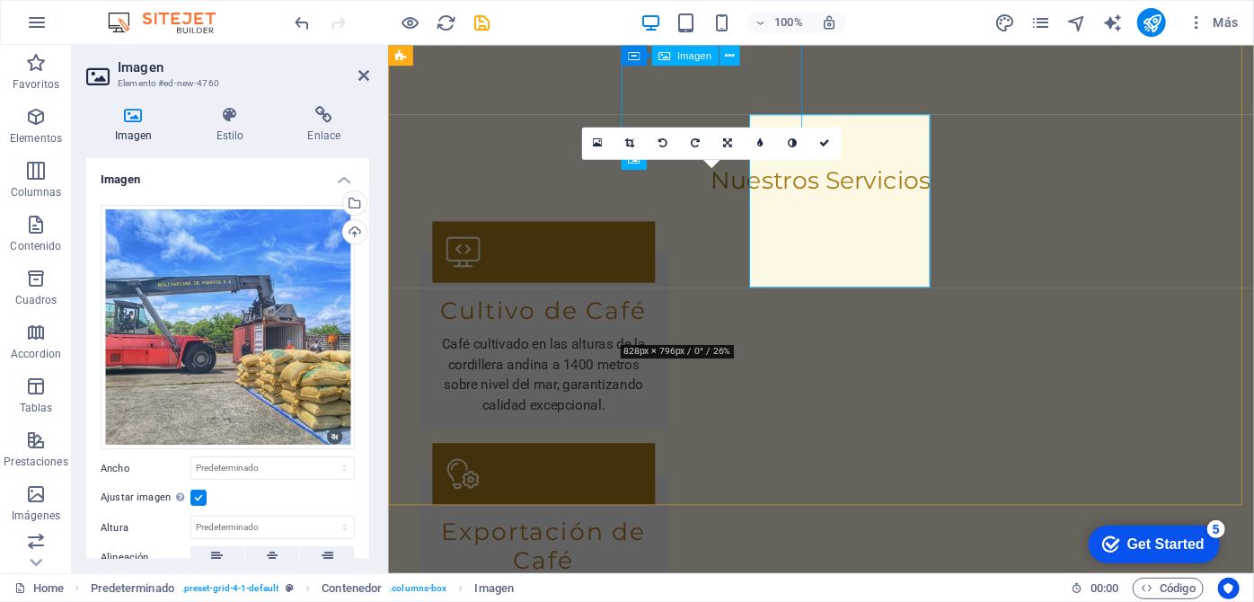
scroll to position [3444, 0]
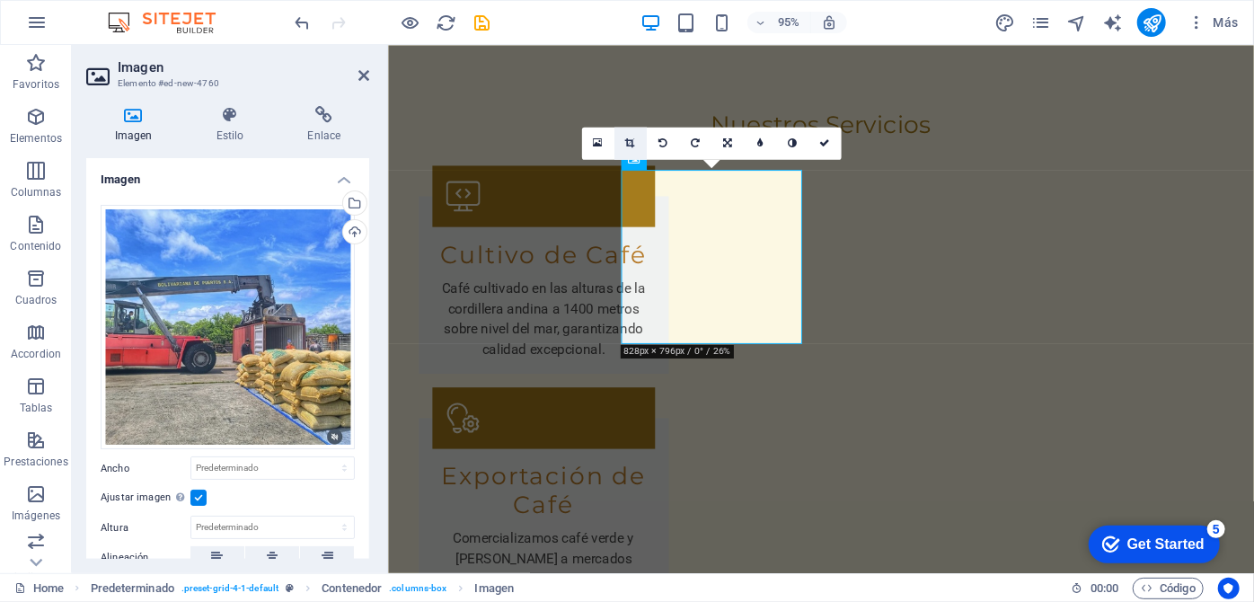
click at [629, 138] on icon at bounding box center [630, 143] width 10 height 10
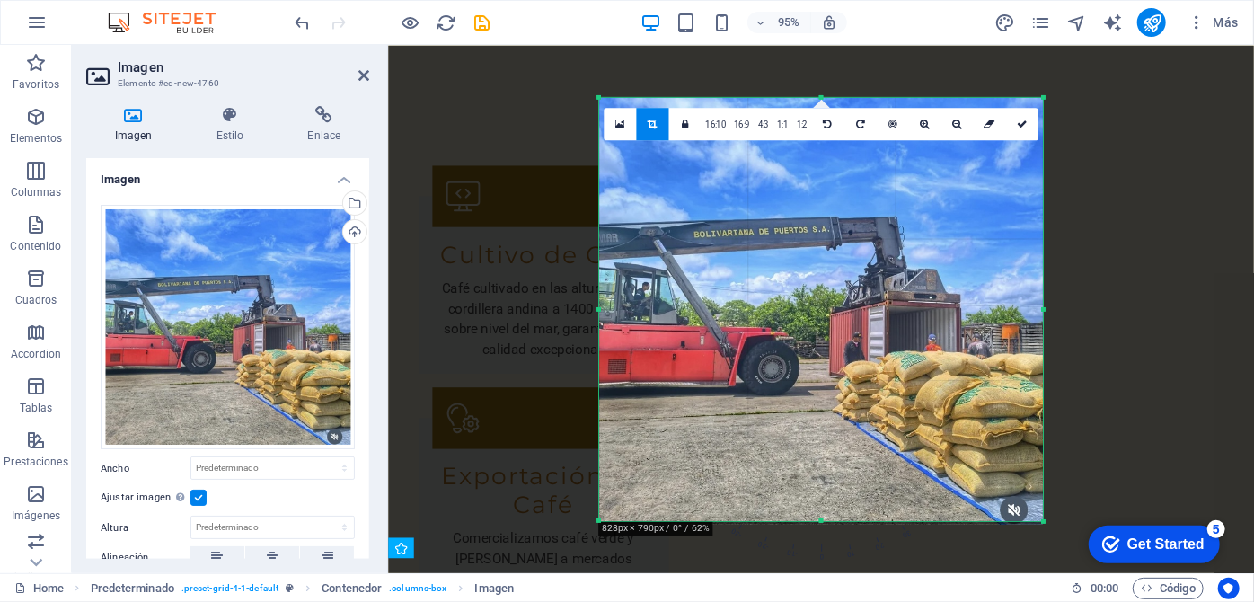
drag, startPoint x: 1042, startPoint y: 523, endPoint x: 1046, endPoint y: 597, distance: 74.6
click at [1046, 573] on section "Favoritos Elementos Columnas Contenido Cuadros Accordion Tablas Prestaciones Im…" at bounding box center [627, 309] width 1254 height 528
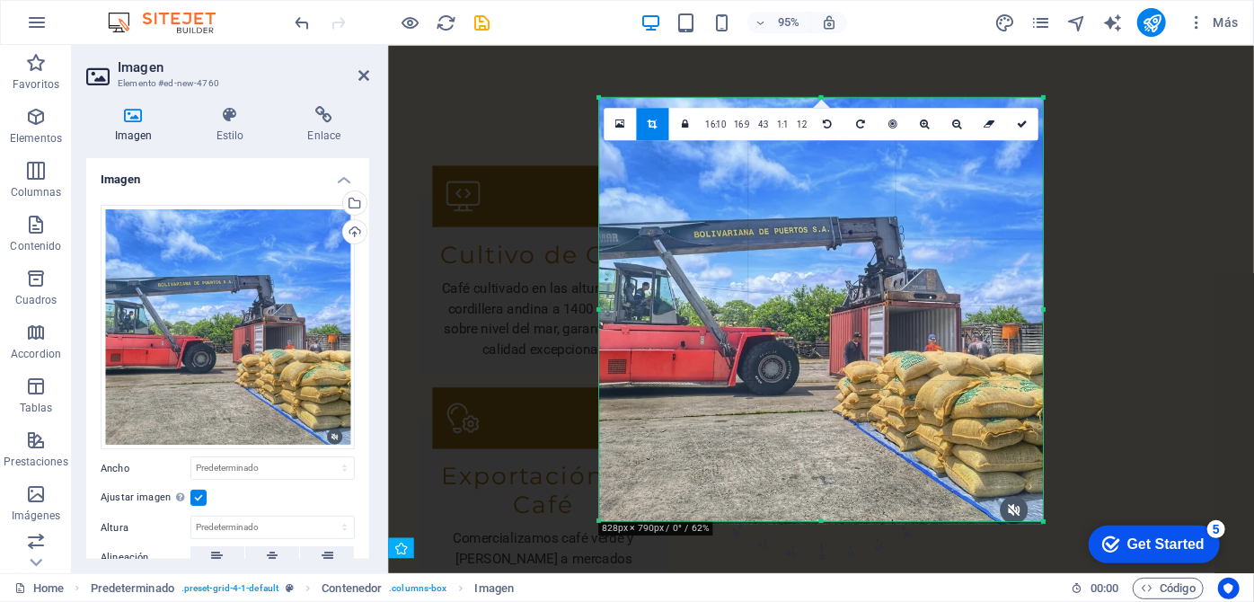
drag, startPoint x: 1156, startPoint y: 164, endPoint x: 1005, endPoint y: 333, distance: 226.5
click at [359, 81] on icon at bounding box center [363, 75] width 11 height 14
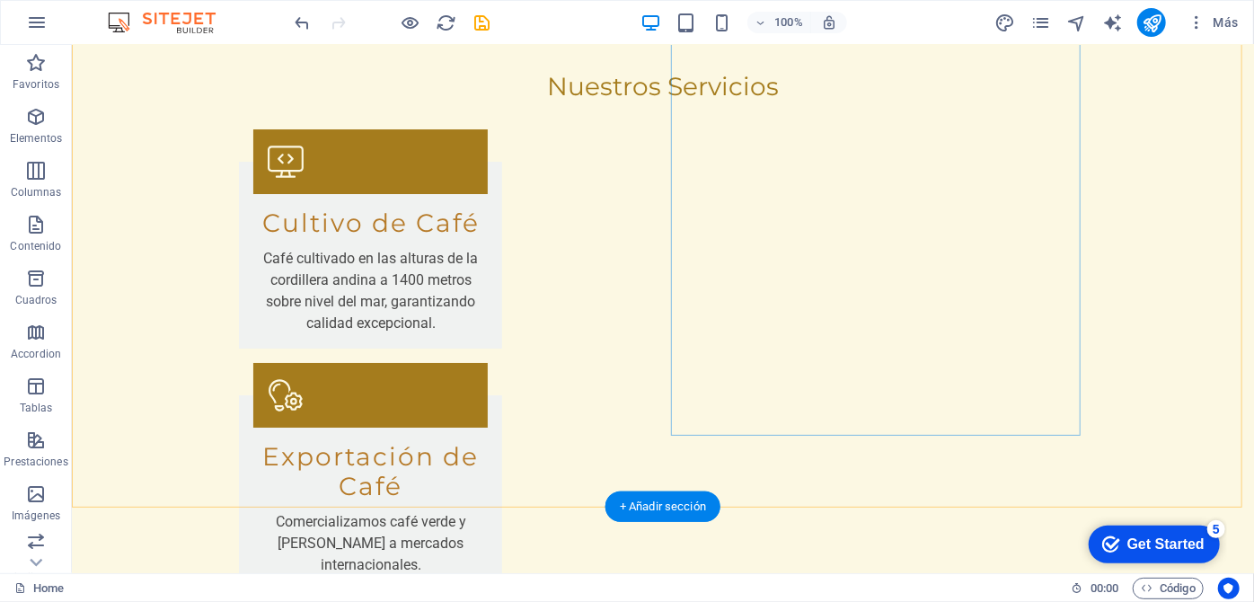
scroll to position [3317, 0]
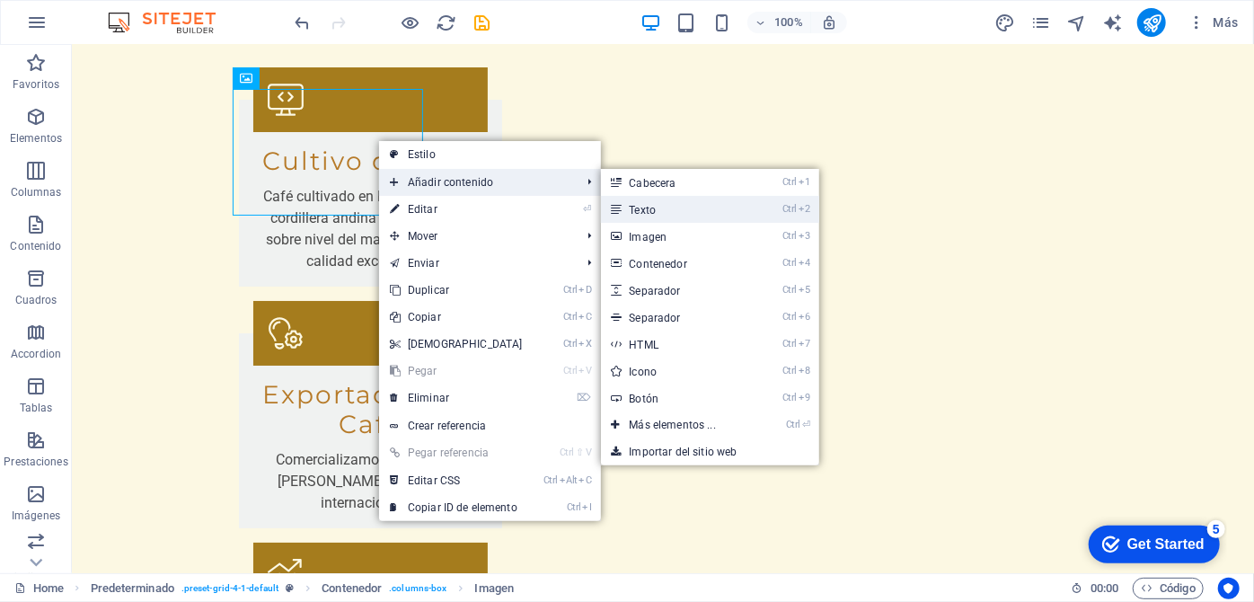
click at [651, 207] on link "Ctrl 2 Texto" at bounding box center [676, 209] width 151 height 27
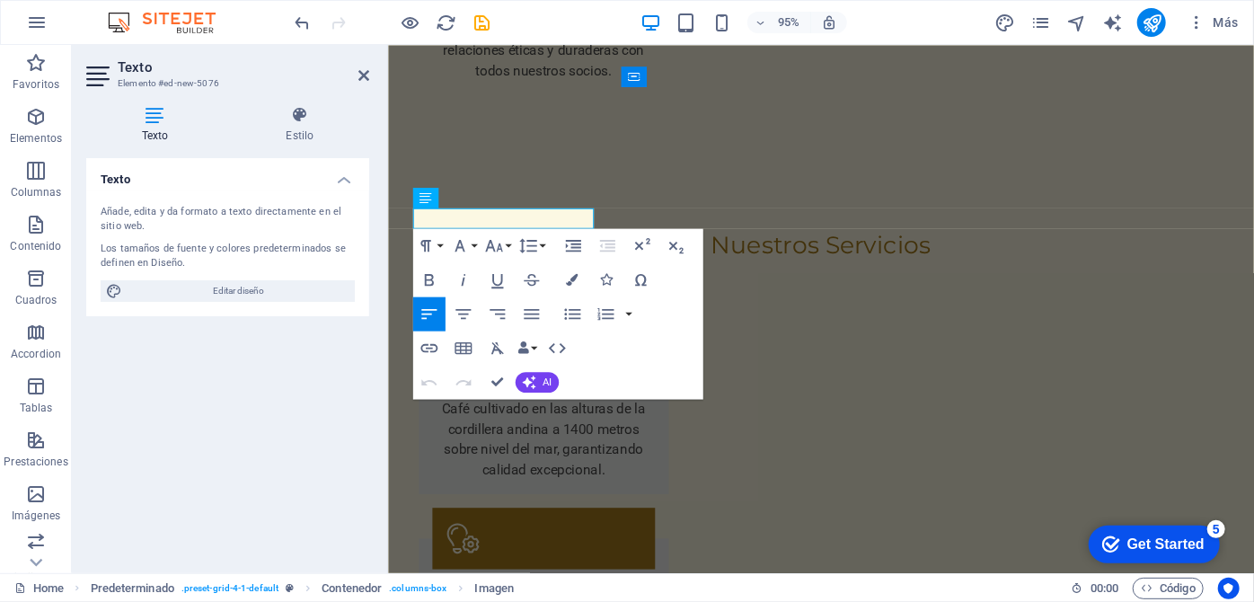
scroll to position [3376, 0]
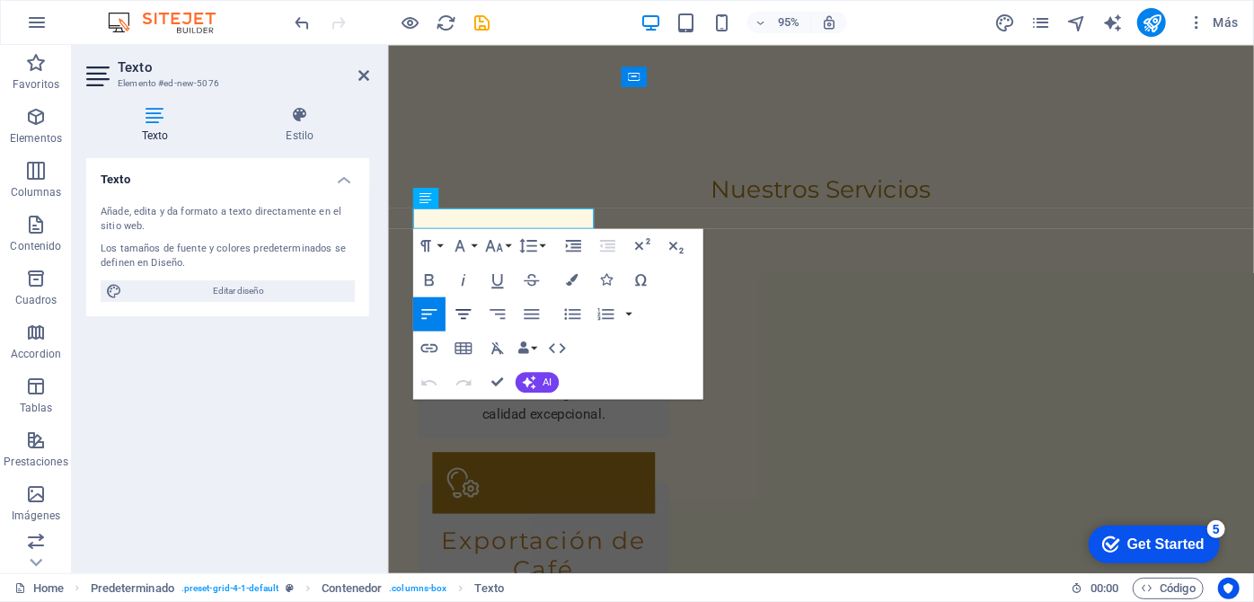
click at [462, 312] on icon "button" at bounding box center [462, 313] width 15 height 10
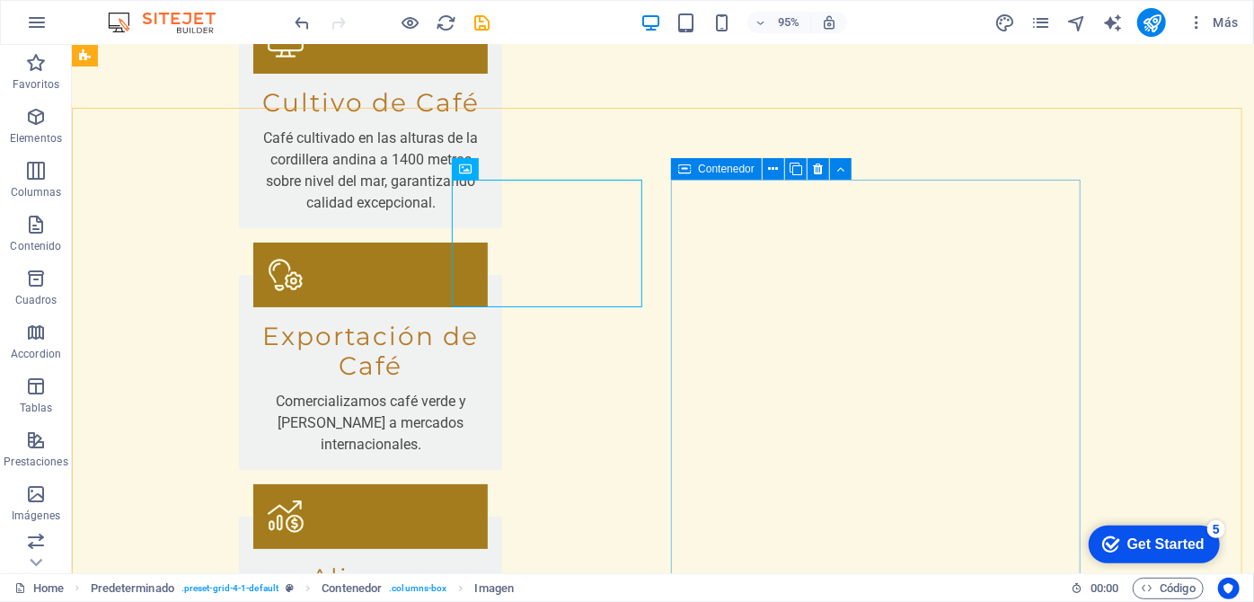
scroll to position [3317, 0]
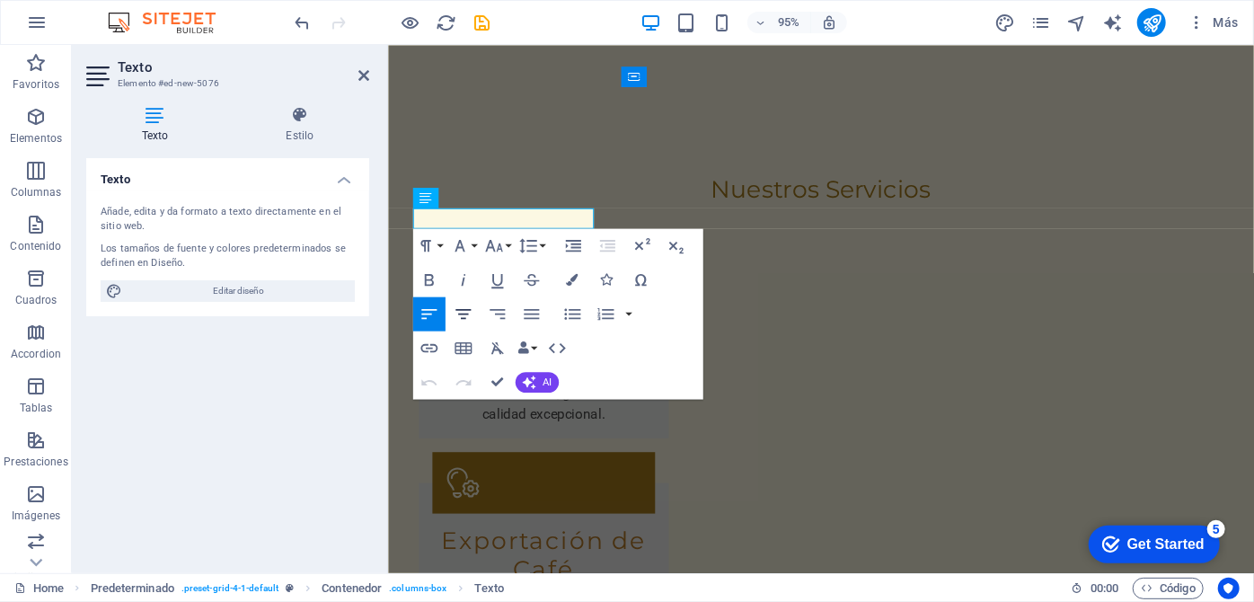
click at [462, 307] on icon "button" at bounding box center [463, 313] width 21 height 21
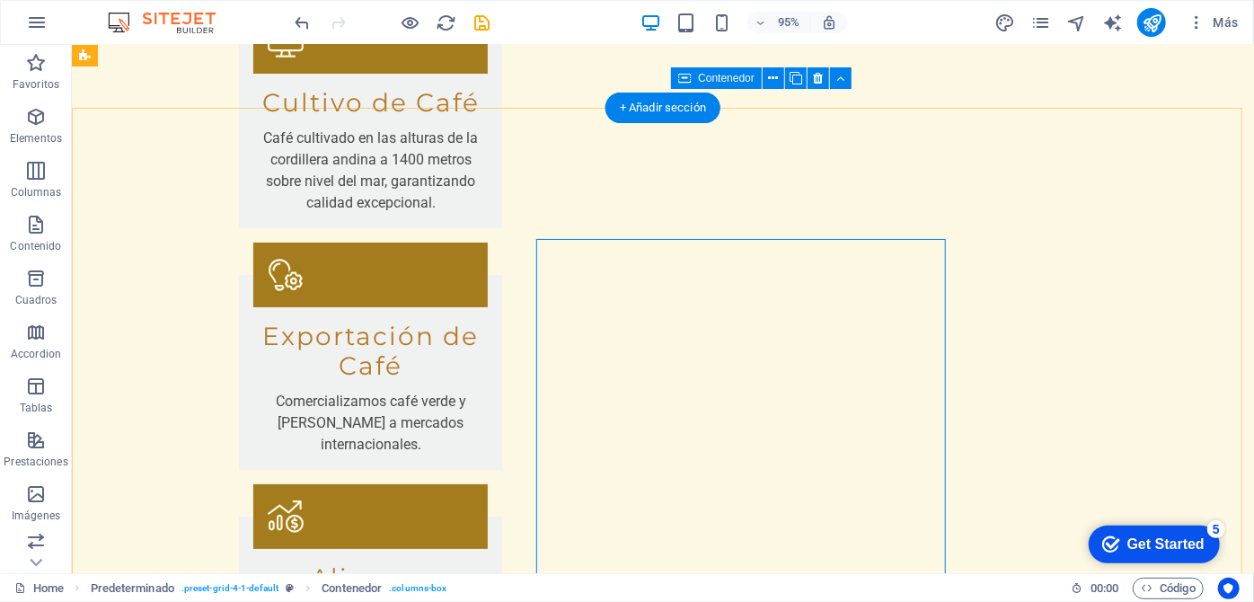
scroll to position [3317, 0]
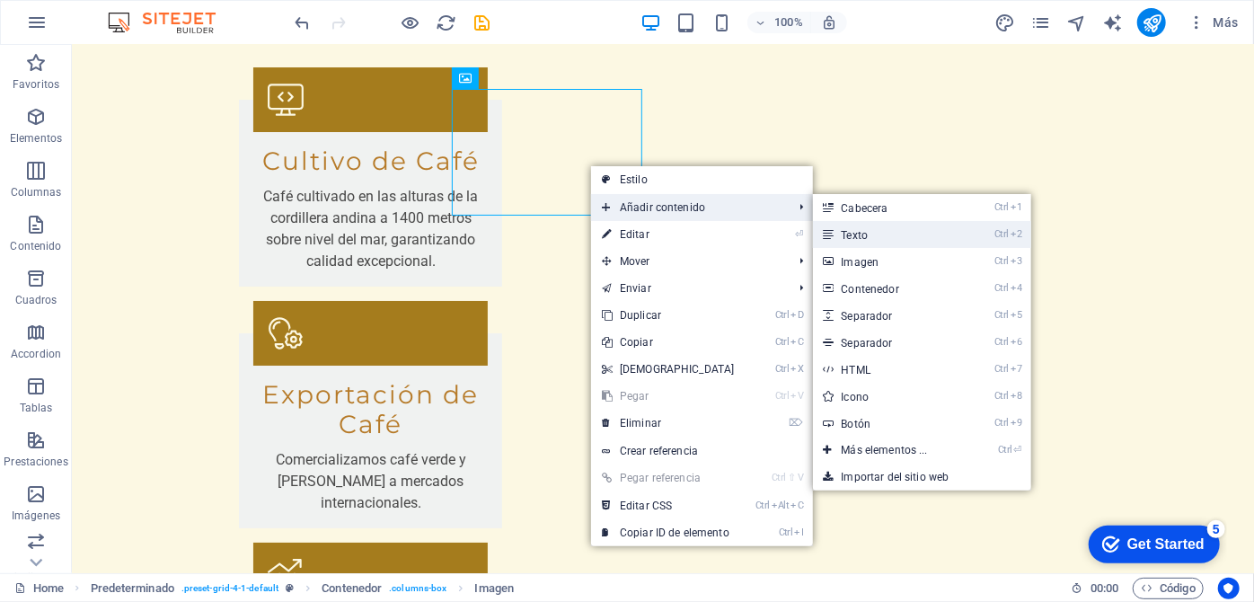
click at [848, 233] on link "Ctrl 2 Texto" at bounding box center [888, 234] width 151 height 27
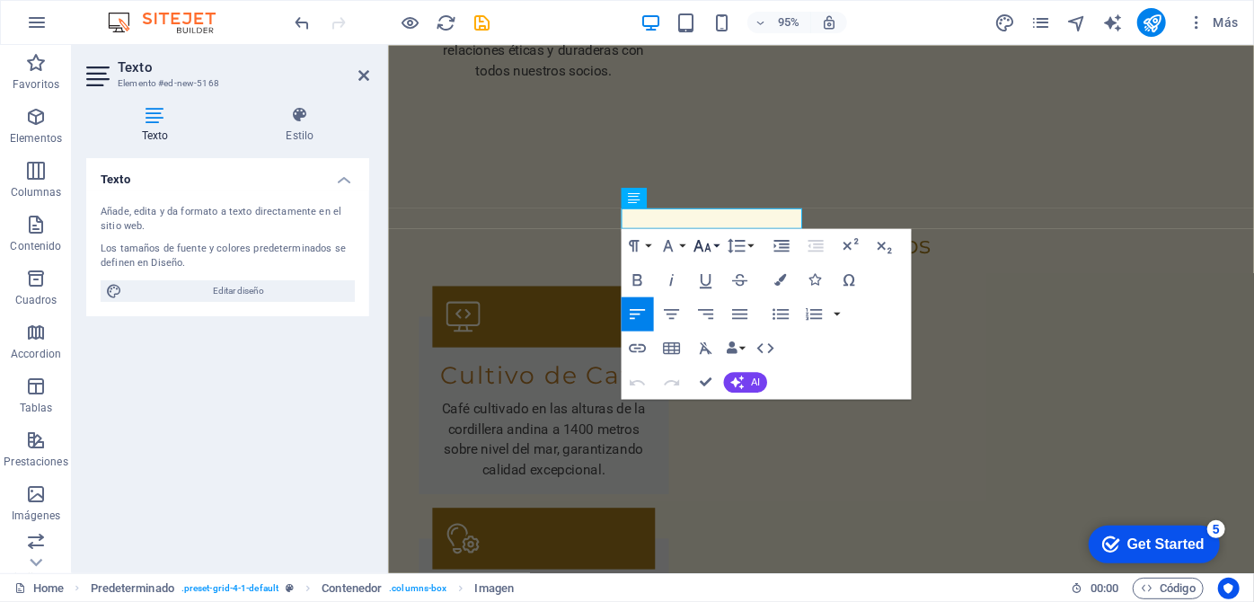
scroll to position [3376, 0]
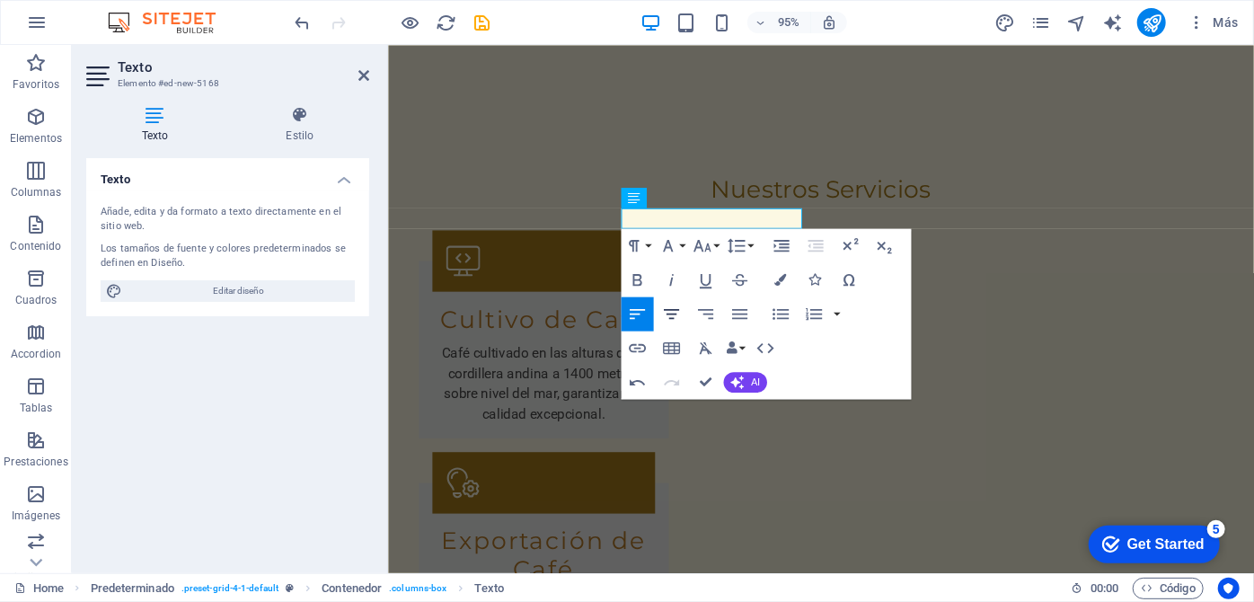
click at [675, 312] on icon "button" at bounding box center [671, 313] width 15 height 10
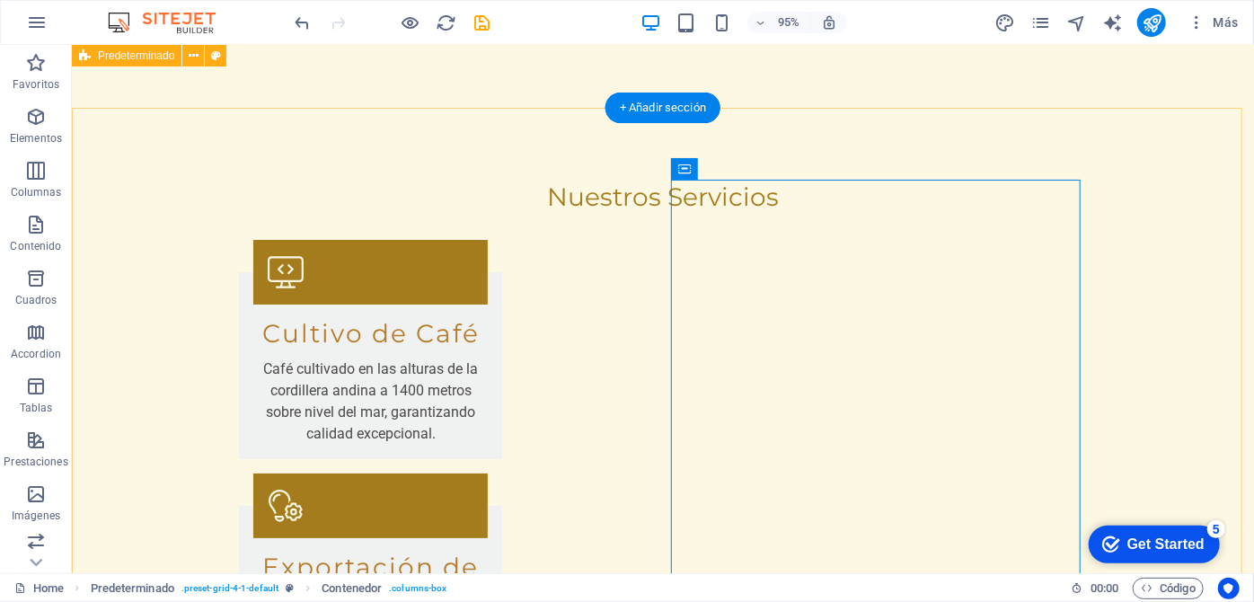
scroll to position [3317, 0]
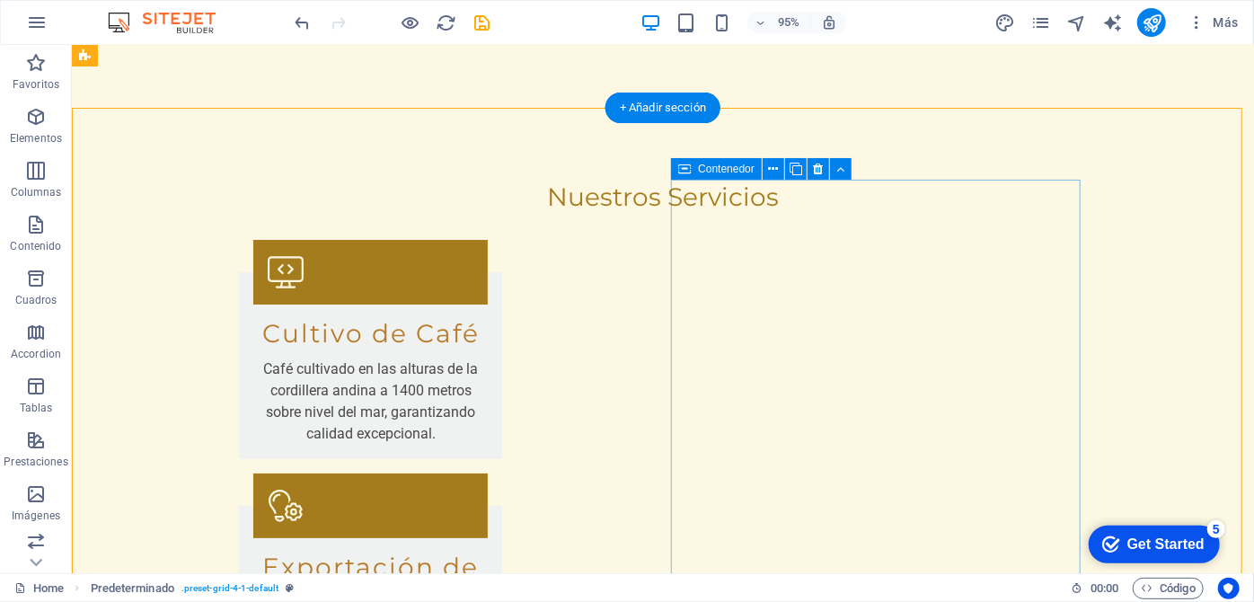
scroll to position [3317, 0]
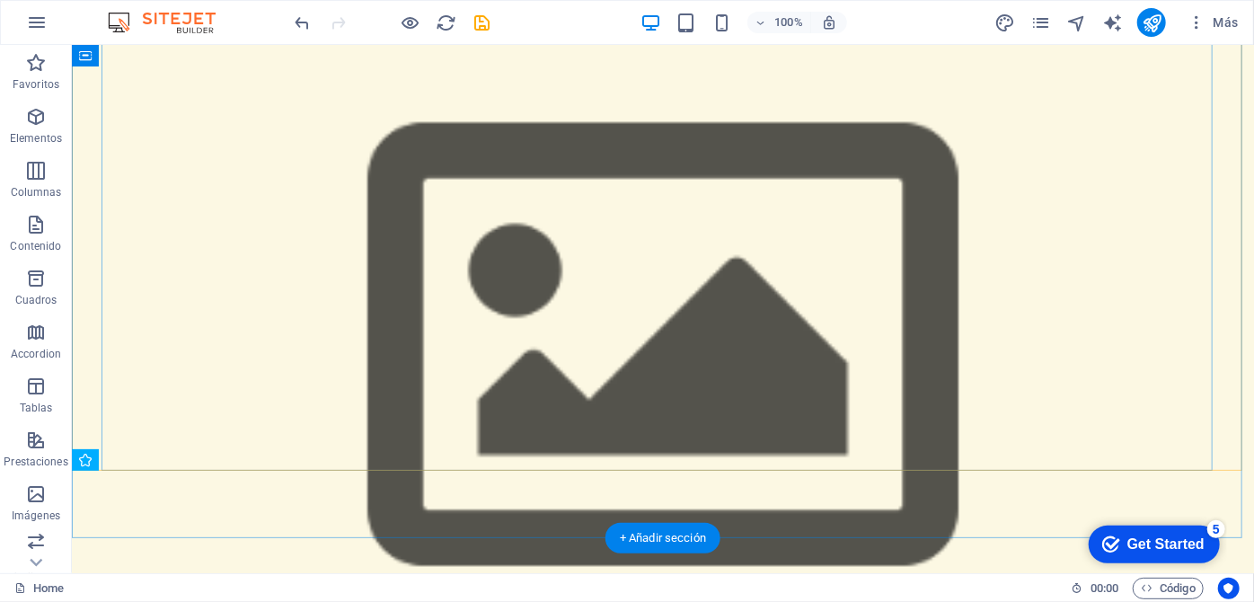
scroll to position [163, 0]
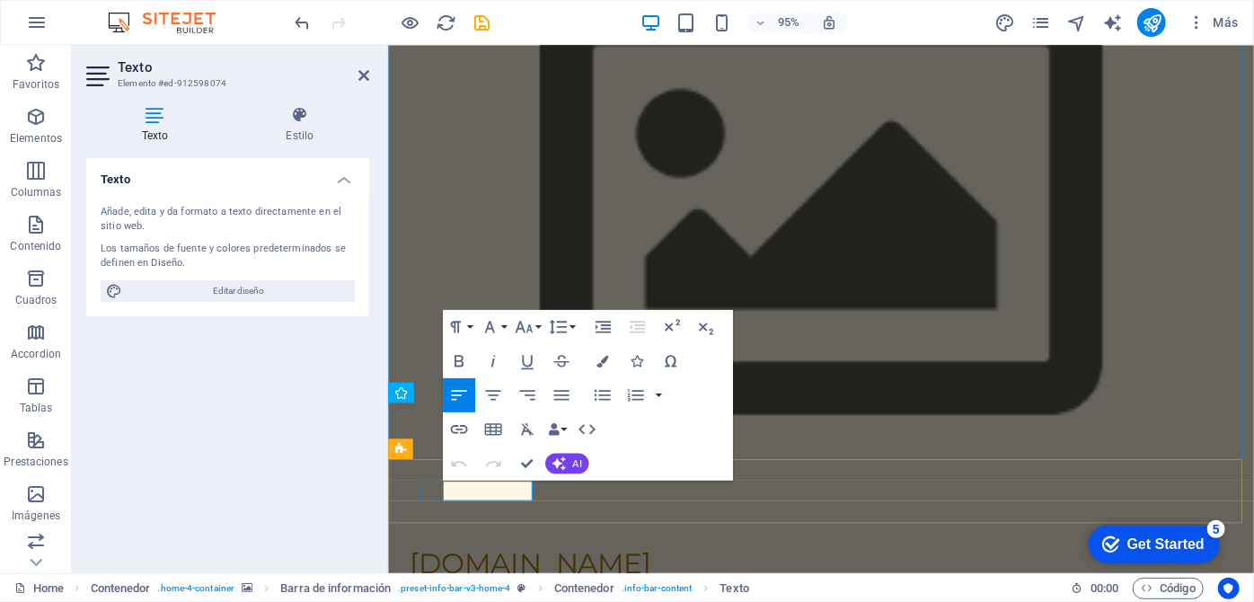
drag, startPoint x: 535, startPoint y: 512, endPoint x: 711, endPoint y: 1042, distance: 558.2
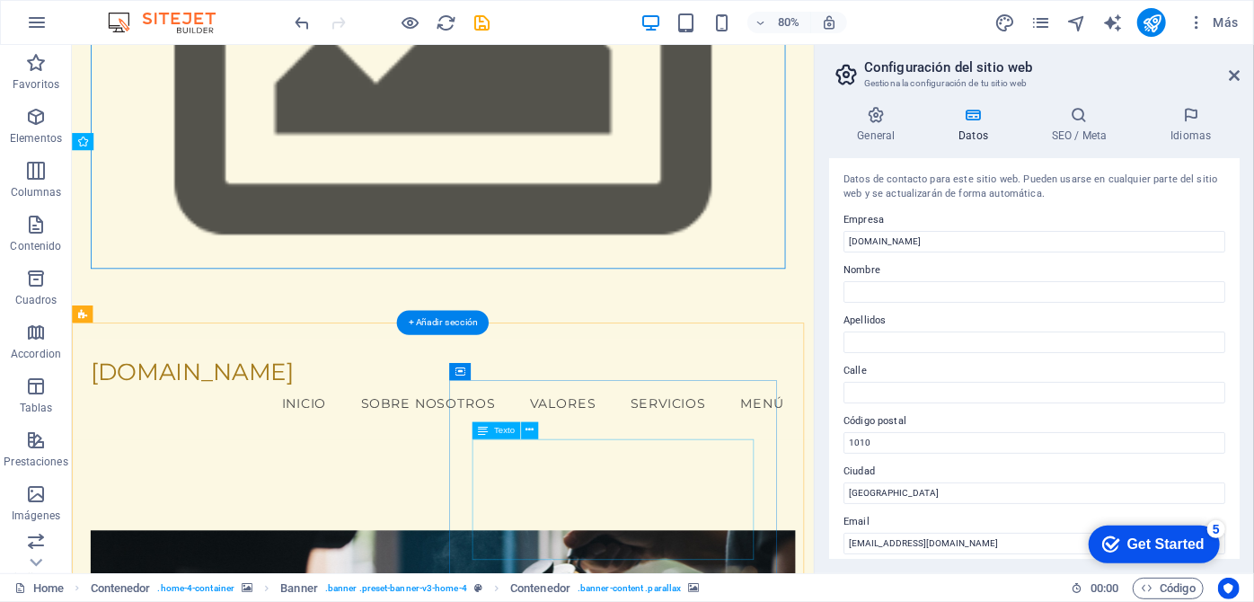
scroll to position [408, 0]
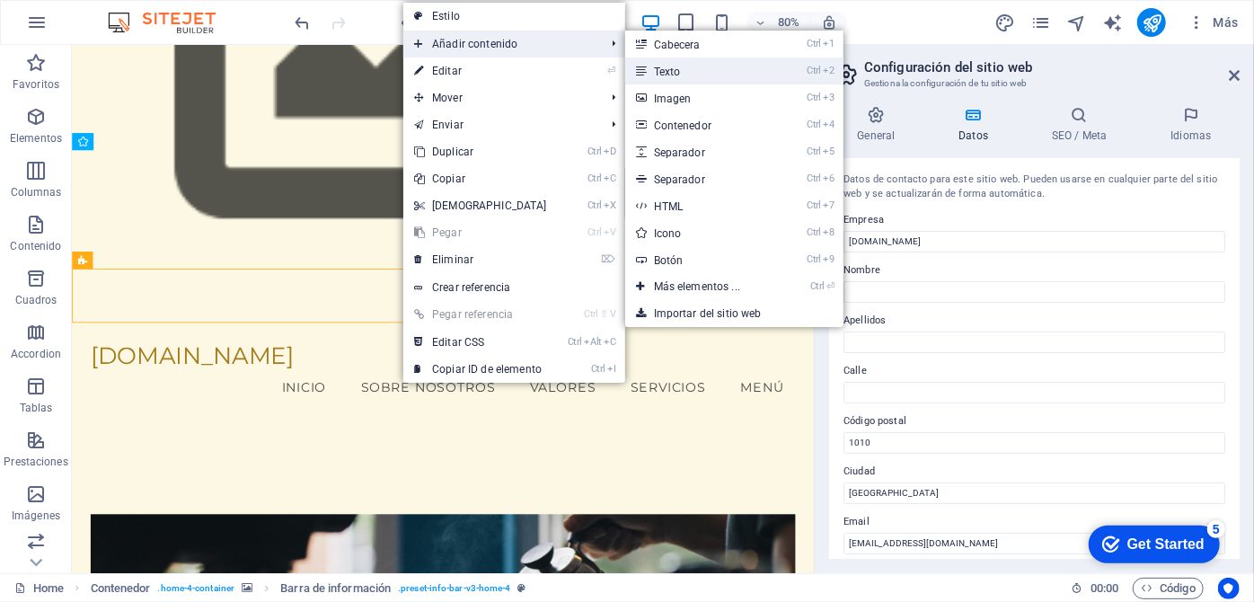
click at [677, 71] on link "Ctrl 2 Texto" at bounding box center [700, 70] width 151 height 27
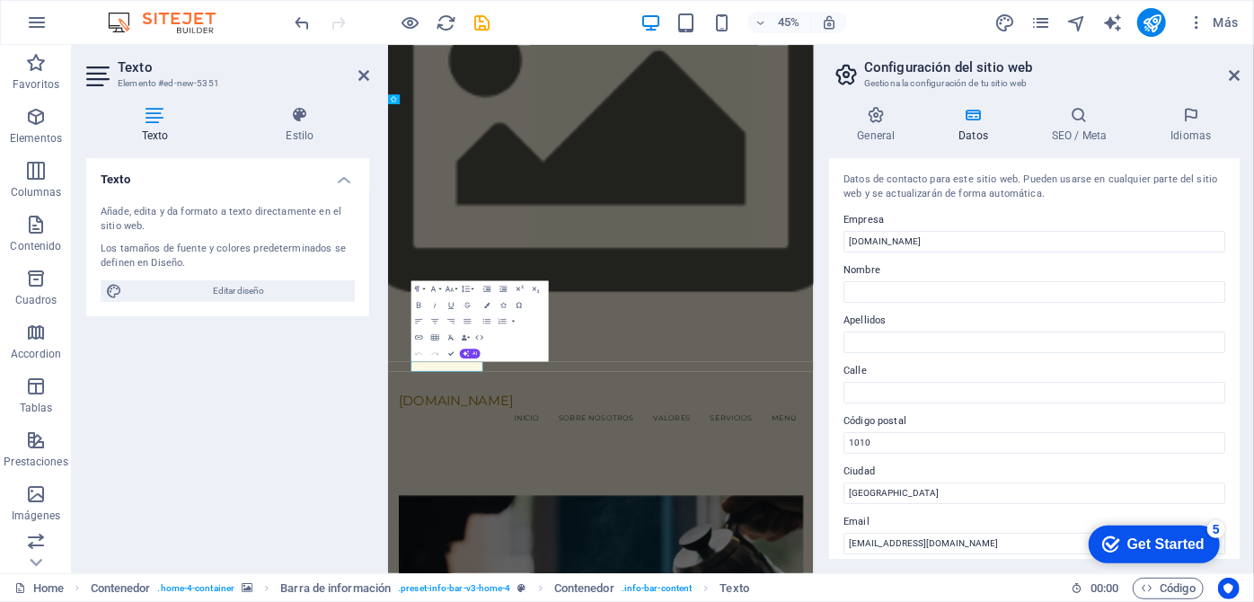
scroll to position [408, 0]
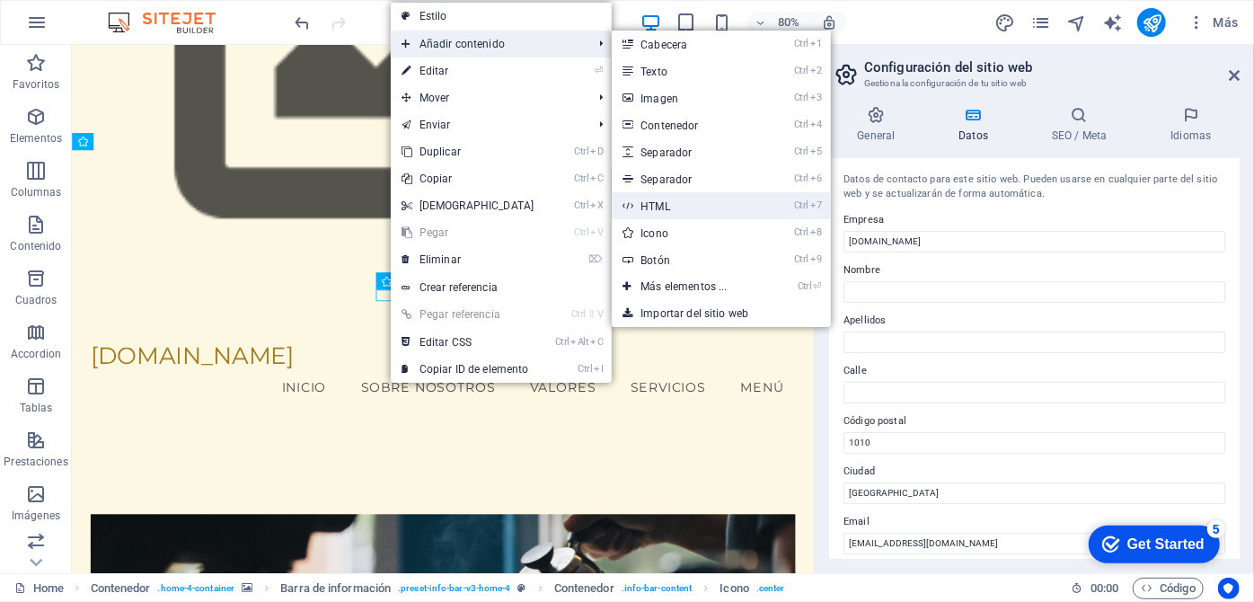
click at [673, 208] on link "Ctrl 7 HTML" at bounding box center [687, 205] width 151 height 27
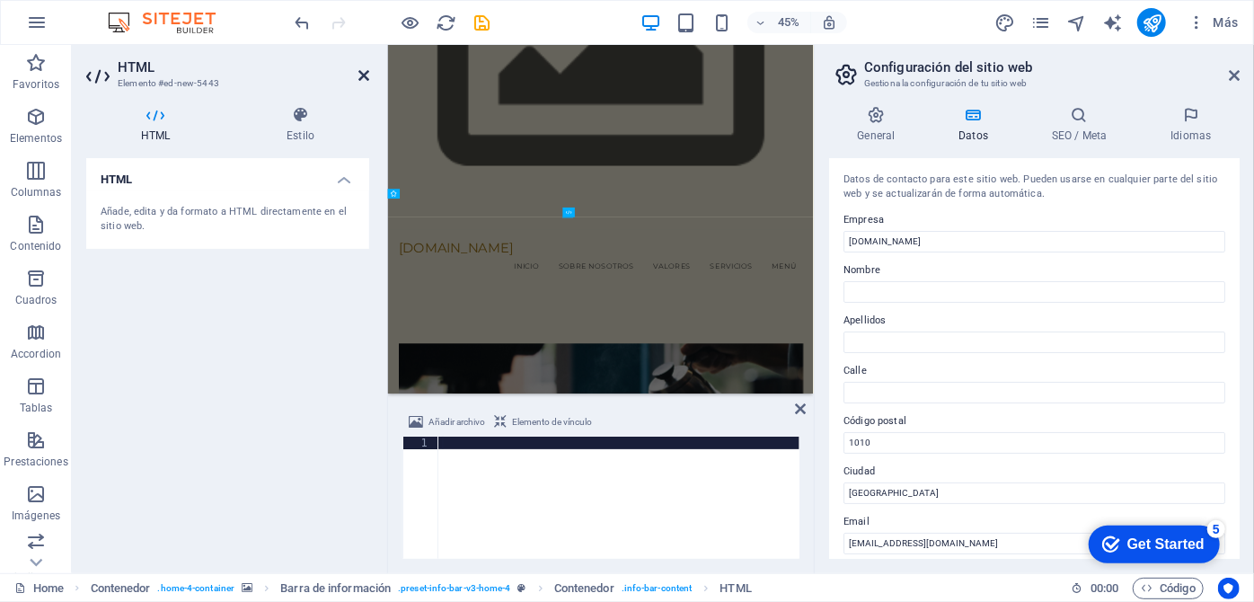
click at [363, 77] on icon at bounding box center [363, 75] width 11 height 14
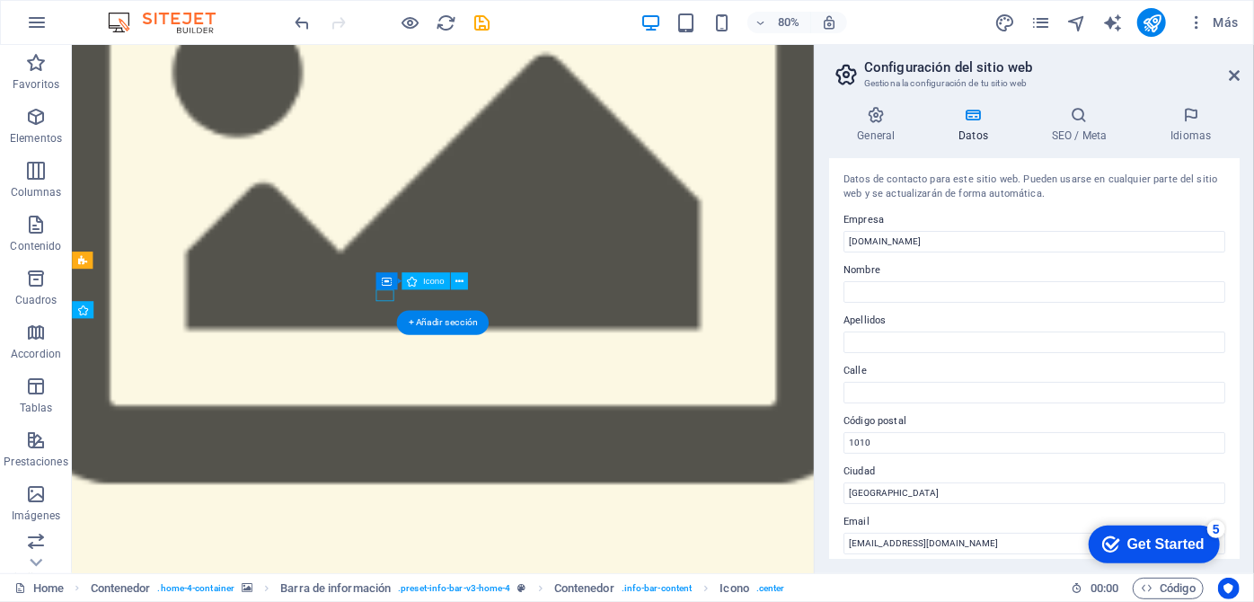
select select "xMidYMid"
select select "px"
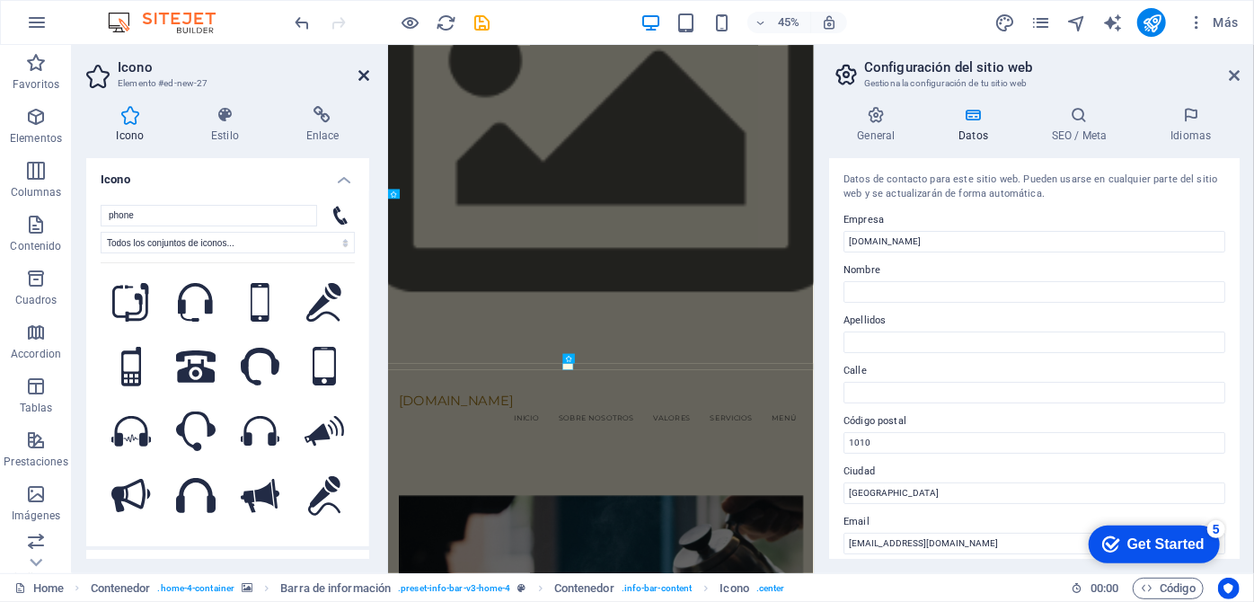
click at [364, 73] on icon at bounding box center [363, 75] width 11 height 14
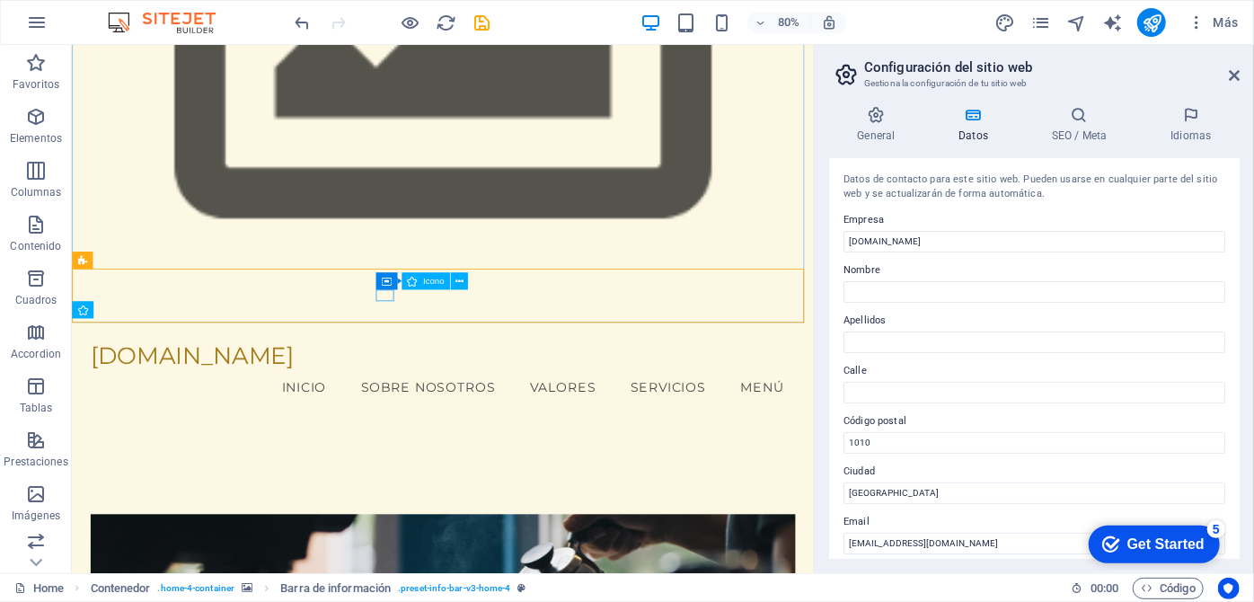
click at [423, 283] on span "Icono" at bounding box center [433, 281] width 21 height 9
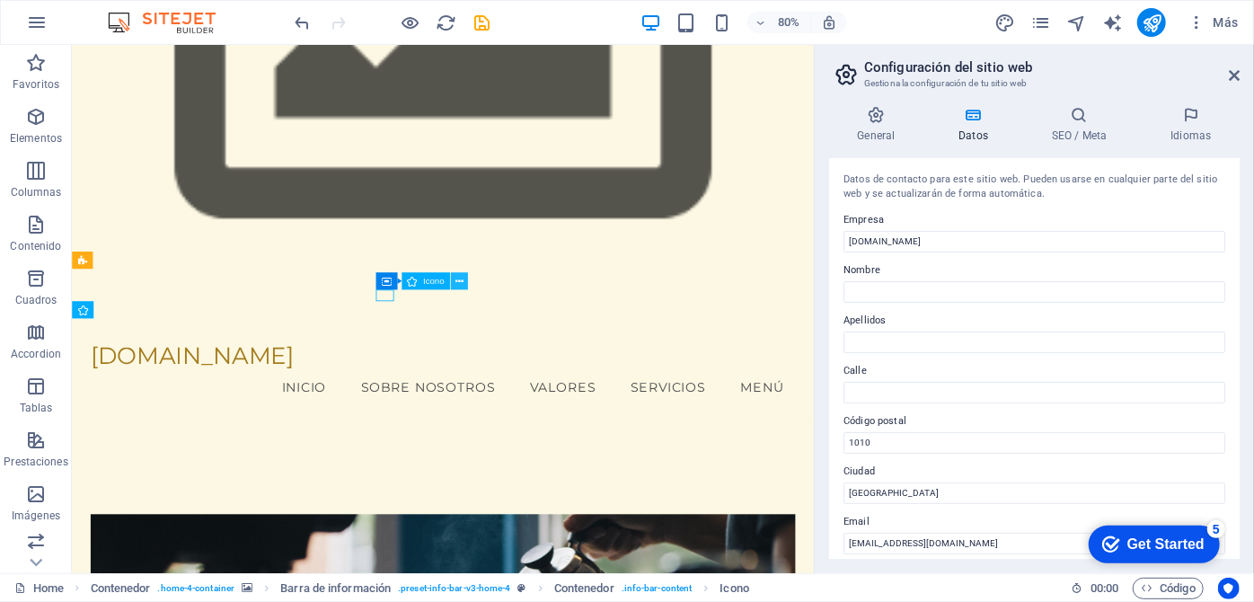
click at [458, 283] on icon at bounding box center [459, 280] width 8 height 15
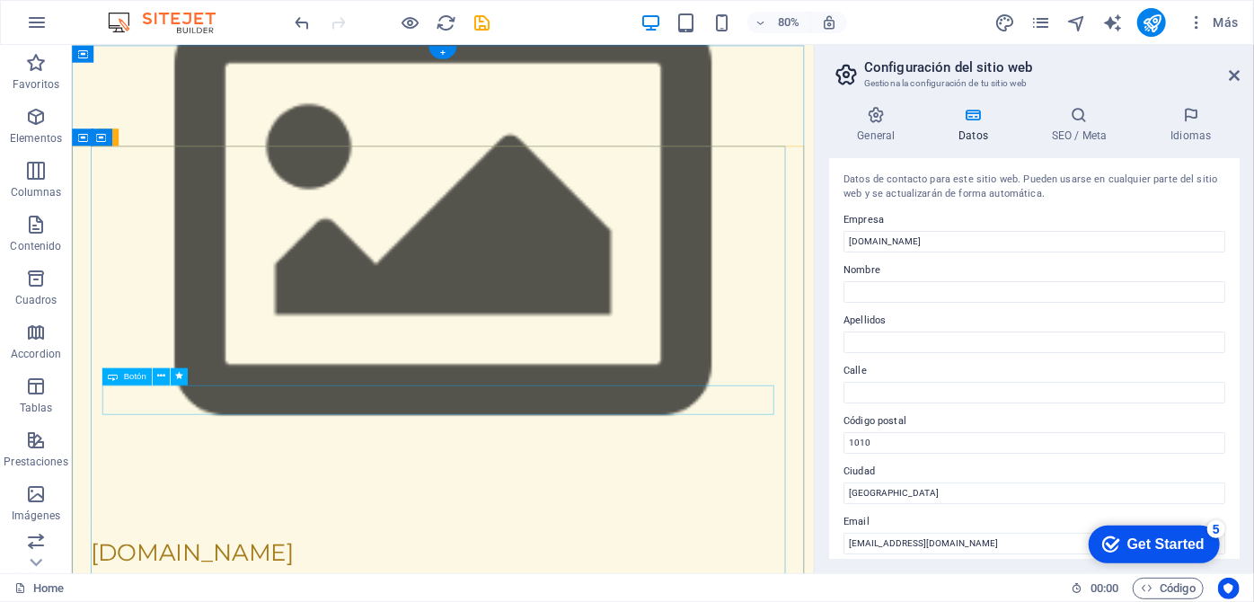
scroll to position [0, 0]
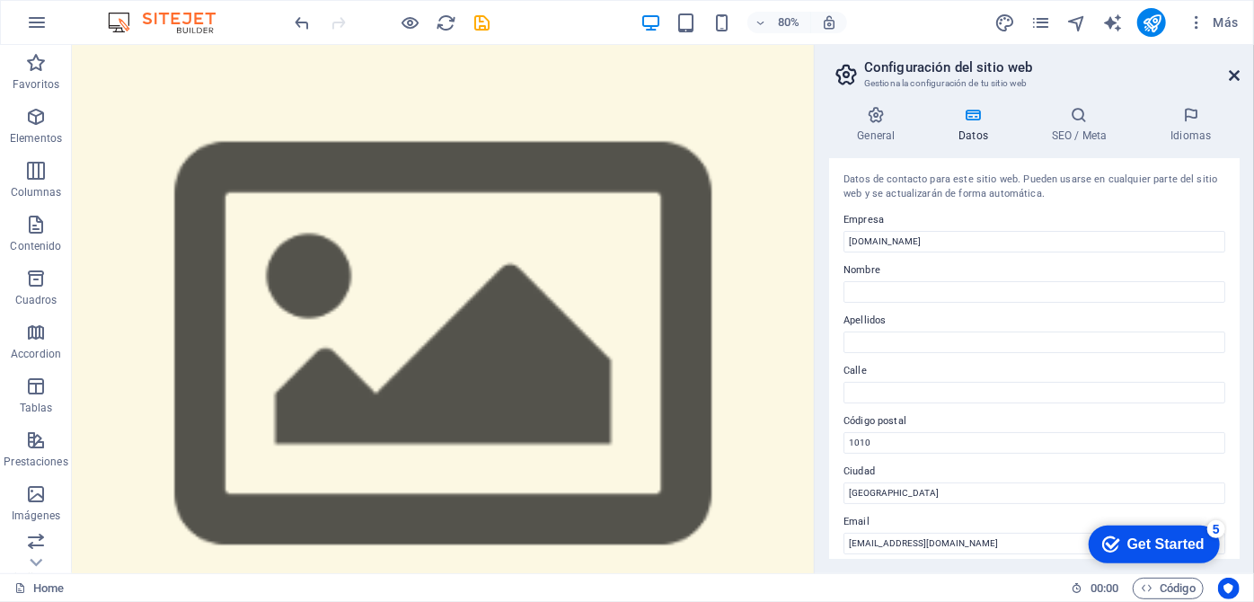
click at [1233, 72] on icon at bounding box center [1234, 75] width 11 height 14
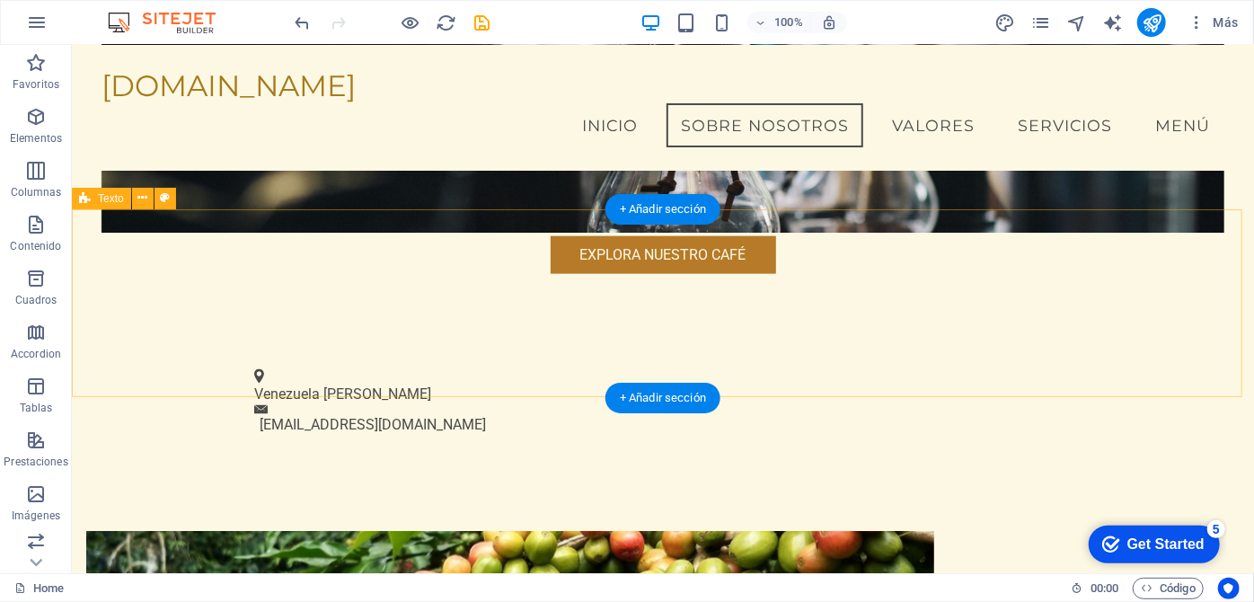
scroll to position [798, 0]
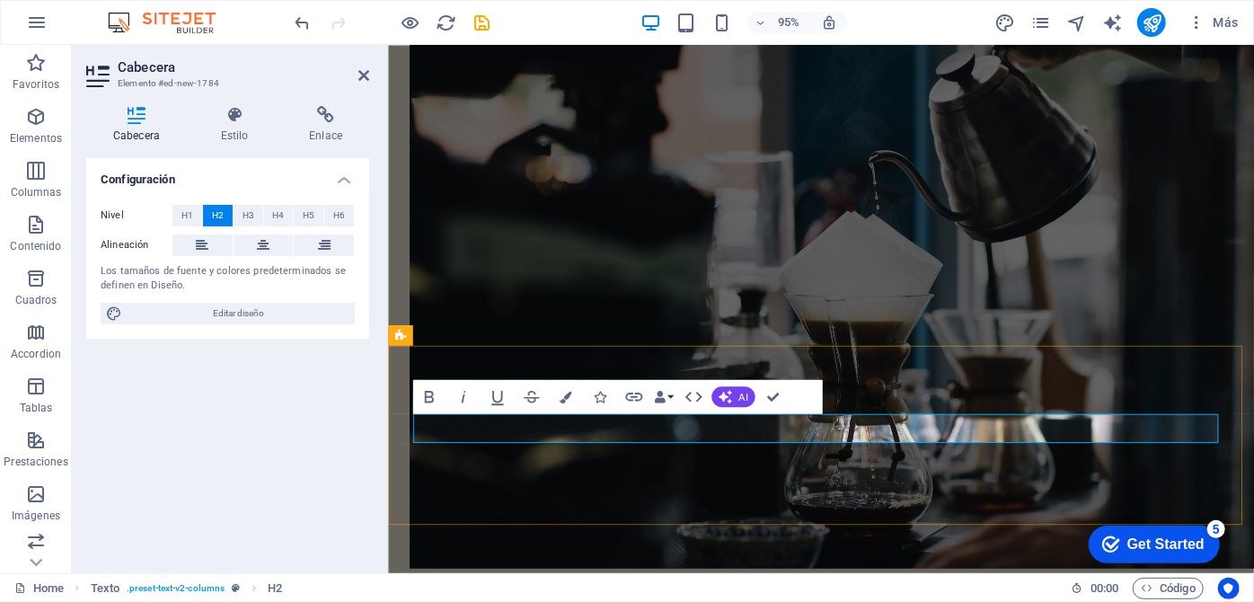
click at [735, 393] on button "AI" at bounding box center [732, 396] width 43 height 21
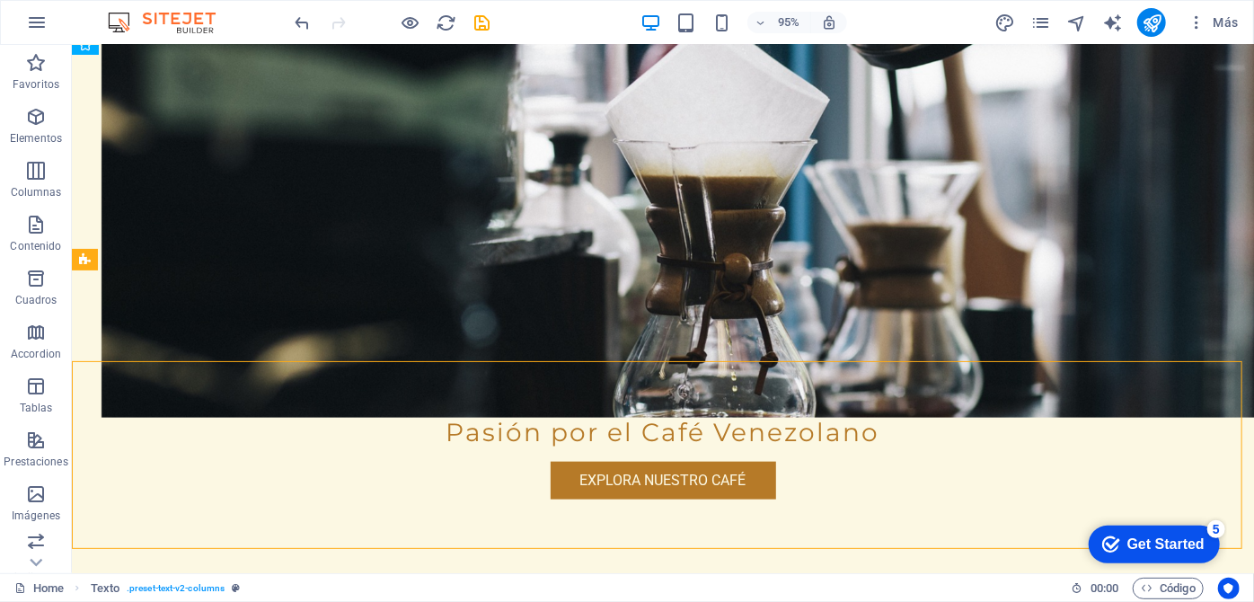
scroll to position [830, 0]
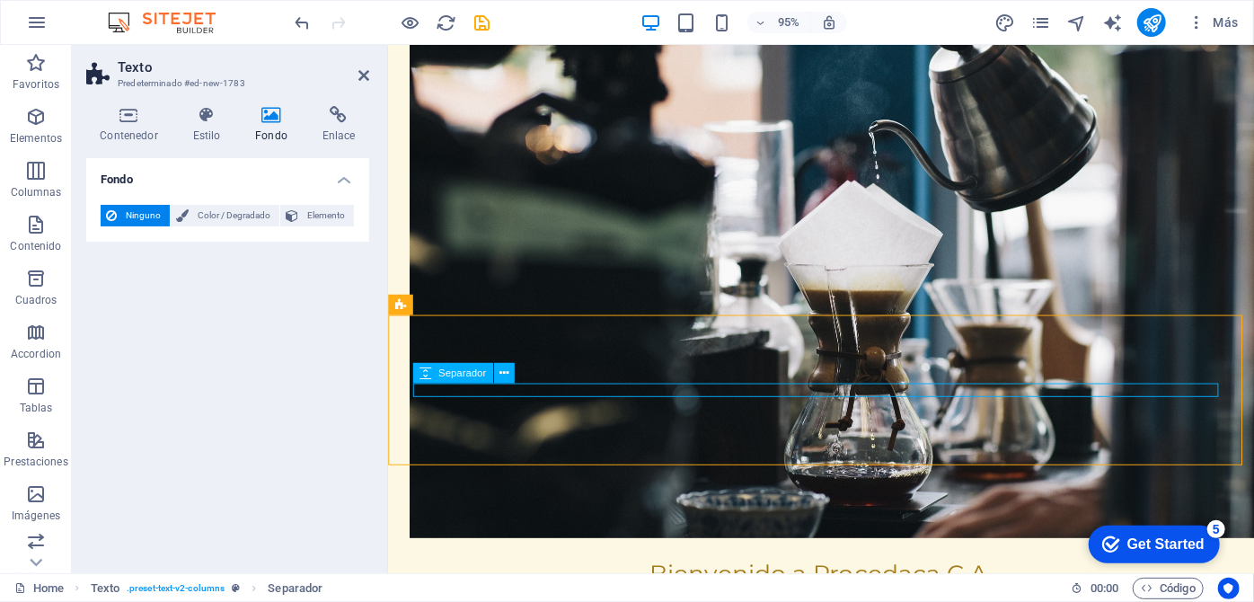
click at [431, 305] on span "Texto" at bounding box center [425, 304] width 24 height 10
drag, startPoint x: 915, startPoint y: 402, endPoint x: 1189, endPoint y: 383, distance: 274.7
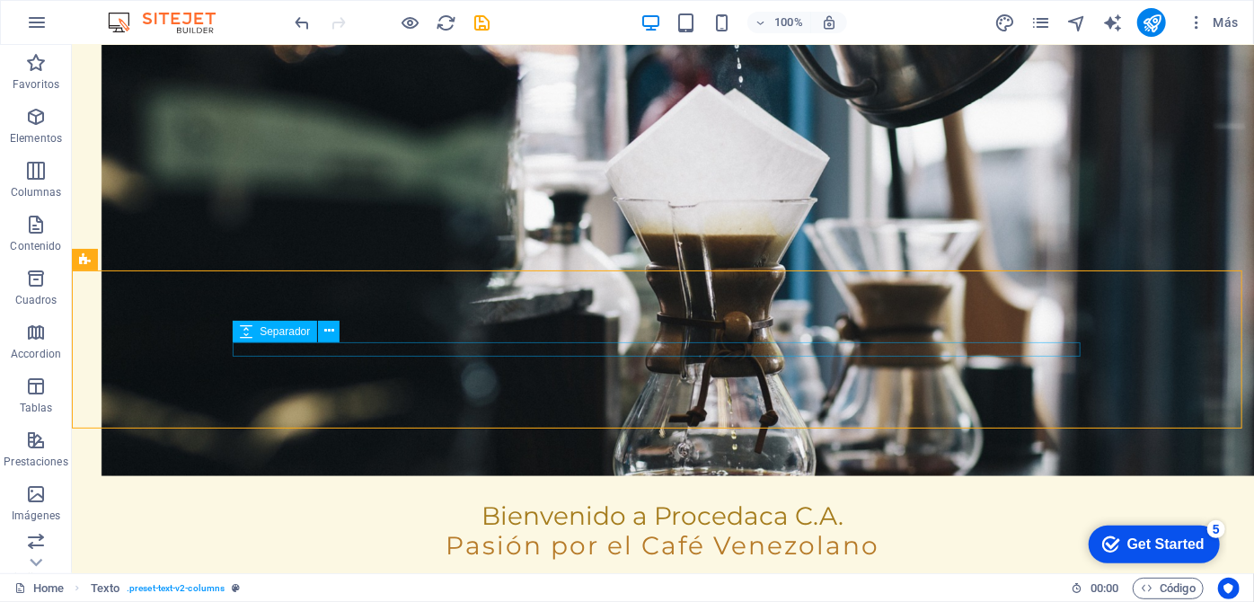
click at [286, 340] on div "Separador" at bounding box center [275, 332] width 84 height 22
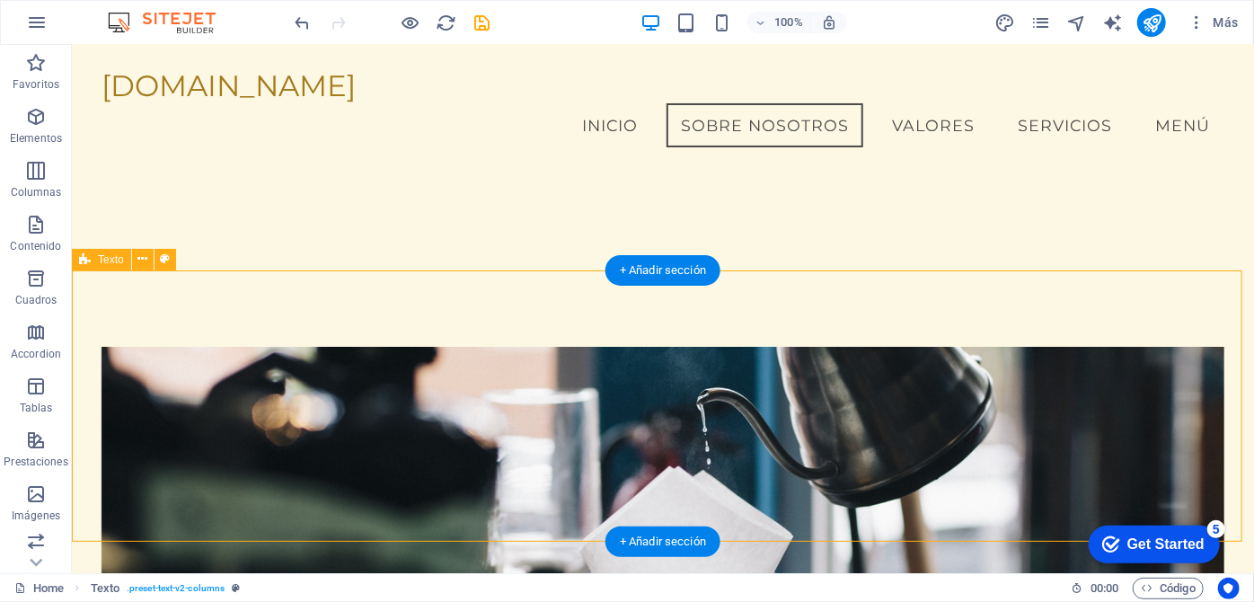
scroll to position [494, 0]
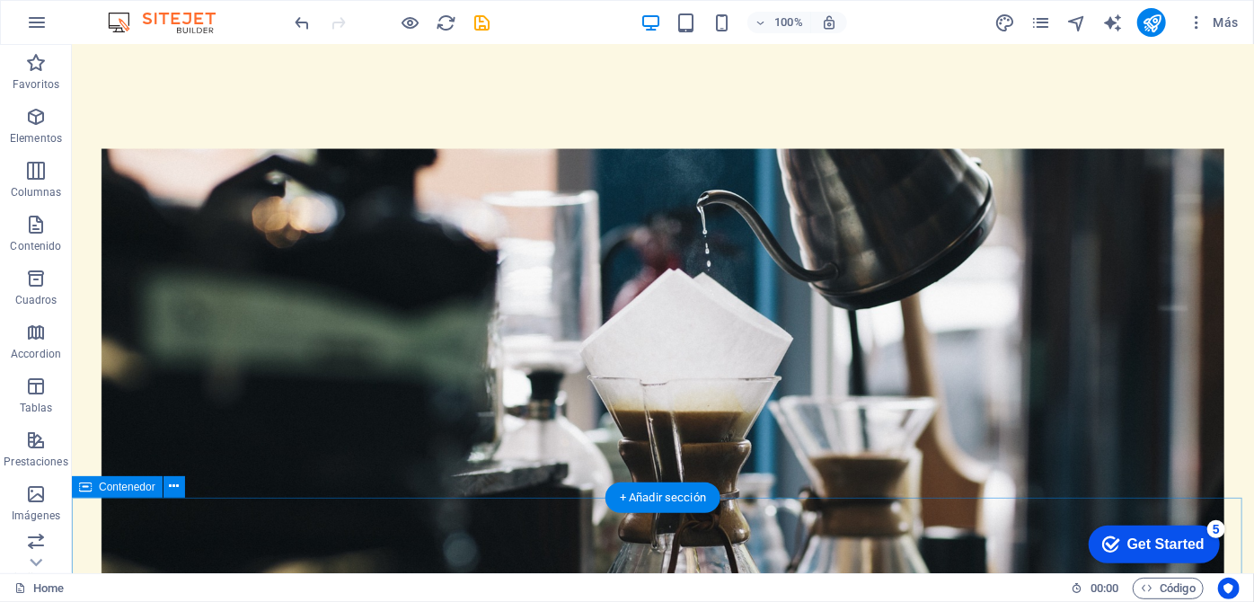
scroll to position [898, 0]
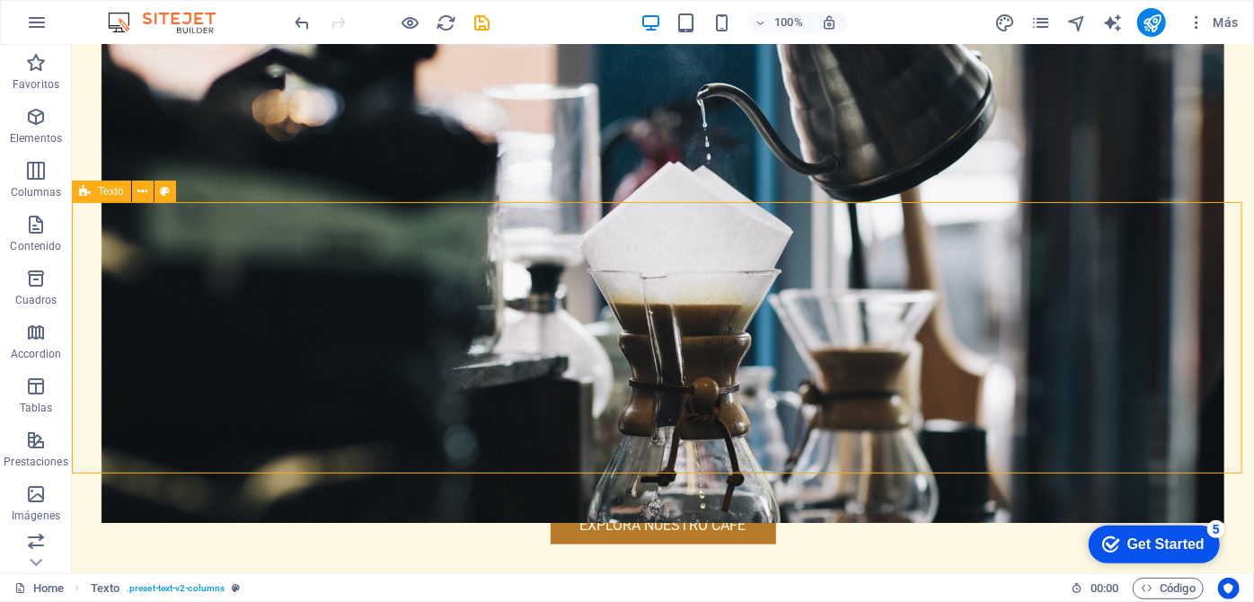
click at [99, 195] on span "Texto" at bounding box center [111, 191] width 26 height 11
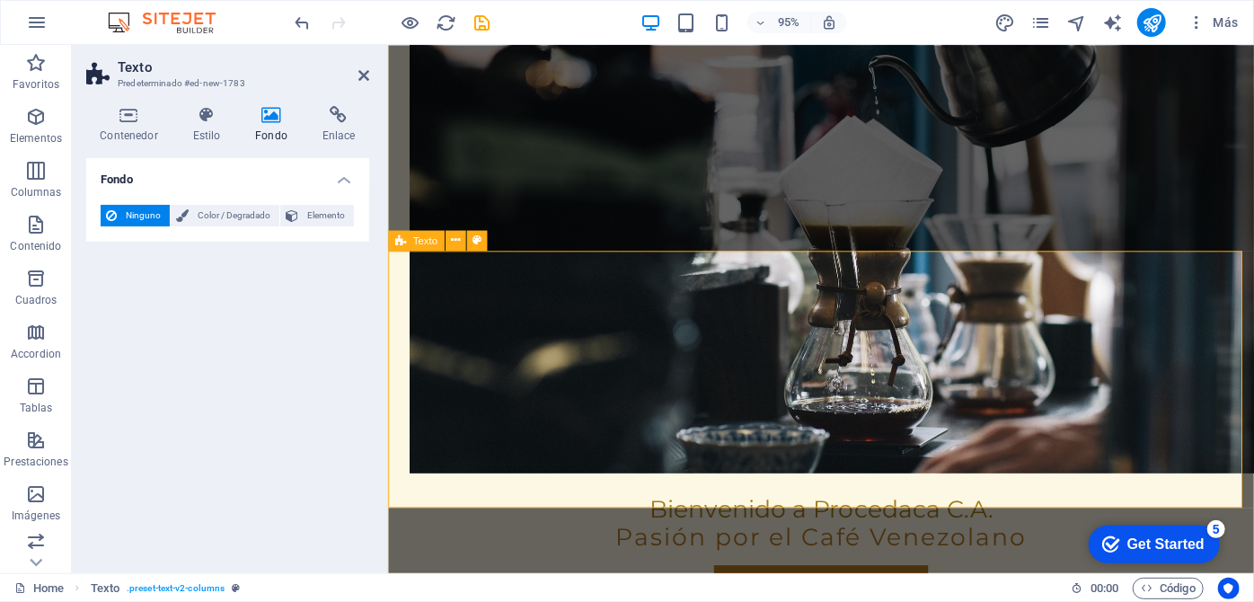
click at [148, 184] on h4 "Fondo" at bounding box center [227, 174] width 283 height 32
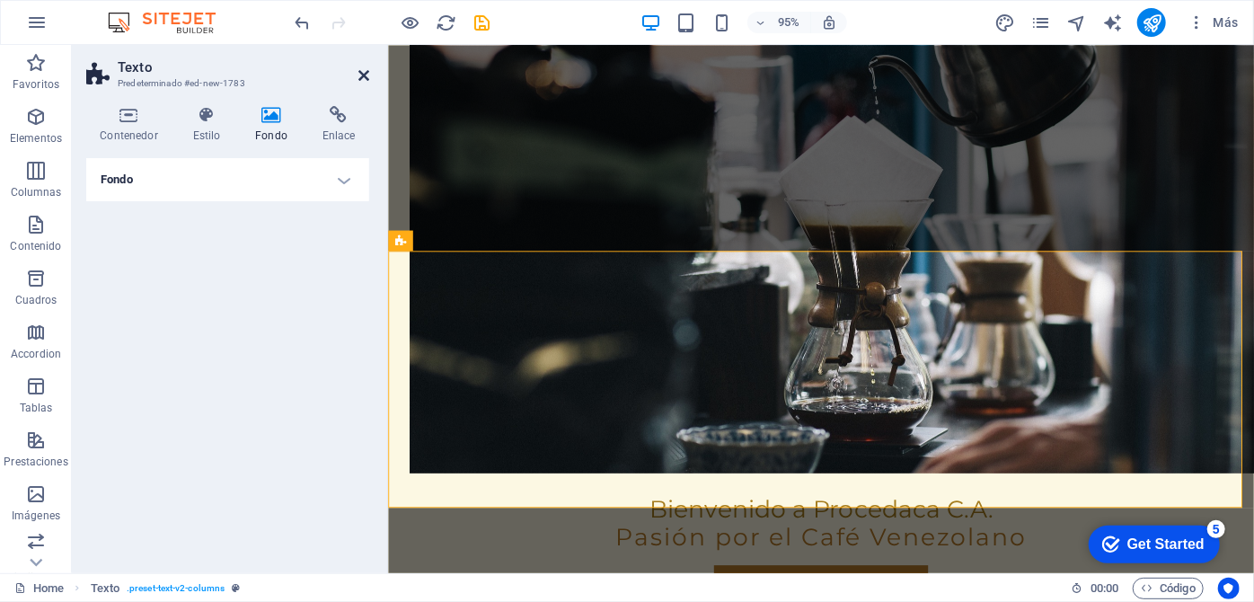
click at [364, 78] on icon at bounding box center [363, 75] width 11 height 14
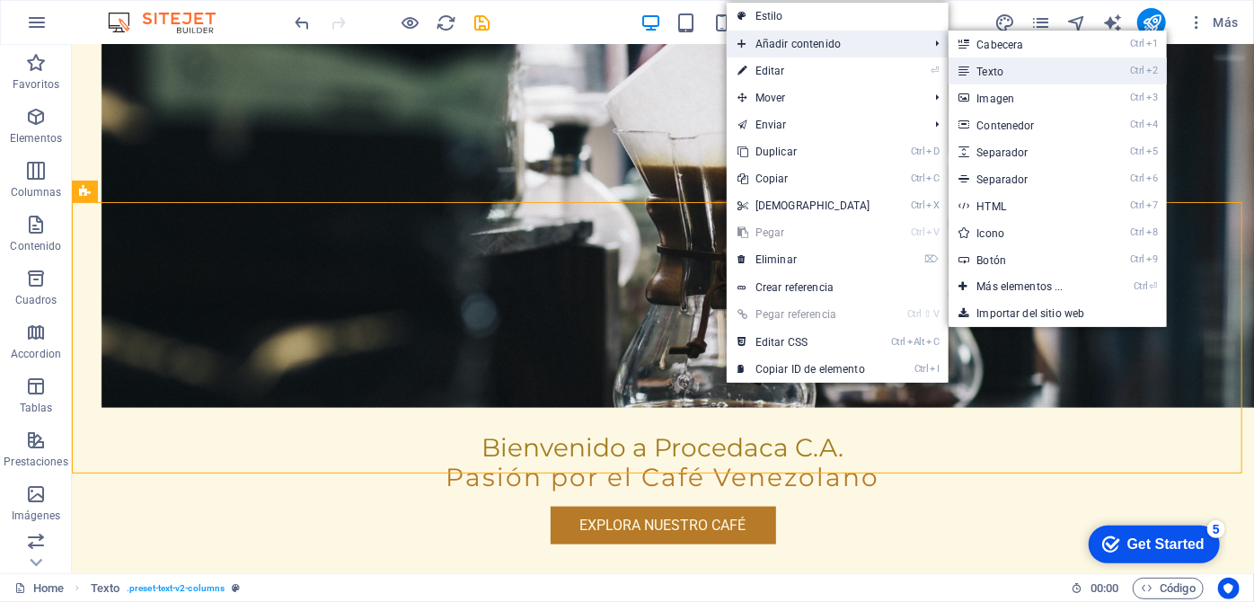
click at [988, 77] on link "Ctrl 2 Texto" at bounding box center [1024, 70] width 151 height 27
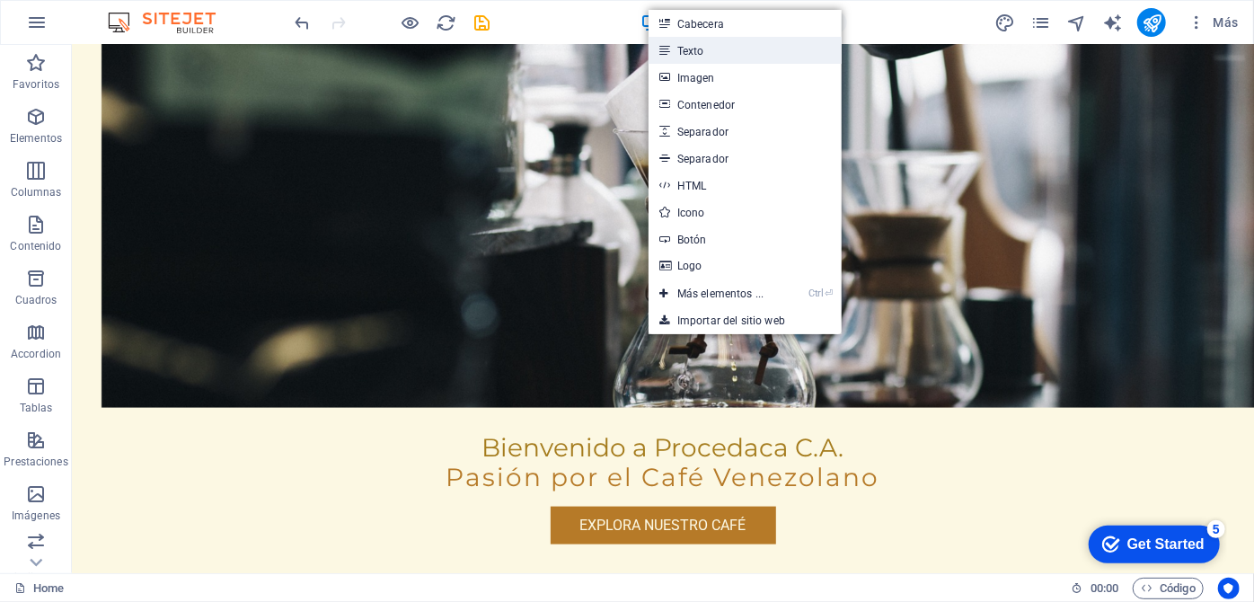
click at [752, 50] on link "Texto" at bounding box center [745, 50] width 193 height 27
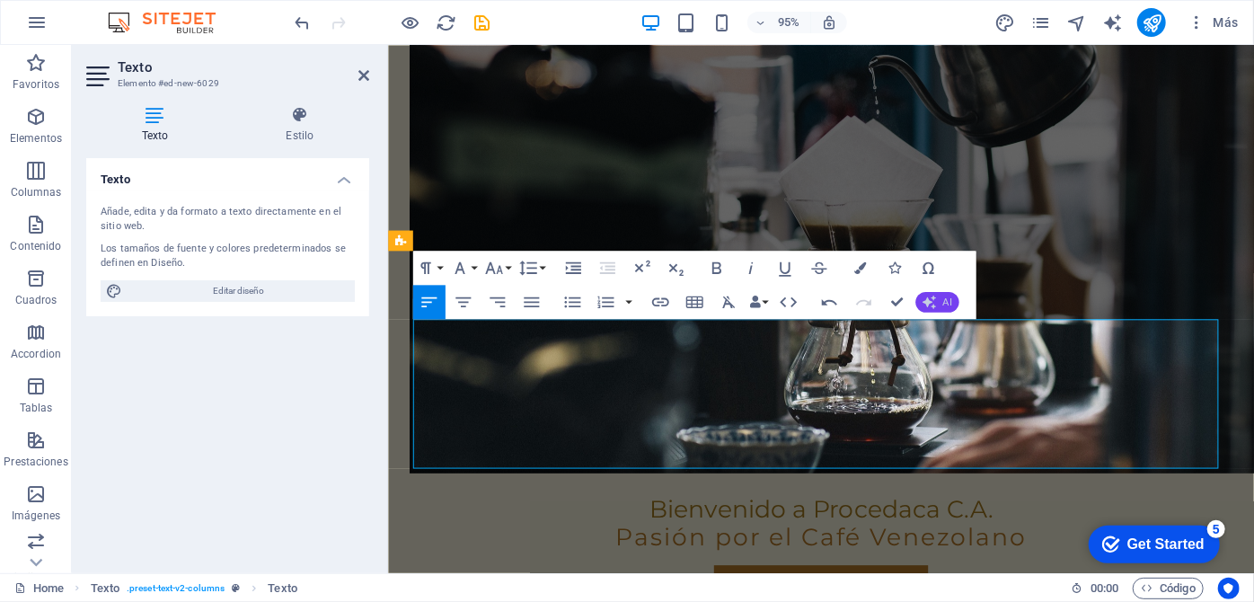
click at [940, 306] on button "AI" at bounding box center [936, 301] width 43 height 21
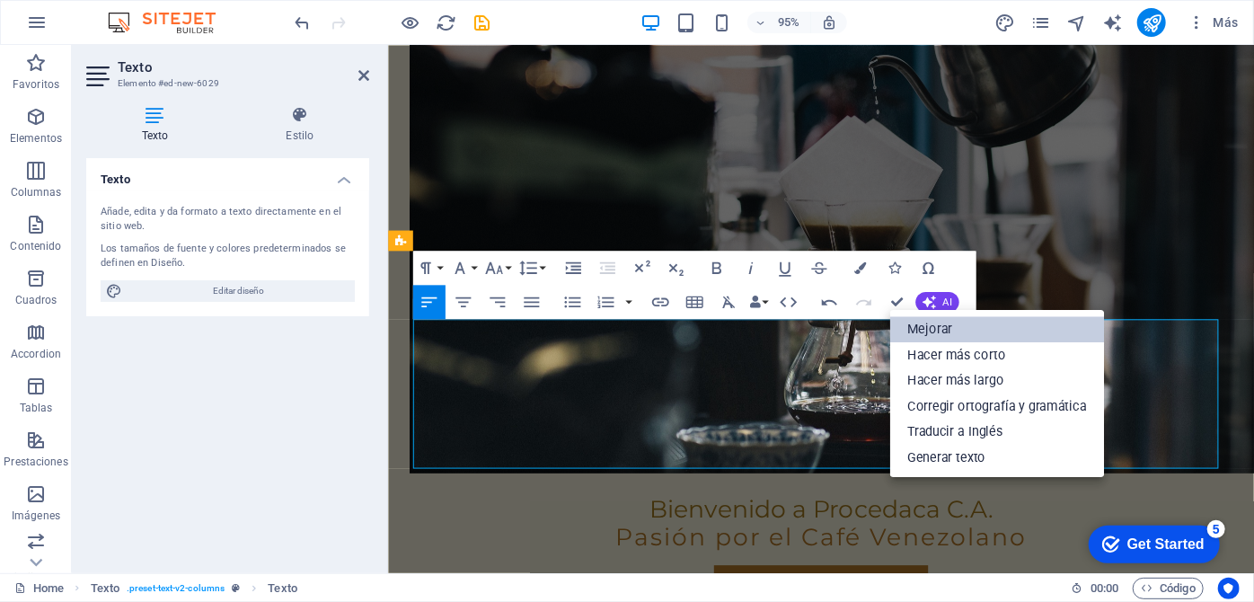
click at [967, 332] on link "Mejorar" at bounding box center [997, 329] width 214 height 26
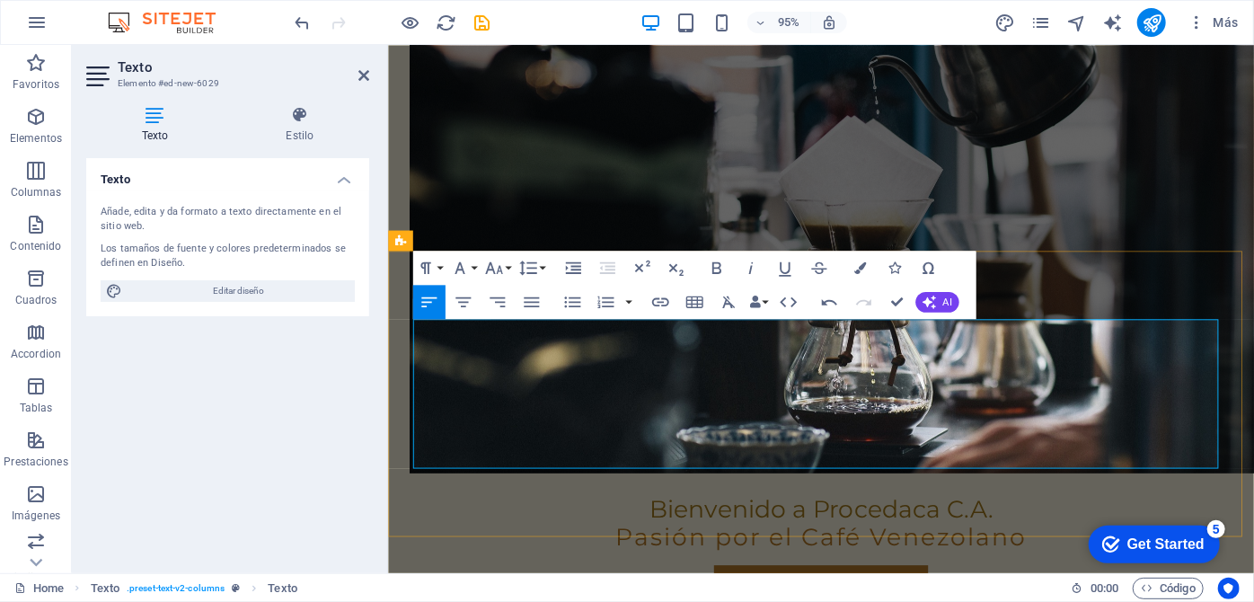
drag, startPoint x: 943, startPoint y: 477, endPoint x: 851, endPoint y: 391, distance: 126.5
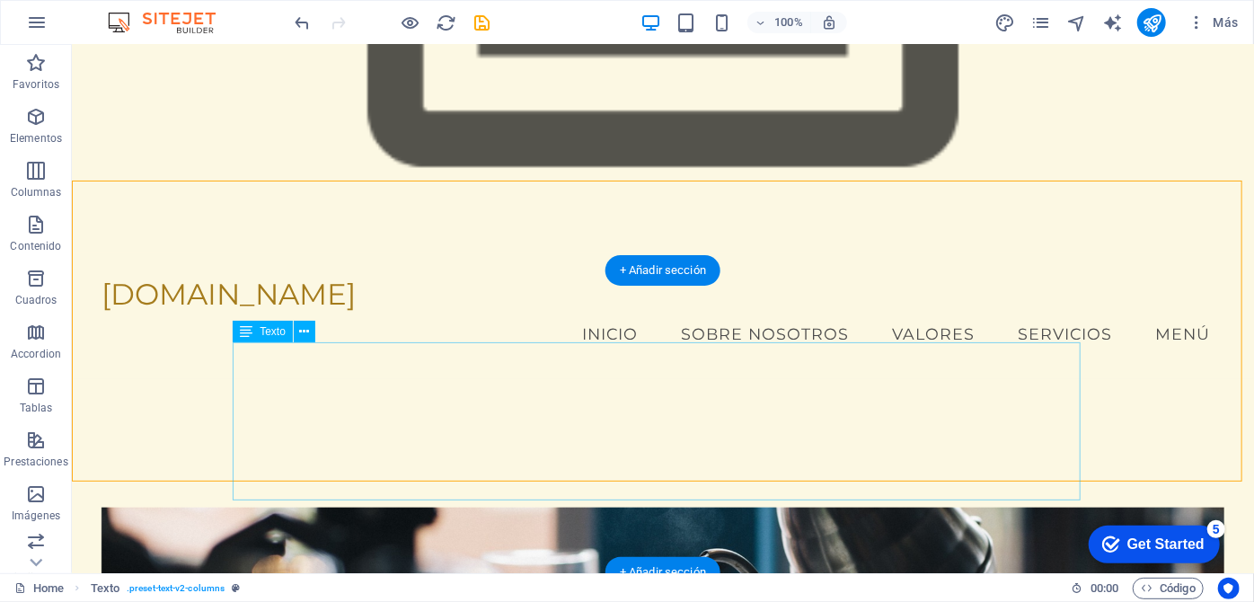
scroll to position [888, 0]
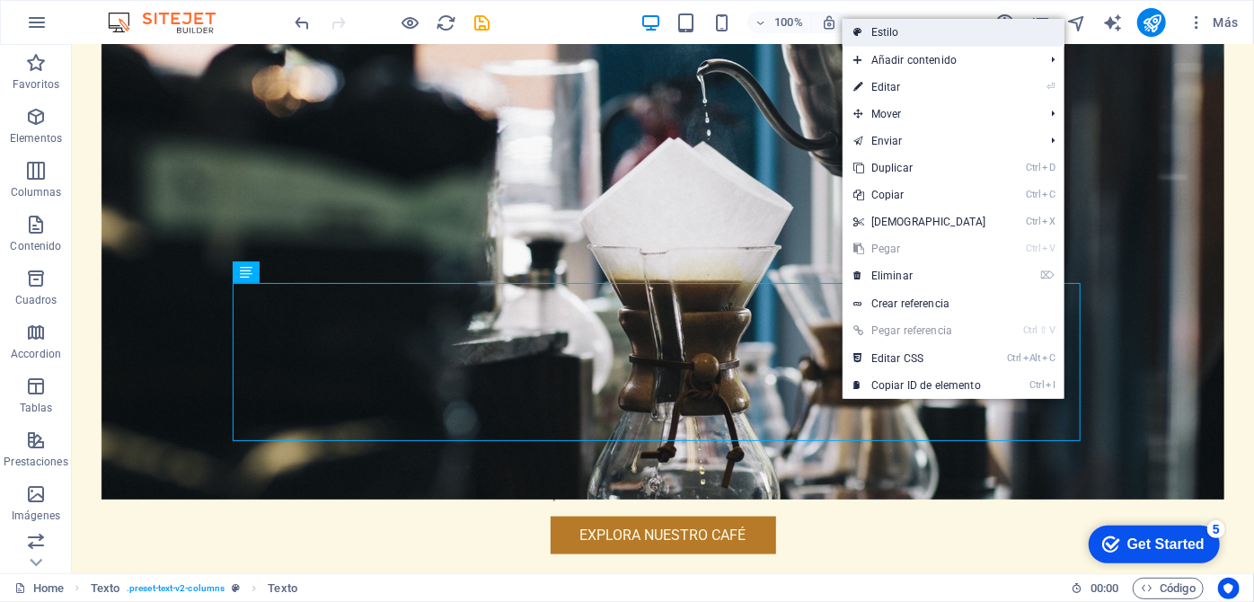
click at [922, 42] on link "Estilo" at bounding box center [954, 32] width 222 height 27
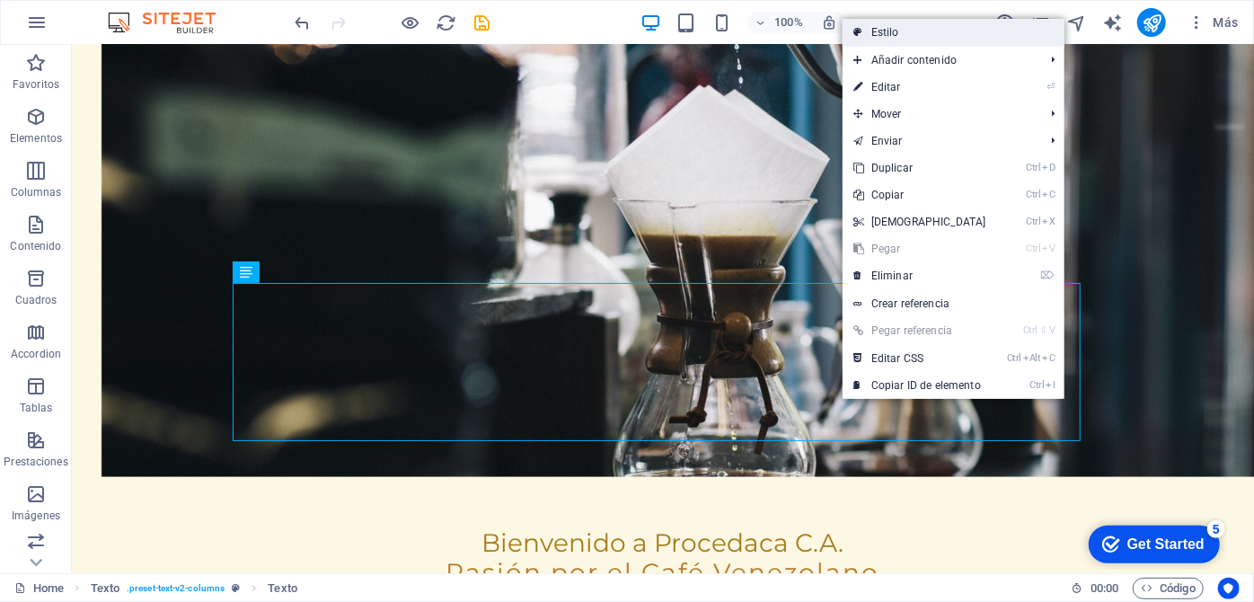
select select "rem"
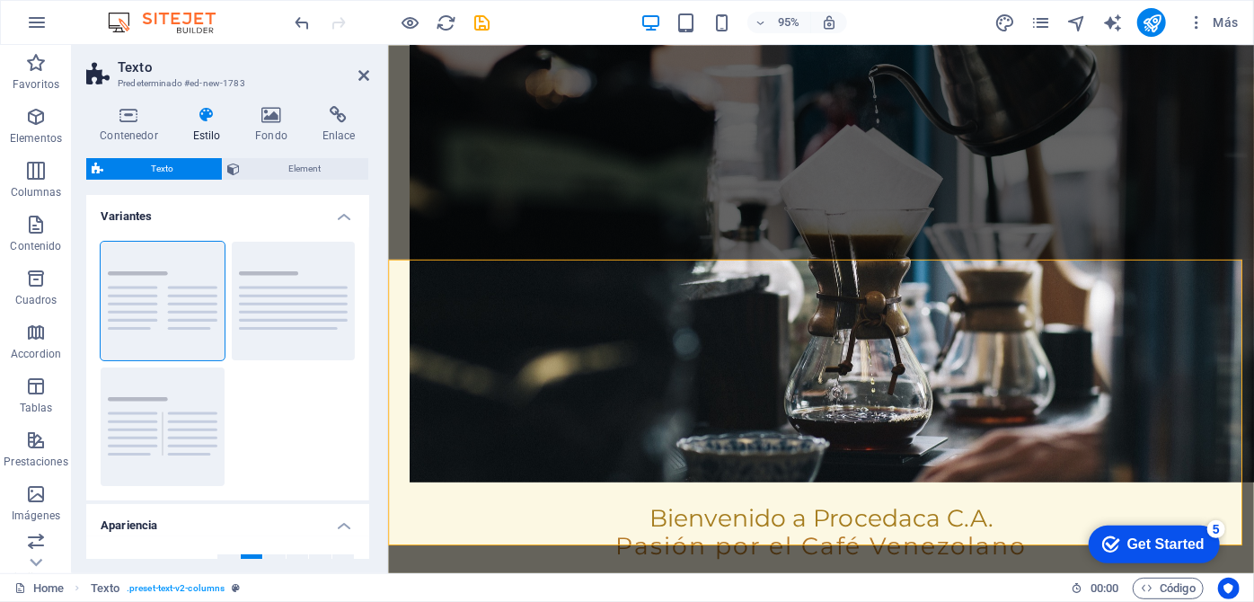
click at [198, 123] on icon at bounding box center [207, 115] width 56 height 18
click at [302, 291] on button "Predeterminado" at bounding box center [294, 301] width 124 height 119
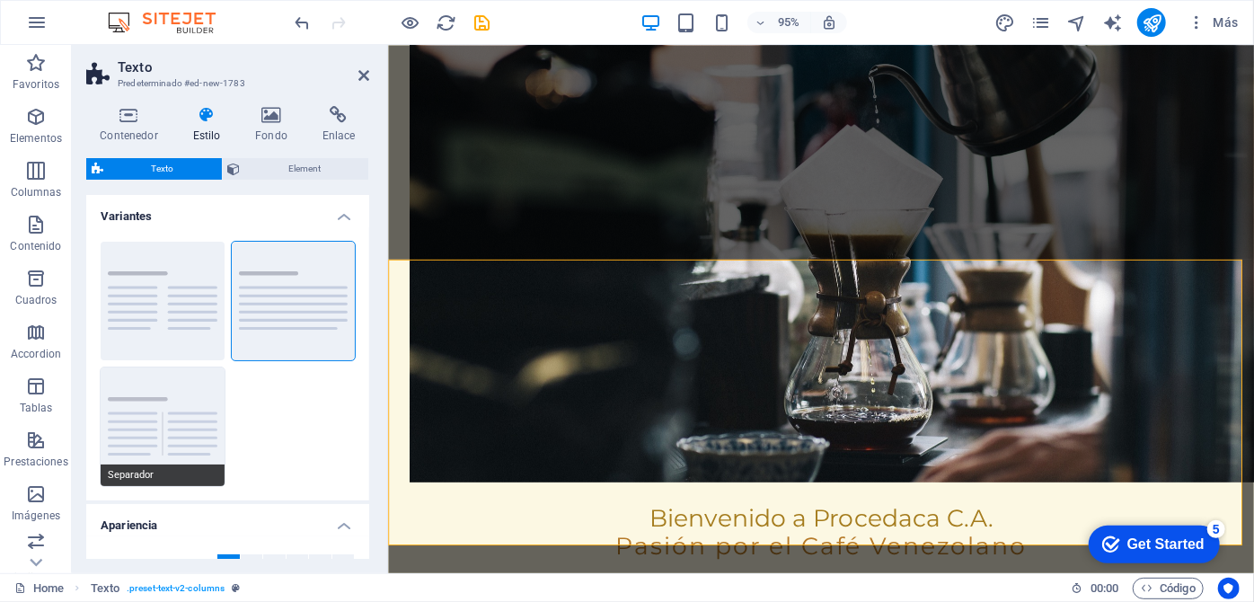
click at [168, 424] on button "Separador" at bounding box center [163, 426] width 124 height 119
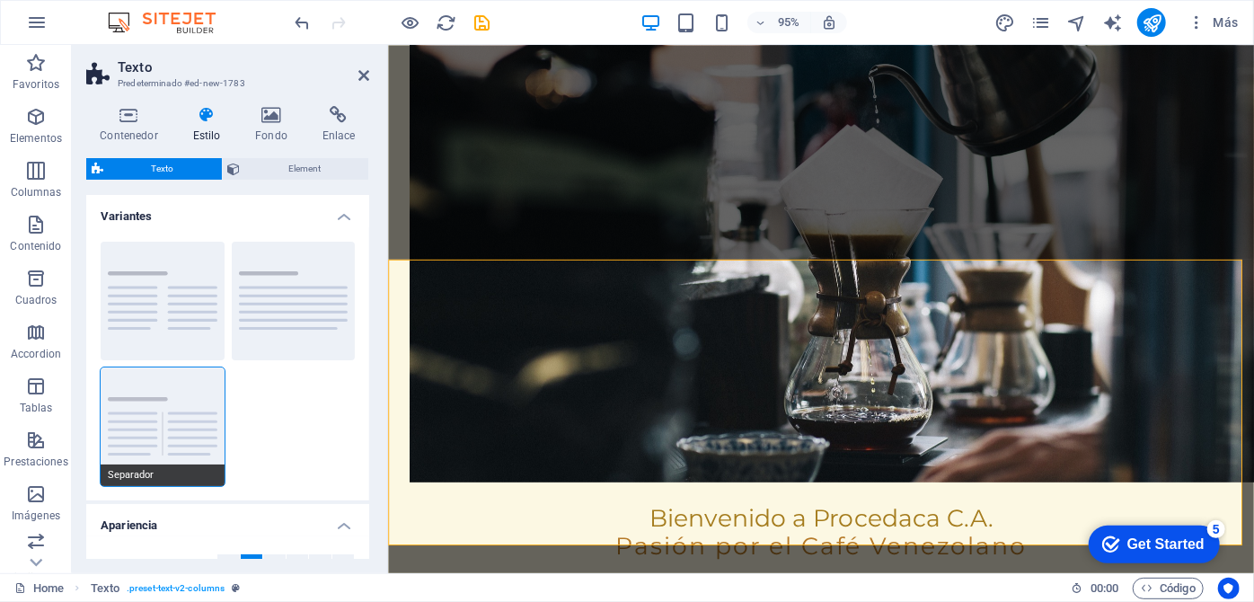
type input "4"
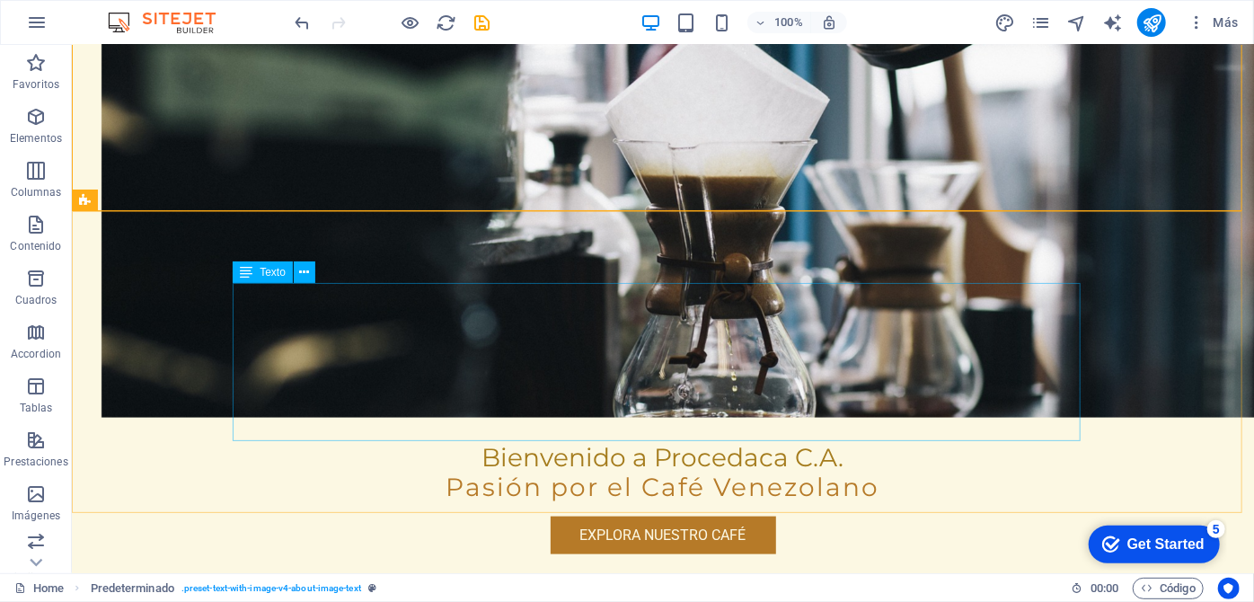
click at [260, 276] on span "Texto" at bounding box center [273, 272] width 26 height 11
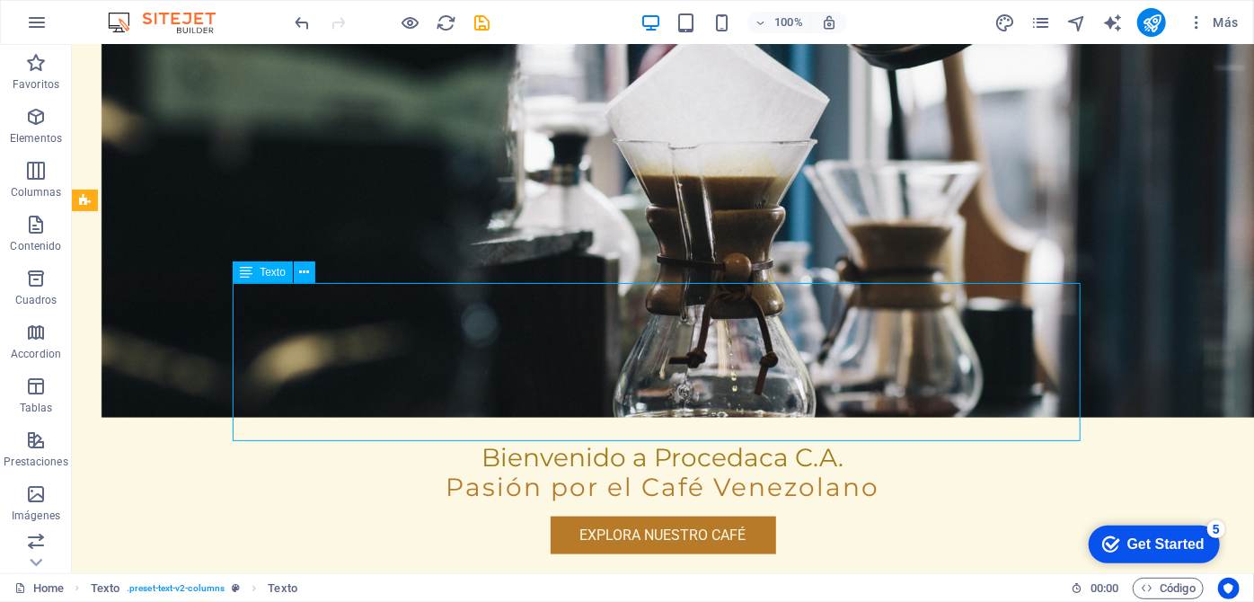
click at [252, 277] on div "Texto" at bounding box center [263, 272] width 60 height 22
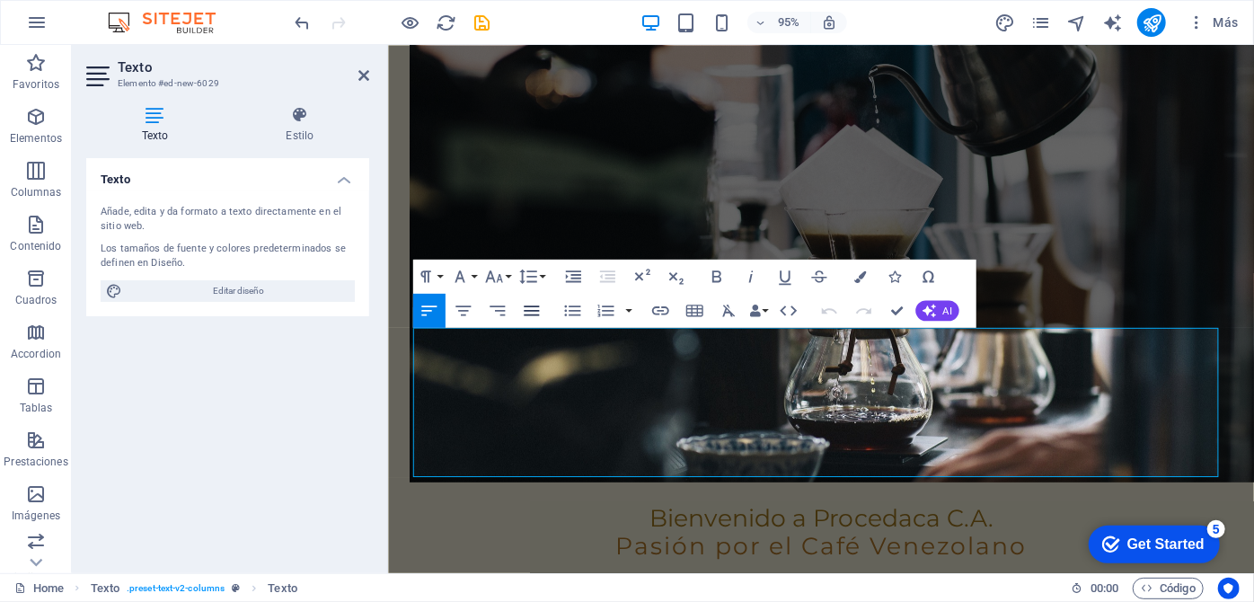
click at [528, 312] on icon "button" at bounding box center [531, 310] width 21 height 21
click at [858, 276] on icon "button" at bounding box center [859, 276] width 12 height 12
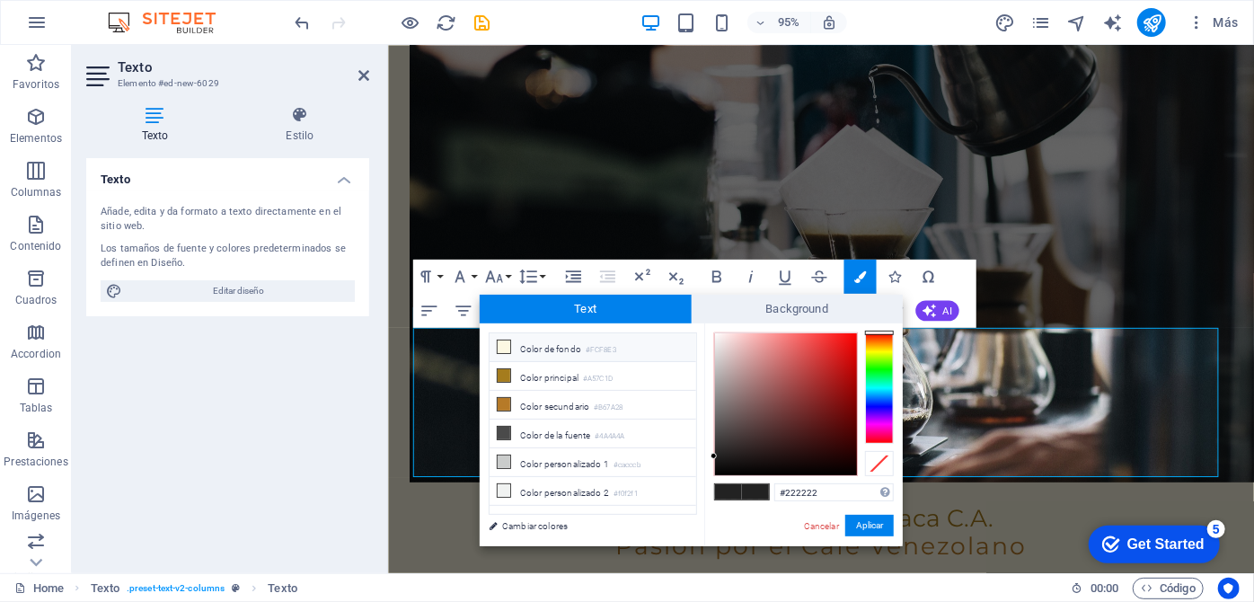
click at [526, 348] on li "Color de fondo #FCF8E3" at bounding box center [593, 347] width 207 height 29
type input "#fcf8e3"
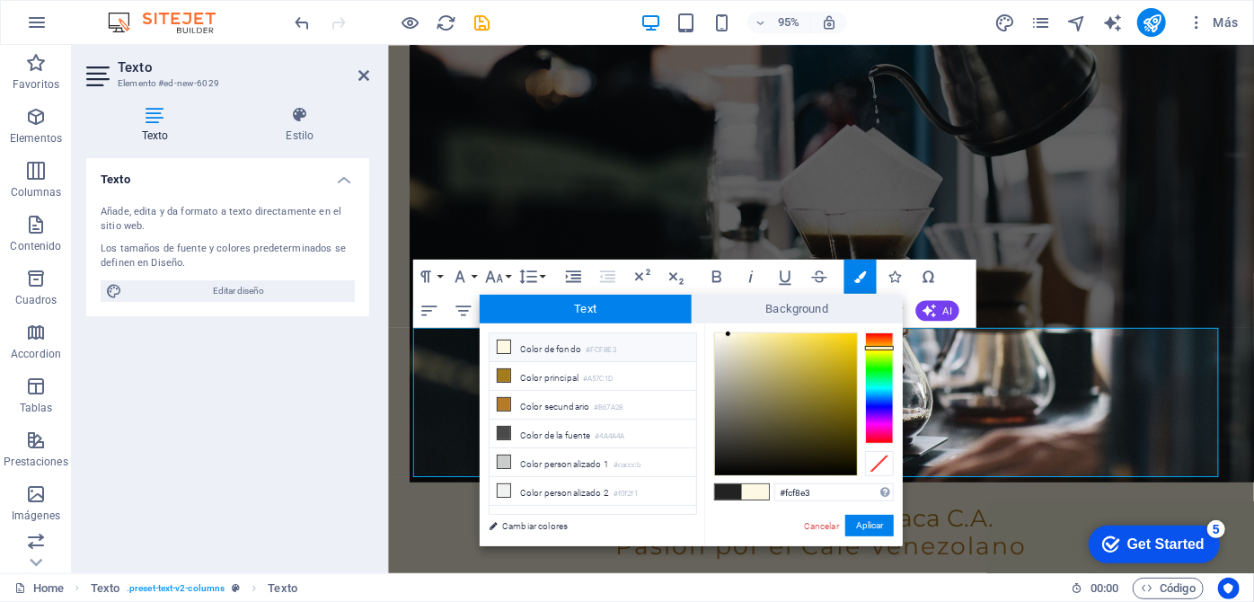
click at [505, 343] on icon at bounding box center [504, 346] width 13 height 13
click at [857, 523] on button "Aplicar" at bounding box center [869, 526] width 49 height 22
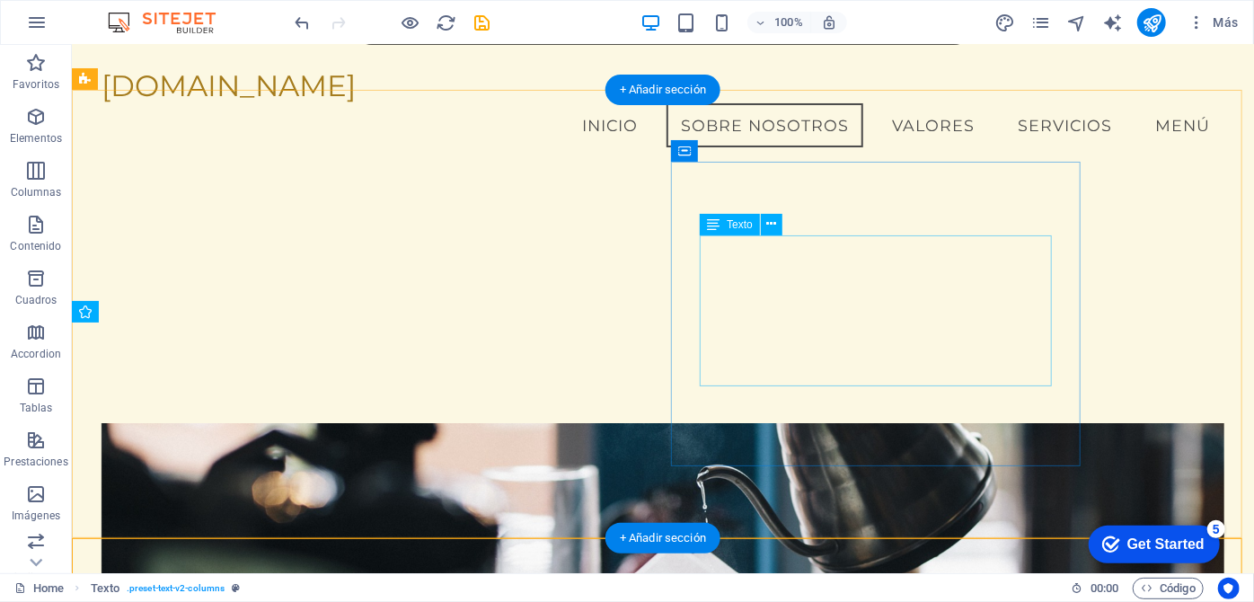
scroll to position [798, 0]
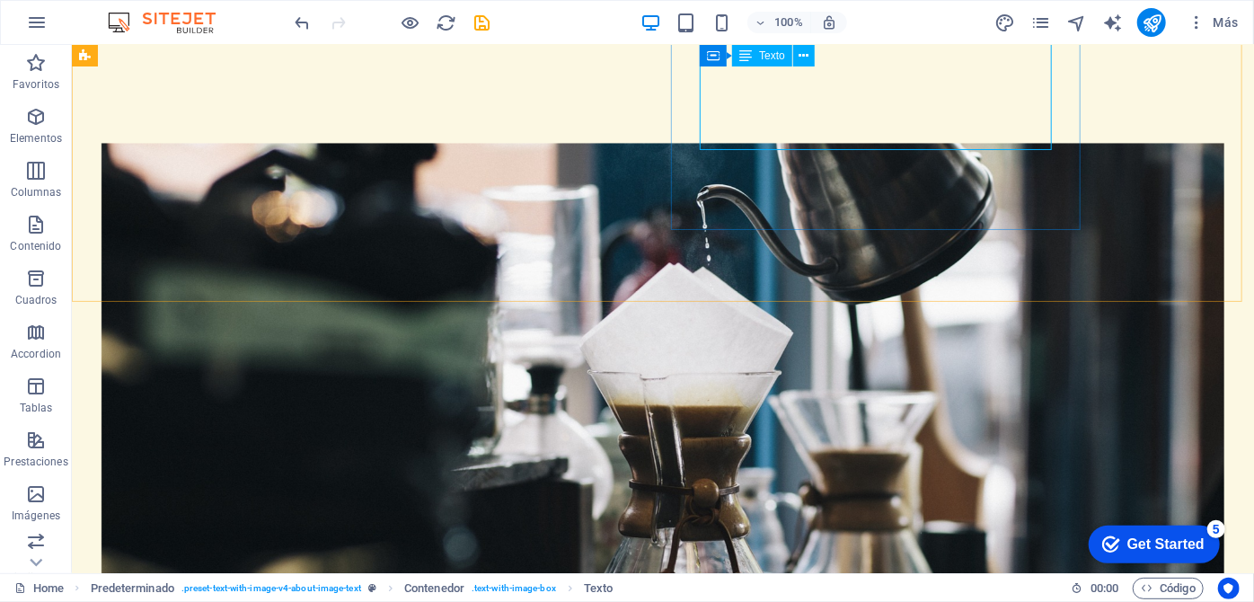
click at [756, 51] on div "Texto" at bounding box center [762, 56] width 60 height 22
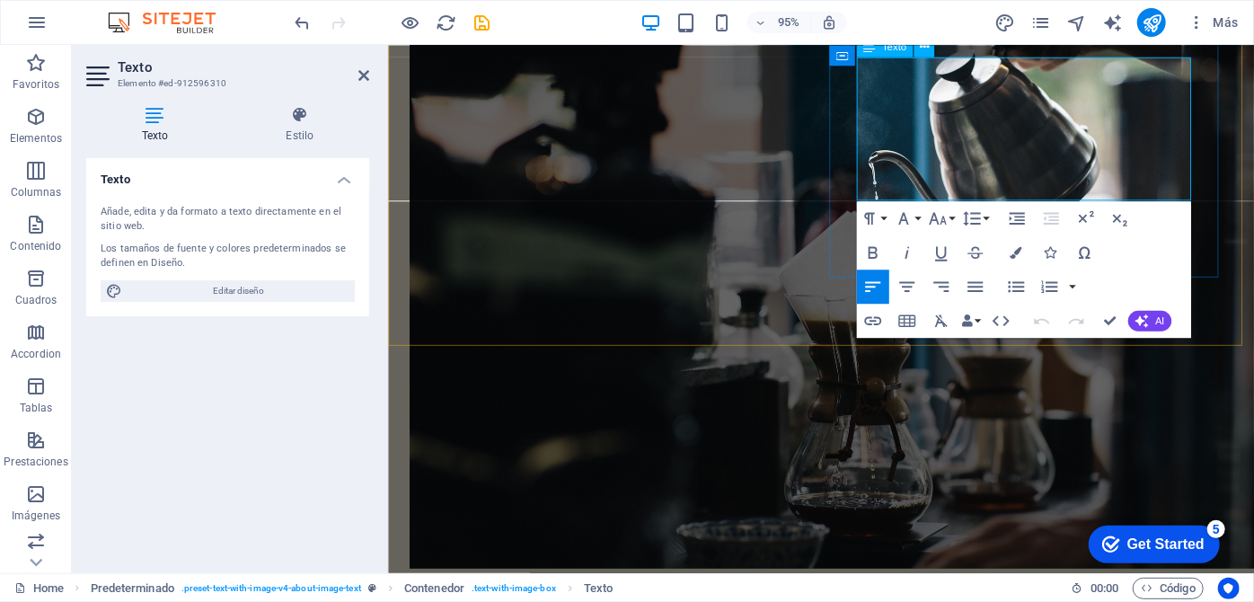
drag, startPoint x: 821, startPoint y: 327, endPoint x: 1108, endPoint y: 357, distance: 288.1
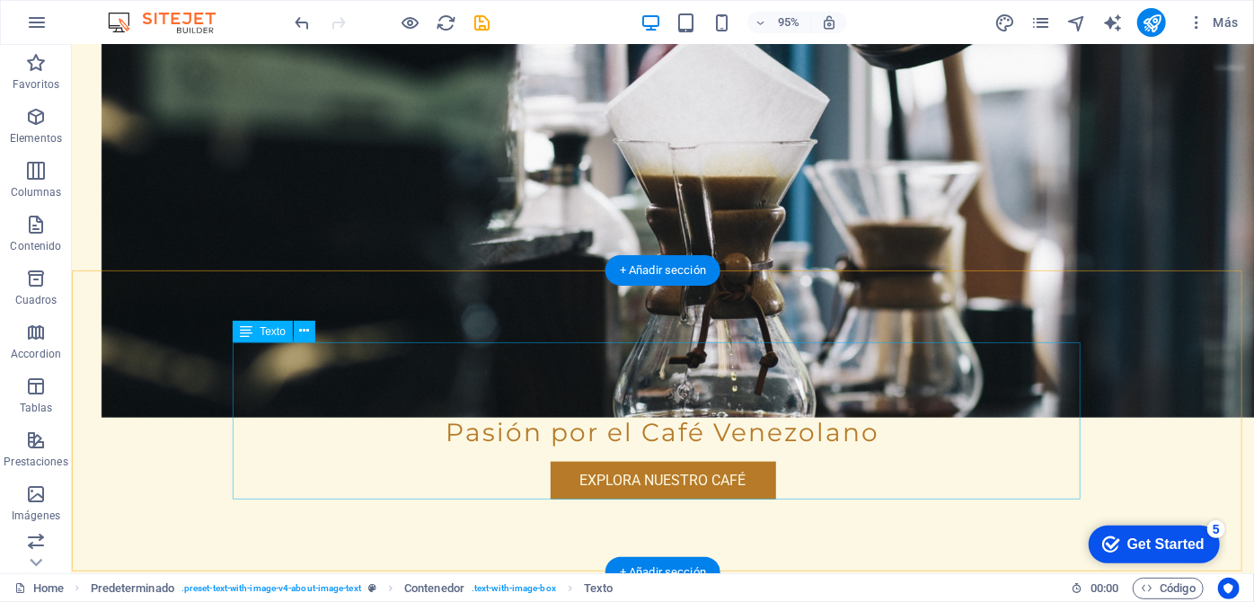
scroll to position [830, 0]
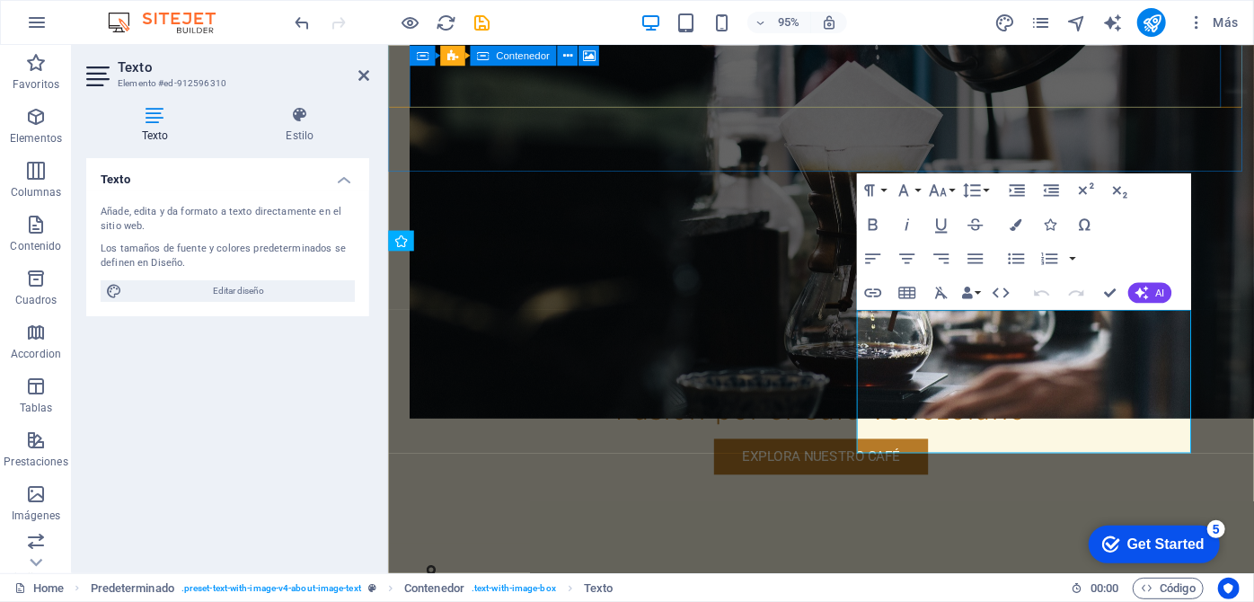
scroll to position [533, 0]
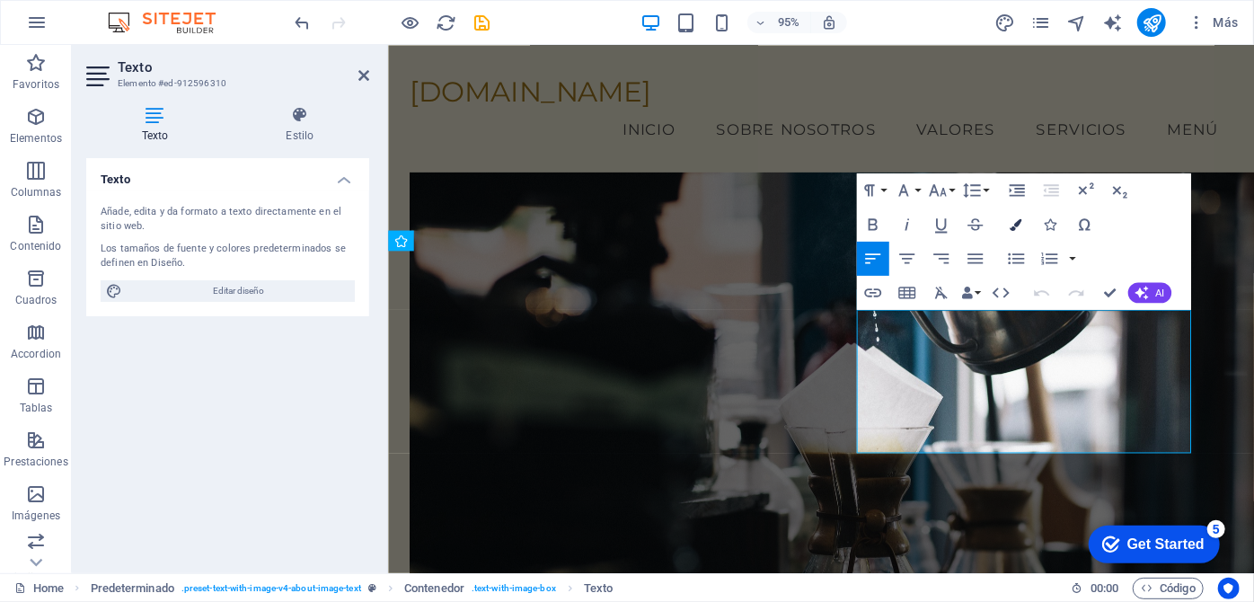
click at [1019, 221] on icon "button" at bounding box center [1016, 224] width 12 height 12
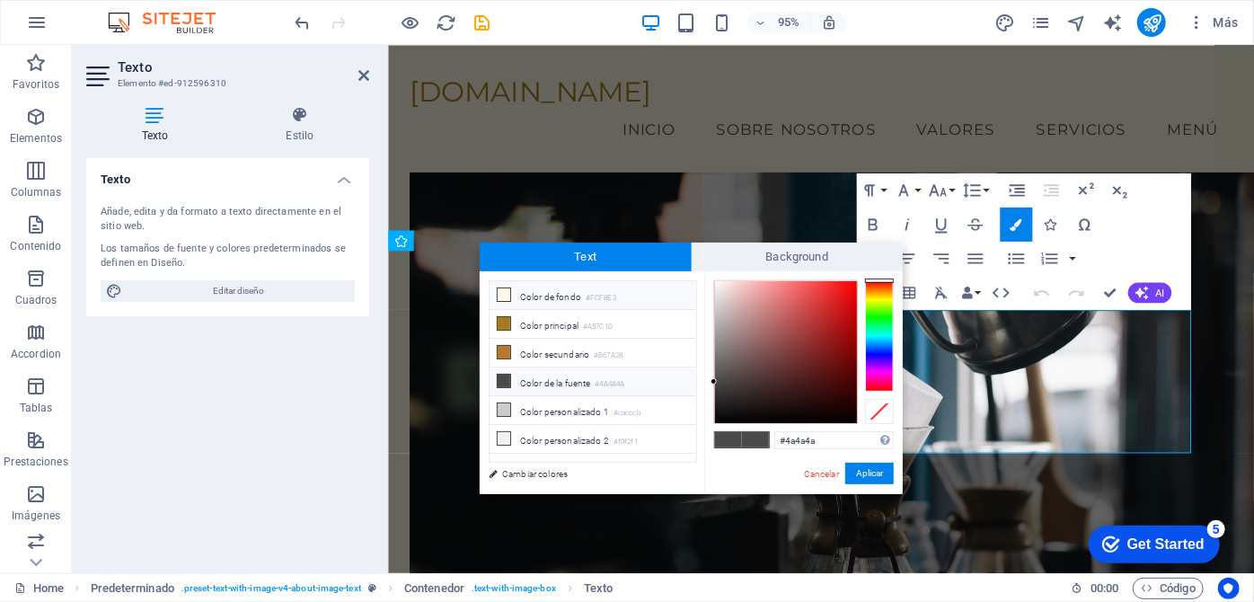
click at [514, 290] on li "Color de fondo #FCF8E3" at bounding box center [593, 295] width 207 height 29
type input "#fcf8e3"
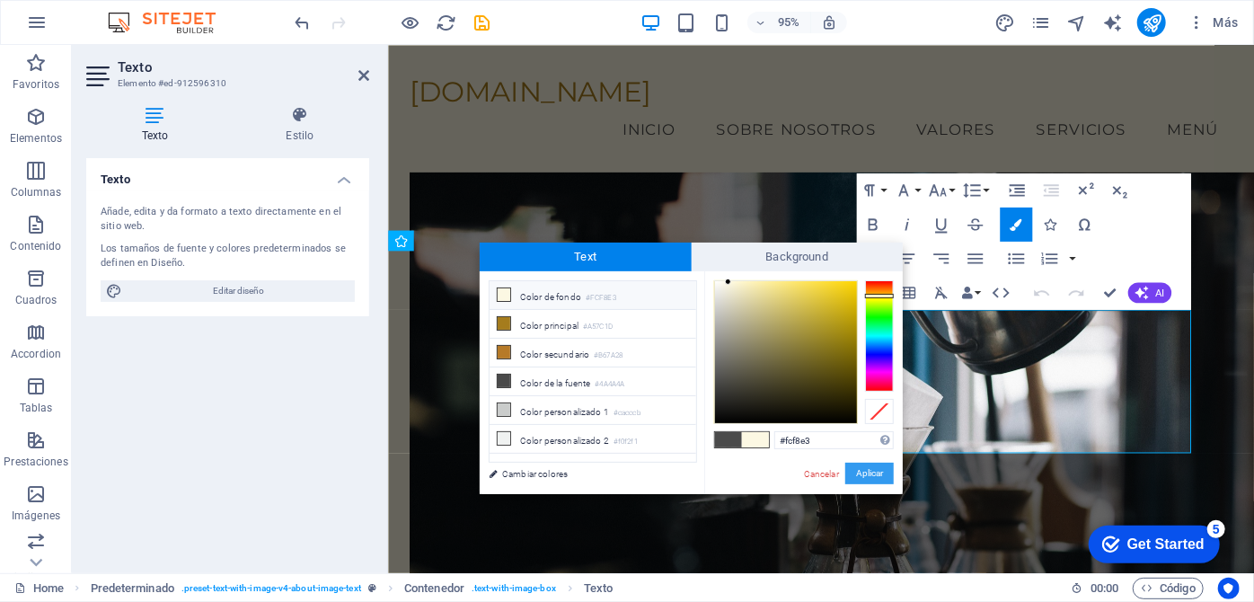
click at [862, 468] on button "Aplicar" at bounding box center [869, 474] width 49 height 22
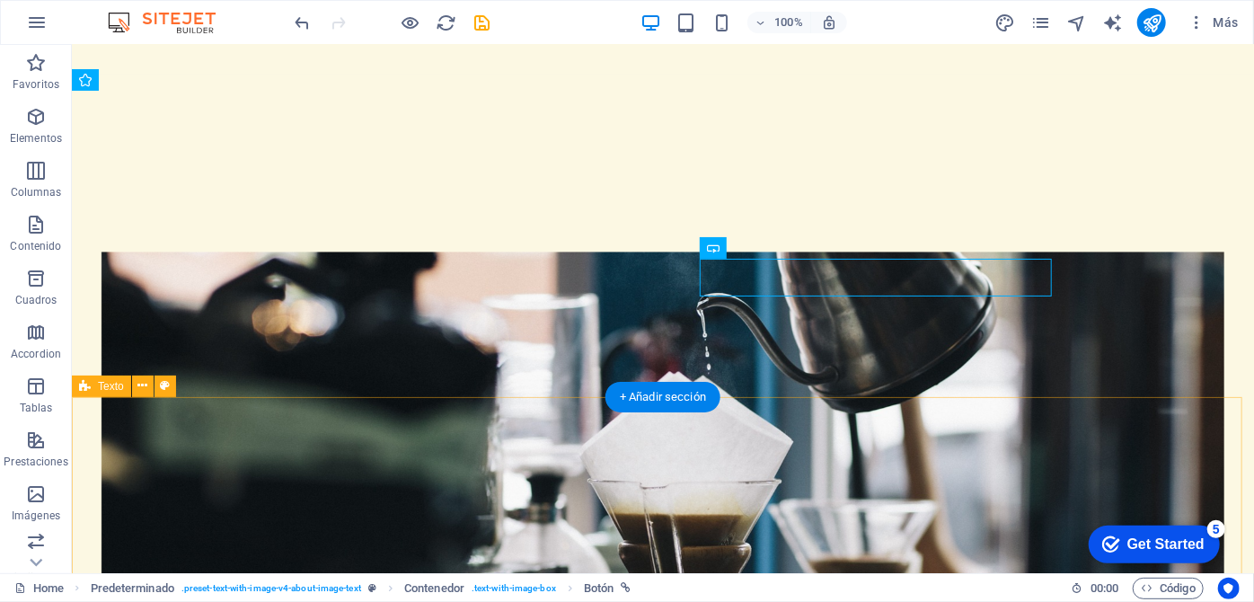
scroll to position [778, 0]
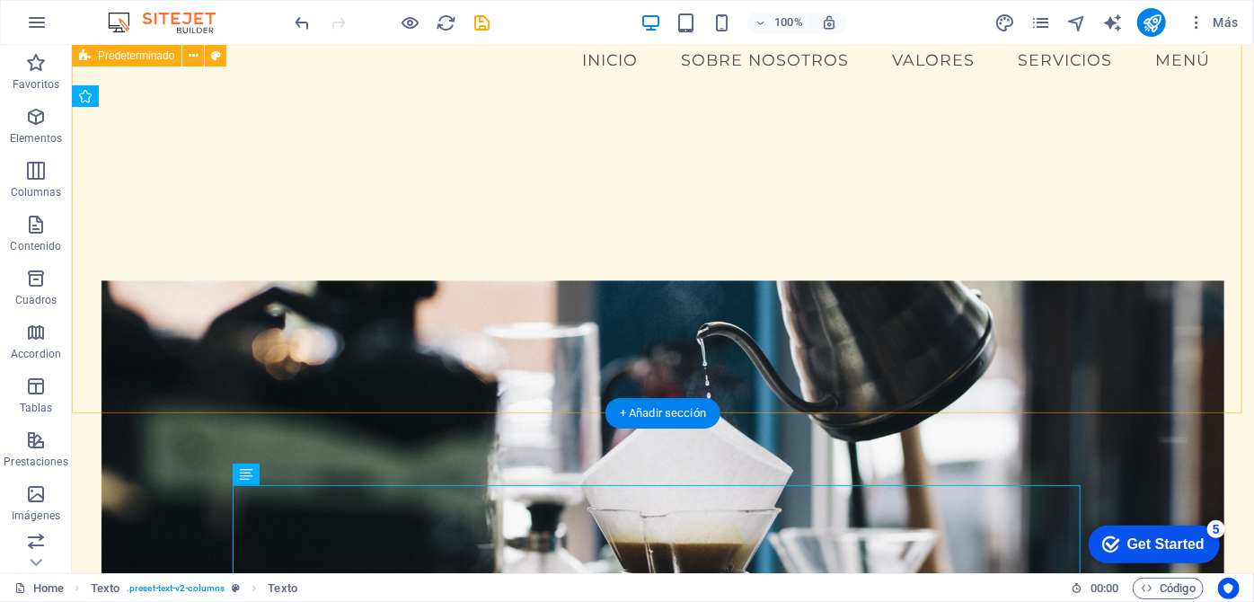
scroll to position [687, 0]
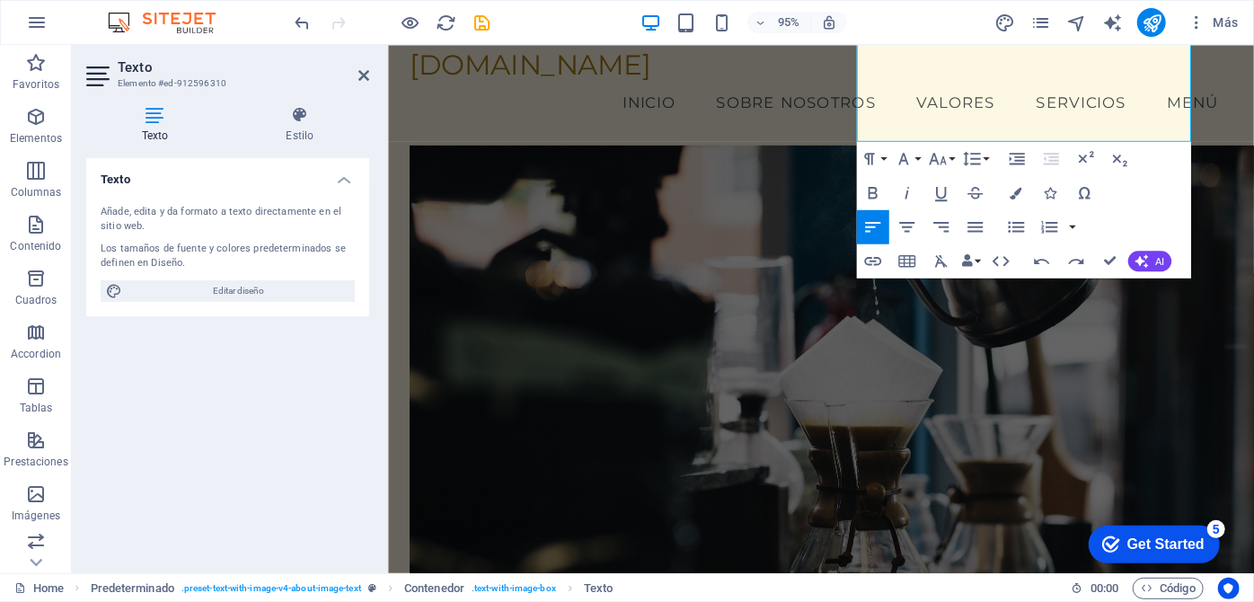
scroll to position [931, 0]
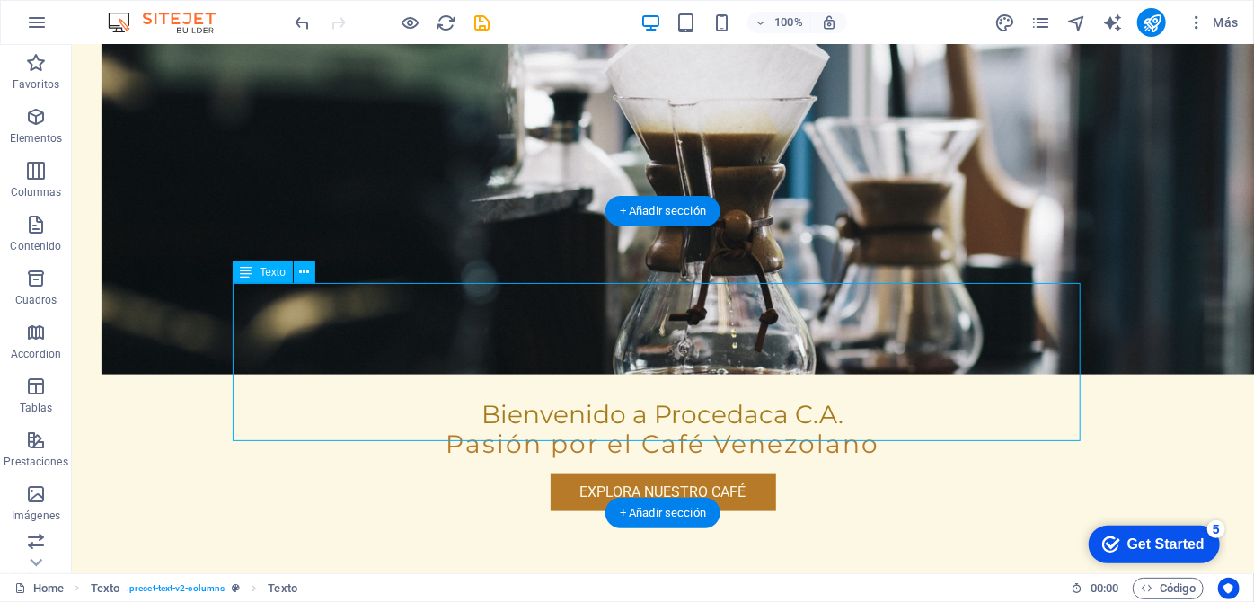
drag, startPoint x: 754, startPoint y: 429, endPoint x: 729, endPoint y: 428, distance: 24.3
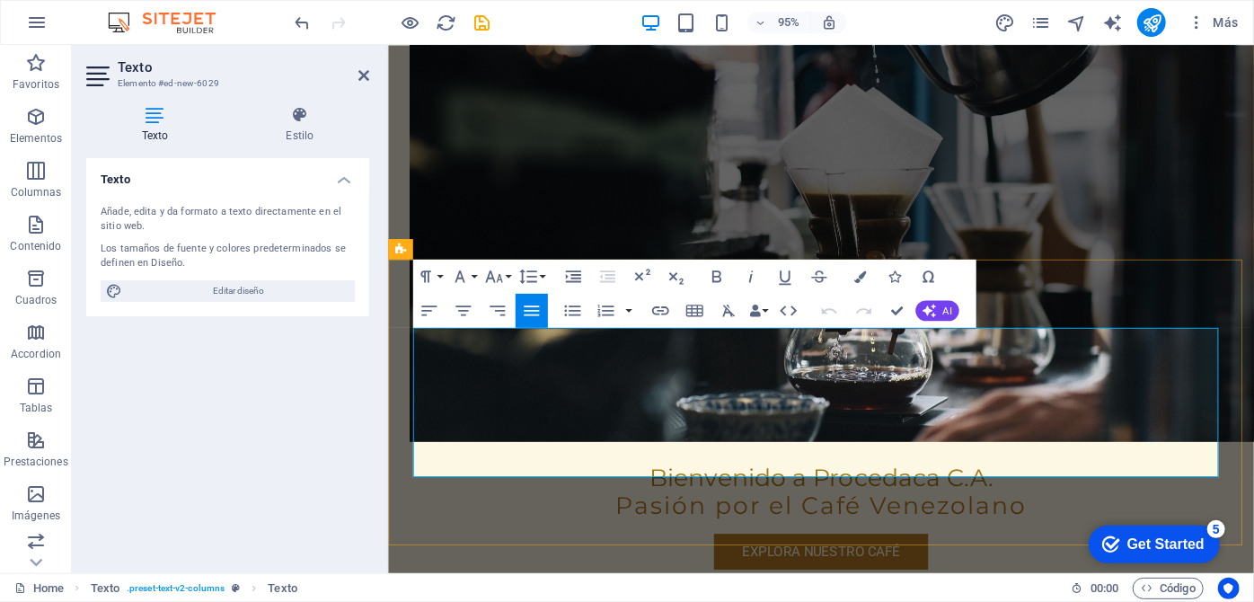
drag, startPoint x: 943, startPoint y: 487, endPoint x: 413, endPoint y: 356, distance: 545.9
copy div "Nuestra visión va más allá de la producción de un grano excepcional. Promovemos…"
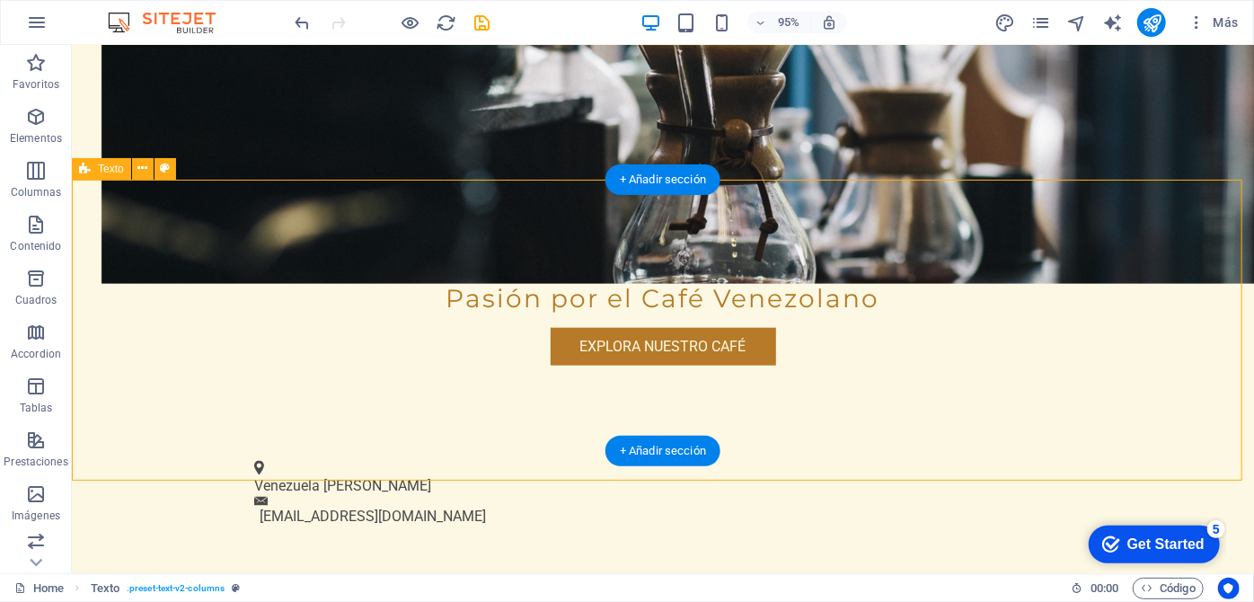
scroll to position [964, 0]
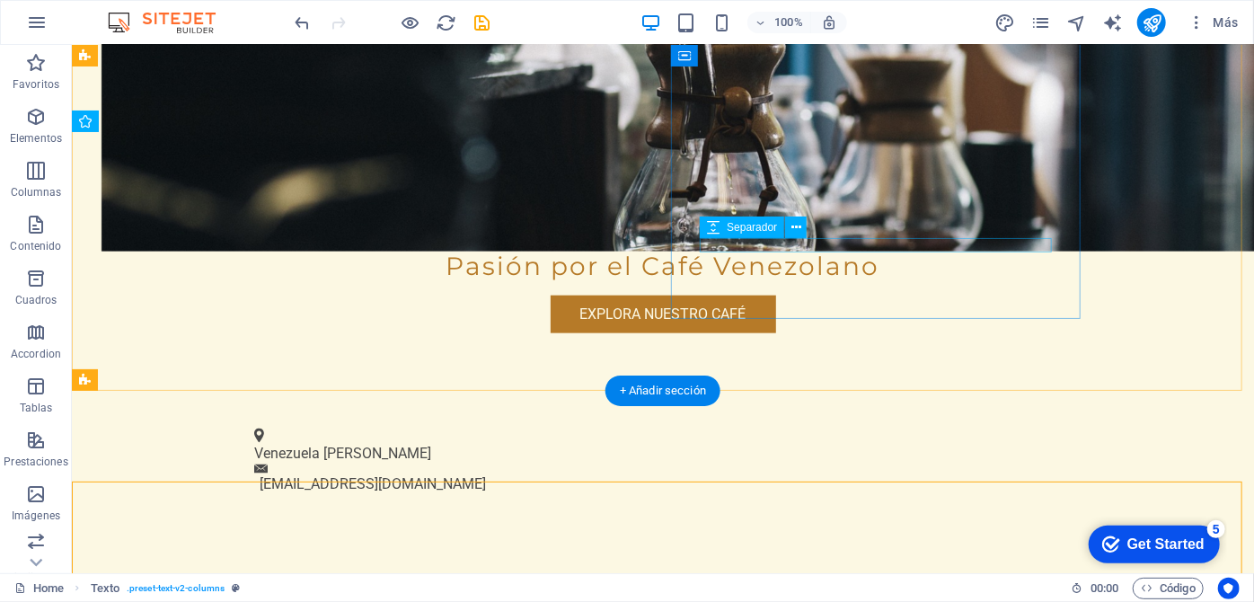
scroll to position [628, 0]
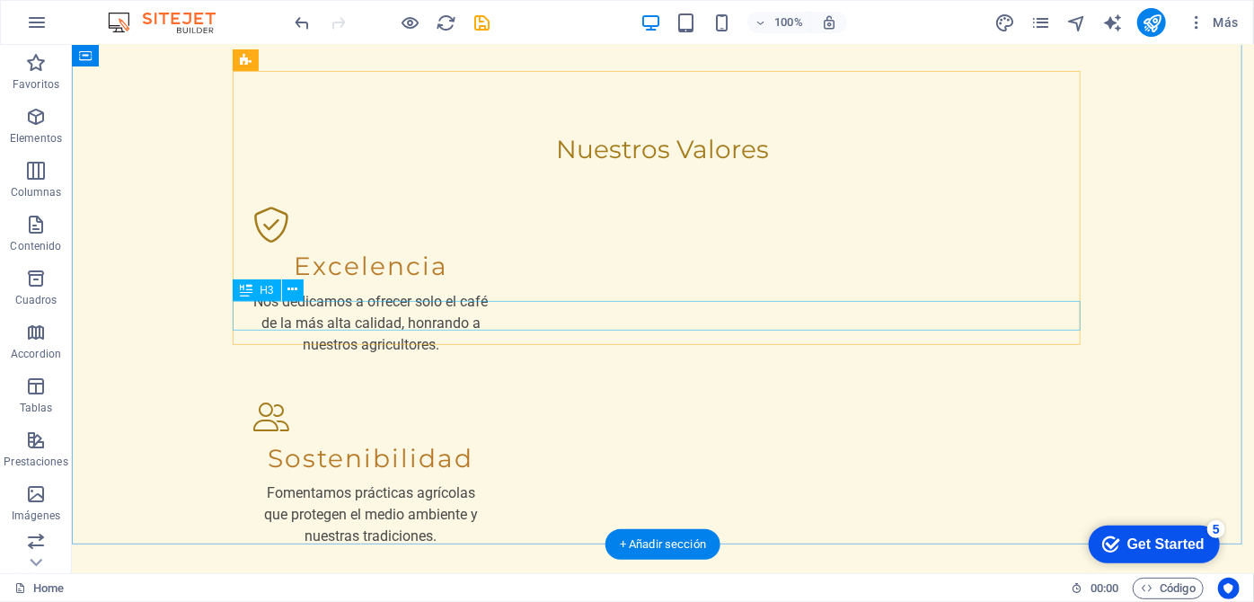
scroll to position [2937, 0]
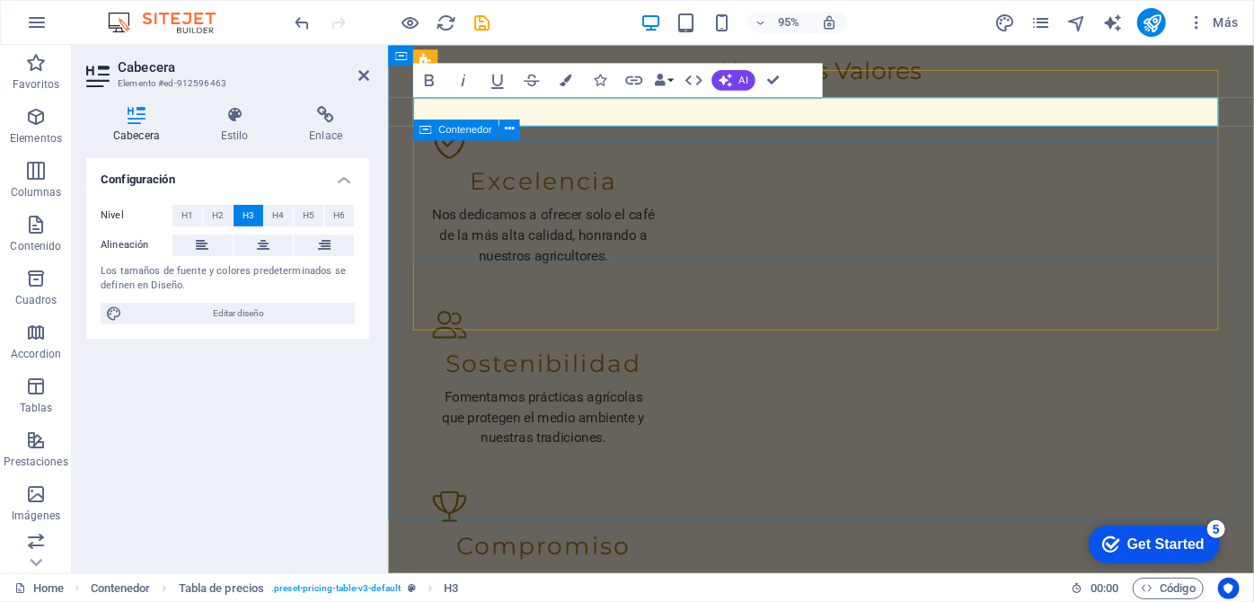
scroll to position [2997, 0]
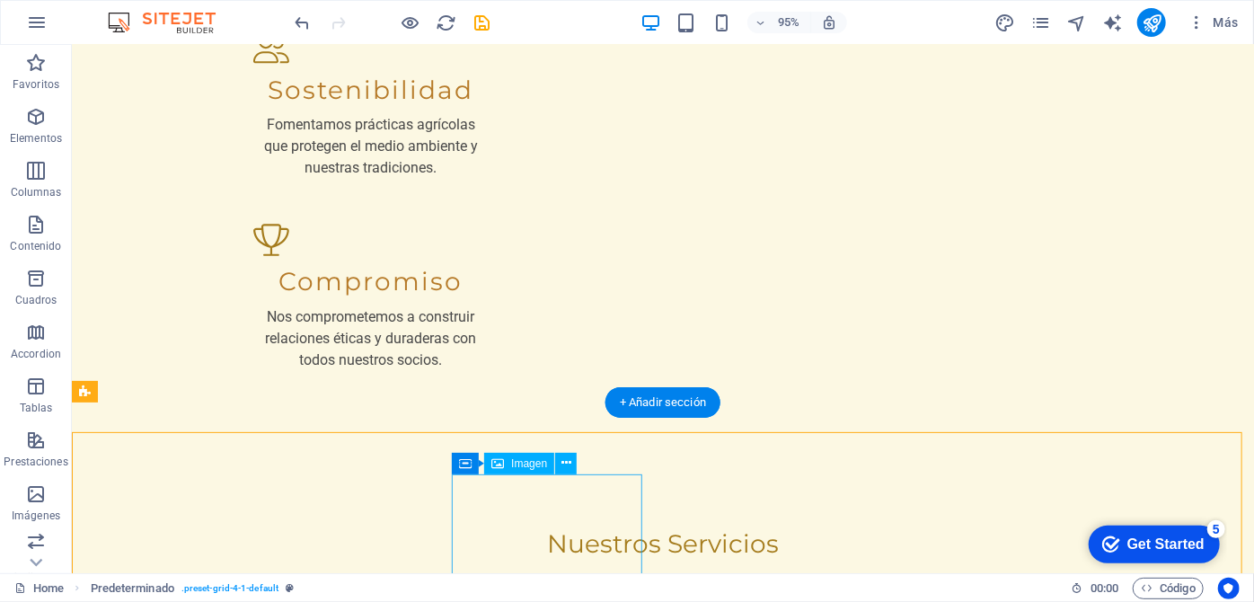
scroll to position [3019, 0]
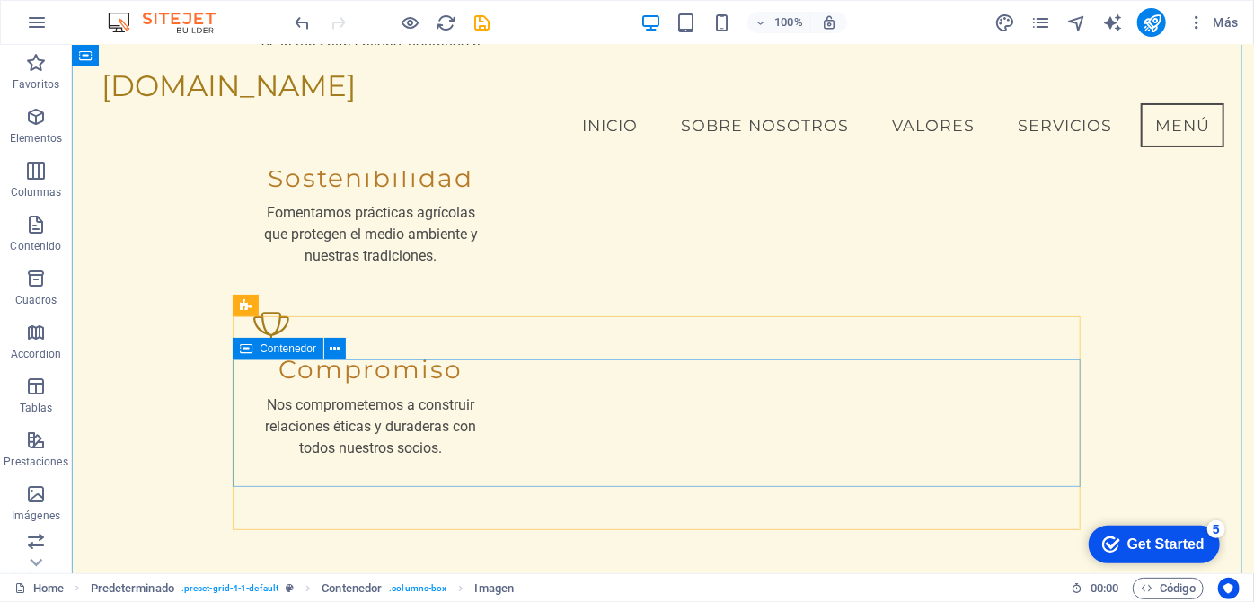
scroll to position [2601, 0]
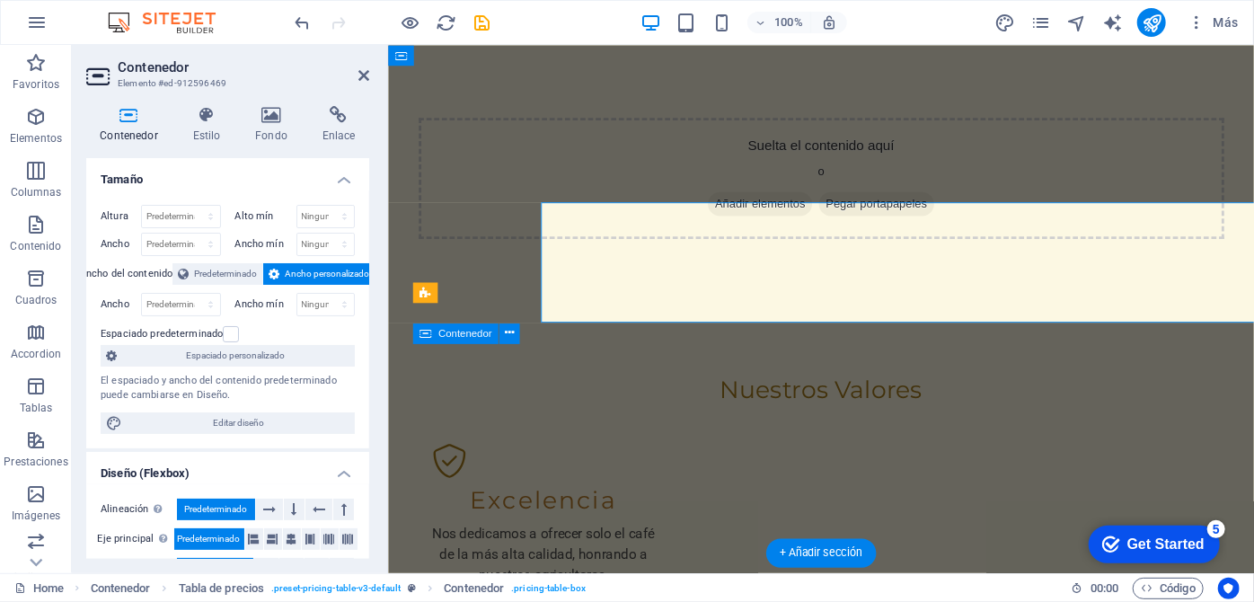
scroll to position [2751, 0]
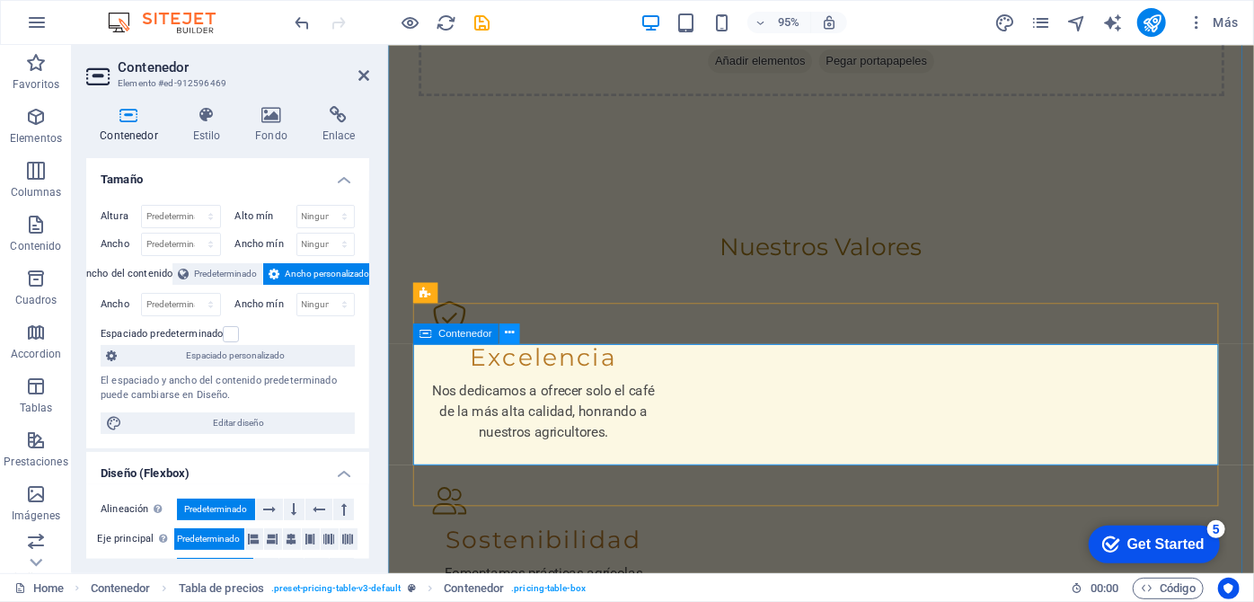
click at [509, 333] on icon at bounding box center [509, 333] width 9 height 18
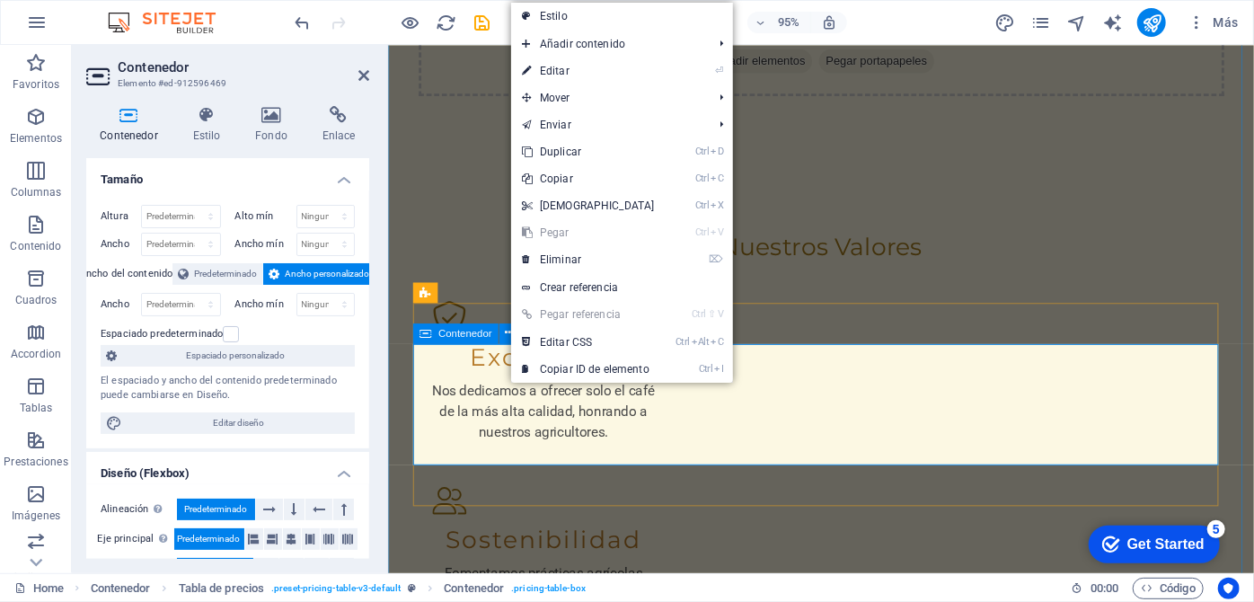
click at [462, 333] on span "Contenedor" at bounding box center [465, 333] width 54 height 10
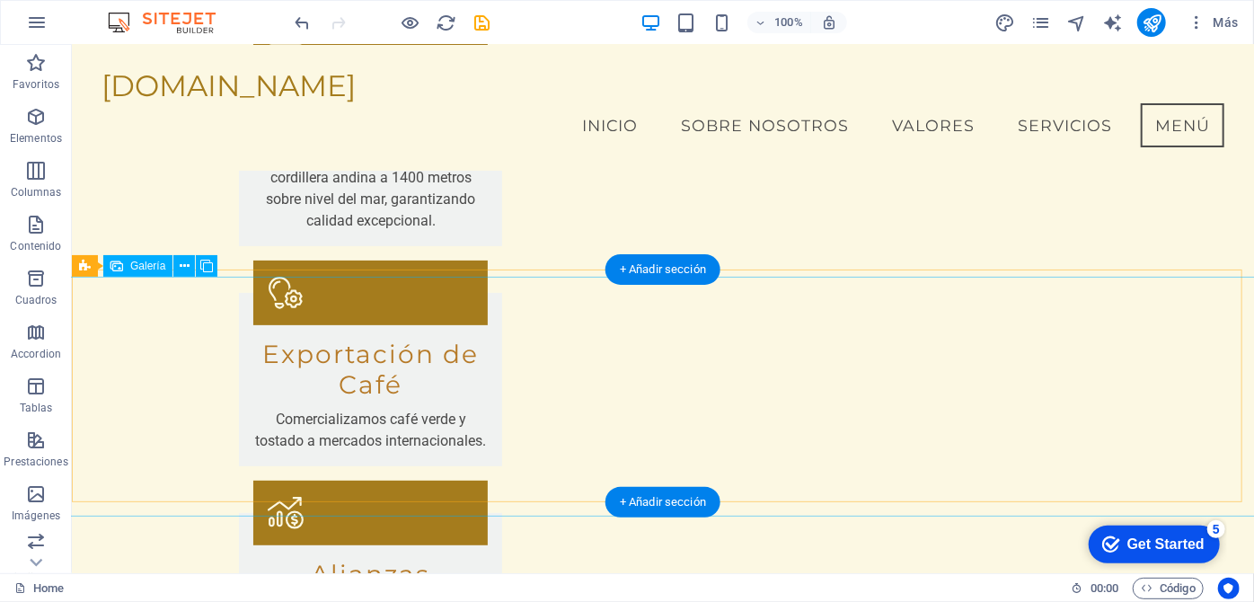
scroll to position [3663, 0]
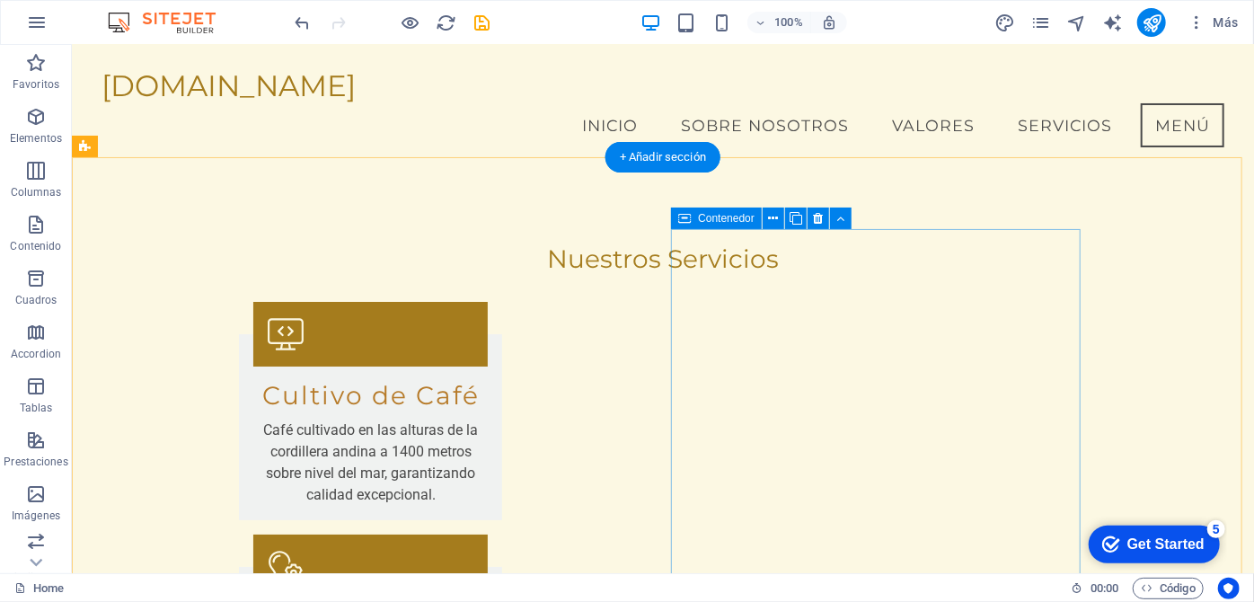
scroll to position [3173, 0]
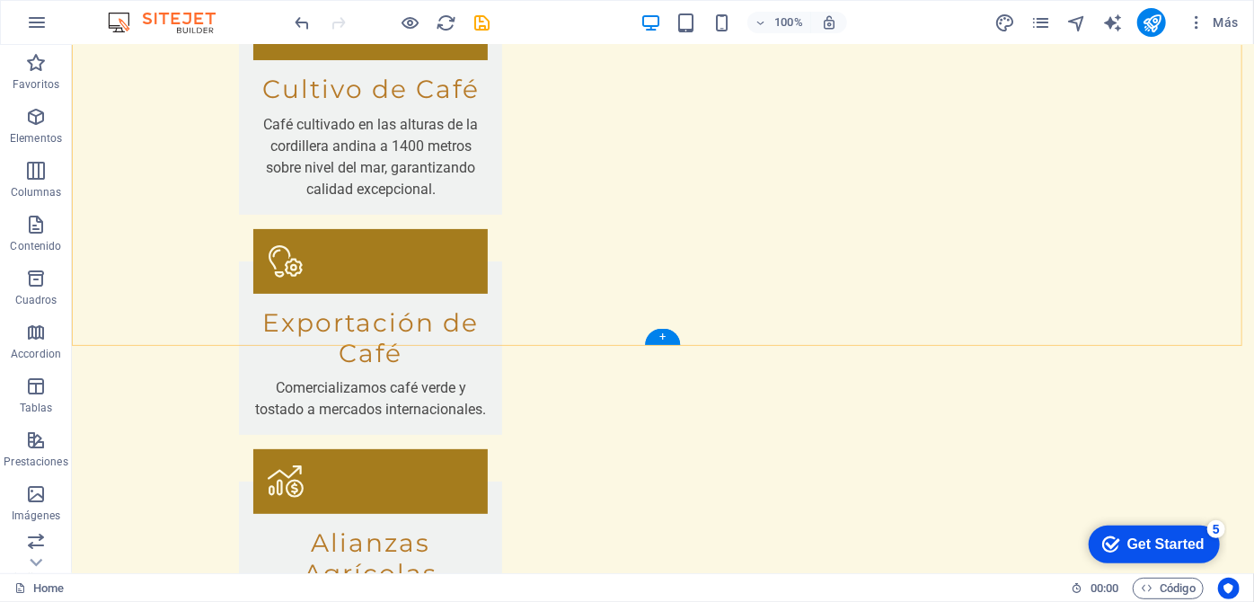
scroll to position [3590, 0]
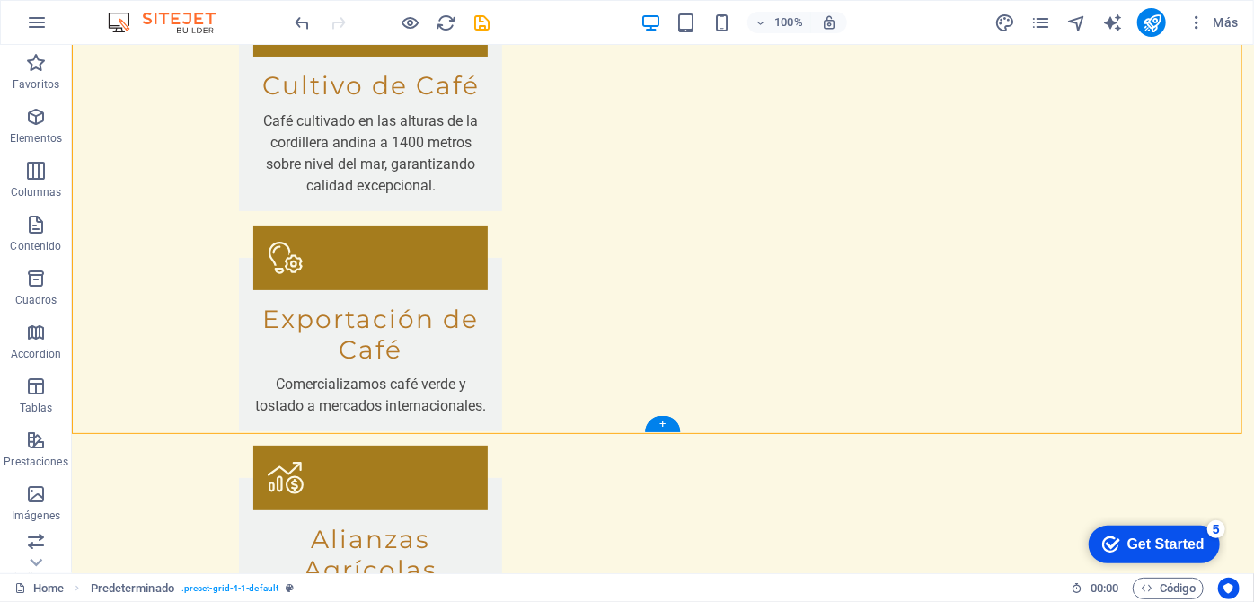
drag, startPoint x: 550, startPoint y: 176, endPoint x: 849, endPoint y: 206, distance: 300.6
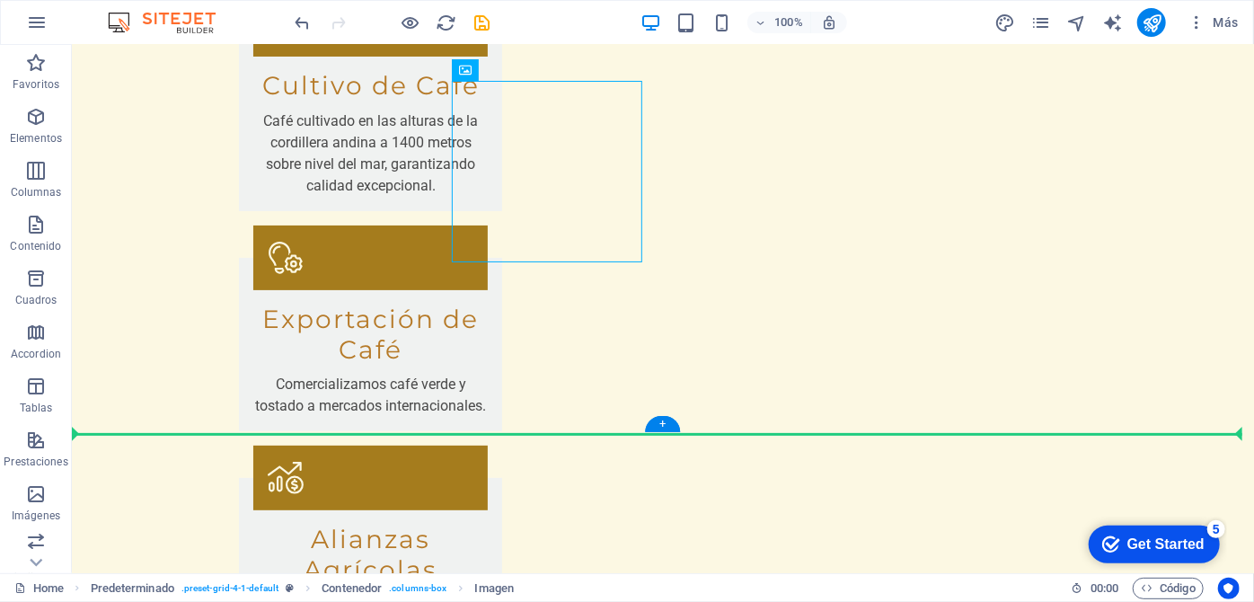
drag, startPoint x: 607, startPoint y: 207, endPoint x: 907, endPoint y: 202, distance: 300.0
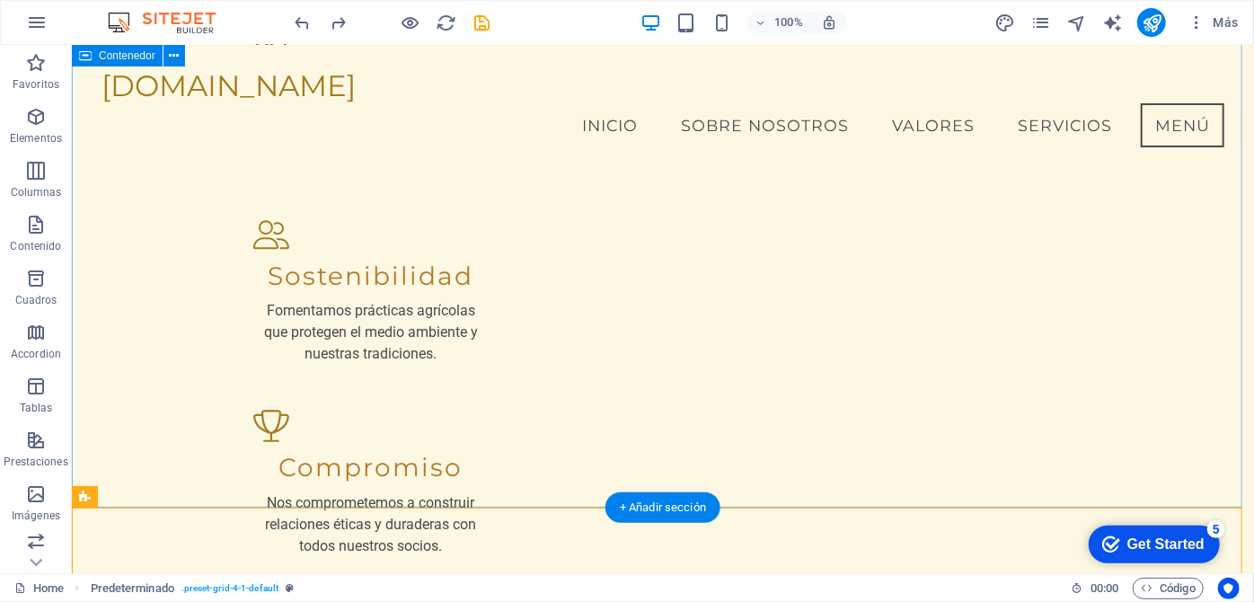
scroll to position [2764, 0]
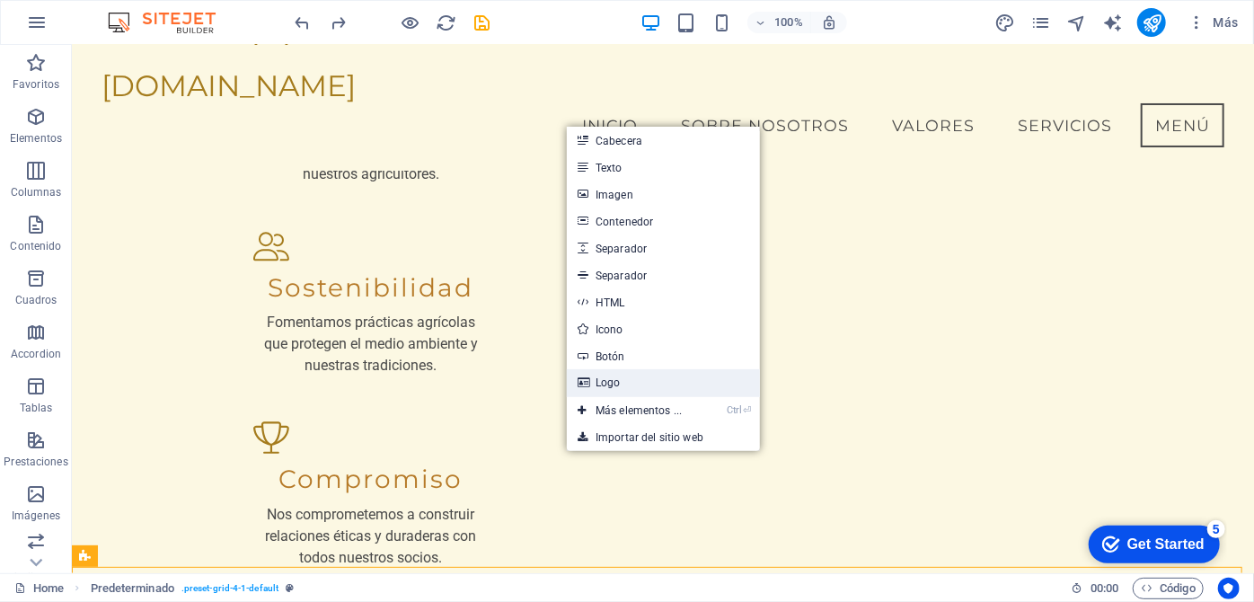
click at [650, 384] on link "Logo" at bounding box center [663, 382] width 193 height 27
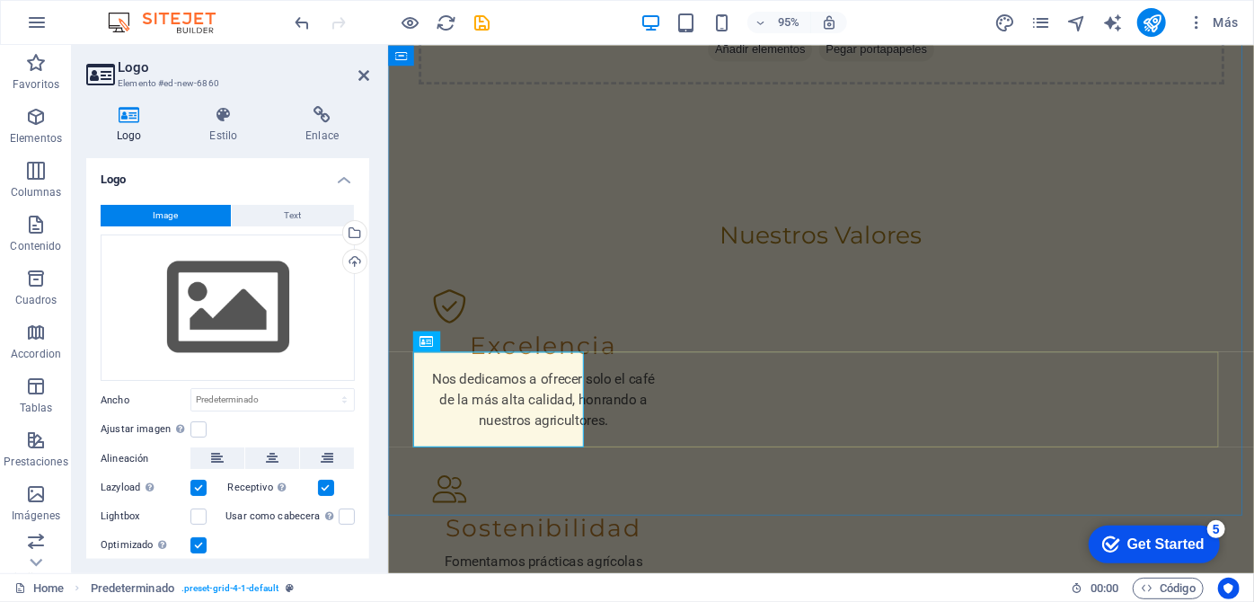
scroll to position [2914, 0]
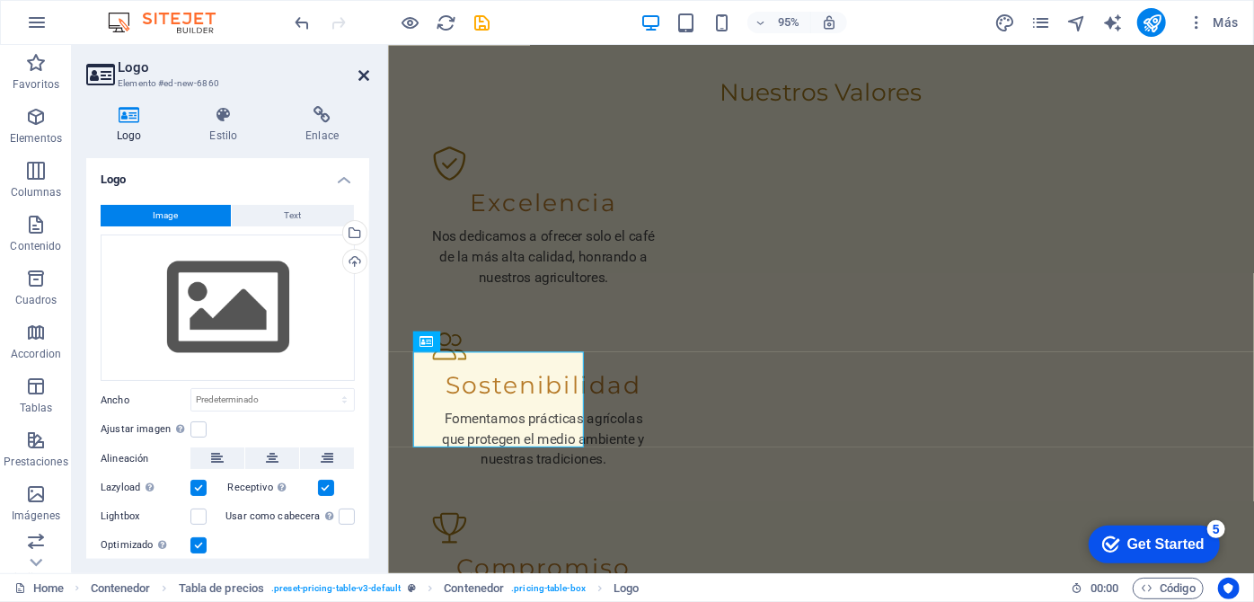
click at [367, 76] on icon at bounding box center [363, 75] width 11 height 14
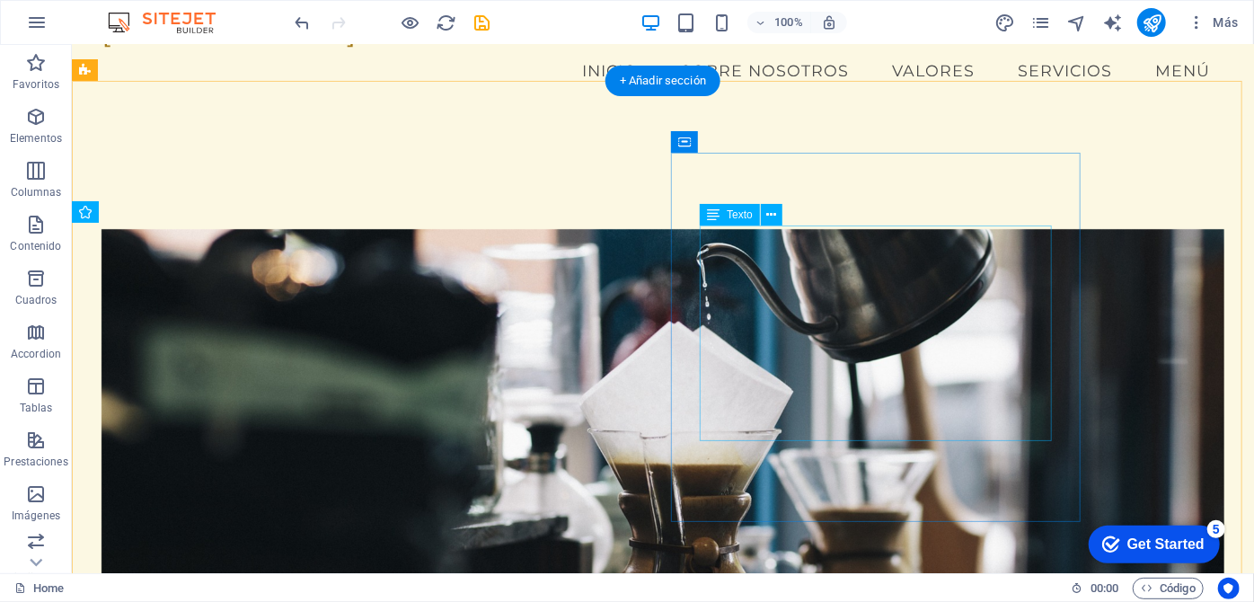
scroll to position [979, 0]
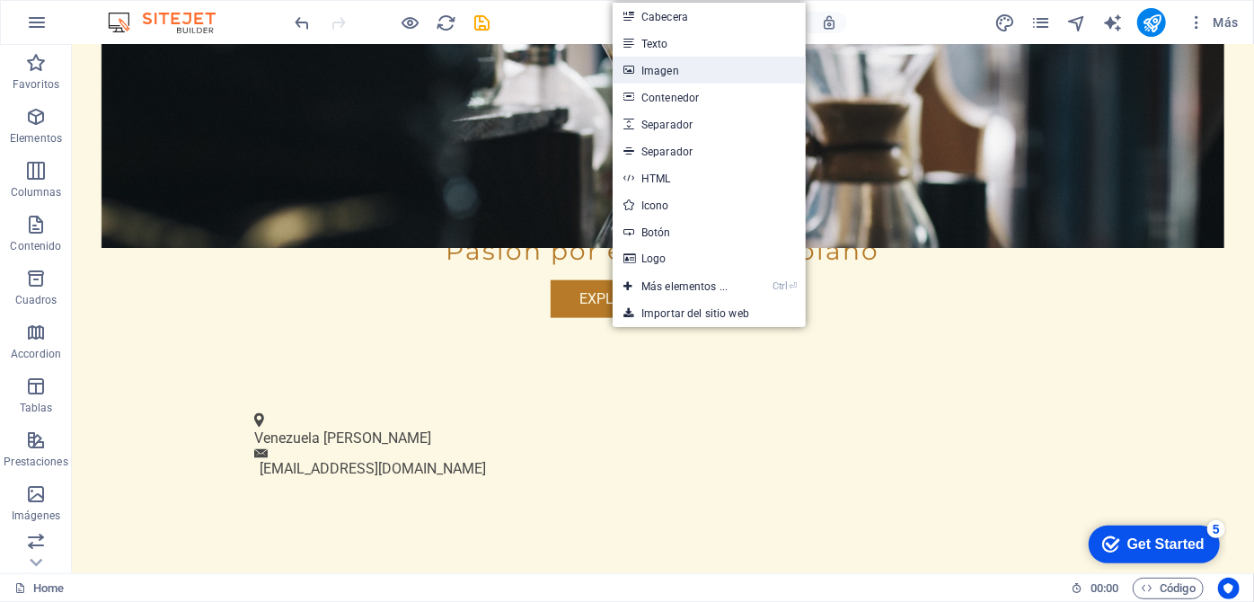
click at [702, 72] on link "Imagen" at bounding box center [709, 70] width 193 height 27
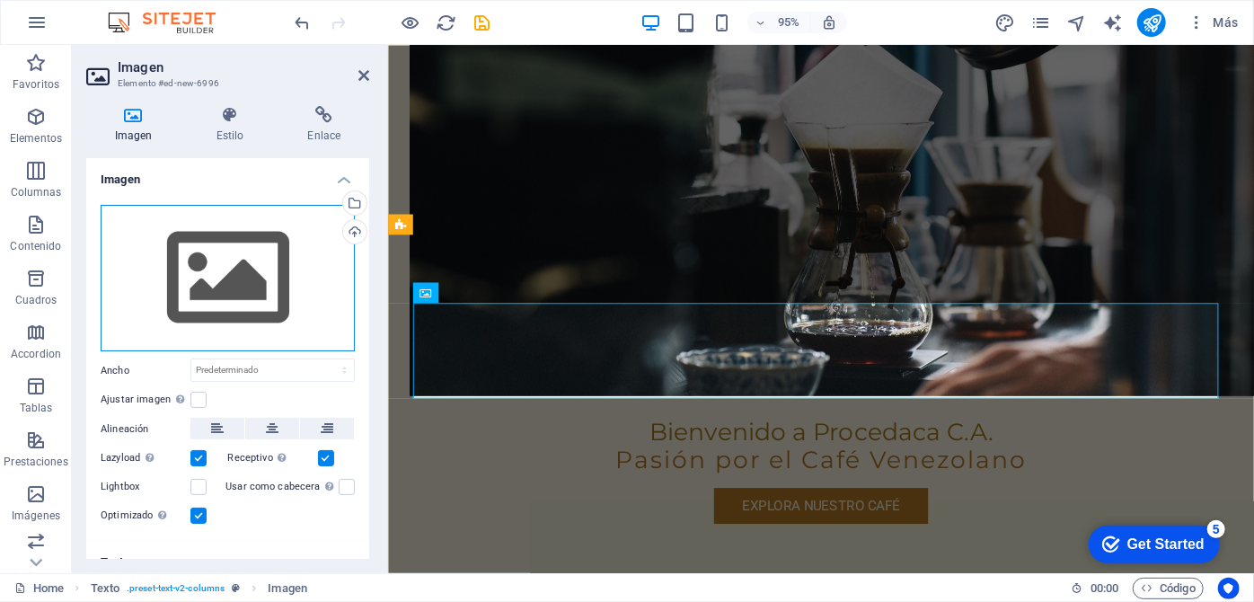
click at [260, 312] on div "Arrastra archivos aquí, haz clic para escoger archivos o selecciona archivos de…" at bounding box center [228, 278] width 254 height 147
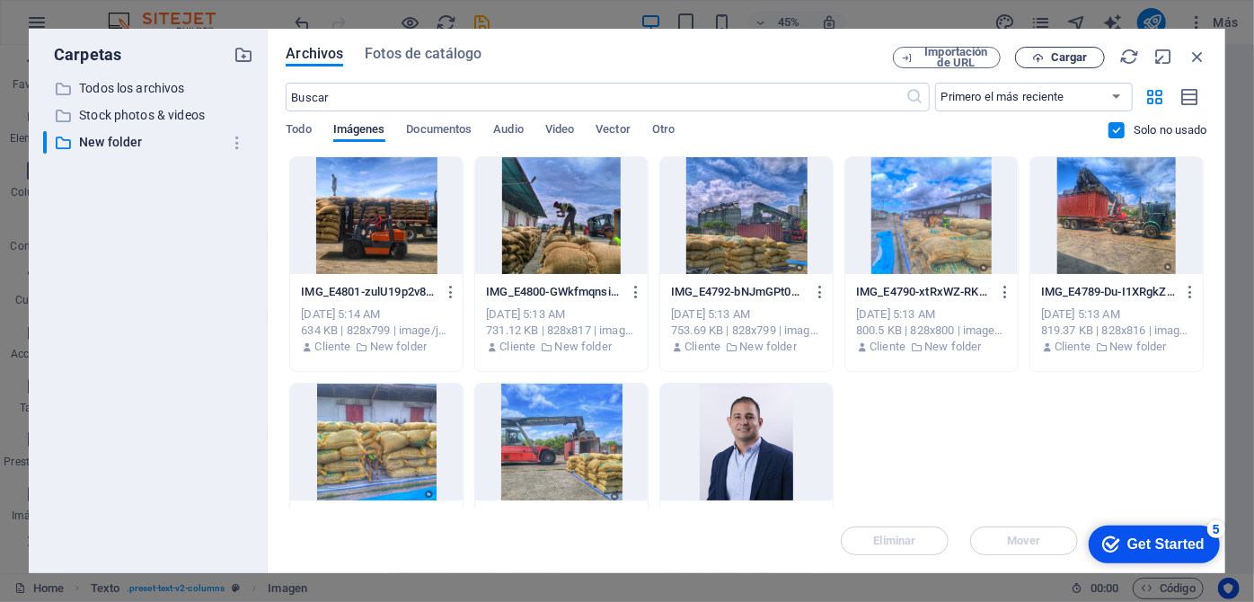
click at [1056, 60] on span "Cargar" at bounding box center [1069, 57] width 37 height 11
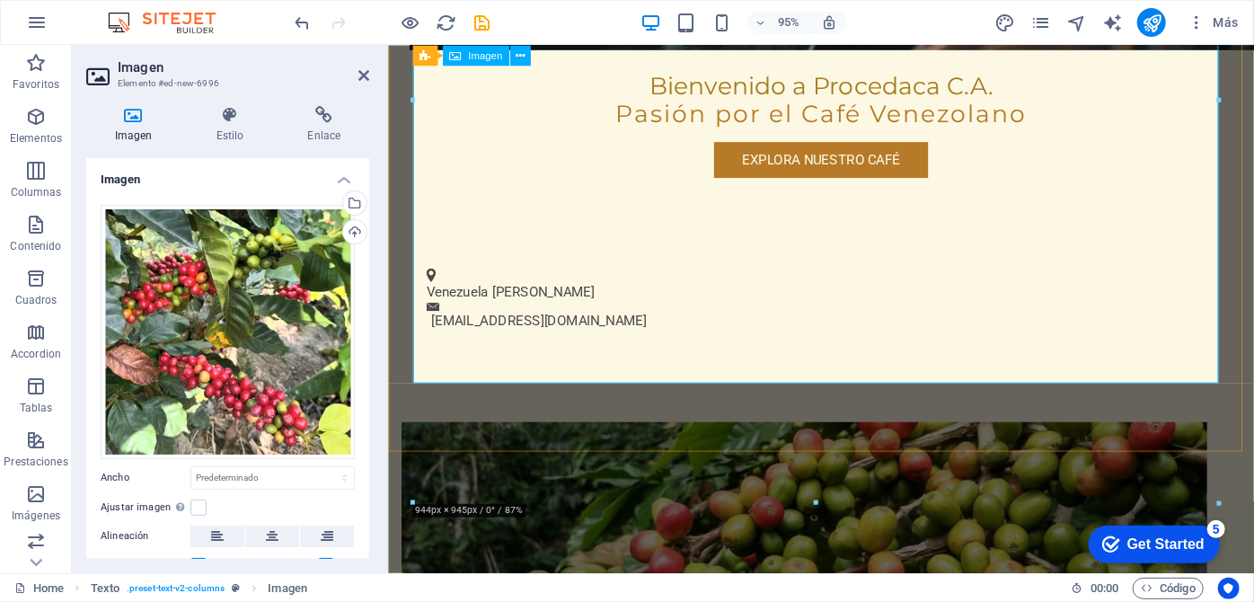
scroll to position [1633, 0]
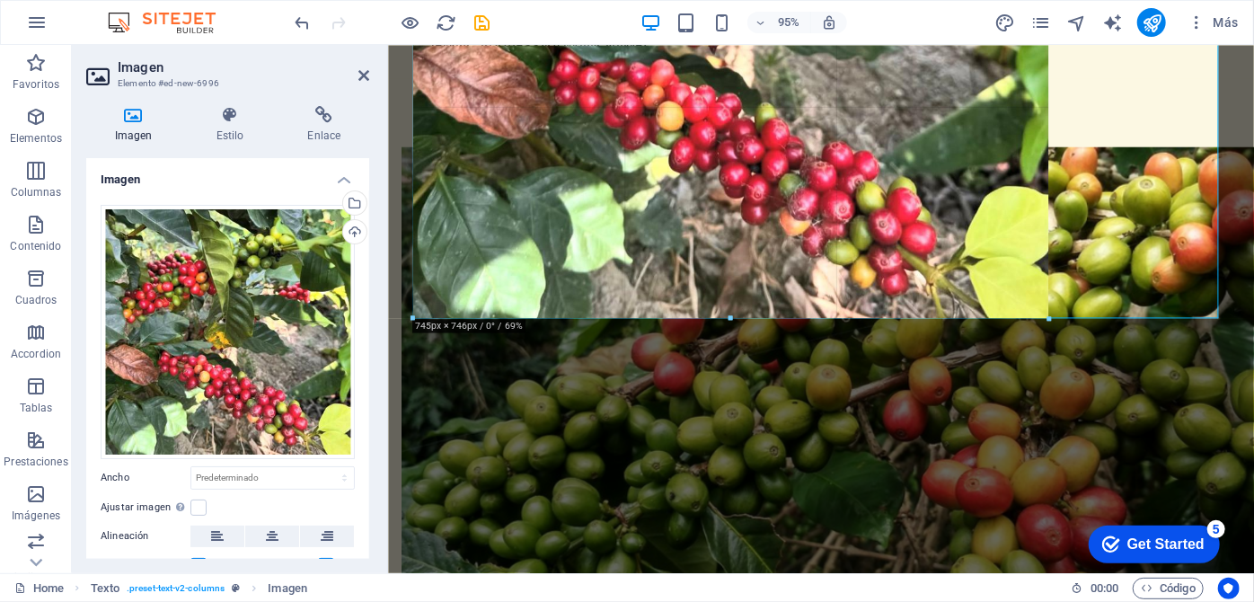
drag, startPoint x: 815, startPoint y: 488, endPoint x: 850, endPoint y: 309, distance: 182.2
type input "745"
select select "px"
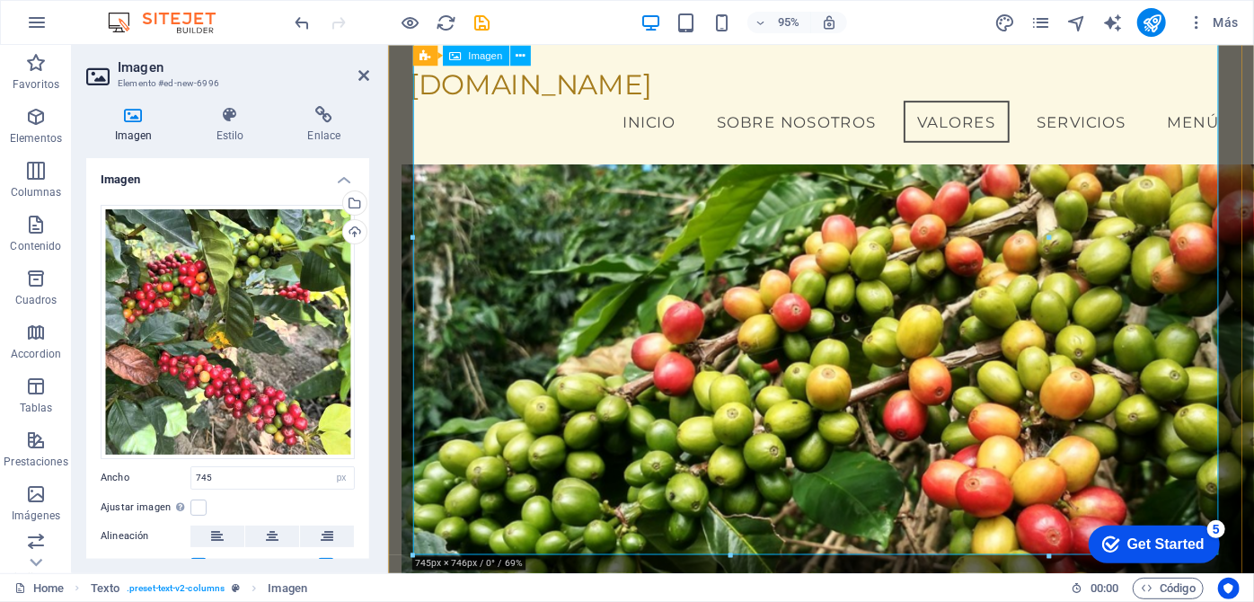
scroll to position [1344, 0]
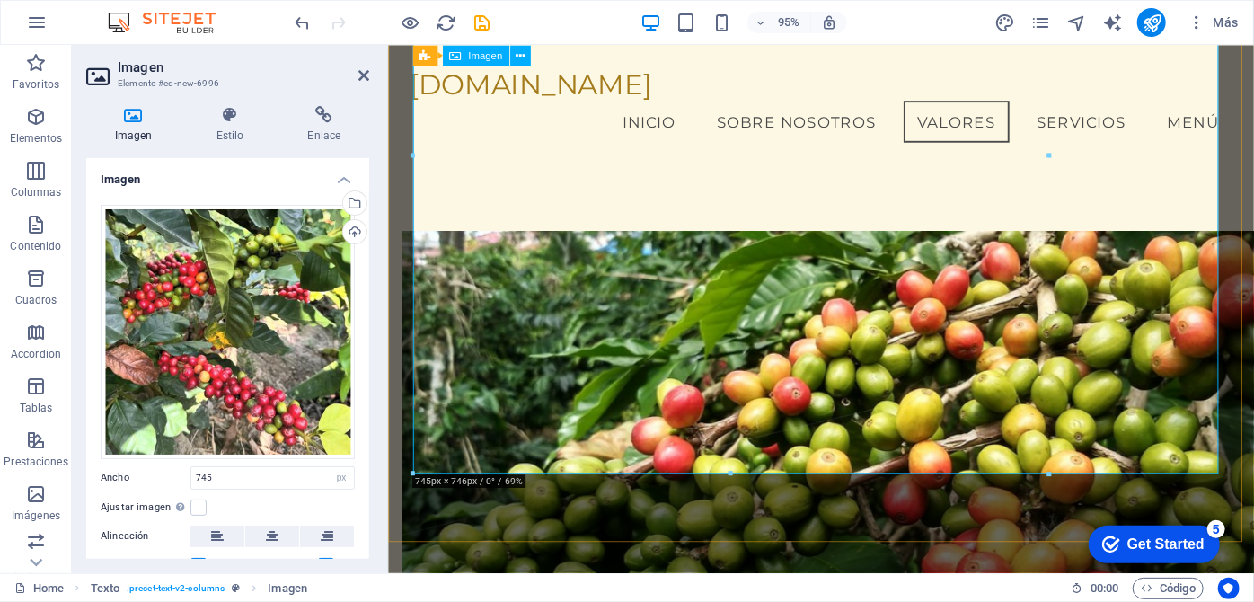
drag, startPoint x: 1439, startPoint y: 514, endPoint x: 1231, endPoint y: 449, distance: 217.3
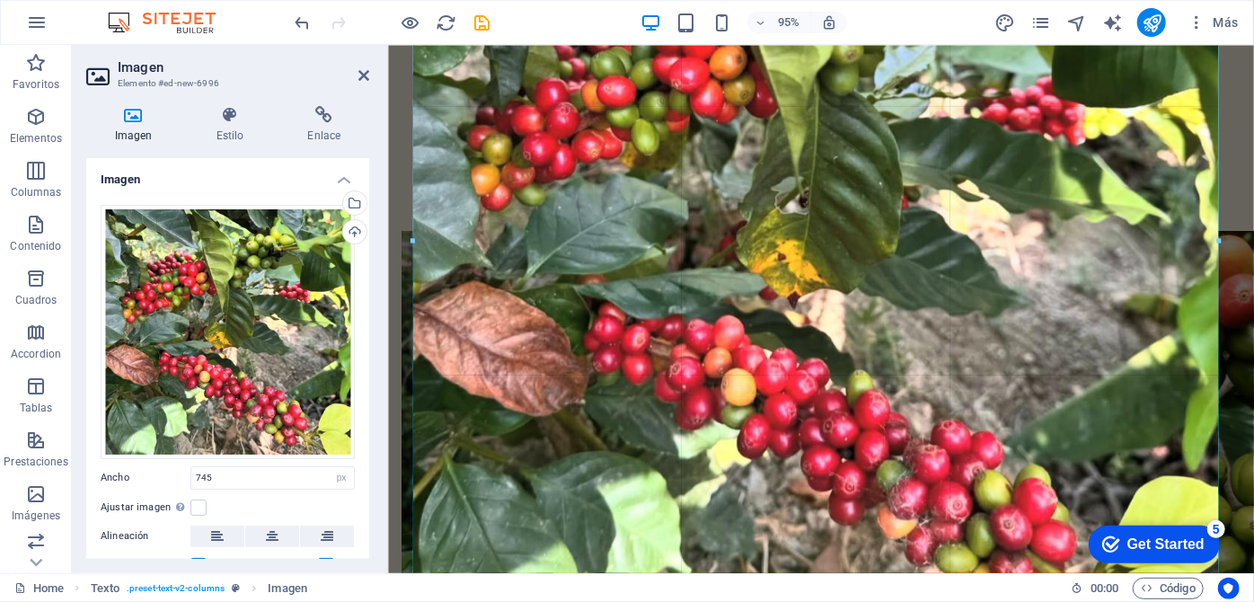
drag, startPoint x: 1055, startPoint y: 296, endPoint x: 1234, endPoint y: 302, distance: 178.9
type input "944"
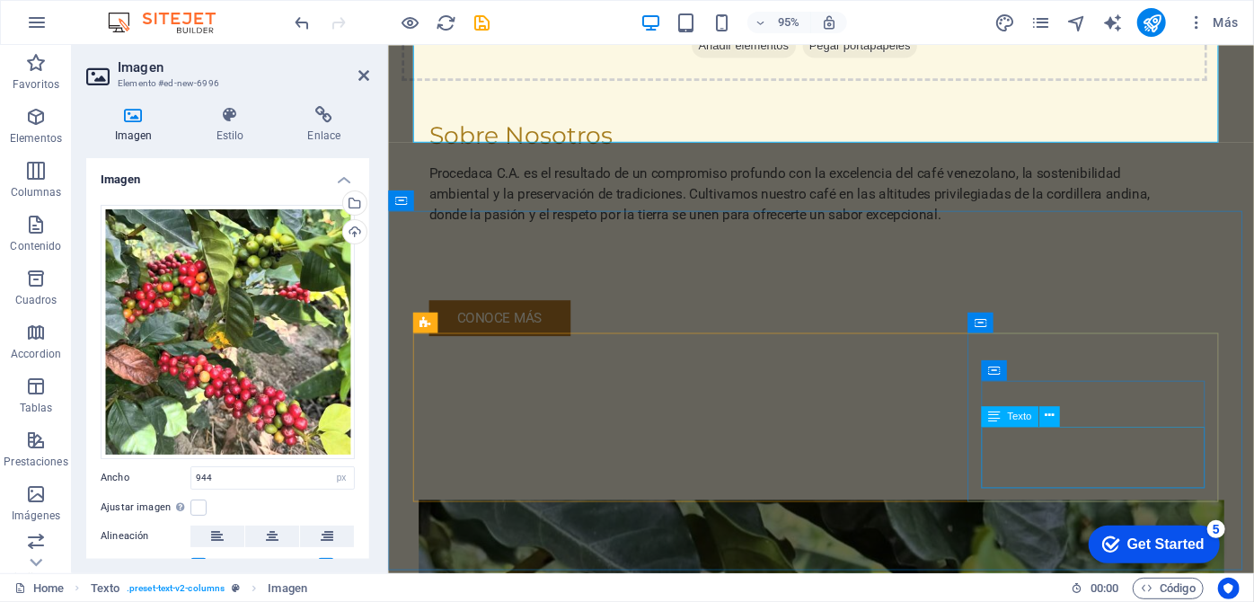
scroll to position [2324, 0]
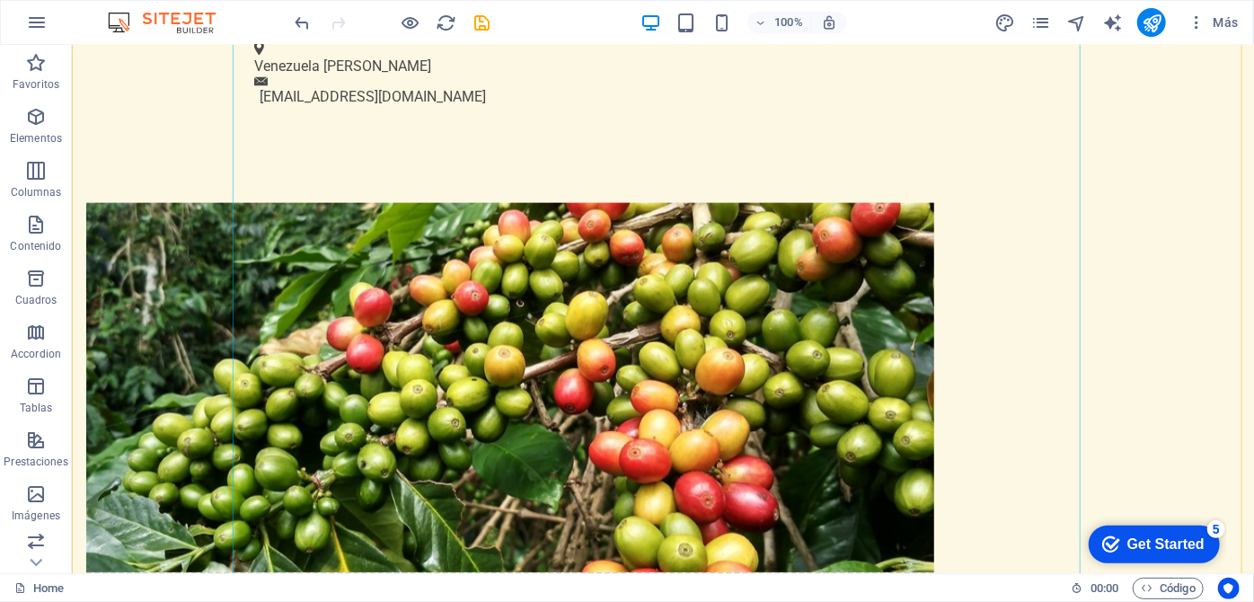
scroll to position [1358, 0]
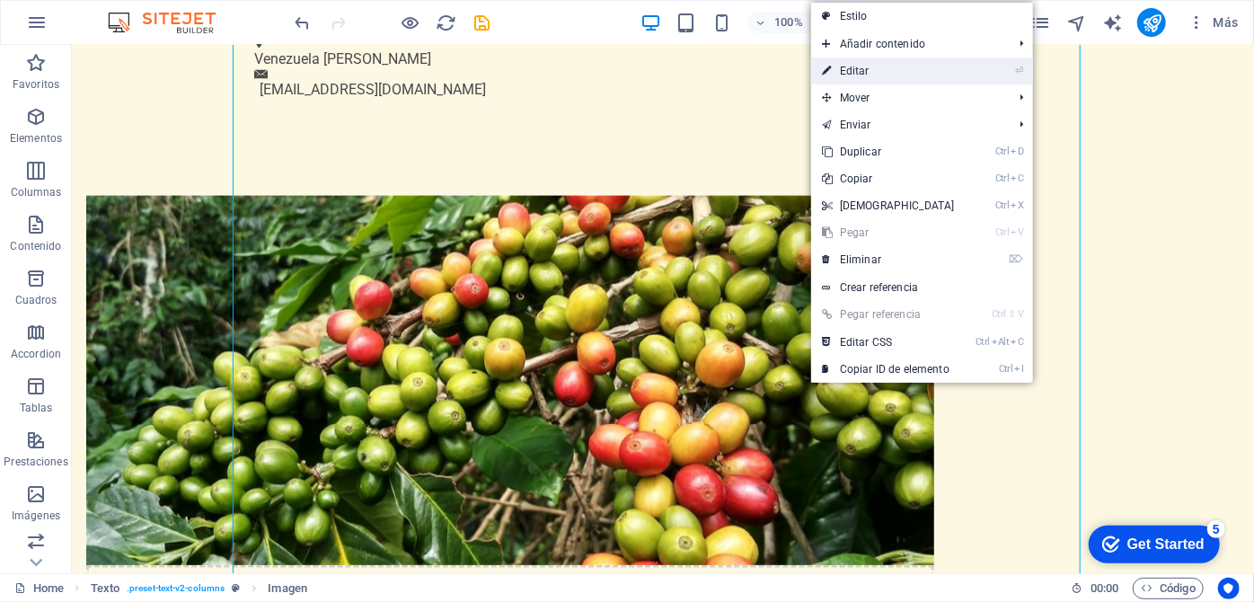
click at [965, 70] on li "⏎ Editar" at bounding box center [922, 70] width 222 height 27
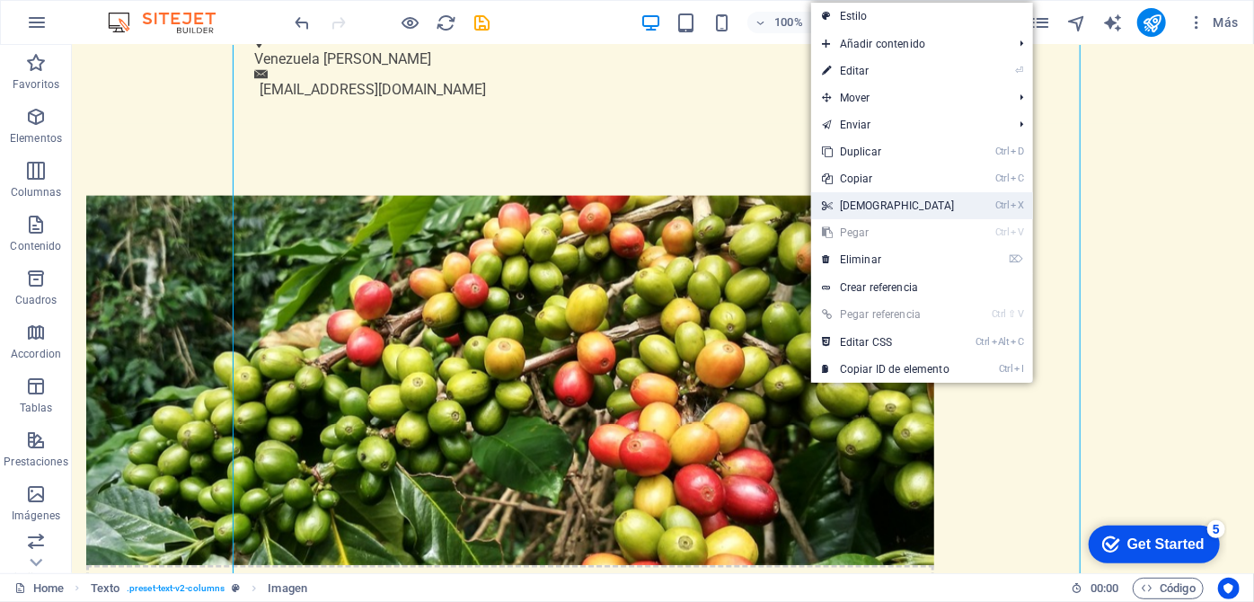
click at [899, 192] on link "Ctrl X Cortar" at bounding box center [888, 205] width 154 height 27
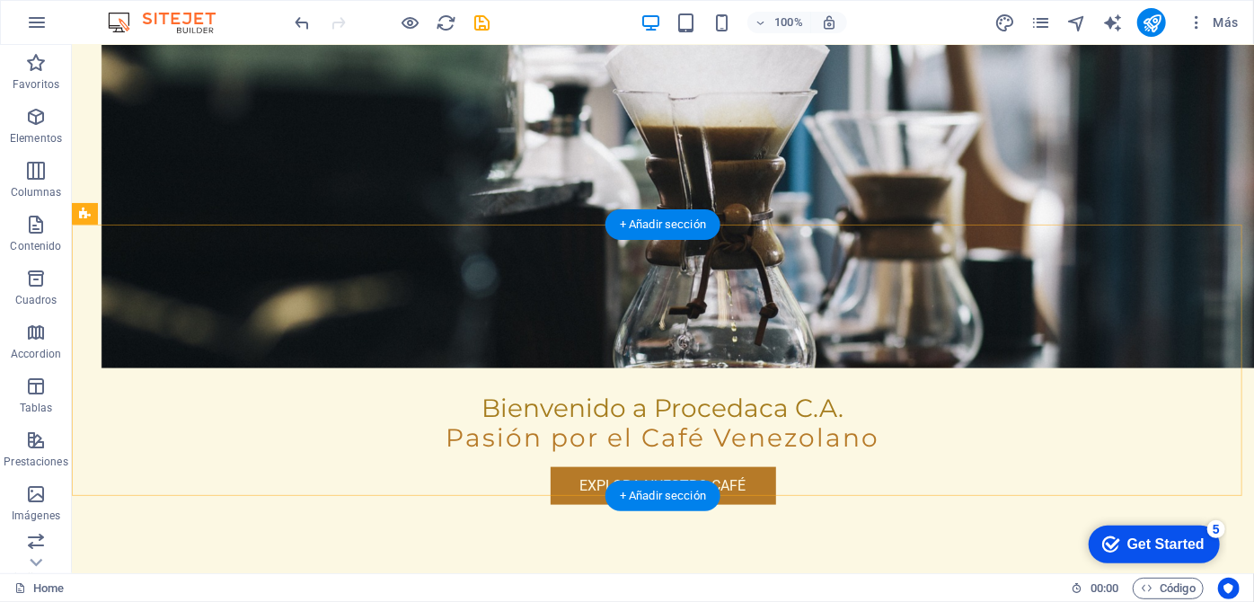
scroll to position [940, 0]
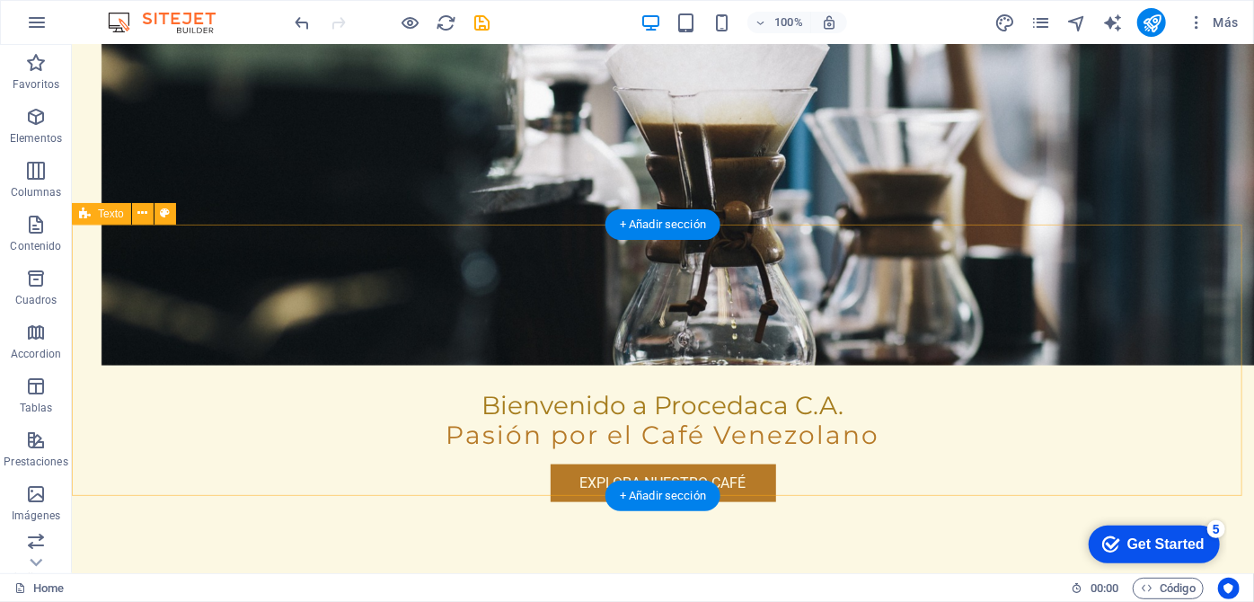
drag, startPoint x: 1077, startPoint y: 351, endPoint x: 698, endPoint y: 361, distance: 379.2
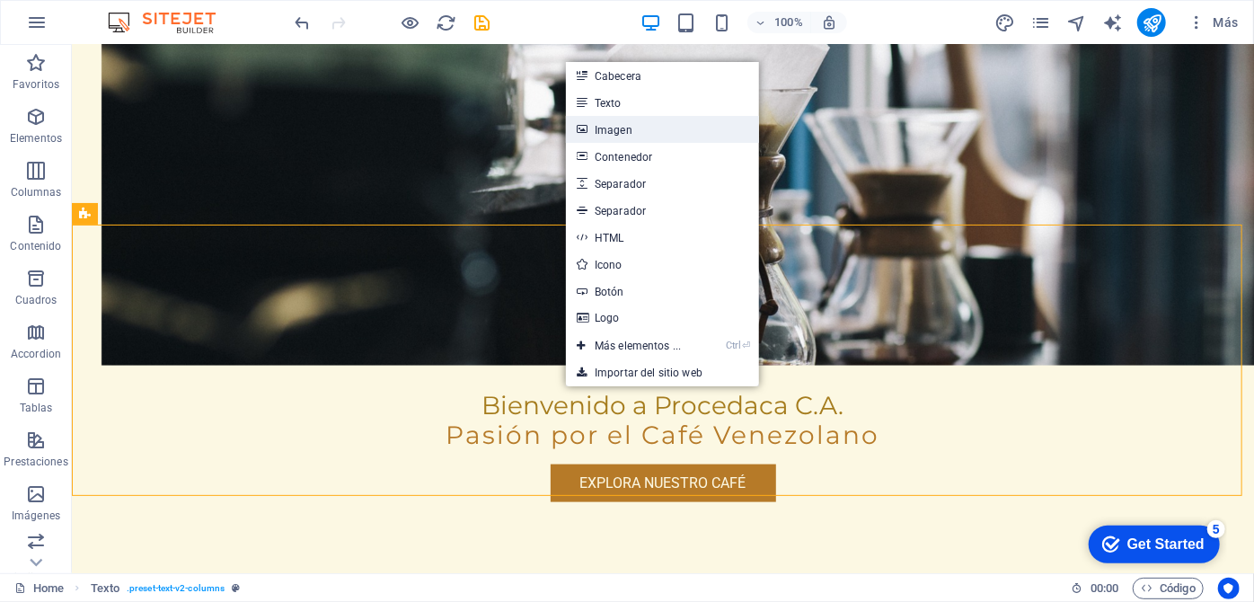
click at [644, 129] on link "Imagen" at bounding box center [662, 129] width 193 height 27
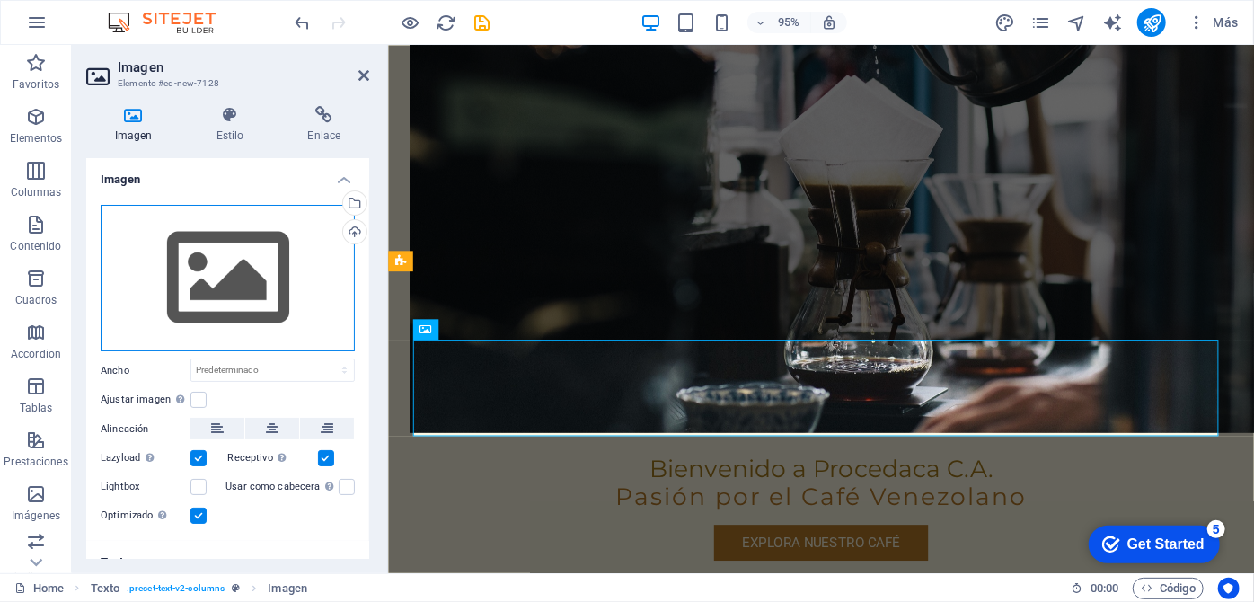
click at [256, 293] on div "Arrastra archivos aquí, haz clic para escoger archivos o selecciona archivos de…" at bounding box center [228, 278] width 254 height 147
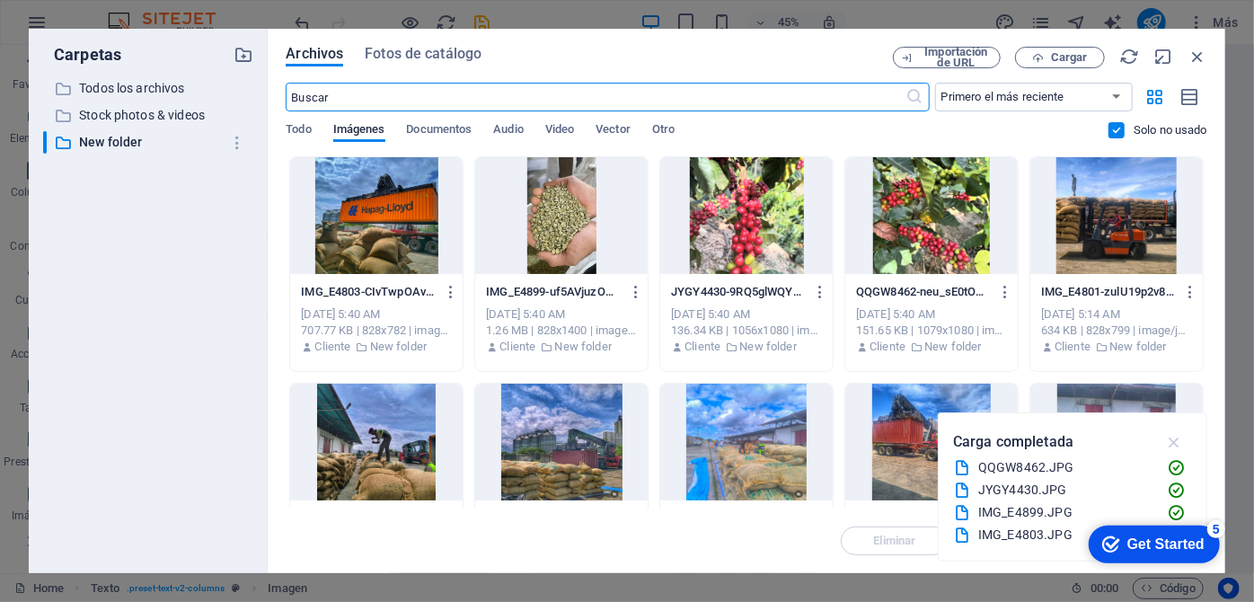
click at [1178, 446] on icon "button" at bounding box center [1174, 442] width 21 height 20
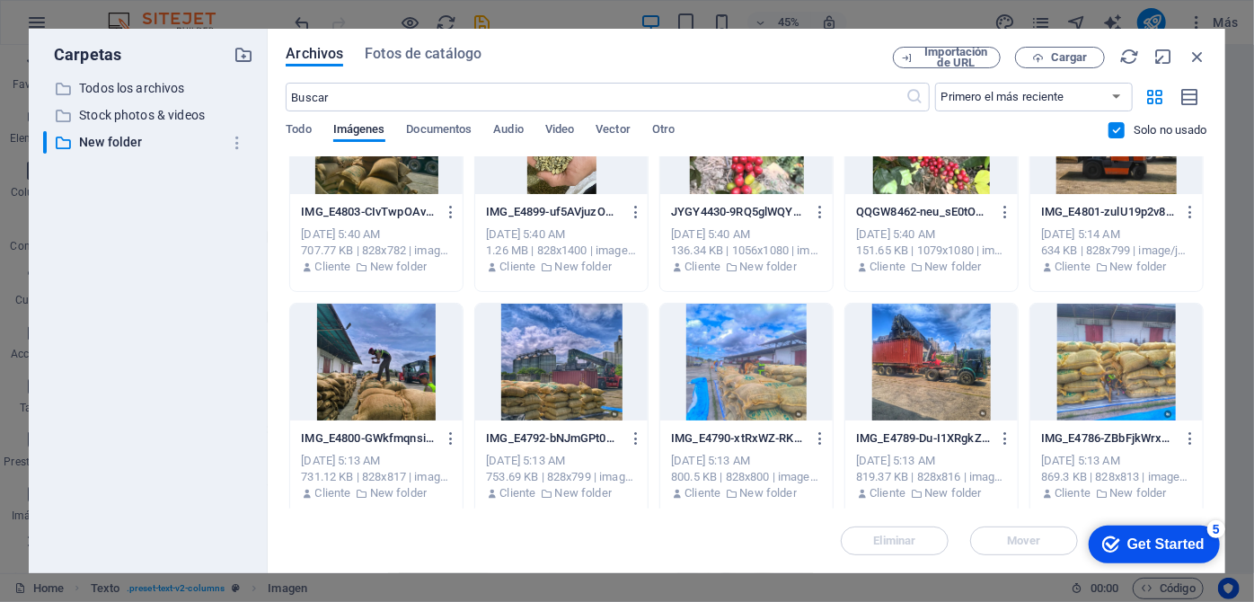
scroll to position [0, 0]
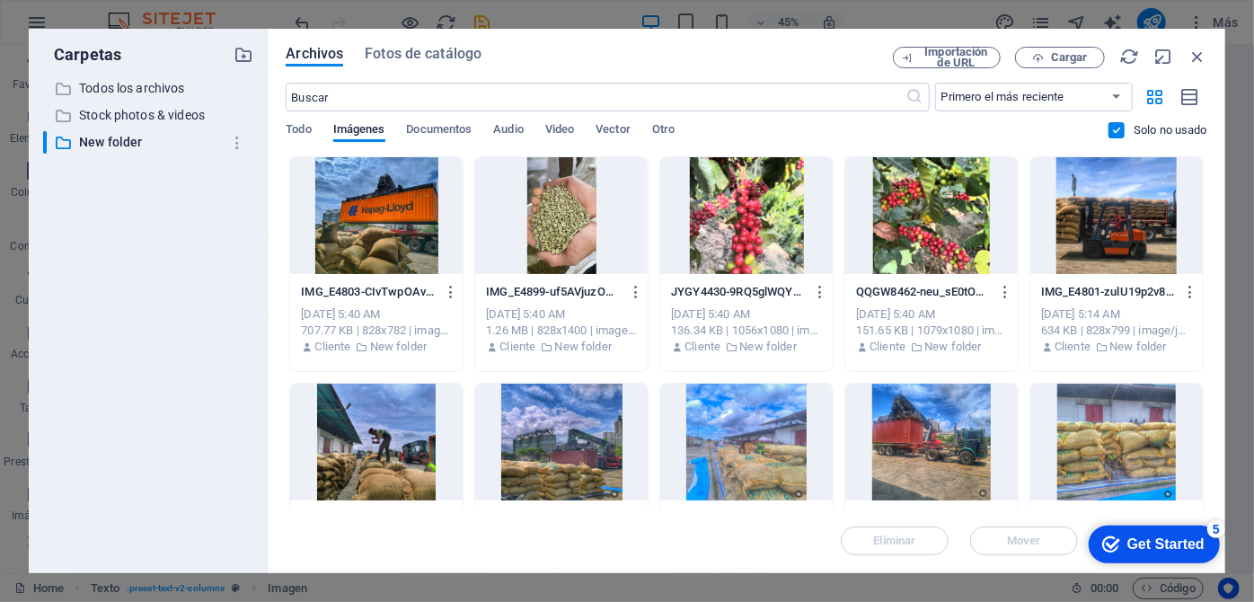
click at [736, 204] on div at bounding box center [746, 215] width 172 height 117
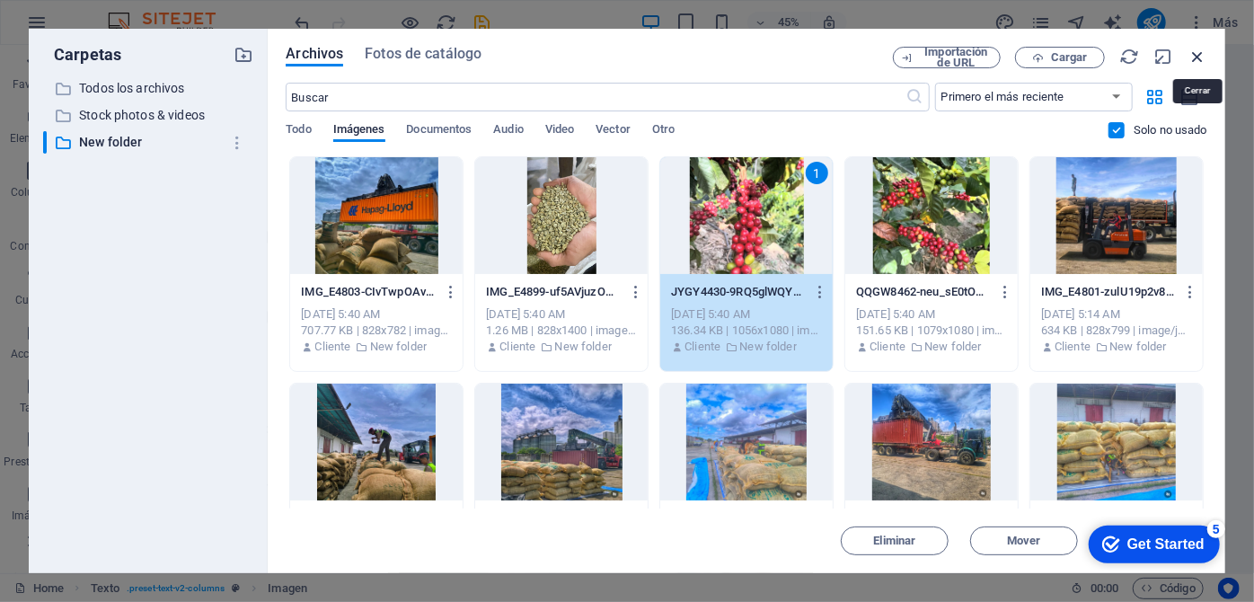
click at [1193, 56] on icon "button" at bounding box center [1197, 57] width 20 height 20
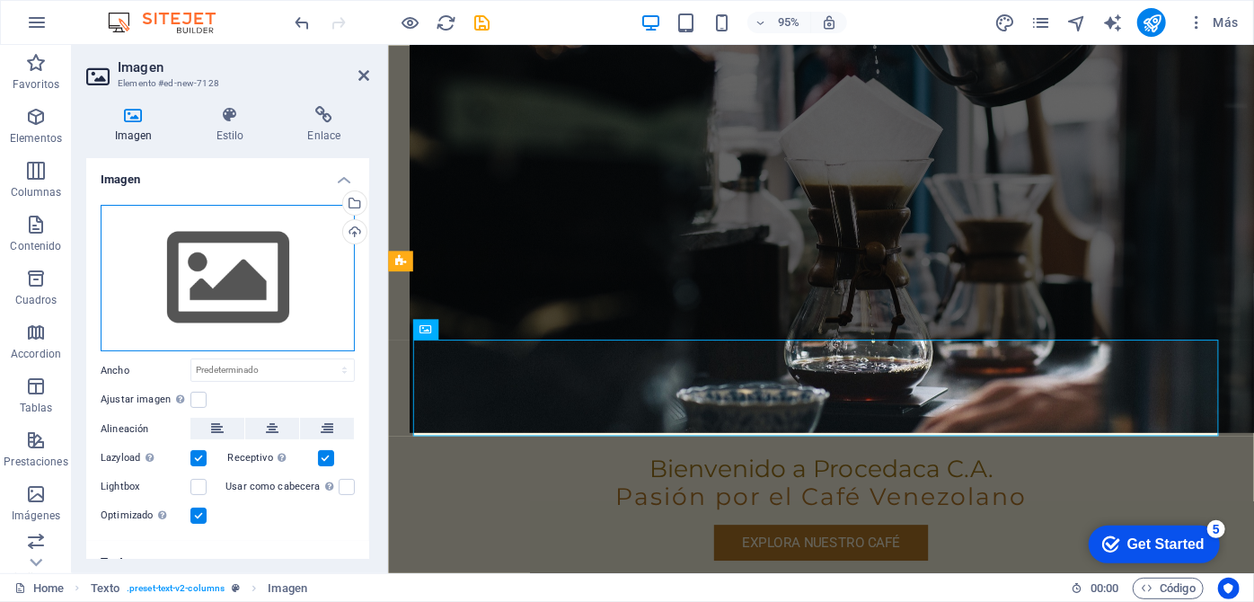
click at [249, 283] on div "Arrastra archivos aquí, haz clic para escoger archivos o selecciona archivos de…" at bounding box center [228, 278] width 254 height 147
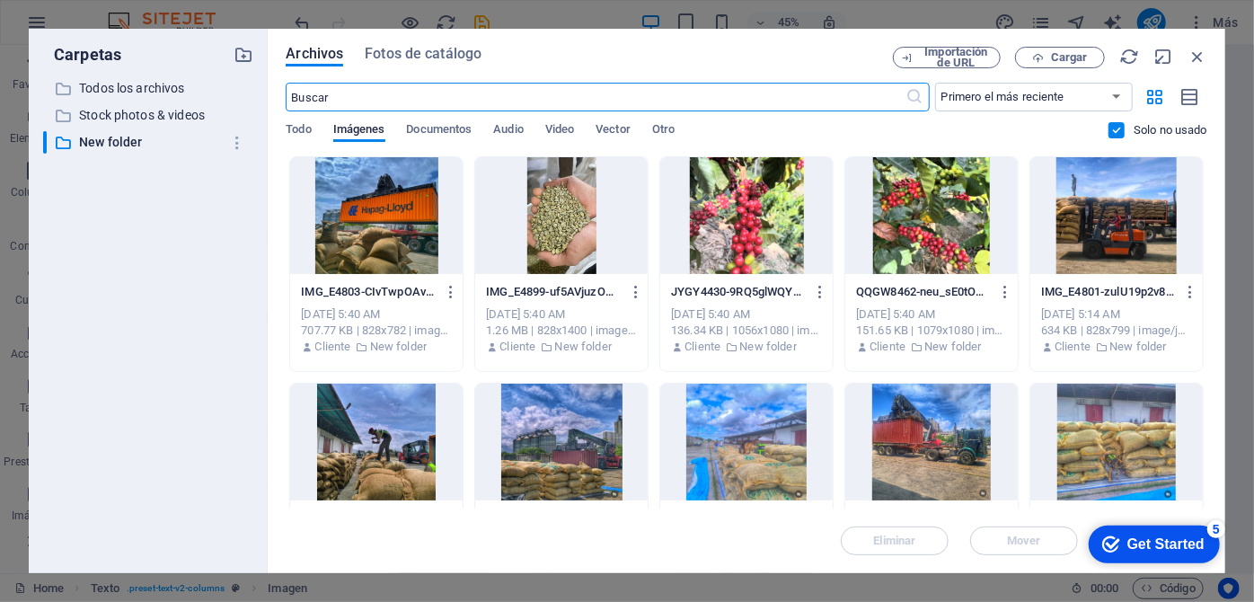
click at [756, 236] on div at bounding box center [746, 215] width 172 height 117
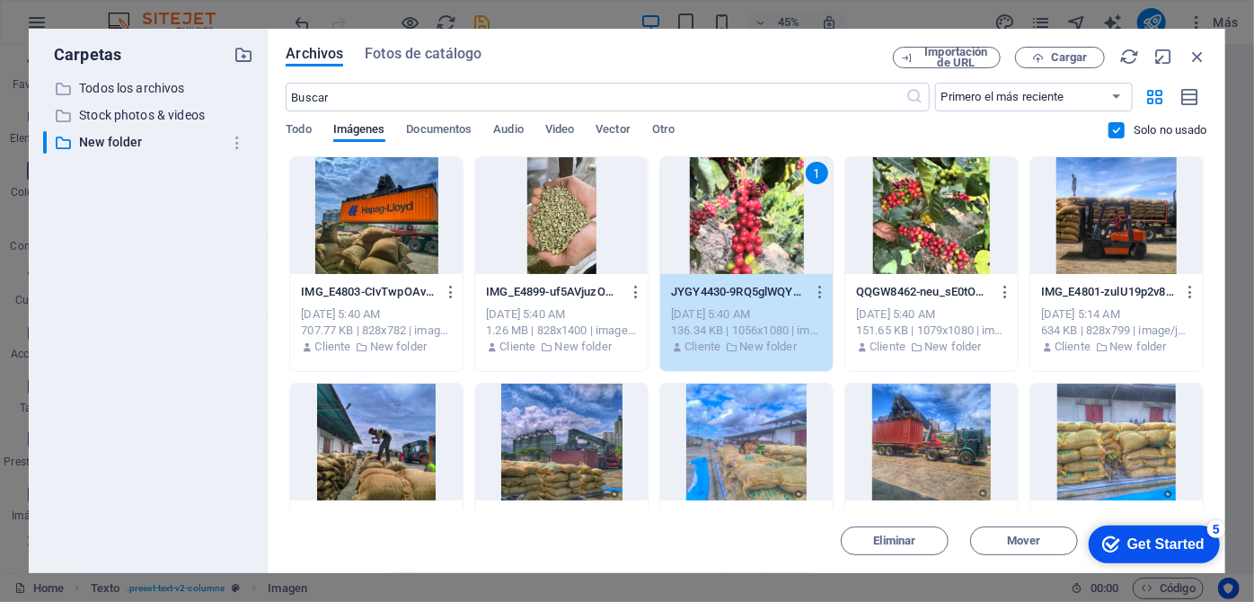
click at [740, 302] on div "JYGY4430-9RQ5glWQYadPXmBQqFns0w.JPG JYGY4430-9RQ5glWQYadPXmBQqFns0w.JPG" at bounding box center [746, 292] width 151 height 29
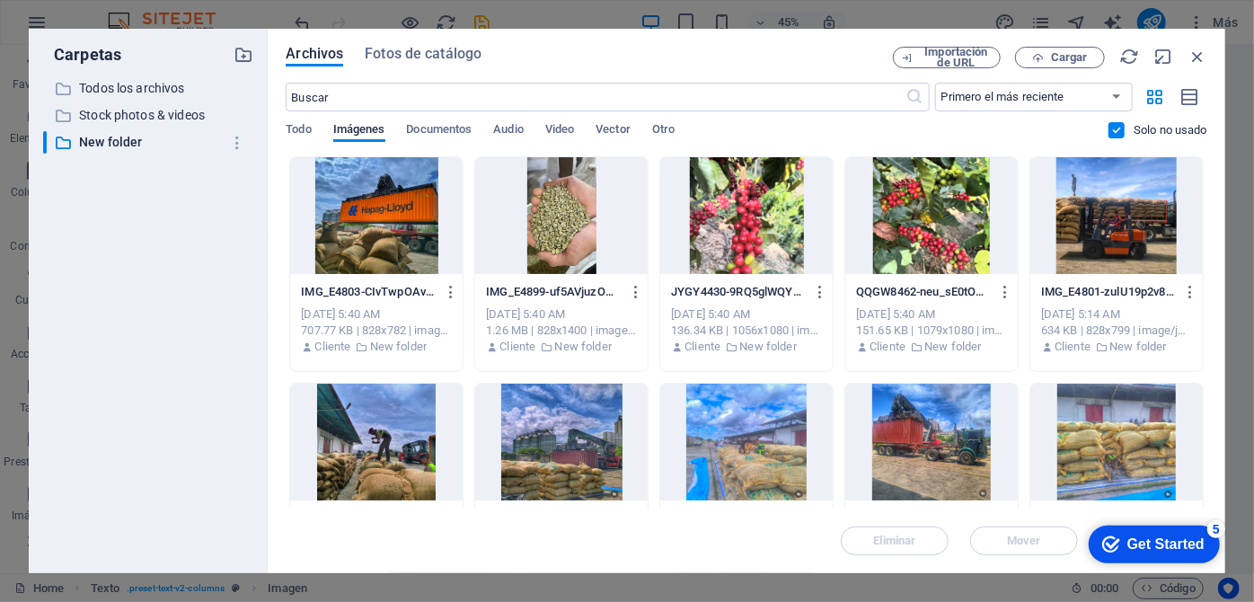
click at [741, 300] on div "JYGY4430-9RQ5glWQYadPXmBQqFns0w.JPG JYGY4430-9RQ5glWQYadPXmBQqFns0w.JPG" at bounding box center [746, 292] width 151 height 29
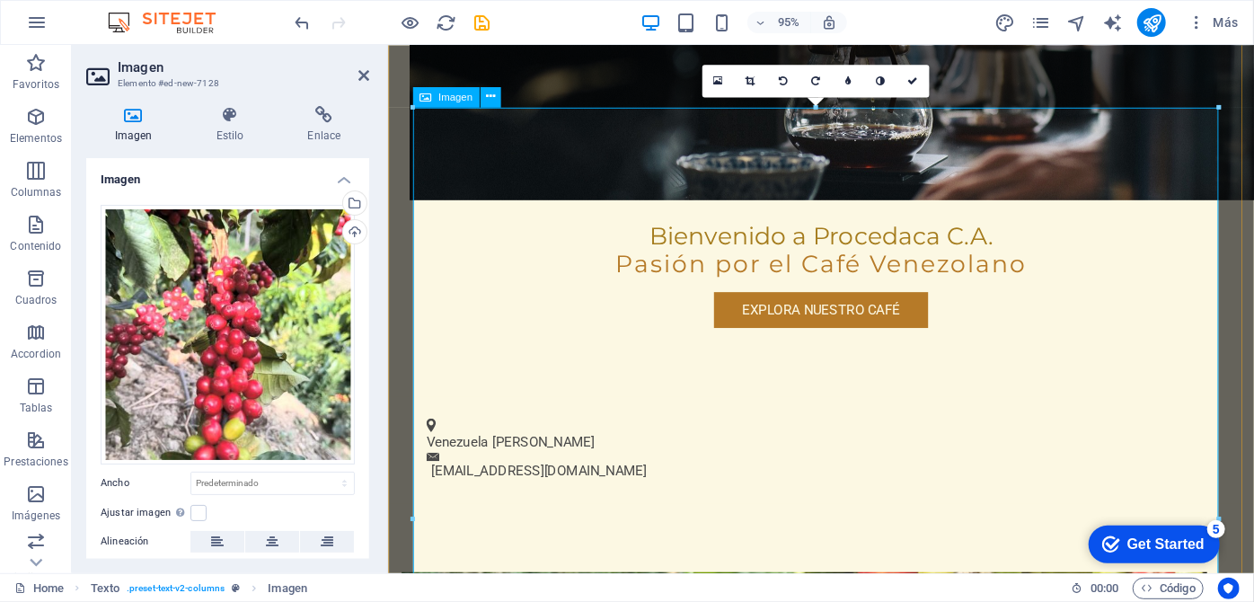
scroll to position [978, 0]
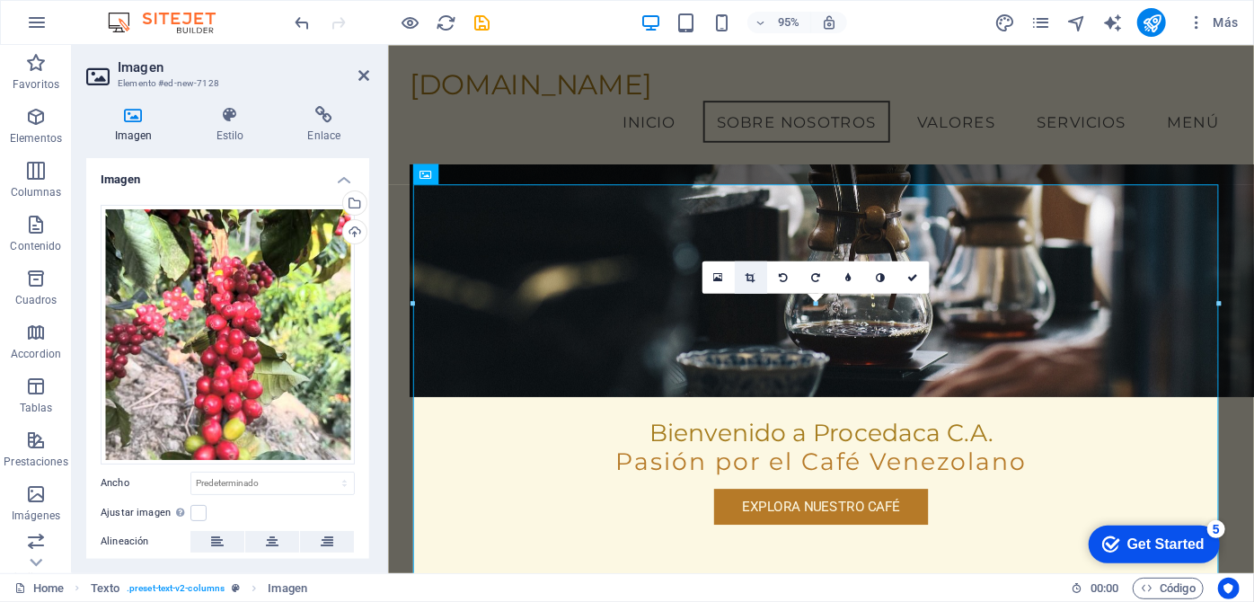
click at [755, 276] on link at bounding box center [750, 277] width 32 height 32
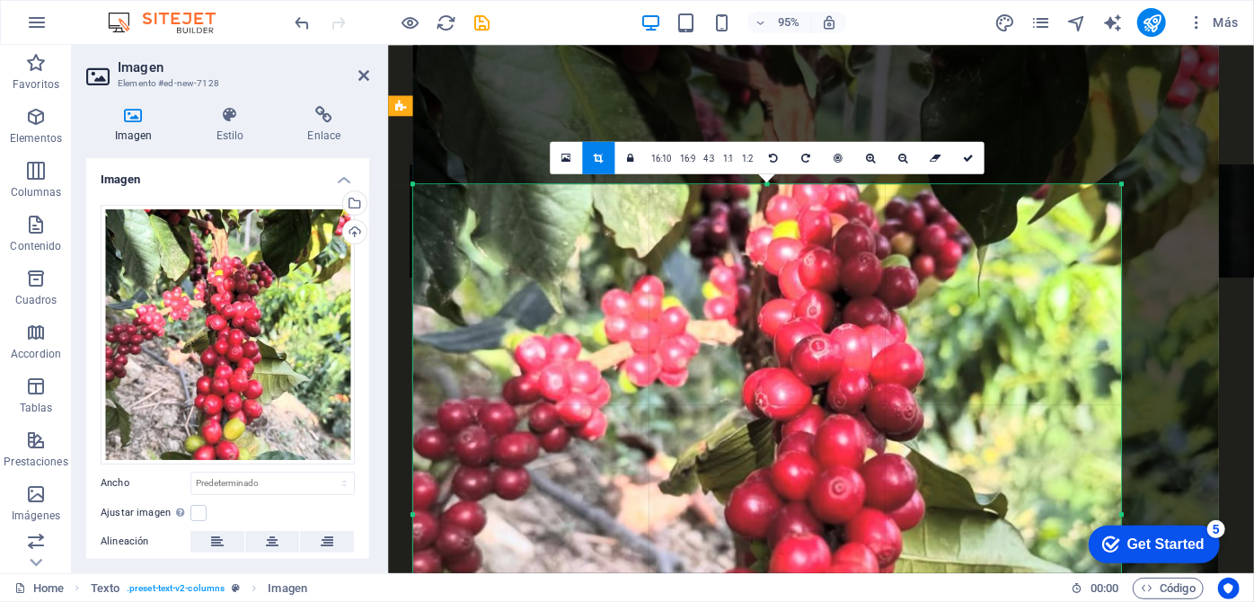
drag, startPoint x: 1215, startPoint y: 187, endPoint x: 1113, endPoint y: 358, distance: 199.8
click at [1113, 358] on div "180 170 160 150 140 130 120 110 100 90 80 70 60 50 40 30 20 10 0 -10 -20 -30 -4…" at bounding box center [766, 514] width 708 height 660
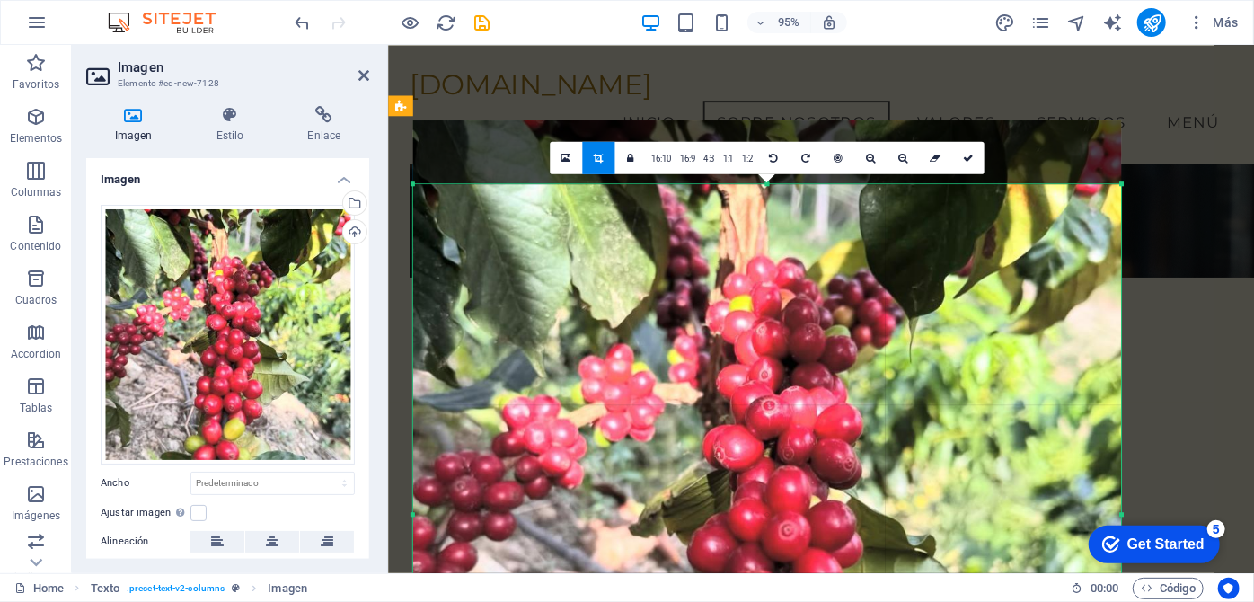
drag, startPoint x: 1200, startPoint y: 314, endPoint x: 1217, endPoint y: 458, distance: 144.7
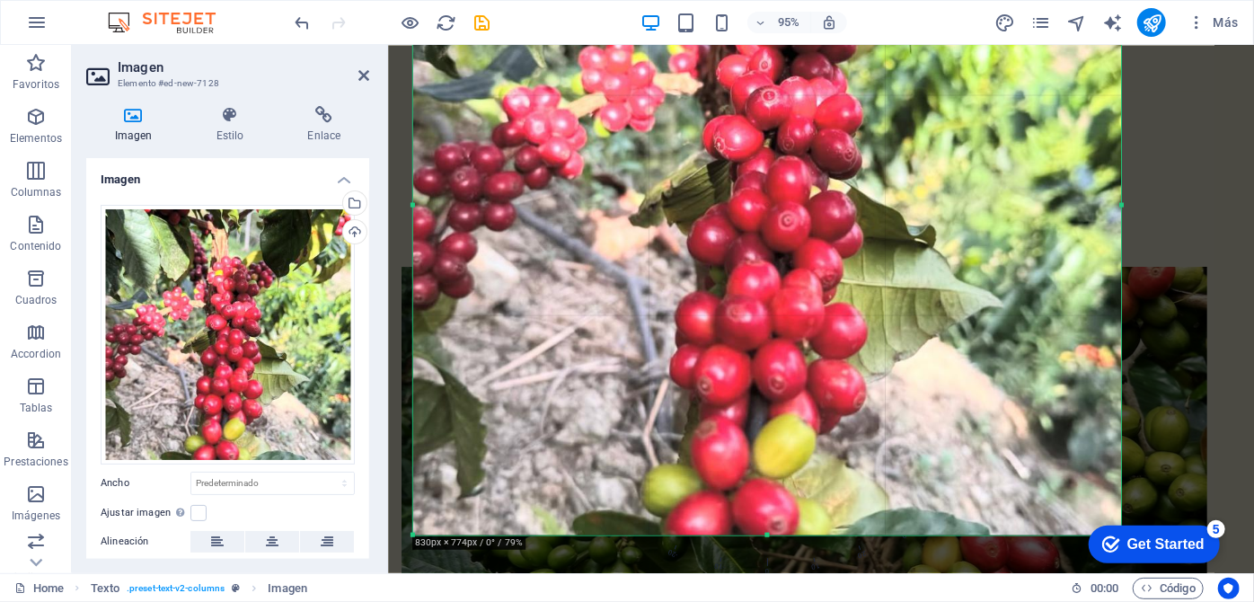
scroll to position [1387, 0]
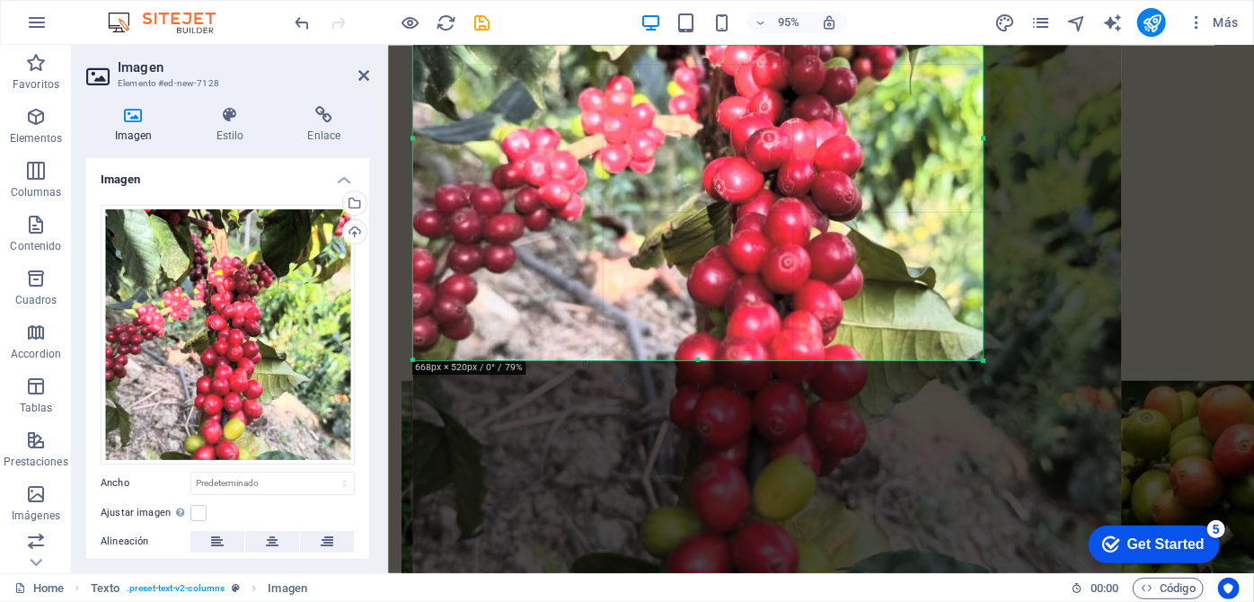
drag, startPoint x: 1121, startPoint y: 457, endPoint x: 972, endPoint y: 215, distance: 284.7
click at [972, 215] on div "180 170 160 150 140 130 120 110 100 90 80 70 60 50 40 30 20 10 0 -10 -20 -30 -4…" at bounding box center [697, 138] width 570 height 444
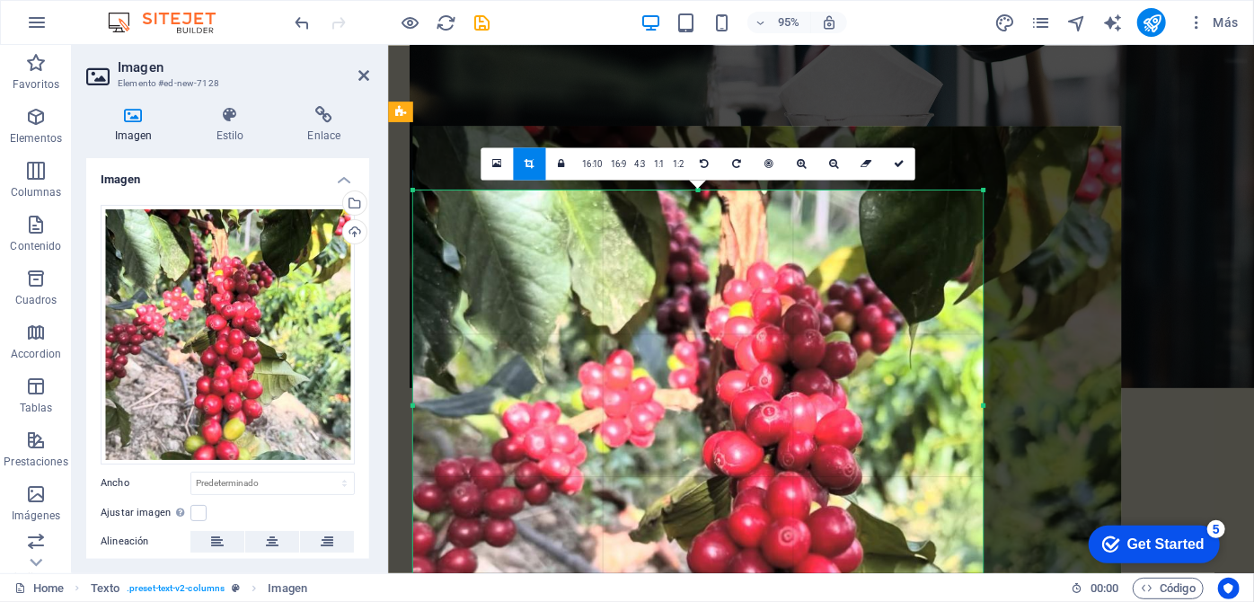
scroll to position [1098, 0]
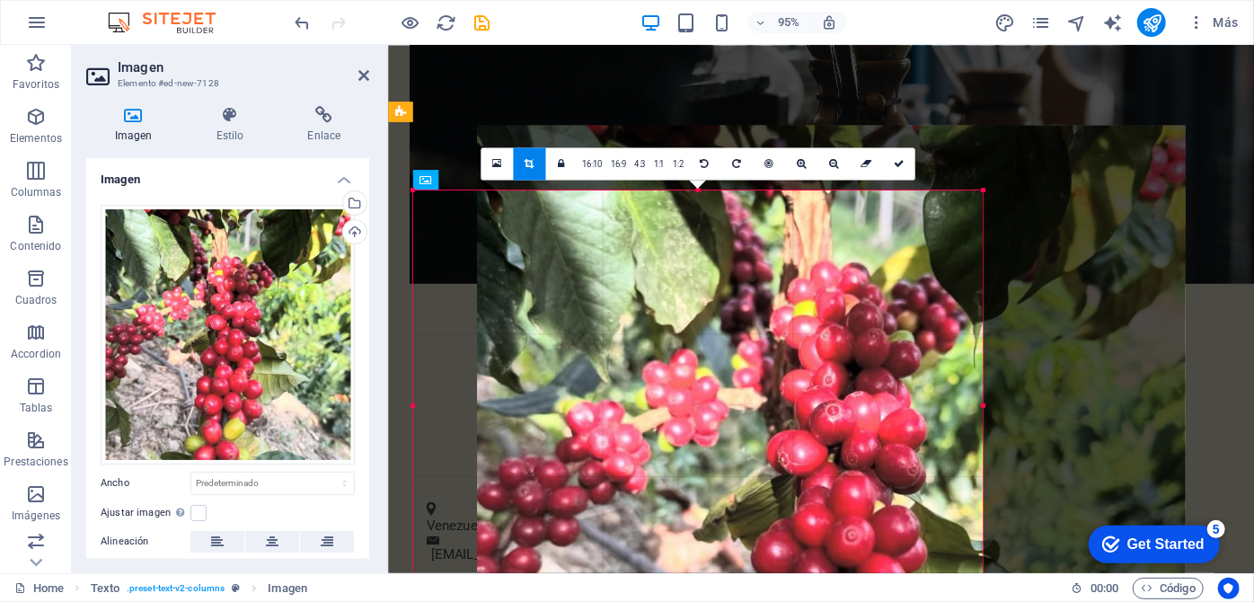
drag, startPoint x: 740, startPoint y: 405, endPoint x: 711, endPoint y: 384, distance: 35.4
click at [737, 385] on div at bounding box center [831, 487] width 708 height 724
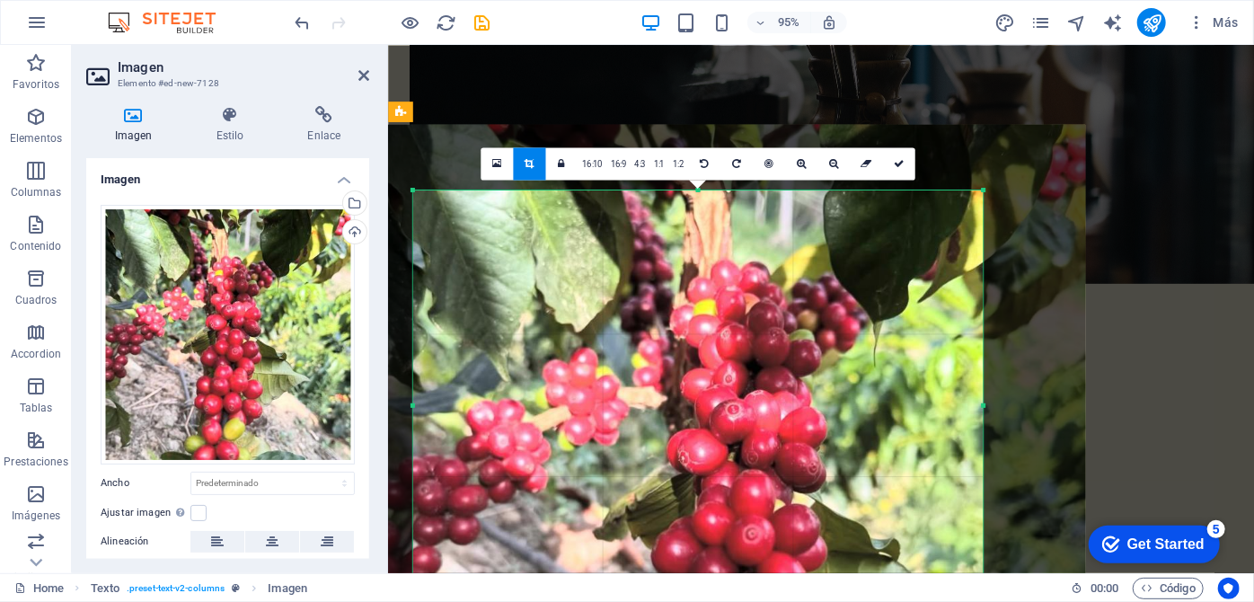
drag, startPoint x: 711, startPoint y: 384, endPoint x: 678, endPoint y: 394, distance: 34.7
click at [678, 394] on div at bounding box center [730, 486] width 709 height 724
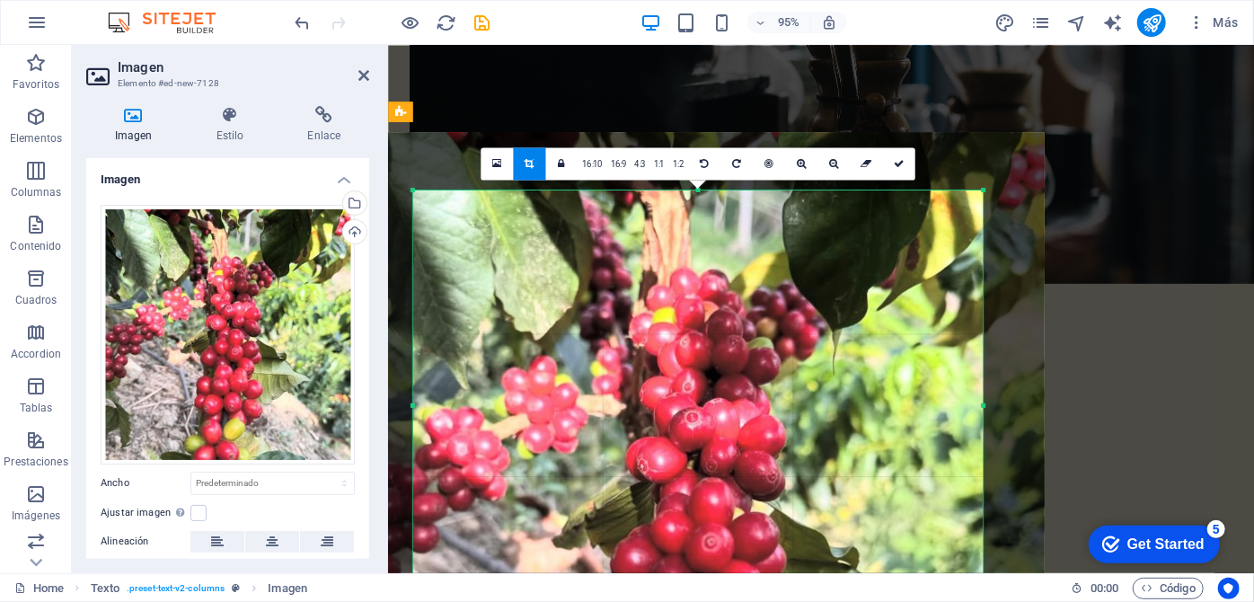
drag, startPoint x: 699, startPoint y: 192, endPoint x: 654, endPoint y: 198, distance: 45.2
click at [654, 198] on div at bounding box center [690, 494] width 709 height 724
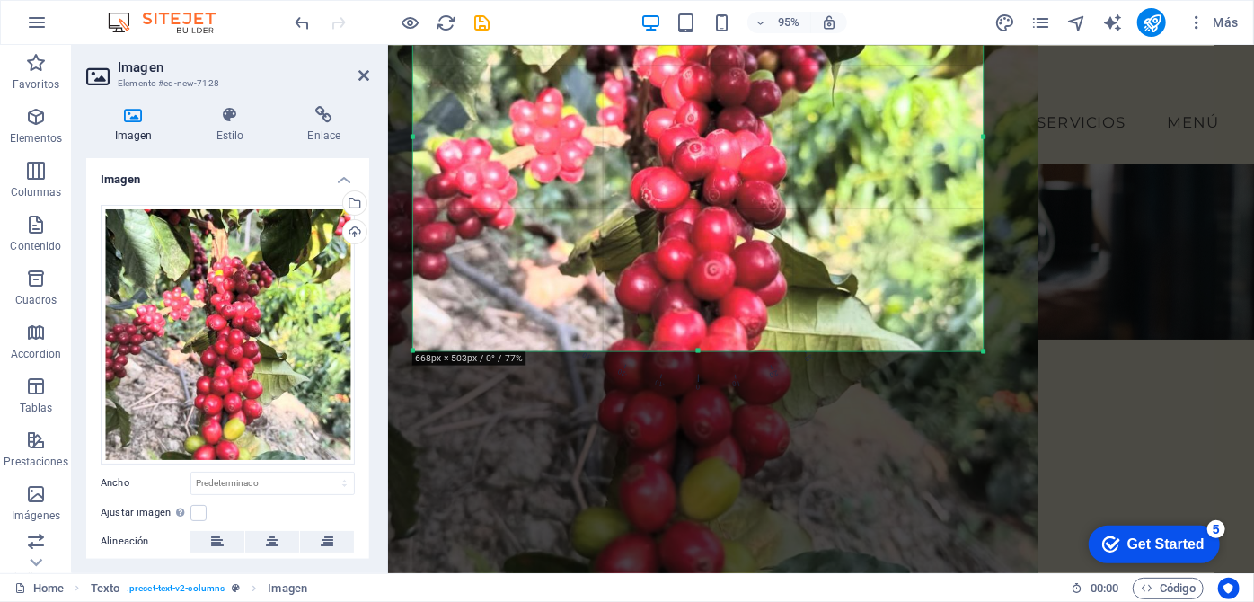
scroll to position [1011, 0]
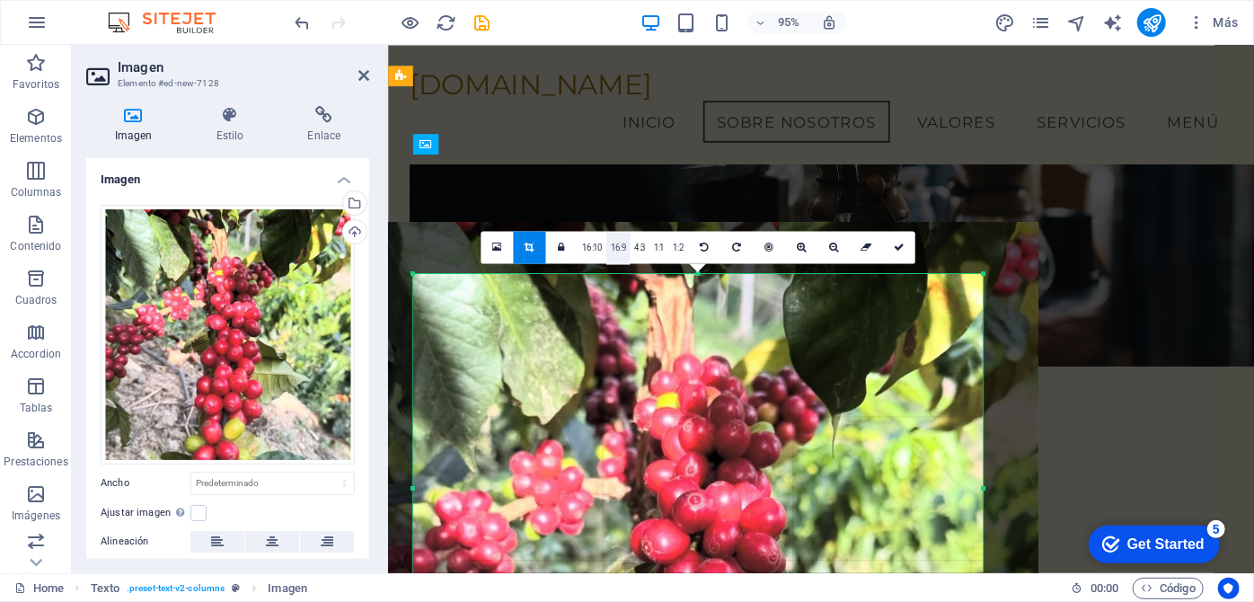
click at [627, 240] on link "16:9" at bounding box center [618, 248] width 24 height 32
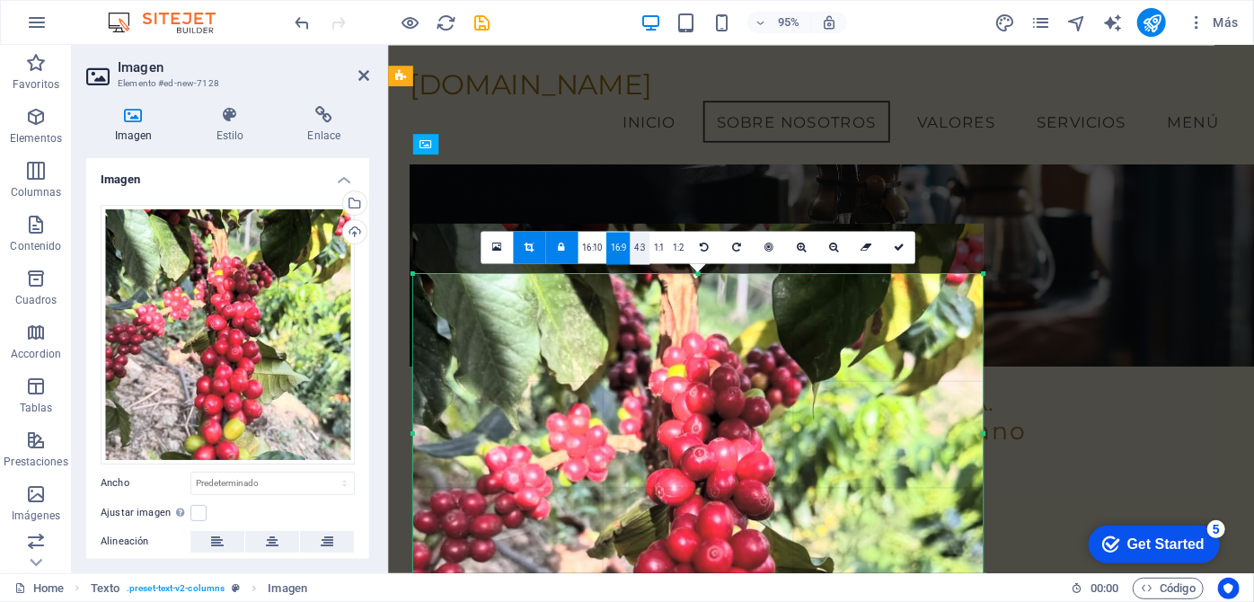
click at [640, 248] on link "4:3" at bounding box center [640, 248] width 19 height 32
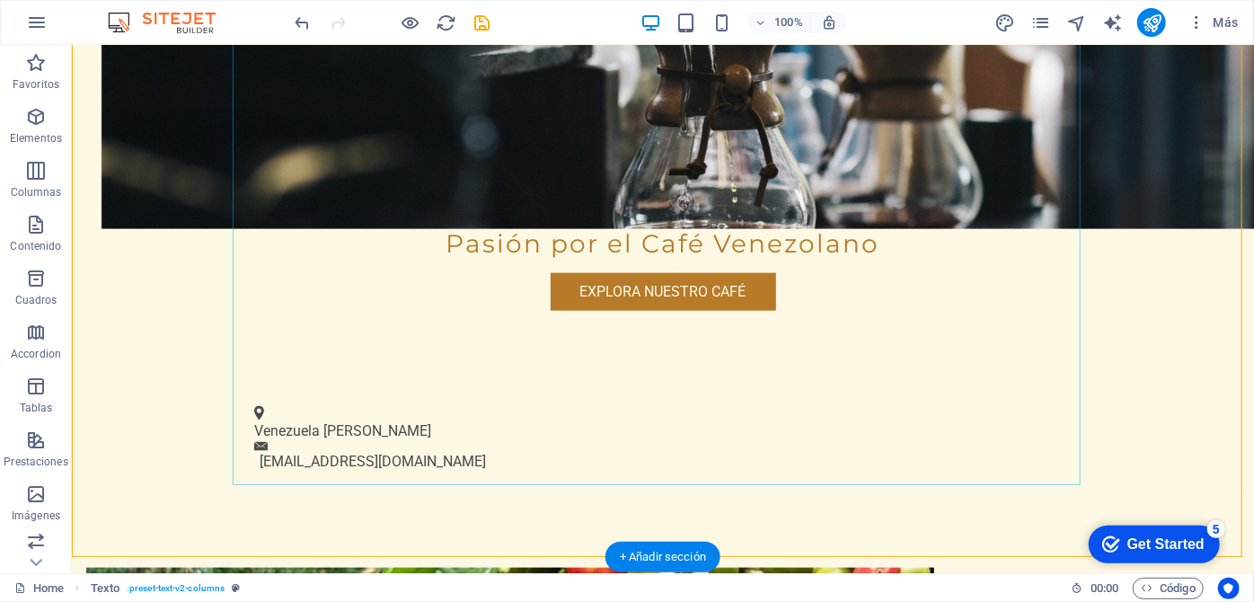
scroll to position [1231, 0]
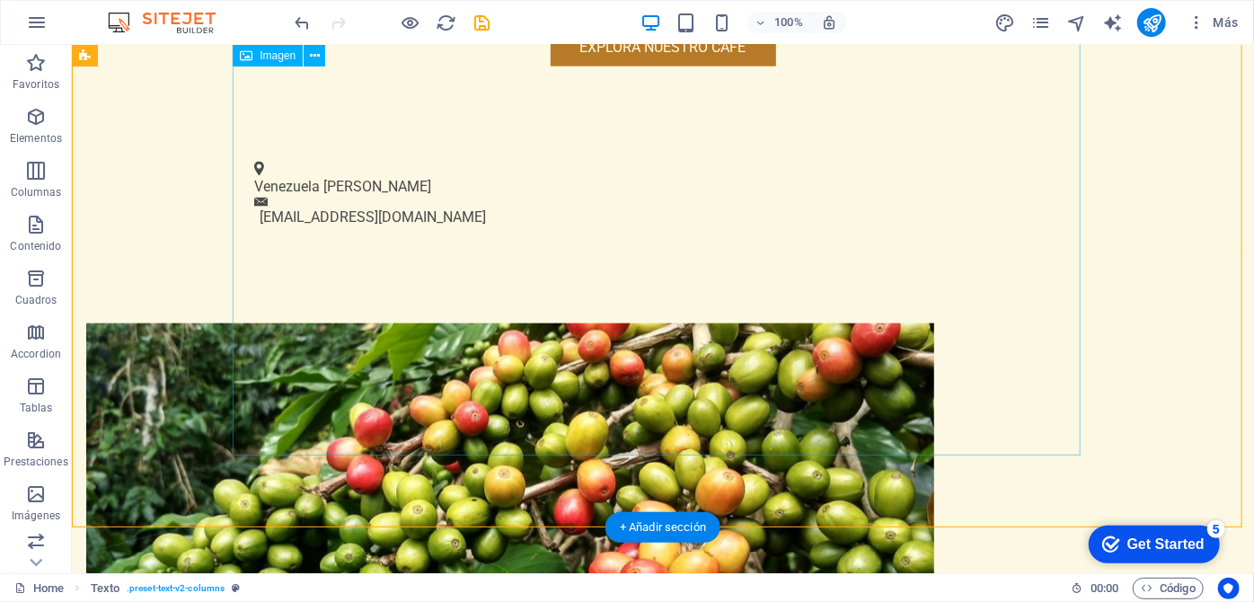
drag, startPoint x: 1078, startPoint y: 236, endPoint x: 908, endPoint y: 292, distance: 178.7
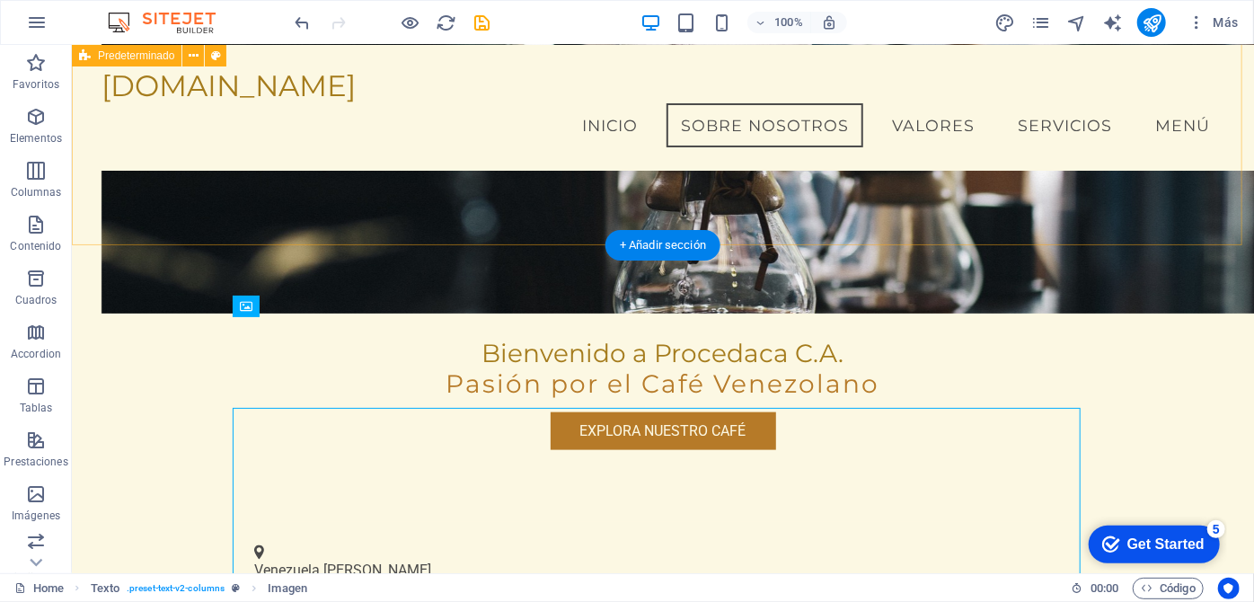
scroll to position [732, 0]
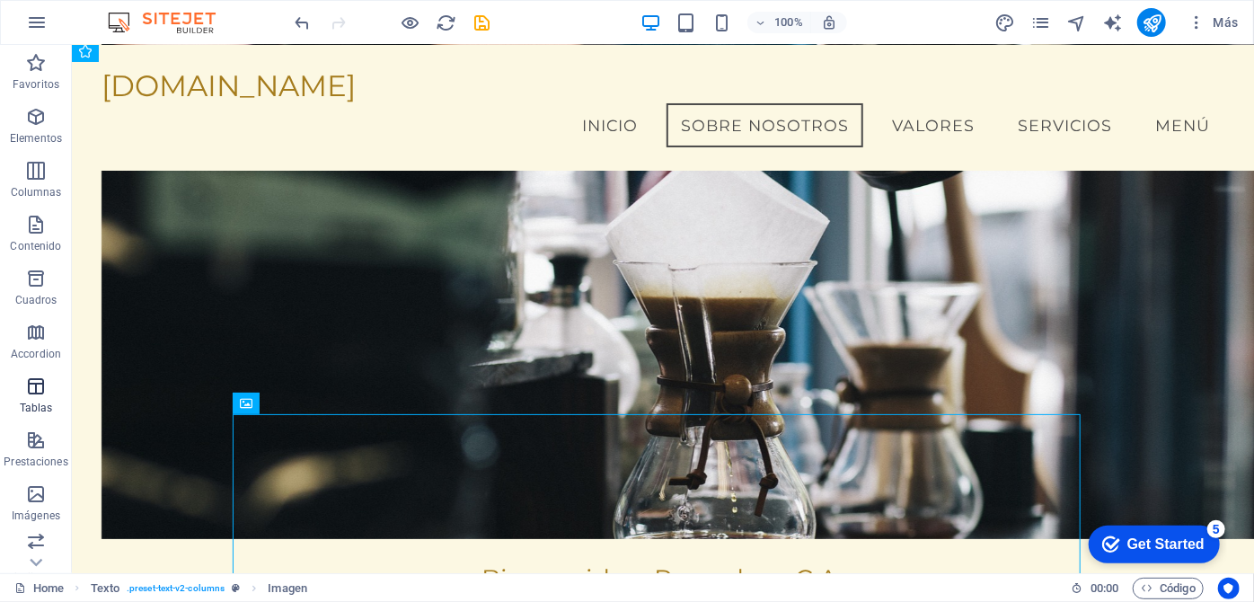
click at [28, 395] on icon "button" at bounding box center [36, 386] width 22 height 22
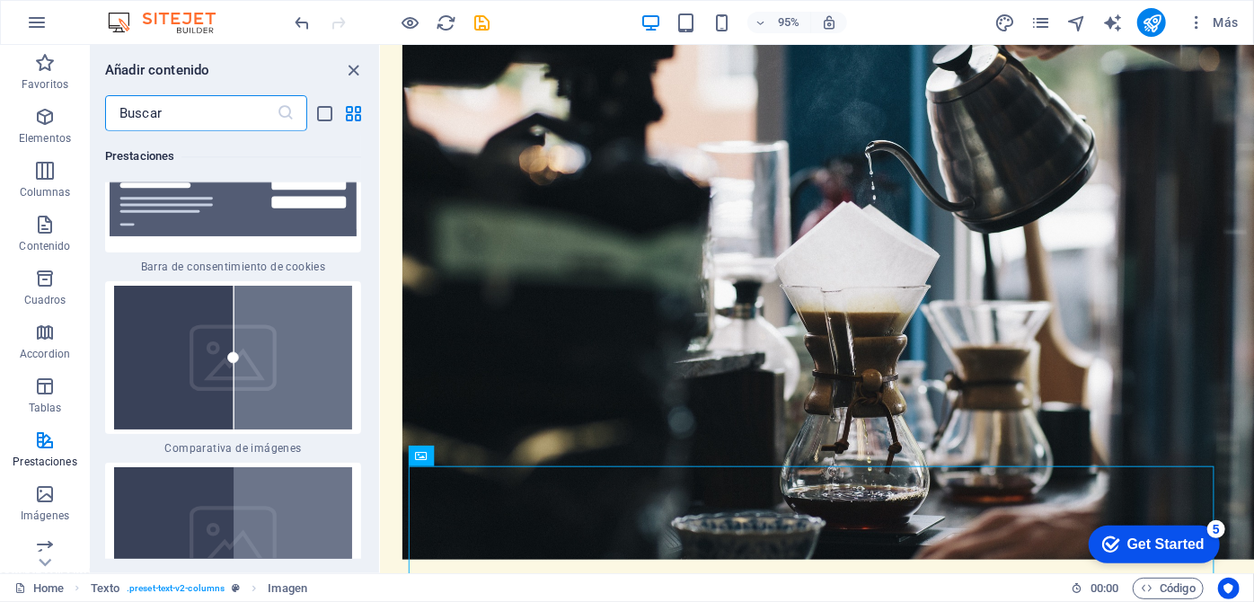
scroll to position [15936, 0]
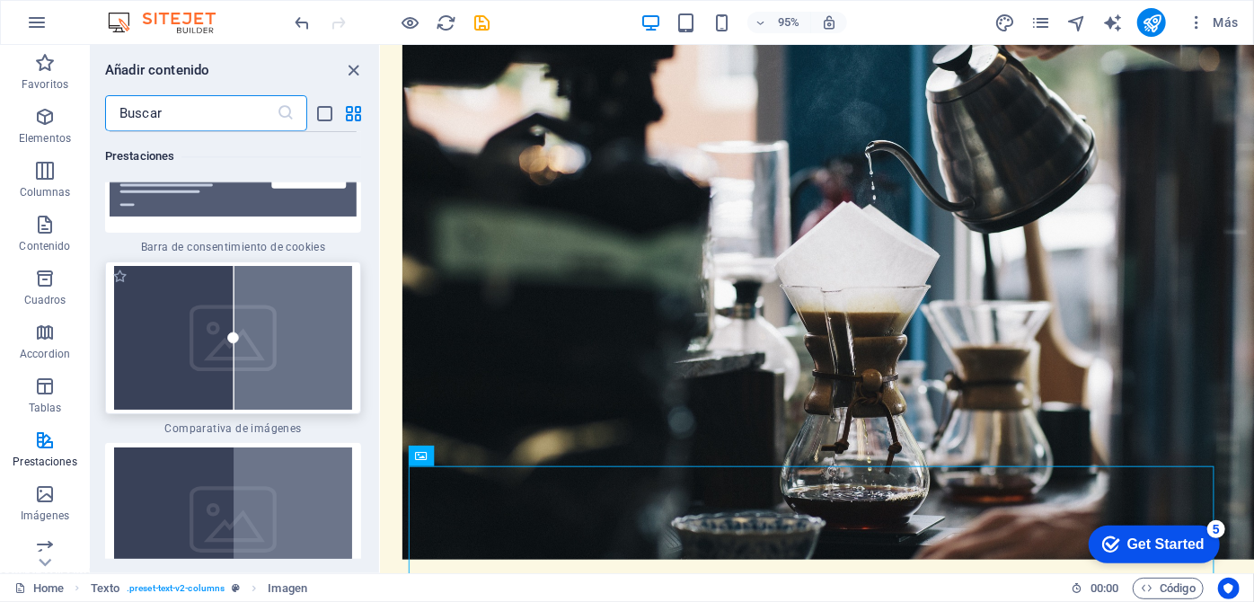
click at [251, 349] on img at bounding box center [233, 338] width 247 height 144
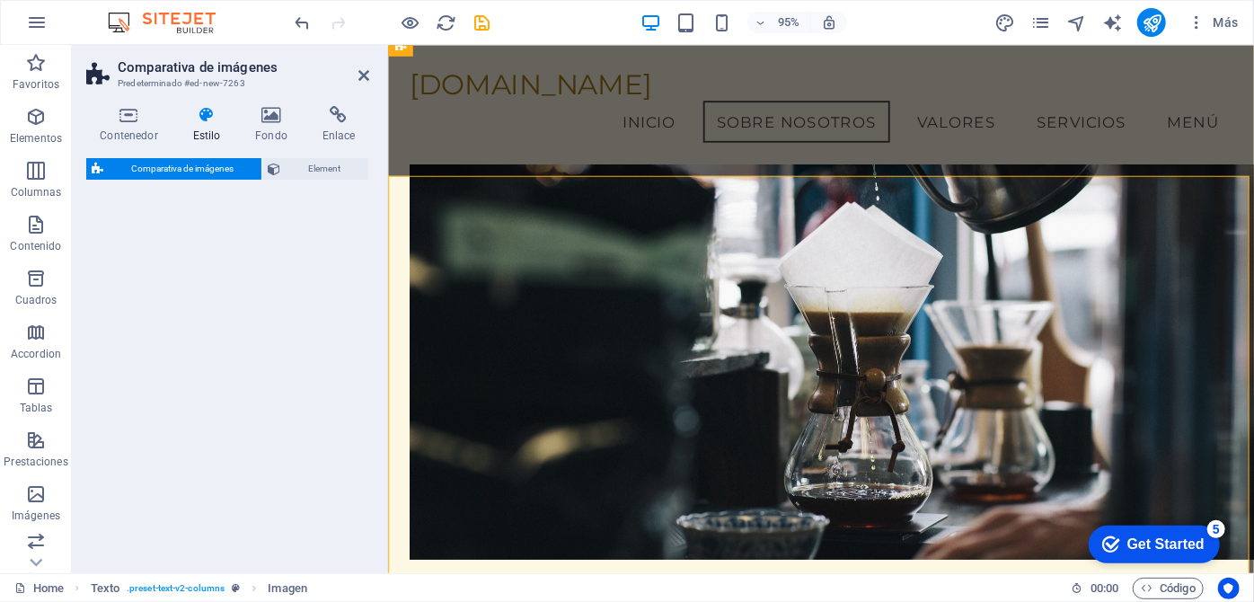
scroll to position [1636, 0]
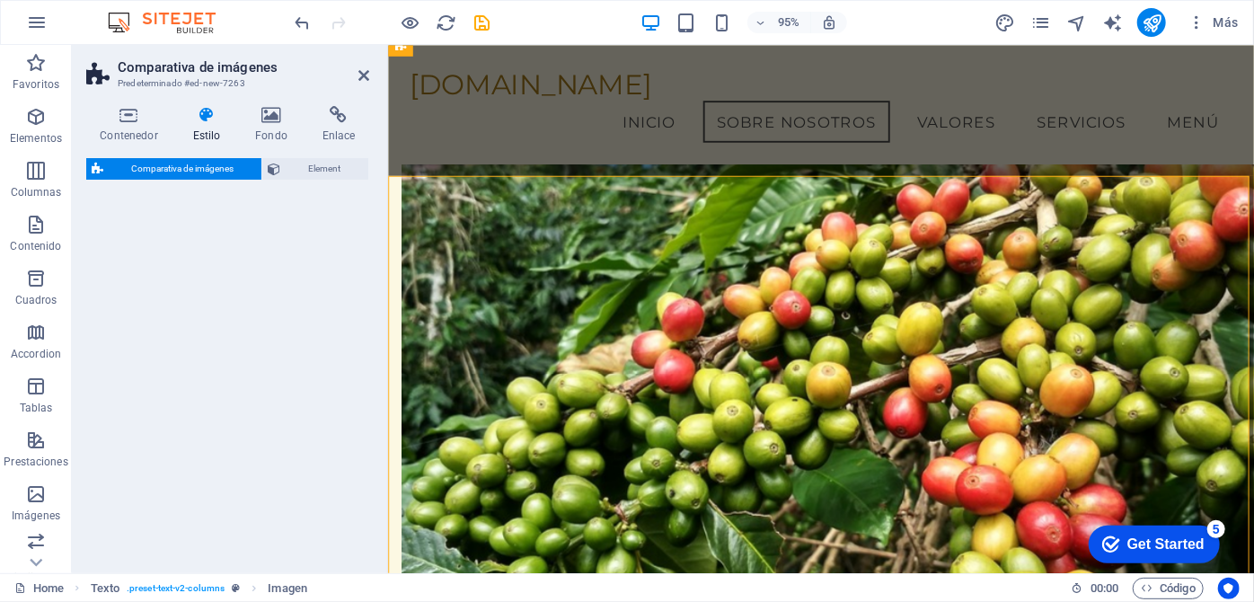
select select "preset-image-comparison-default"
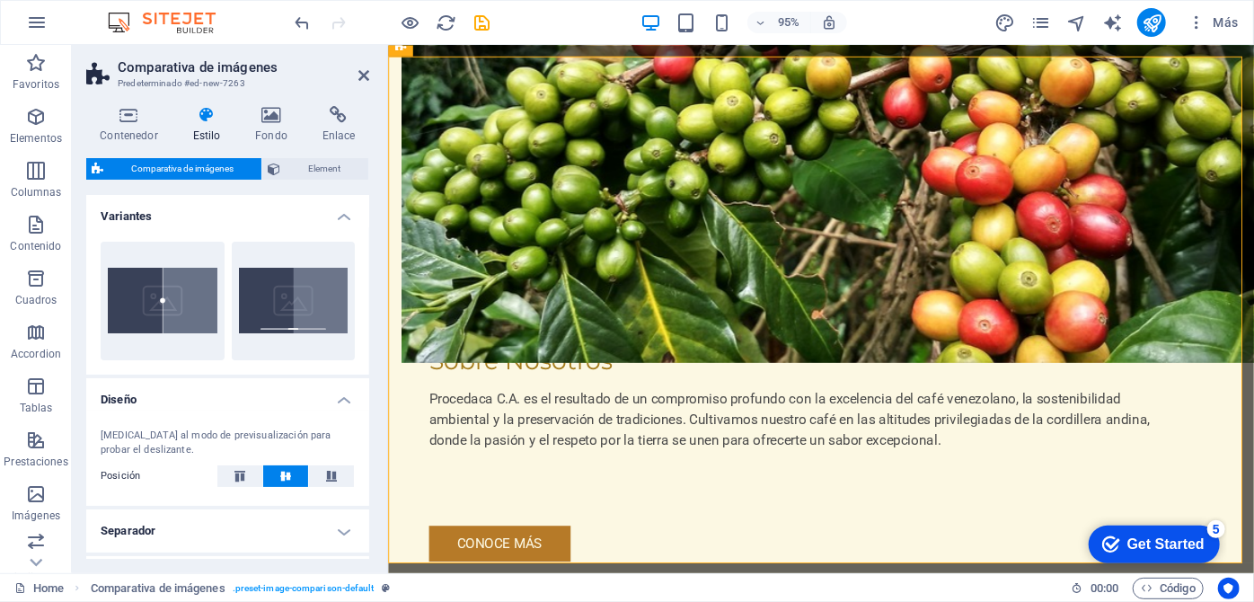
scroll to position [1842, 0]
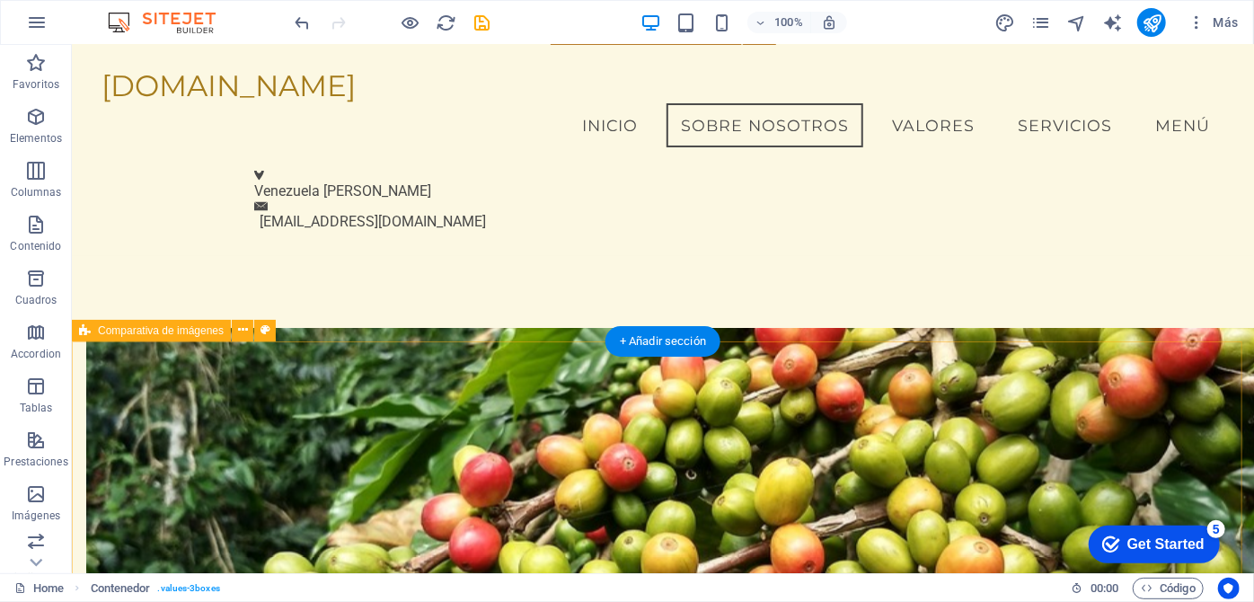
scroll to position [1327, 0]
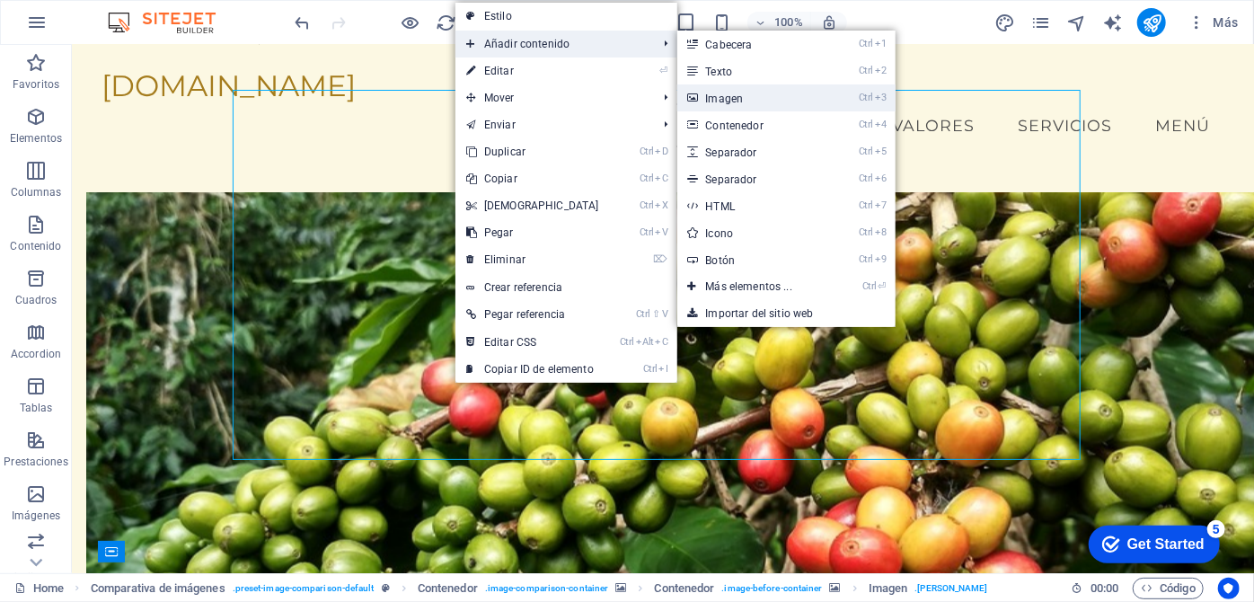
click at [720, 101] on link "Ctrl 3 Imagen" at bounding box center [752, 97] width 151 height 27
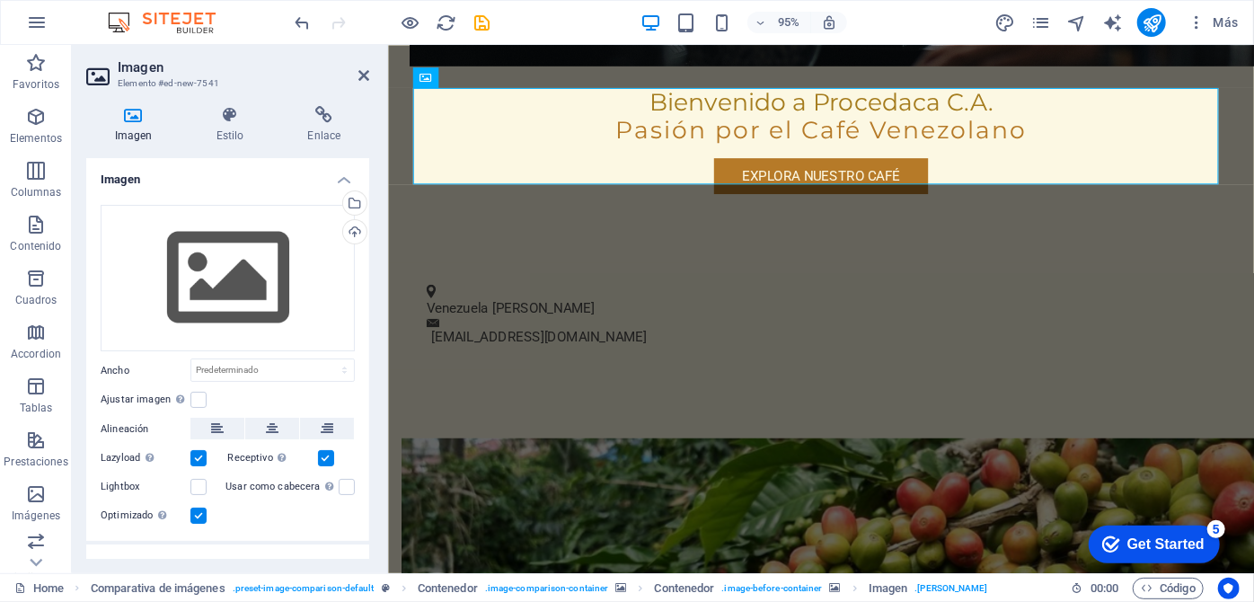
scroll to position [1477, 0]
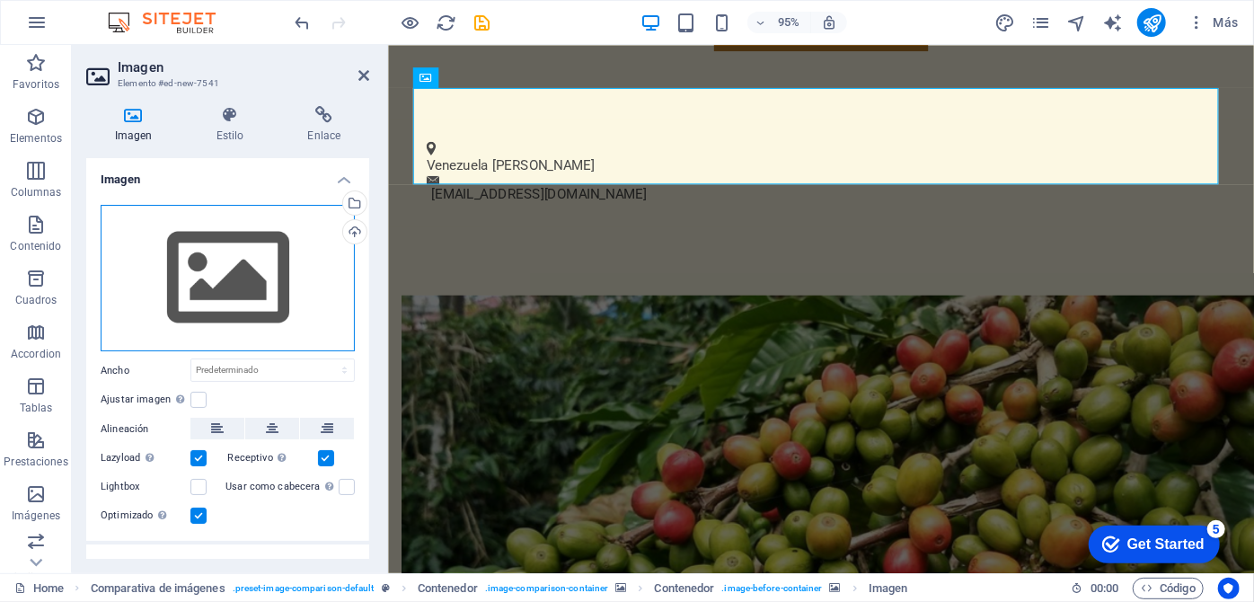
click at [257, 299] on div "Arrastra archivos aquí, haz clic para escoger archivos o selecciona archivos de…" at bounding box center [228, 278] width 254 height 147
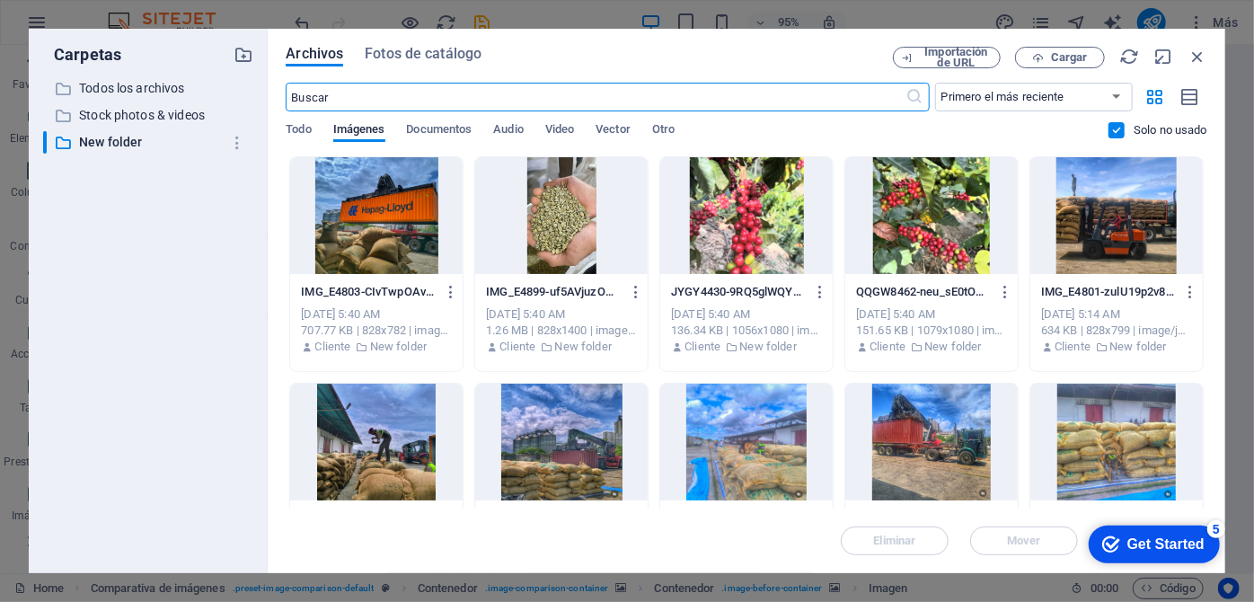
scroll to position [1966, 0]
click at [756, 234] on div at bounding box center [746, 215] width 172 height 117
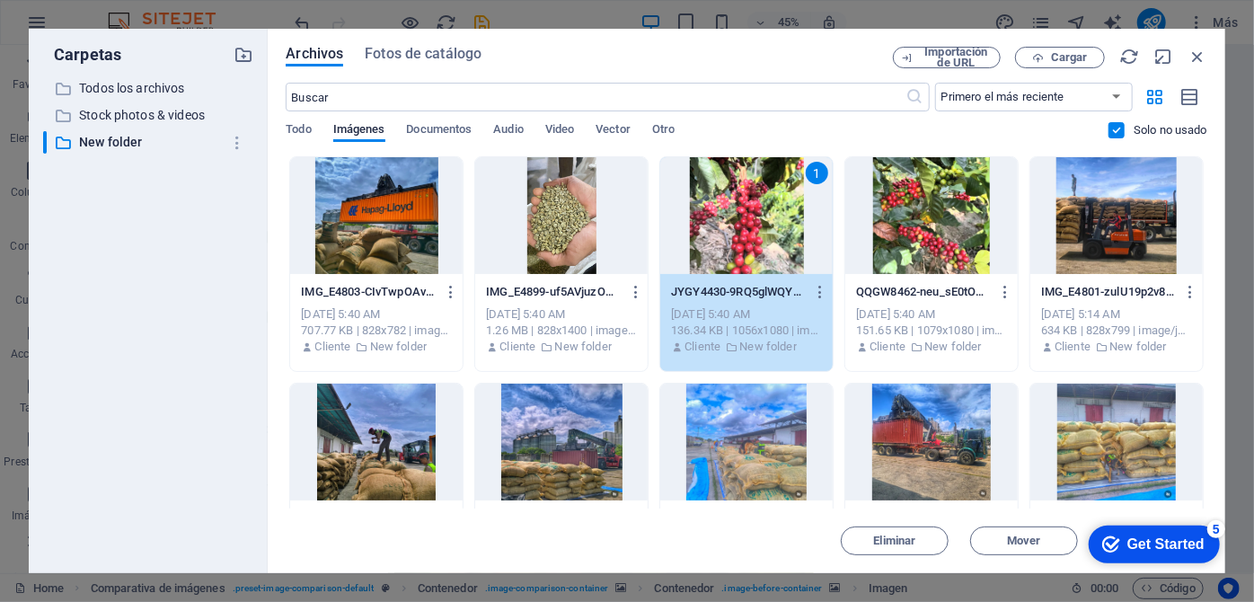
click at [931, 230] on div at bounding box center [931, 215] width 172 height 117
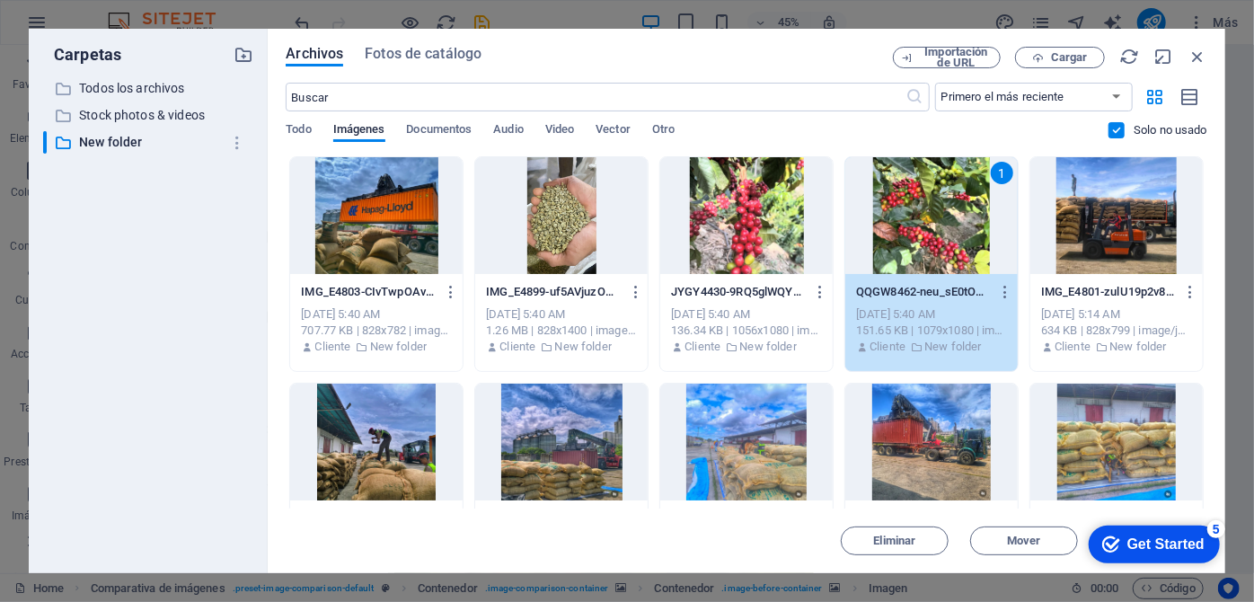
click at [771, 269] on div at bounding box center [746, 215] width 172 height 117
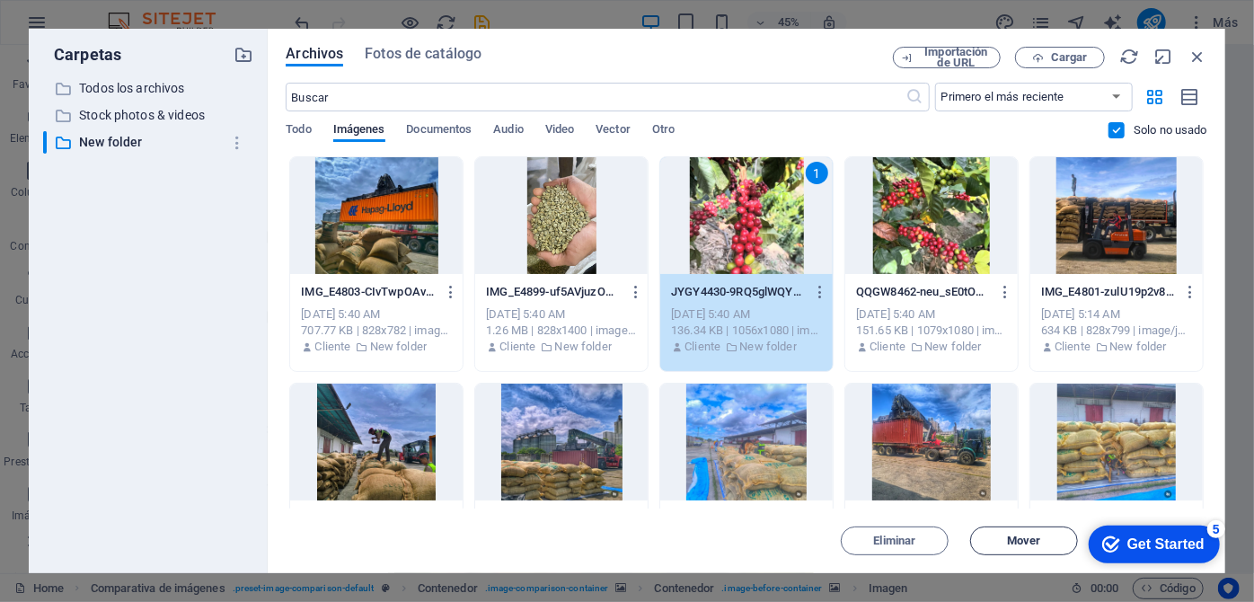
click at [1029, 540] on span "Mover" at bounding box center [1023, 540] width 33 height 11
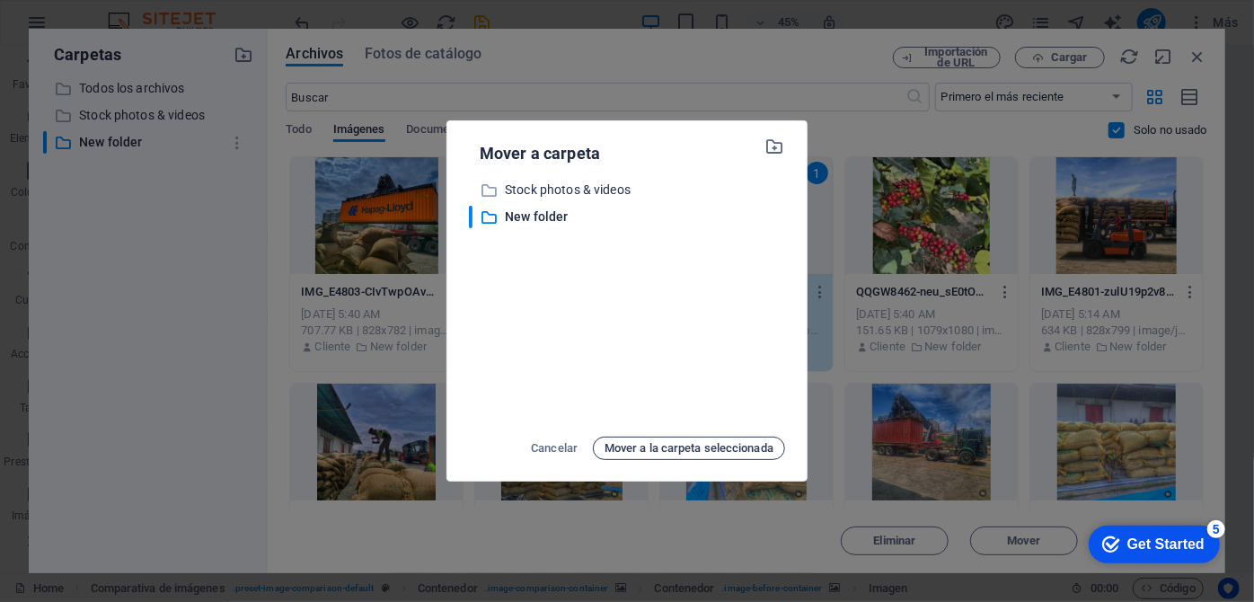
click at [745, 549] on div "Mover a carpeta ​ Stock photos & videos Stock photos & videos ​ New folder New …" at bounding box center [627, 301] width 1254 height 602
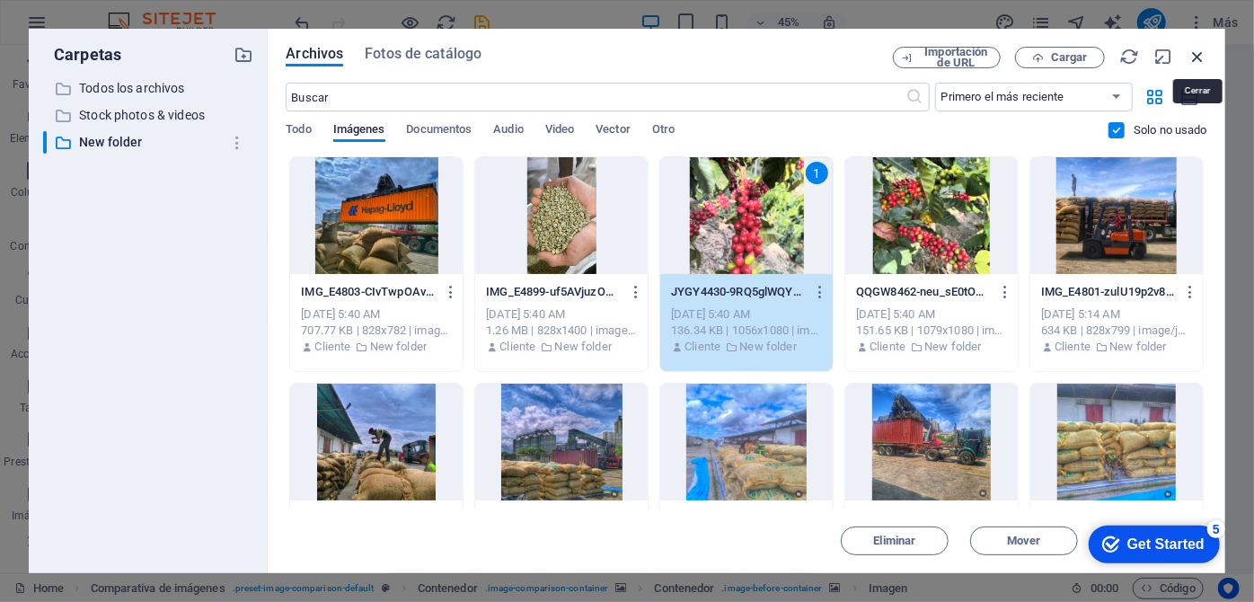
drag, startPoint x: 819, startPoint y: 31, endPoint x: 1202, endPoint y: 49, distance: 383.1
click at [1202, 49] on icon "button" at bounding box center [1197, 57] width 20 height 20
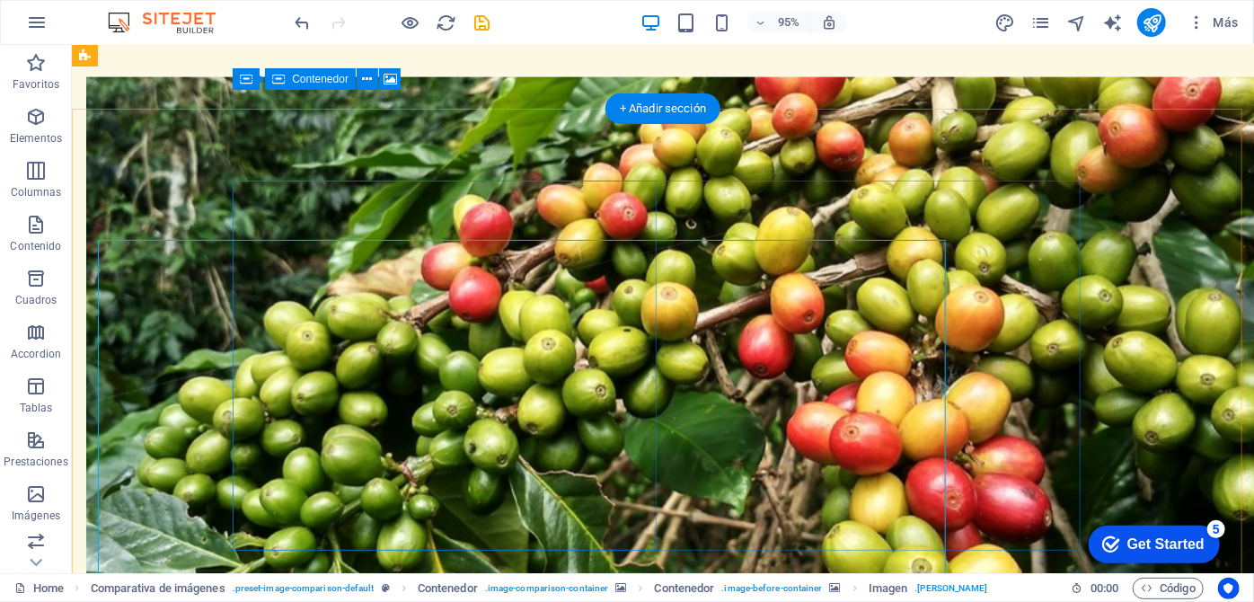
scroll to position [1417, 0]
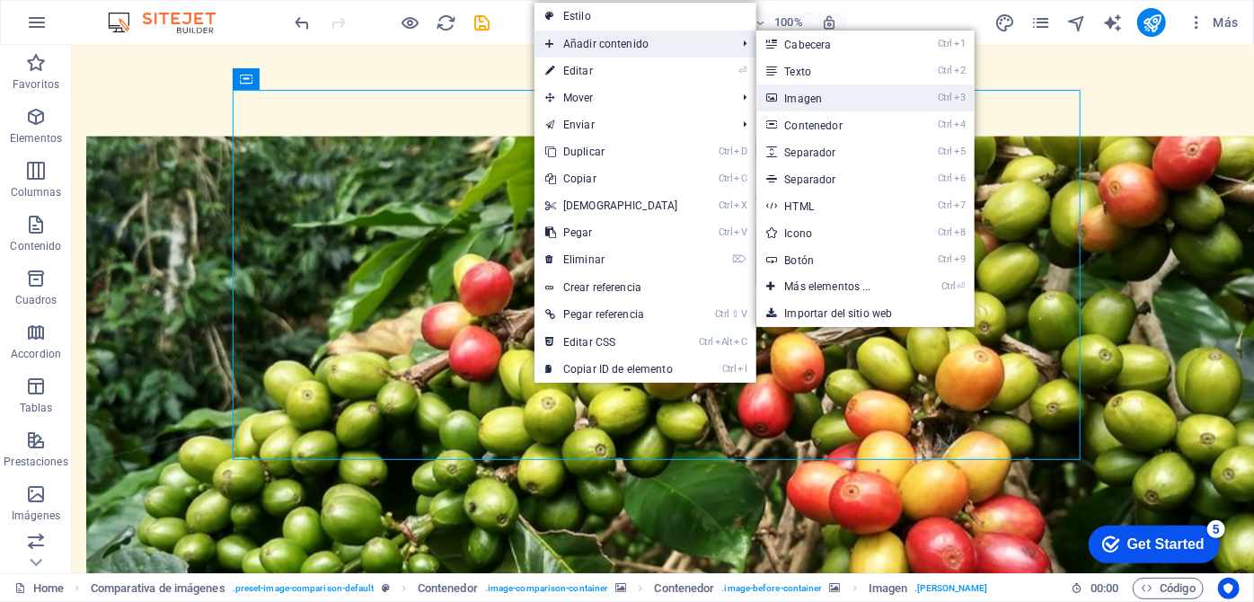
drag, startPoint x: 824, startPoint y: 92, endPoint x: 458, endPoint y: 52, distance: 367.7
click at [824, 92] on link "Ctrl 3 Imagen" at bounding box center [831, 97] width 151 height 27
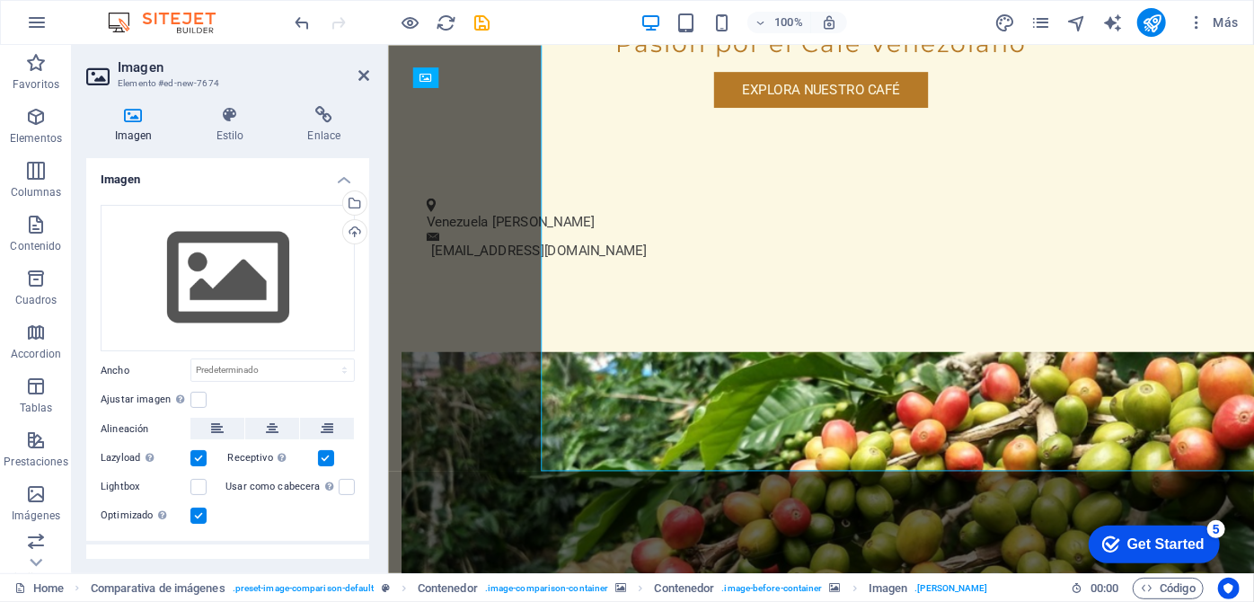
scroll to position [1477, 0]
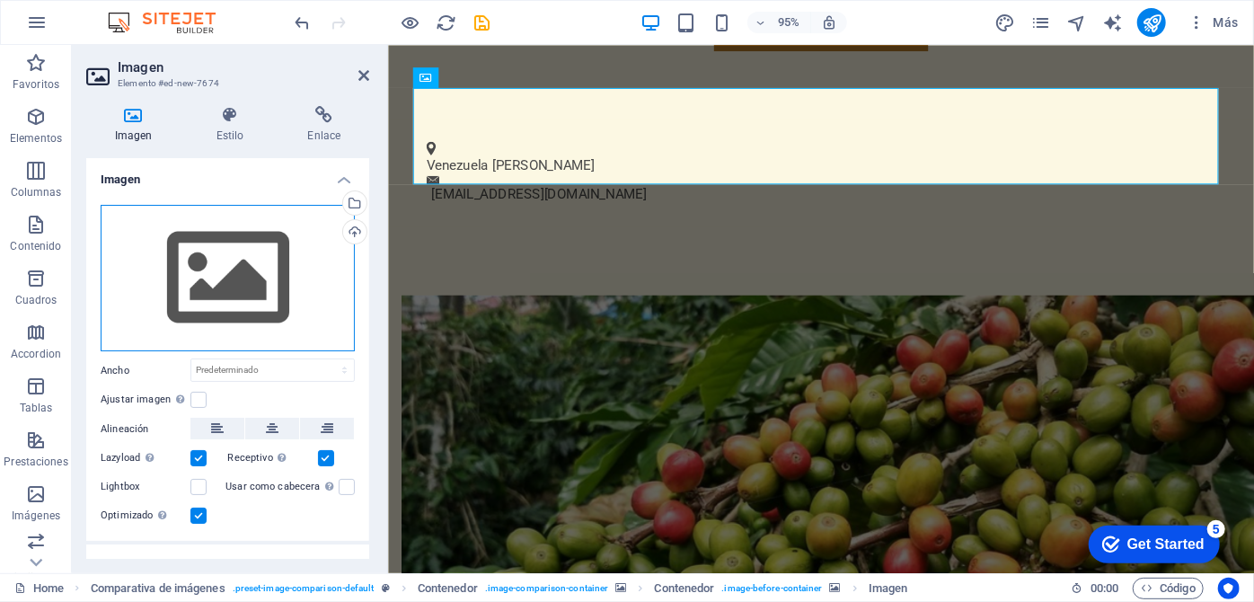
click at [248, 290] on div "Arrastra archivos aquí, haz clic para escoger archivos o selecciona archivos de…" at bounding box center [228, 278] width 254 height 147
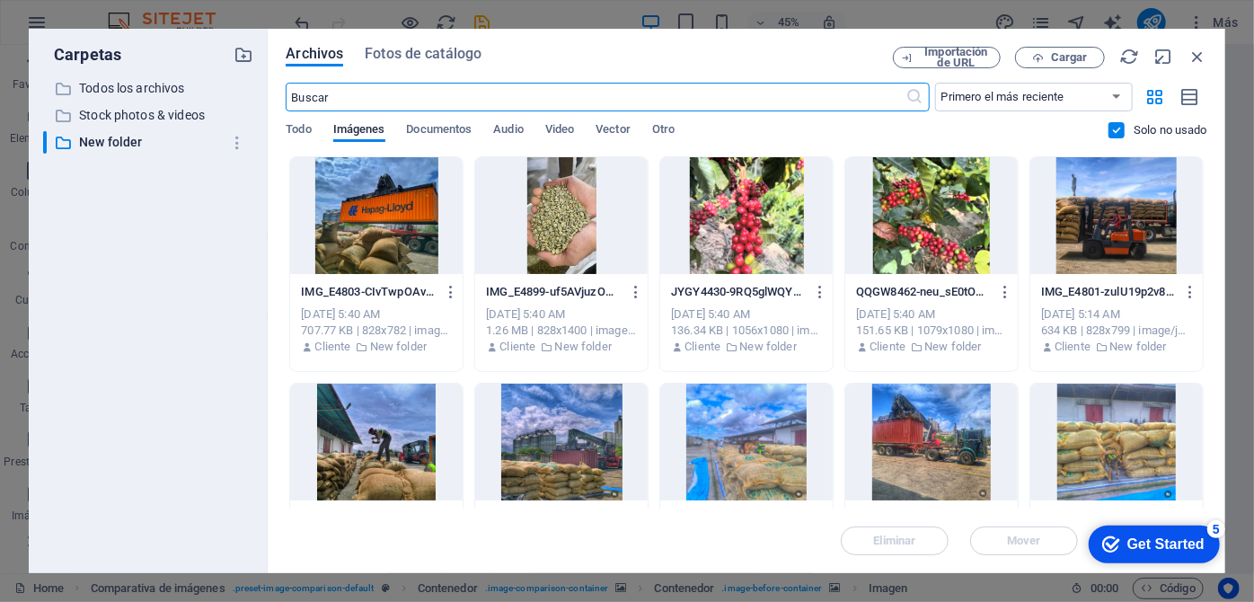
scroll to position [1966, 0]
click at [754, 228] on div at bounding box center [746, 215] width 172 height 117
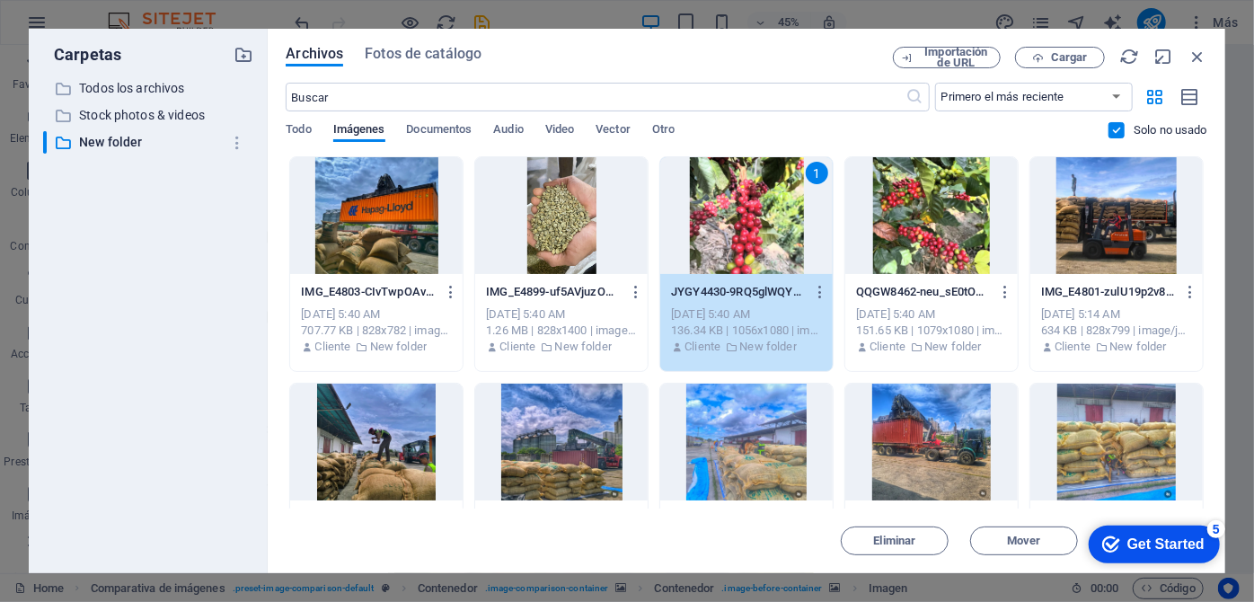
click at [579, 209] on div at bounding box center [561, 215] width 172 height 117
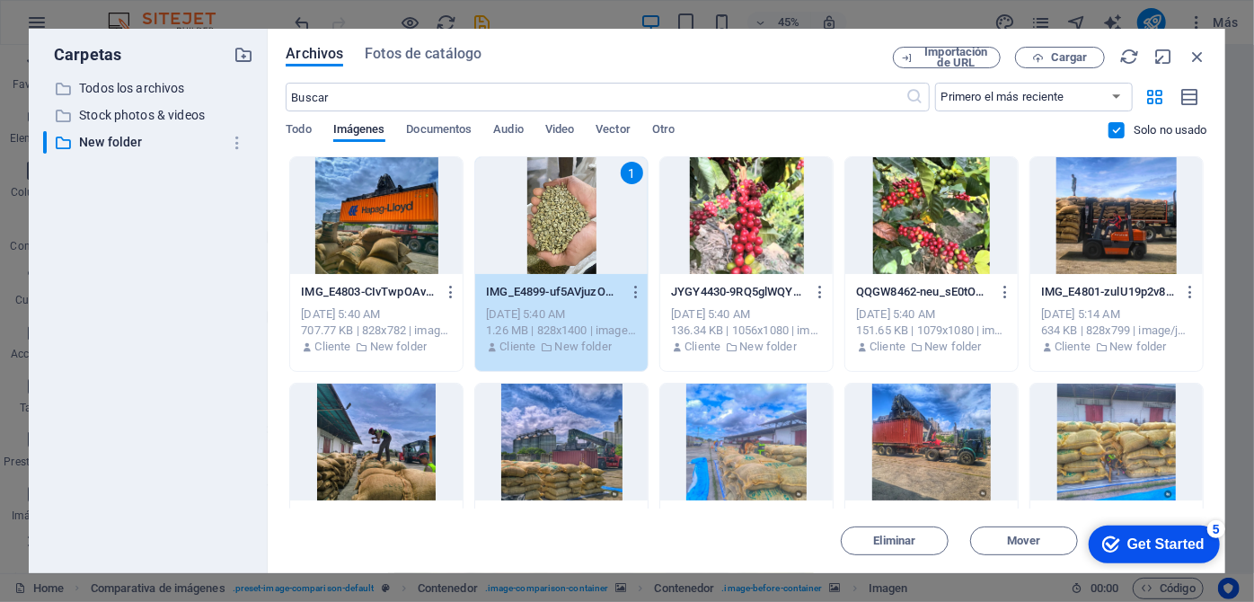
click at [759, 233] on div at bounding box center [746, 215] width 172 height 117
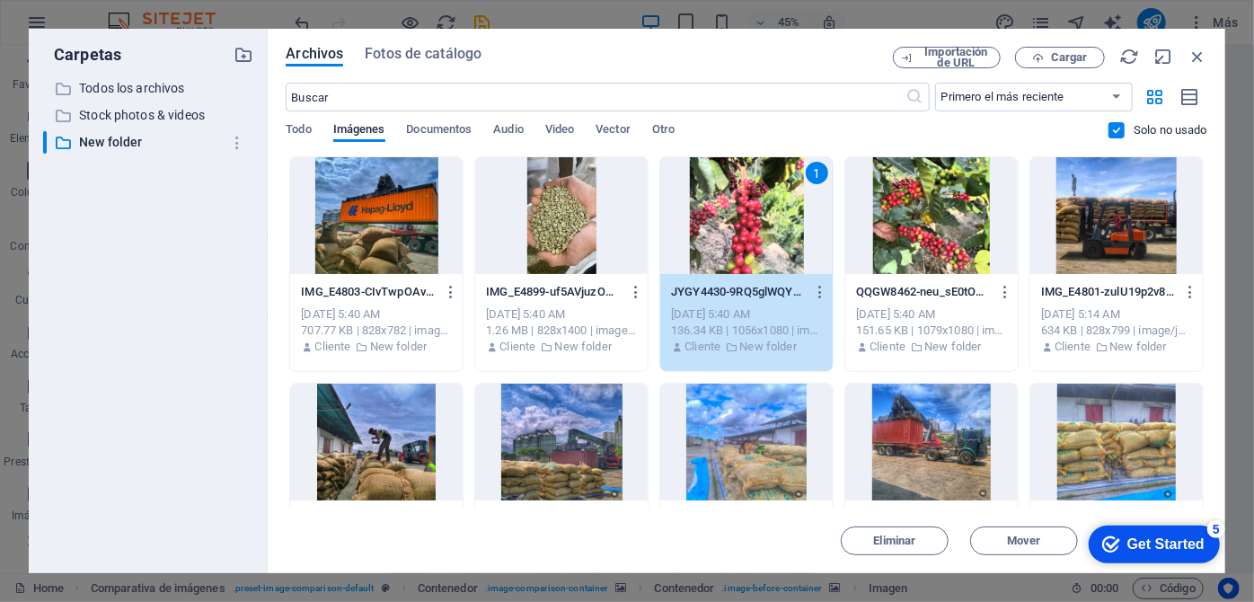
click at [584, 253] on div at bounding box center [561, 215] width 172 height 117
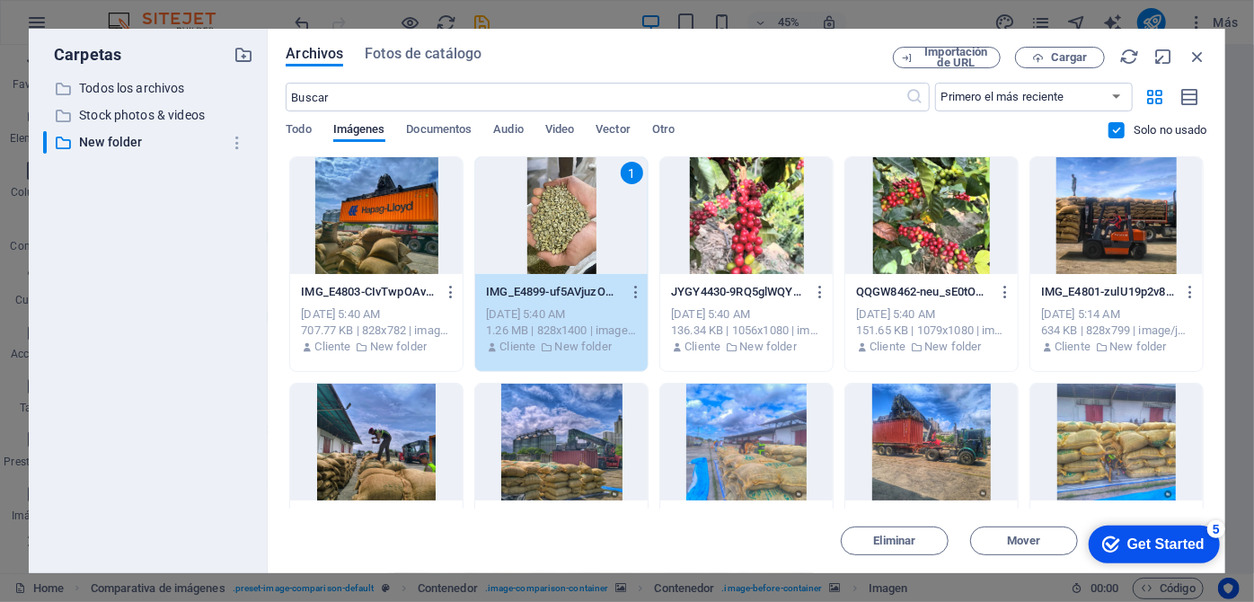
click at [722, 223] on div at bounding box center [746, 215] width 172 height 117
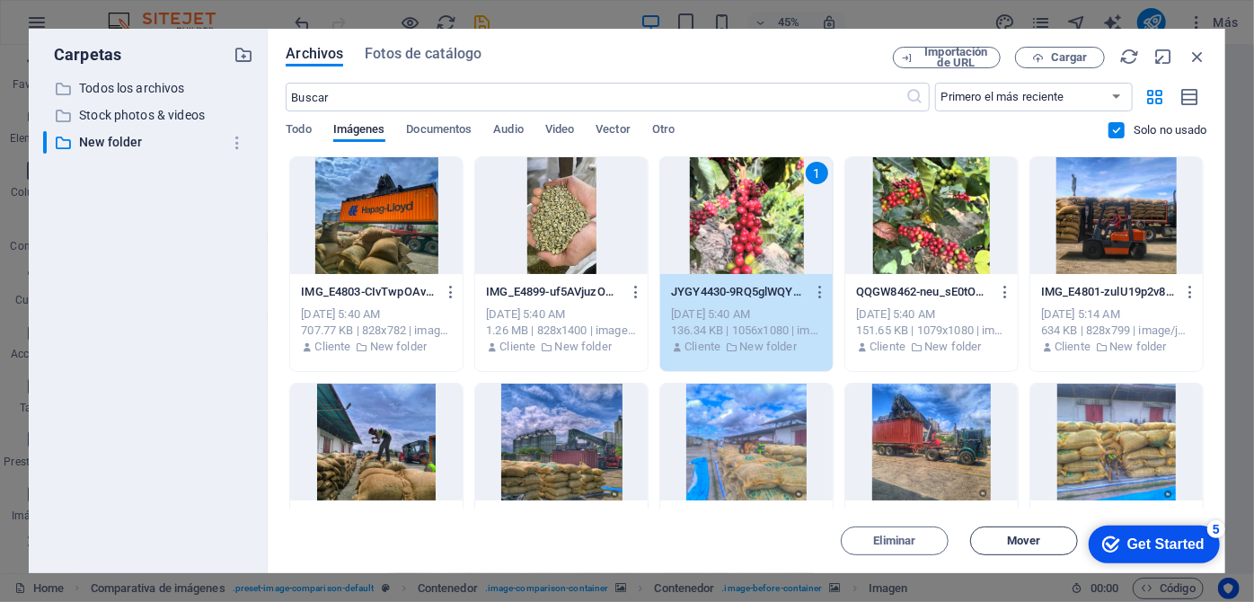
click at [1020, 542] on span "Mover" at bounding box center [1023, 540] width 33 height 11
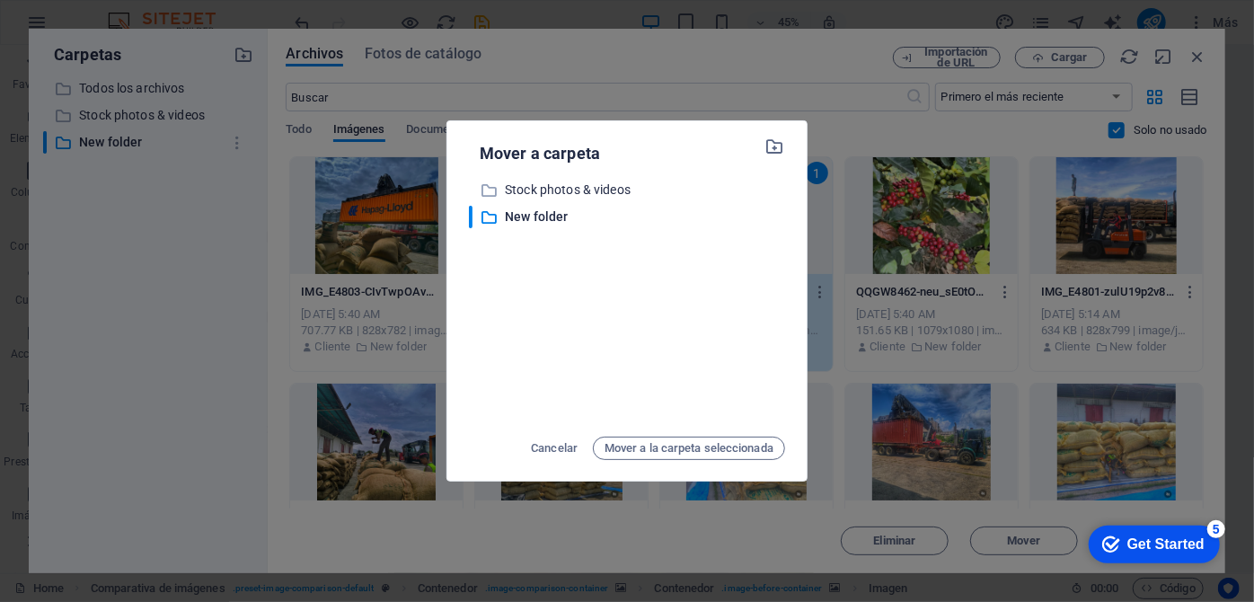
click at [1021, 538] on div "Mover a carpeta ​ Stock photos & videos Stock photos & videos ​ New folder New …" at bounding box center [627, 301] width 1254 height 602
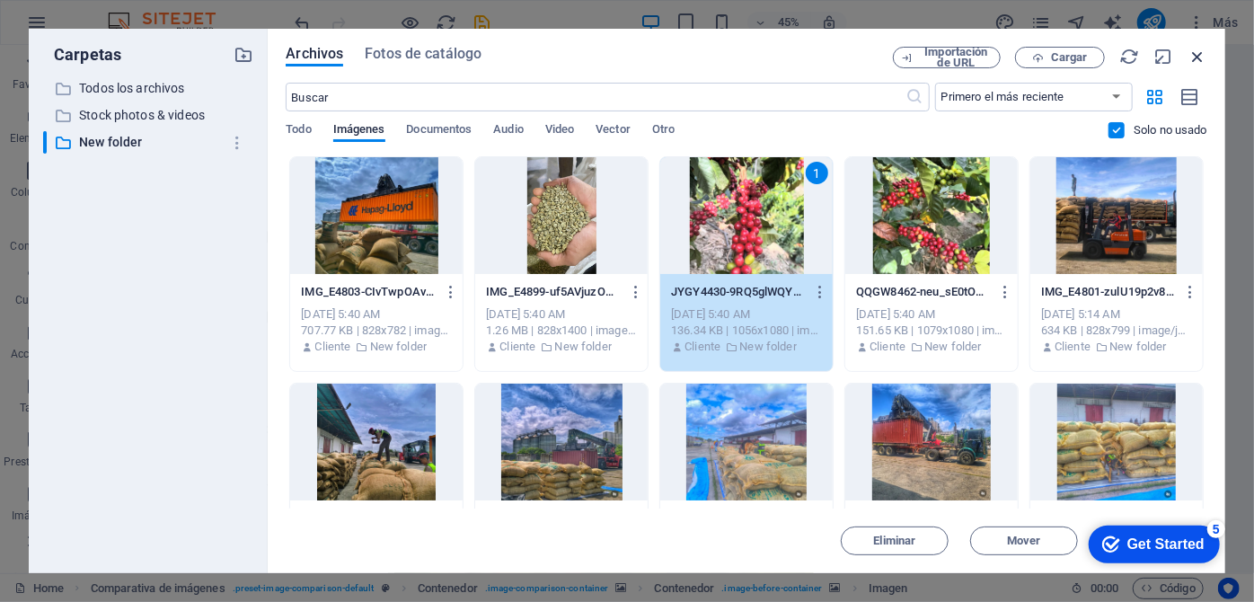
click at [1191, 57] on icon "button" at bounding box center [1197, 57] width 20 height 20
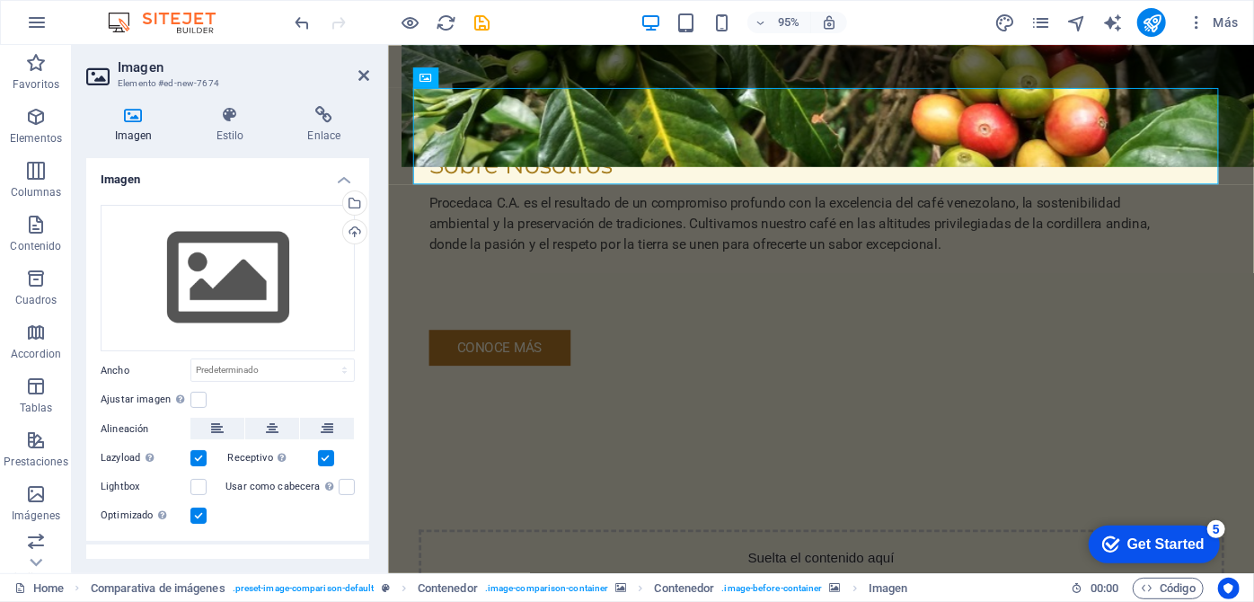
scroll to position [1477, 0]
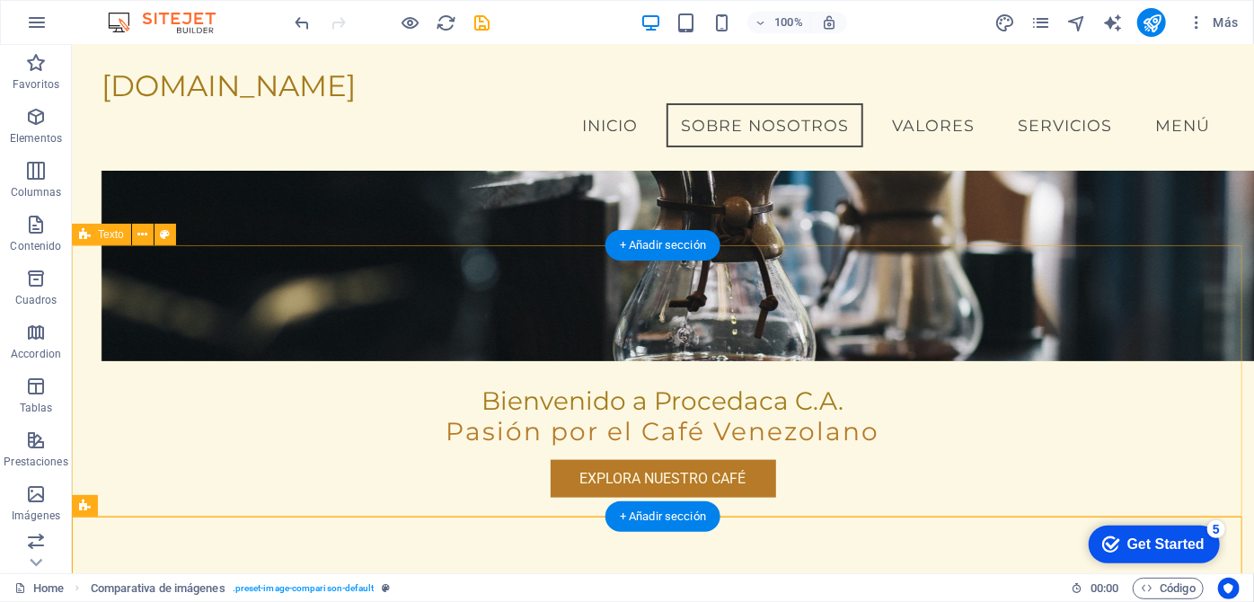
scroll to position [828, 0]
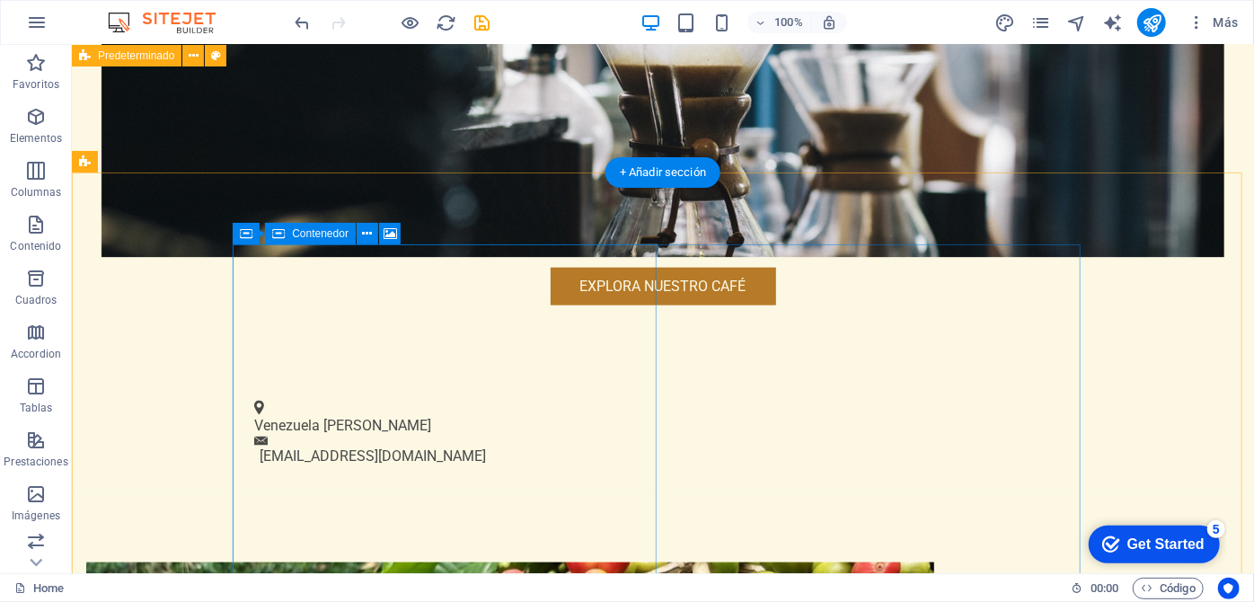
scroll to position [1155, 0]
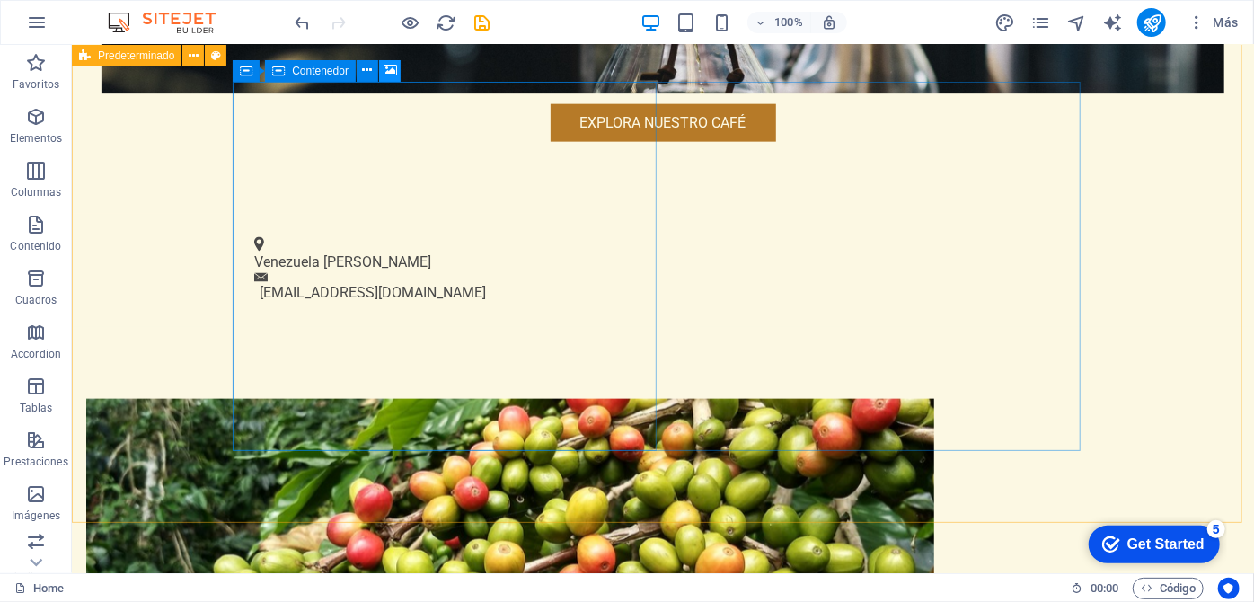
click at [389, 72] on icon at bounding box center [390, 70] width 13 height 19
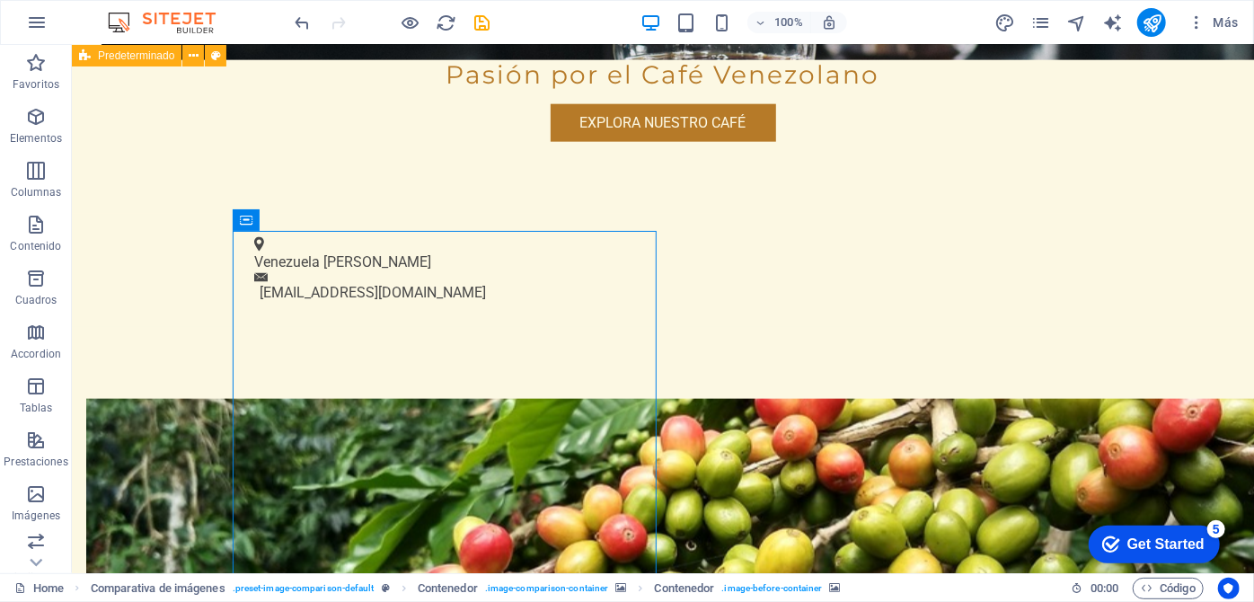
scroll to position [1097, 0]
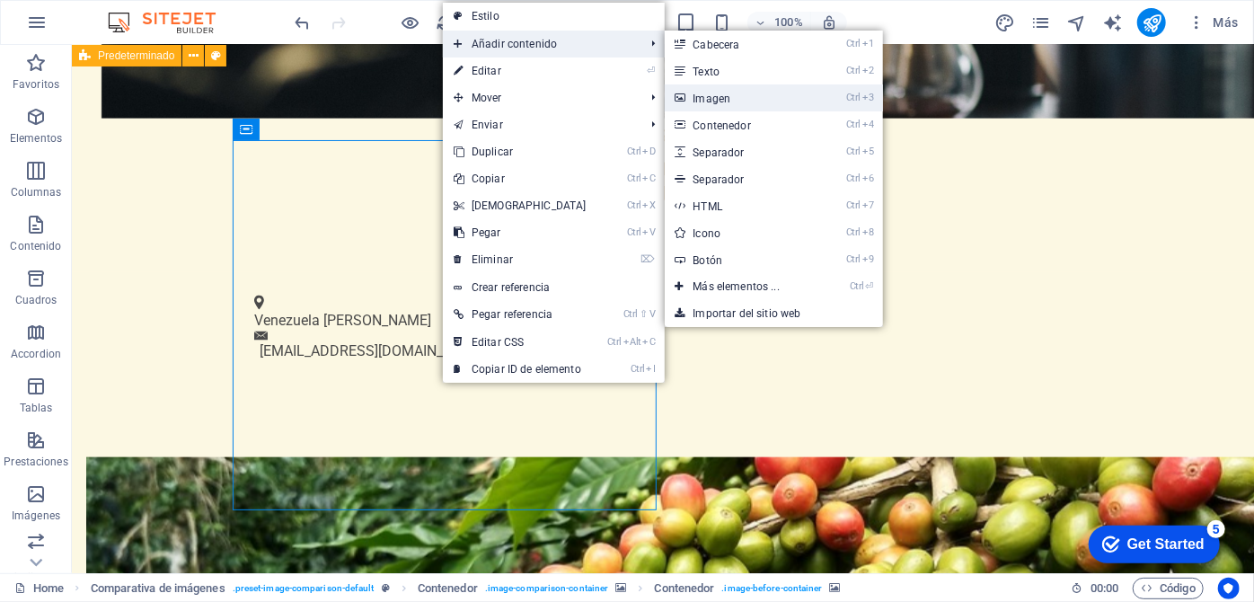
click at [706, 94] on link "Ctrl 3 Imagen" at bounding box center [740, 97] width 151 height 27
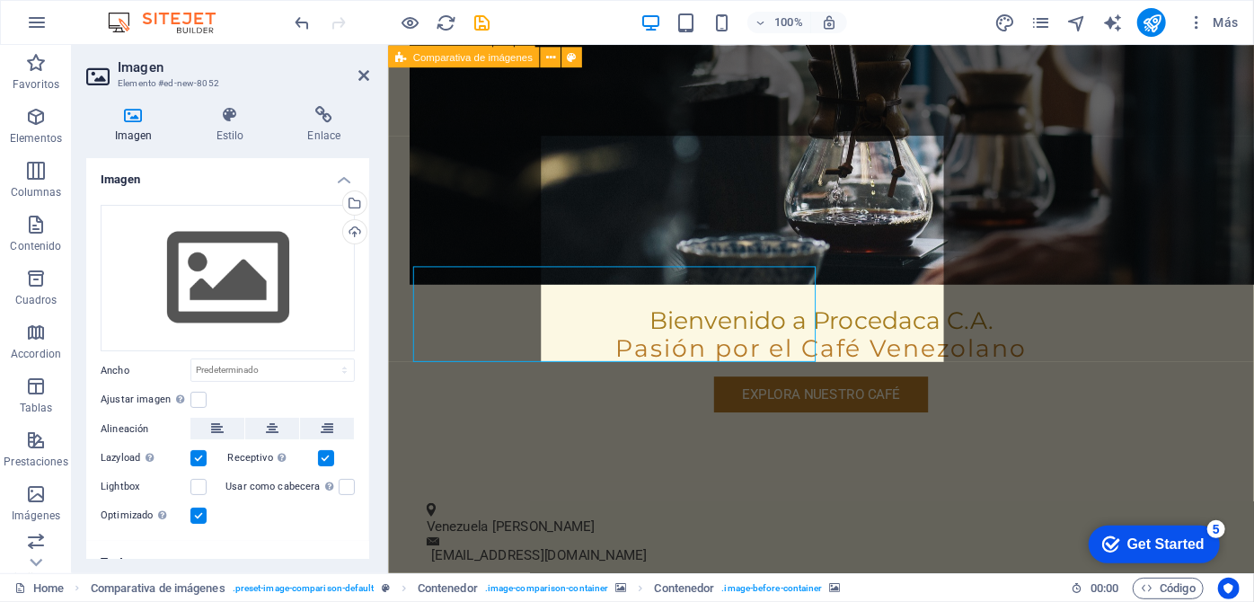
scroll to position [1155, 0]
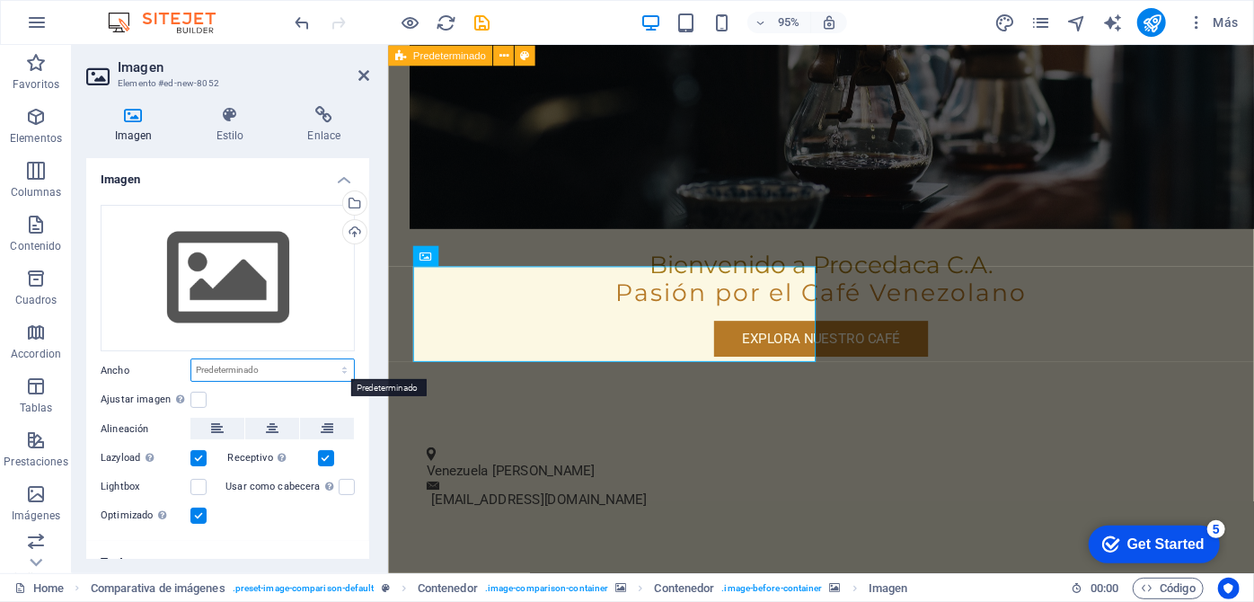
click at [225, 366] on select "Predeterminado automático px rem % em vh vw" at bounding box center [272, 370] width 163 height 22
click at [191, 359] on select "Predeterminado automático px rem % em vh vw" at bounding box center [272, 370] width 163 height 22
select select "DISABLED_OPTION_VALUE"
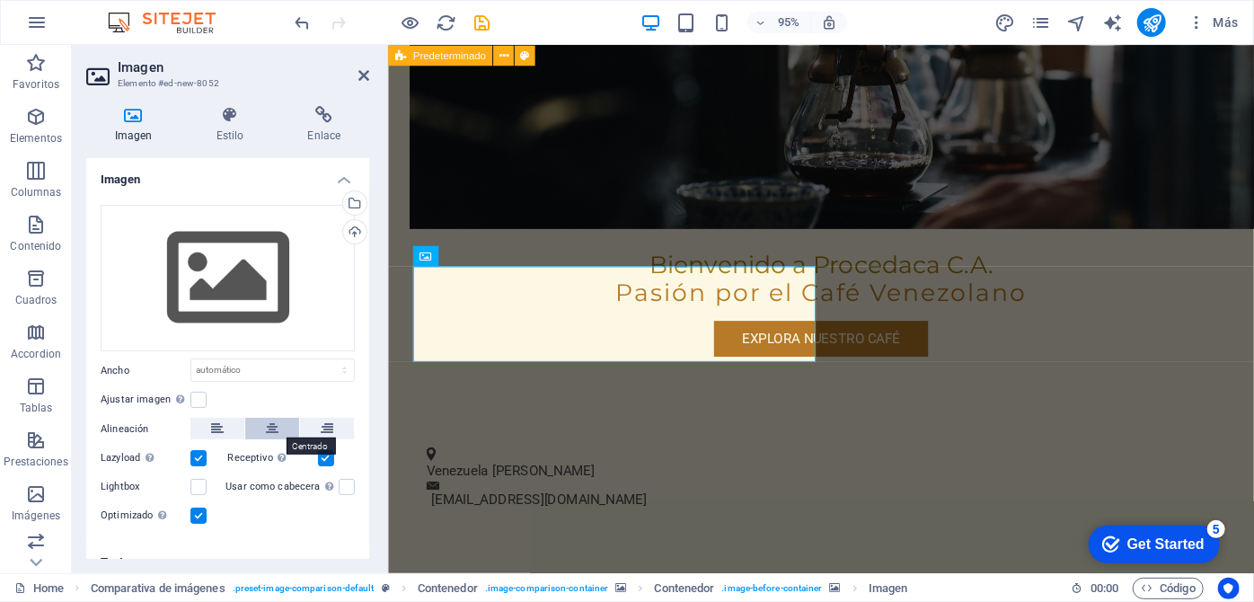
click at [272, 427] on icon at bounding box center [272, 429] width 13 height 22
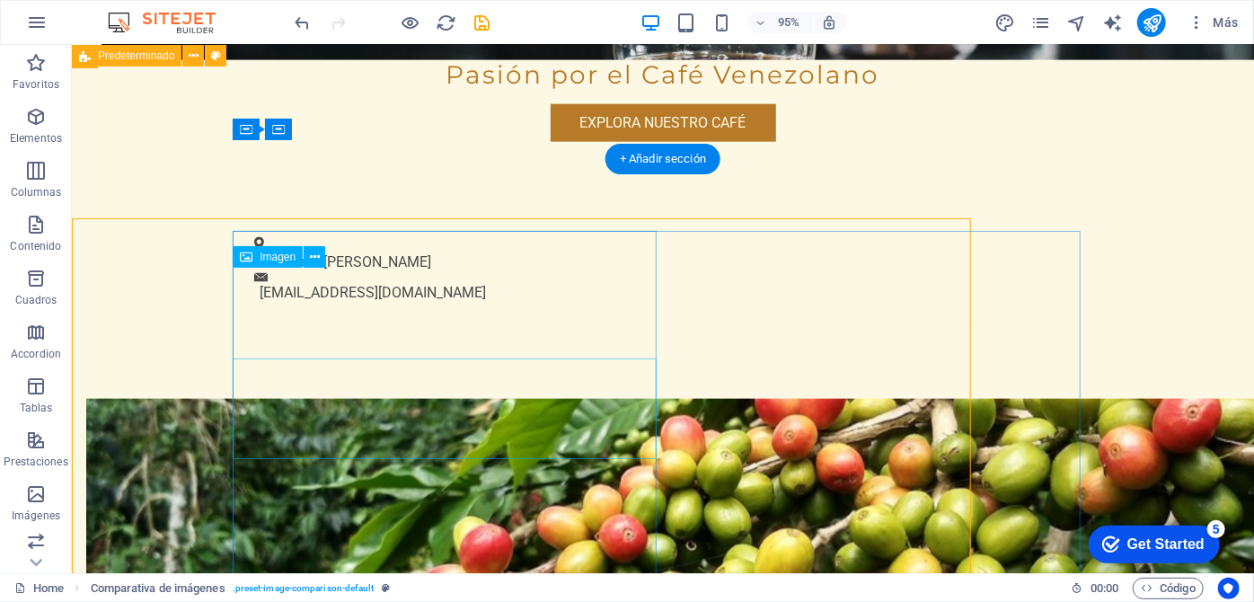
scroll to position [1097, 0]
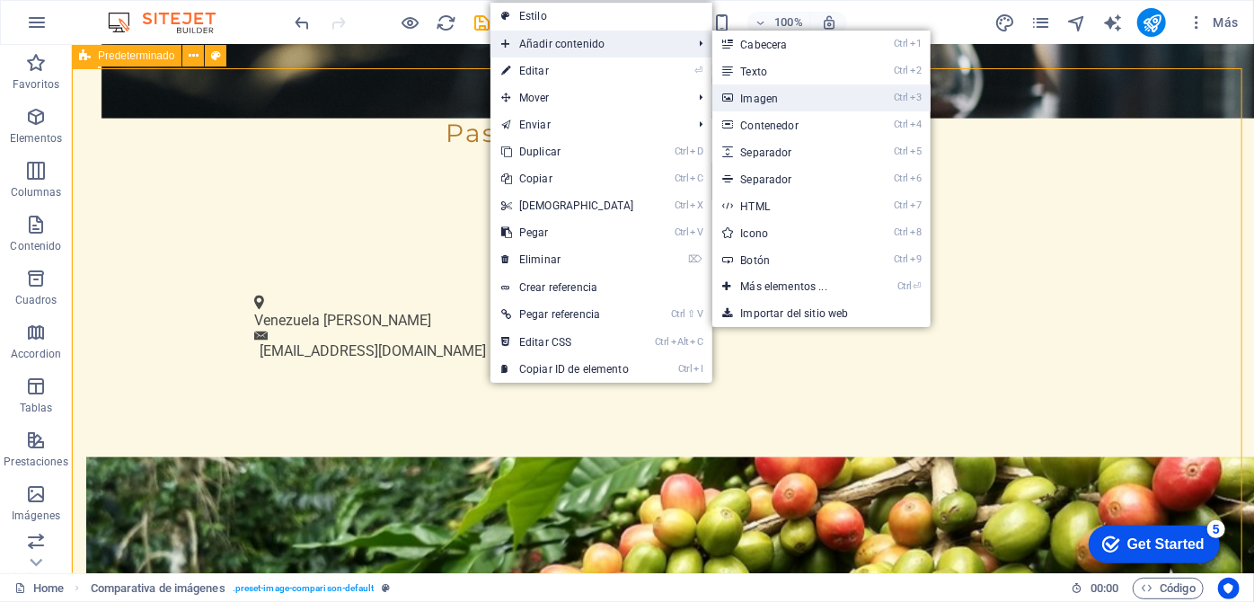
drag, startPoint x: 764, startPoint y: 99, endPoint x: 397, endPoint y: 57, distance: 369.8
click at [765, 99] on link "Ctrl 3 Imagen" at bounding box center [787, 97] width 151 height 27
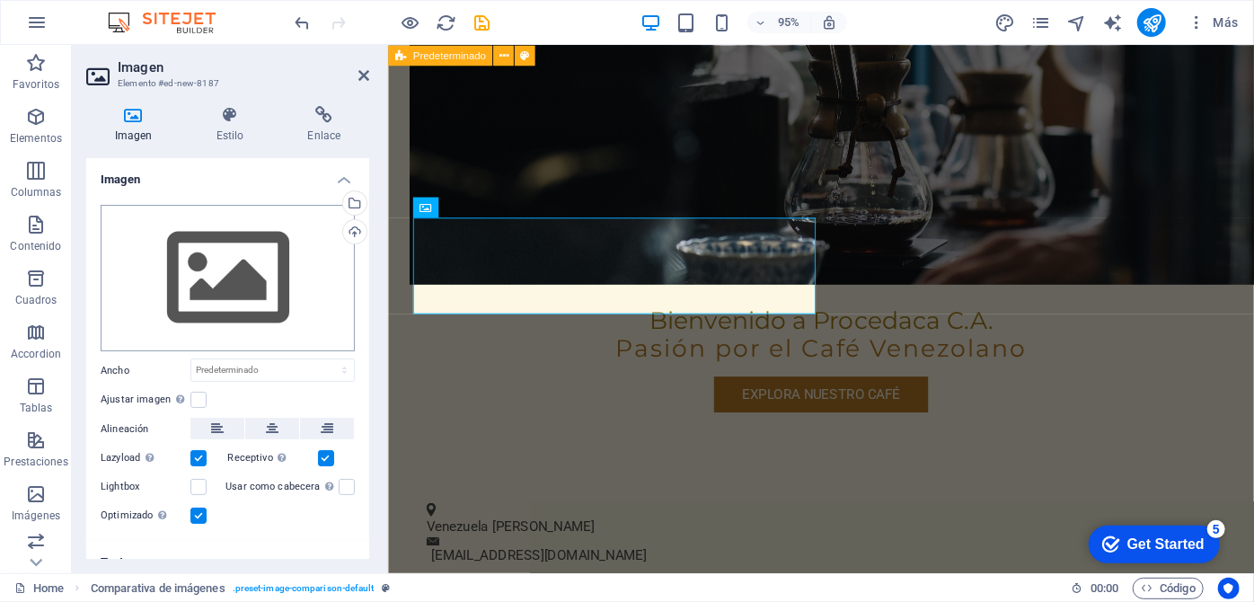
scroll to position [1155, 0]
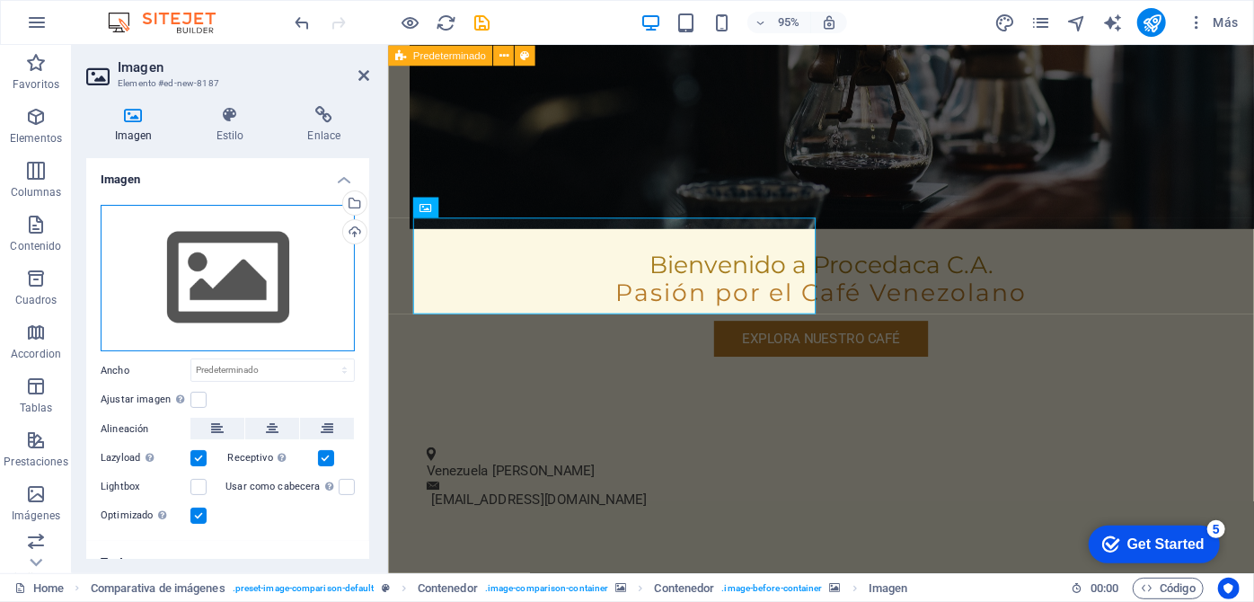
click at [163, 328] on div "Arrastra archivos aquí, haz clic para escoger archivos o selecciona archivos de…" at bounding box center [228, 278] width 254 height 147
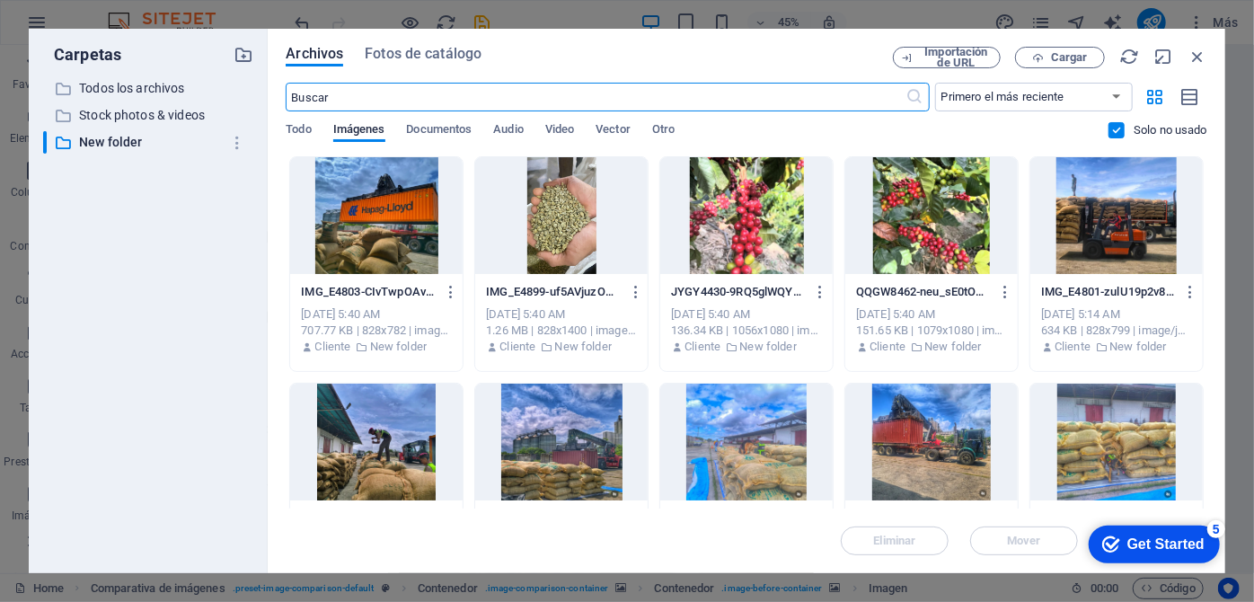
scroll to position [1646, 0]
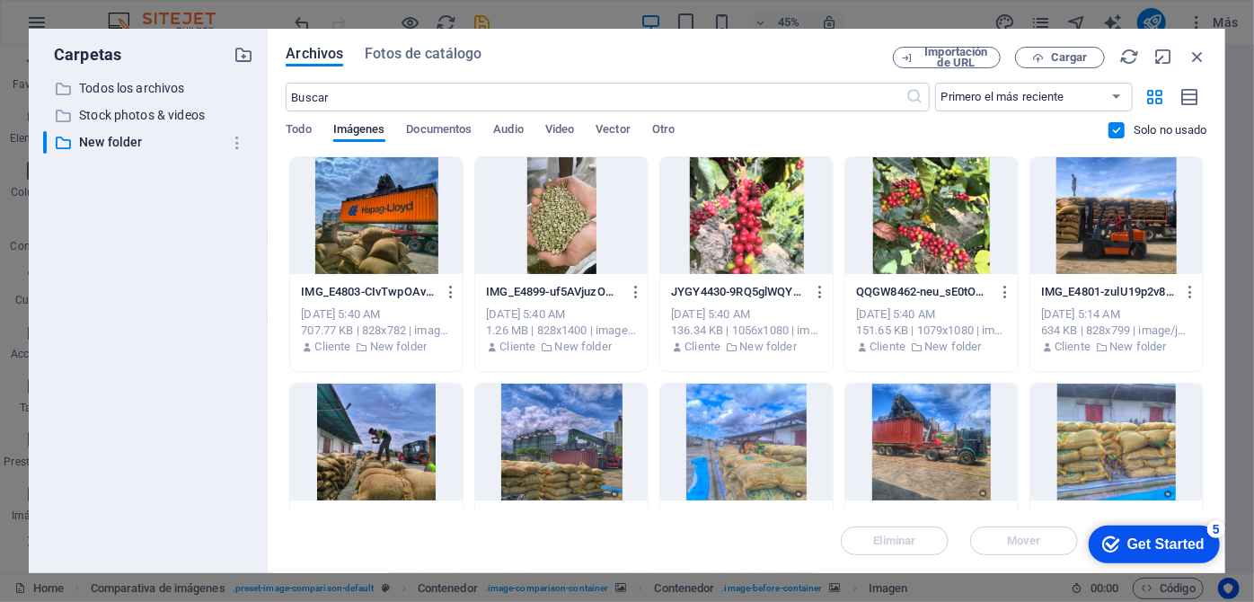
click at [762, 234] on div at bounding box center [746, 215] width 172 height 117
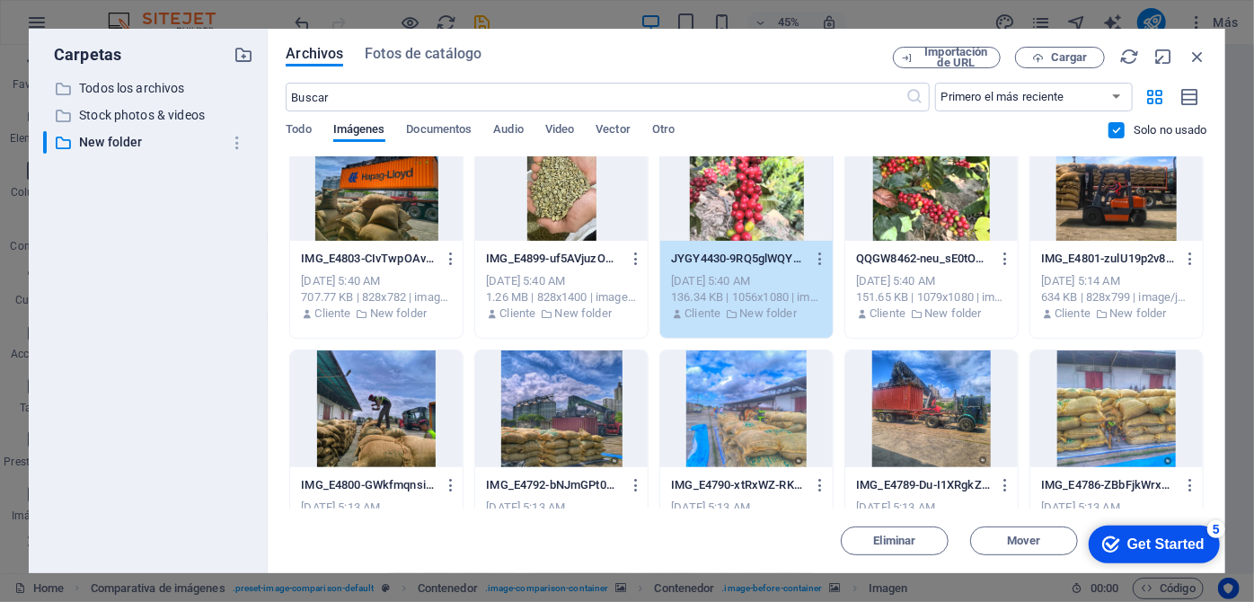
scroll to position [0, 0]
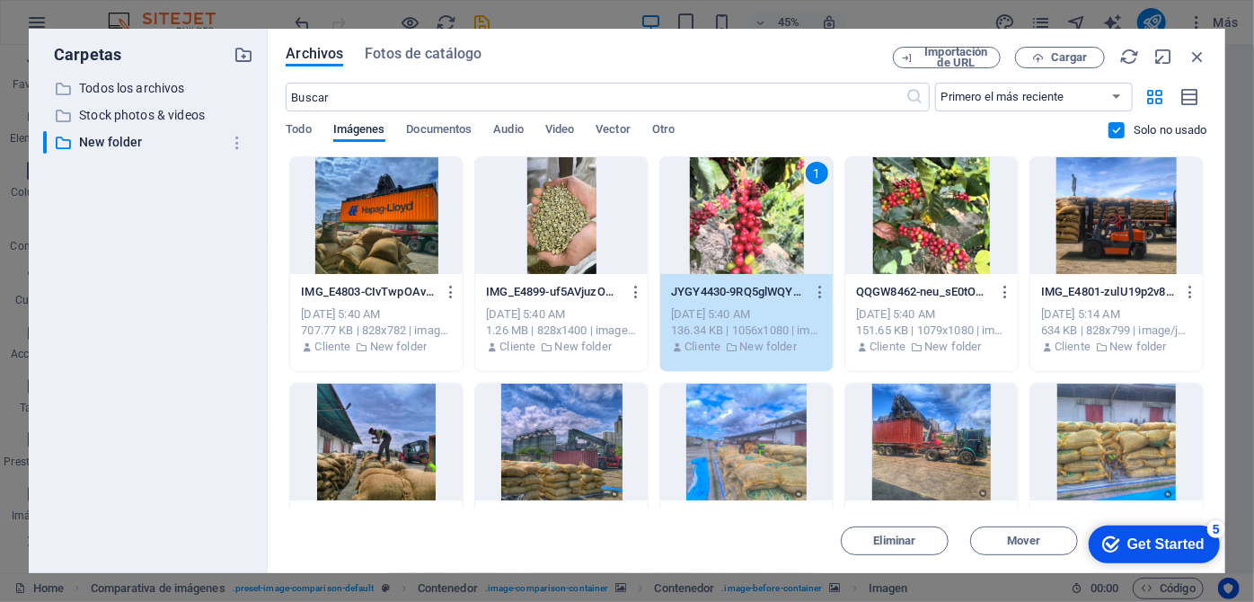
click at [775, 190] on div "1" at bounding box center [746, 215] width 172 height 117
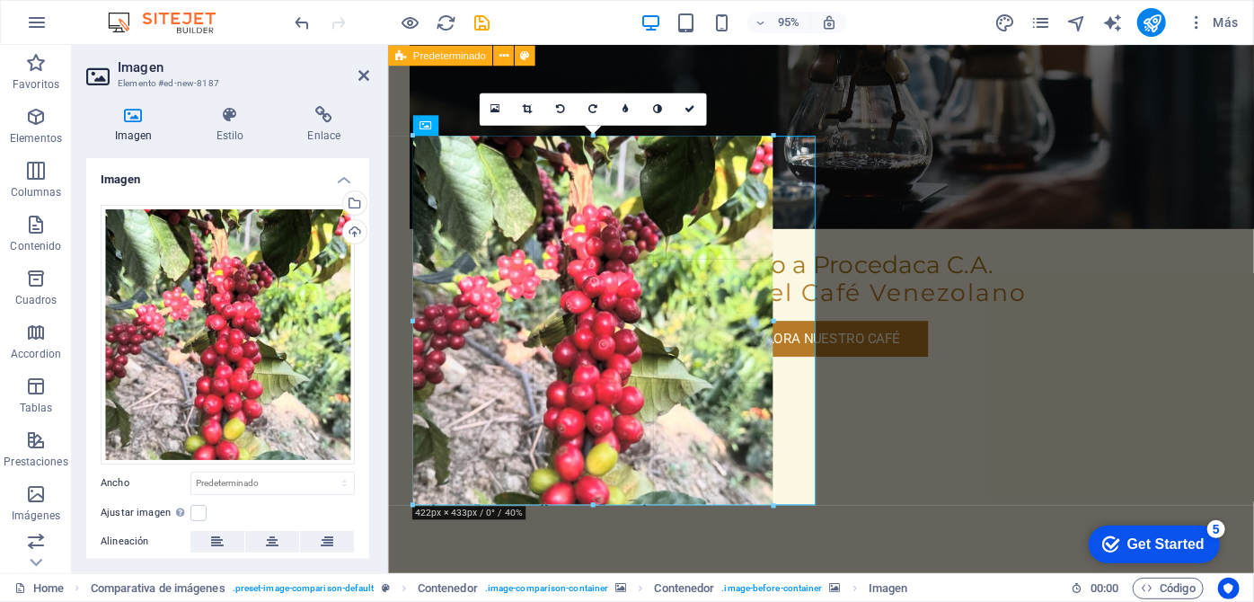
drag, startPoint x: 613, startPoint y: 547, endPoint x: 415, endPoint y: 354, distance: 277.0
type input "421"
select select "px"
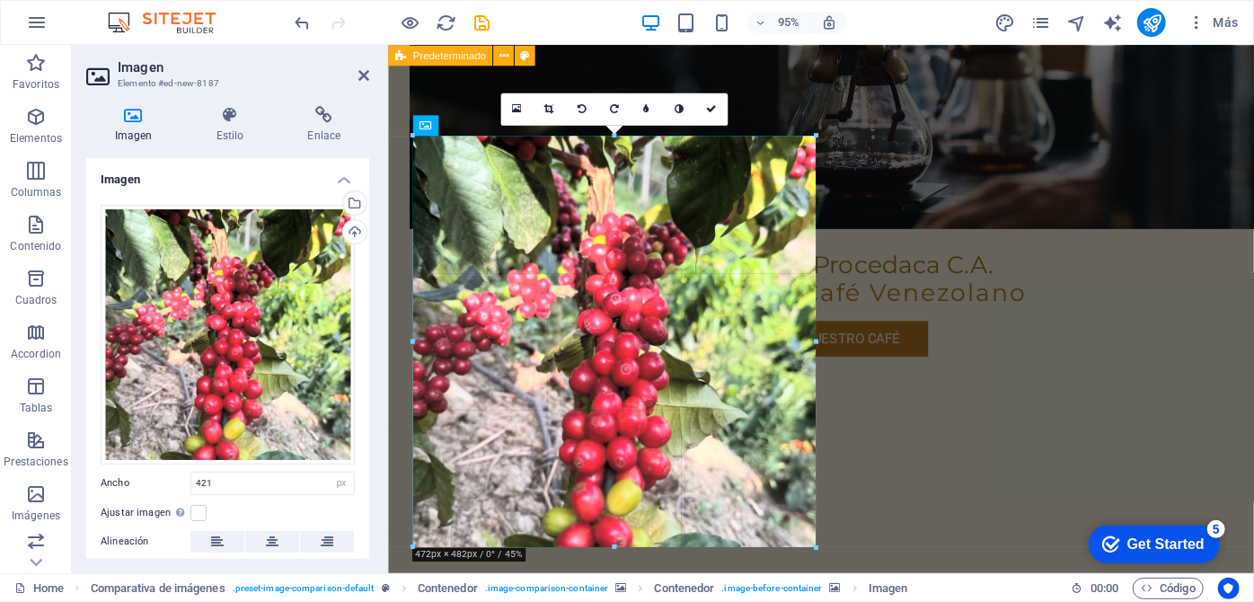
drag, startPoint x: 772, startPoint y: 319, endPoint x: 421, endPoint y: 303, distance: 350.7
type input "472"
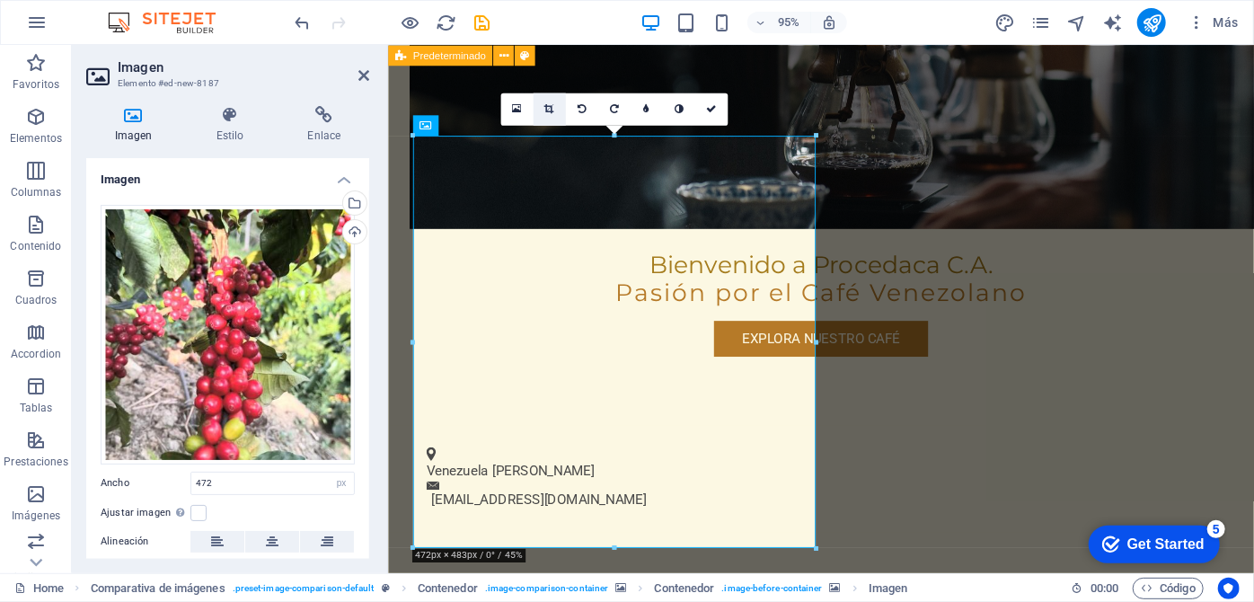
click at [549, 108] on icon at bounding box center [549, 109] width 10 height 10
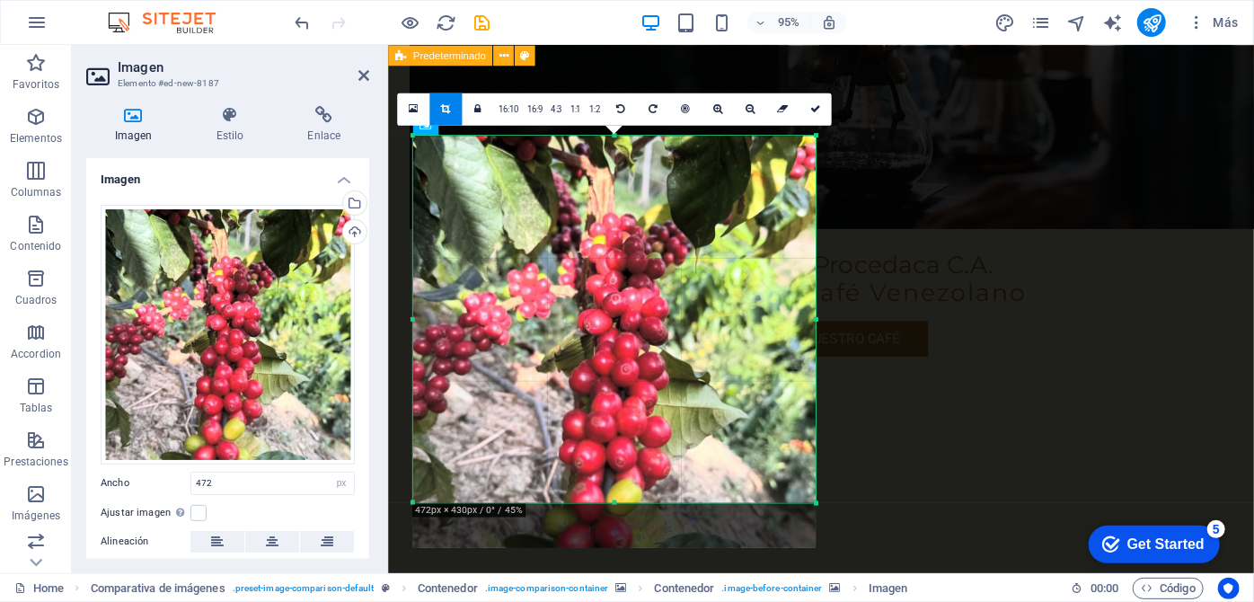
drag, startPoint x: 613, startPoint y: 546, endPoint x: 632, endPoint y: 499, distance: 51.2
click at [632, 499] on div "180 170 160 150 140 130 120 110 100 90 80 70 60 50 40 30 20 10 0 -10 -20 -30 -4…" at bounding box center [613, 319] width 402 height 367
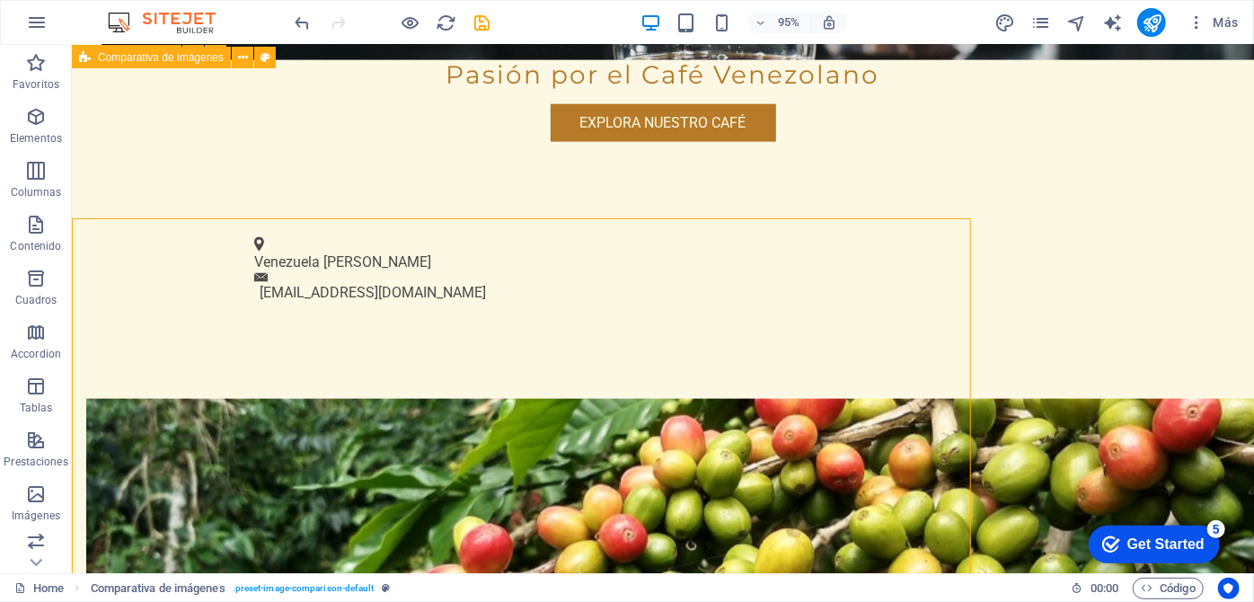
scroll to position [1097, 0]
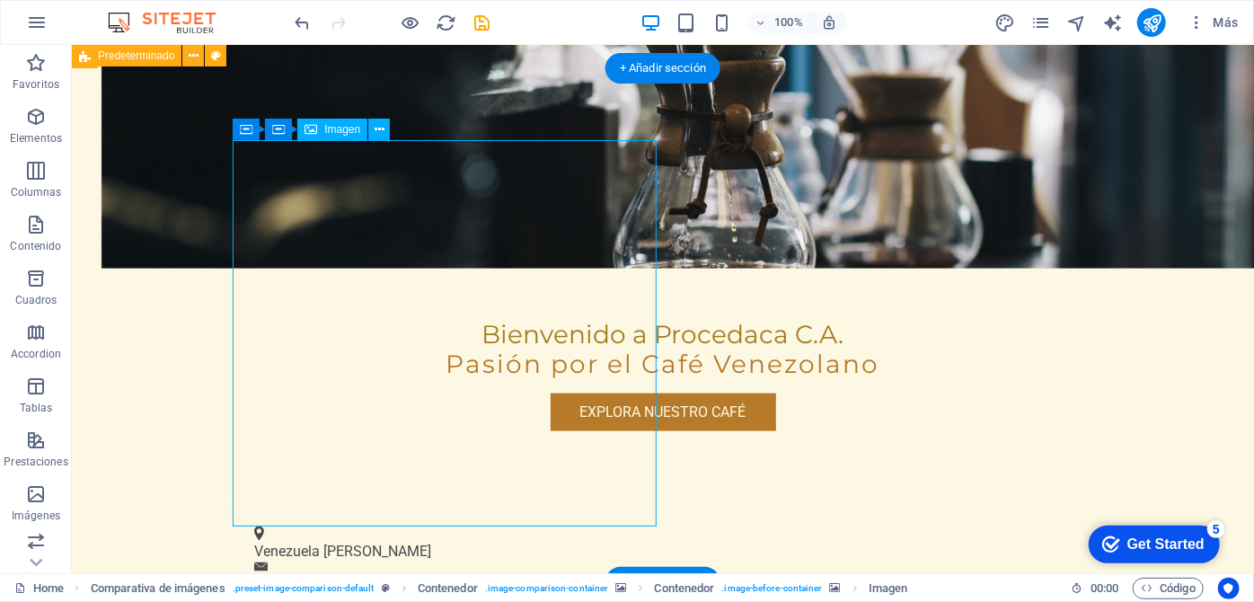
select select "px"
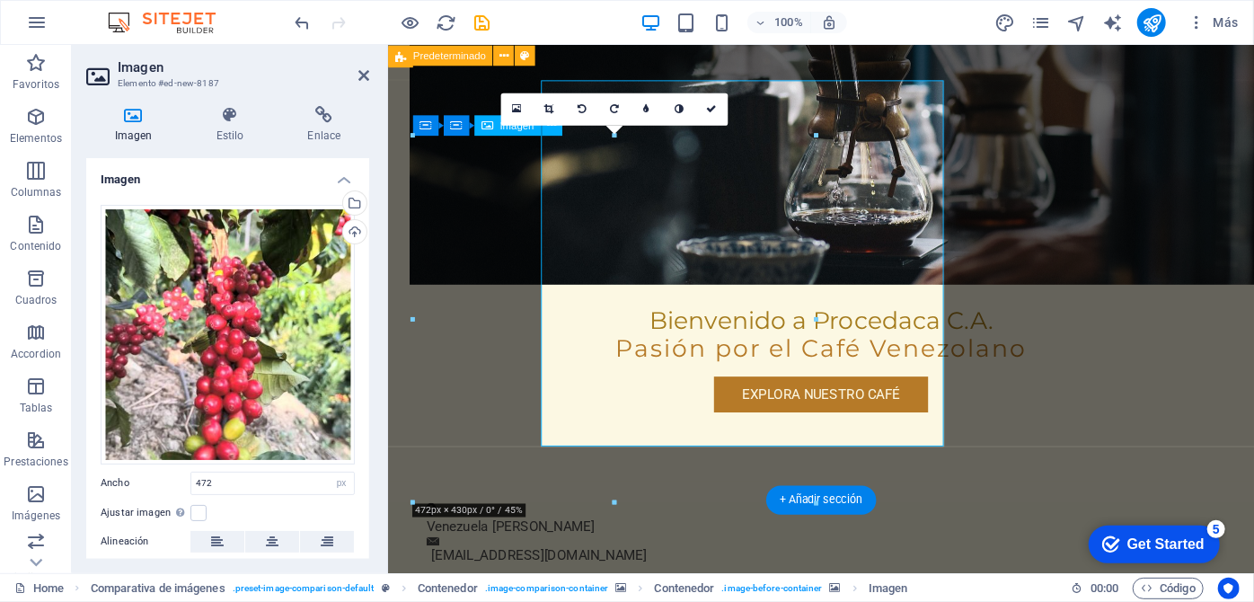
scroll to position [1155, 0]
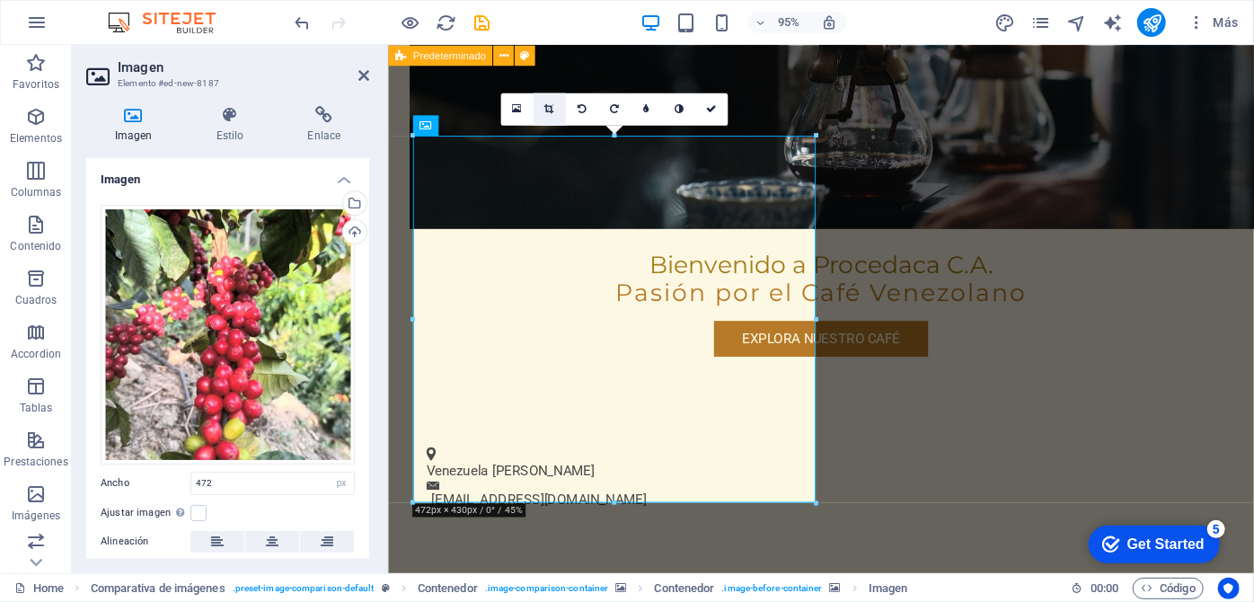
click at [548, 106] on icon at bounding box center [549, 109] width 10 height 10
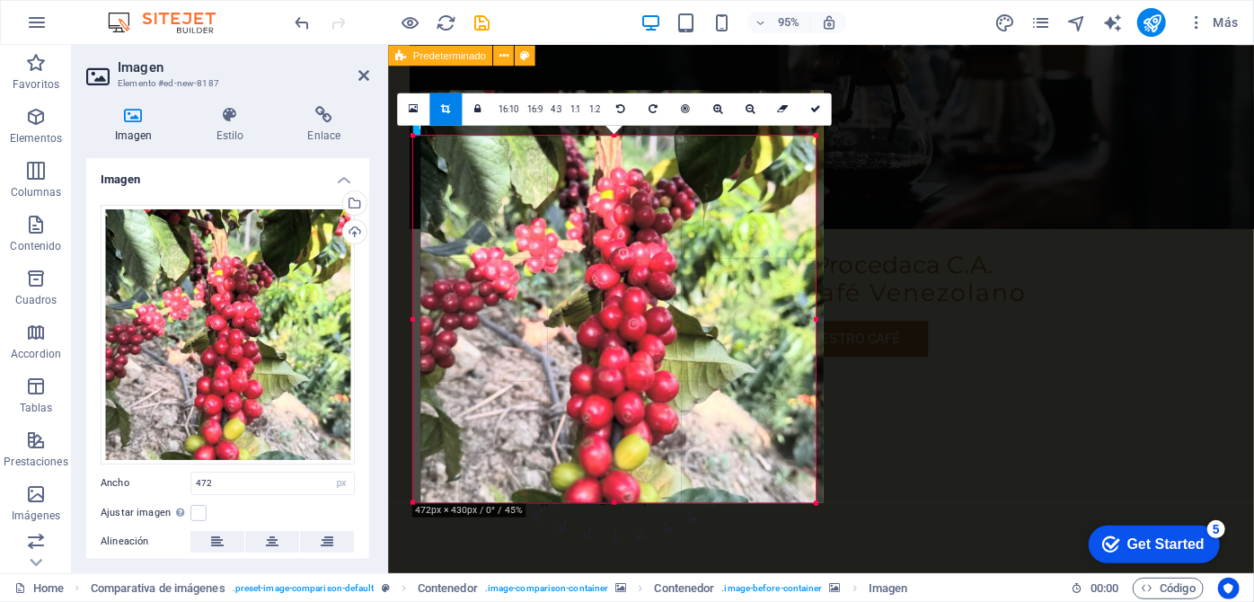
drag, startPoint x: 634, startPoint y: 273, endPoint x: 635, endPoint y: 252, distance: 21.6
click at [635, 252] on div at bounding box center [621, 296] width 402 height 412
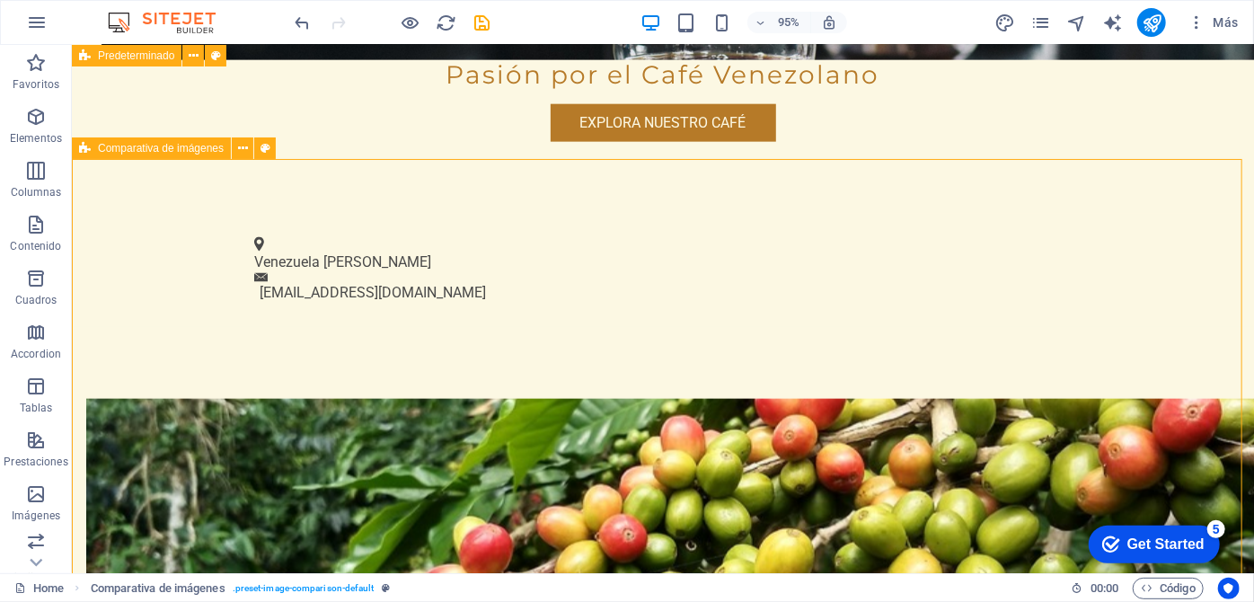
scroll to position [1097, 0]
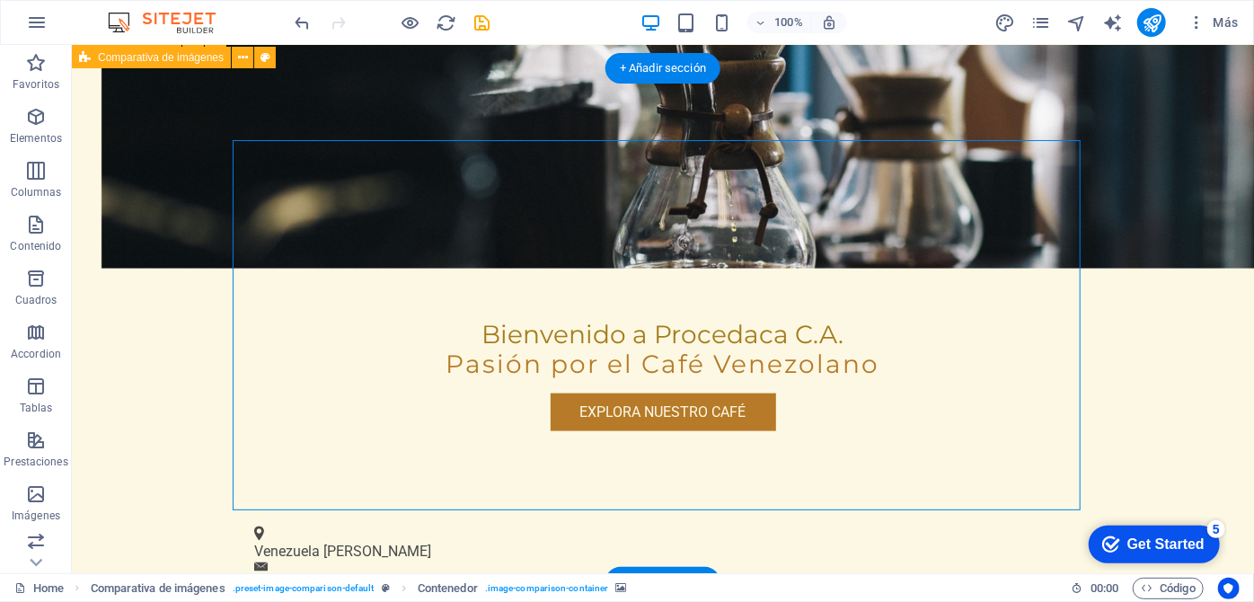
select select "vh"
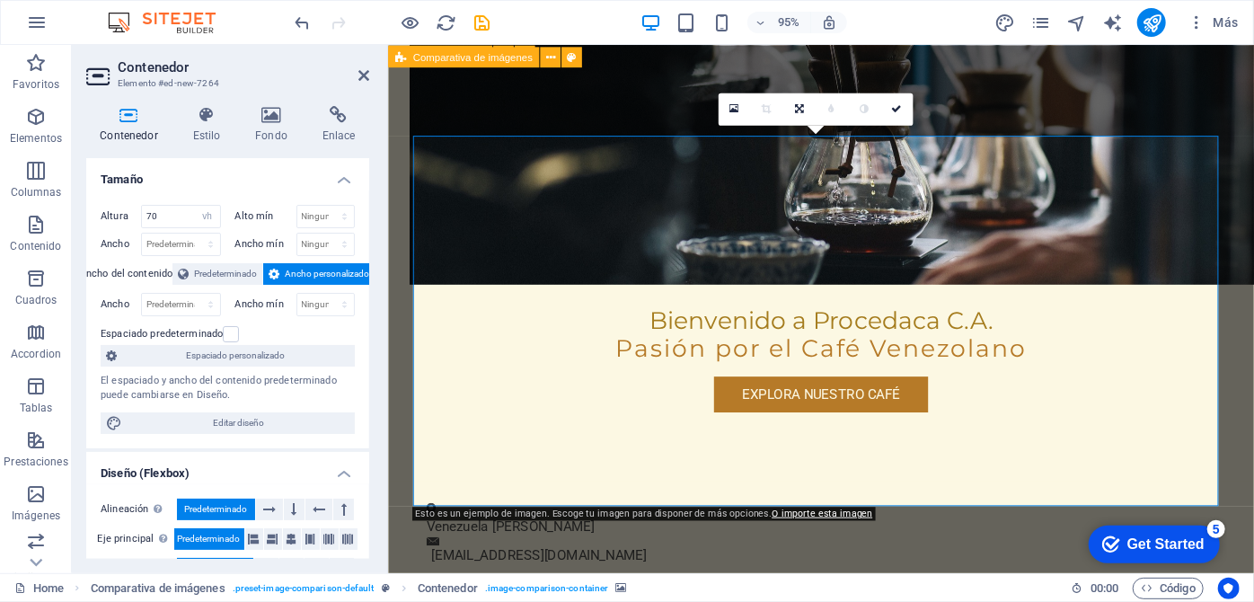
scroll to position [1155, 0]
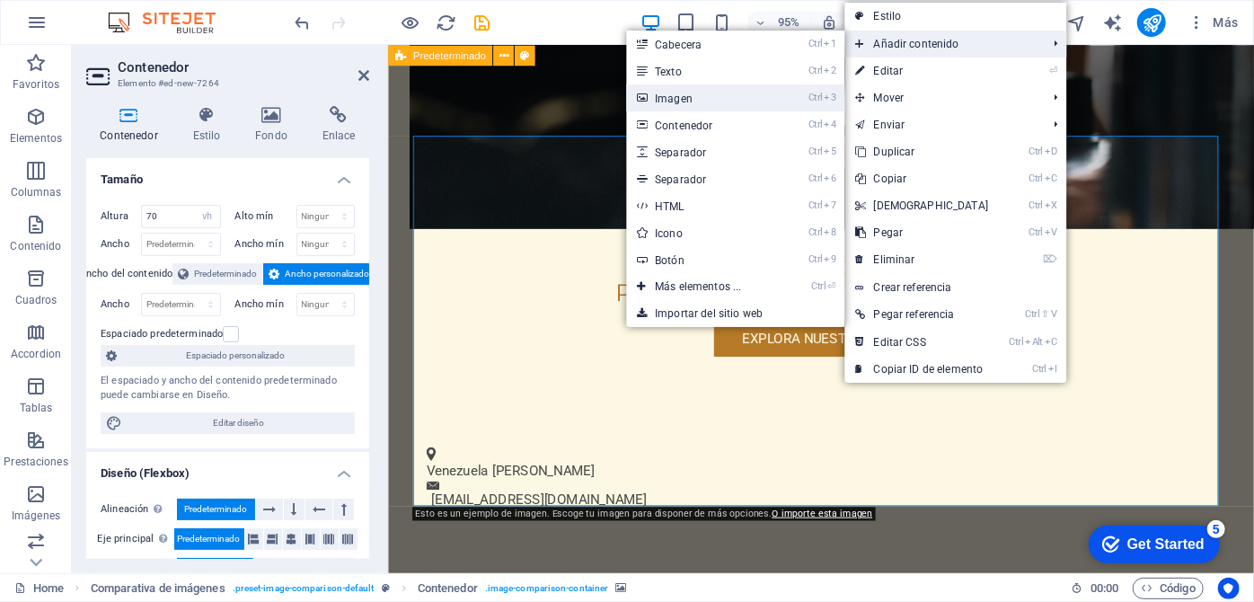
click at [711, 103] on link "Ctrl 3 Imagen" at bounding box center [701, 97] width 151 height 27
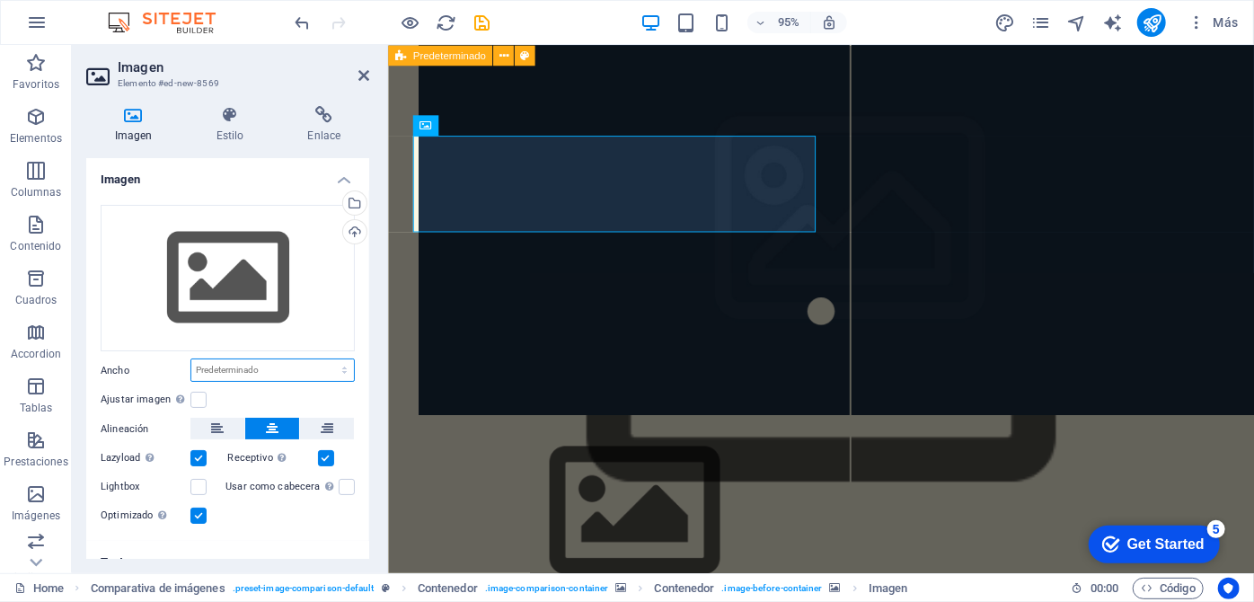
click at [252, 372] on select "Predeterminado automático px rem % em vh vw" at bounding box center [272, 370] width 163 height 22
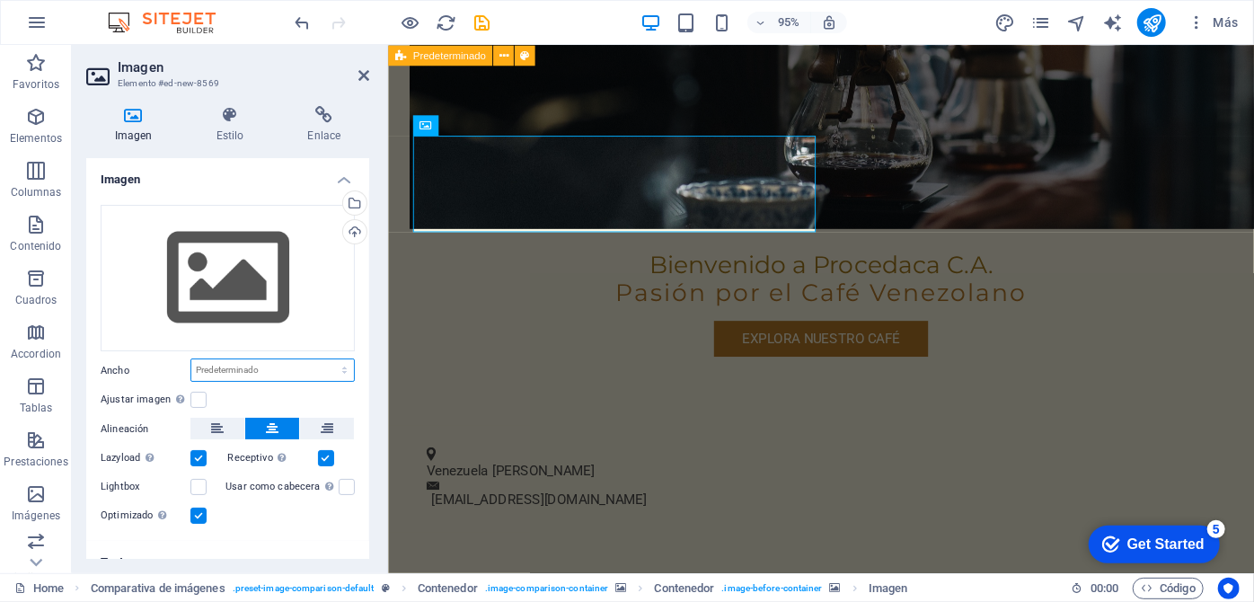
scroll to position [1155, 0]
click at [191, 359] on select "Predeterminado automático px rem % em vh vw" at bounding box center [272, 370] width 163 height 22
select select "DISABLED_OPTION_VALUE"
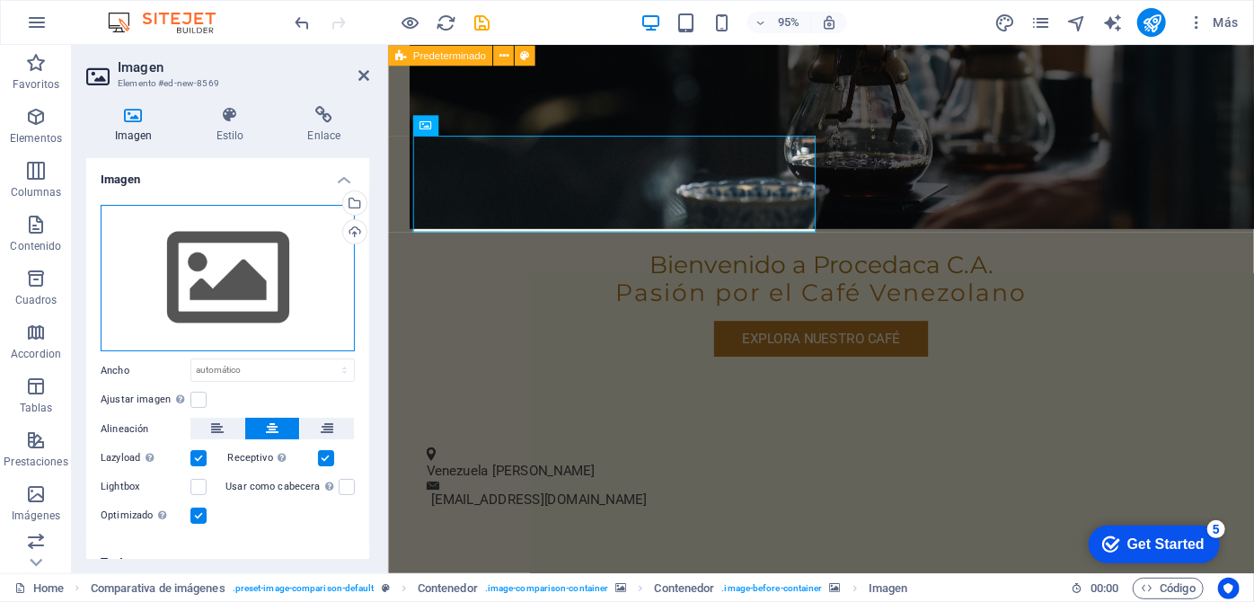
click at [292, 286] on div "Arrastra archivos aquí, haz clic para escoger archivos o selecciona archivos de…" at bounding box center [228, 278] width 254 height 147
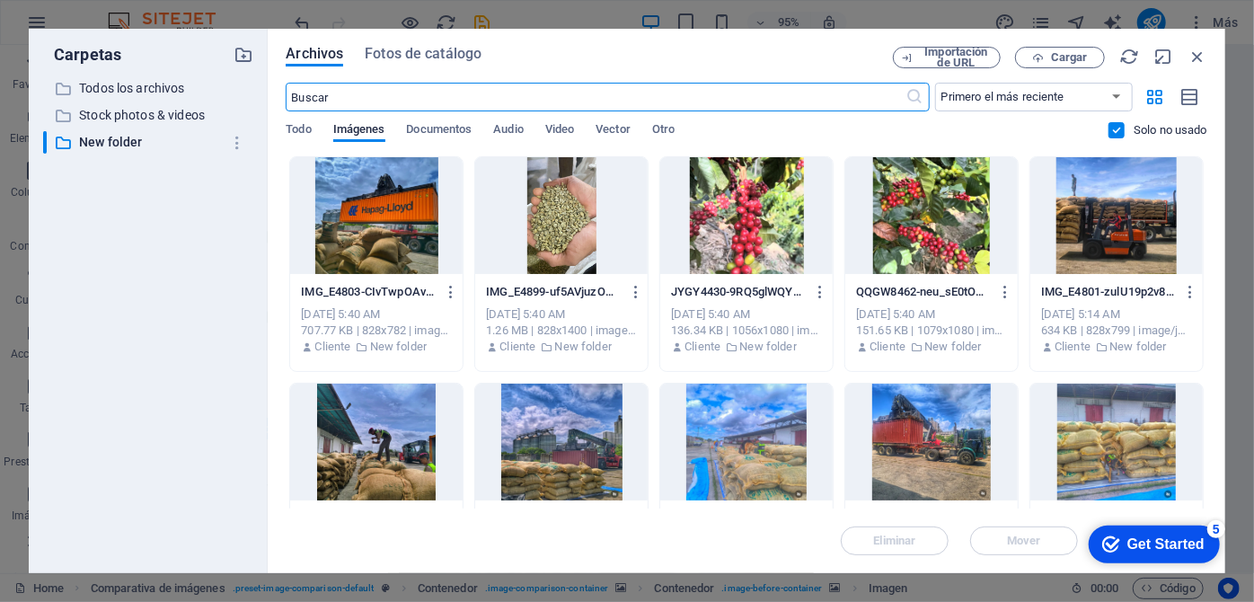
scroll to position [1646, 0]
click at [409, 53] on span "Fotos de catálogo" at bounding box center [423, 54] width 117 height 22
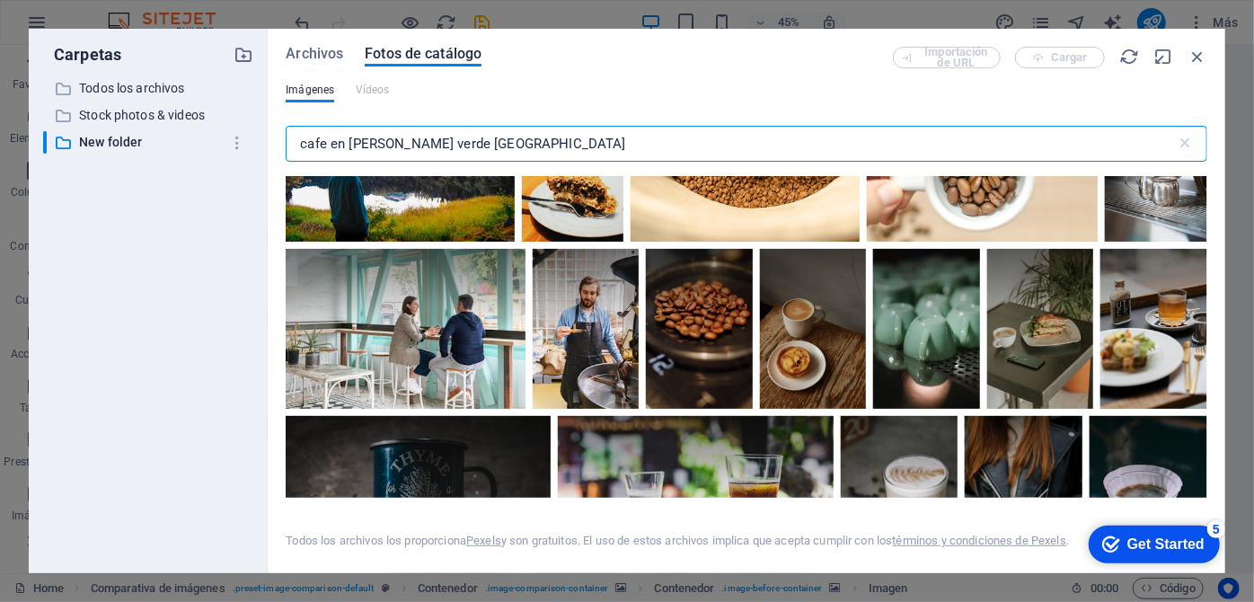
scroll to position [4328, 0]
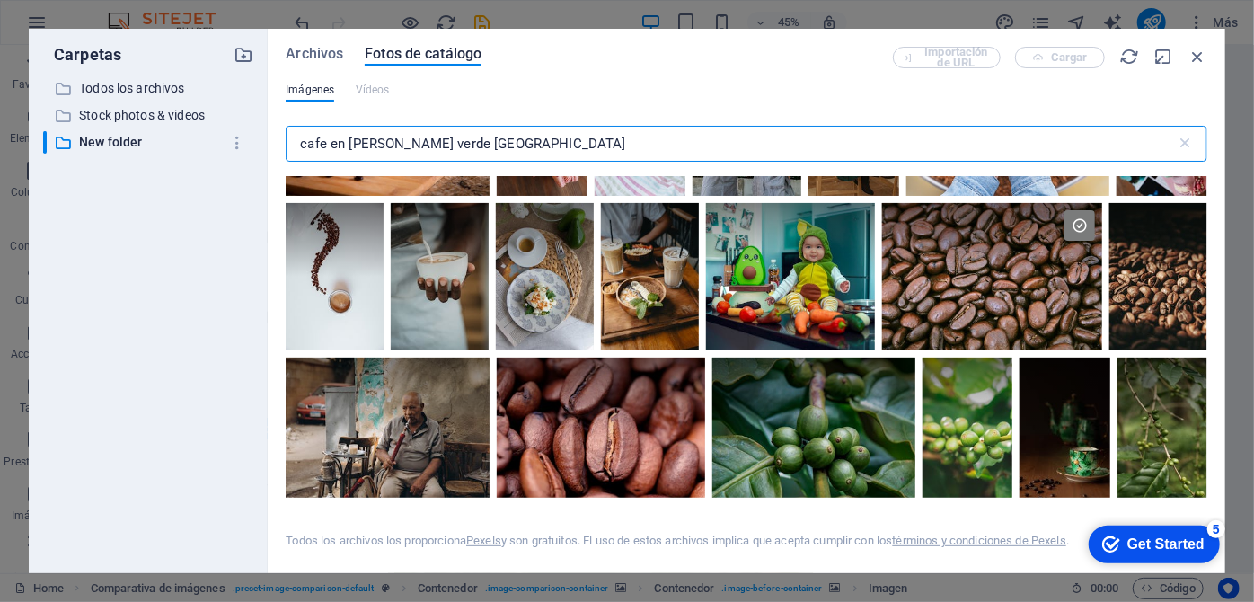
click at [424, 142] on input "cafe en grano verde venezuela" at bounding box center [731, 144] width 890 height 36
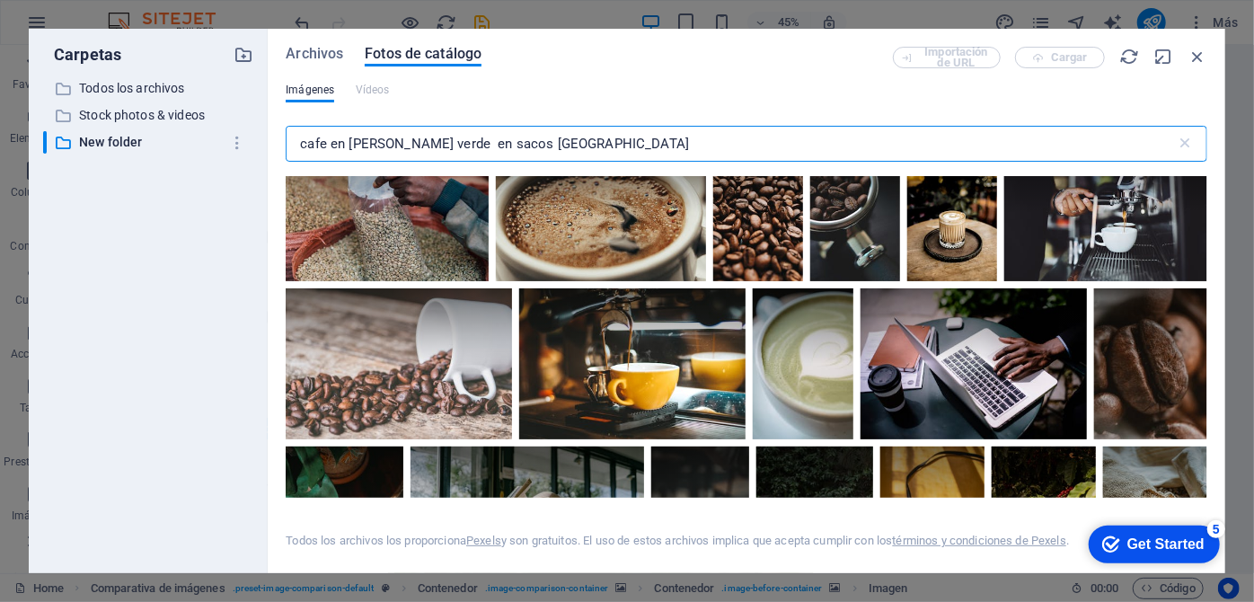
scroll to position [4083, 0]
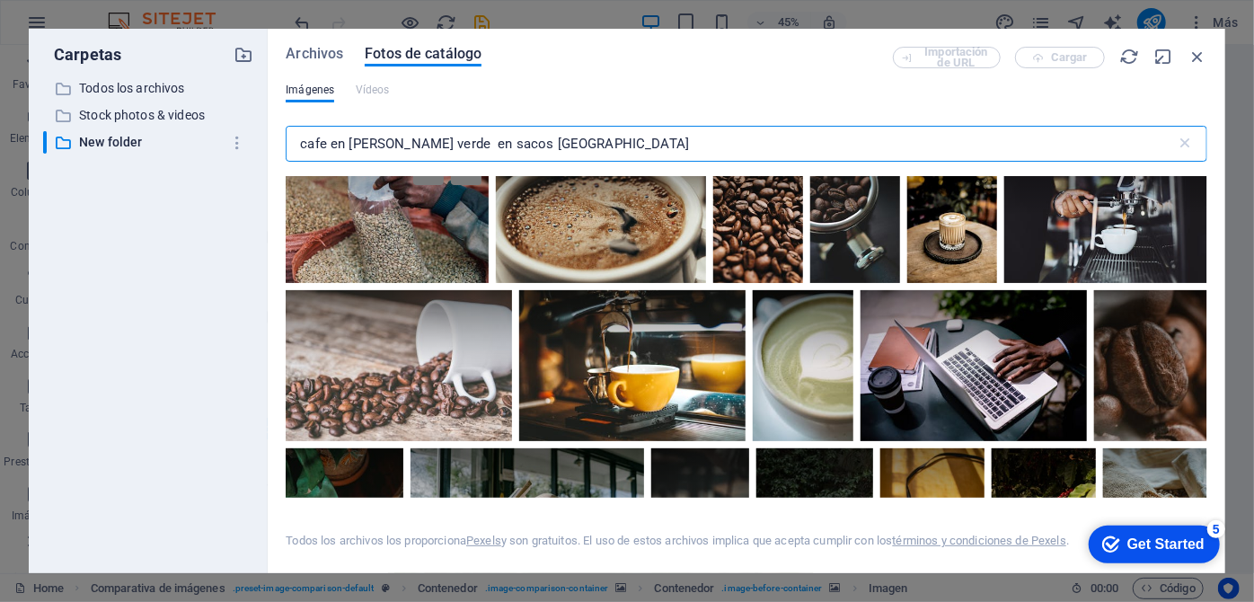
type input "cafe en grano verde en sacos venezuela"
click at [489, 283] on div at bounding box center [387, 215] width 203 height 136
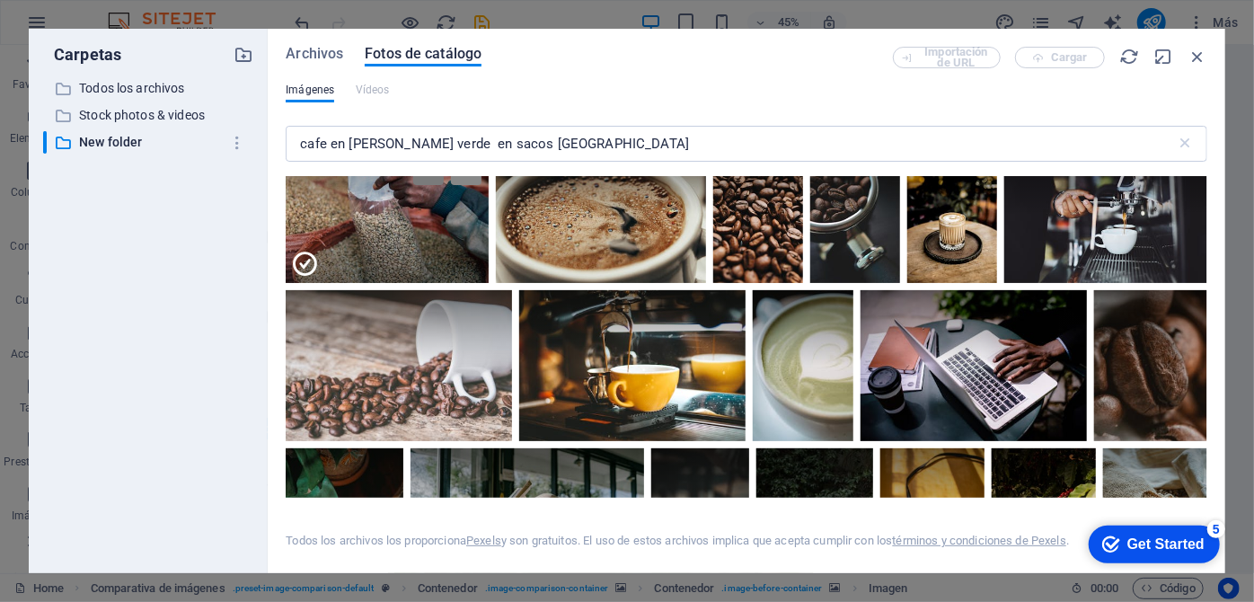
click at [481, 185] on icon at bounding box center [466, 169] width 31 height 31
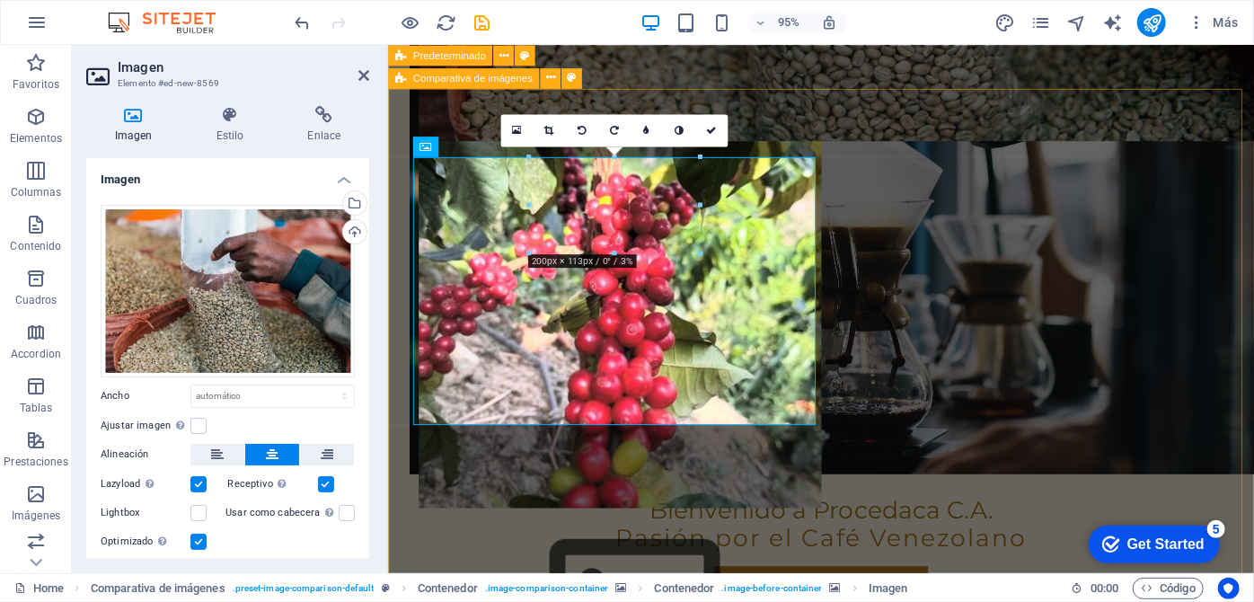
scroll to position [1223, 0]
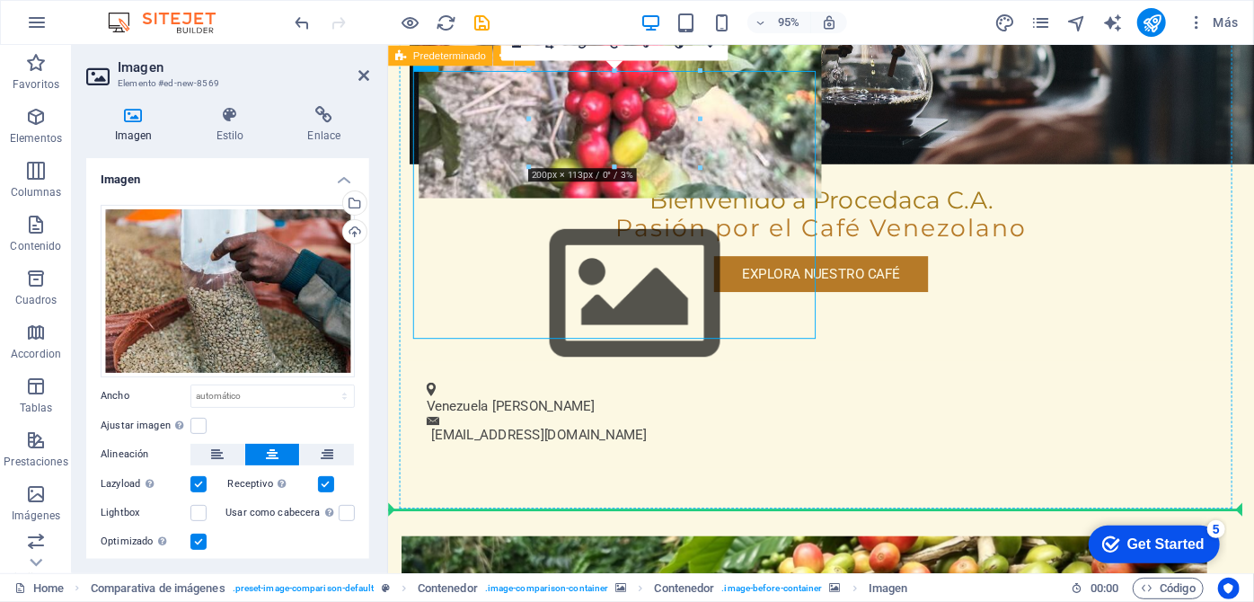
drag, startPoint x: 680, startPoint y: 266, endPoint x: 972, endPoint y: 266, distance: 291.9
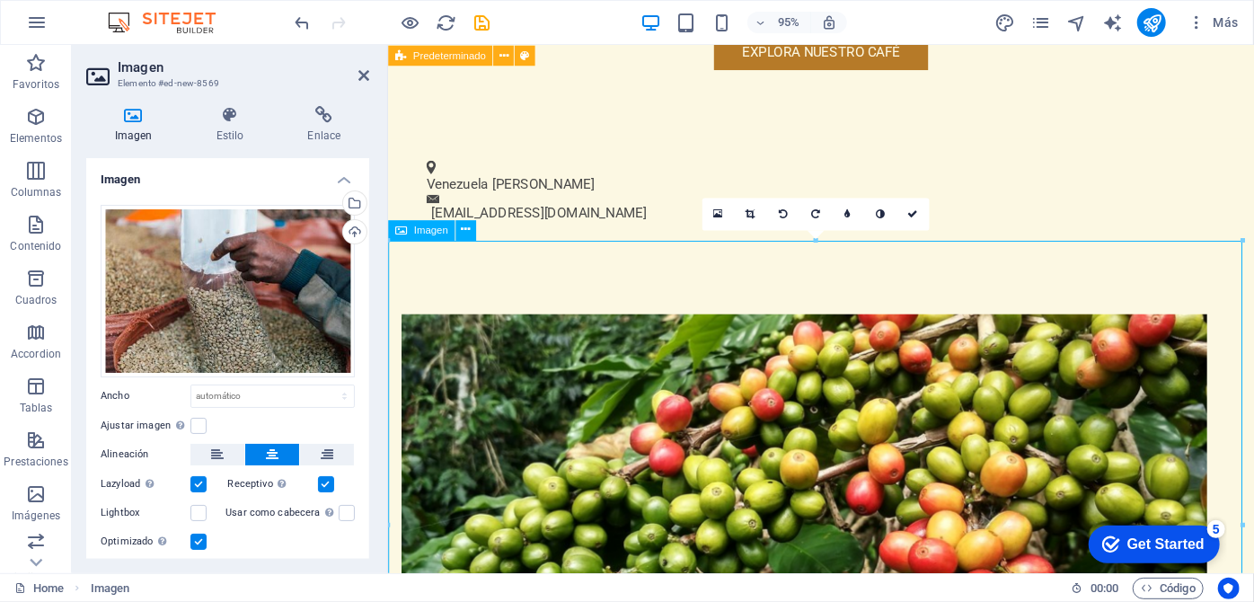
scroll to position [1506, 0]
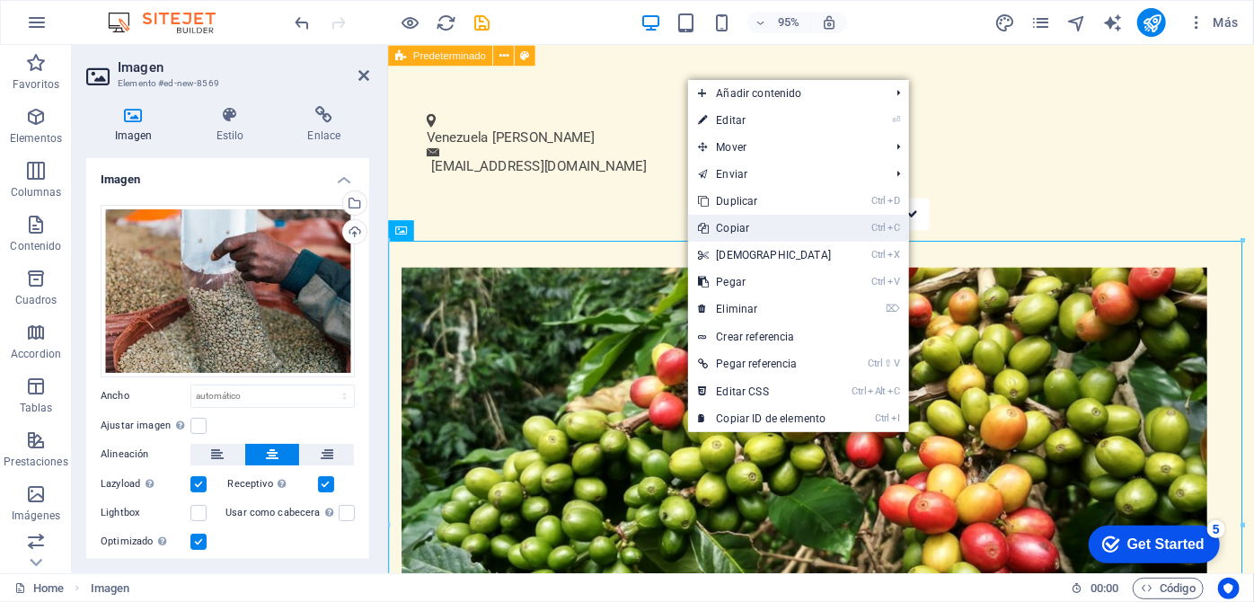
click at [752, 225] on link "Ctrl C Copiar" at bounding box center [765, 228] width 154 height 27
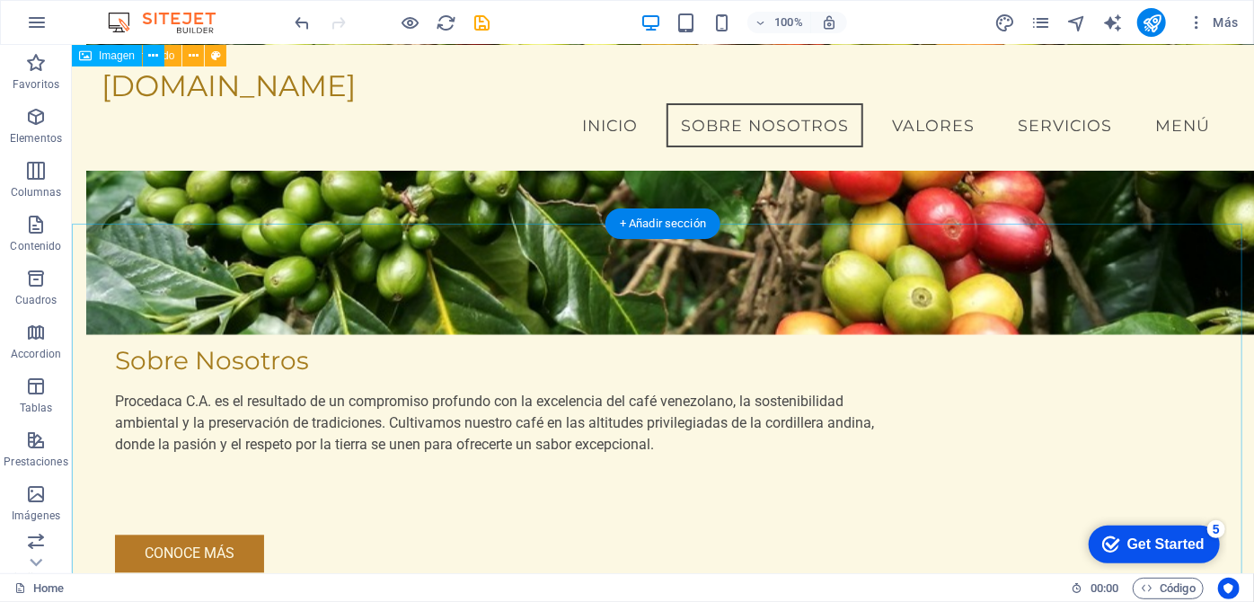
scroll to position [1455, 0]
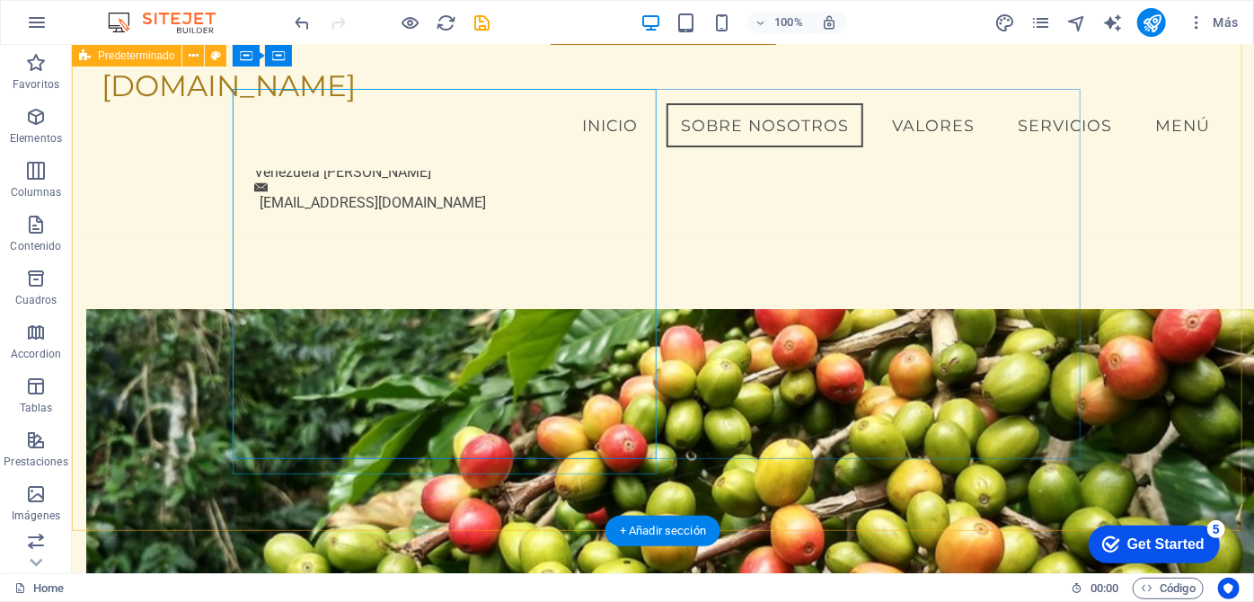
scroll to position [1046, 0]
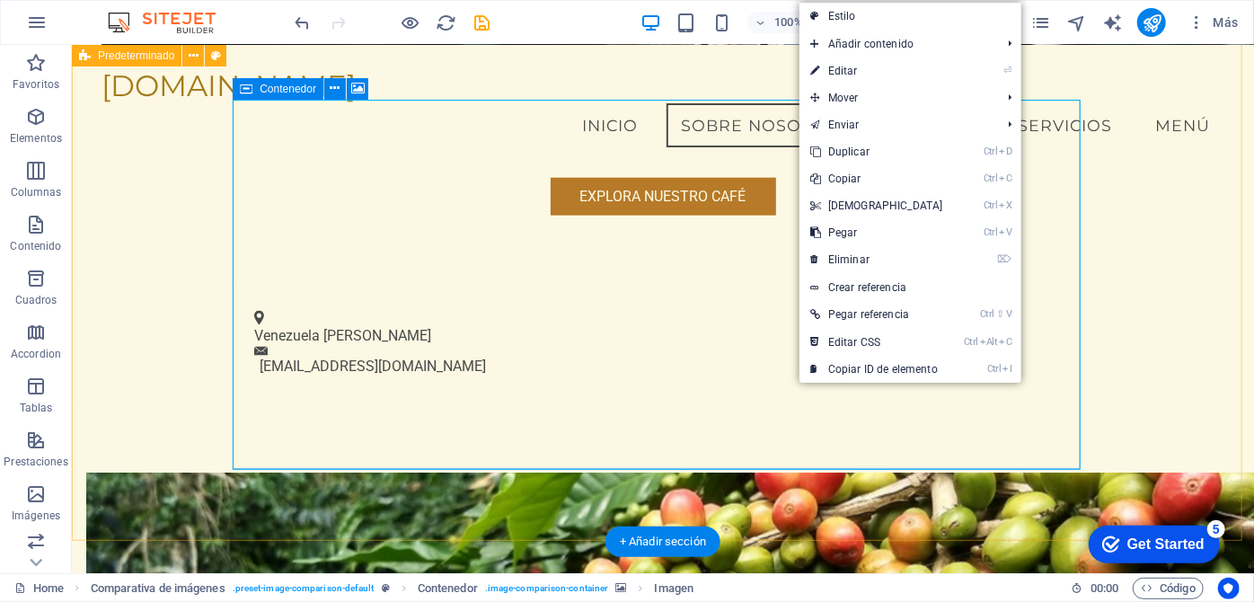
drag, startPoint x: 715, startPoint y: 305, endPoint x: 734, endPoint y: 297, distance: 20.5
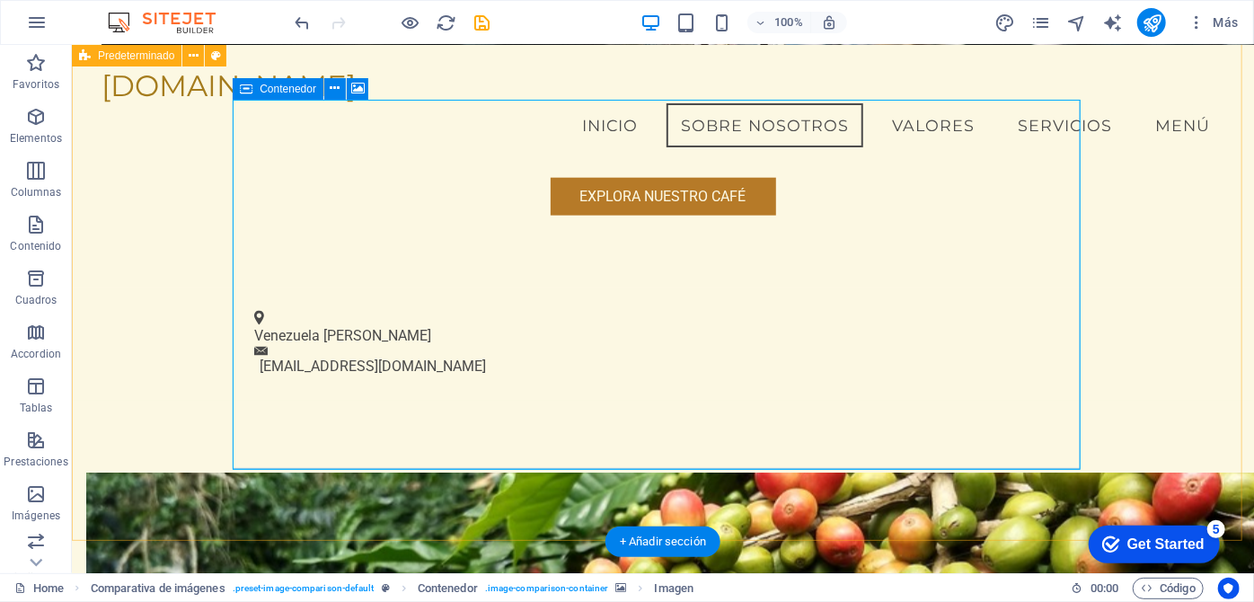
select select "vh"
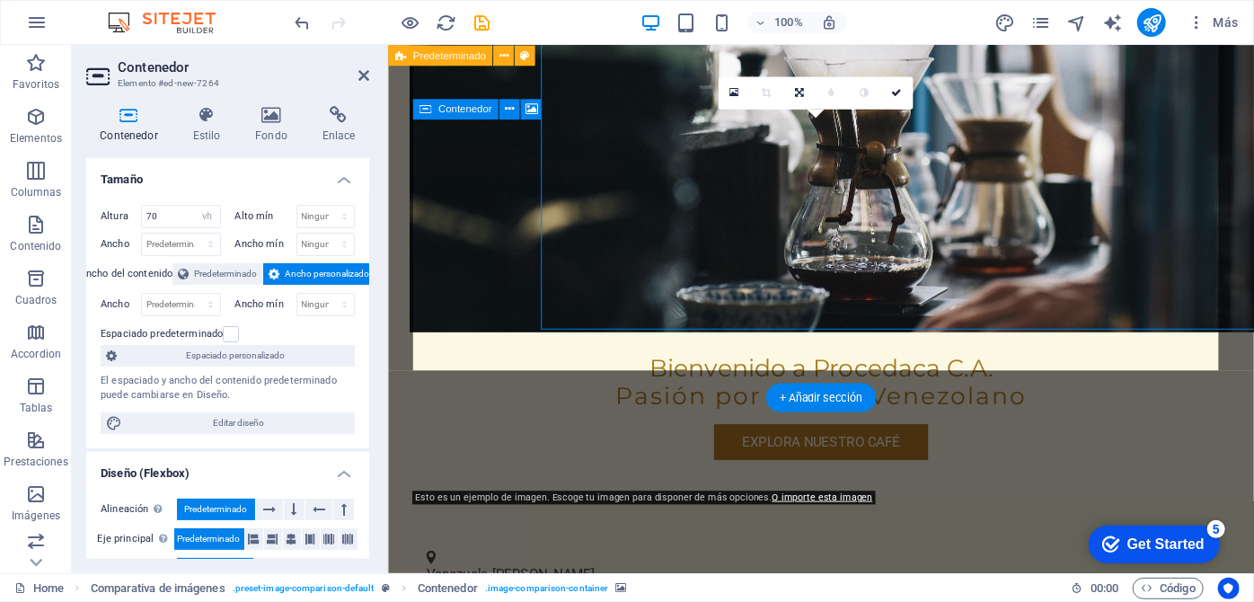
scroll to position [1172, 0]
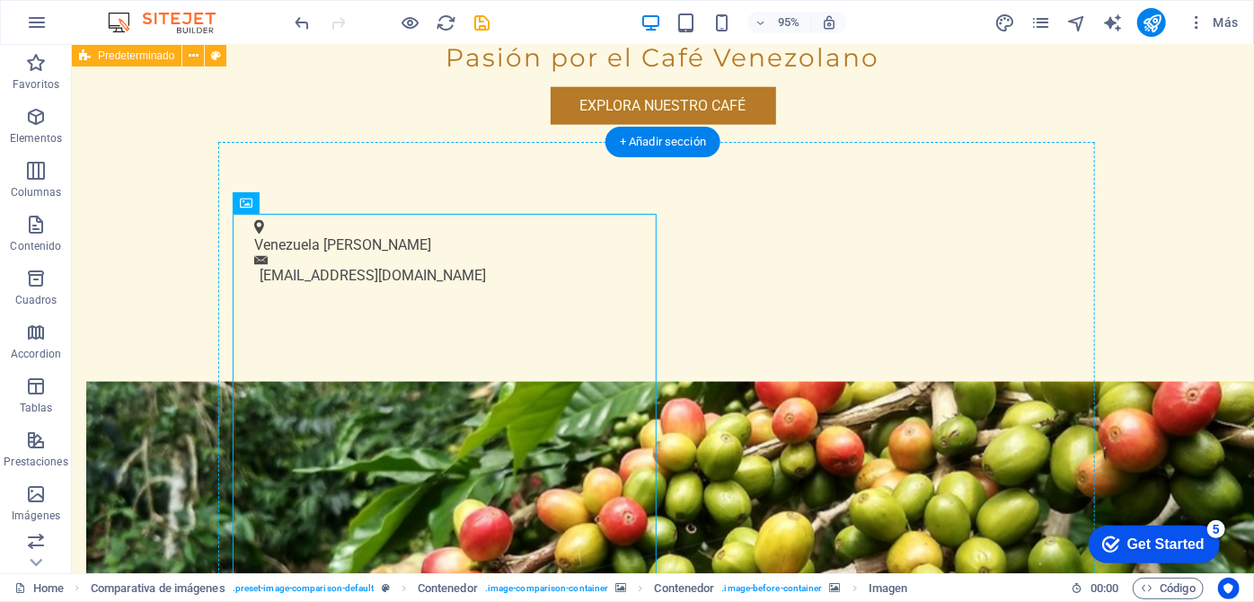
drag, startPoint x: 412, startPoint y: 309, endPoint x: 854, endPoint y: 299, distance: 442.0
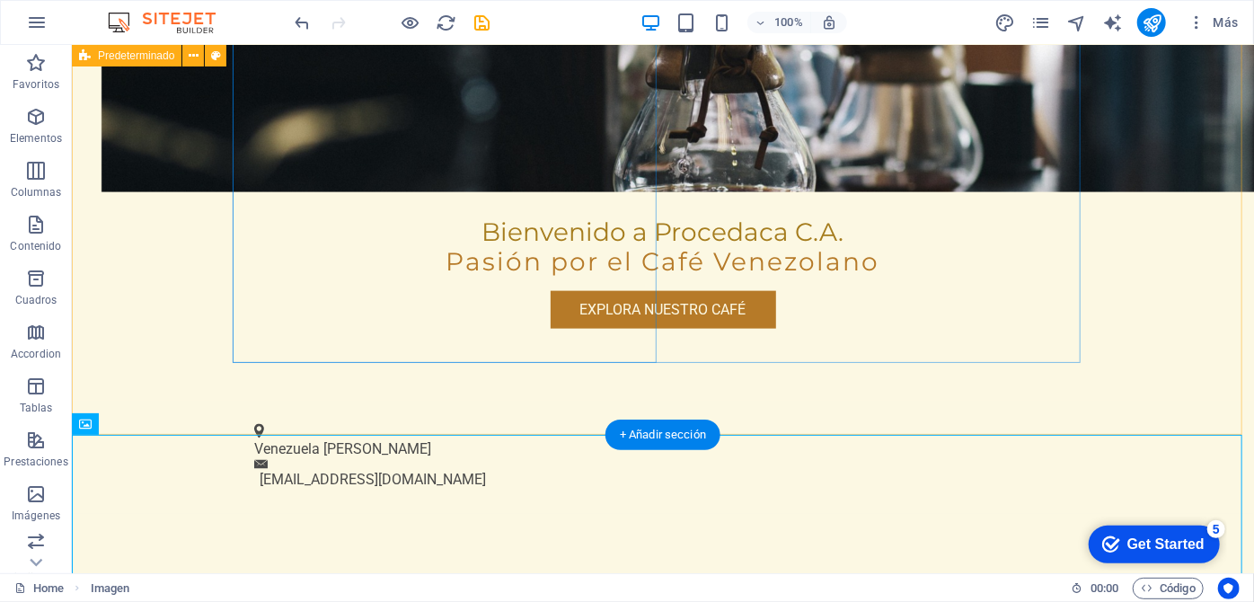
scroll to position [1358, 0]
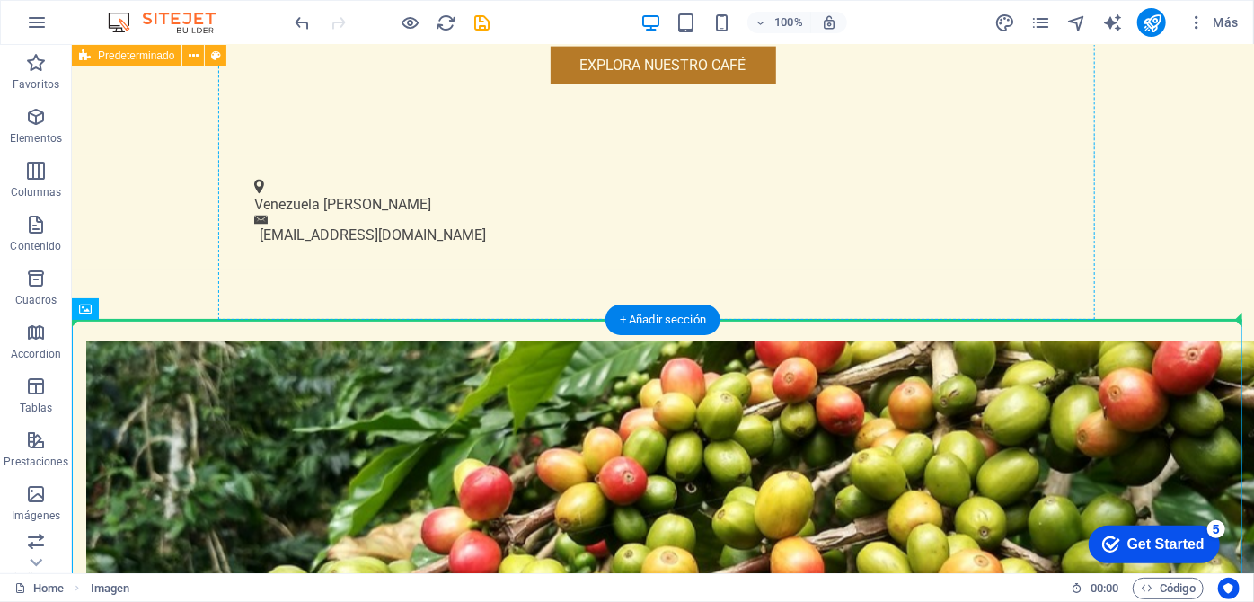
drag, startPoint x: 325, startPoint y: 430, endPoint x: 801, endPoint y: 152, distance: 551.5
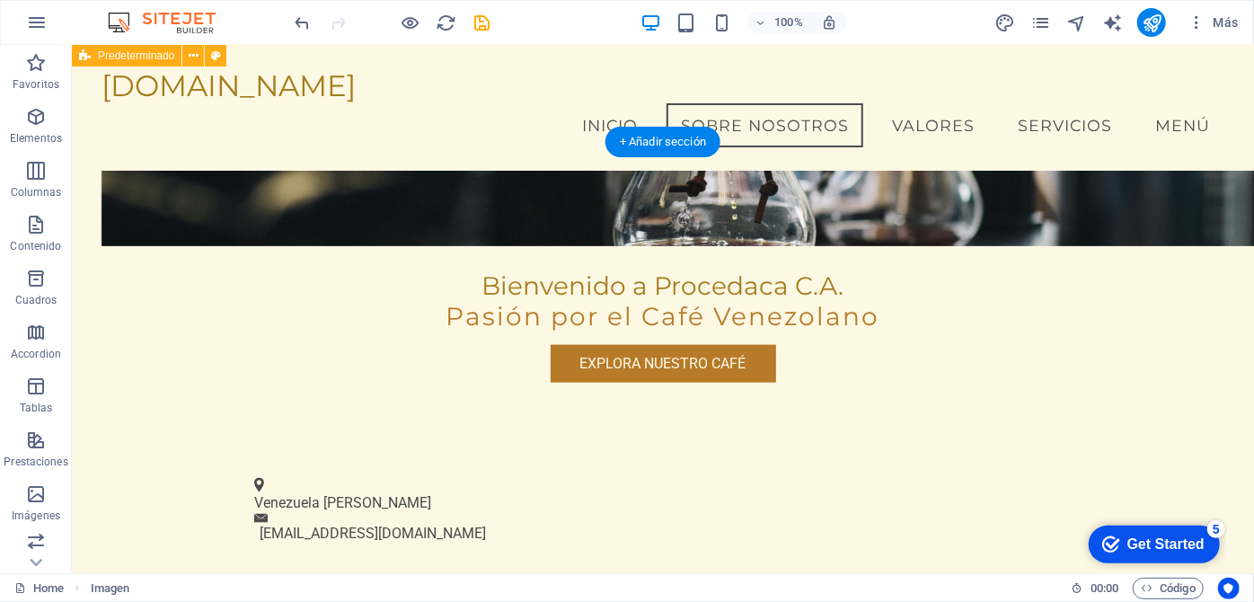
scroll to position [941, 0]
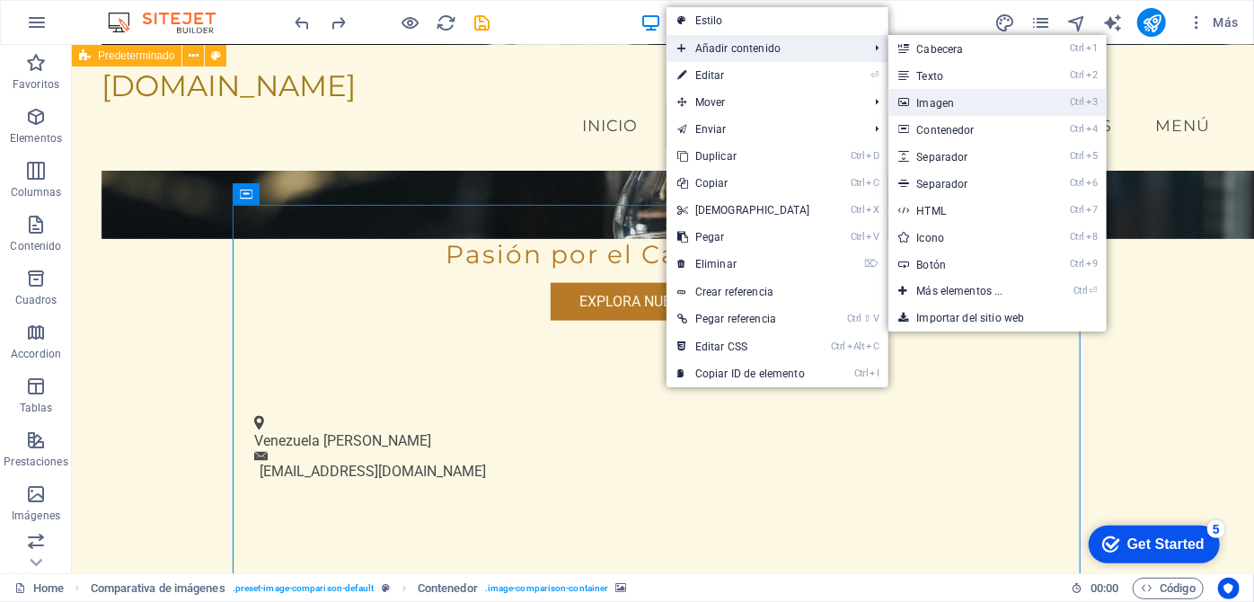
click at [951, 97] on link "Ctrl 3 Imagen" at bounding box center [963, 102] width 151 height 27
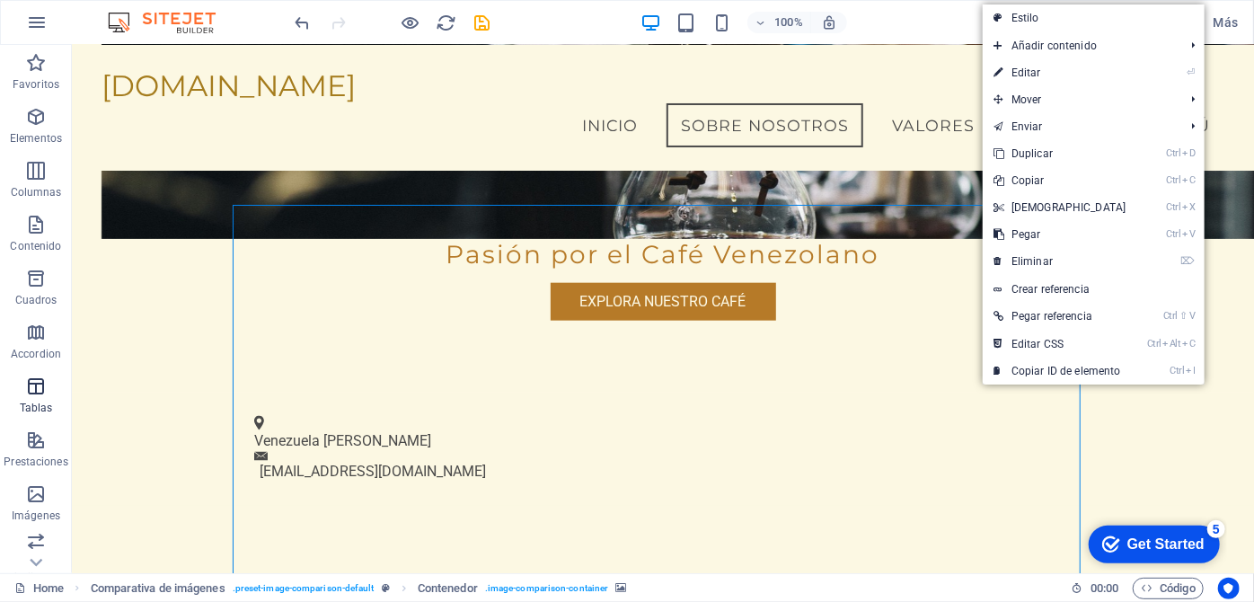
click at [46, 402] on p "Tablas" at bounding box center [36, 408] width 33 height 14
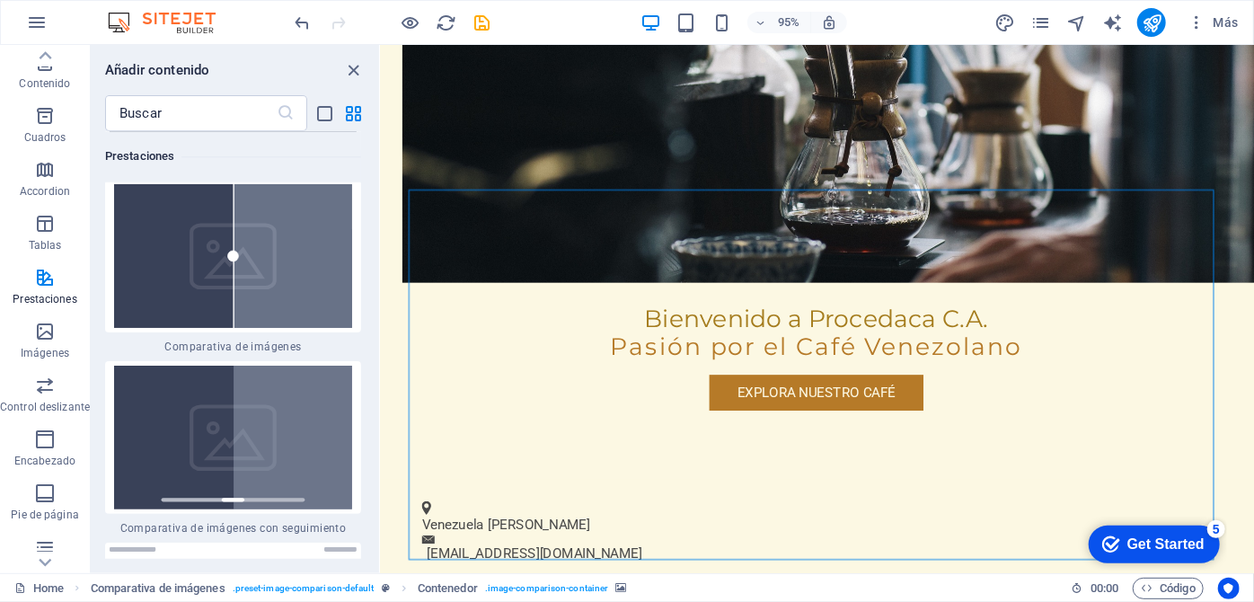
scroll to position [15936, 0]
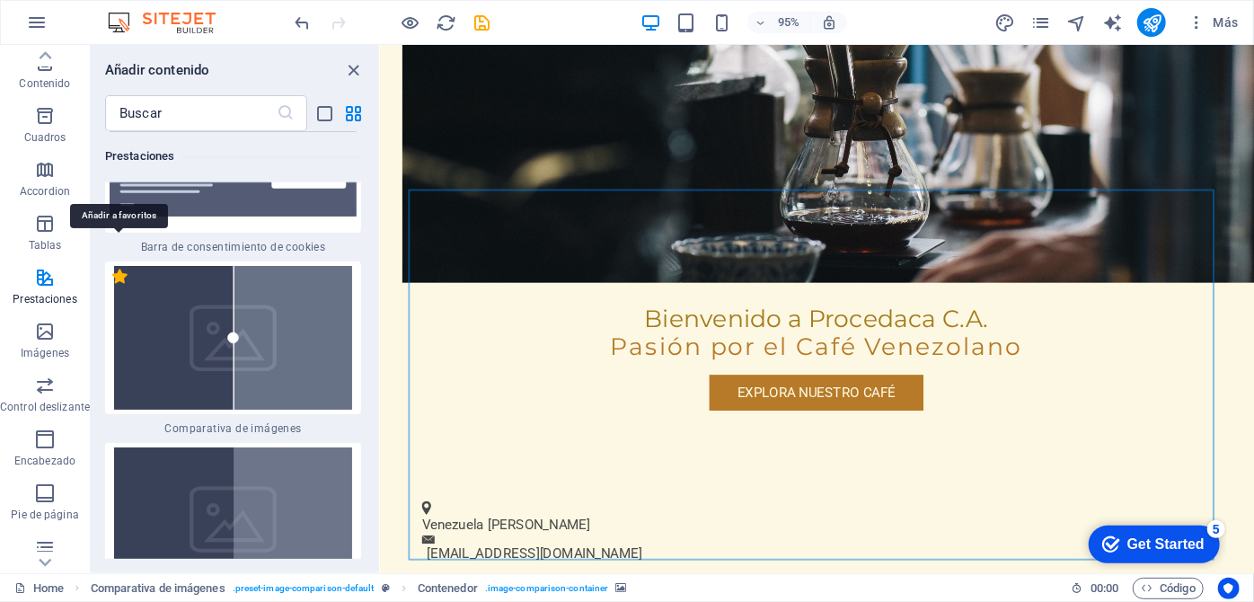
click at [119, 269] on label "1 Star" at bounding box center [119, 276] width 15 height 15
click at [112, 286] on input "1 Star" at bounding box center [111, 286] width 1 height 1
radio input "true"
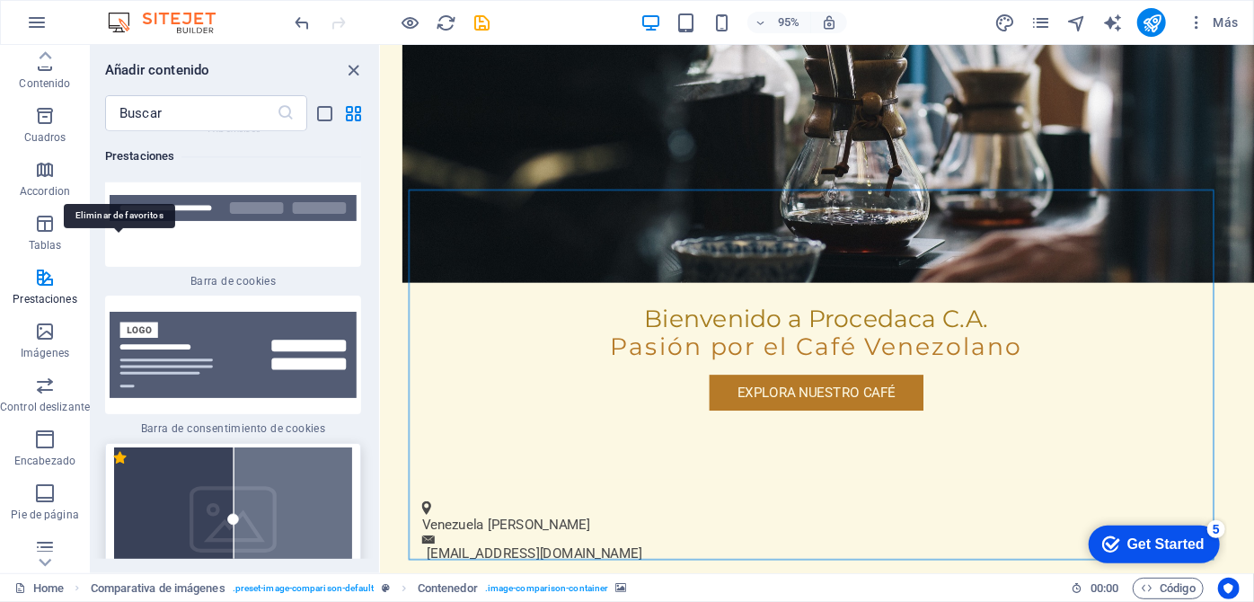
scroll to position [16117, 0]
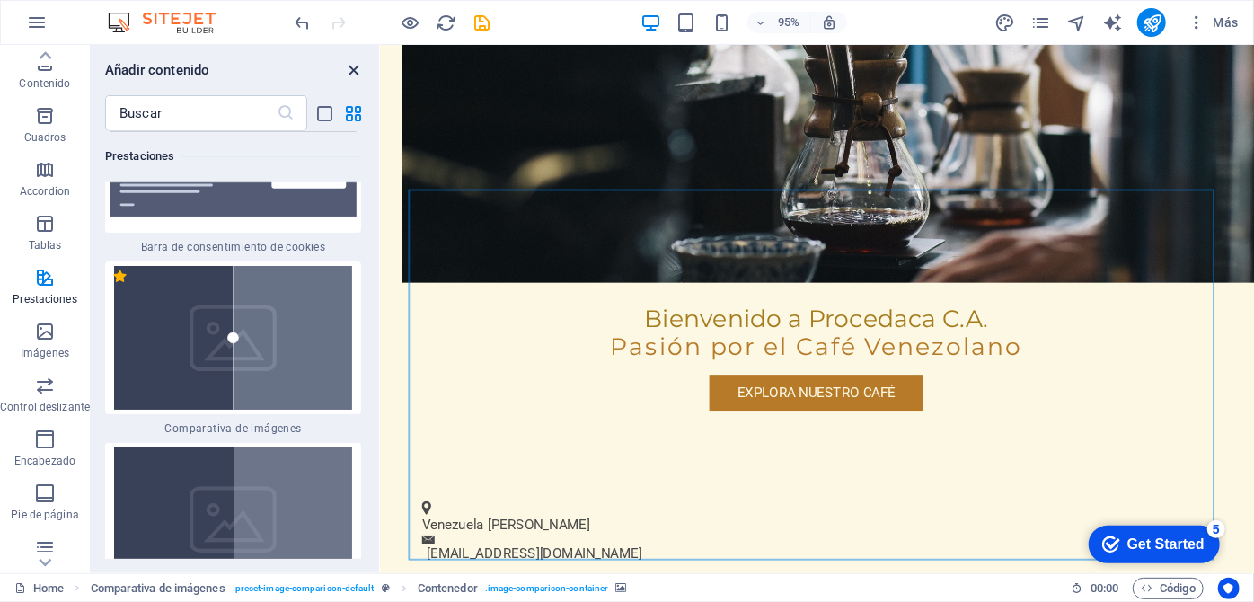
click at [357, 74] on icon "close panel" at bounding box center [354, 70] width 21 height 21
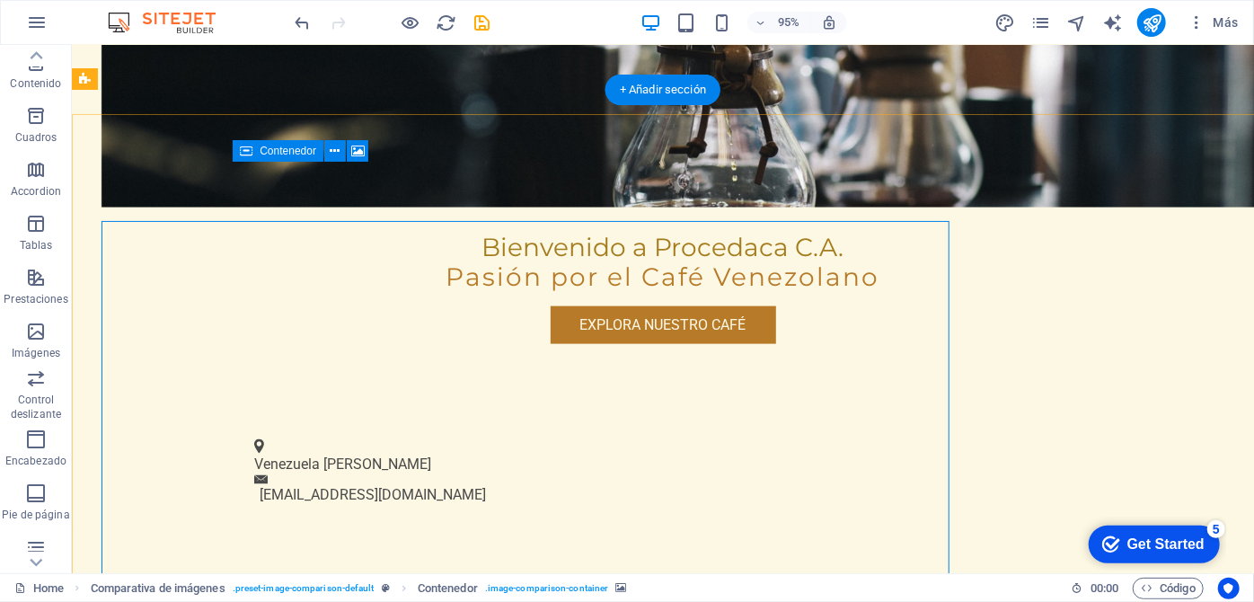
scroll to position [1075, 0]
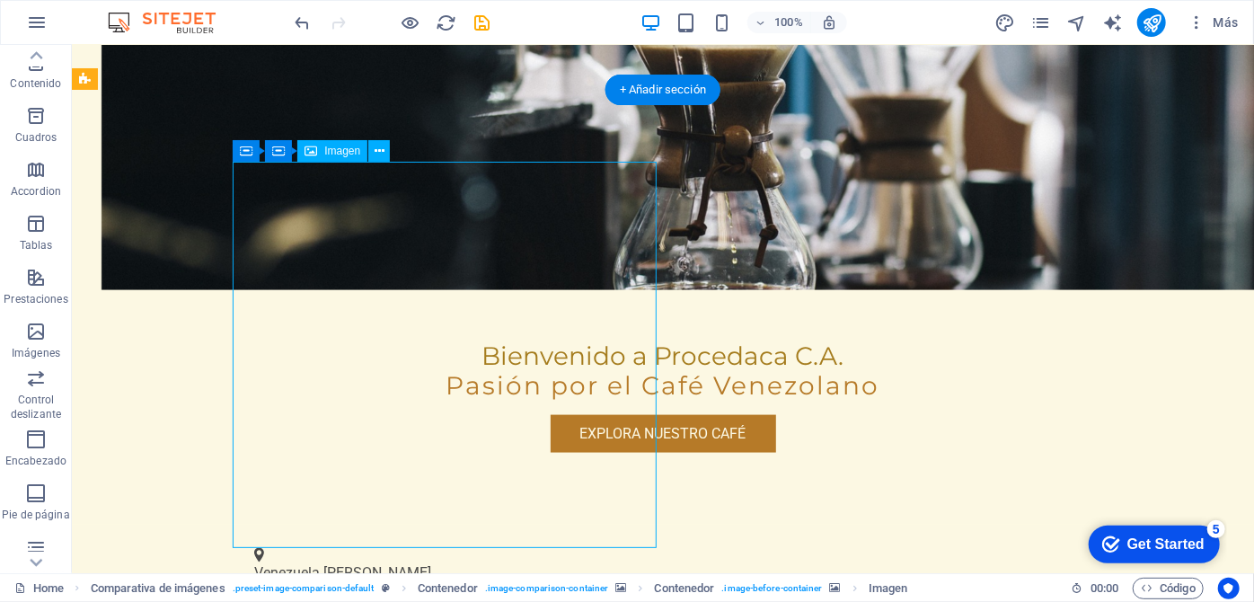
scroll to position [1134, 0]
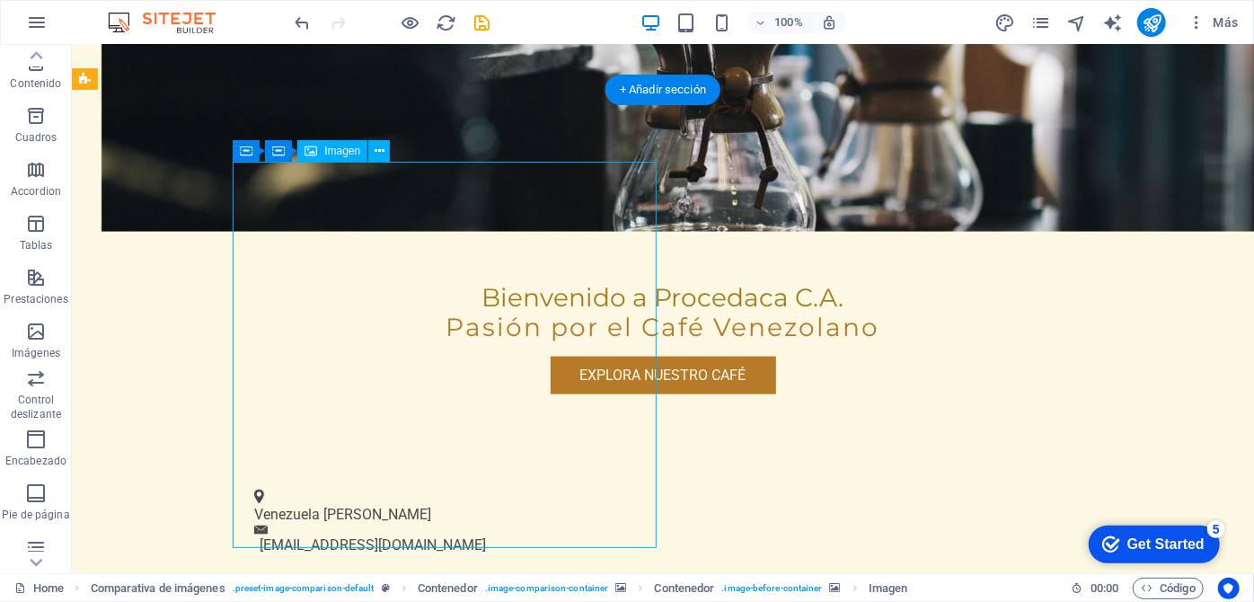
select select "px"
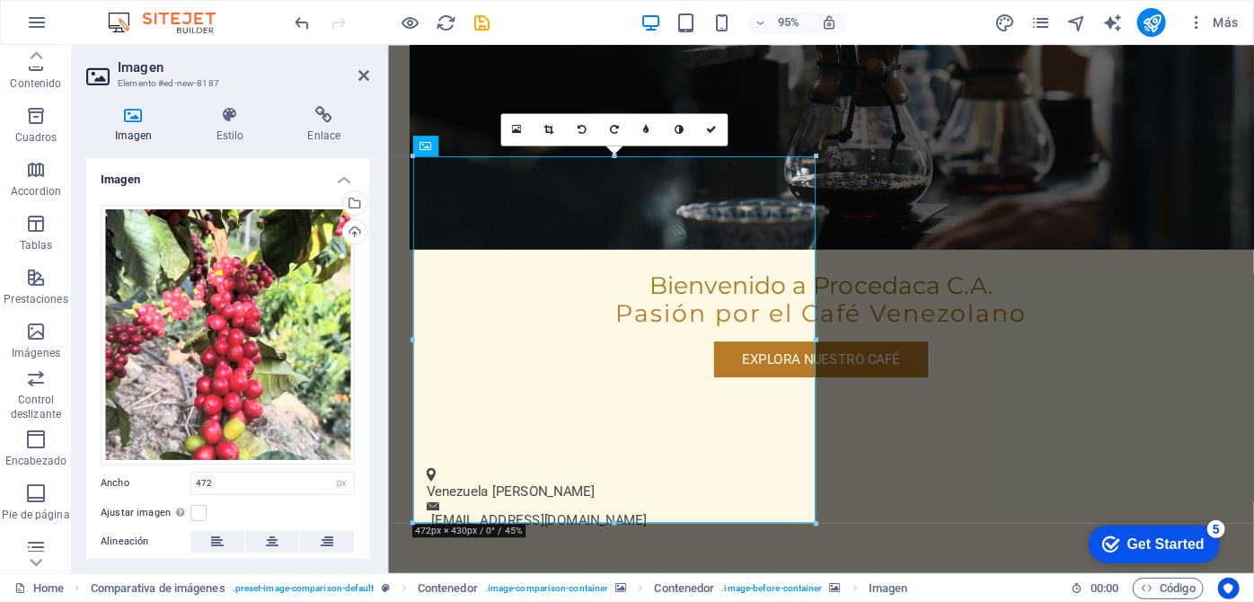
drag, startPoint x: 817, startPoint y: 341, endPoint x: 917, endPoint y: 353, distance: 101.3
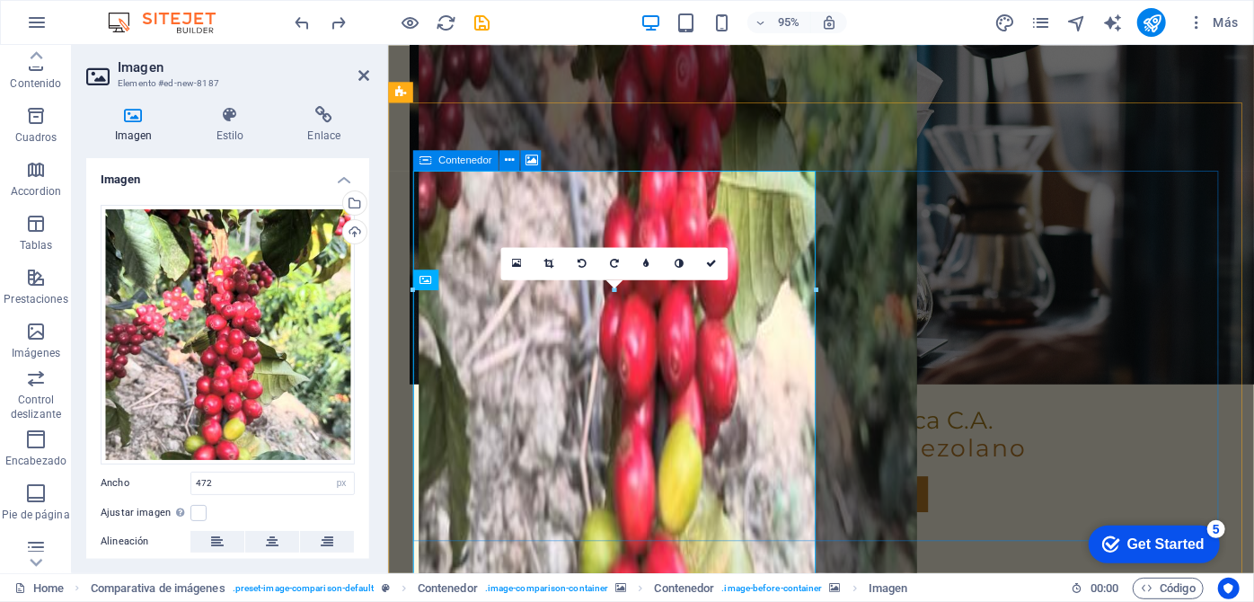
scroll to position [993, 0]
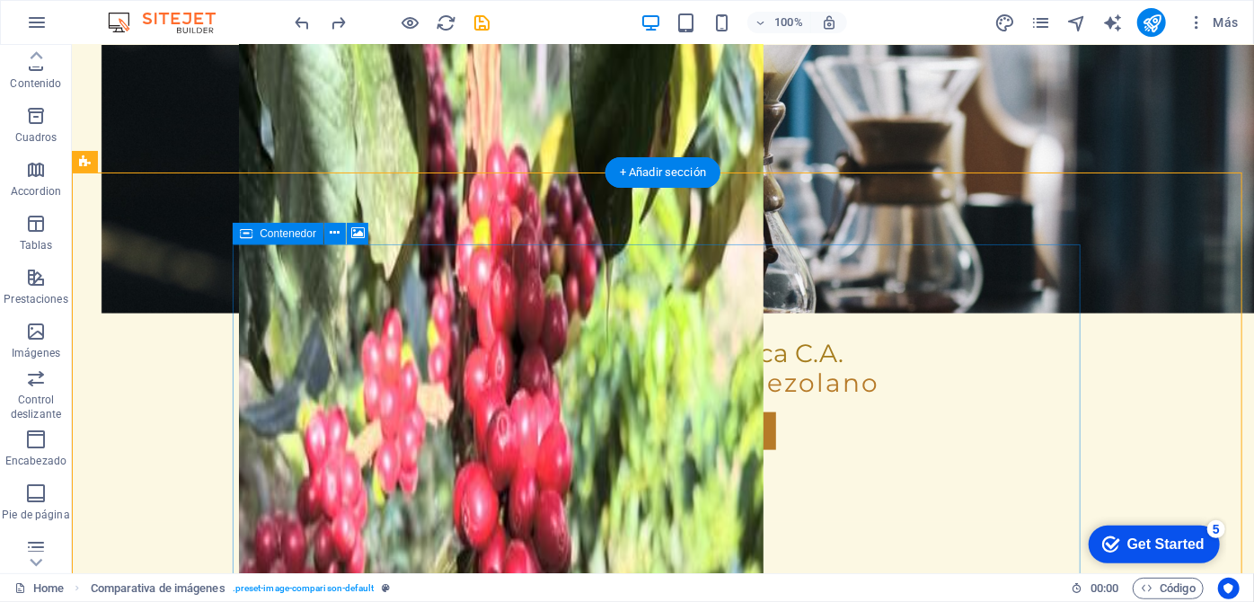
scroll to position [1238, 0]
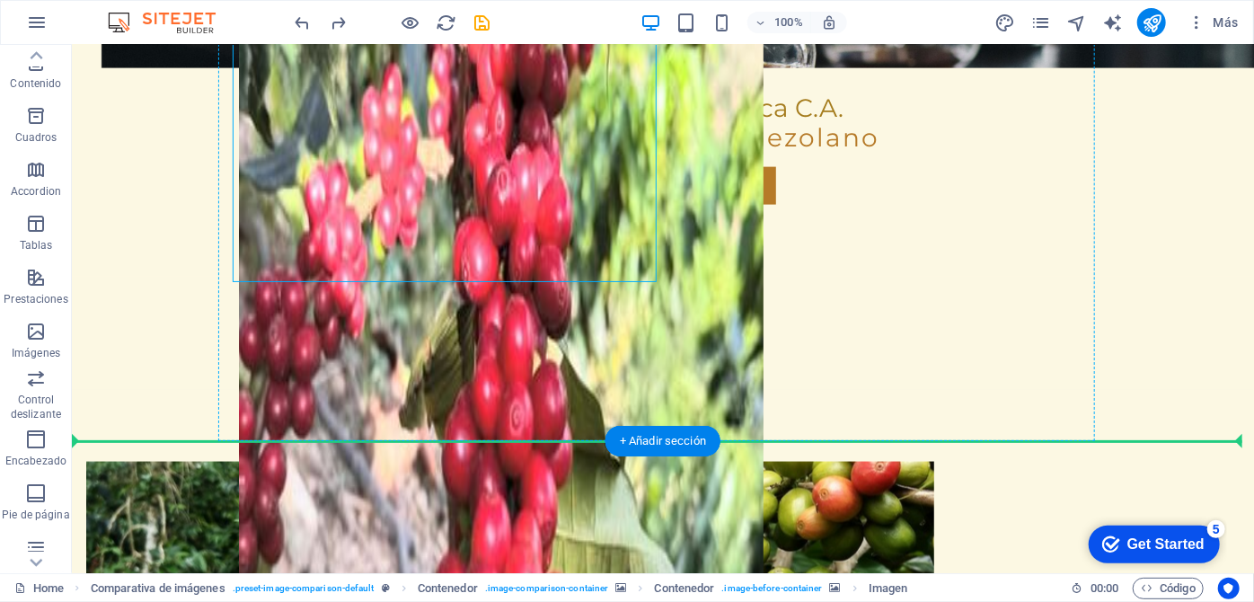
drag, startPoint x: 564, startPoint y: 249, endPoint x: 743, endPoint y: 251, distance: 178.8
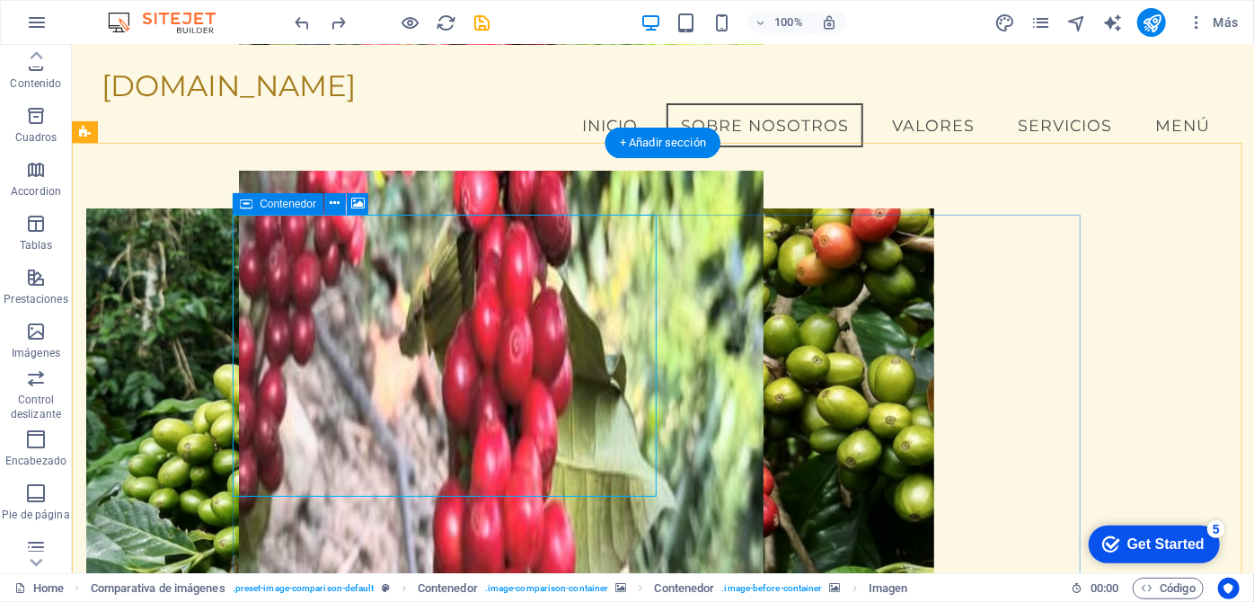
scroll to position [903, 0]
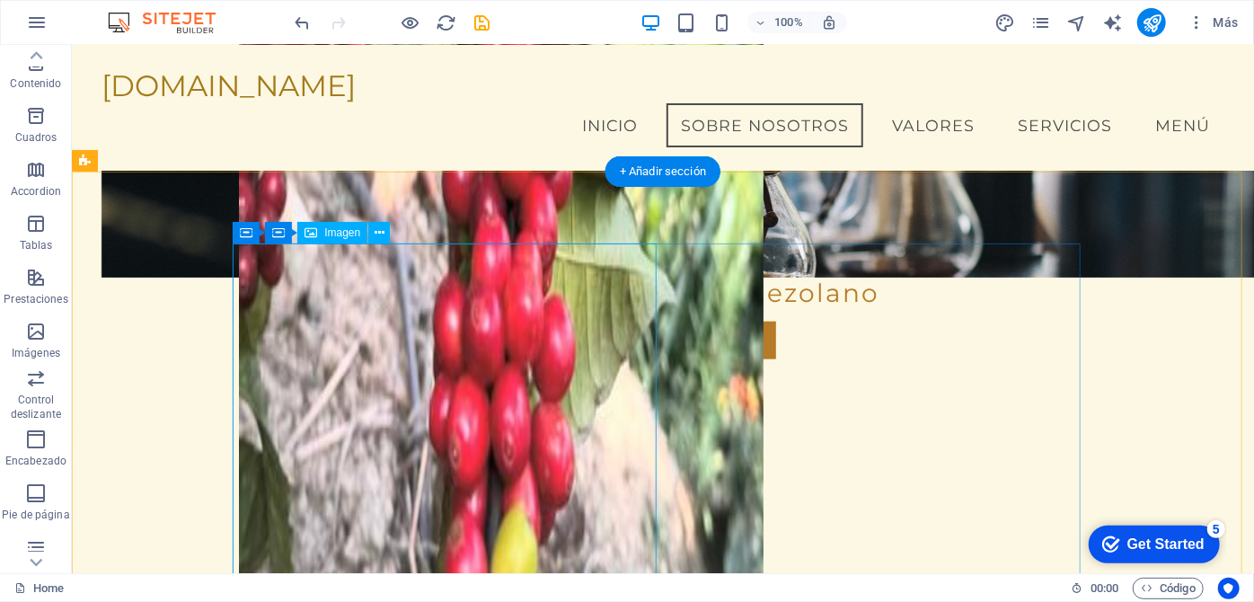
click at [463, 385] on figure at bounding box center [533, 122] width 591 height 1223
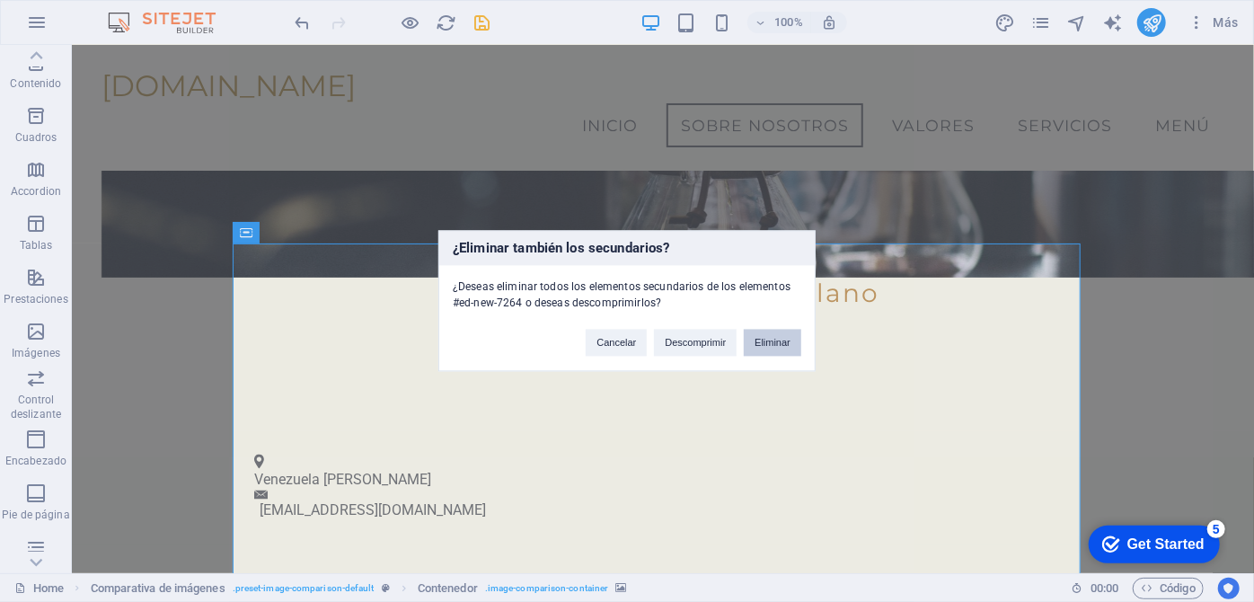
click at [764, 348] on button "Eliminar" at bounding box center [772, 343] width 57 height 27
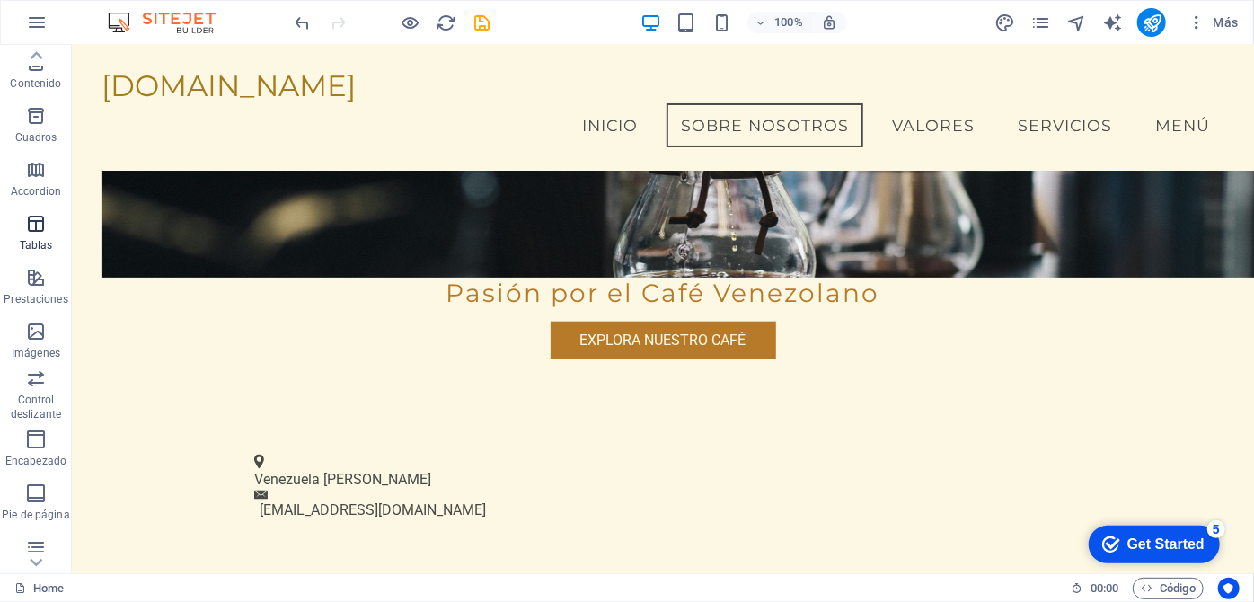
drag, startPoint x: 38, startPoint y: 237, endPoint x: 153, endPoint y: 392, distance: 192.6
click at [38, 238] on p "Tablas" at bounding box center [36, 245] width 33 height 14
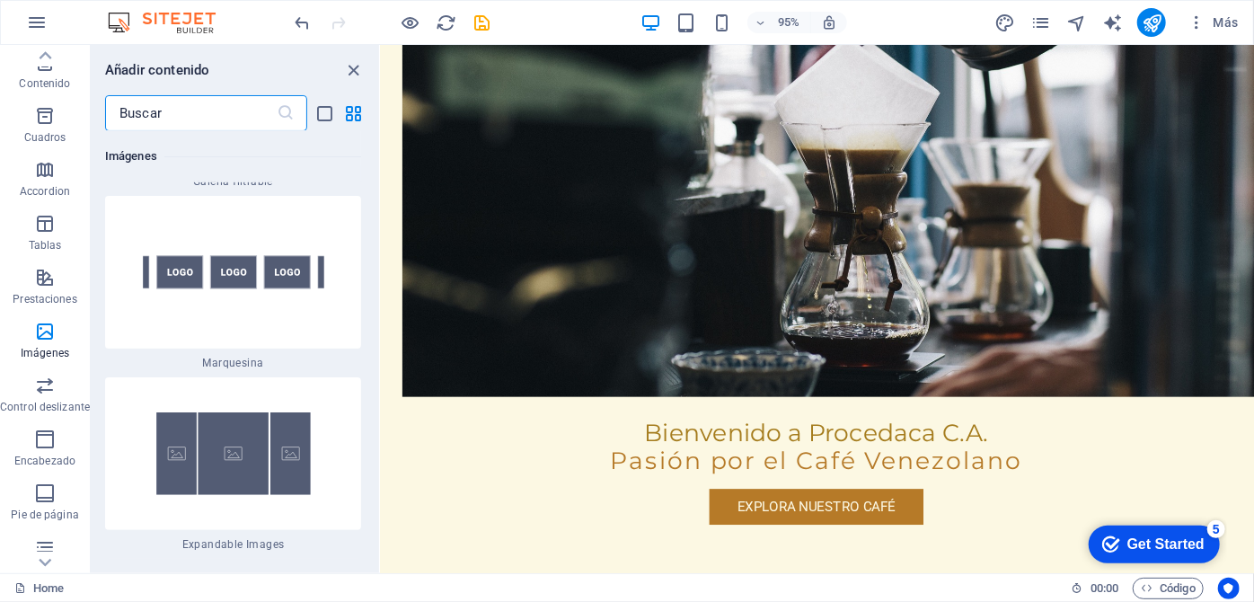
scroll to position [20934, 0]
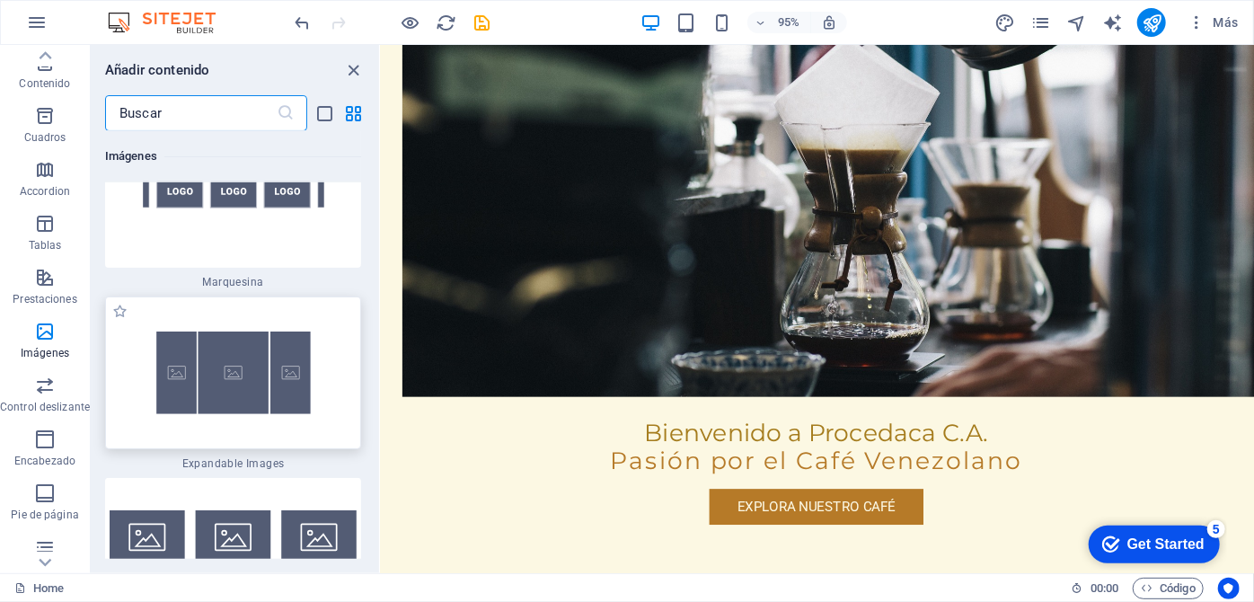
click at [233, 346] on img at bounding box center [233, 373] width 247 height 144
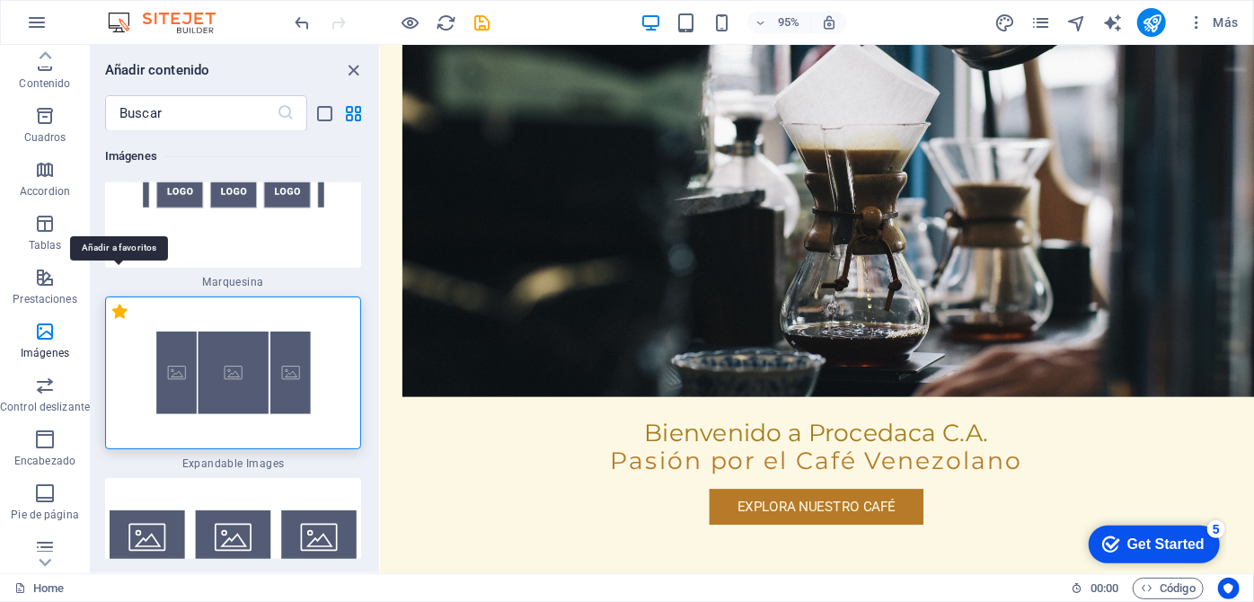
drag, startPoint x: 119, startPoint y: 280, endPoint x: 179, endPoint y: 377, distance: 113.7
click at [119, 304] on label "1 Star" at bounding box center [119, 311] width 15 height 15
click at [112, 321] on input "1 Star" at bounding box center [111, 321] width 1 height 1
radio input "true"
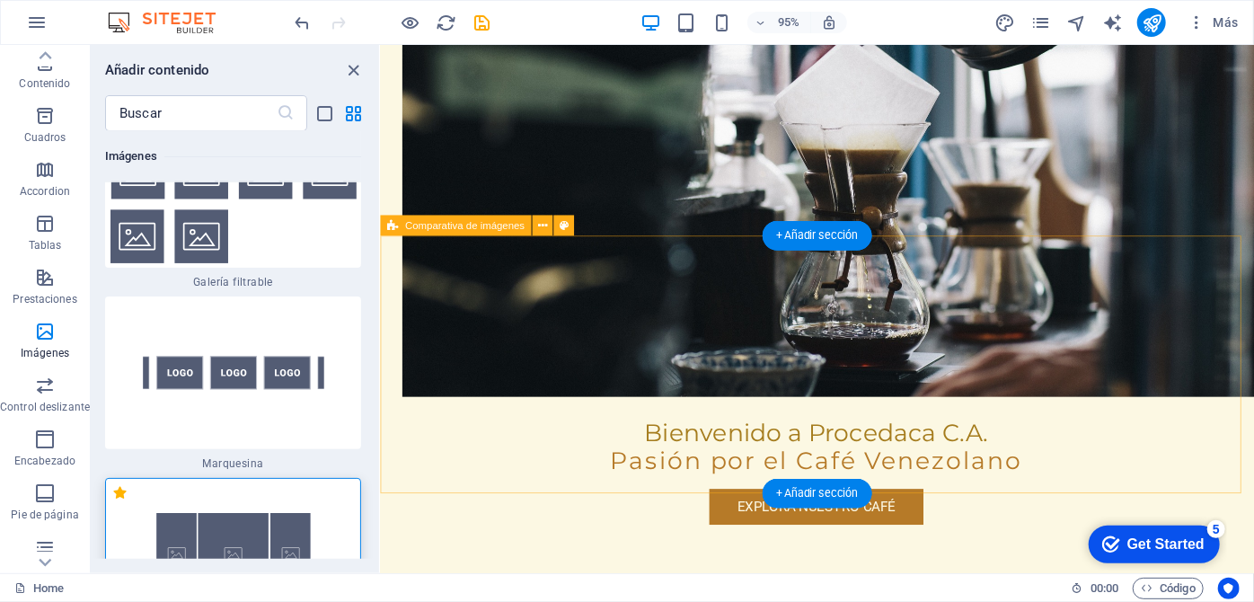
scroll to position [21116, 0]
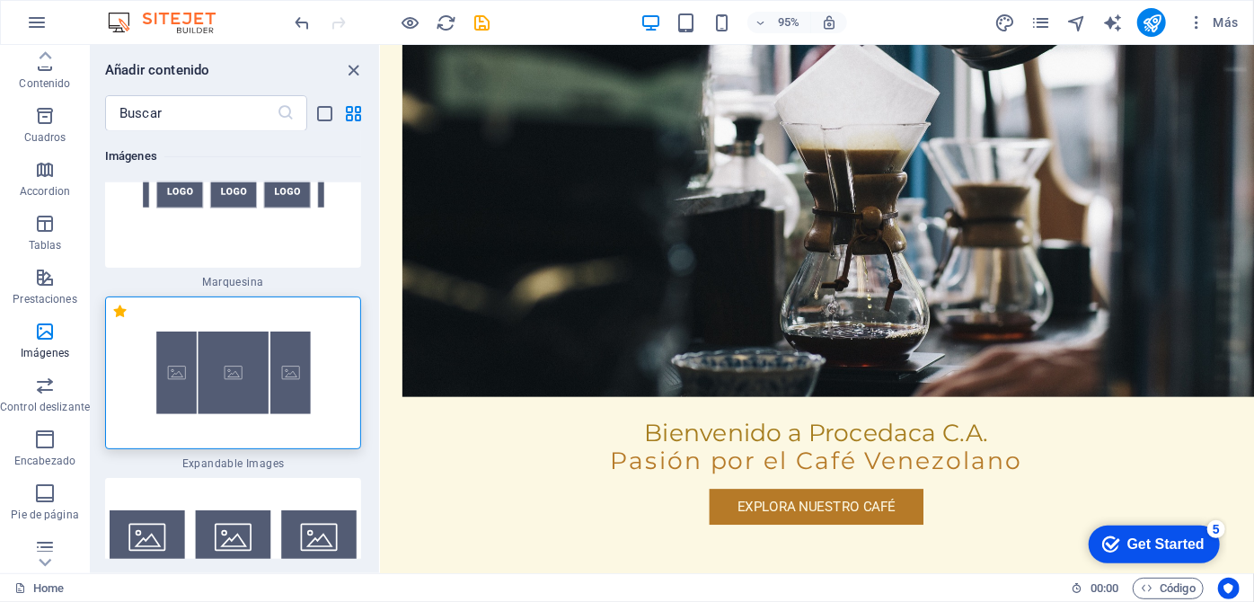
click at [264, 384] on img at bounding box center [233, 373] width 247 height 144
click at [322, 376] on img at bounding box center [233, 373] width 247 height 144
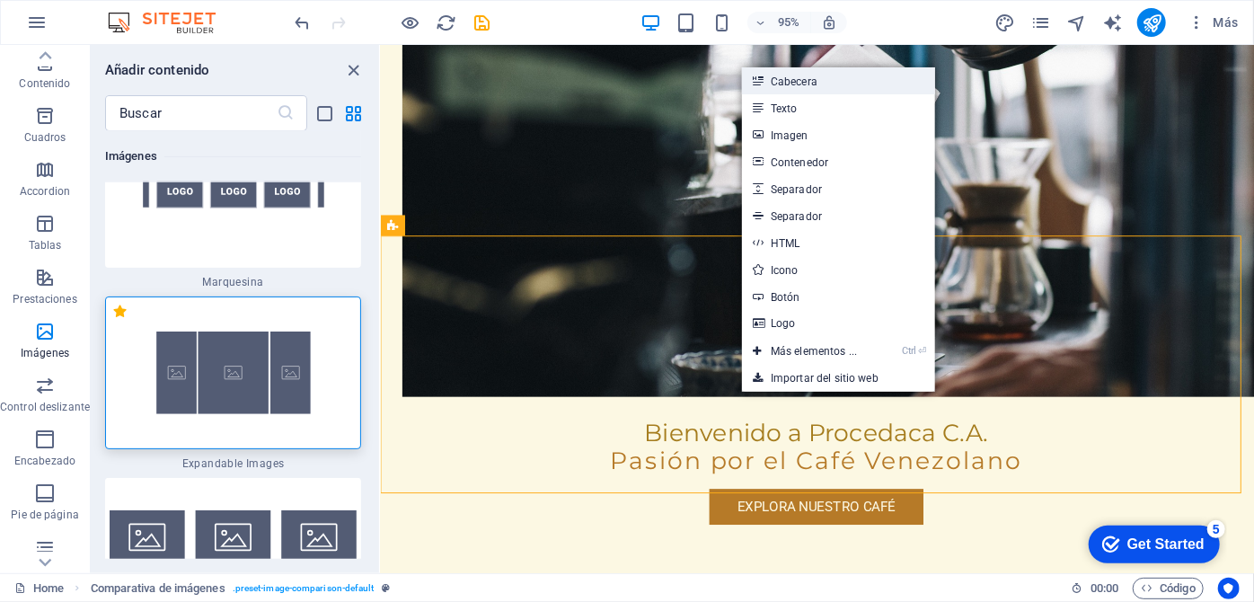
click at [864, 81] on link "Cabecera" at bounding box center [838, 80] width 193 height 27
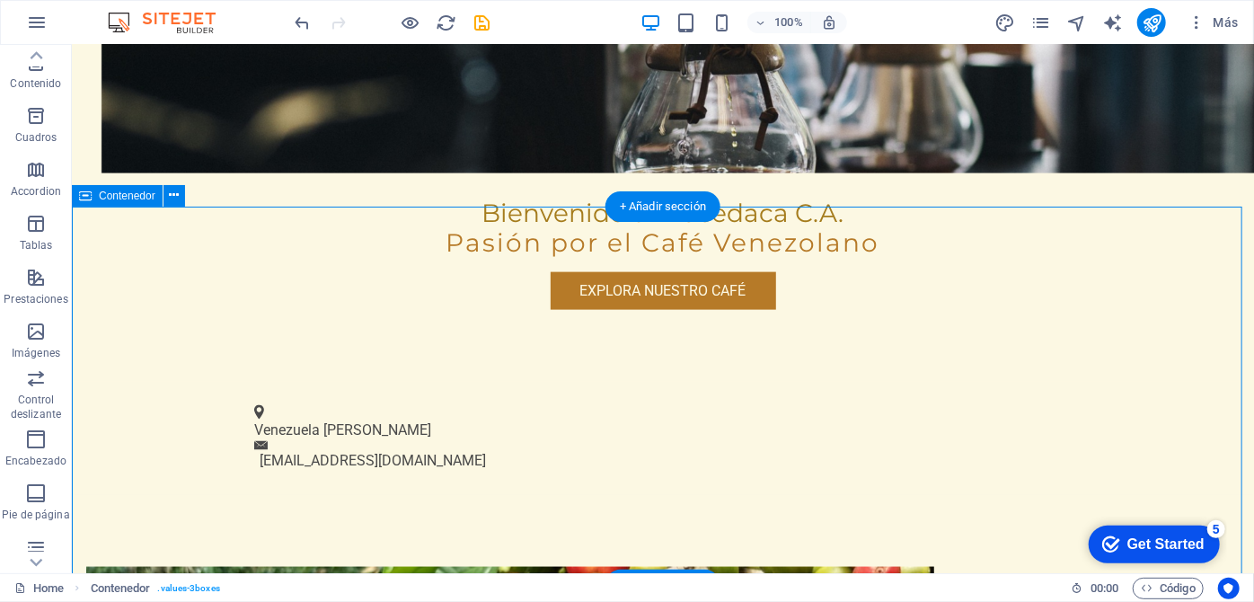
scroll to position [878, 0]
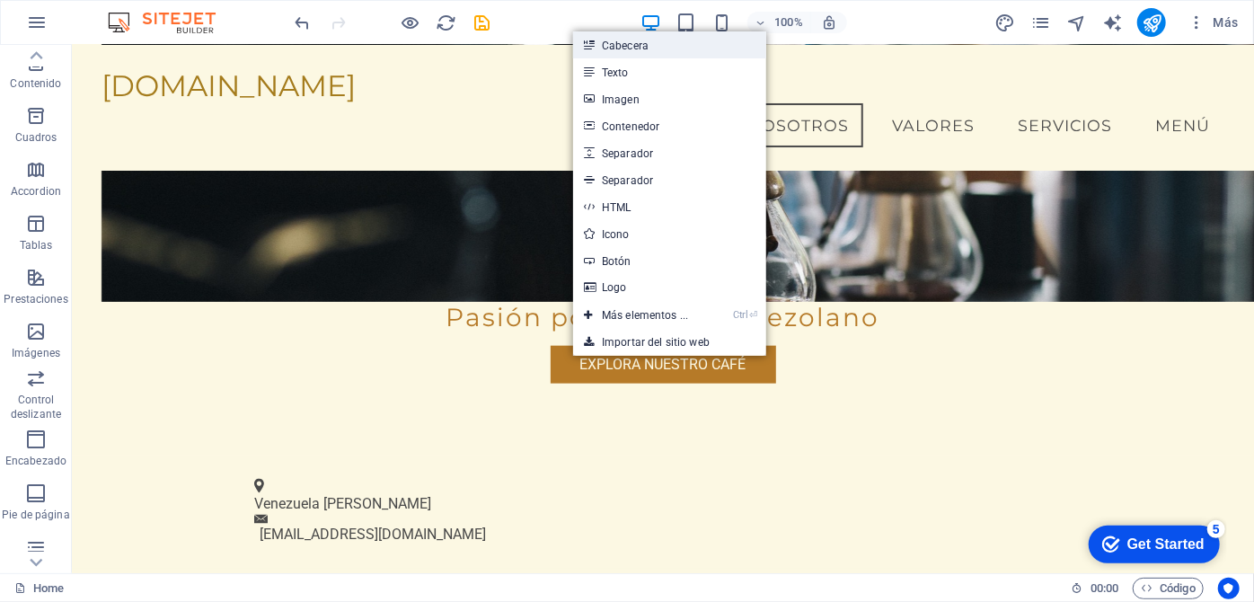
click at [726, 49] on link "Cabecera" at bounding box center [669, 44] width 193 height 27
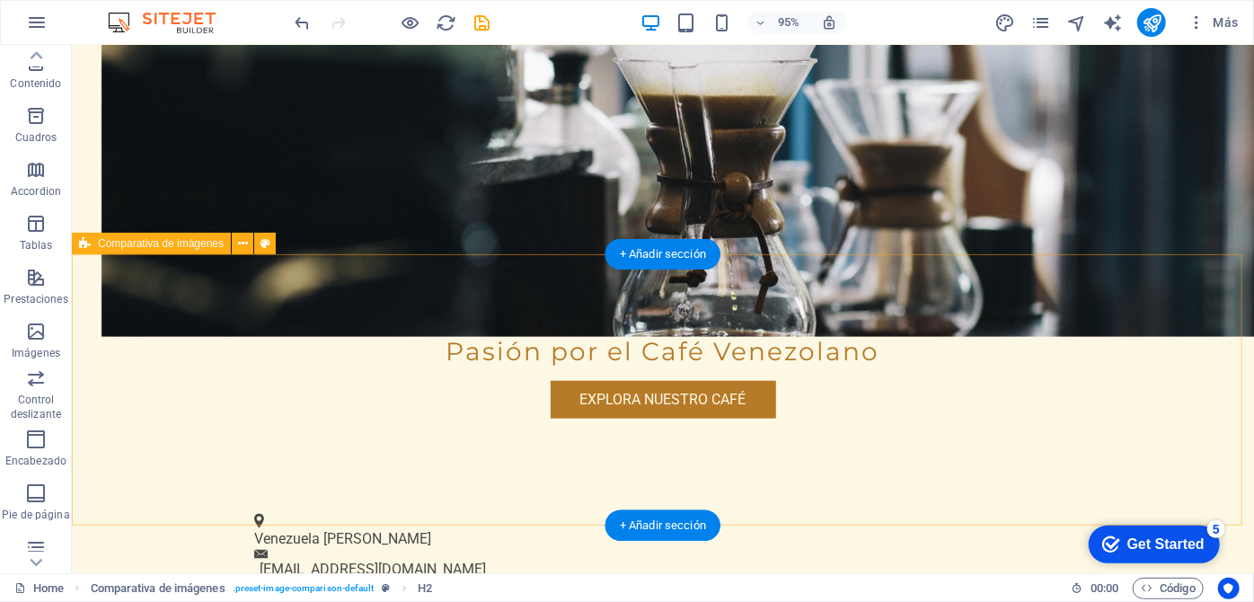
scroll to position [910, 0]
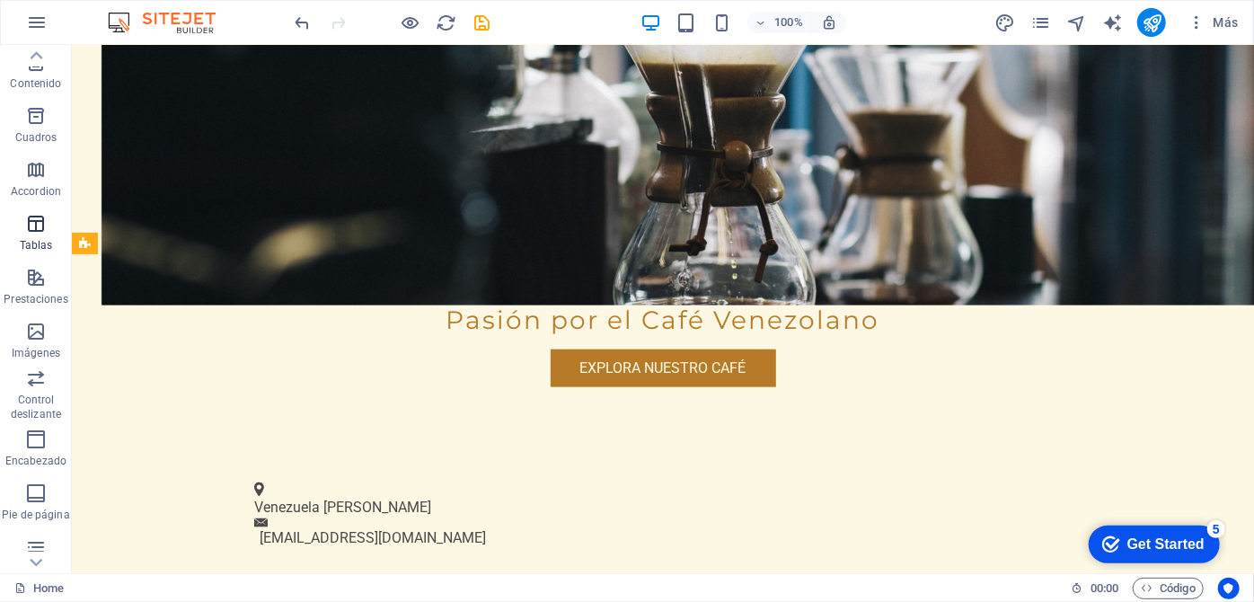
click at [43, 233] on icon "button" at bounding box center [36, 224] width 22 height 22
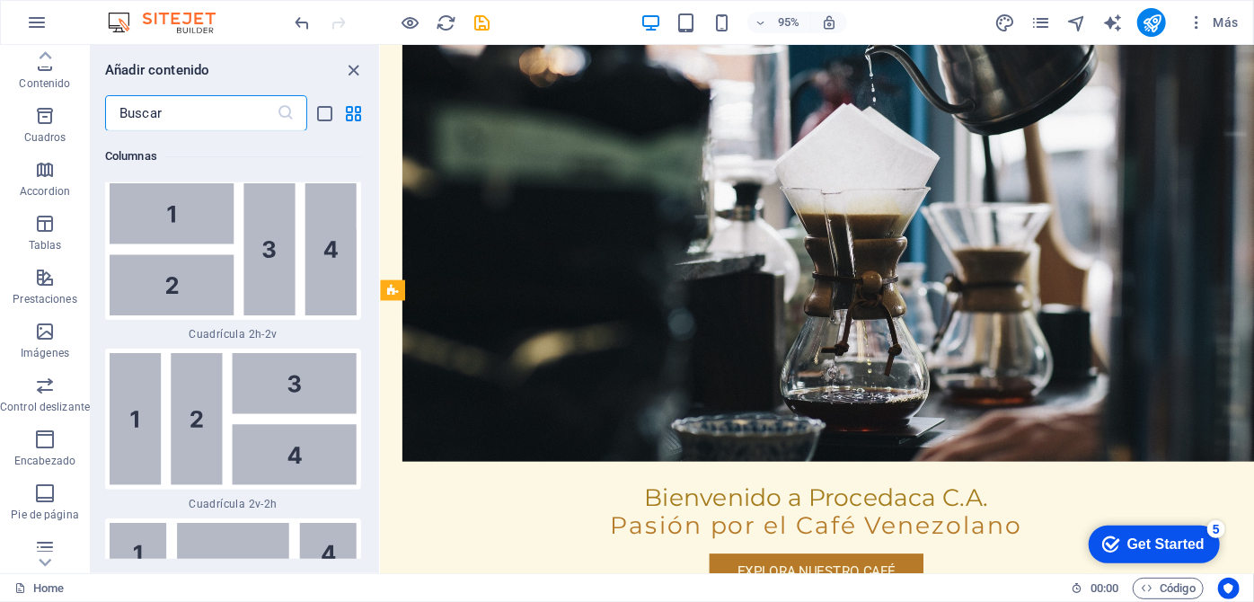
scroll to position [6744, 0]
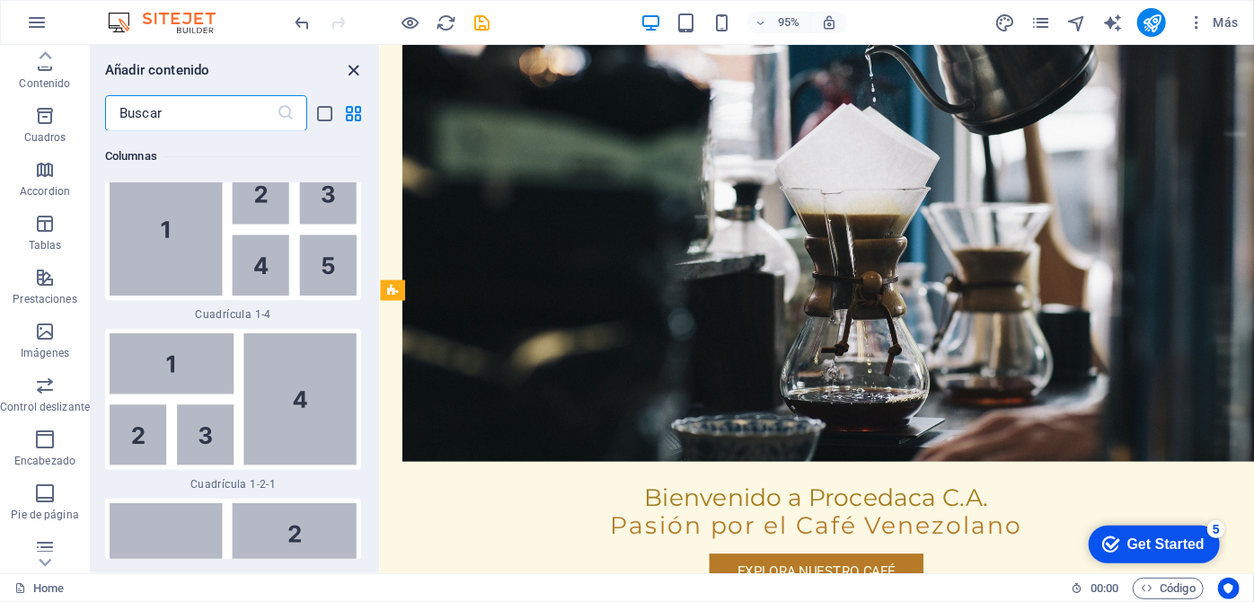
click at [349, 68] on icon "close panel" at bounding box center [354, 70] width 21 height 21
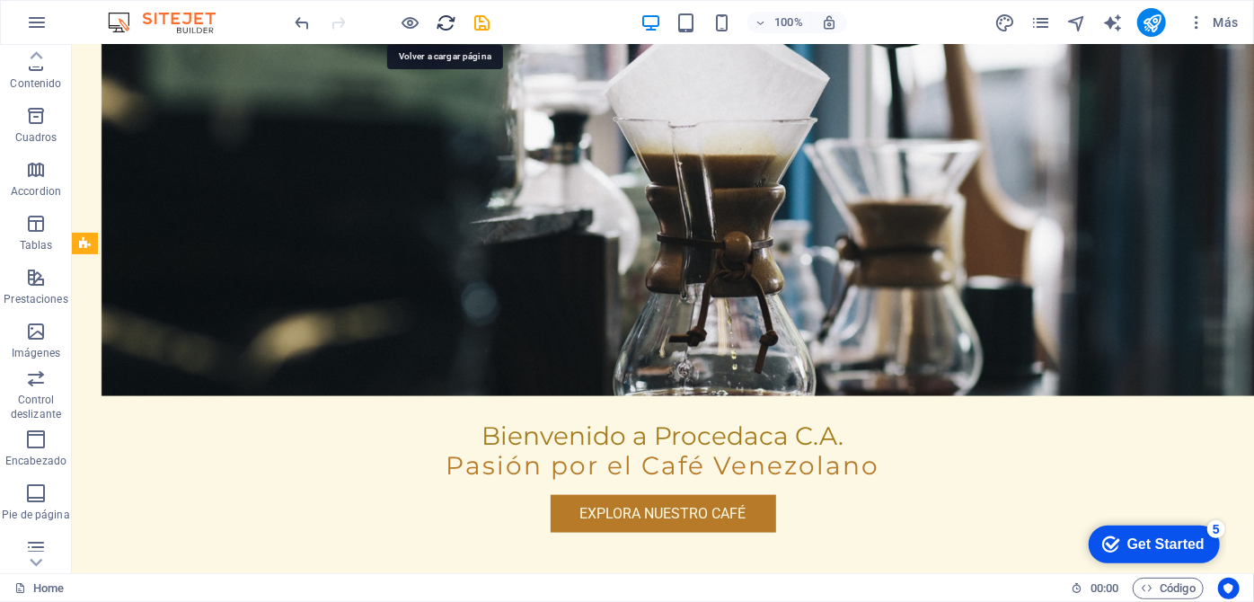
click at [446, 26] on icon "reload" at bounding box center [447, 23] width 21 height 21
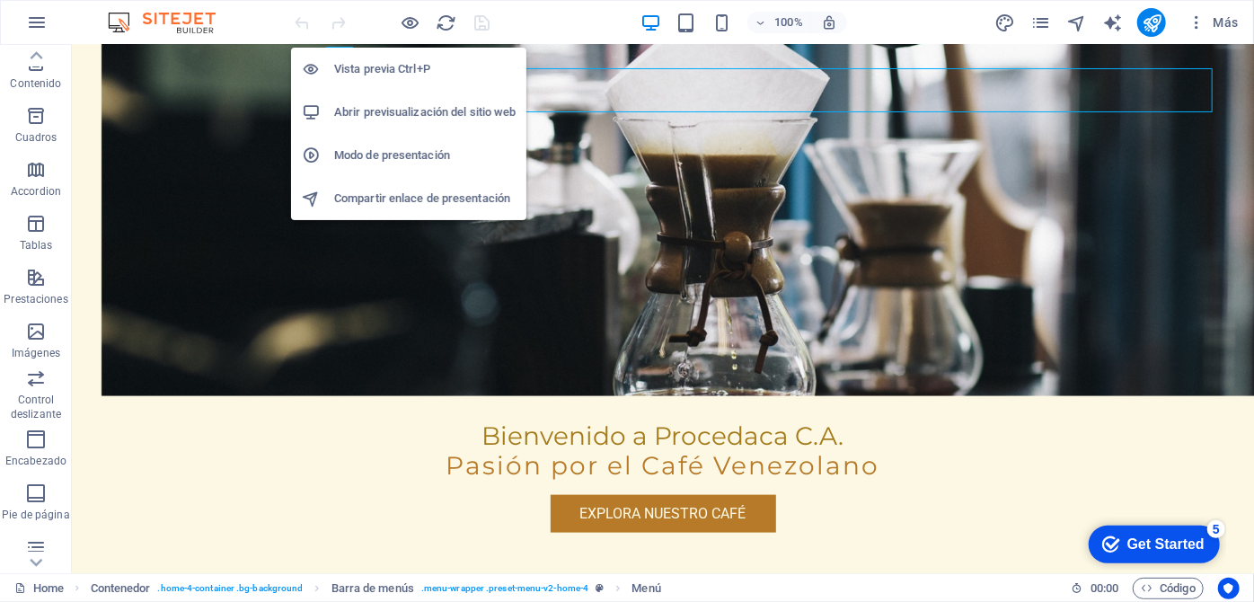
click at [421, 163] on h6 "Modo de presentación" at bounding box center [424, 156] width 181 height 22
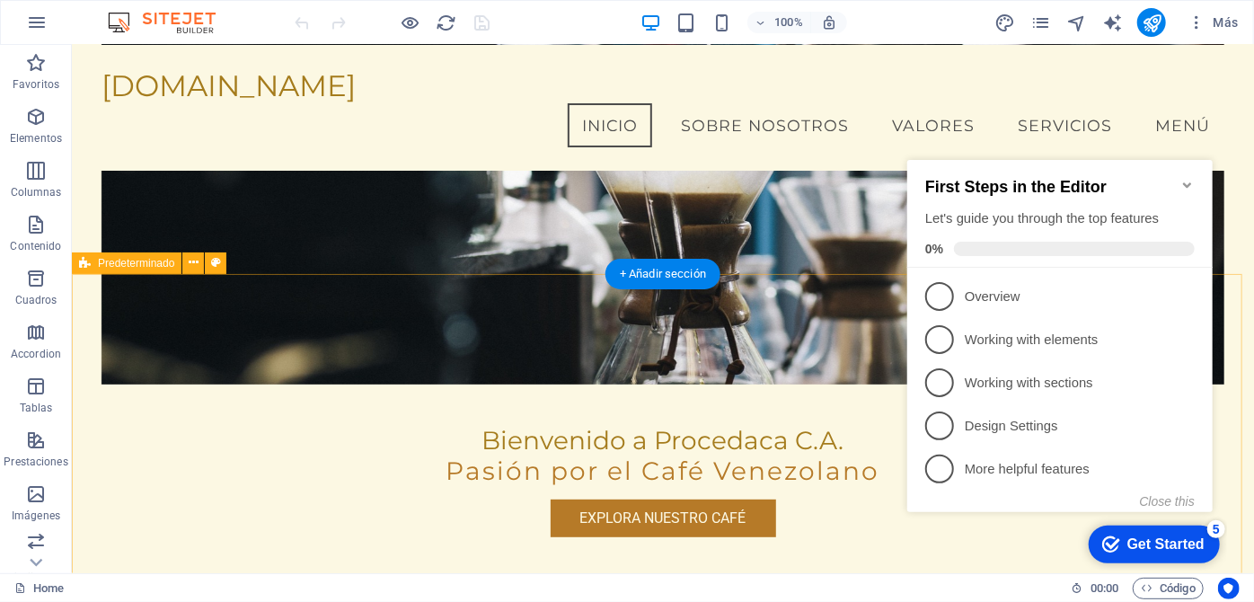
scroll to position [163, 0]
